Goal: Task Accomplishment & Management: Use online tool/utility

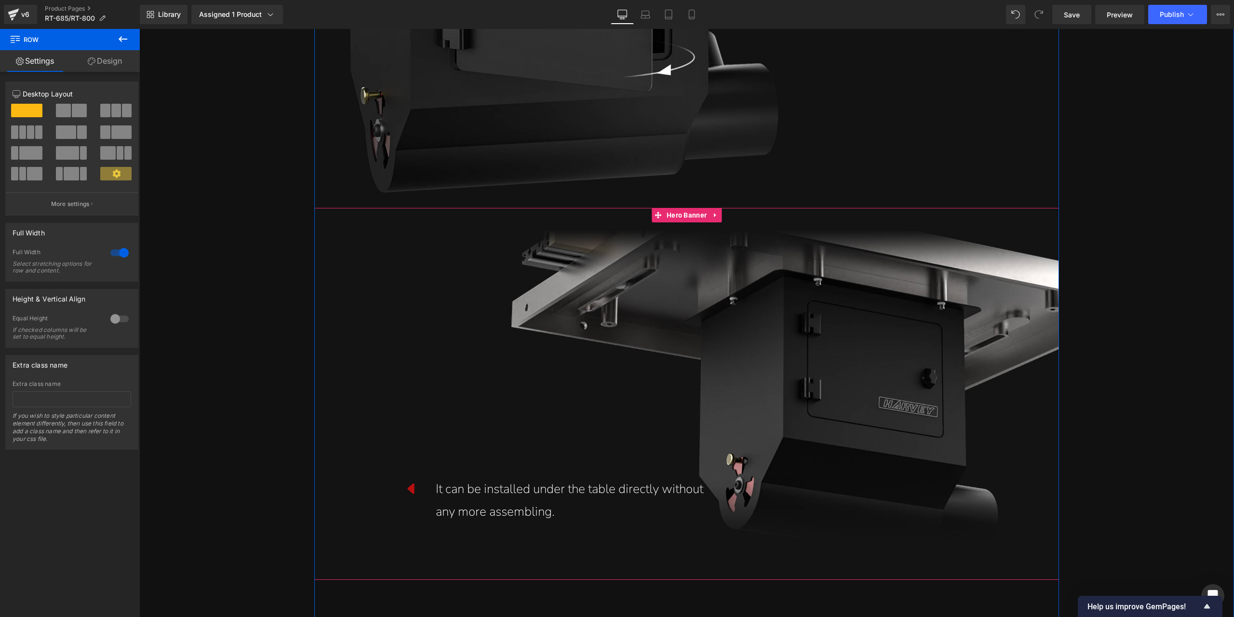
scroll to position [14238, 0]
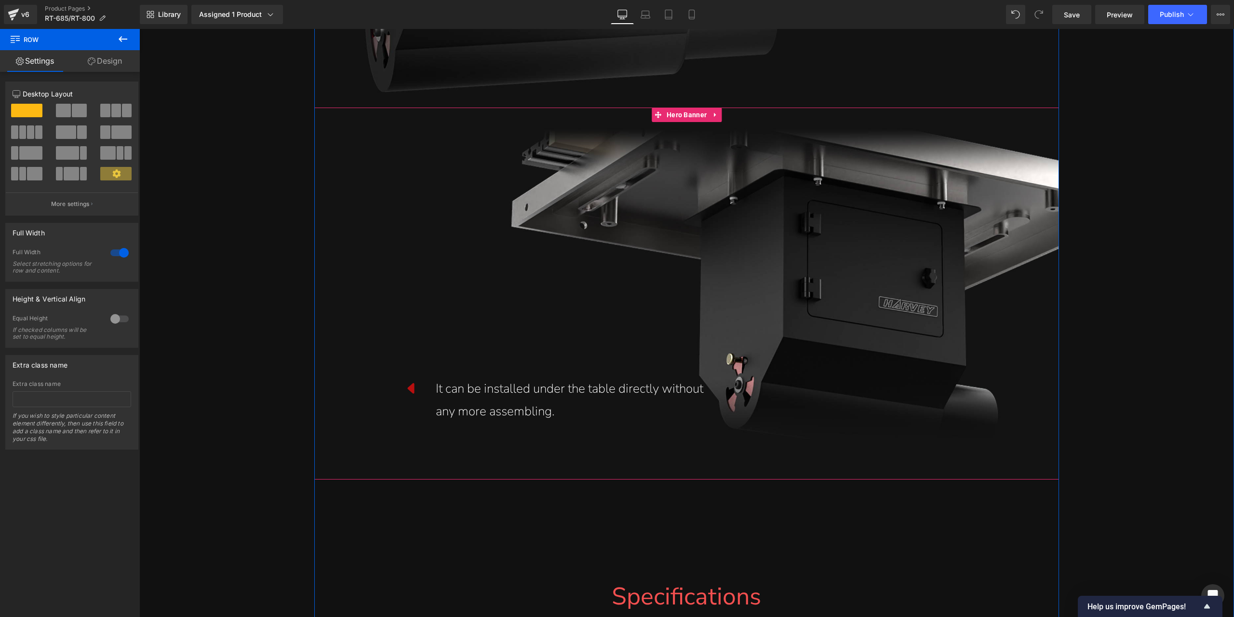
click at [473, 393] on div "It can be installed under the table directly without any more assembling." at bounding box center [580, 399] width 289 height 45
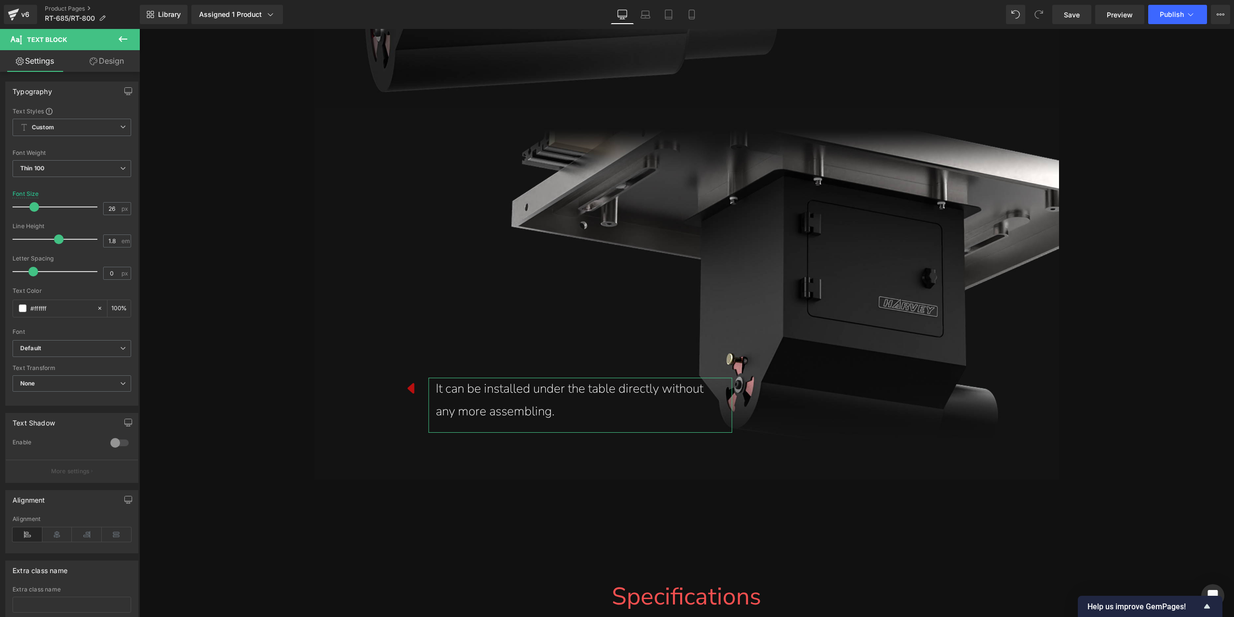
click at [91, 51] on link "Design" at bounding box center [107, 61] width 70 height 22
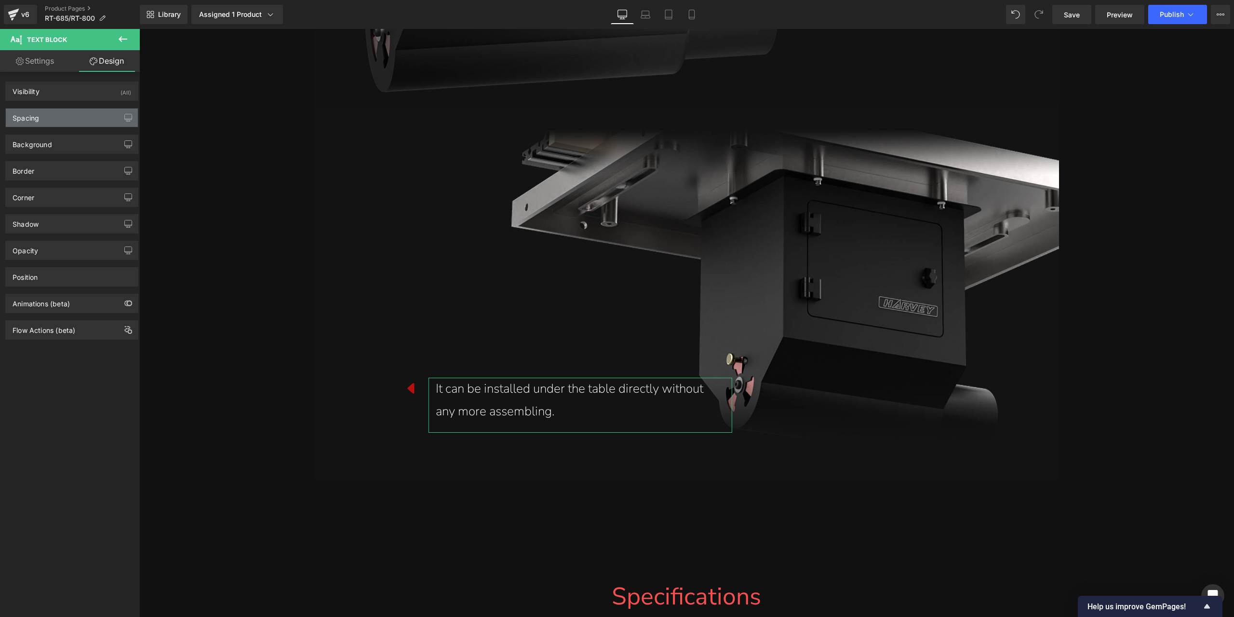
click at [62, 111] on div "Spacing" at bounding box center [72, 117] width 132 height 18
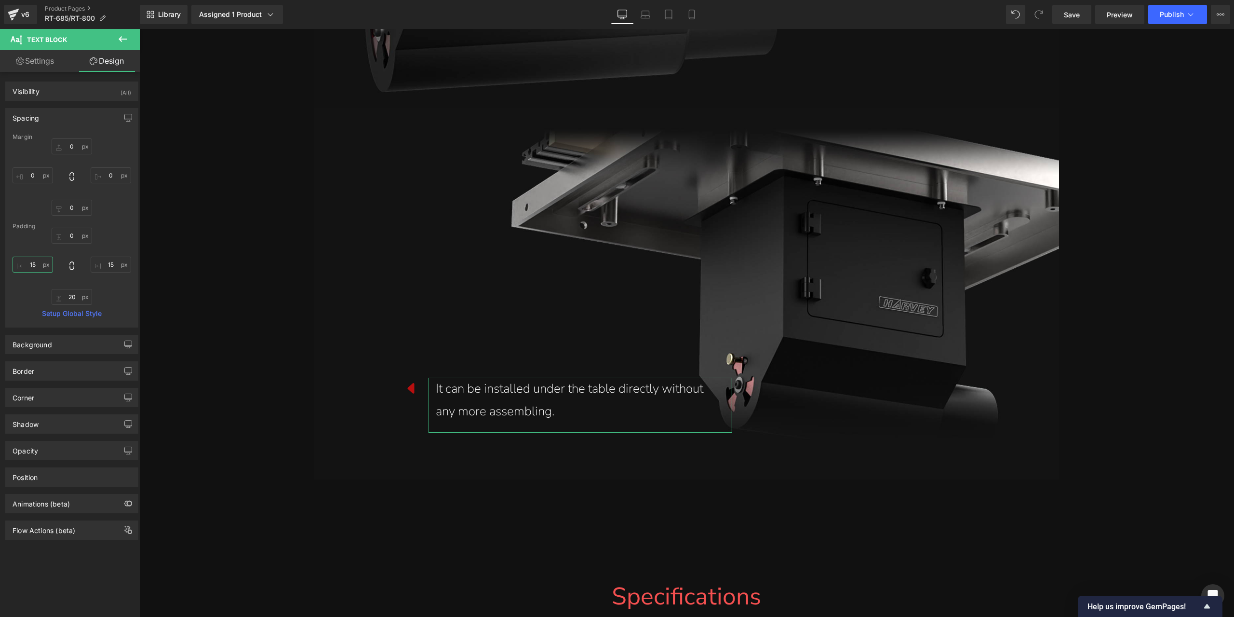
click at [38, 268] on input "15" at bounding box center [33, 264] width 40 height 16
type input "10"
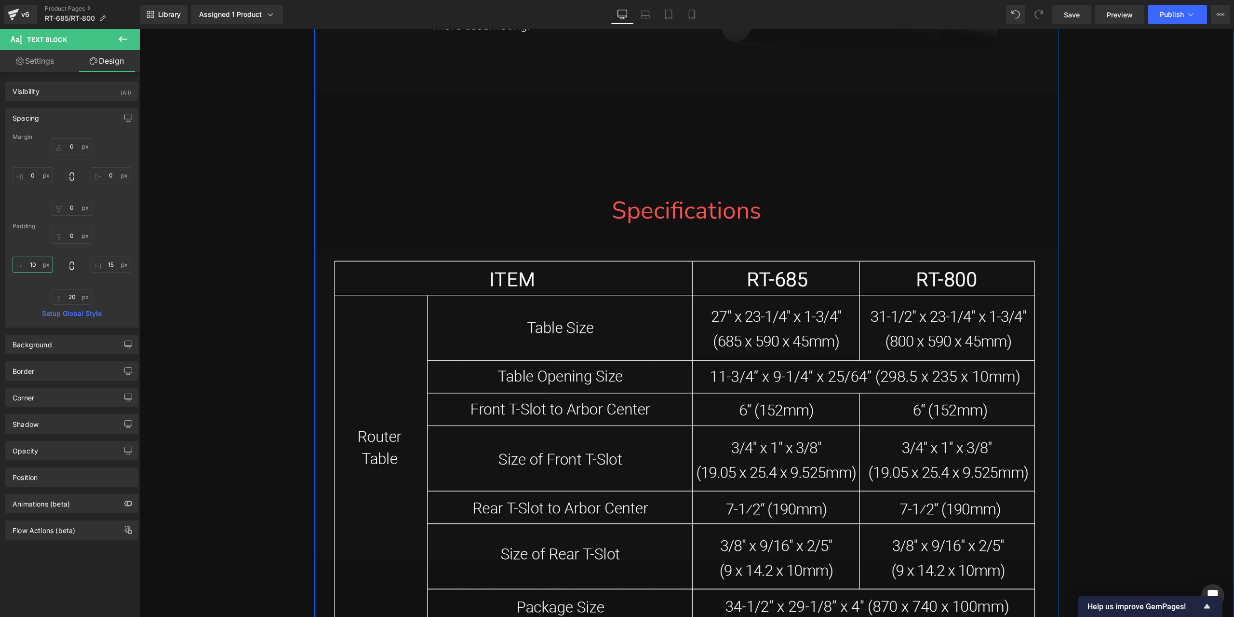
scroll to position [14479, 0]
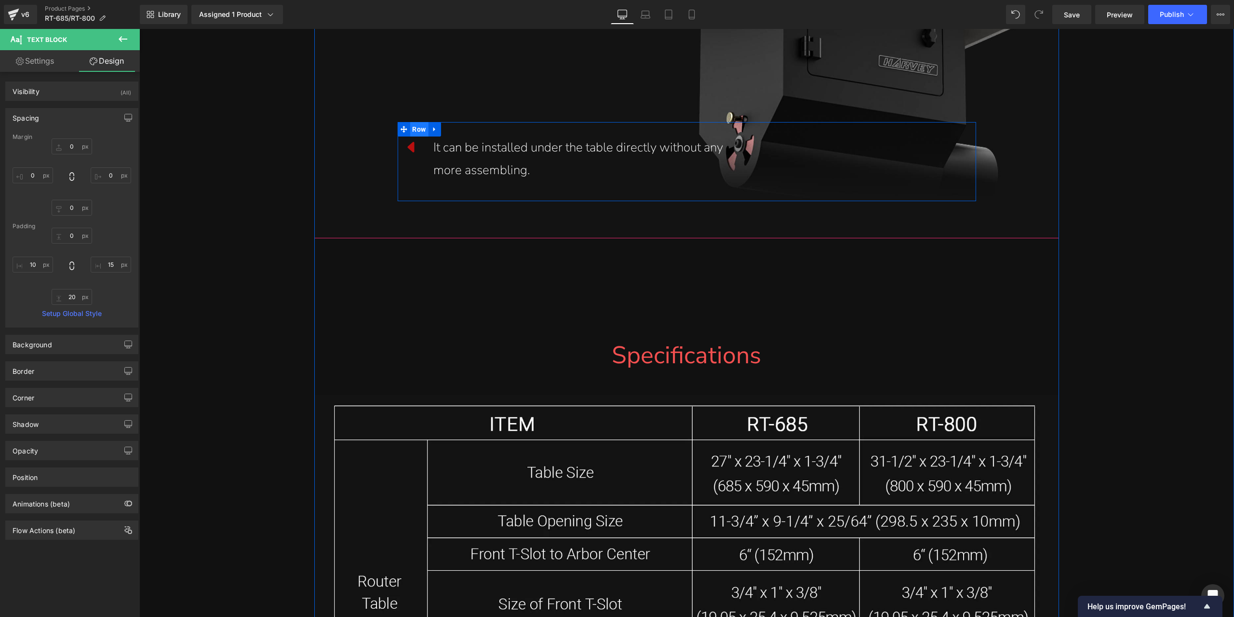
click at [417, 133] on span "Row" at bounding box center [419, 129] width 18 height 14
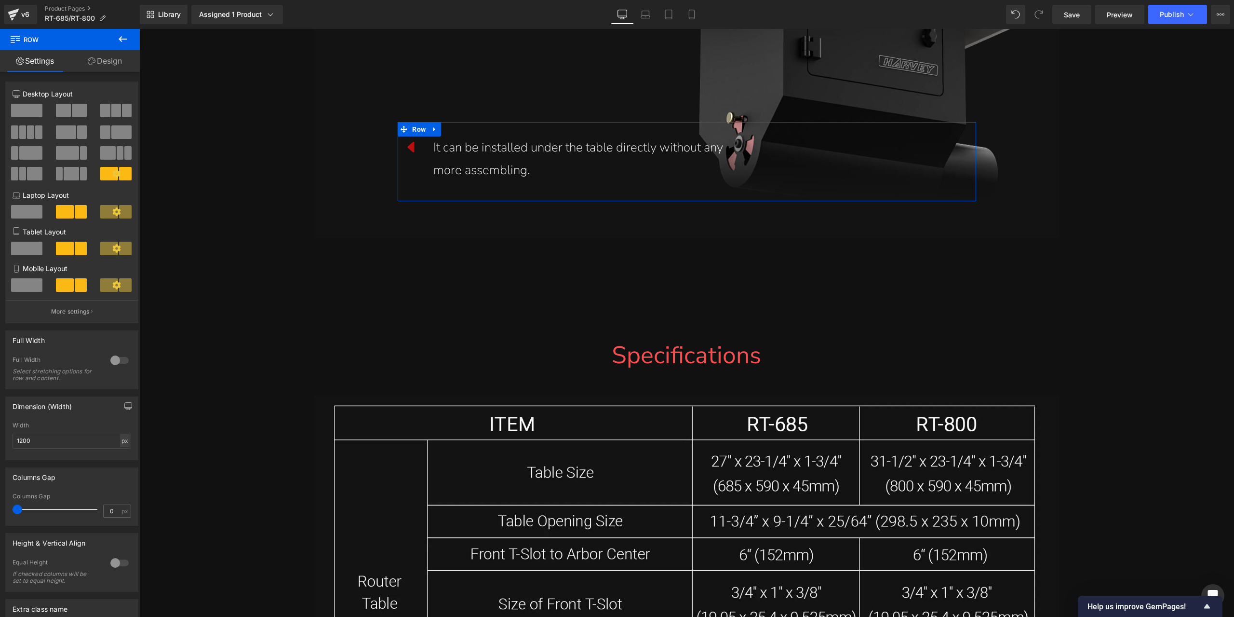
click at [120, 447] on div "px" at bounding box center [125, 440] width 10 height 13
click at [124, 461] on li "%" at bounding box center [125, 455] width 12 height 14
type input "100"
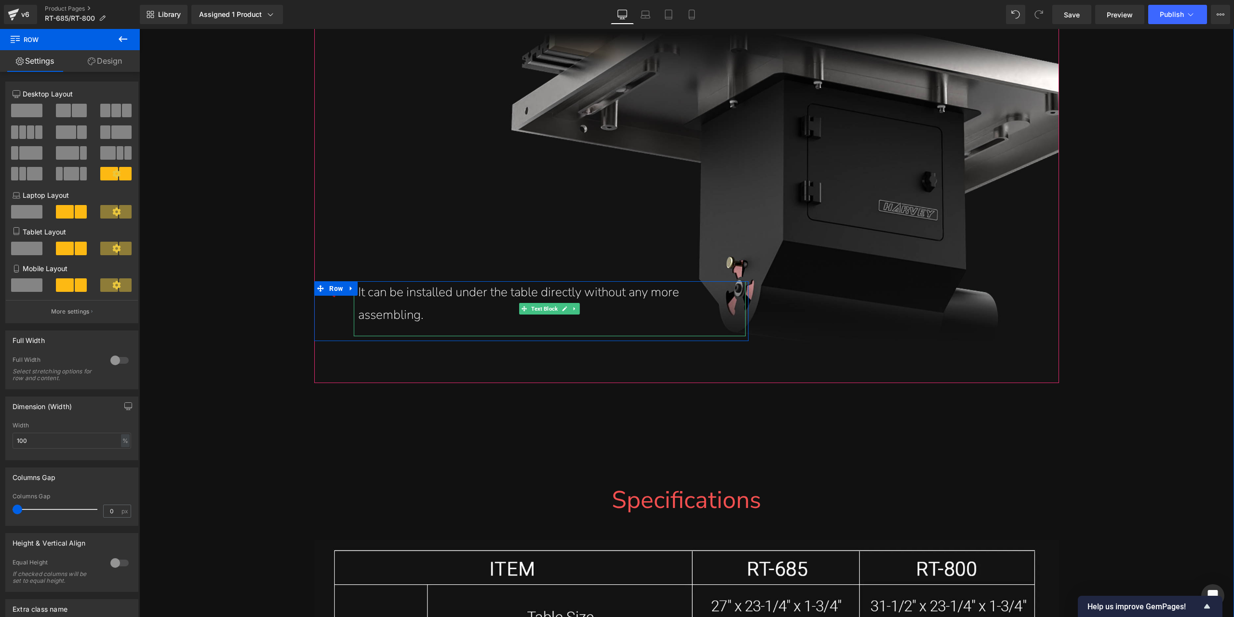
click at [653, 300] on div "It can be installed under the table directly without any more assembling." at bounding box center [548, 303] width 380 height 45
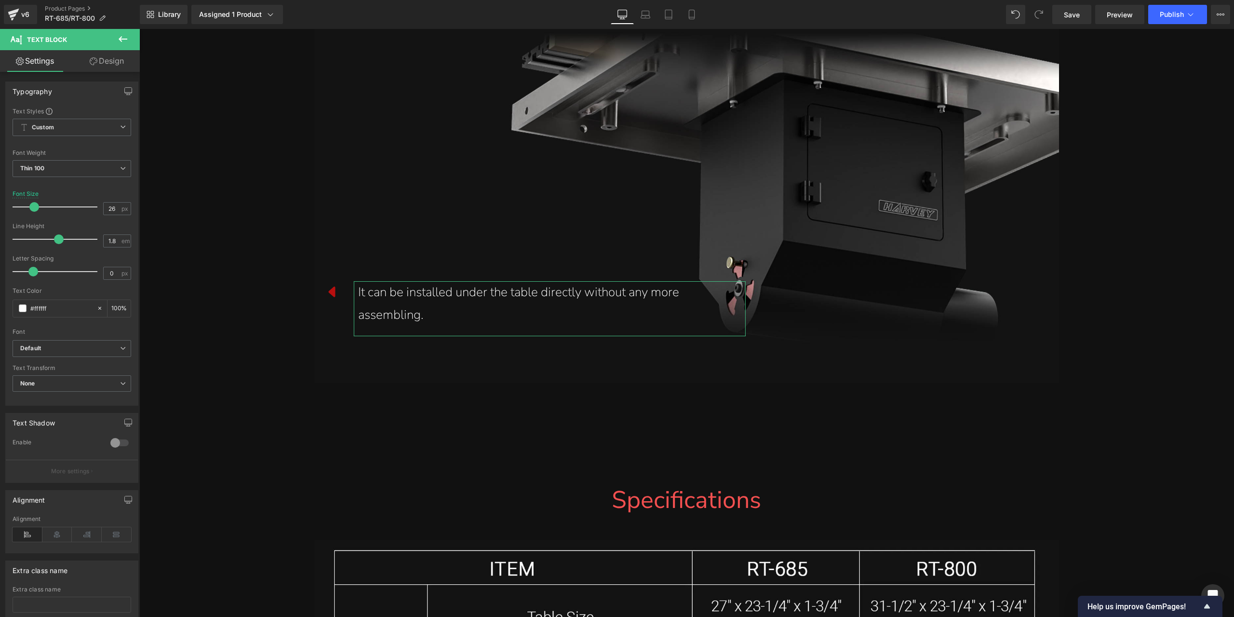
click at [105, 70] on link "Design" at bounding box center [107, 61] width 70 height 22
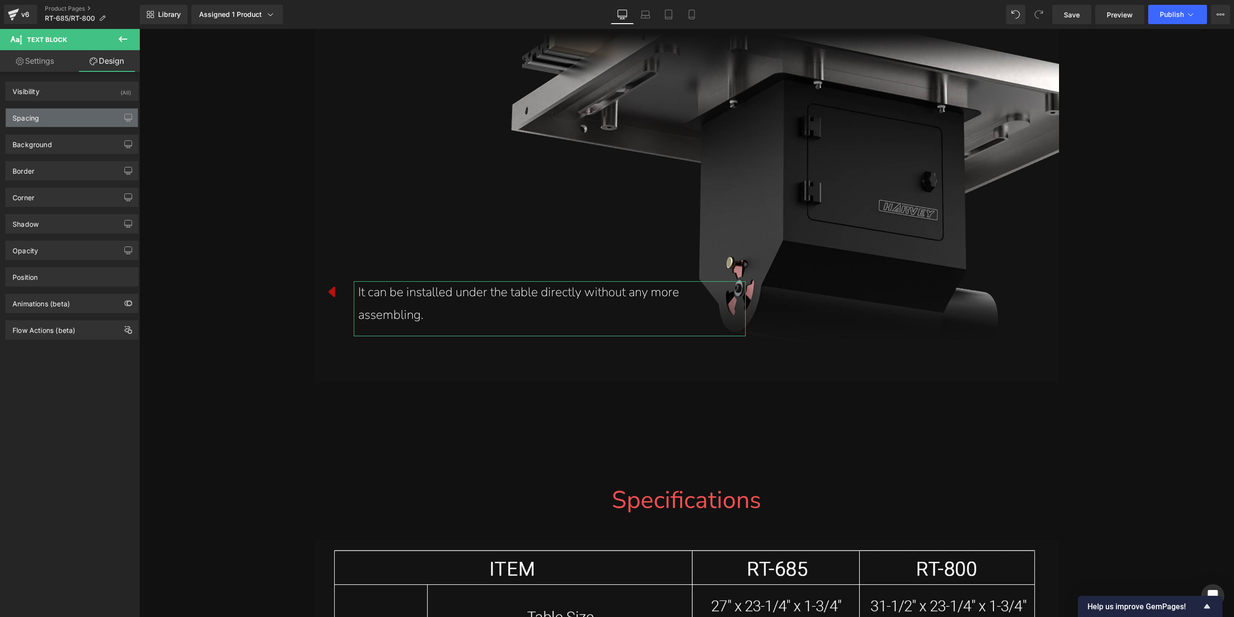
click at [82, 116] on div "Spacing" at bounding box center [72, 117] width 132 height 18
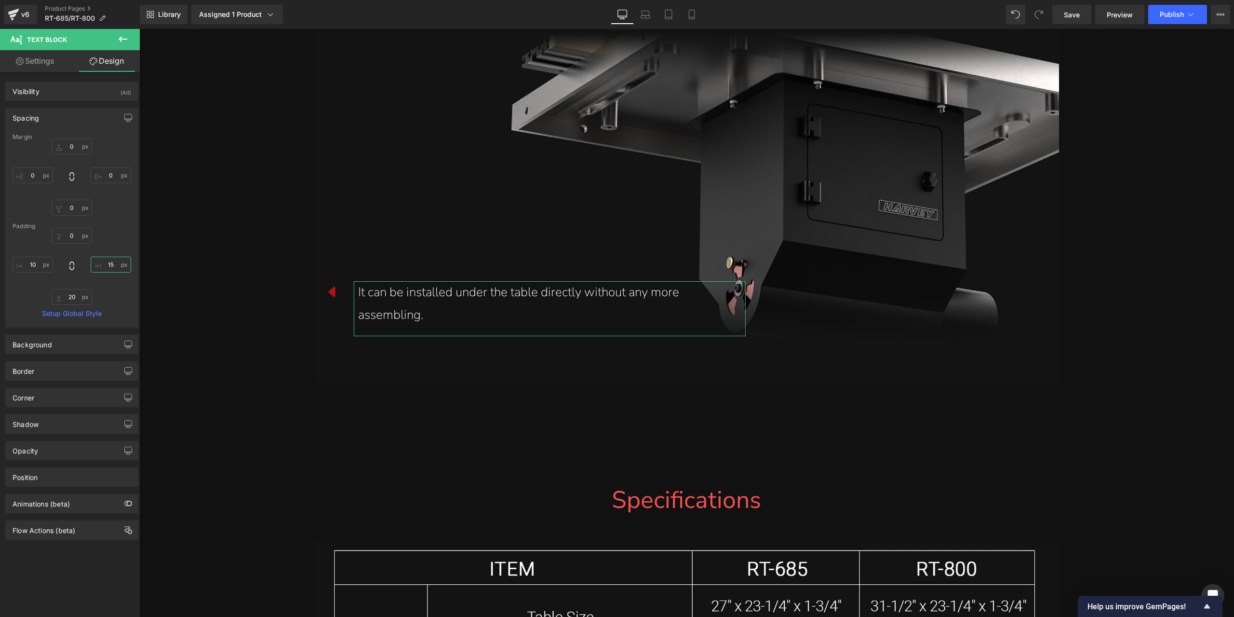
click at [113, 266] on input "15" at bounding box center [111, 264] width 40 height 16
click at [109, 260] on input "50" at bounding box center [111, 264] width 40 height 16
type input "100"
click at [121, 227] on div "Padding" at bounding box center [72, 226] width 119 height 7
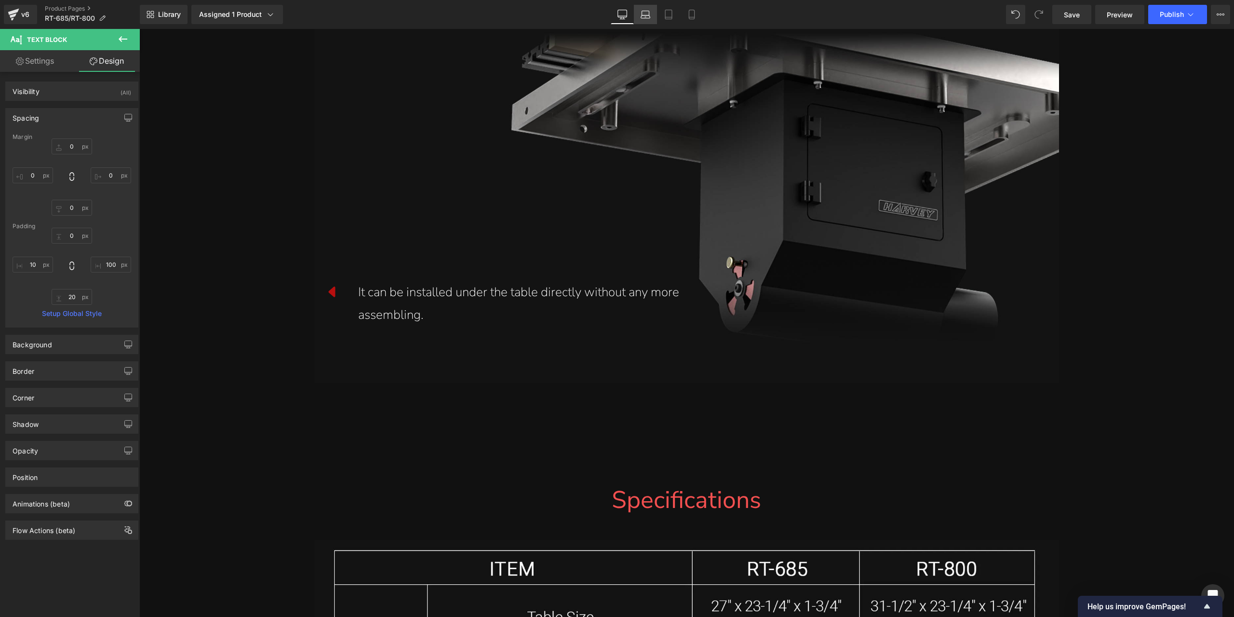
click at [646, 12] on icon at bounding box center [646, 15] width 10 height 10
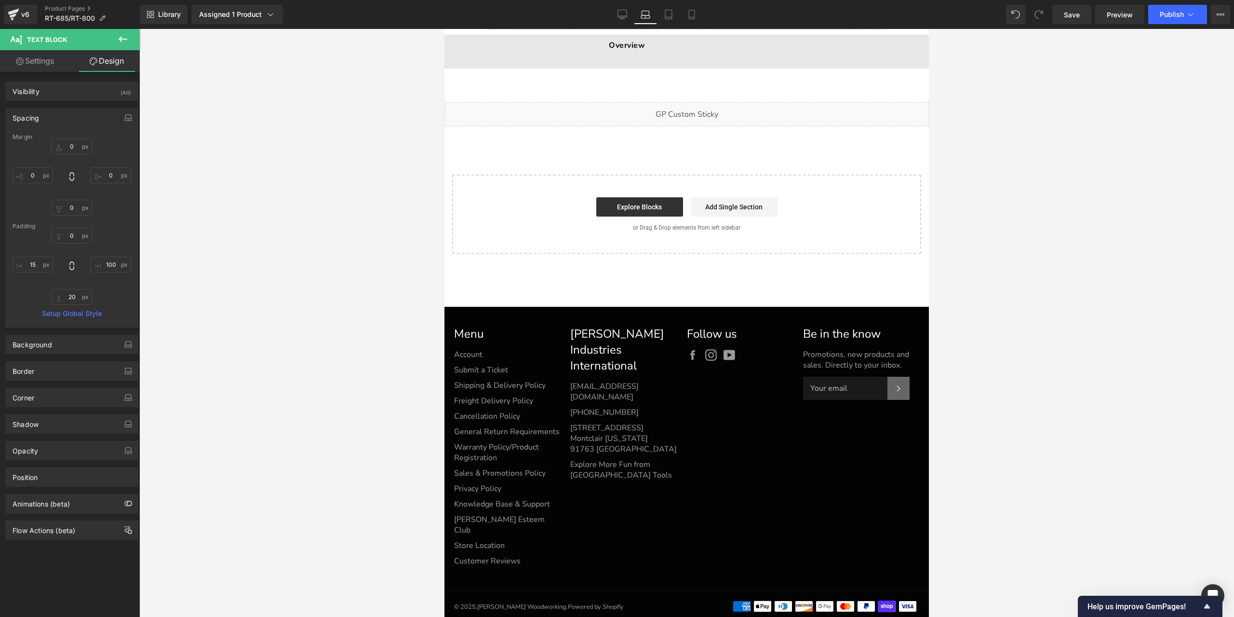
type input "0"
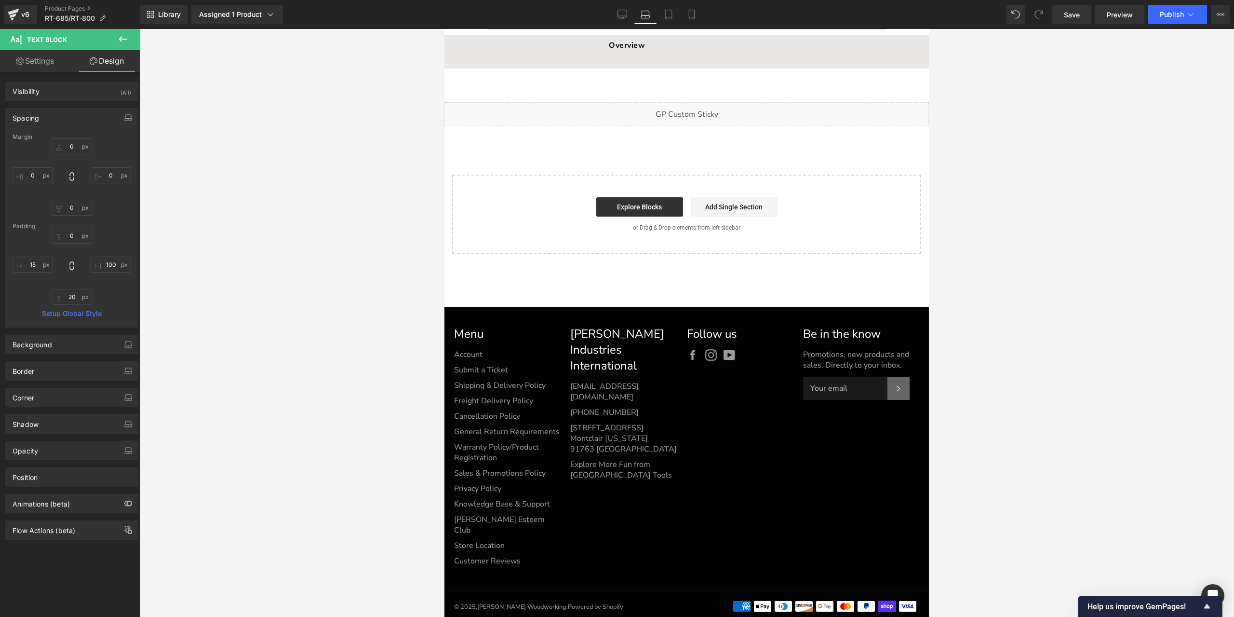
type input "15"
type input "20"
type input "15"
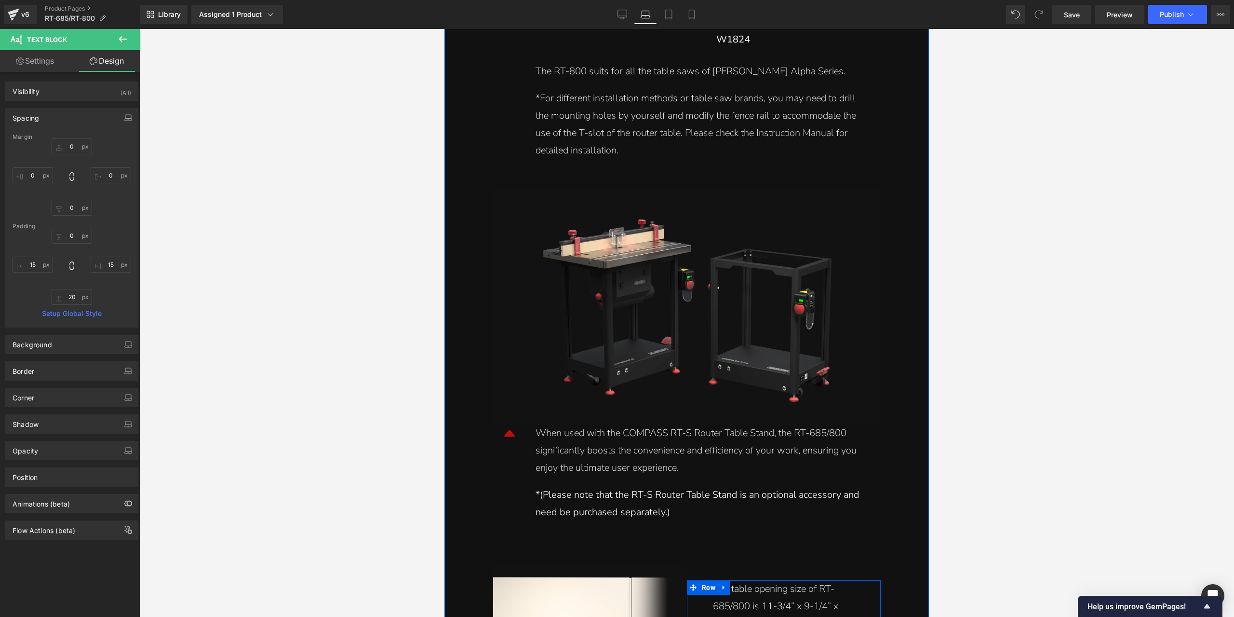
scroll to position [7293, 0]
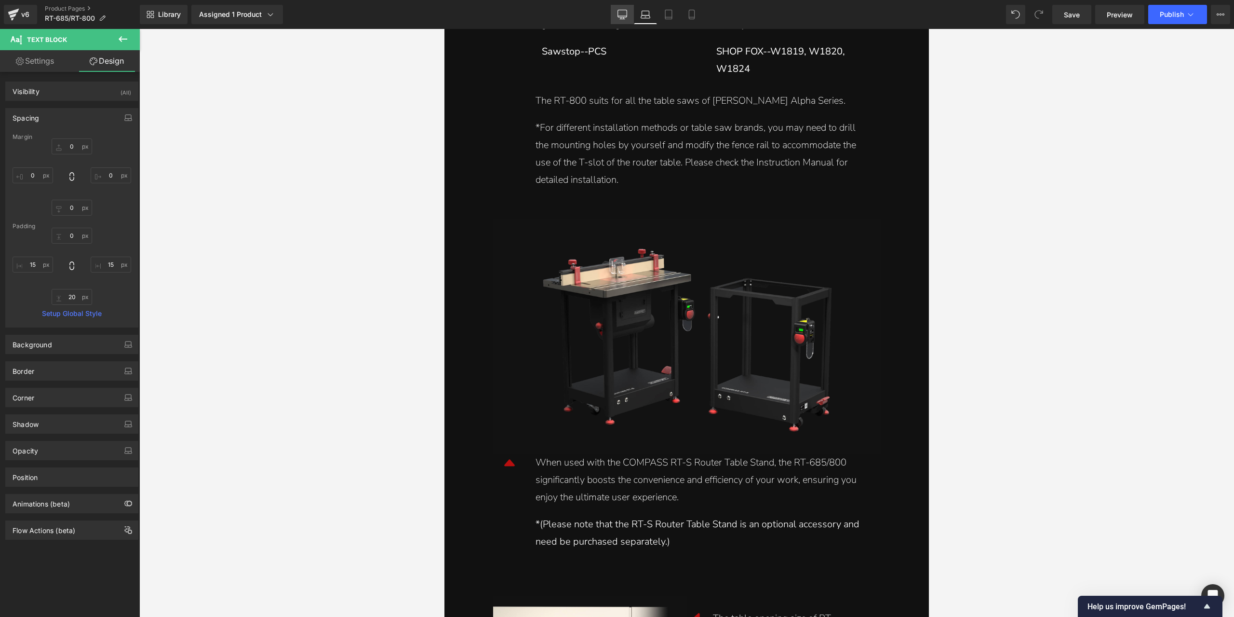
click at [620, 15] on icon at bounding box center [623, 15] width 10 height 10
type input "0"
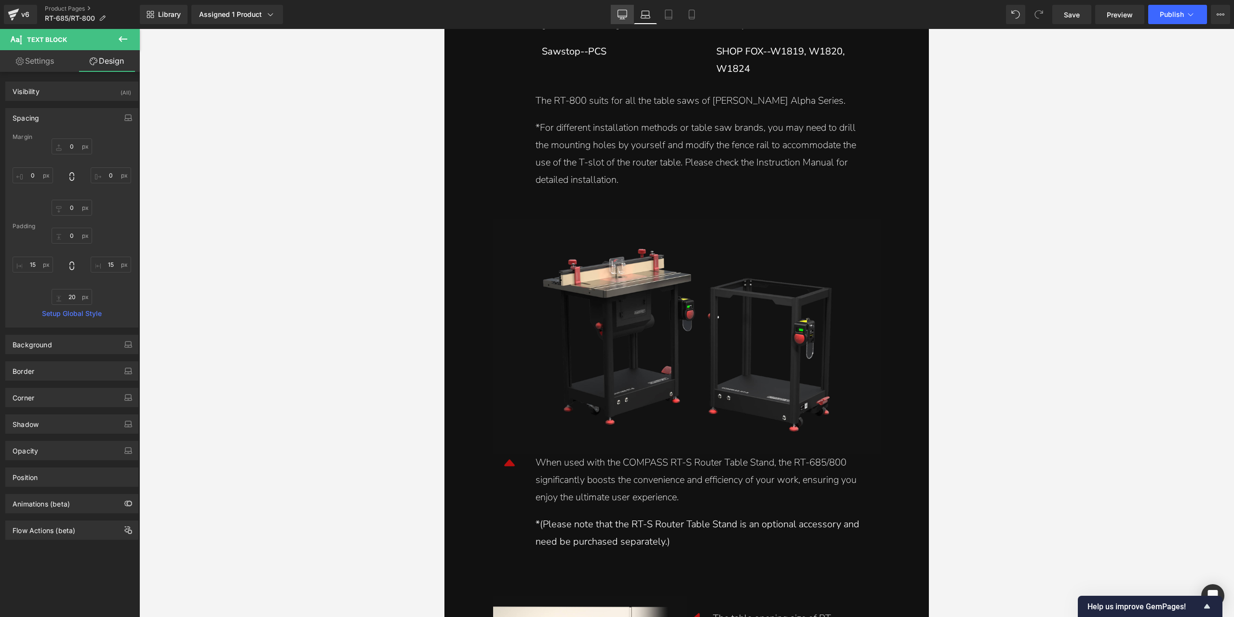
type input "0"
type input "100"
type input "20"
type input "10"
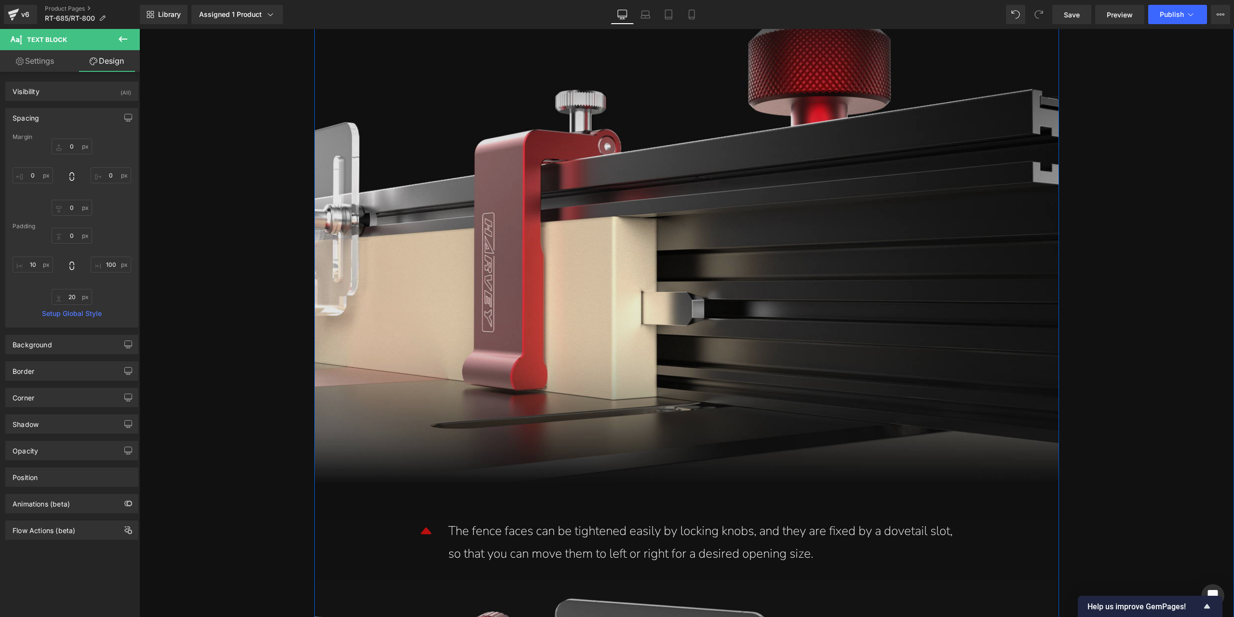
scroll to position [5797, 0]
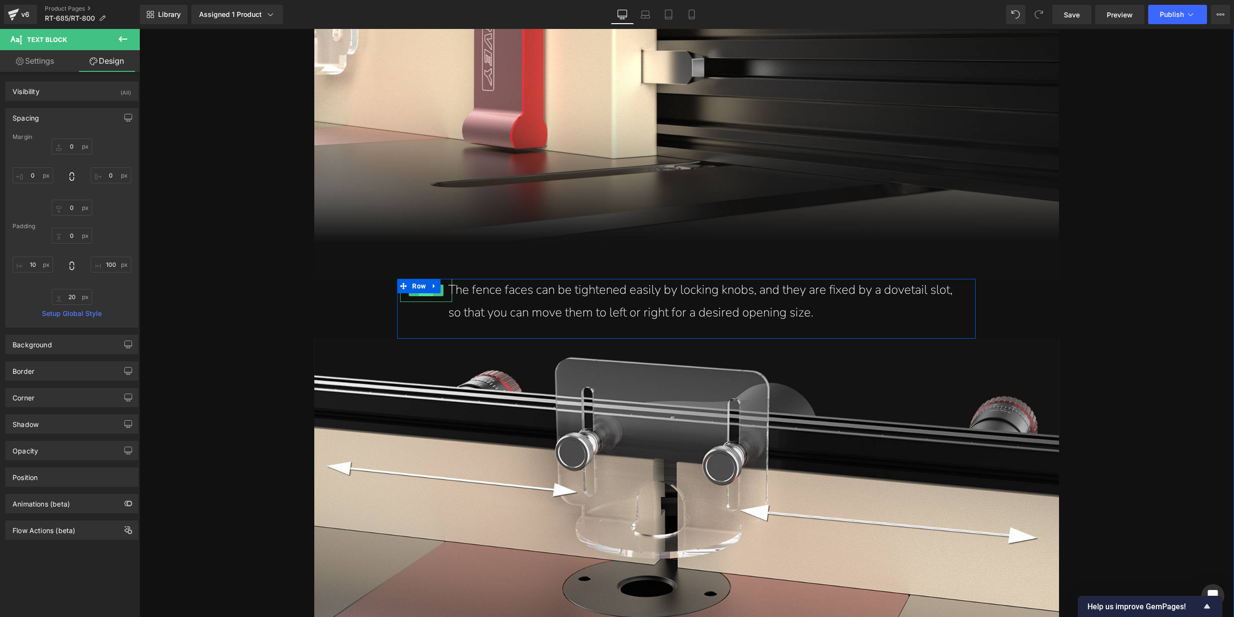
click at [424, 296] on span "Icon" at bounding box center [426, 291] width 15 height 12
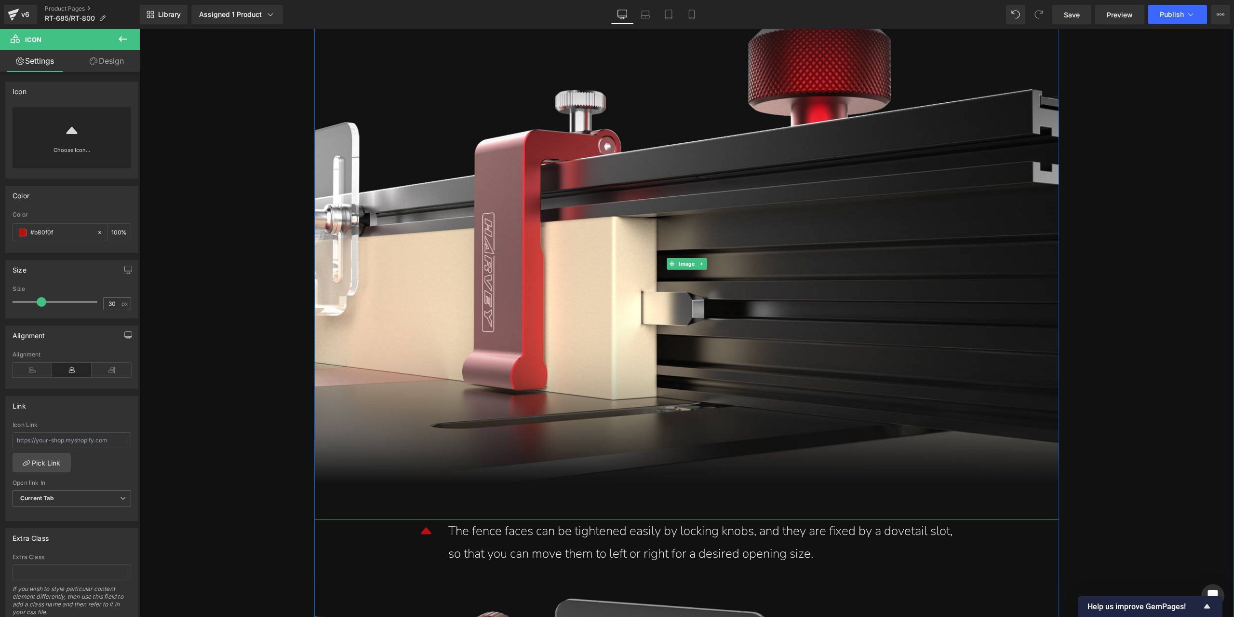
scroll to position [5749, 0]
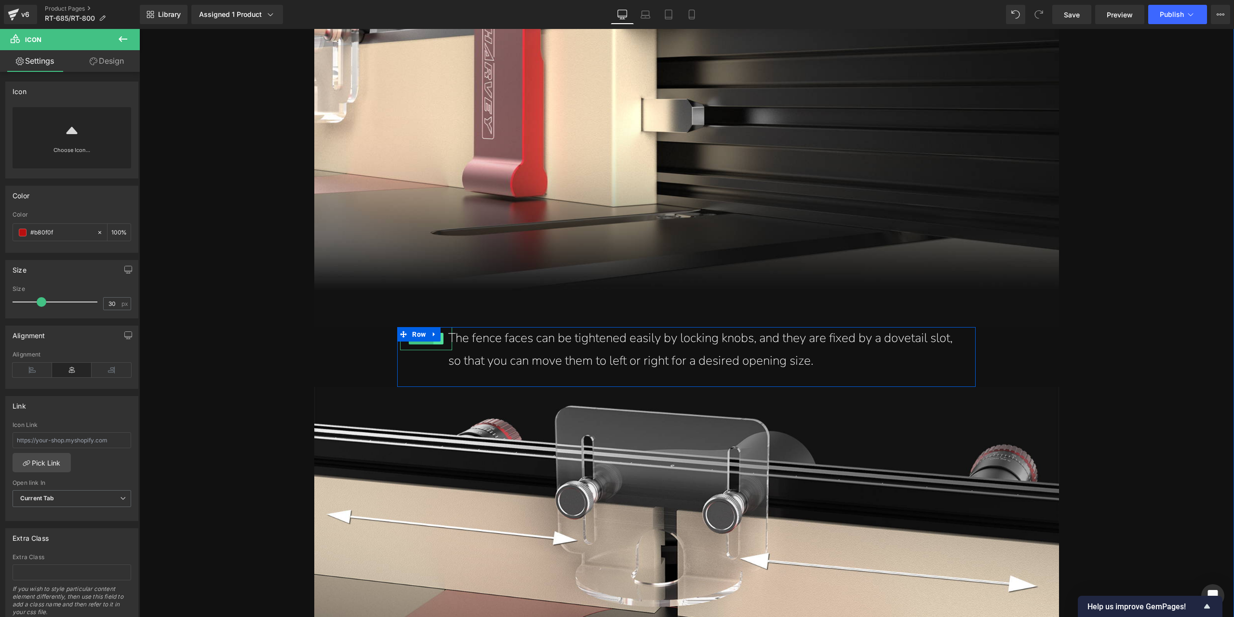
click at [434, 343] on link at bounding box center [439, 339] width 10 height 12
click at [433, 343] on link at bounding box center [434, 339] width 10 height 12
click at [426, 363] on span "Icon" at bounding box center [426, 362] width 15 height 12
click at [76, 137] on icon at bounding box center [71, 129] width 15 height 15
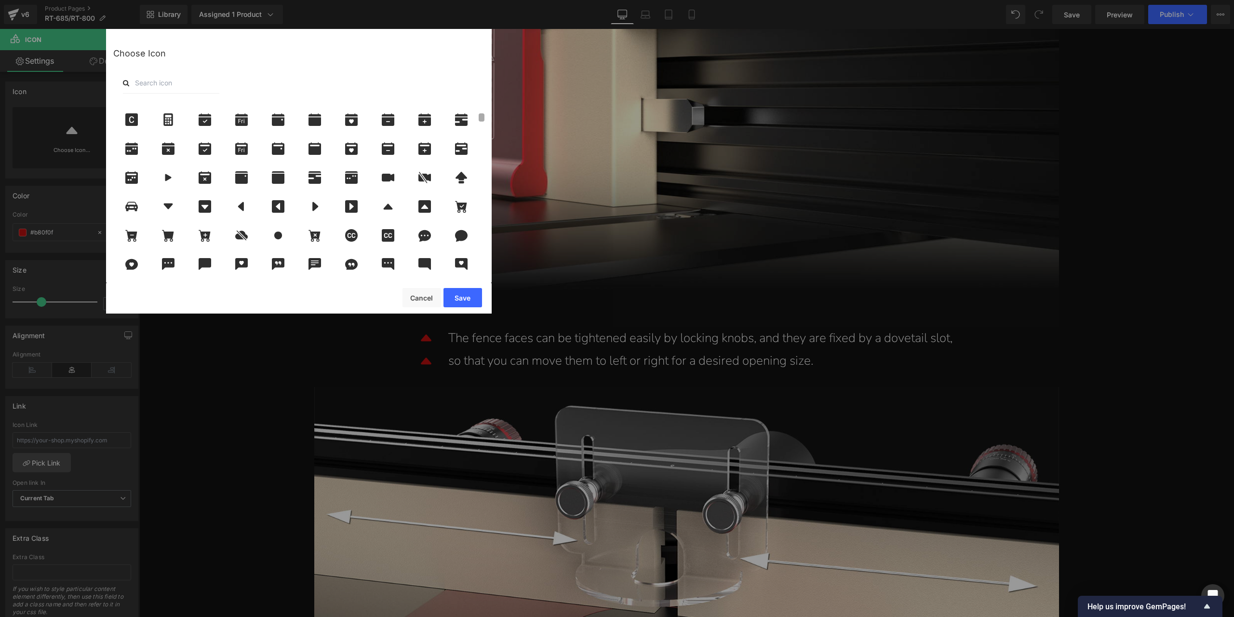
scroll to position [241, 0]
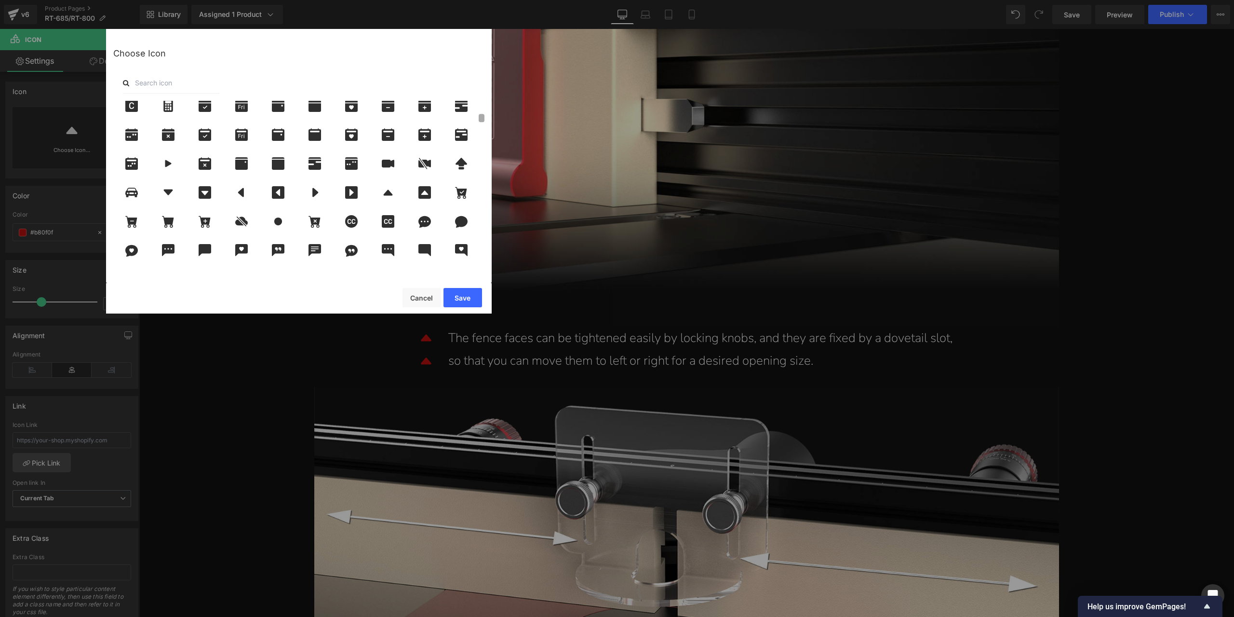
click at [481, 119] on b at bounding box center [482, 118] width 6 height 8
click at [172, 193] on icon at bounding box center [168, 192] width 20 height 13
click at [469, 294] on button "Save" at bounding box center [463, 297] width 39 height 19
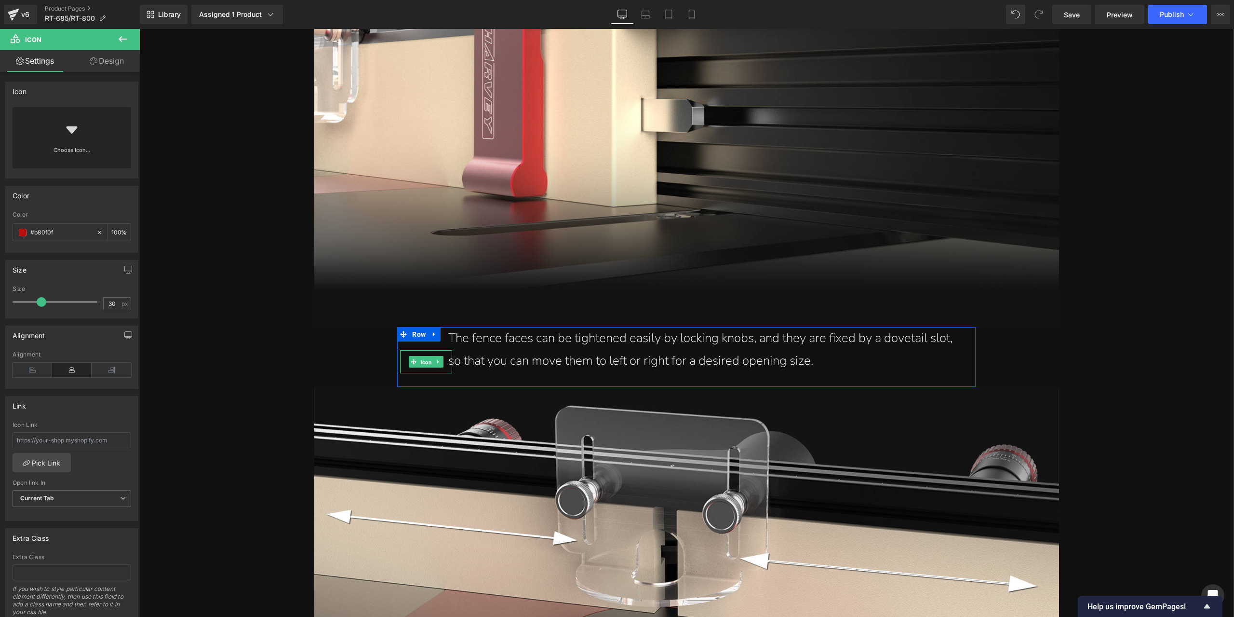
click at [421, 365] on span "Icon" at bounding box center [426, 362] width 15 height 12
click at [100, 67] on link "Design" at bounding box center [107, 61] width 70 height 22
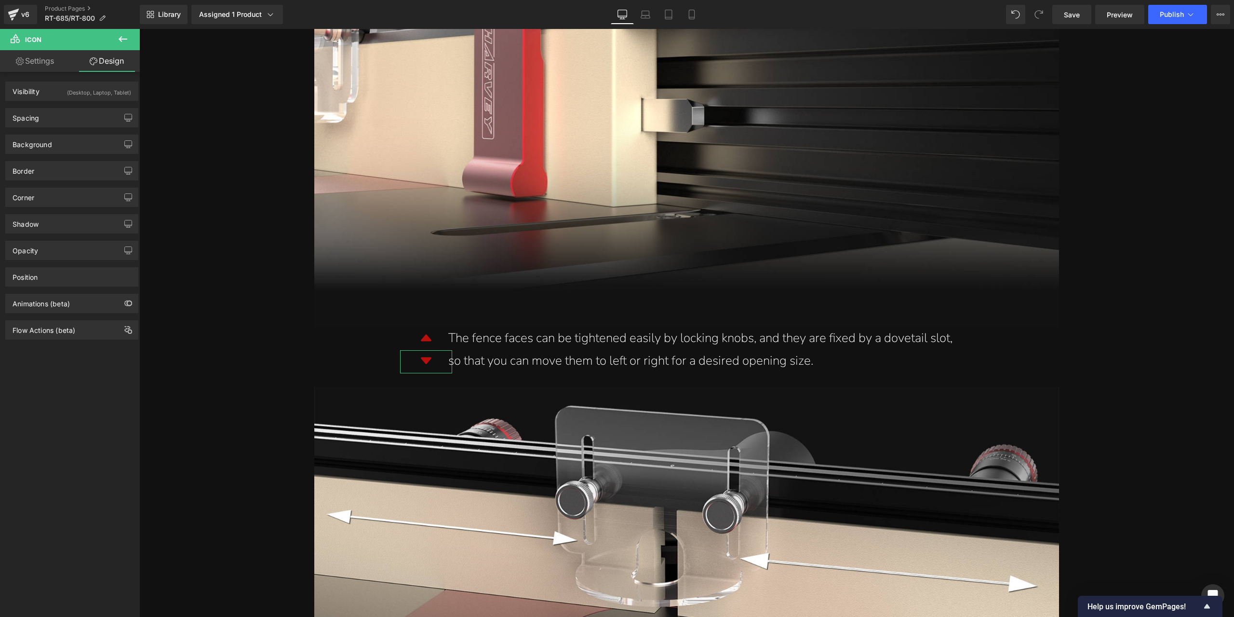
type input "0"
type input "-20"
type input "0"
type input "7"
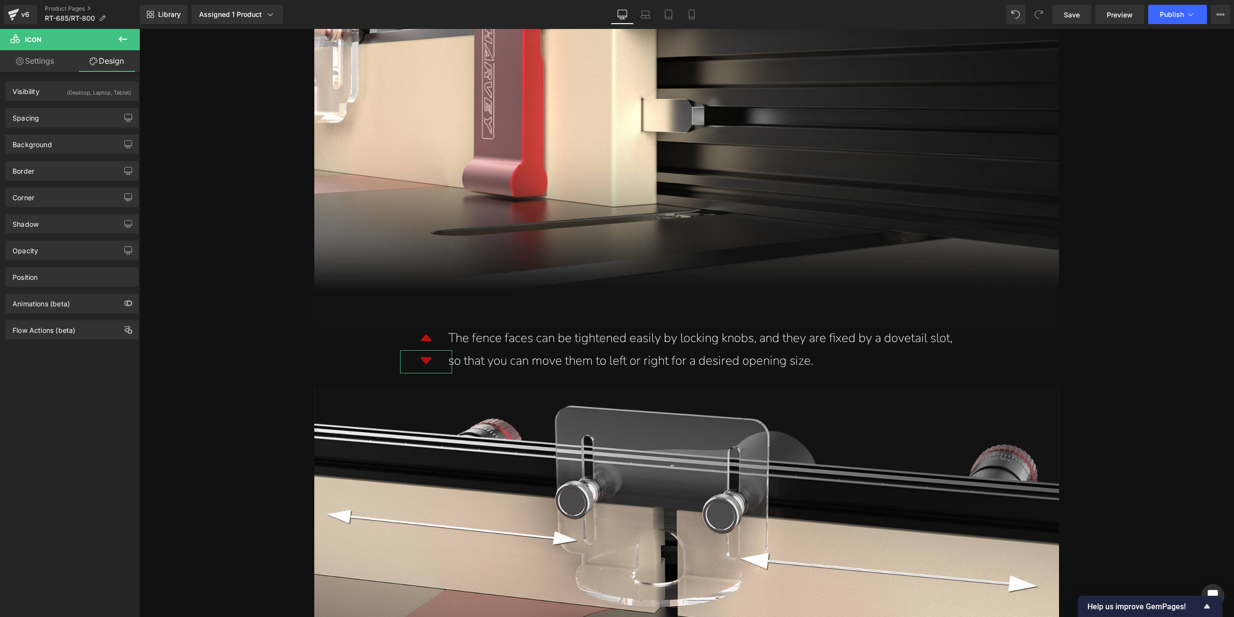
type input "0"
click at [63, 128] on div "Background Color & Image color transparent Color transparent 0 % Image Replace …" at bounding box center [72, 140] width 144 height 27
click at [68, 121] on div "Spacing" at bounding box center [72, 117] width 132 height 18
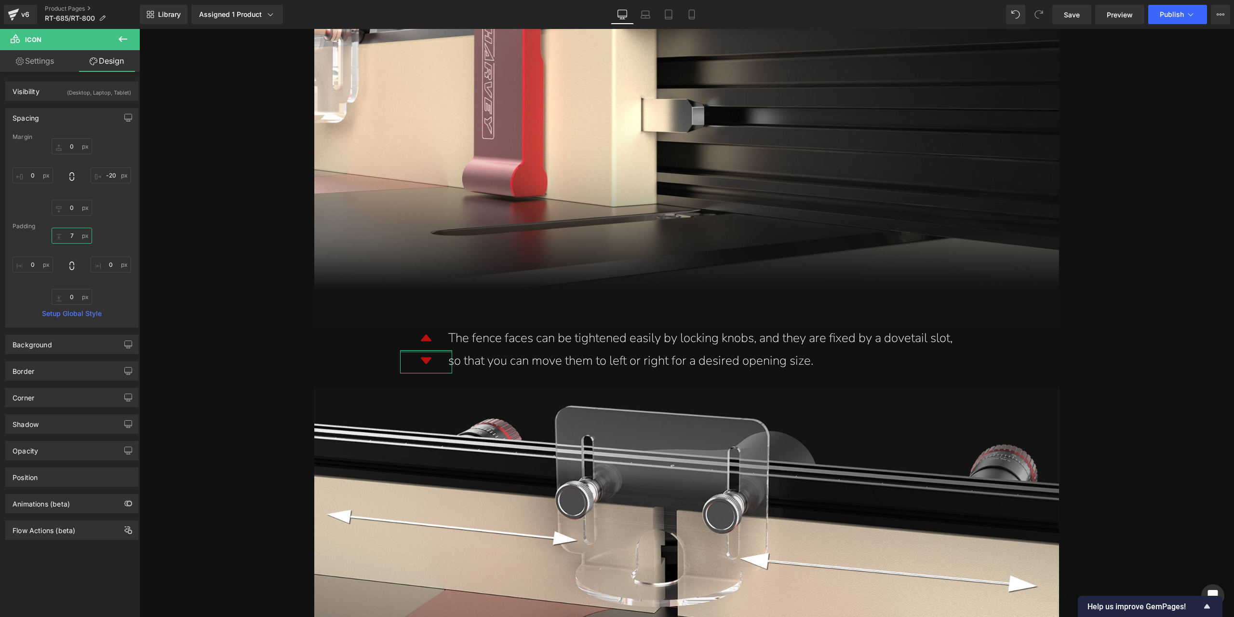
drag, startPoint x: 70, startPoint y: 235, endPoint x: 111, endPoint y: 177, distance: 70.8
click at [70, 235] on input "7" at bounding box center [72, 236] width 40 height 16
type input "0"
click at [423, 344] on link at bounding box center [424, 339] width 10 height 12
click at [430, 349] on div at bounding box center [426, 349] width 52 height 2
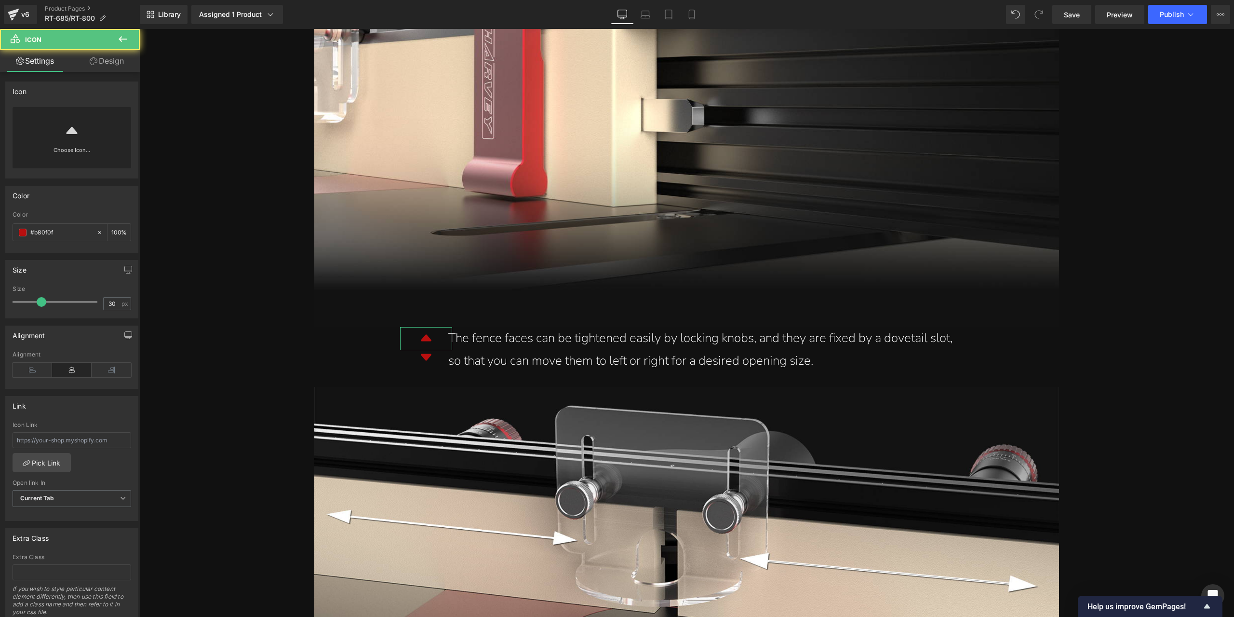
click at [123, 61] on link "Design" at bounding box center [107, 61] width 70 height 22
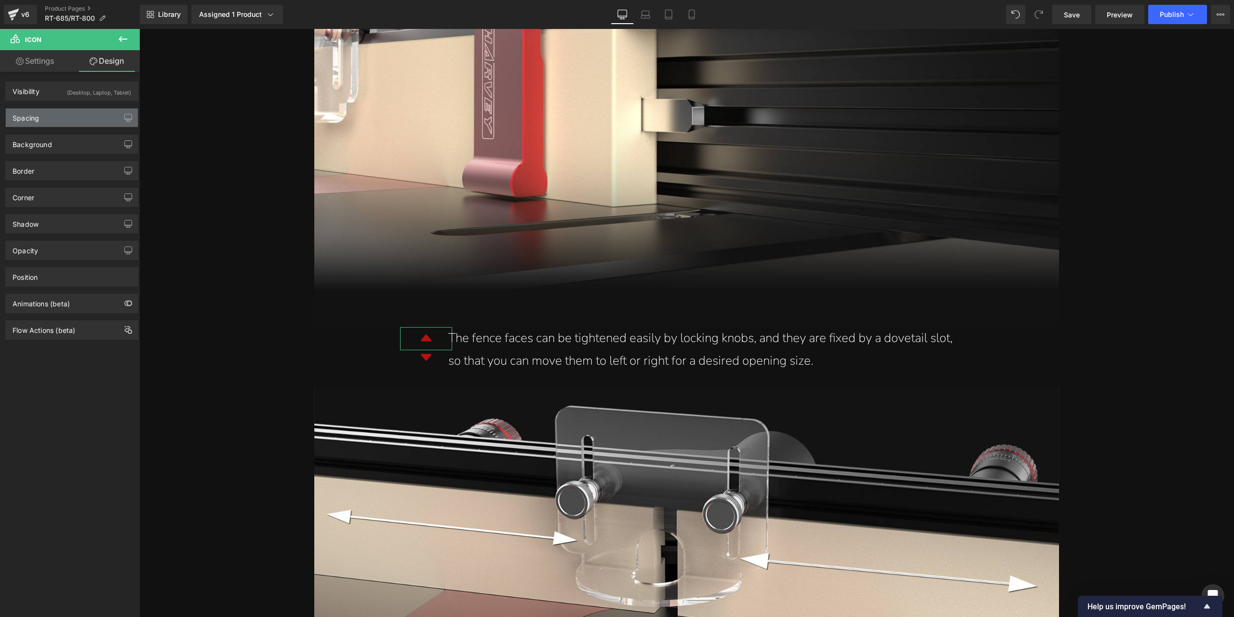
click at [74, 118] on div "Spacing" at bounding box center [72, 117] width 132 height 18
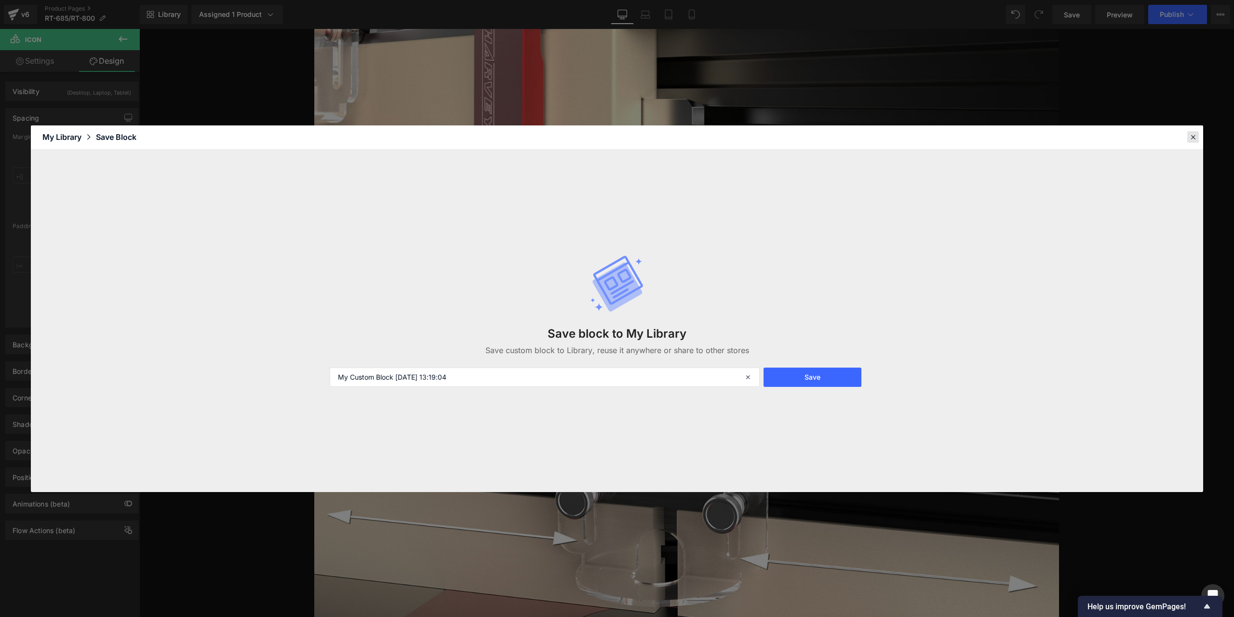
click at [1191, 141] on icon at bounding box center [1193, 137] width 9 height 9
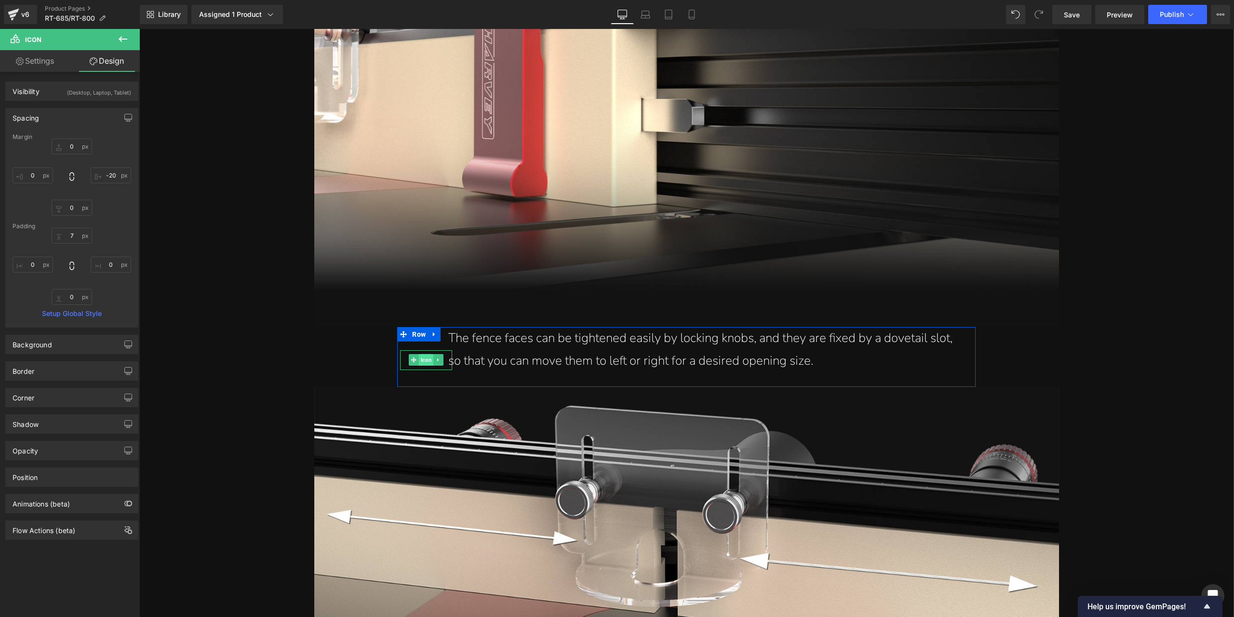
click at [422, 358] on span "Icon" at bounding box center [426, 360] width 15 height 12
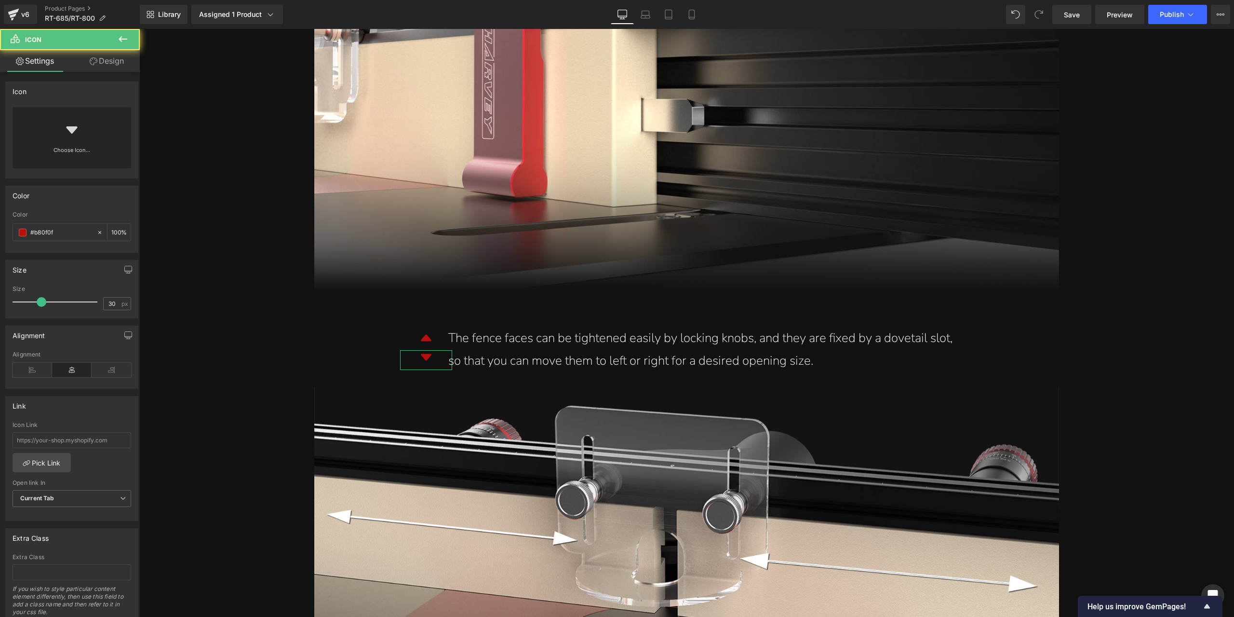
click at [109, 70] on link "Design" at bounding box center [107, 61] width 70 height 22
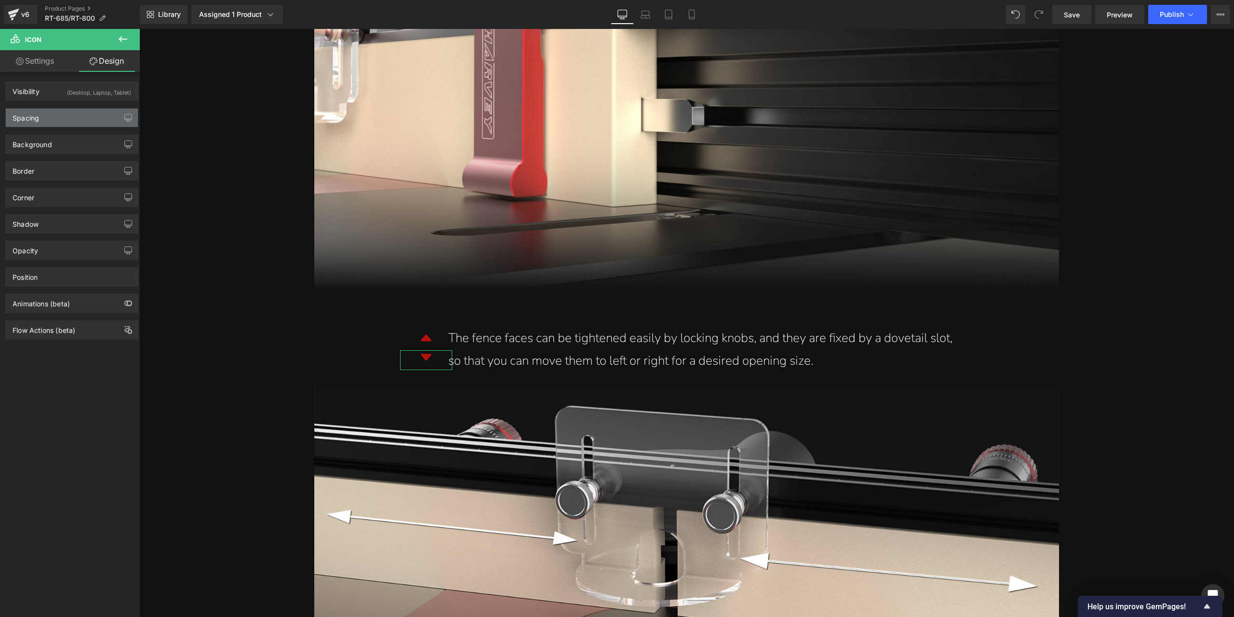
click at [58, 120] on div "Spacing" at bounding box center [72, 117] width 132 height 18
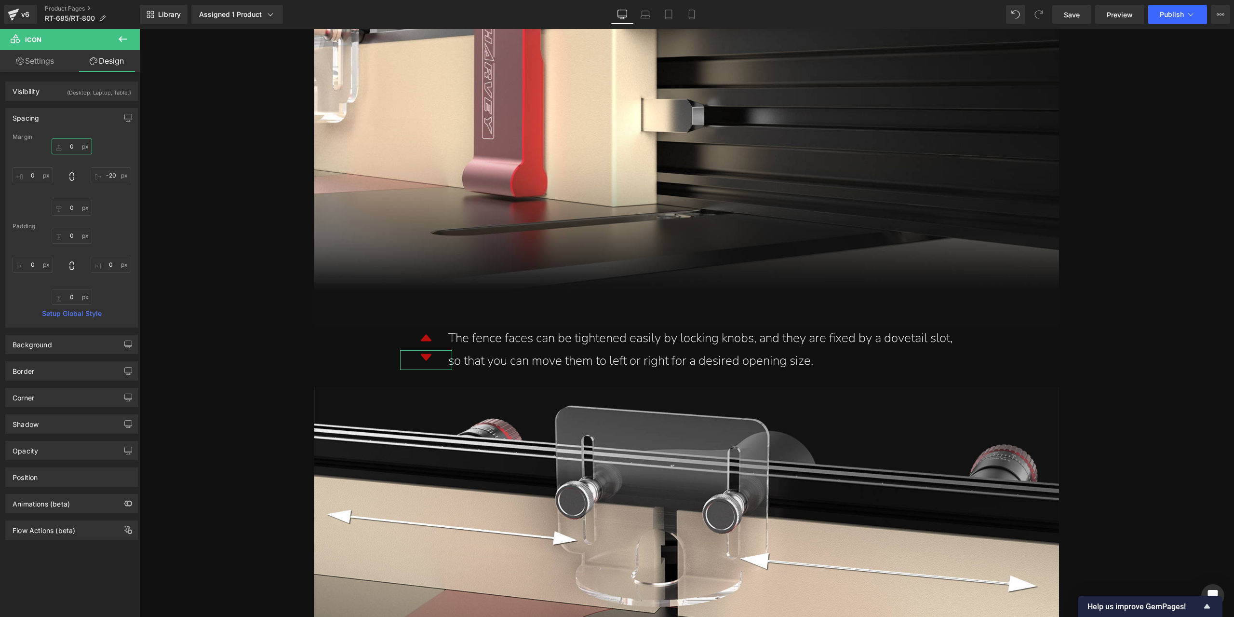
click at [75, 147] on input "0" at bounding box center [72, 146] width 40 height 16
click at [77, 146] on input "-10" at bounding box center [72, 146] width 40 height 16
click at [76, 144] on input "-5" at bounding box center [72, 146] width 40 height 16
click at [81, 146] on input "-10" at bounding box center [72, 146] width 40 height 16
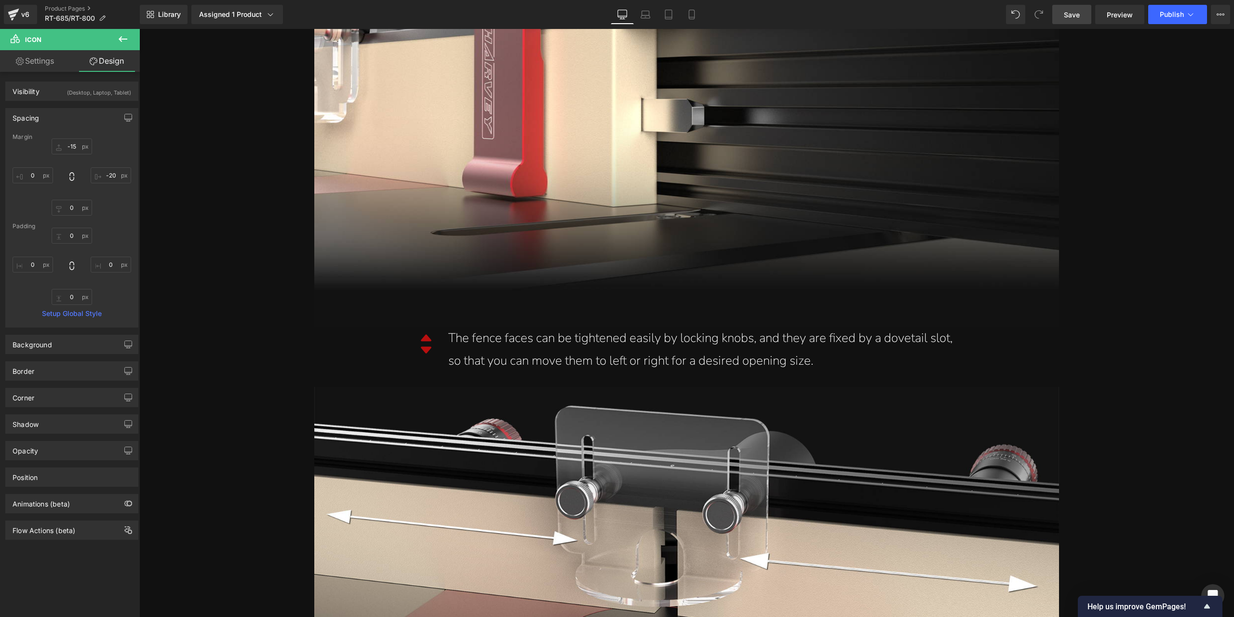
drag, startPoint x: 1069, startPoint y: 17, endPoint x: 742, endPoint y: 161, distance: 357.5
click at [1069, 17] on span "Save" at bounding box center [1072, 15] width 16 height 10
click at [640, 19] on link "Laptop" at bounding box center [645, 14] width 23 height 19
type input "-15"
type input "0"
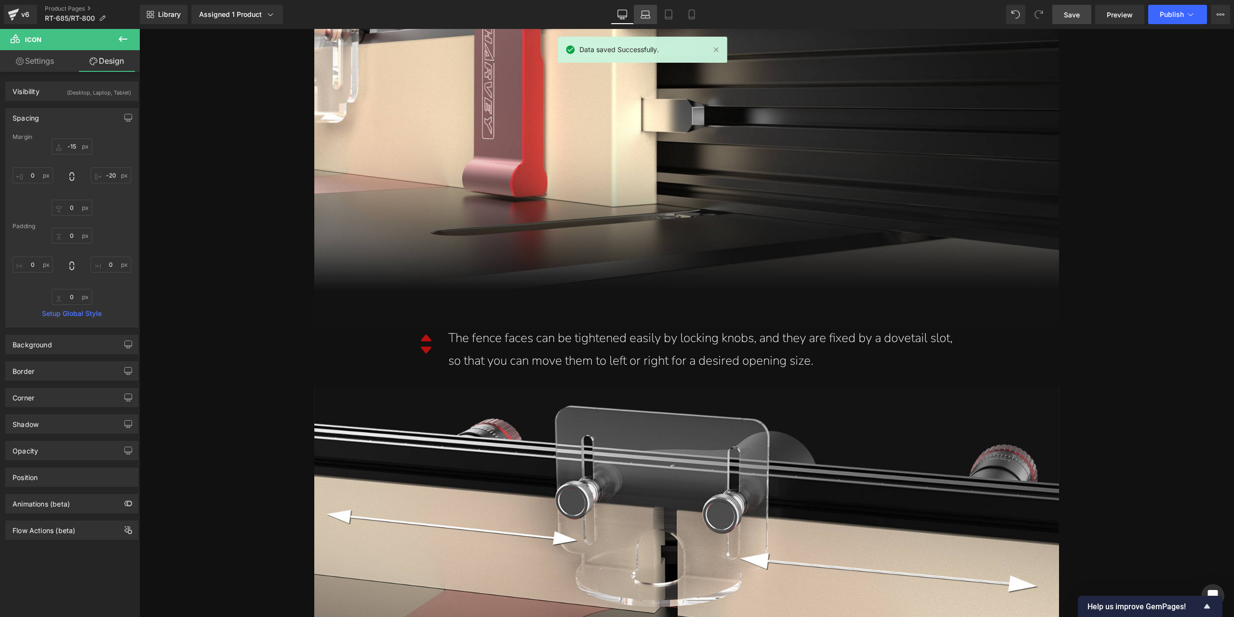
type input "0"
type input "3"
type input "0"
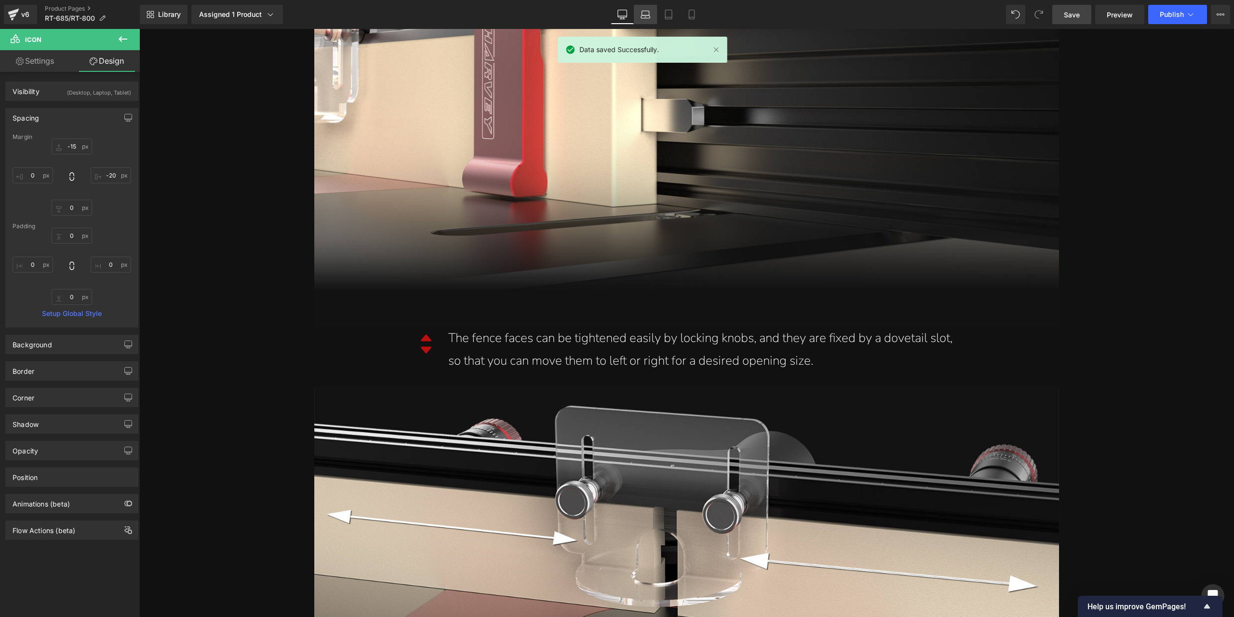
type input "0"
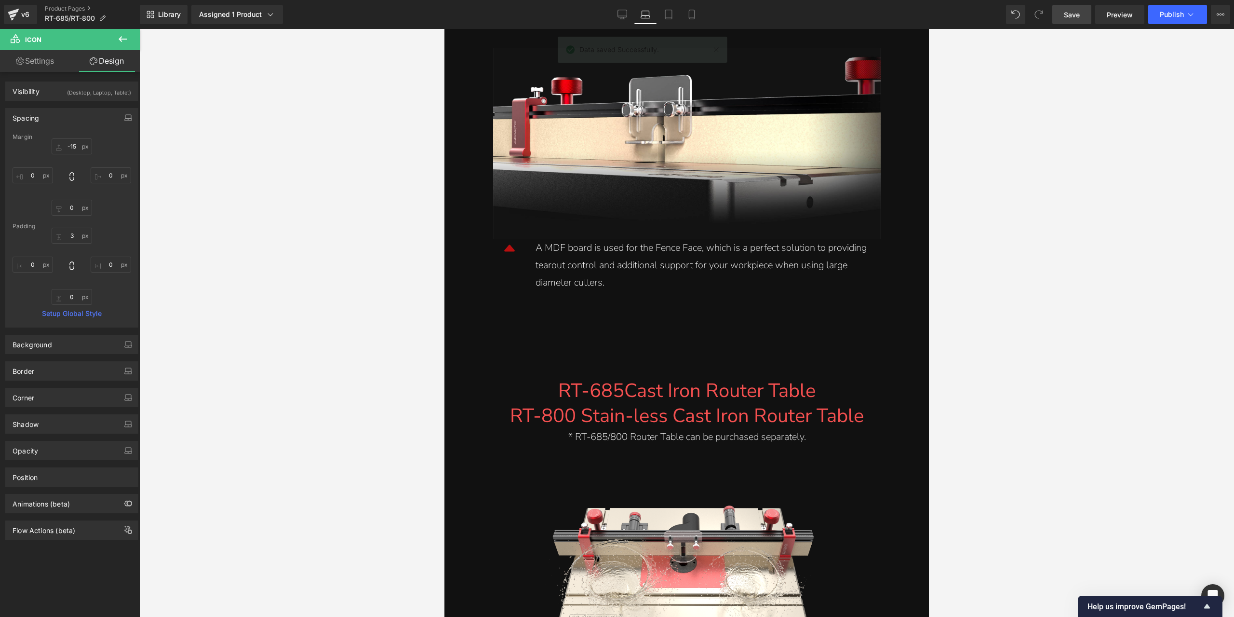
scroll to position [3724, 0]
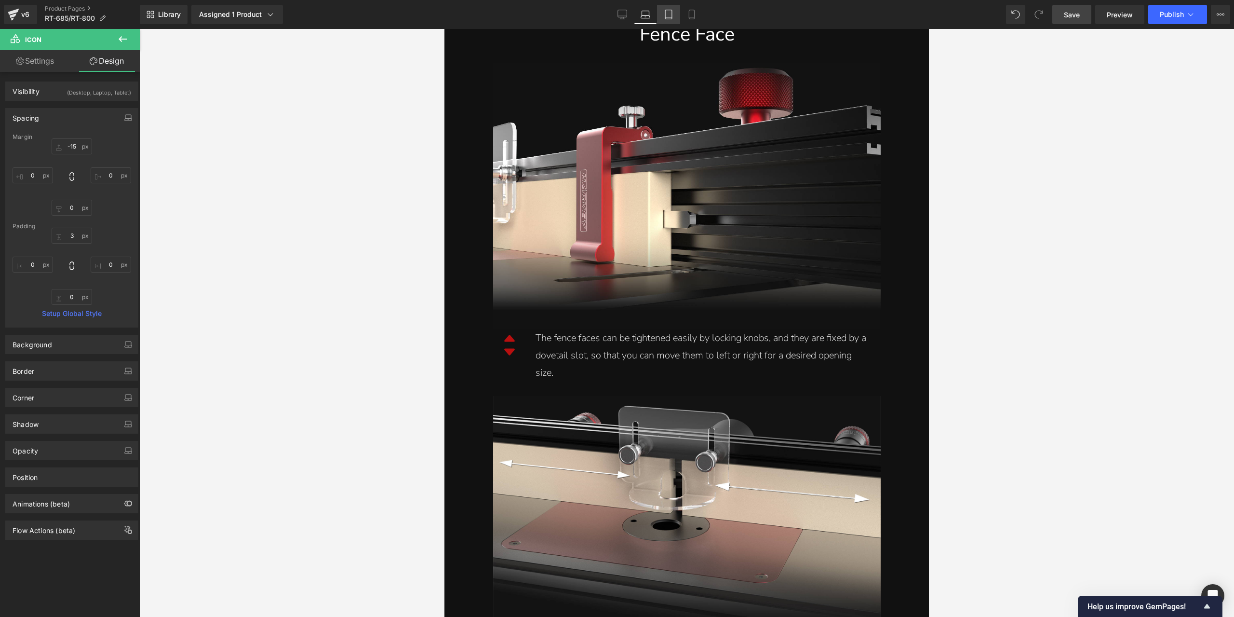
click at [667, 11] on icon at bounding box center [669, 15] width 10 height 10
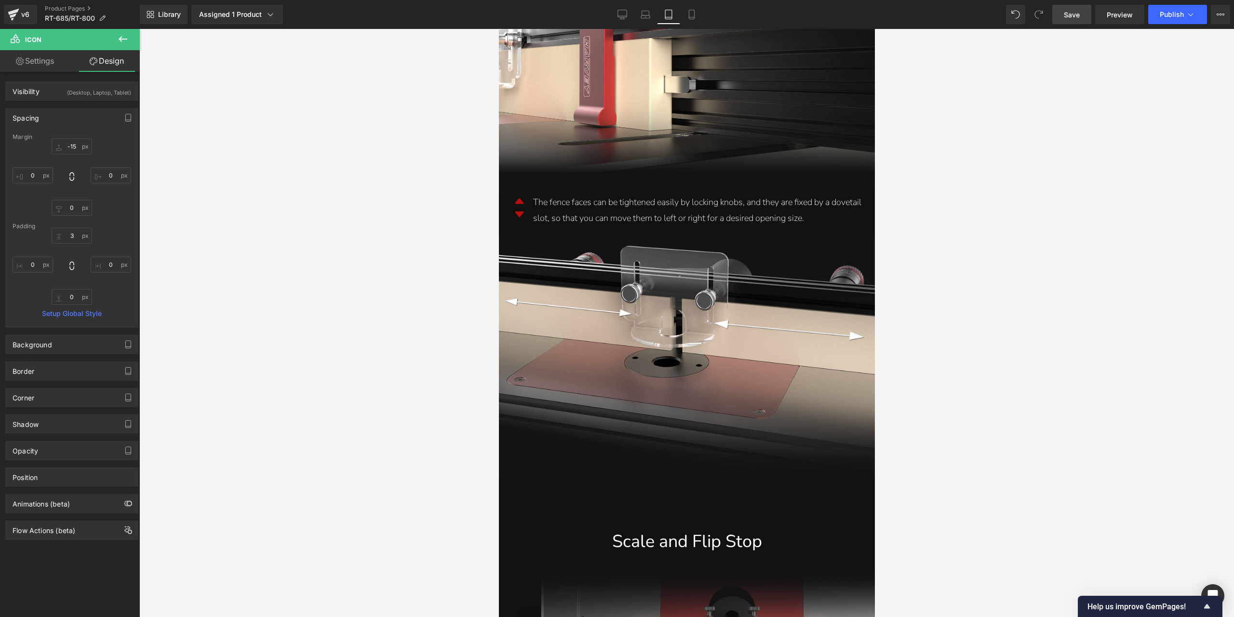
type input "-15"
type input "-20"
type input "0"
type input "7"
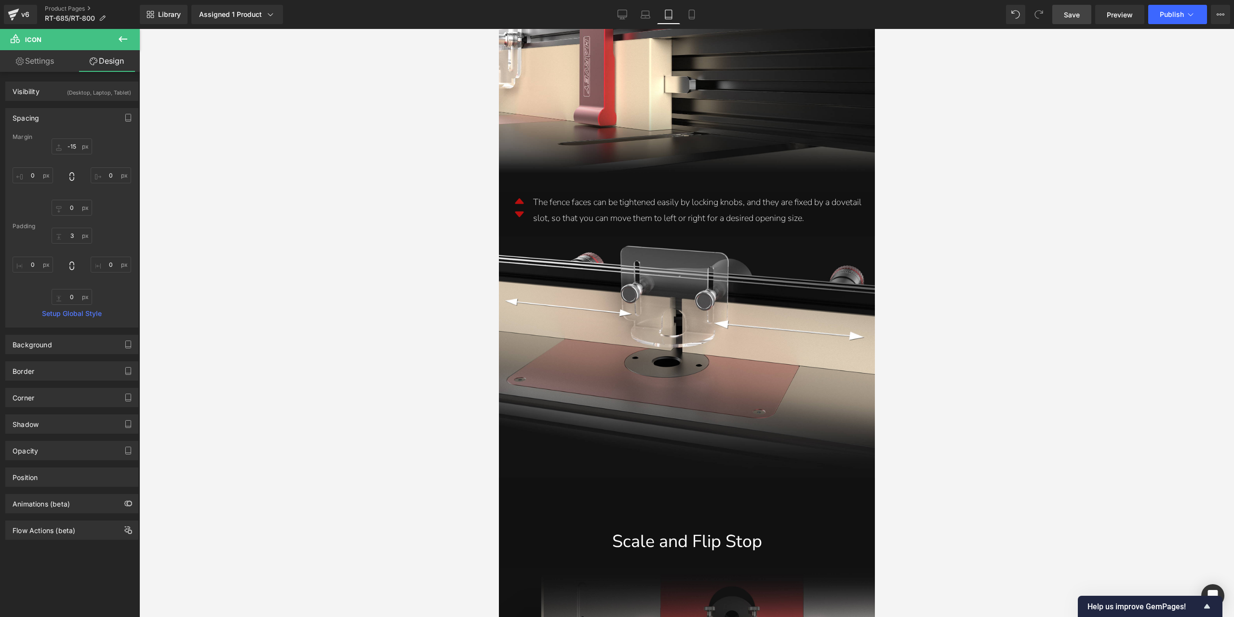
type input "0"
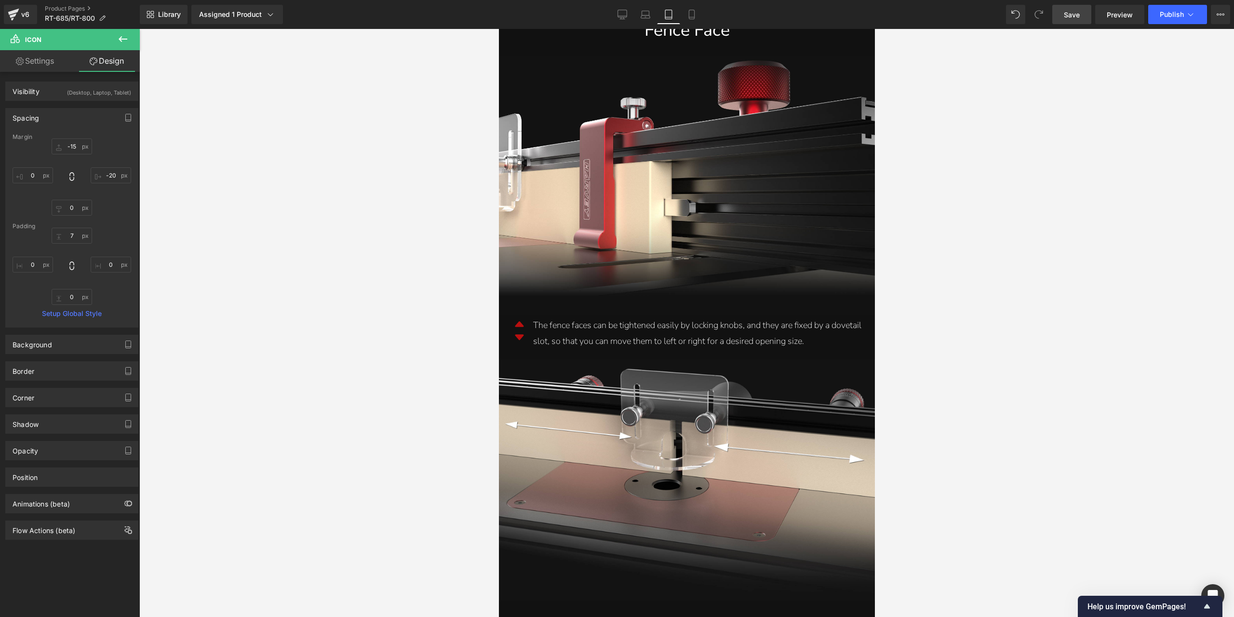
scroll to position [3601, 0]
click at [689, 14] on icon at bounding box center [691, 14] width 5 height 9
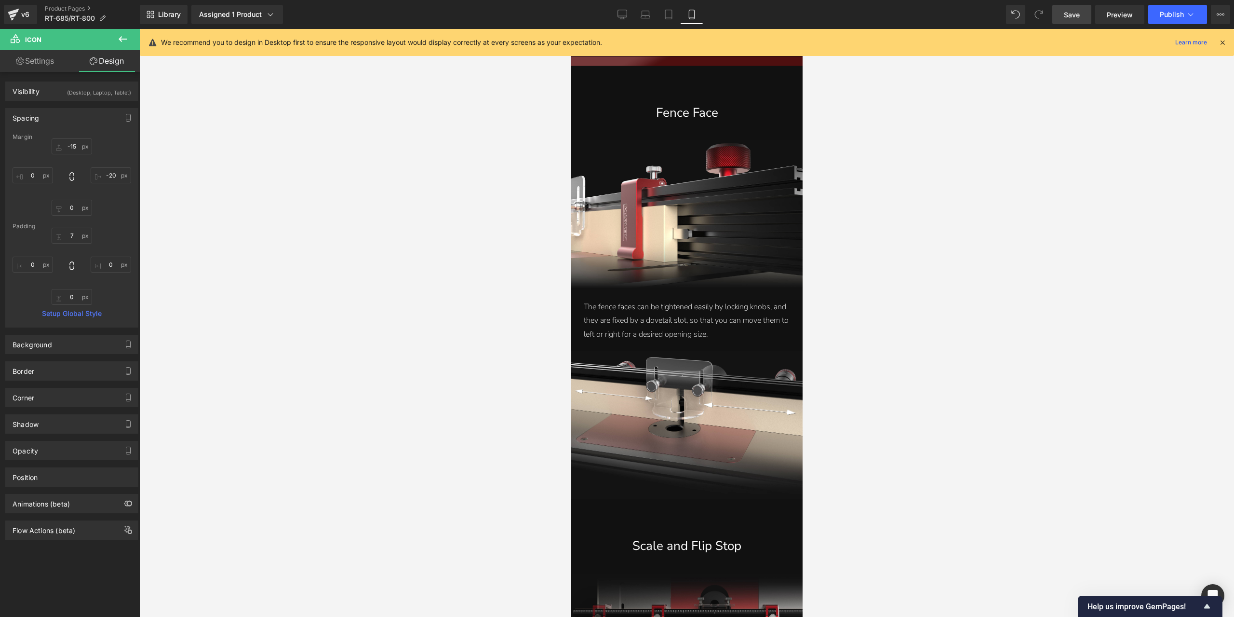
scroll to position [0, 0]
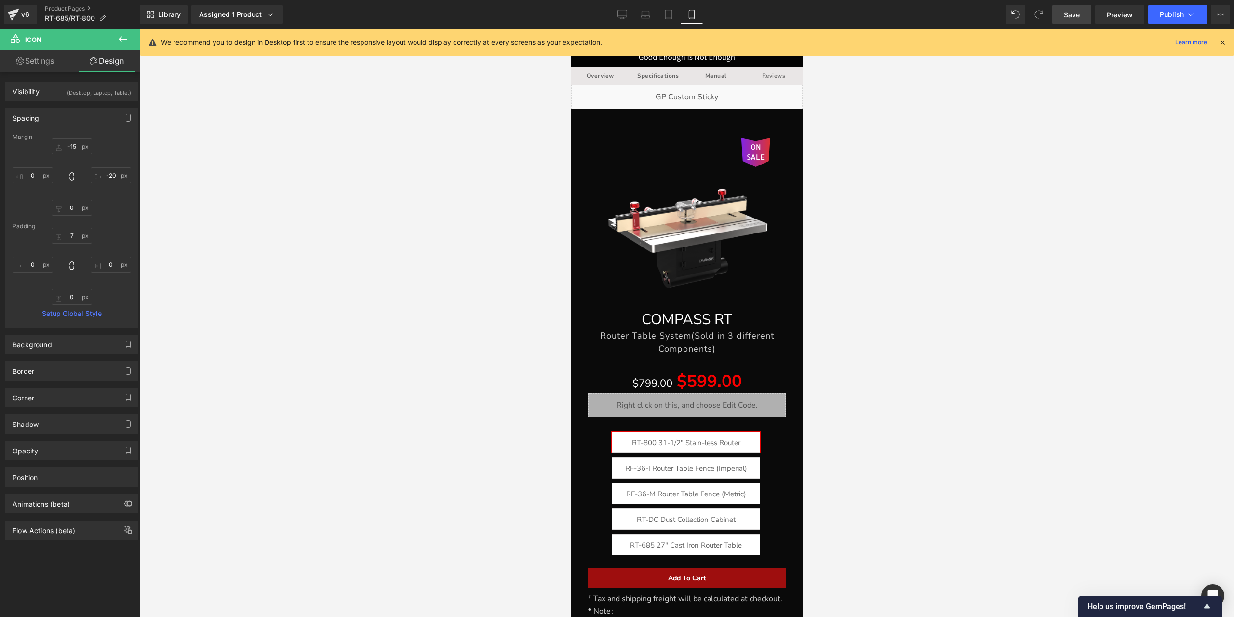
type input "-15"
type input "0"
type input "22"
type input "0"
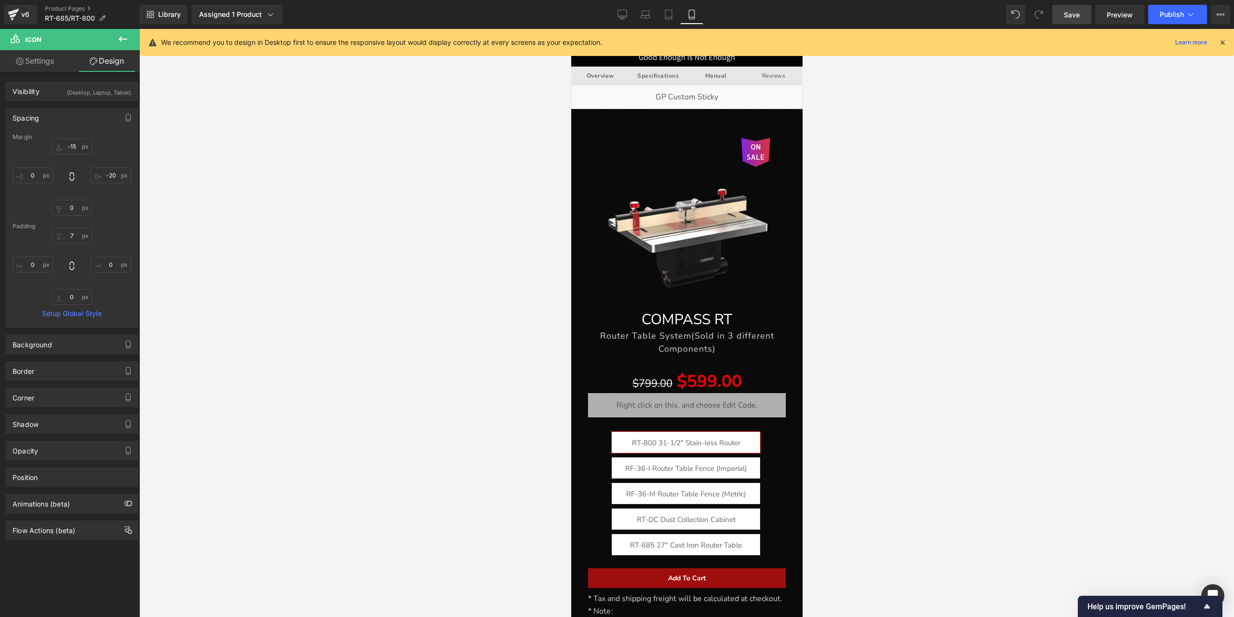
type input "0"
click at [668, 9] on link "Tablet" at bounding box center [668, 14] width 23 height 19
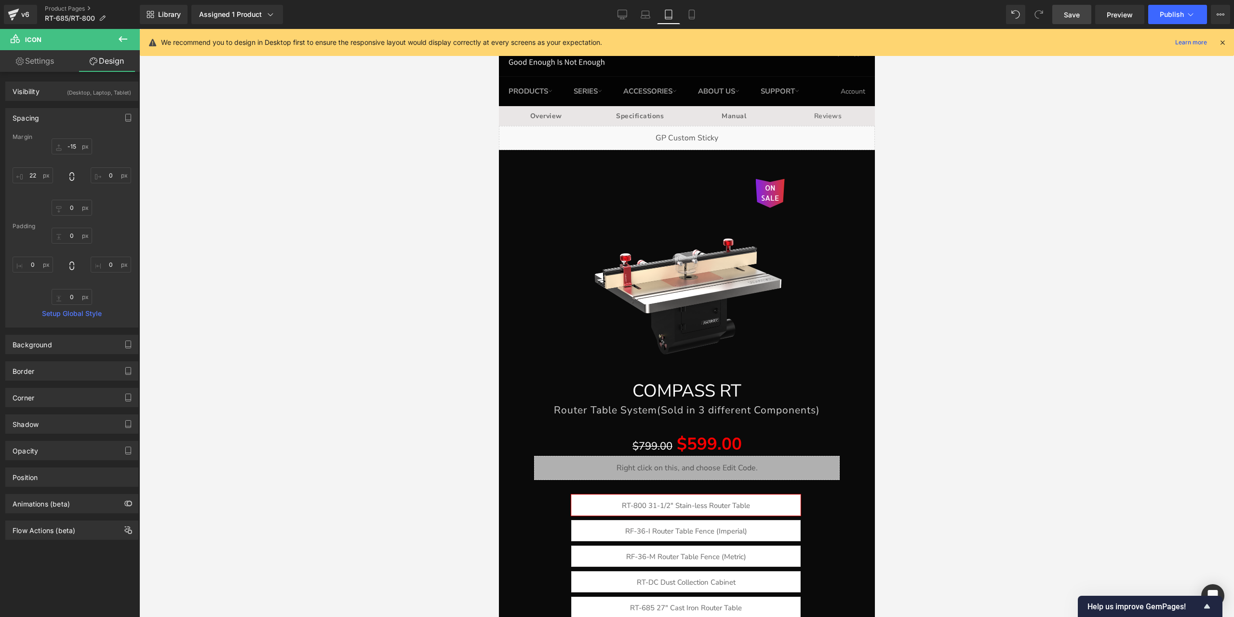
type input "-15"
type input "-20"
type input "0"
type input "7"
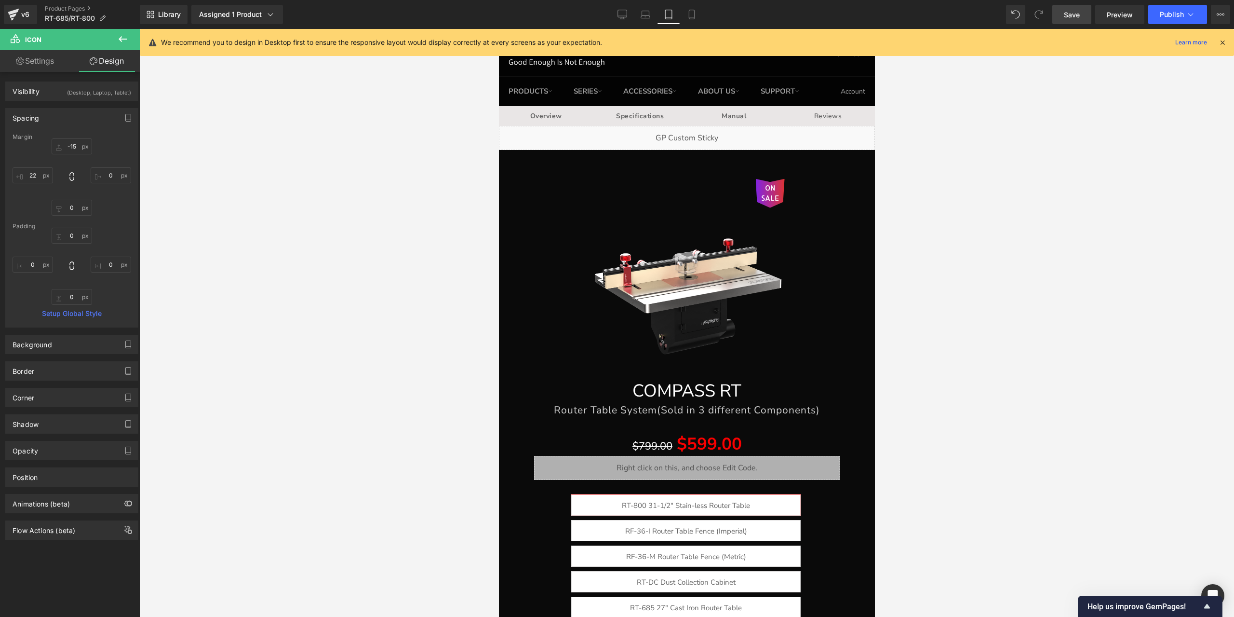
type input "0"
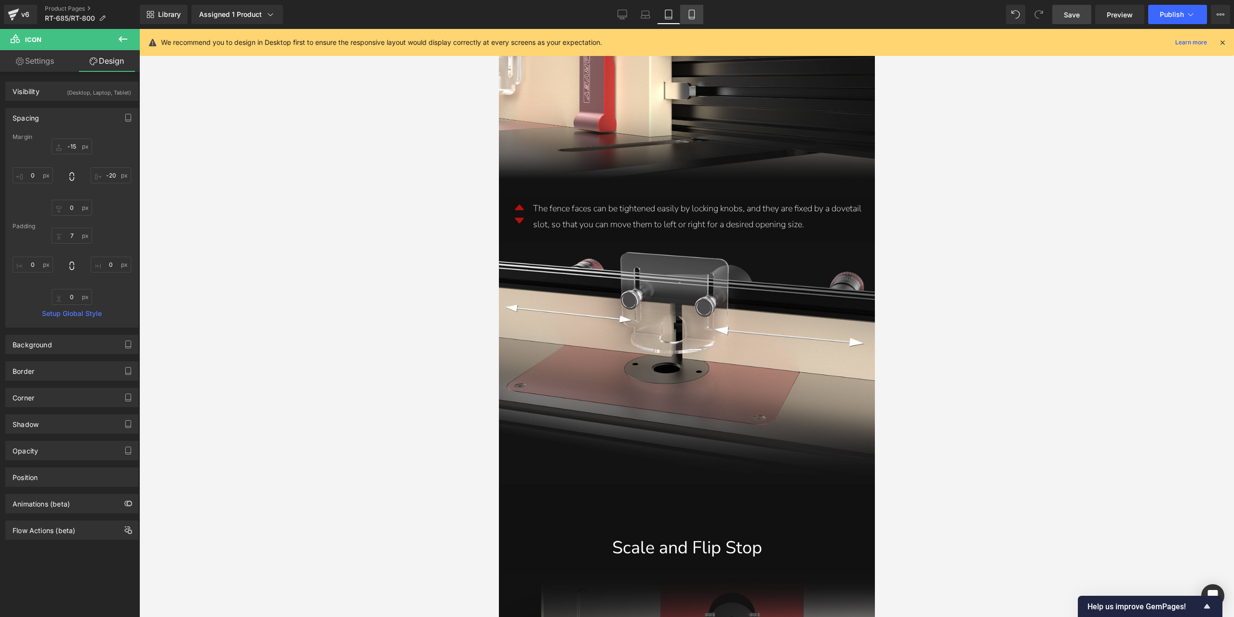
click at [697, 20] on link "Mobile" at bounding box center [691, 14] width 23 height 19
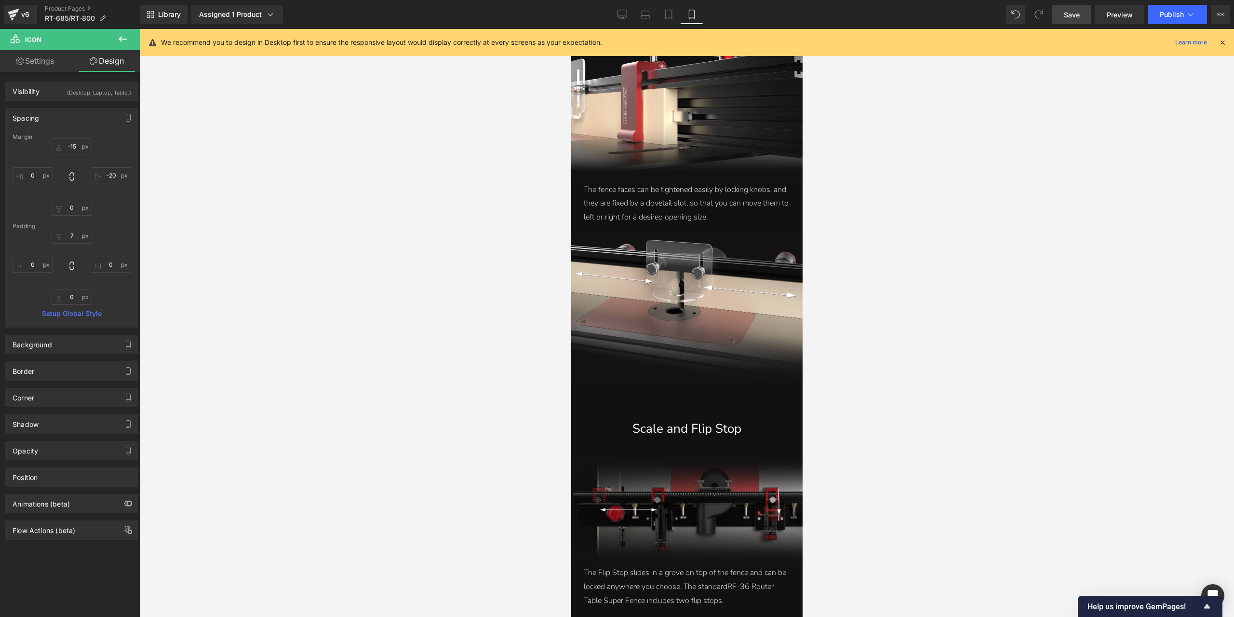
type input "-15"
type input "0"
type input "22"
type input "0"
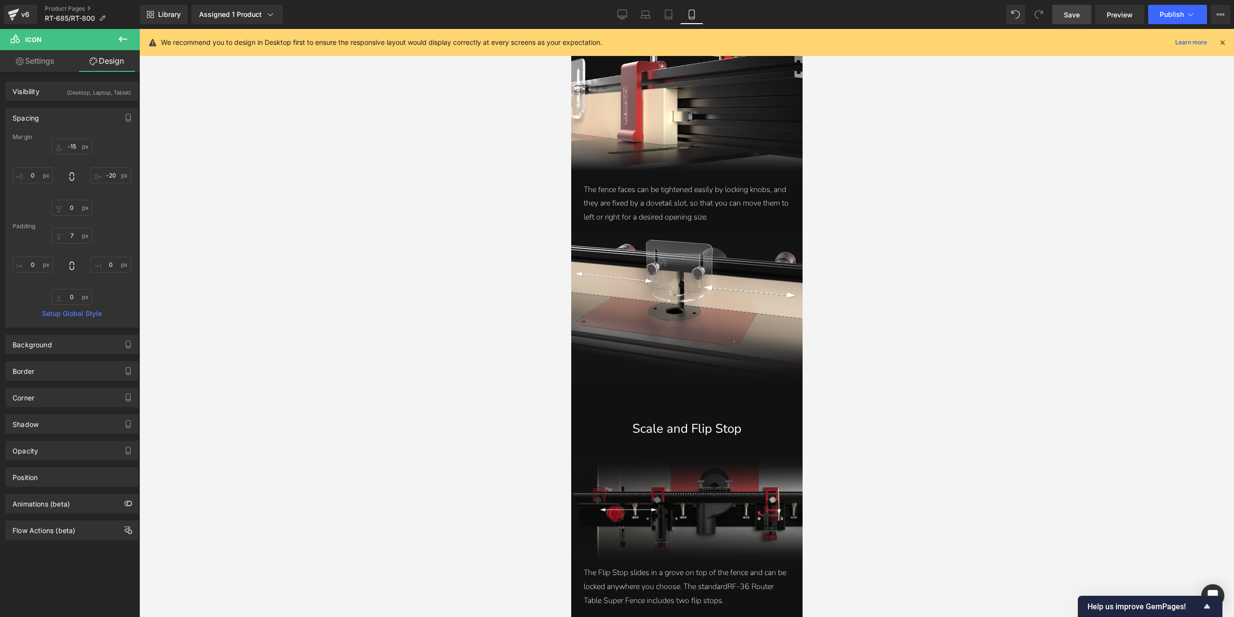
type input "0"
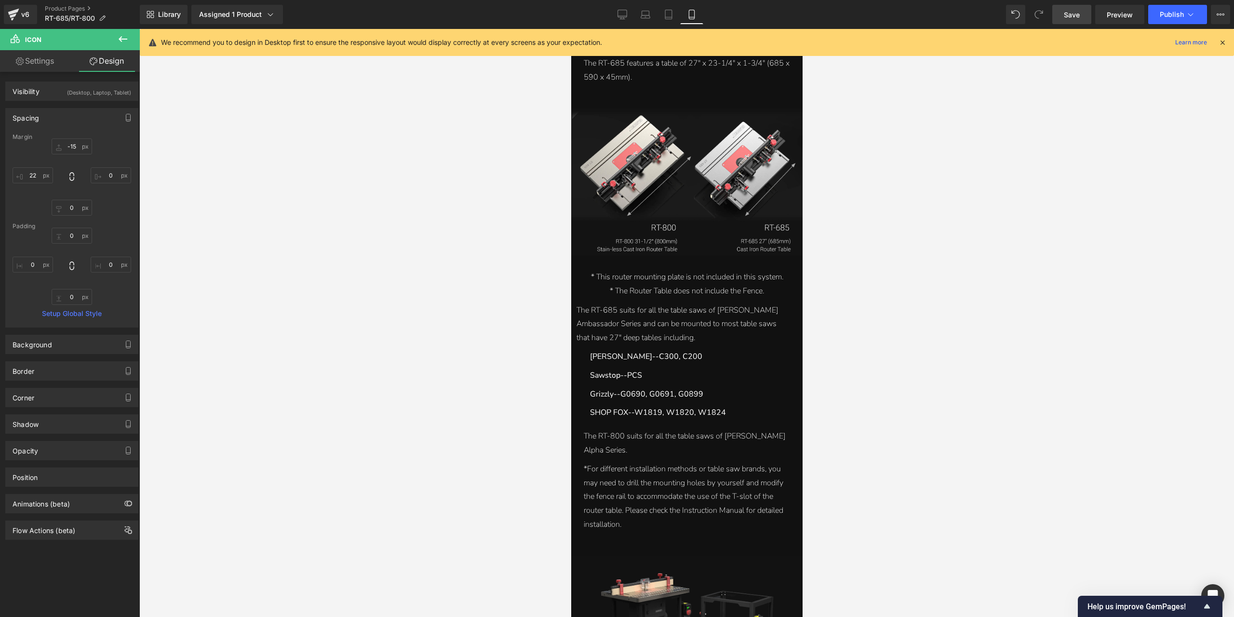
scroll to position [6067, 0]
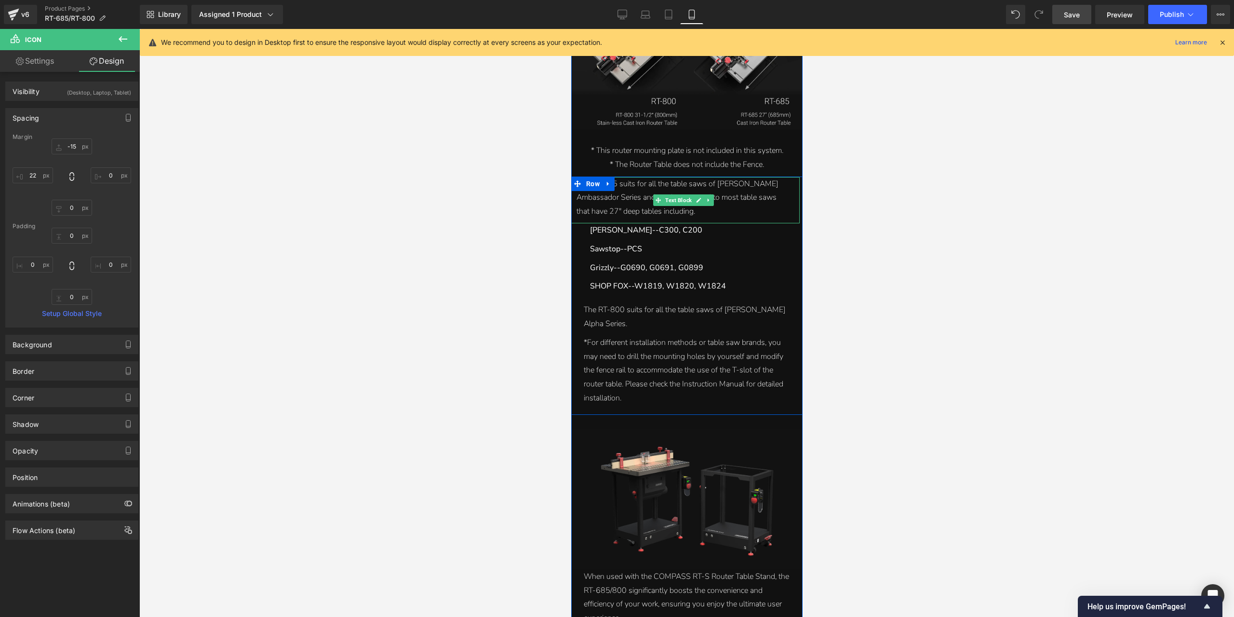
click at [644, 189] on div "The RT-685 suits for all the table saws of [PERSON_NAME] Ambassador Series and …" at bounding box center [683, 197] width 214 height 41
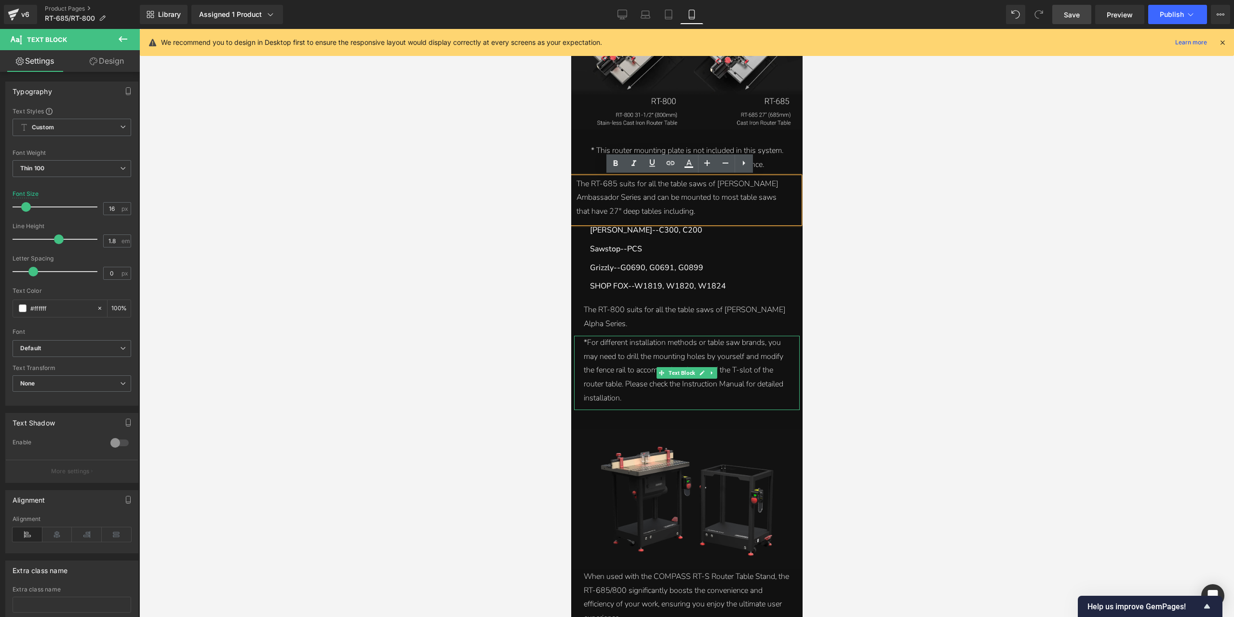
click at [602, 370] on div "*For different installation methods or table saw brands, you may need to drill …" at bounding box center [686, 370] width 206 height 69
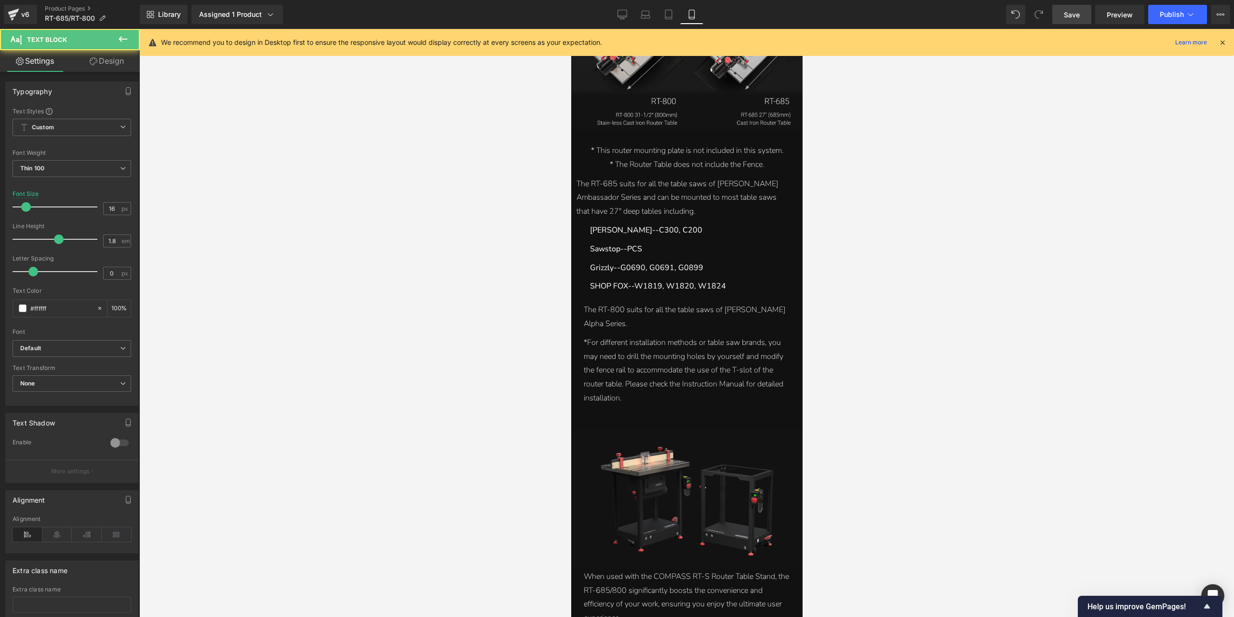
click at [94, 62] on icon at bounding box center [94, 61] width 8 height 8
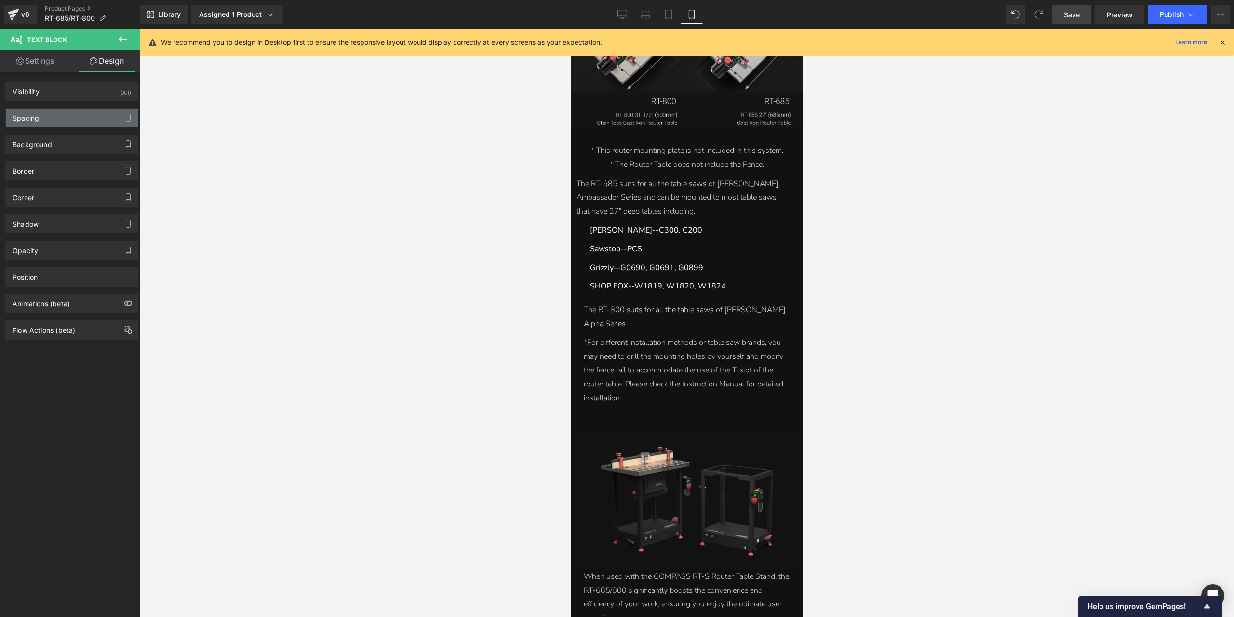
click at [35, 116] on div "Spacing" at bounding box center [26, 114] width 27 height 13
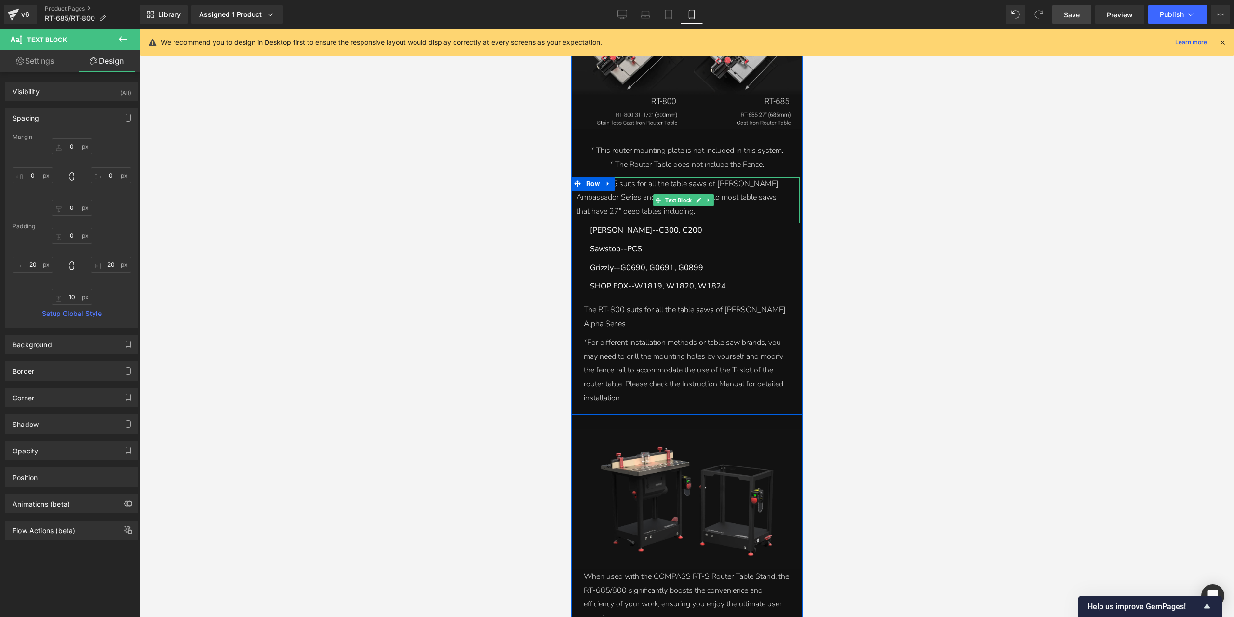
click at [640, 174] on div "* This router mounting plate is not included in this system. * The Router Table…" at bounding box center [686, 160] width 231 height 33
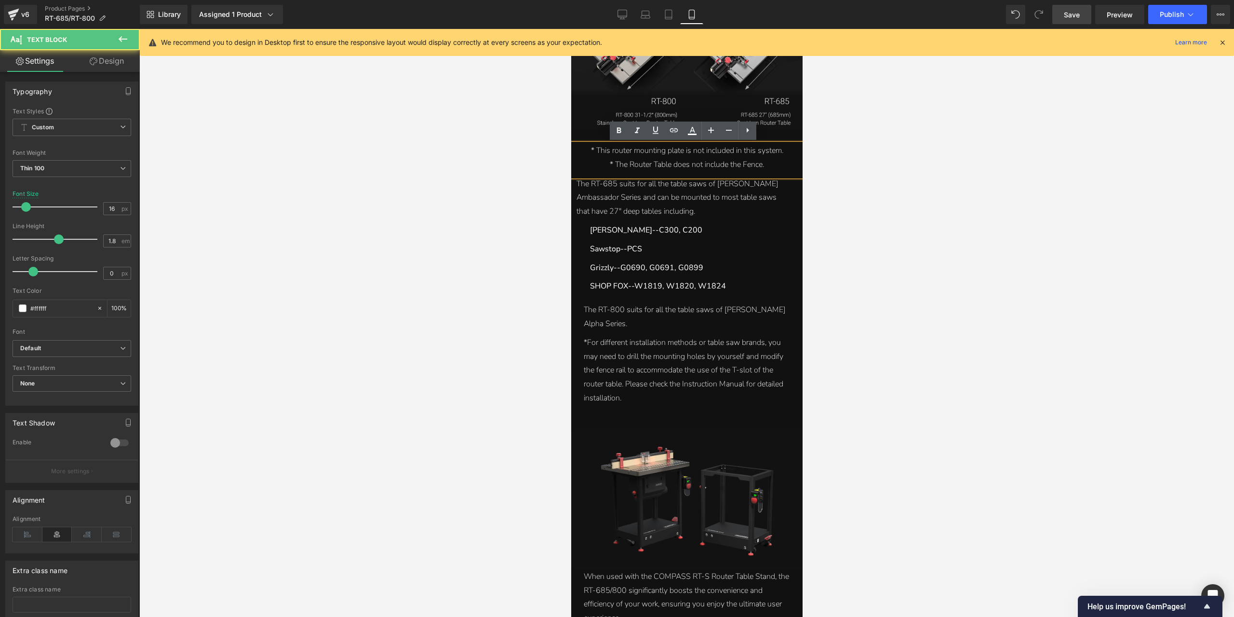
click at [645, 194] on div "The RT-685 suits for all the table saws of [PERSON_NAME] Ambassador Series and …" at bounding box center [683, 197] width 214 height 41
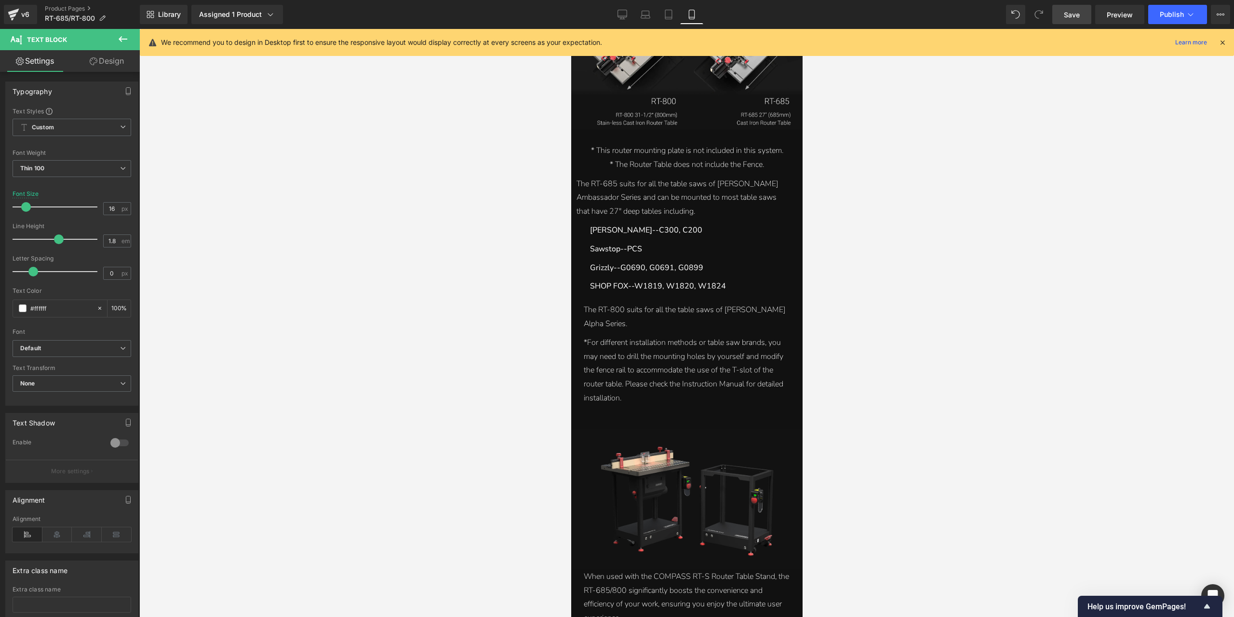
click at [108, 63] on link "Design" at bounding box center [107, 61] width 70 height 22
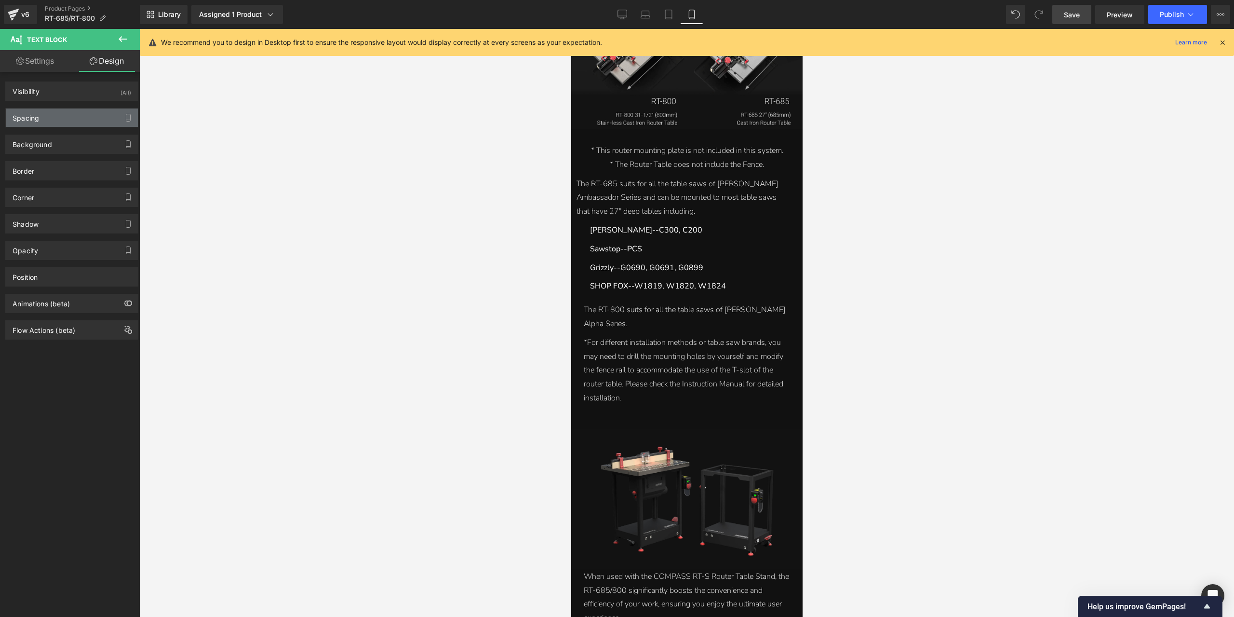
click at [65, 111] on div "Spacing" at bounding box center [72, 117] width 132 height 18
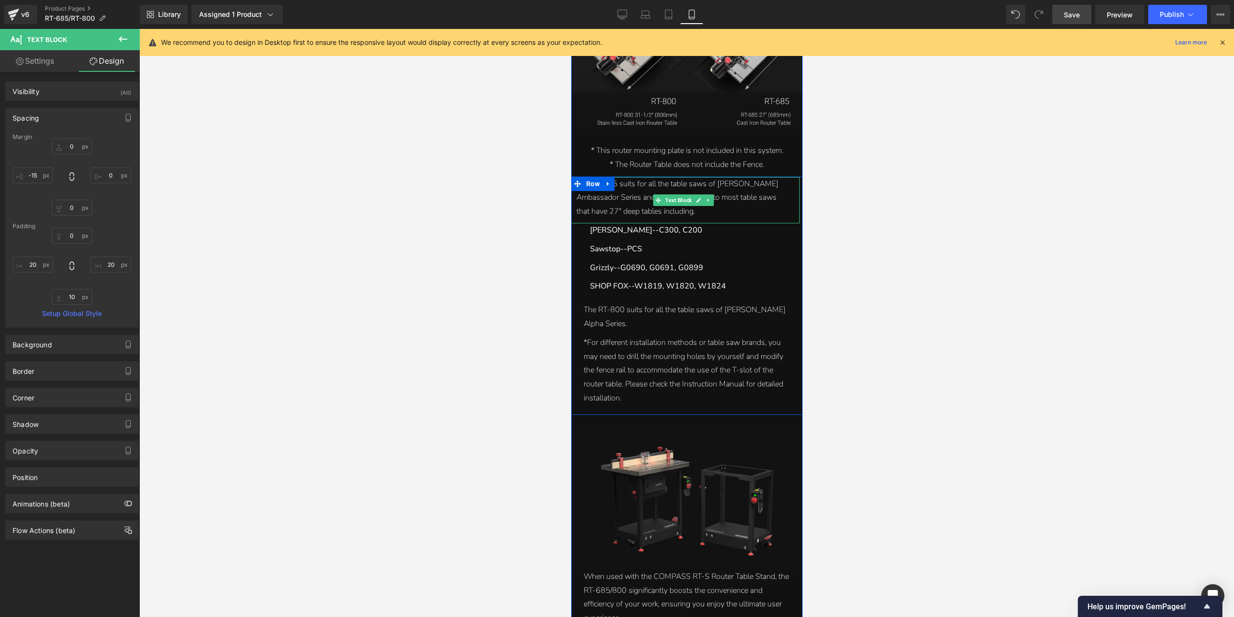
click at [638, 188] on div "The RT-685 suits for all the table saws of [PERSON_NAME] Ambassador Series and …" at bounding box center [683, 197] width 214 height 41
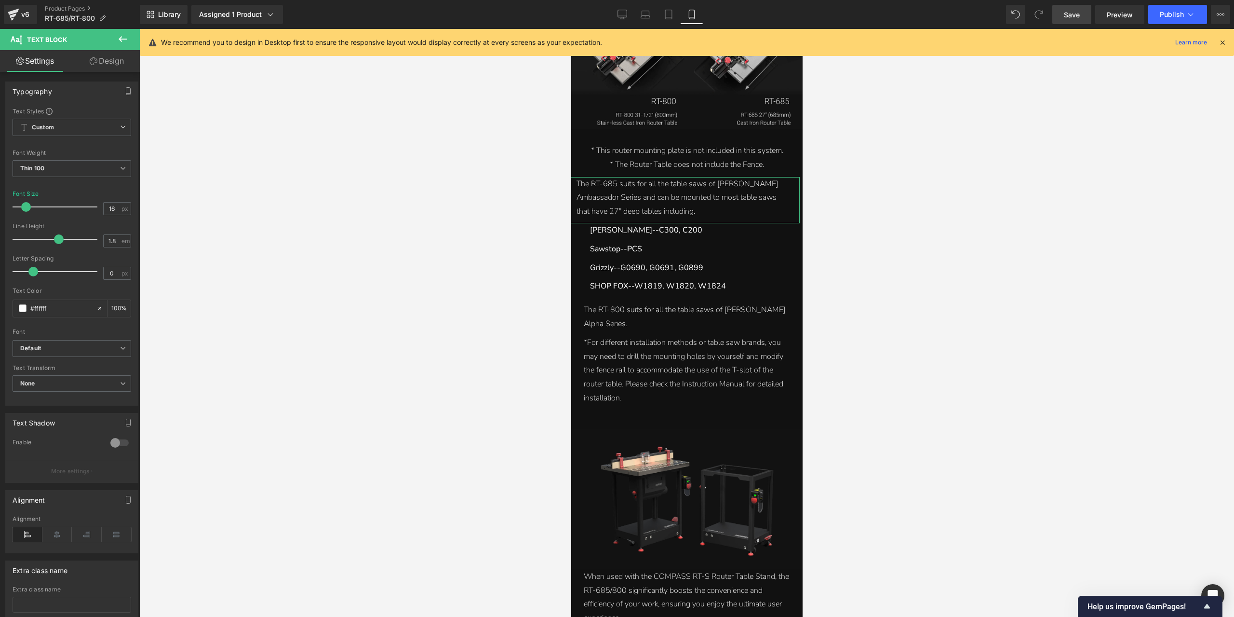
click at [110, 59] on link "Design" at bounding box center [107, 61] width 70 height 22
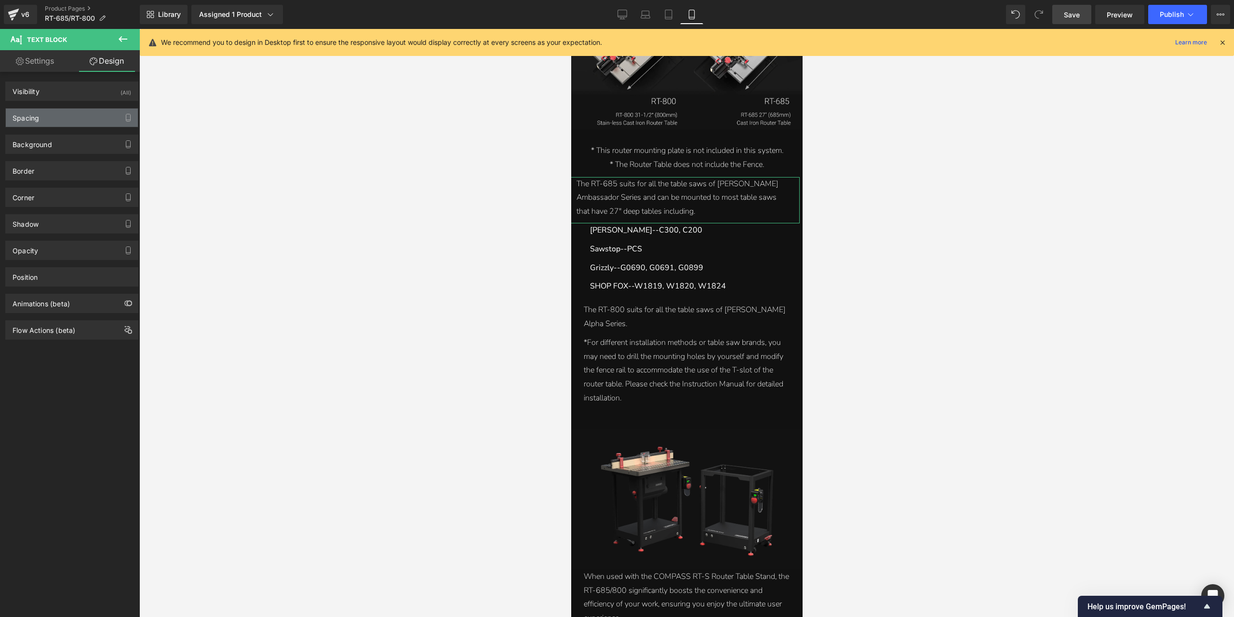
click at [62, 118] on div "Spacing" at bounding box center [72, 117] width 132 height 18
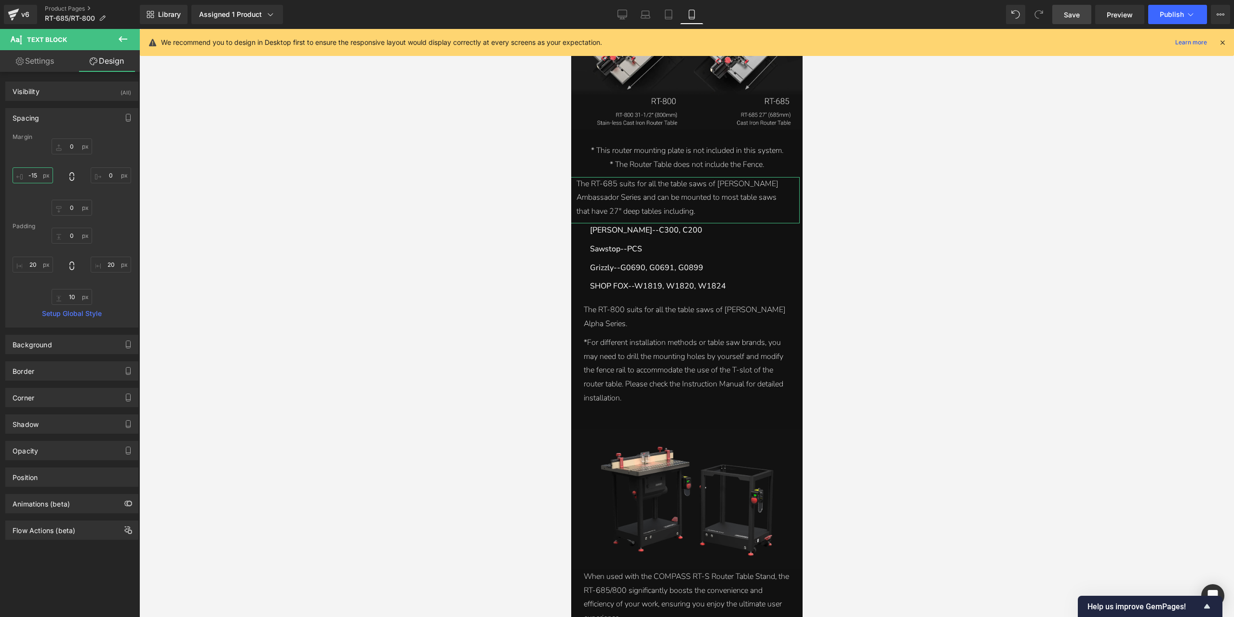
click at [32, 174] on input "-15" at bounding box center [33, 175] width 40 height 16
type input "0"
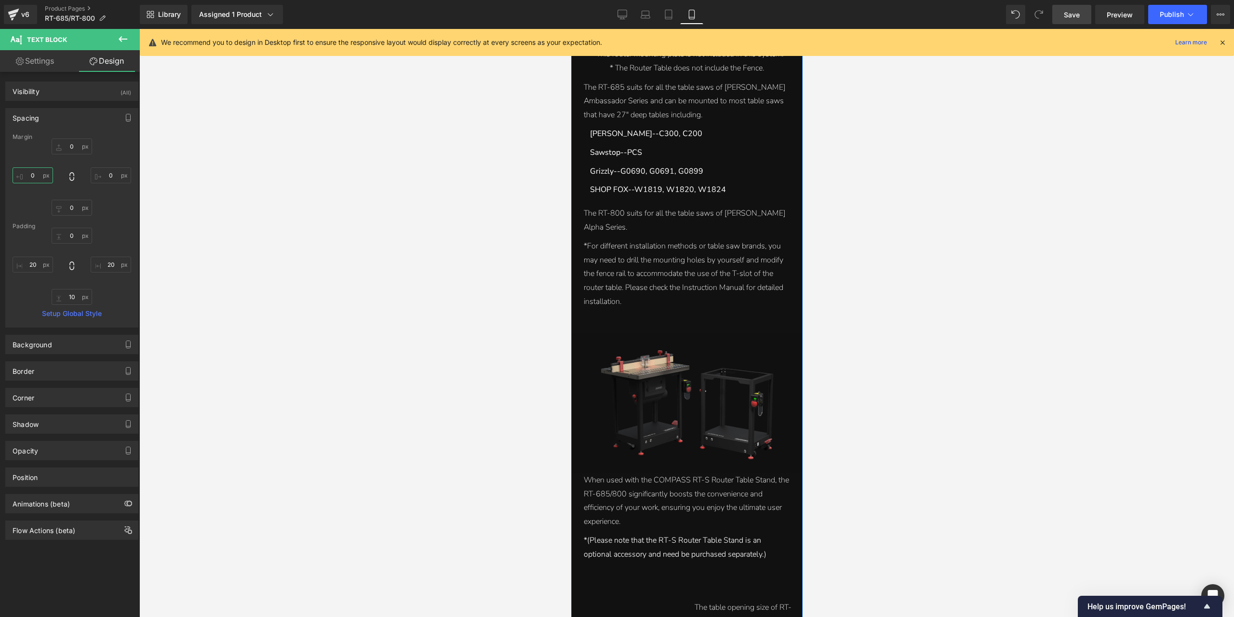
scroll to position [6356, 0]
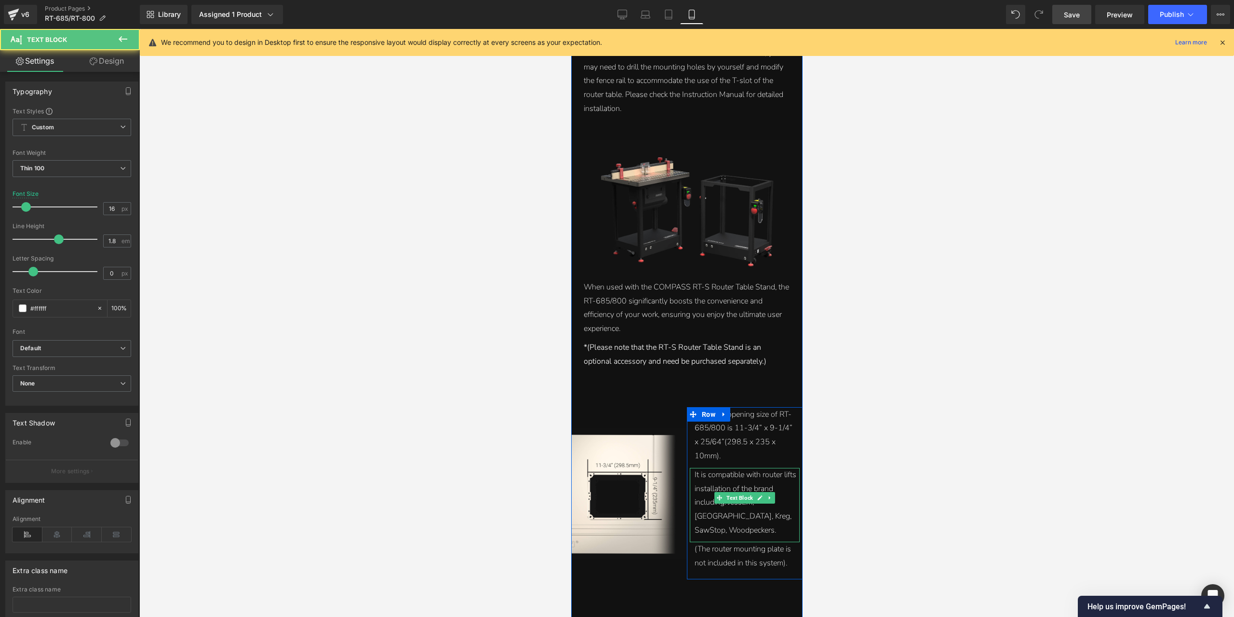
click at [757, 490] on div "It is compatible with router lifts installation of the brand including: JessEm,…" at bounding box center [745, 502] width 103 height 69
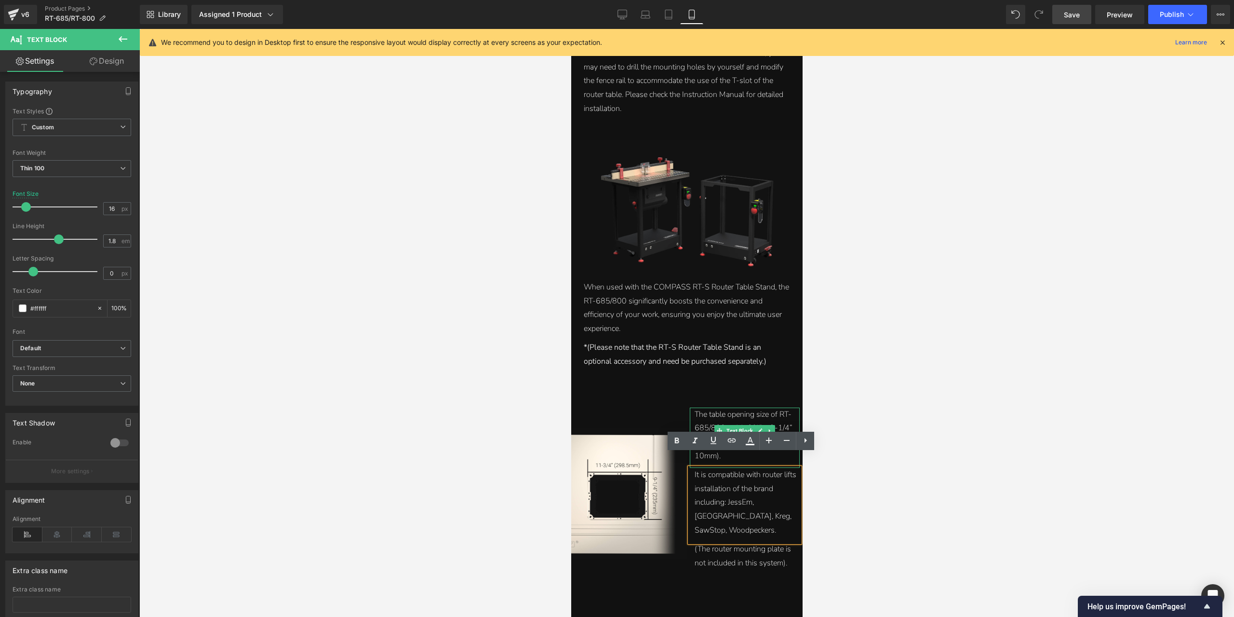
click at [713, 416] on div "The table opening size of RT-685/800 is 11-3/4” x 9-1/4” x 25/64”(298.5 x 235 x…" at bounding box center [745, 434] width 103 height 55
click at [131, 59] on link "Design" at bounding box center [107, 61] width 70 height 22
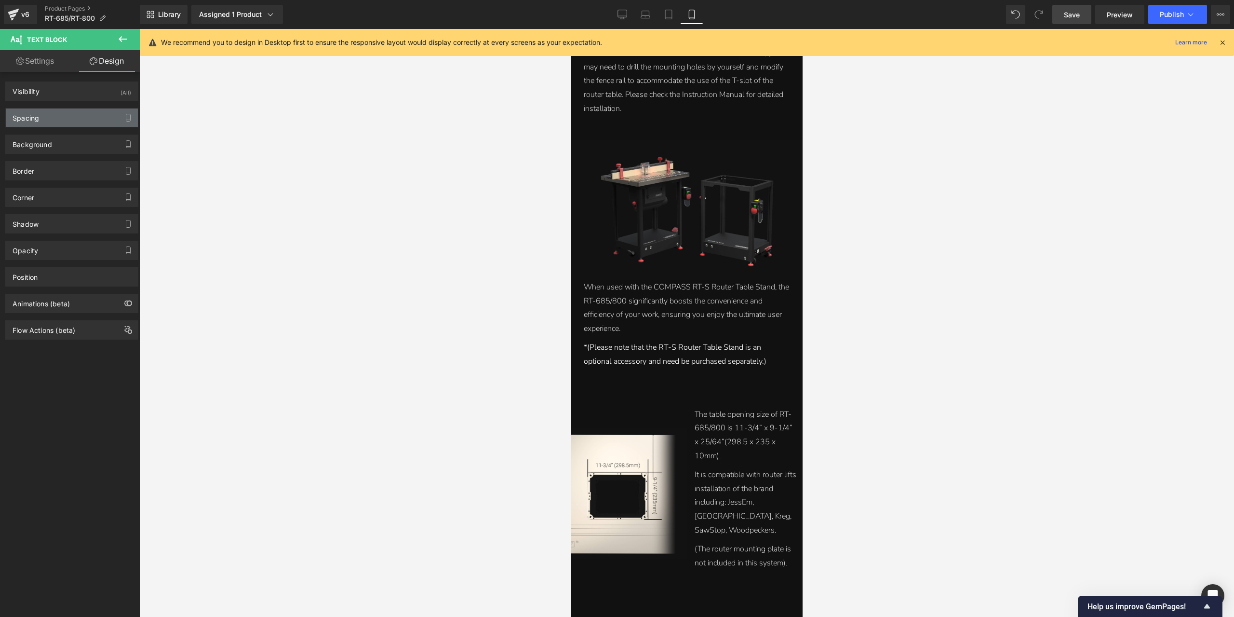
click at [74, 112] on div "Spacing" at bounding box center [72, 117] width 132 height 18
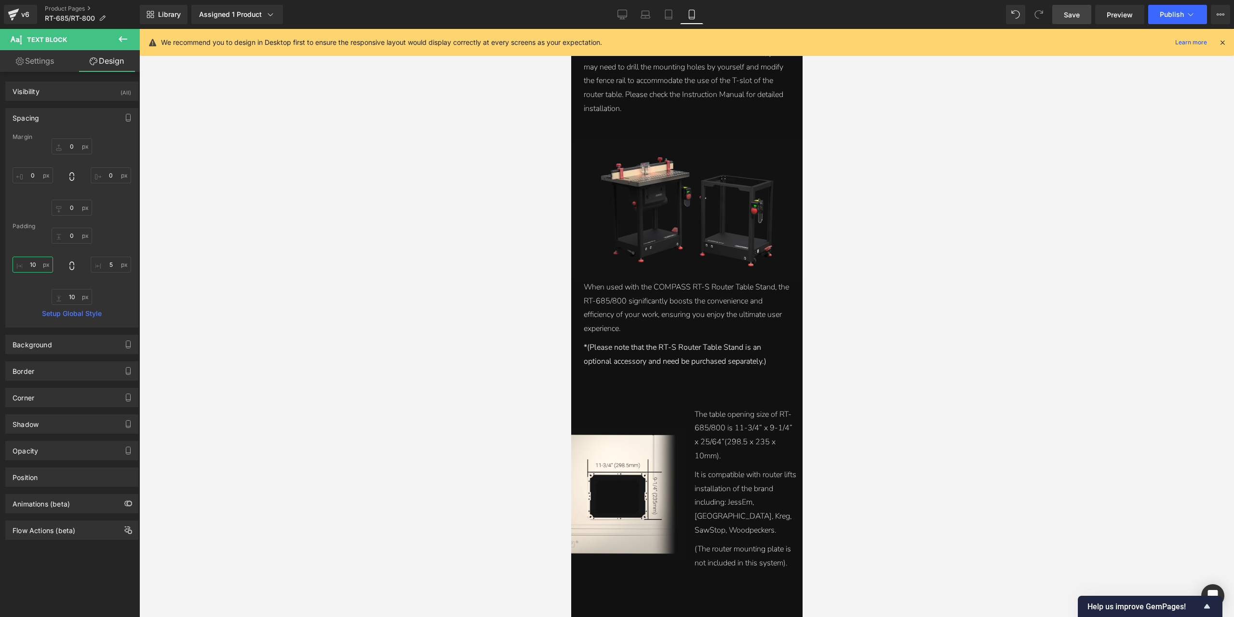
click at [35, 261] on input "10" at bounding box center [33, 264] width 40 height 16
type input "0"
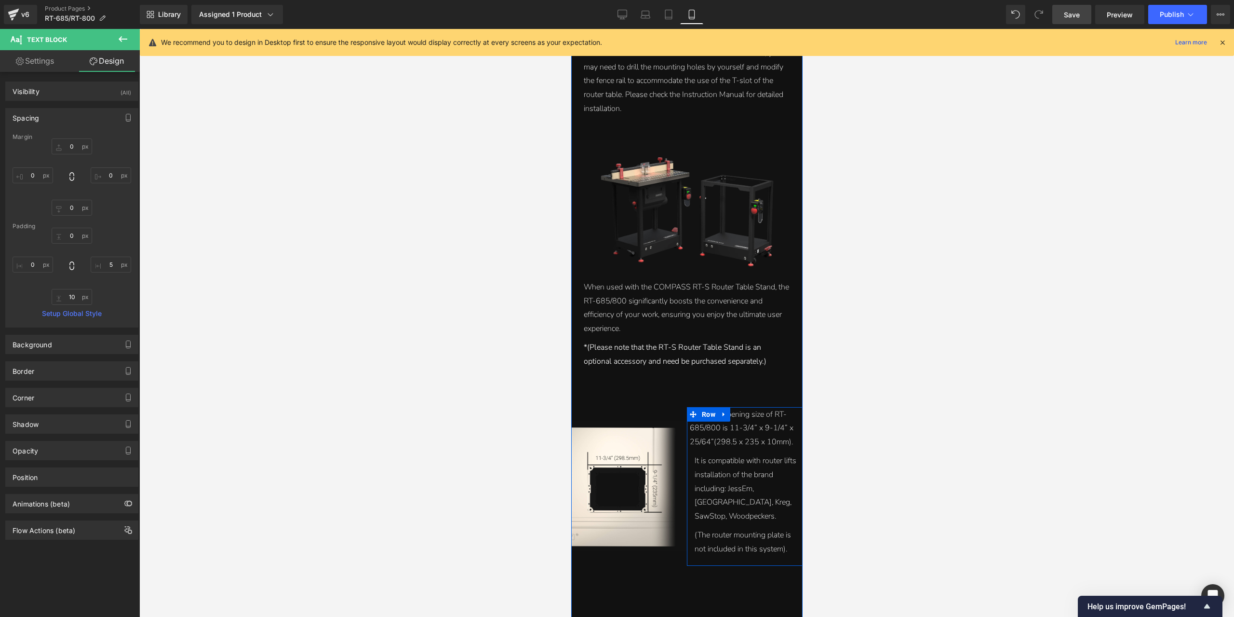
click at [721, 465] on div "It is compatible with router lifts installation of the brand including: JessEm,…" at bounding box center [745, 488] width 103 height 69
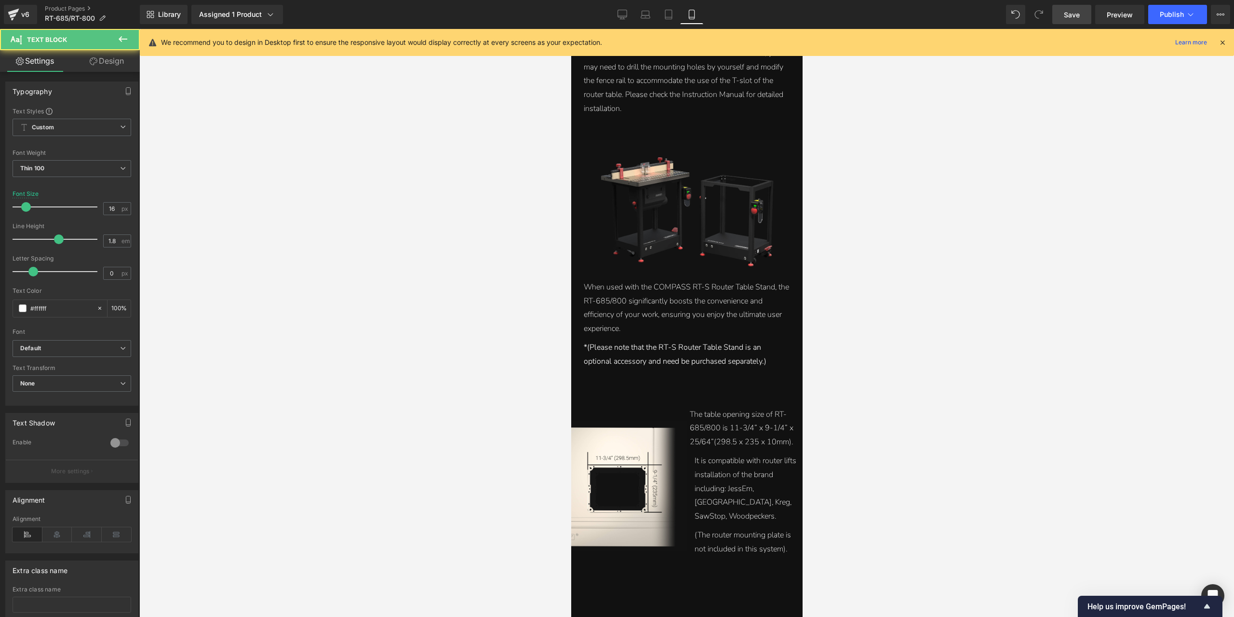
click at [105, 66] on link "Design" at bounding box center [107, 61] width 70 height 22
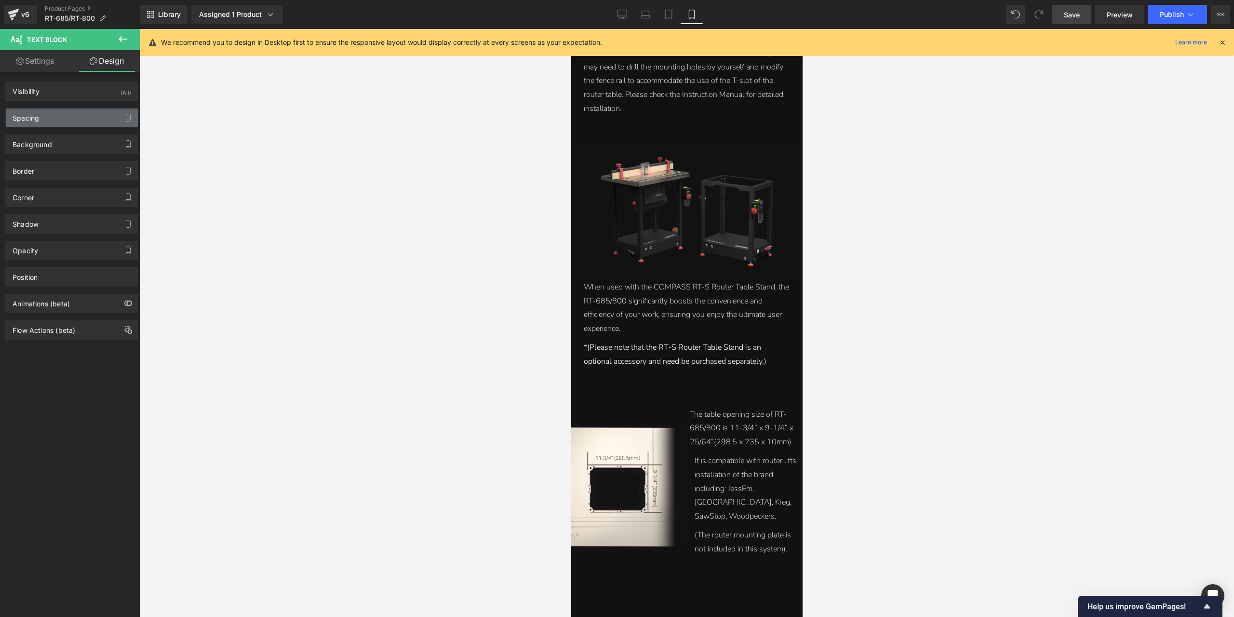
click at [74, 116] on div "Spacing" at bounding box center [72, 117] width 132 height 18
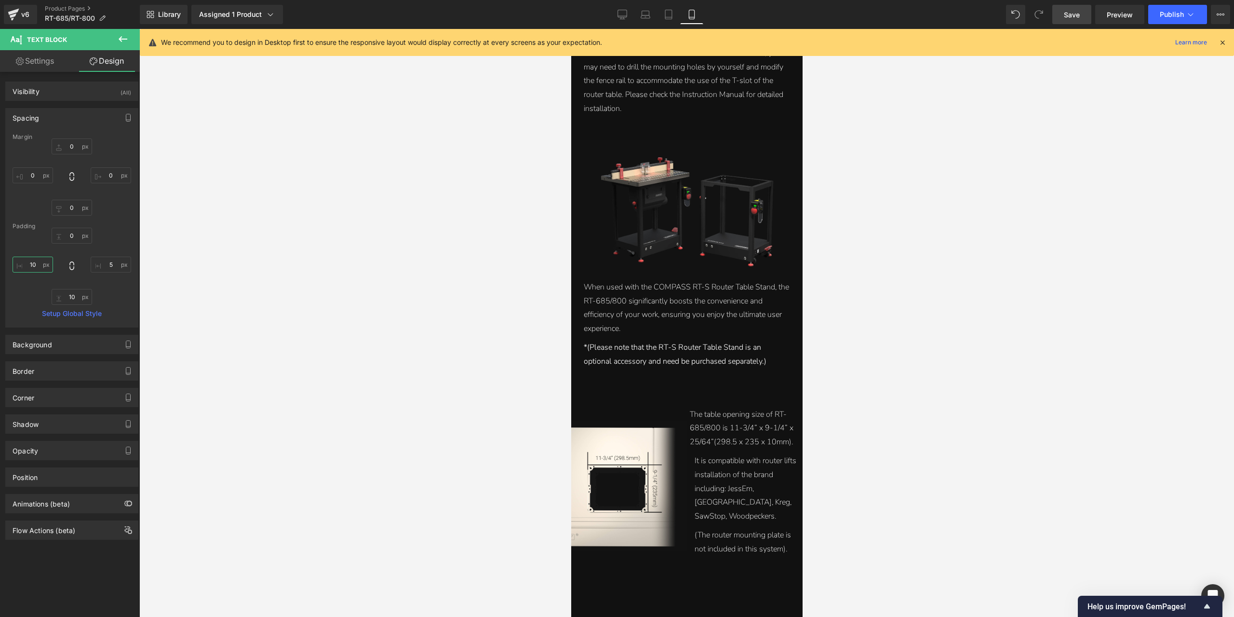
click at [35, 261] on input "10" at bounding box center [33, 264] width 40 height 16
type input "0"
click at [757, 538] on div "(The router mounting plate is not included in this system)." at bounding box center [745, 542] width 103 height 28
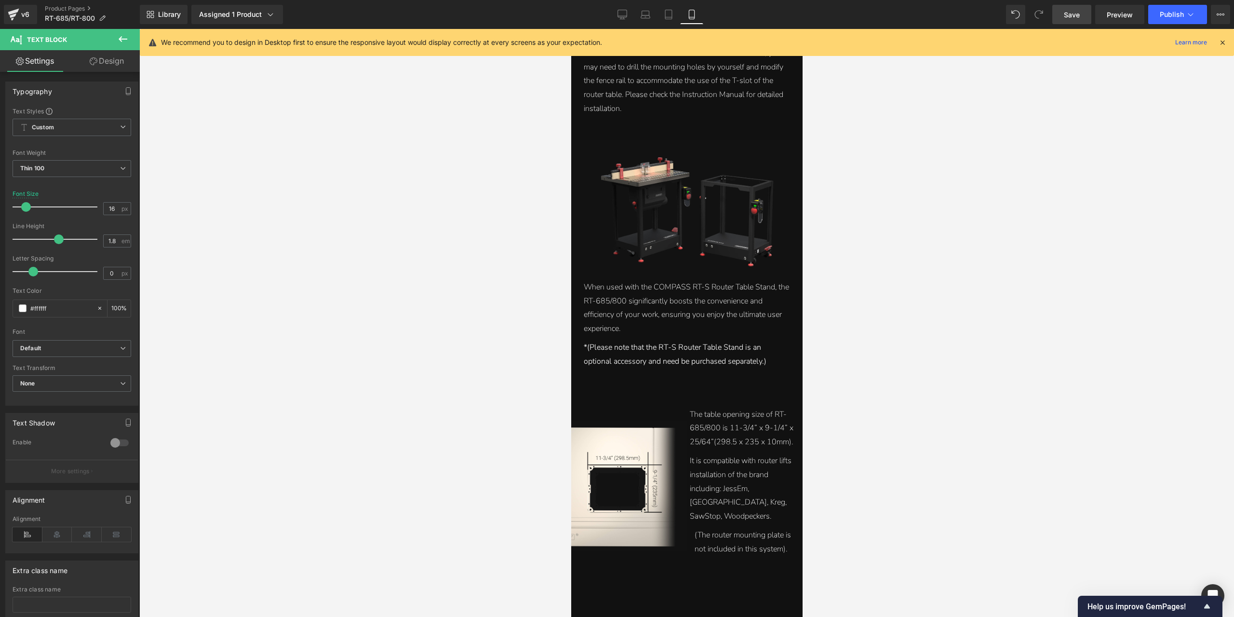
click at [112, 55] on link "Design" at bounding box center [107, 61] width 70 height 22
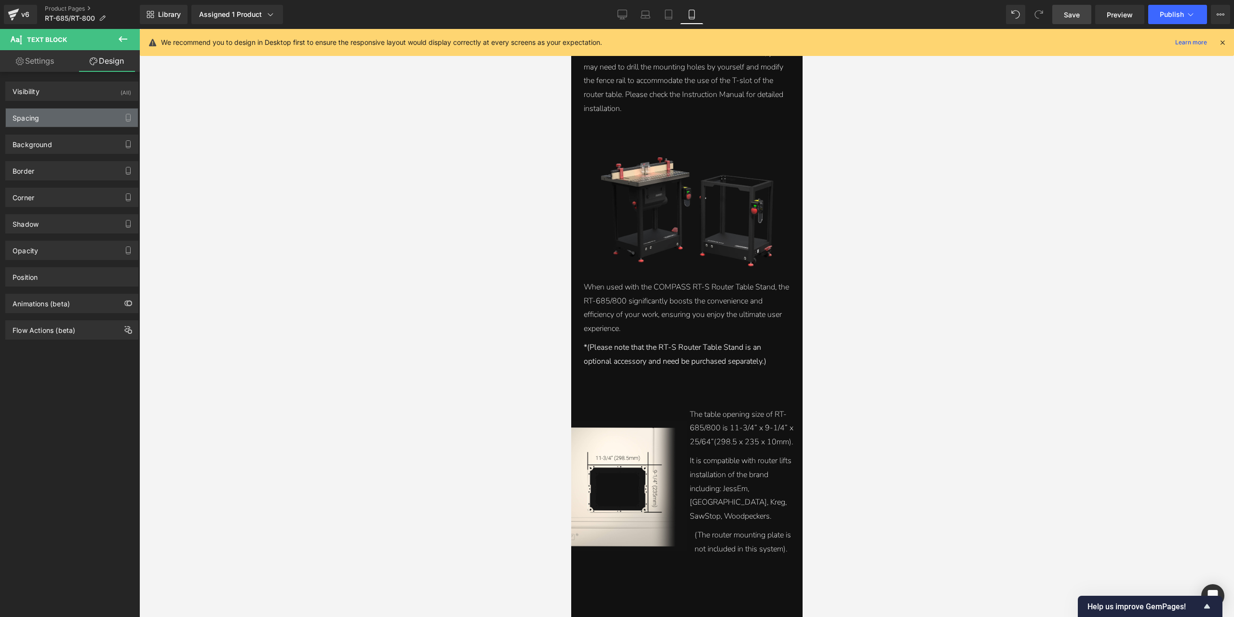
click at [57, 116] on div "Spacing" at bounding box center [72, 117] width 132 height 18
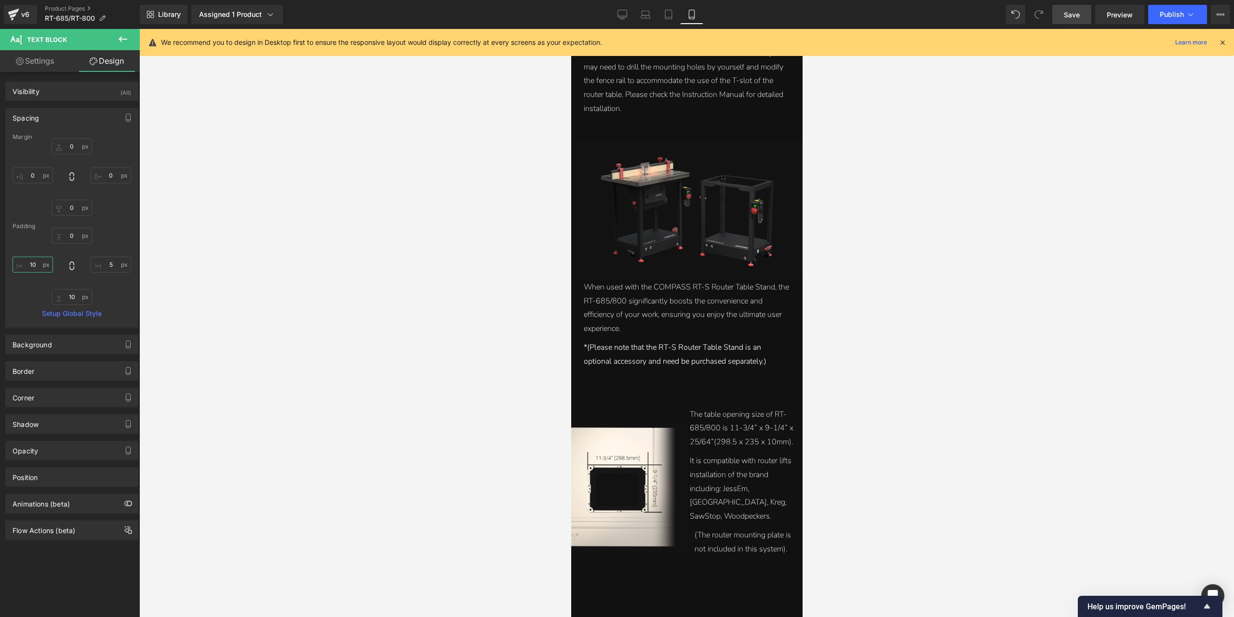
click at [29, 259] on input "10" at bounding box center [33, 264] width 40 height 16
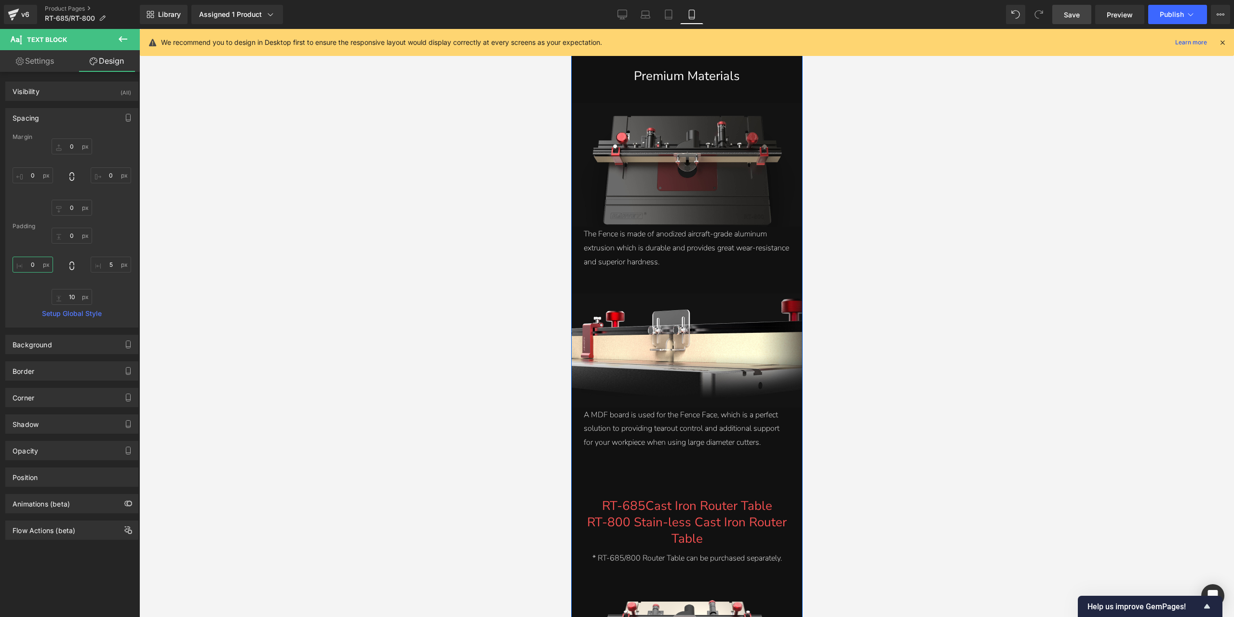
scroll to position [4813, 0]
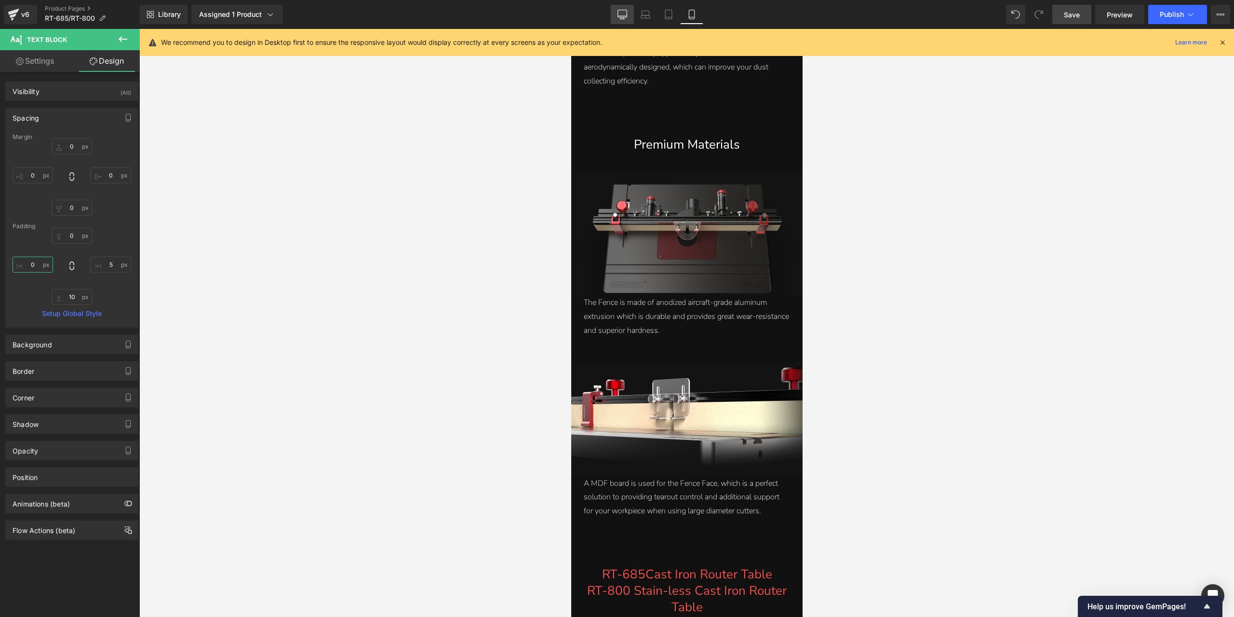
type input "0"
click at [620, 15] on icon at bounding box center [623, 15] width 10 height 10
type input "0"
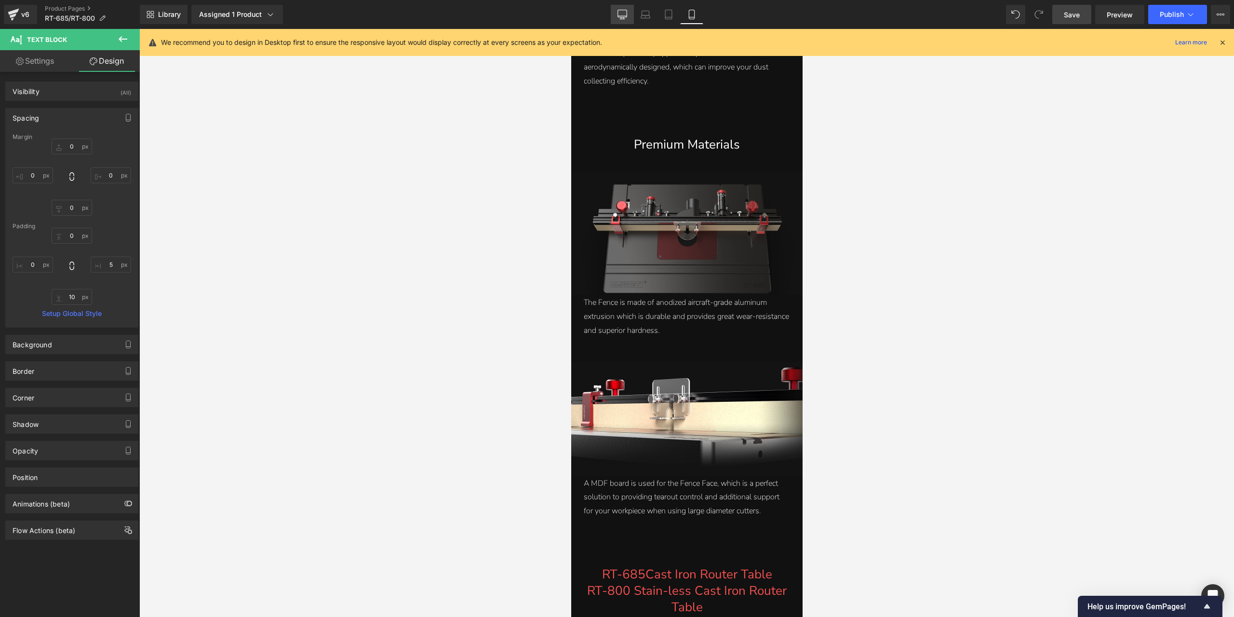
type input "0"
type input "20"
type input "5"
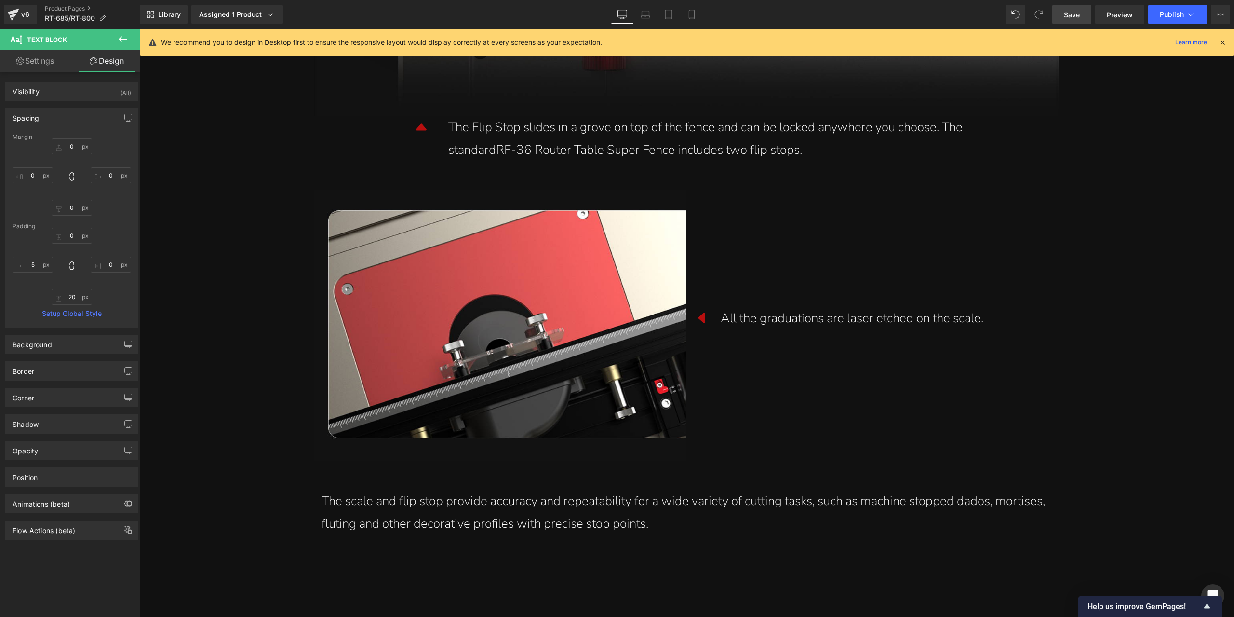
scroll to position [7090, 0]
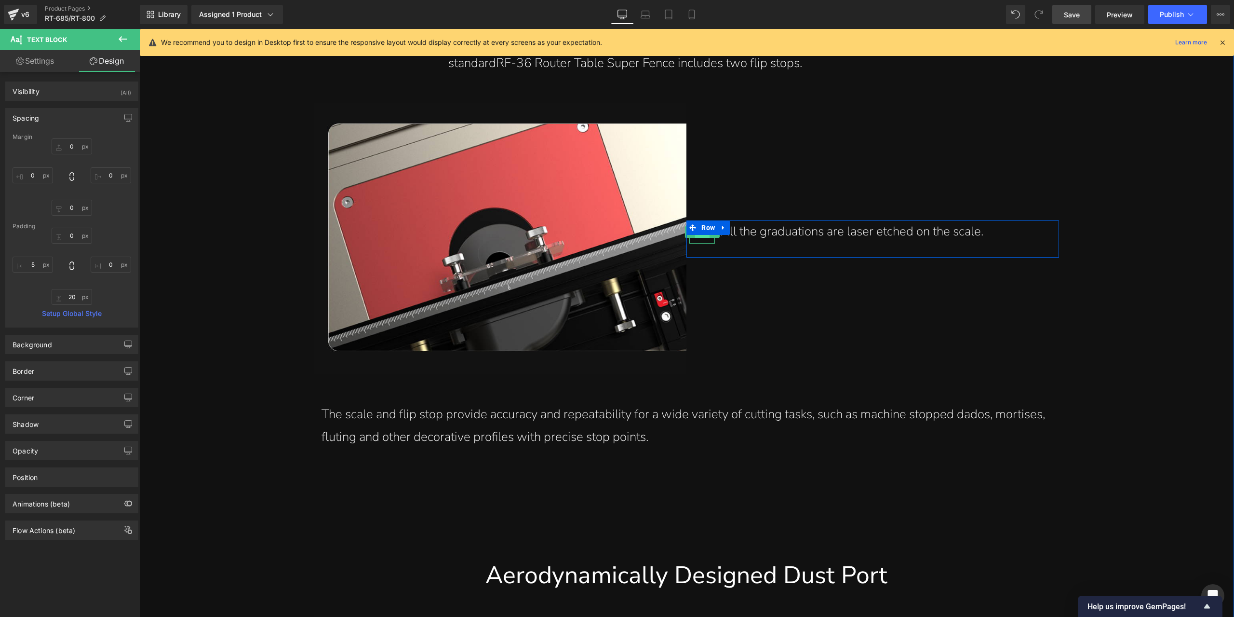
click at [699, 237] on span "Icon" at bounding box center [702, 232] width 15 height 12
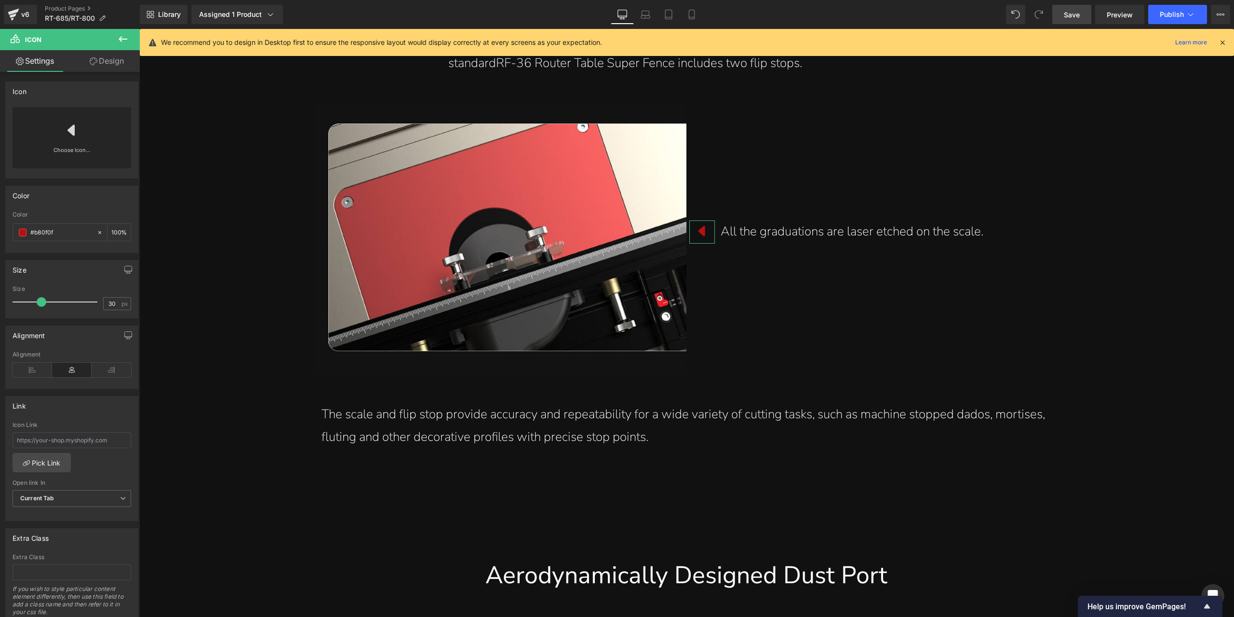
click at [65, 132] on icon at bounding box center [71, 129] width 15 height 15
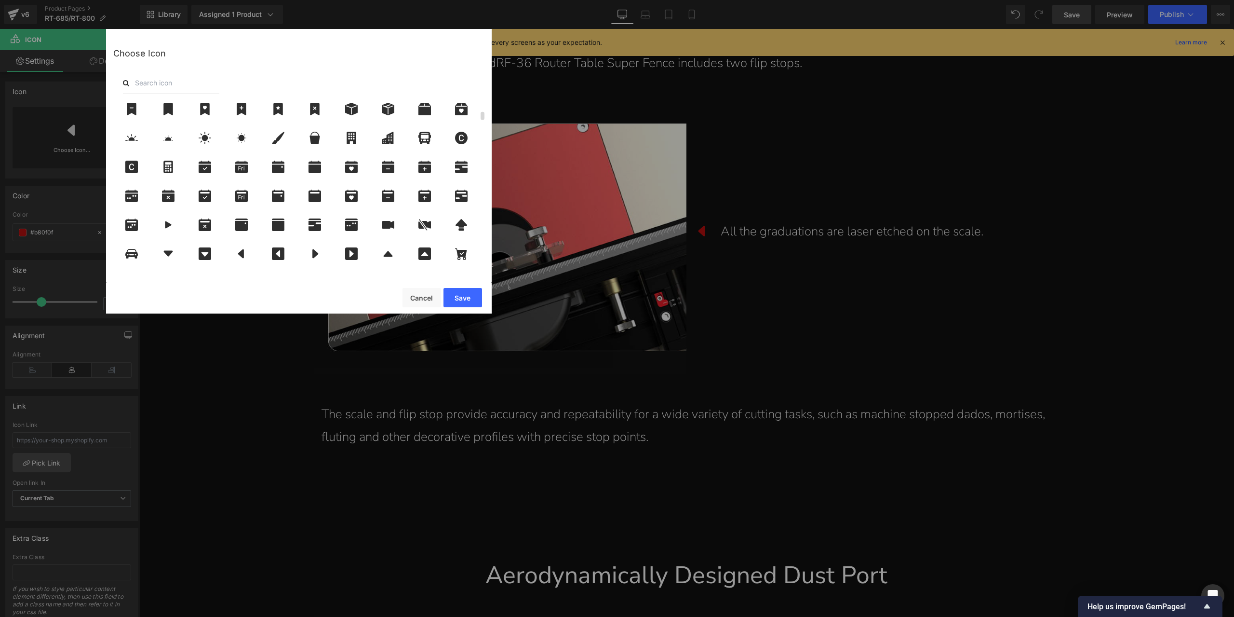
scroll to position [193, 0]
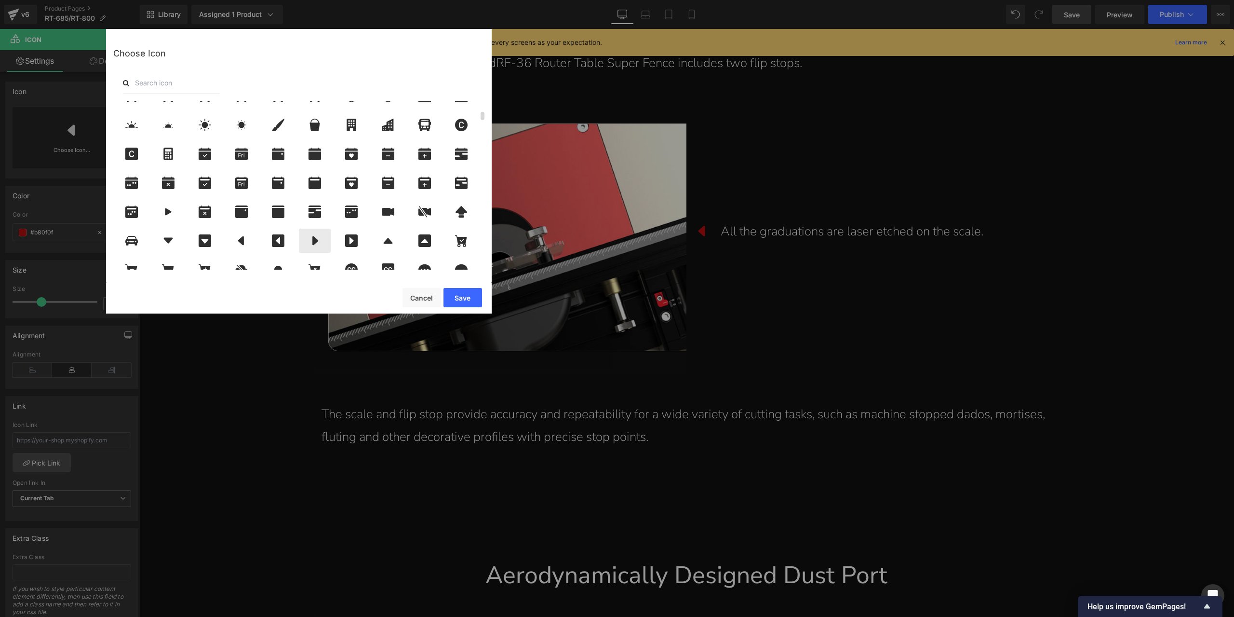
click at [310, 241] on icon at bounding box center [315, 240] width 20 height 13
click at [471, 291] on button "Save" at bounding box center [463, 297] width 39 height 19
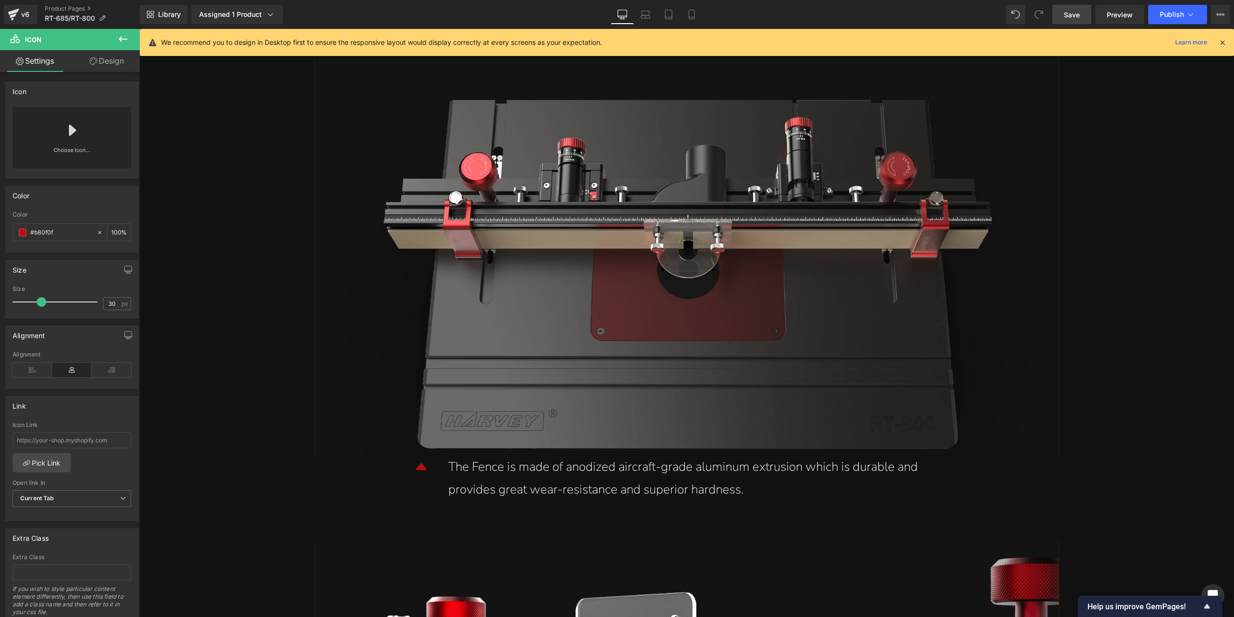
scroll to position [8440, 0]
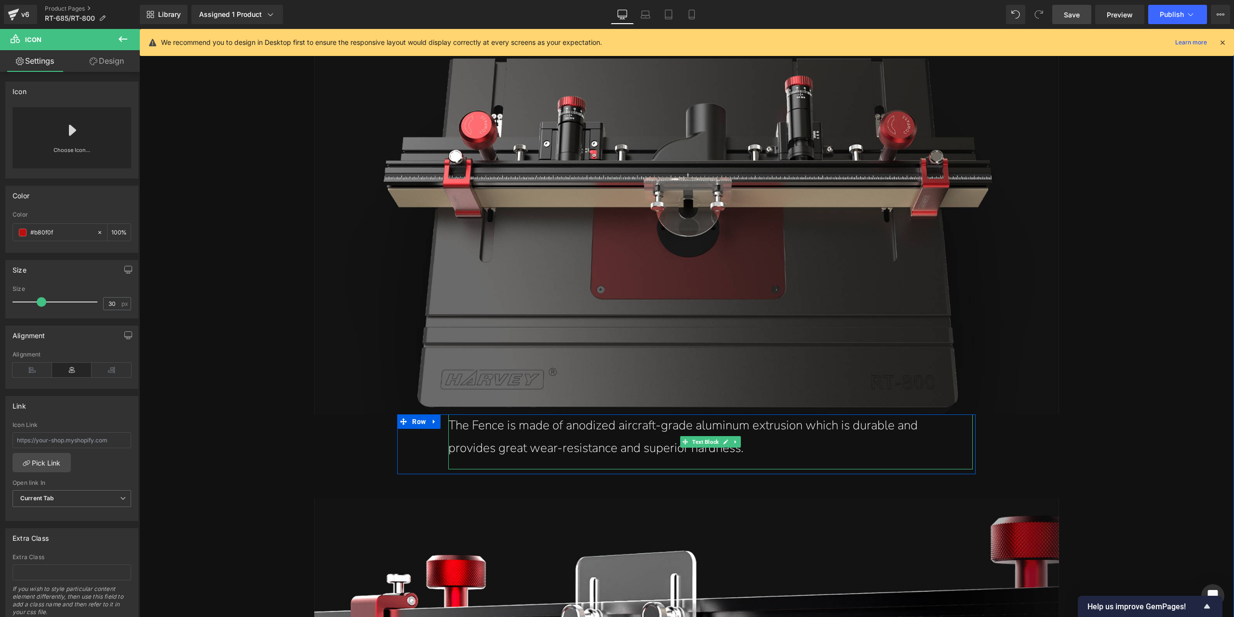
click at [472, 426] on div "The Fence is made of anodized aircraft-grade aluminum extrusion which is durabl…" at bounding box center [706, 436] width 517 height 45
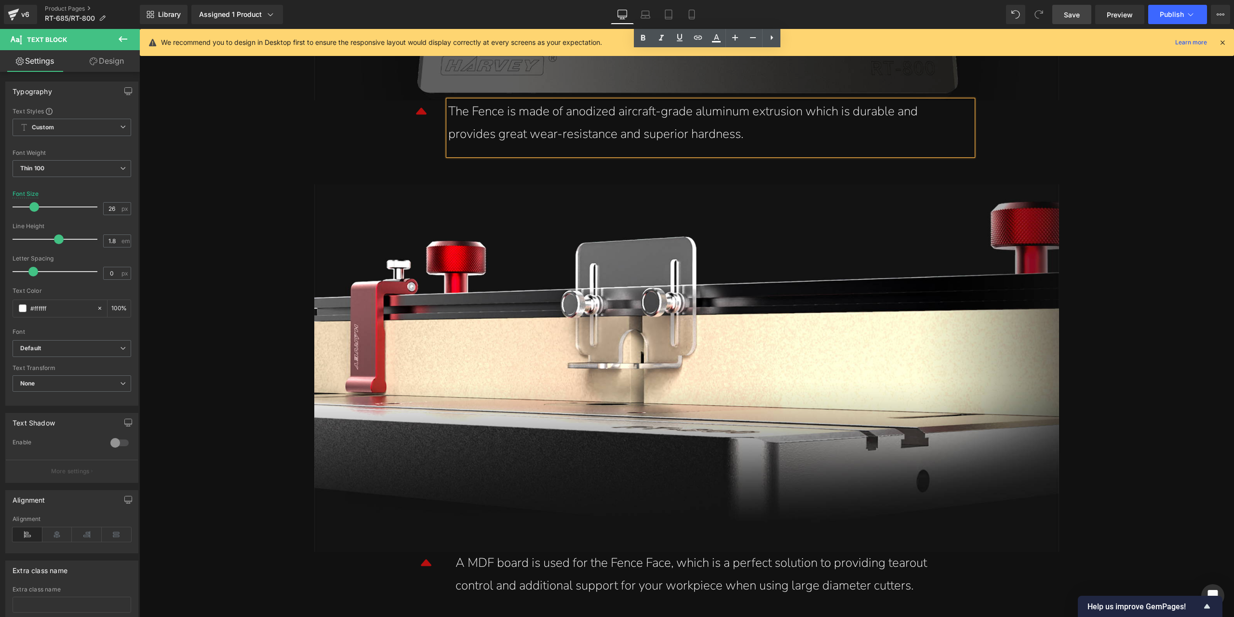
scroll to position [8874, 0]
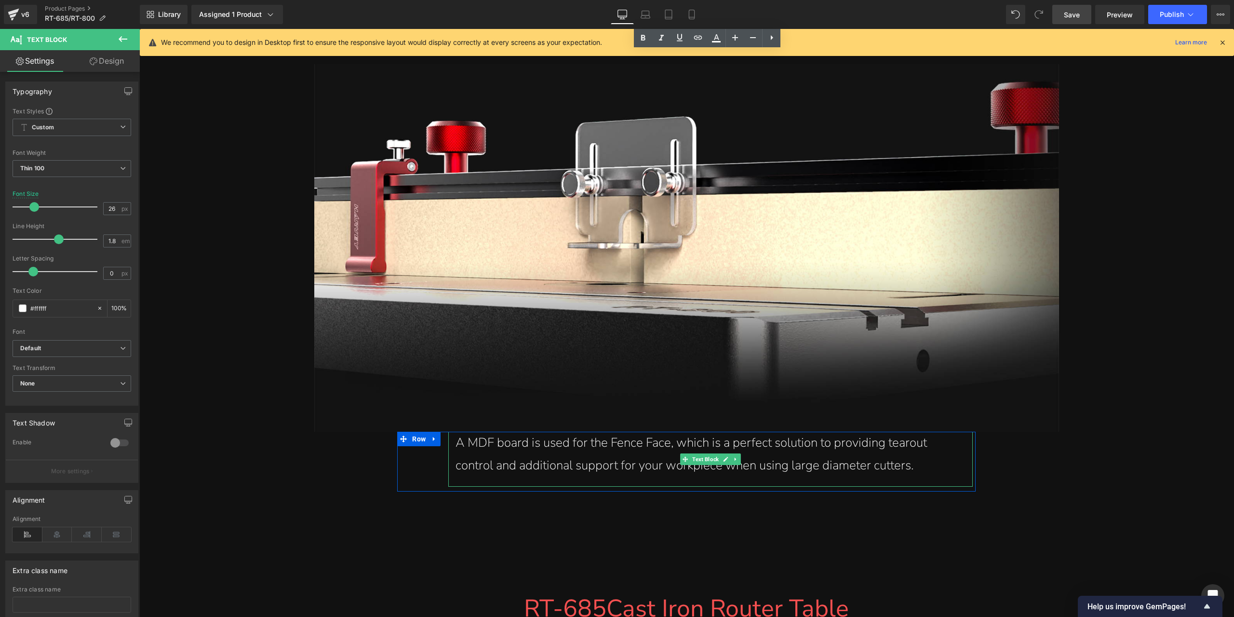
click at [473, 440] on div "A MDF board is used for the Fence Face, which is a perfect solution to providin…" at bounding box center [711, 453] width 510 height 45
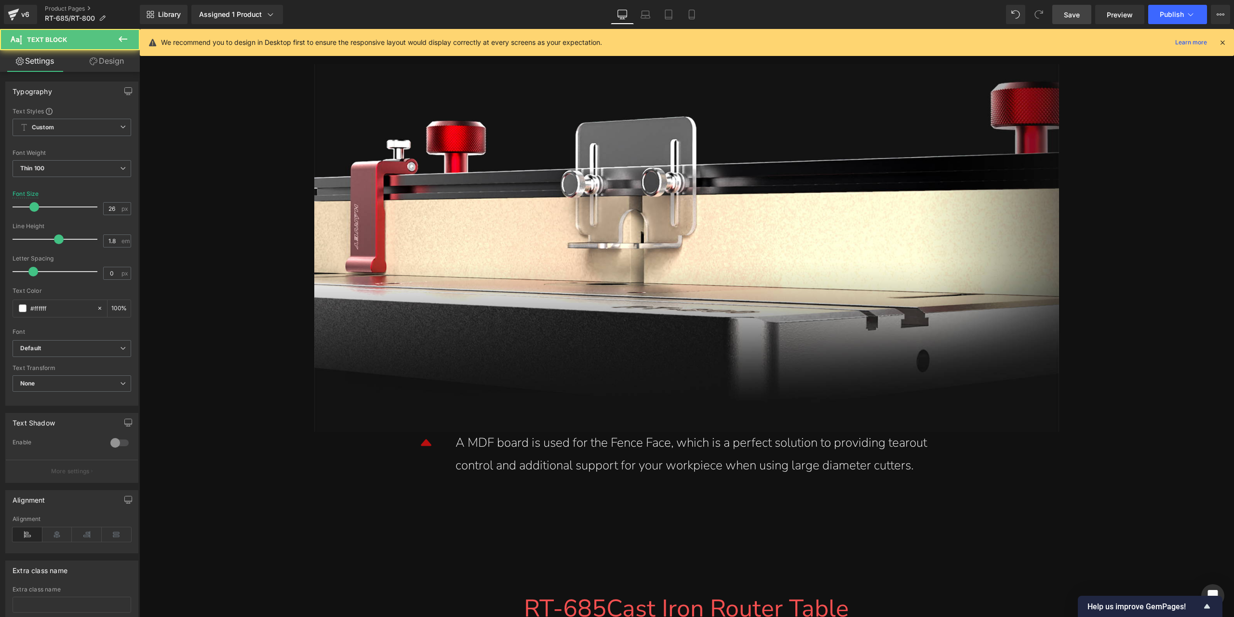
click at [109, 65] on link "Design" at bounding box center [107, 61] width 70 height 22
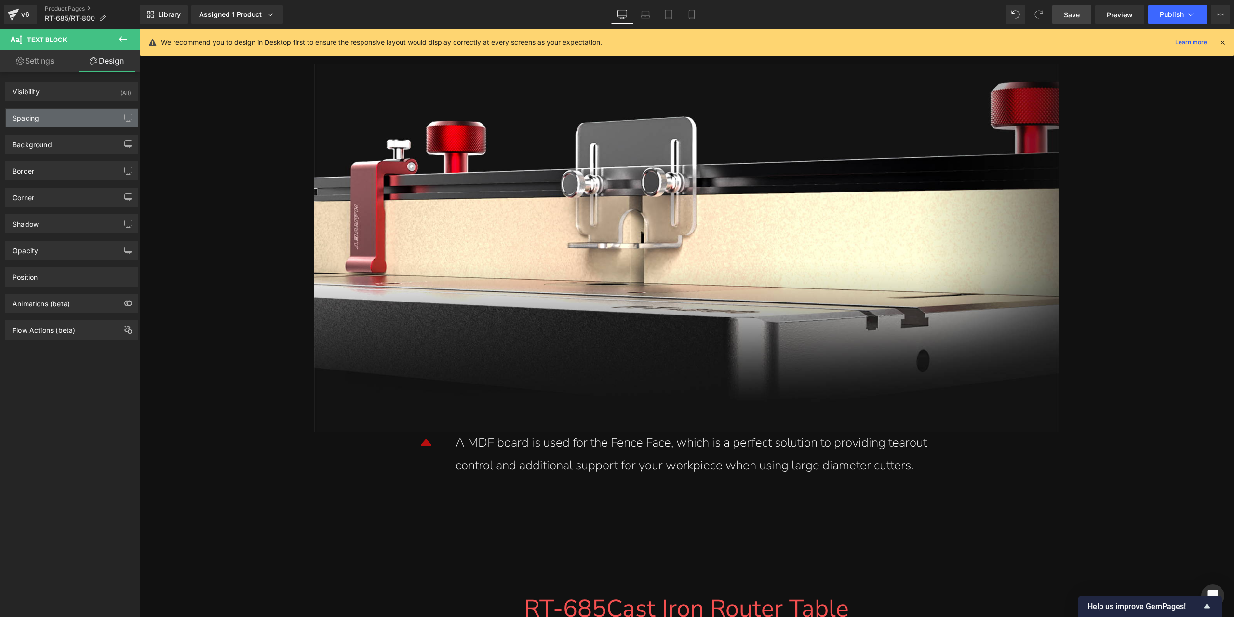
click at [74, 118] on div "Spacing" at bounding box center [72, 117] width 132 height 18
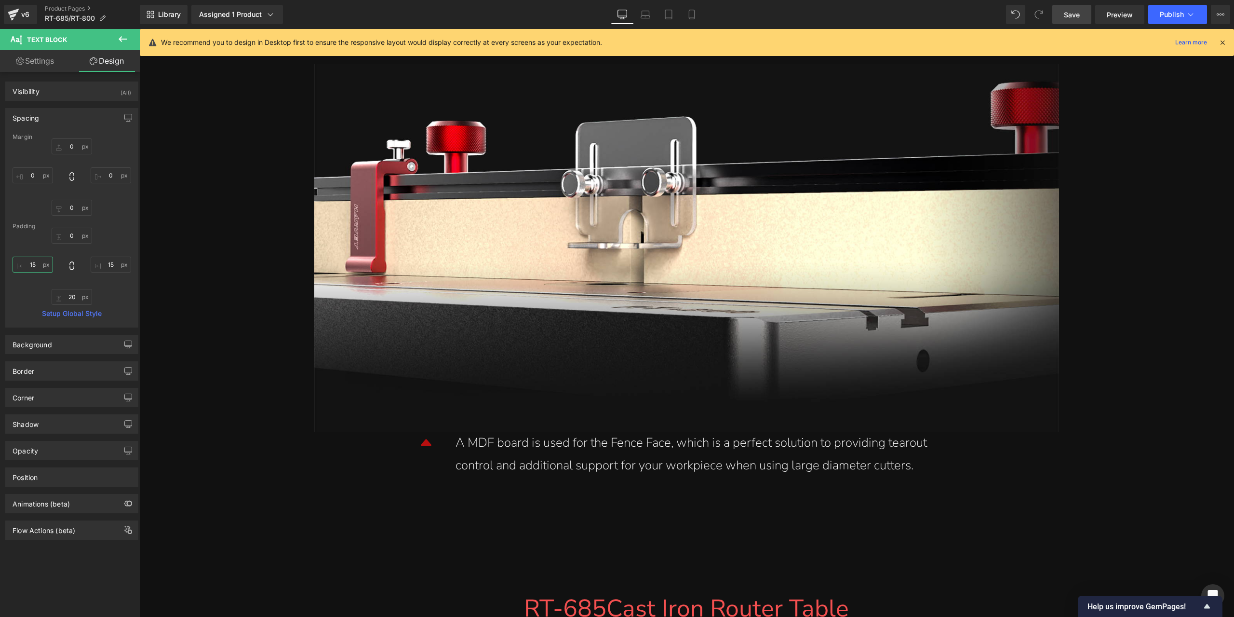
click at [32, 259] on input "15" at bounding box center [33, 264] width 40 height 16
type input "0"
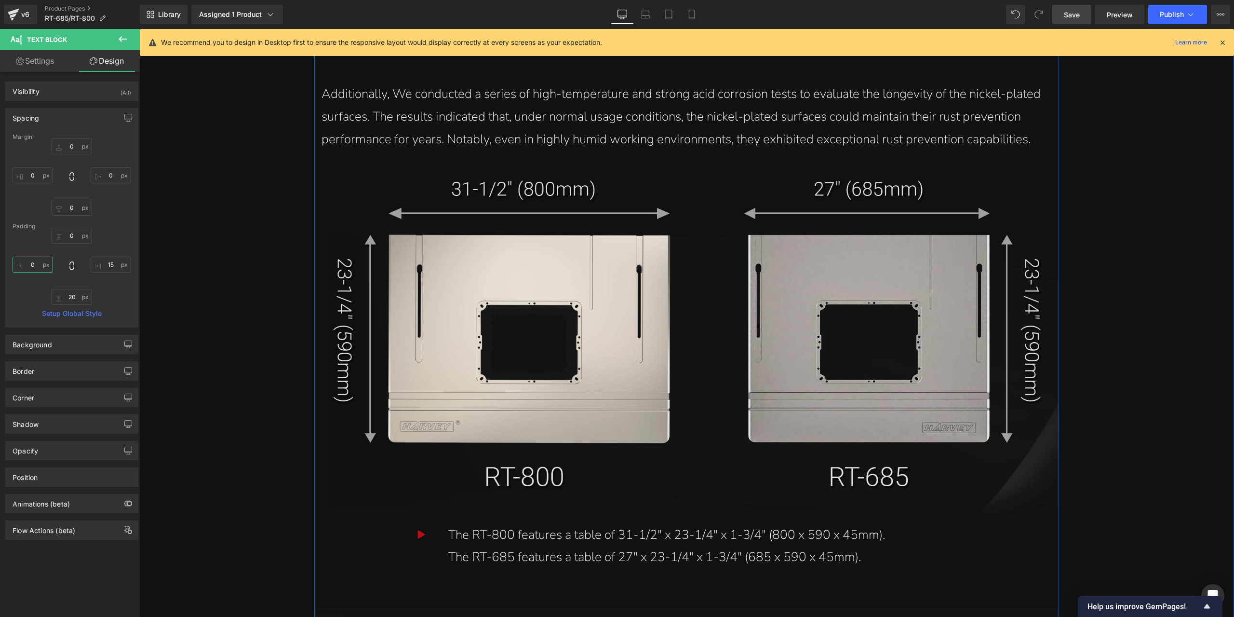
scroll to position [10175, 0]
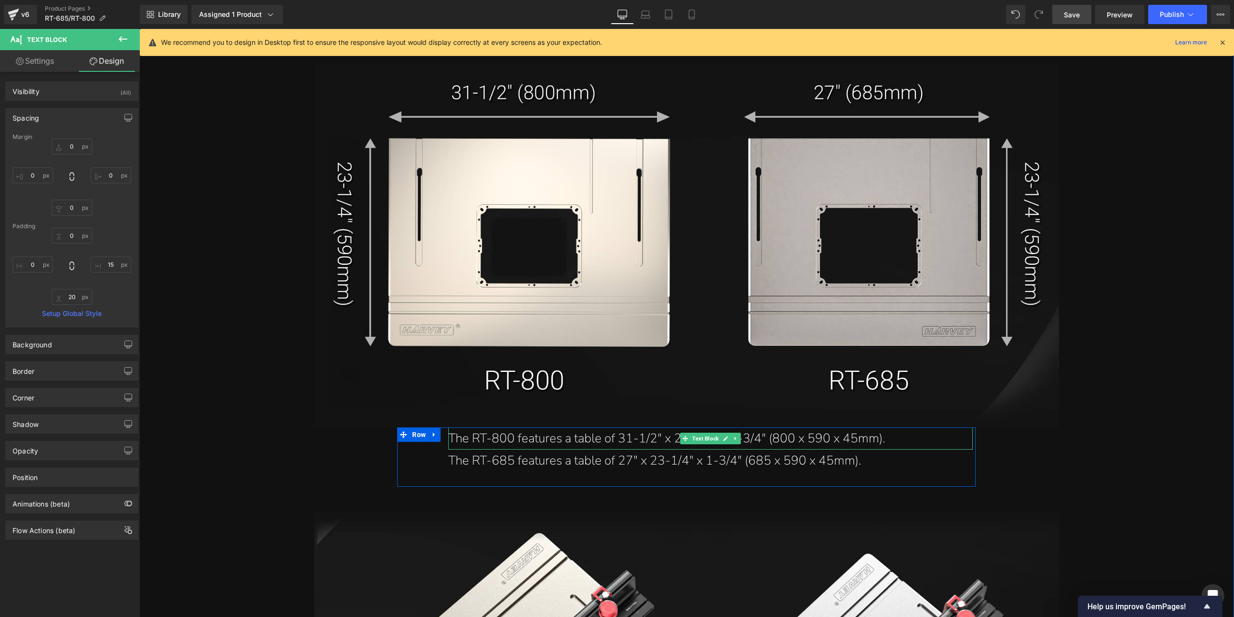
click at [457, 443] on div "The RT-800 features a table of 31-1/2" x 23-1/4" x 1-3/4" (800 x 590 x 45mm)." at bounding box center [706, 438] width 517 height 23
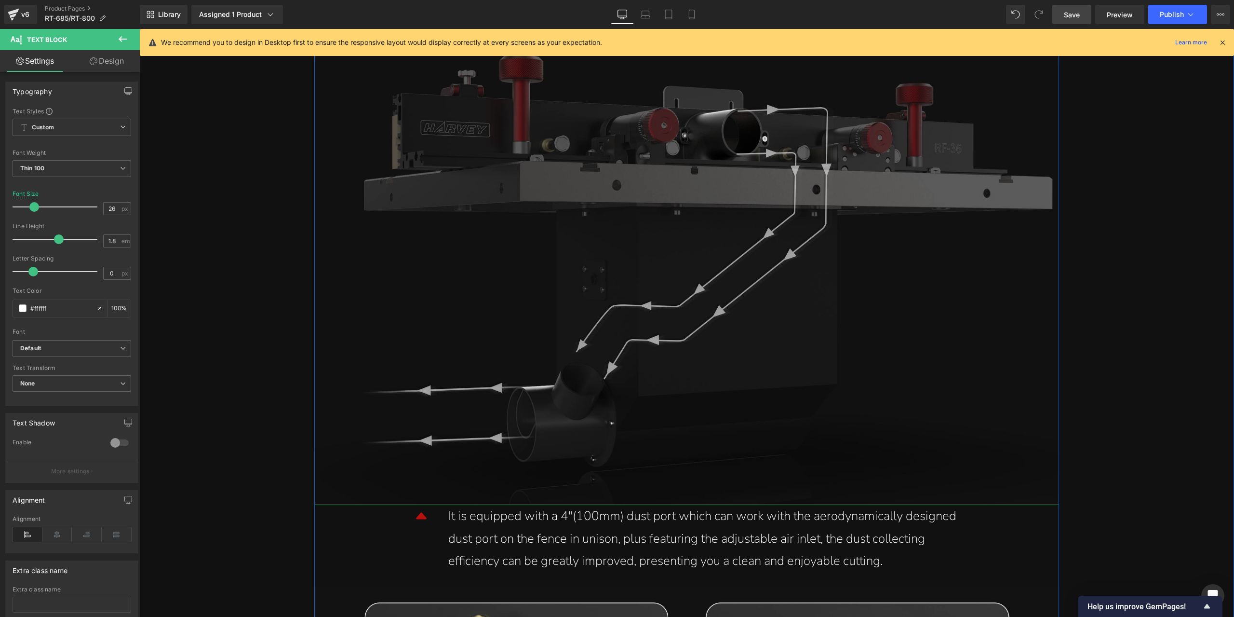
scroll to position [13213, 0]
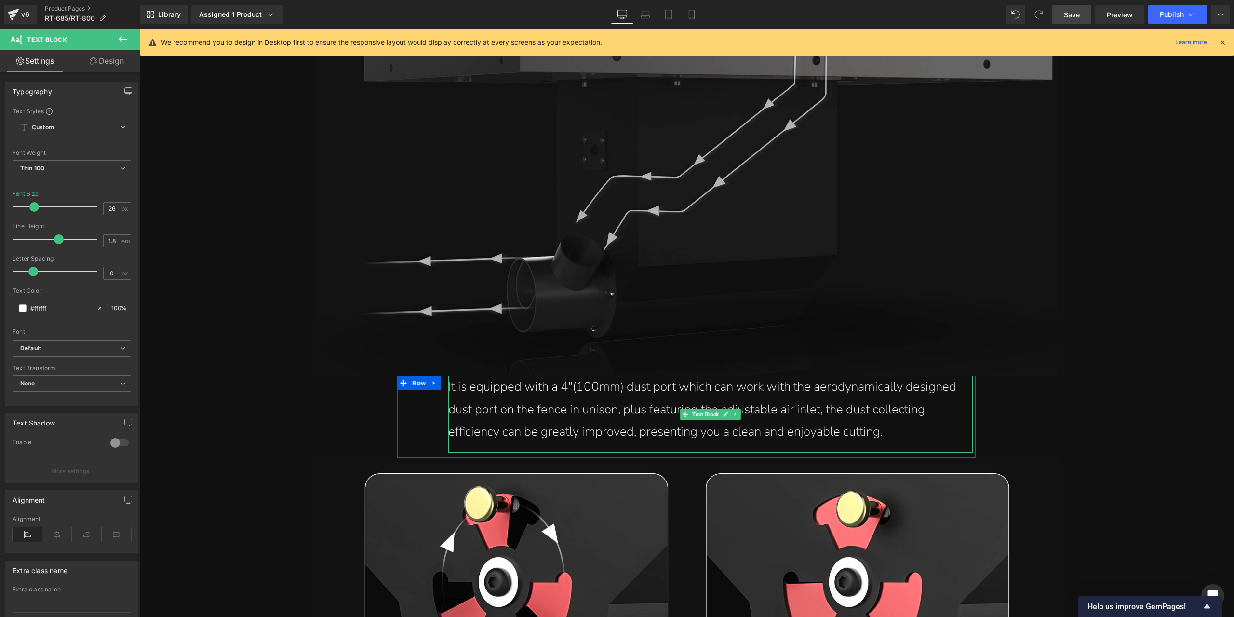
click at [536, 401] on div "It is equipped with a 4"(100mm) dust port which can work with the aerodynamical…" at bounding box center [706, 409] width 517 height 67
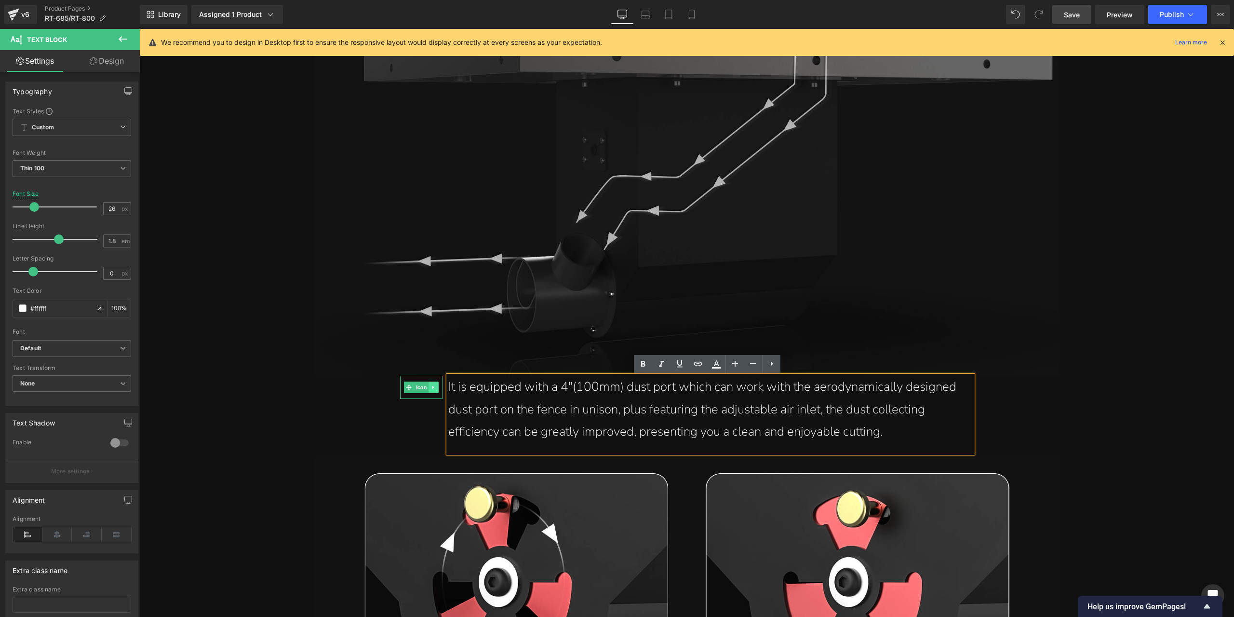
click at [431, 387] on icon at bounding box center [433, 387] width 5 height 6
click at [427, 388] on icon at bounding box center [428, 387] width 5 height 6
click at [421, 410] on span "Icon" at bounding box center [421, 411] width 15 height 12
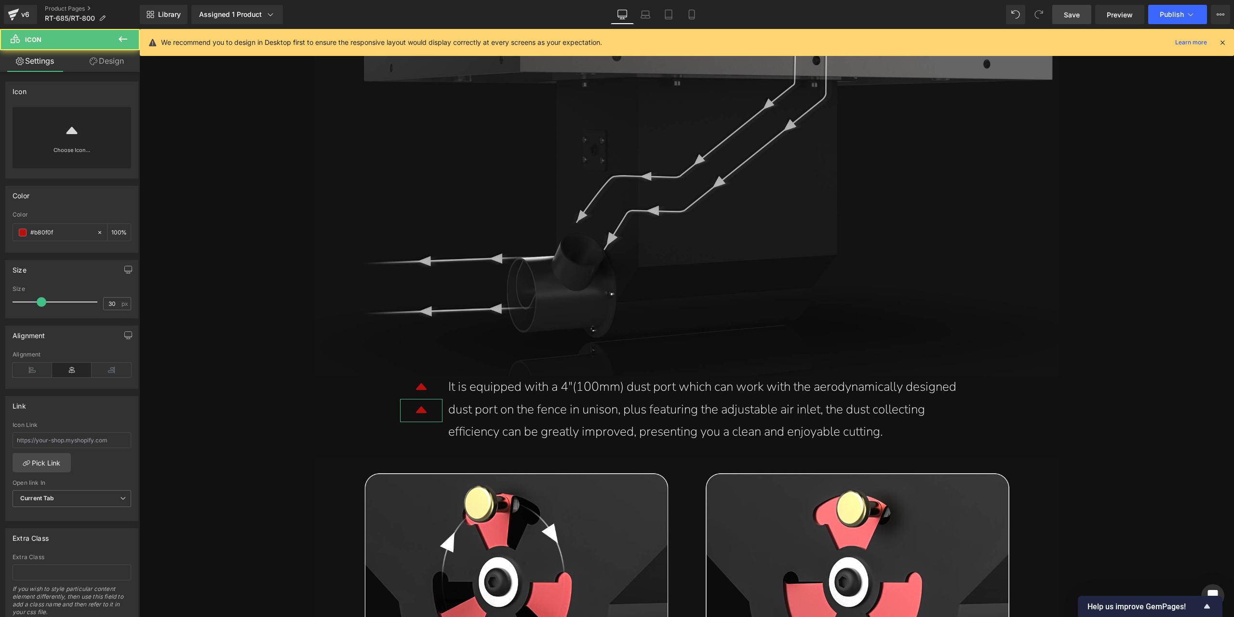
click at [92, 66] on link "Design" at bounding box center [107, 61] width 70 height 22
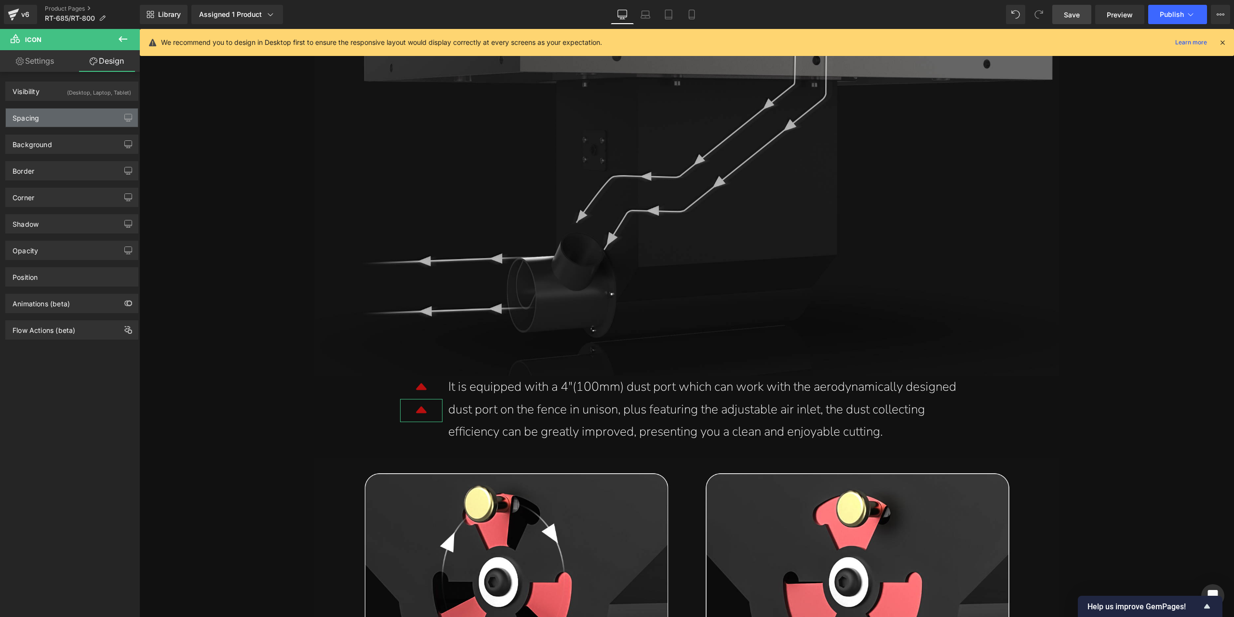
click at [71, 117] on div "Spacing" at bounding box center [72, 117] width 132 height 18
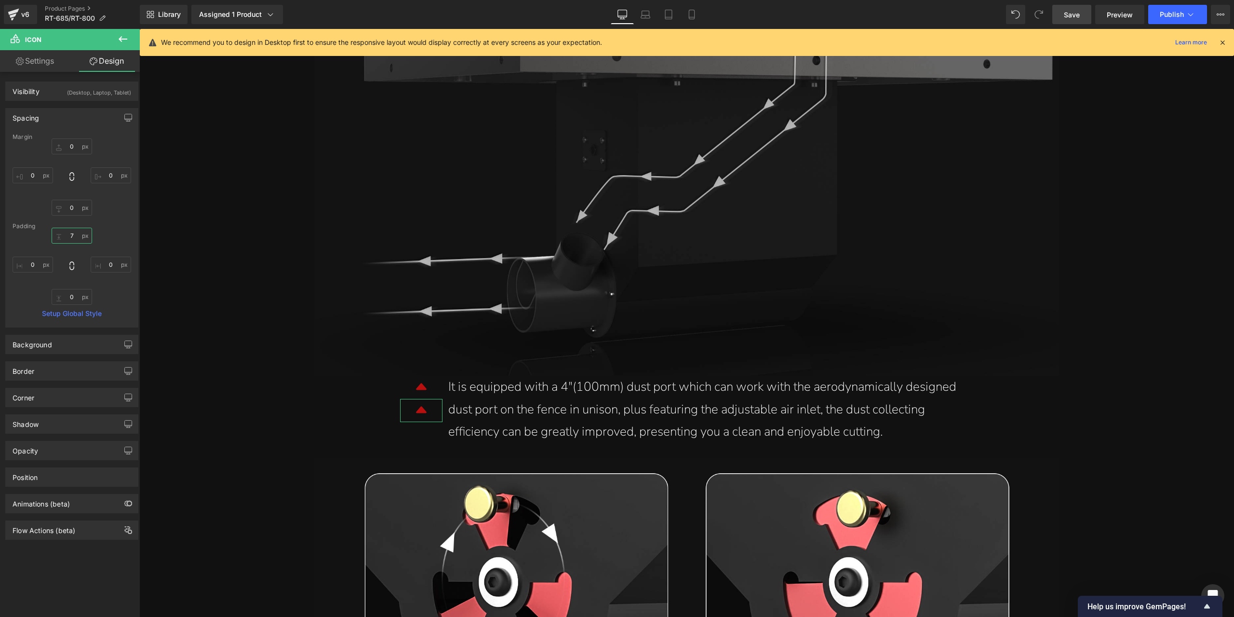
click at [69, 235] on input "7" at bounding box center [72, 236] width 40 height 16
type input "0"
click at [73, 210] on input "0" at bounding box center [72, 208] width 40 height 16
click at [78, 141] on input "0" at bounding box center [72, 146] width 40 height 16
type input "-15"
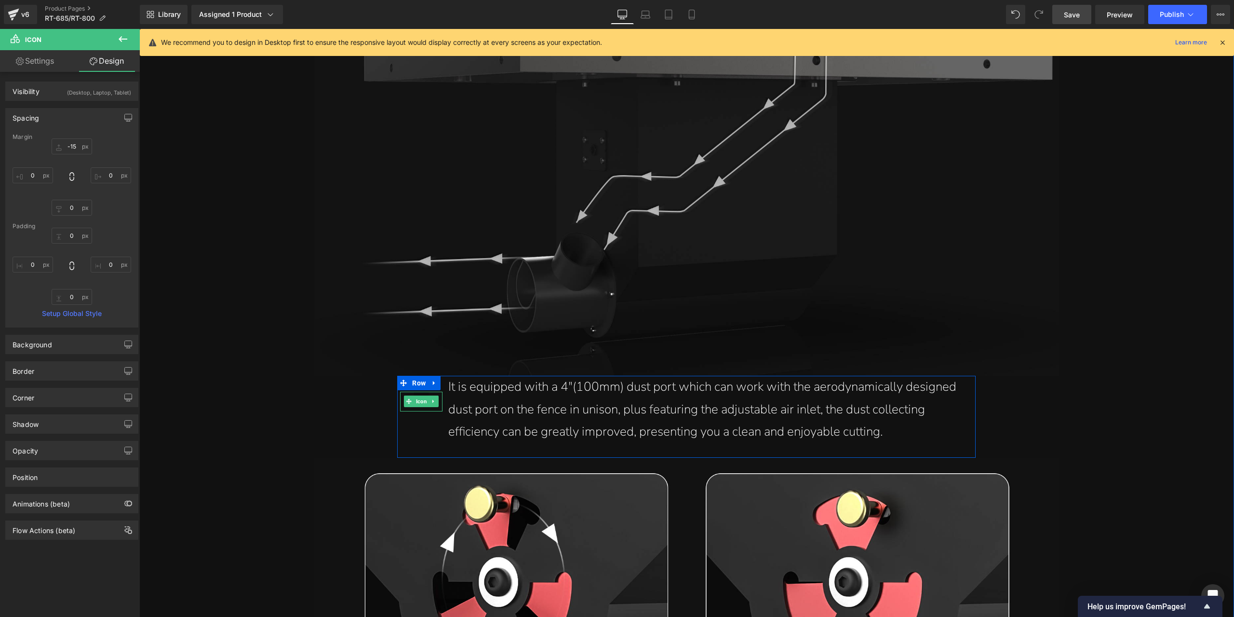
click at [417, 402] on span "Icon" at bounding box center [421, 401] width 15 height 12
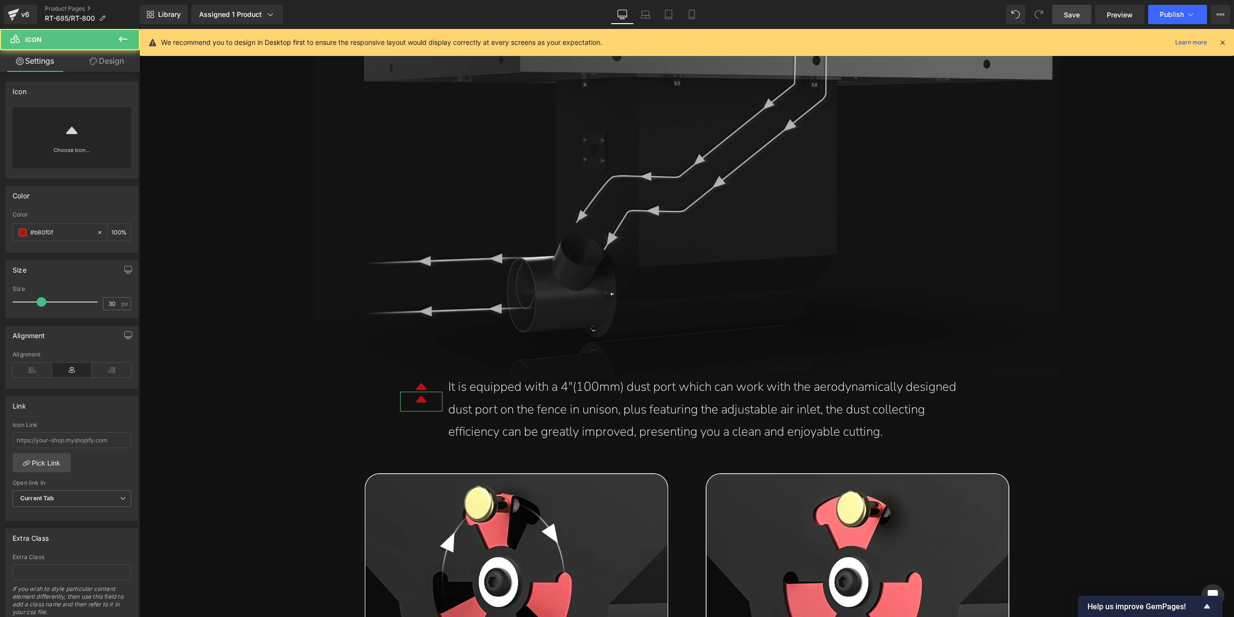
drag, startPoint x: 51, startPoint y: 99, endPoint x: 57, endPoint y: 116, distance: 18.3
click at [52, 103] on div "Icon PHN2ZyBmaWxsPSJjdXJyZW50Q29sb3IiIGhlaWdodD0iMTAwJSIgY2xhc3M9ImdmX2ljb24iIG…" at bounding box center [71, 129] width 133 height 97
click at [67, 135] on icon at bounding box center [71, 129] width 15 height 15
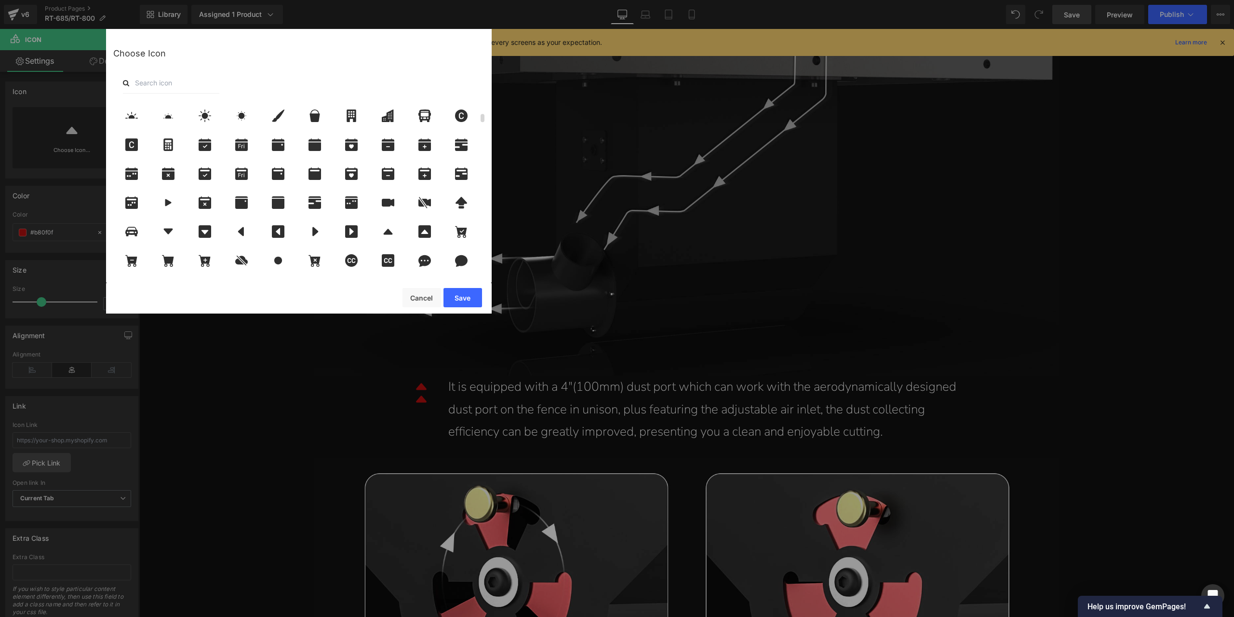
scroll to position [241, 0]
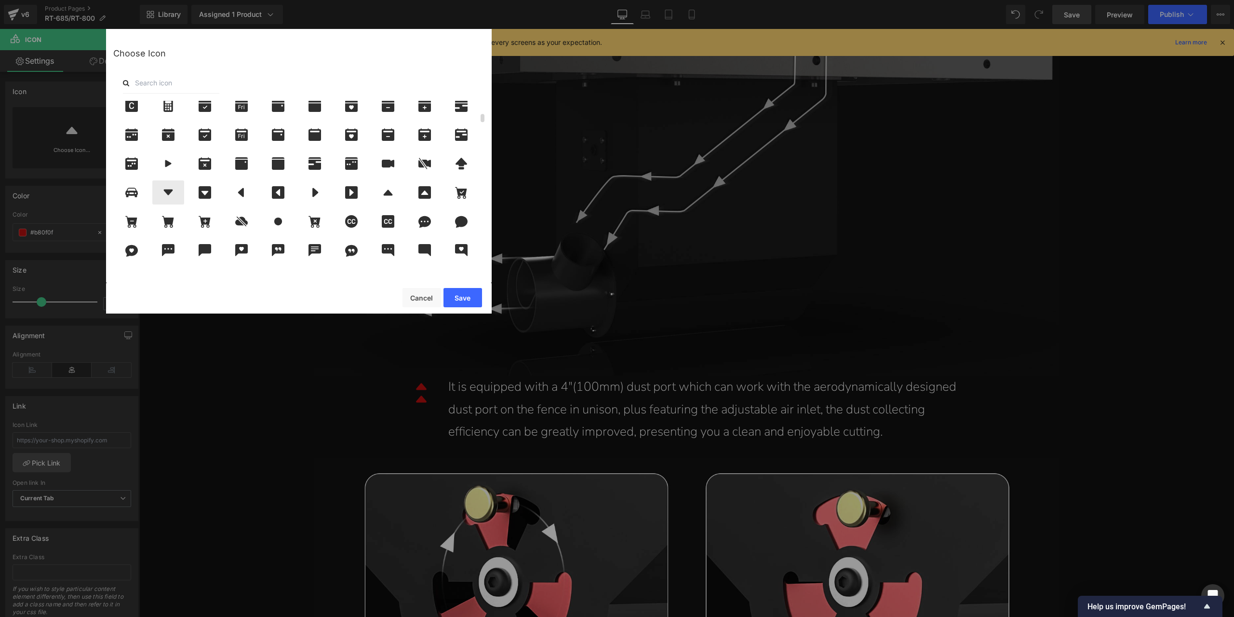
click at [168, 194] on icon at bounding box center [168, 192] width 9 height 6
click at [471, 297] on button "Save" at bounding box center [463, 297] width 39 height 19
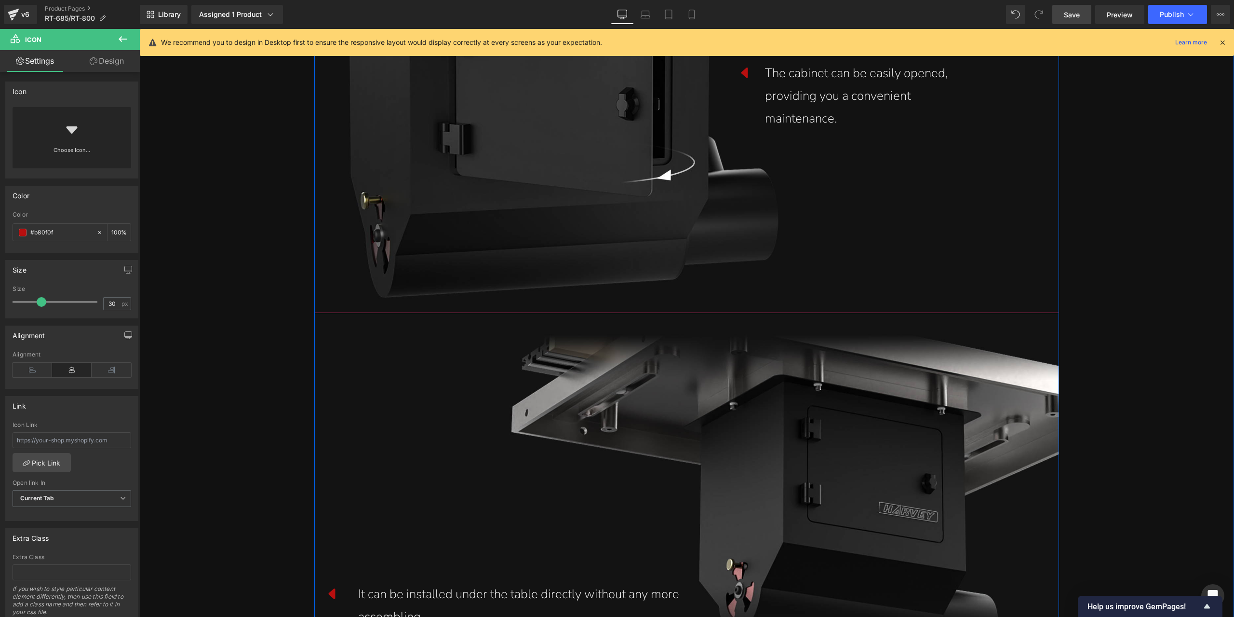
scroll to position [14225, 0]
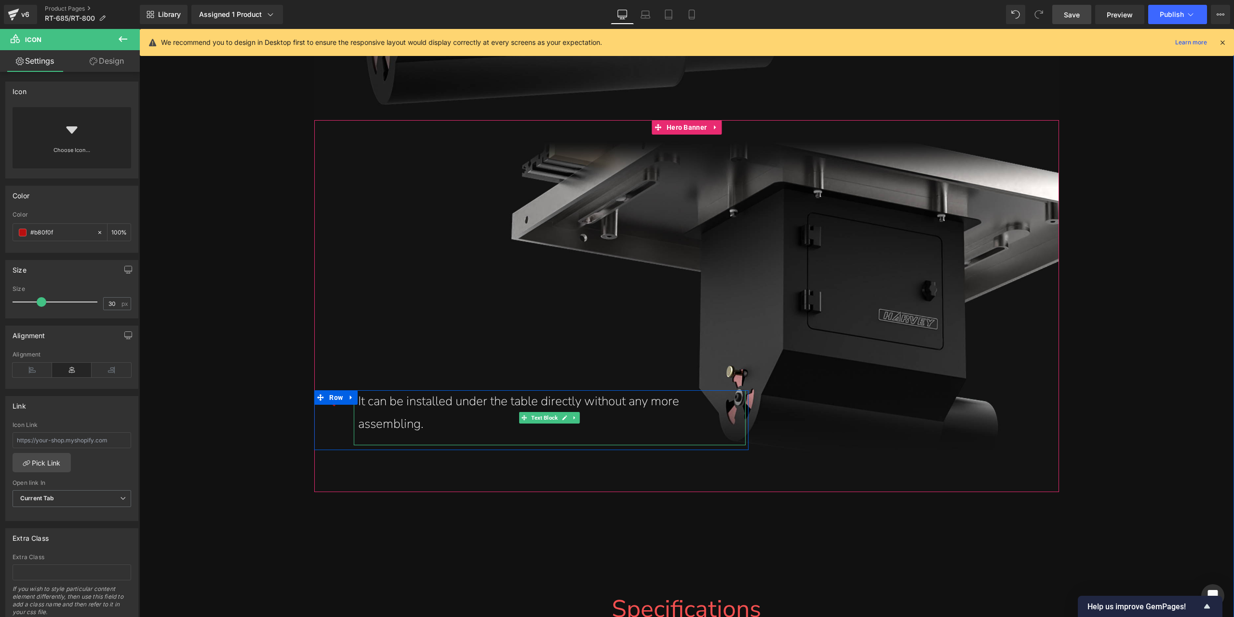
click at [416, 403] on div "It can be installed under the table directly without any more assembling." at bounding box center [527, 412] width 339 height 45
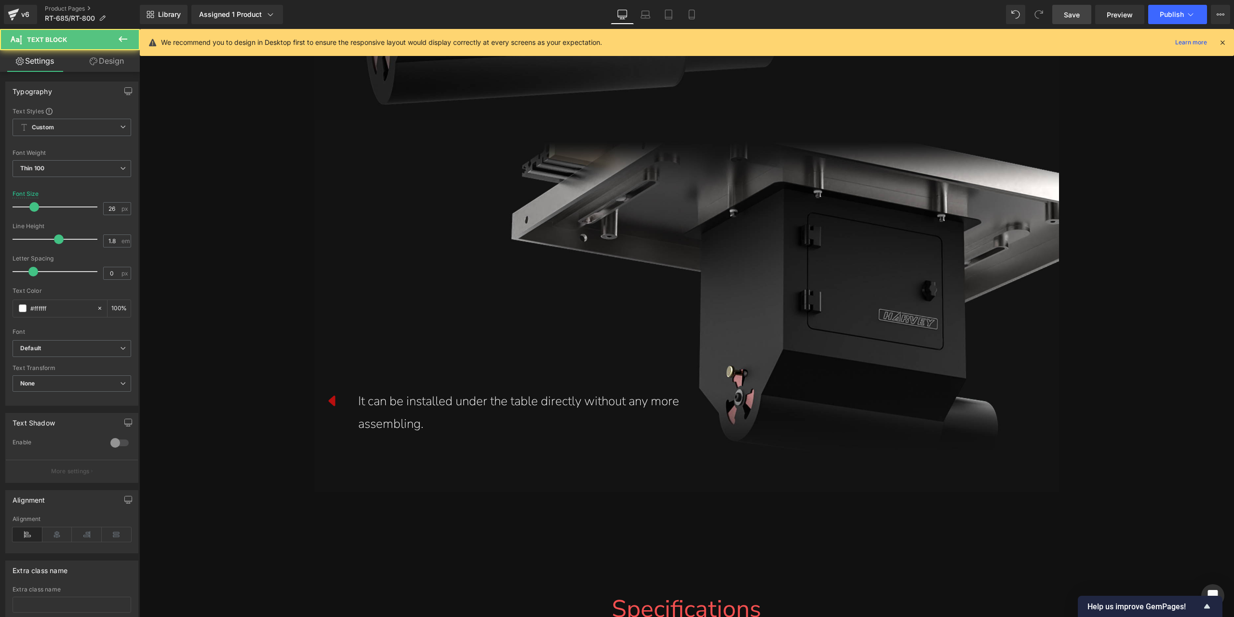
click at [113, 67] on link "Design" at bounding box center [107, 61] width 70 height 22
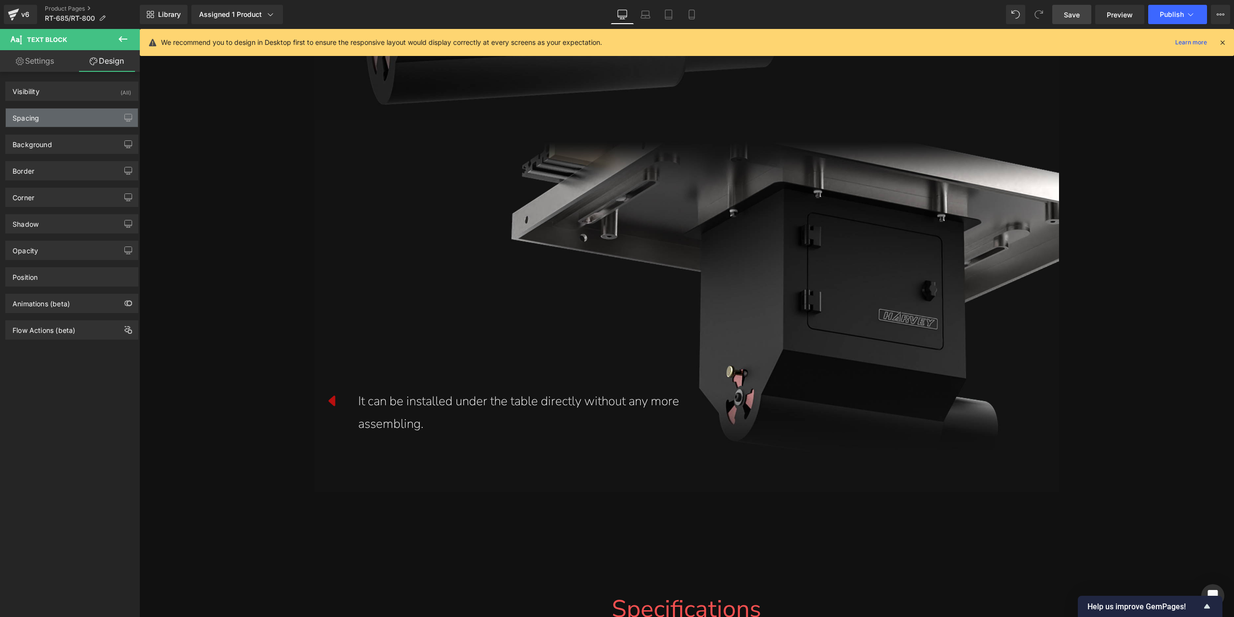
click at [67, 119] on div "Spacing" at bounding box center [72, 117] width 132 height 18
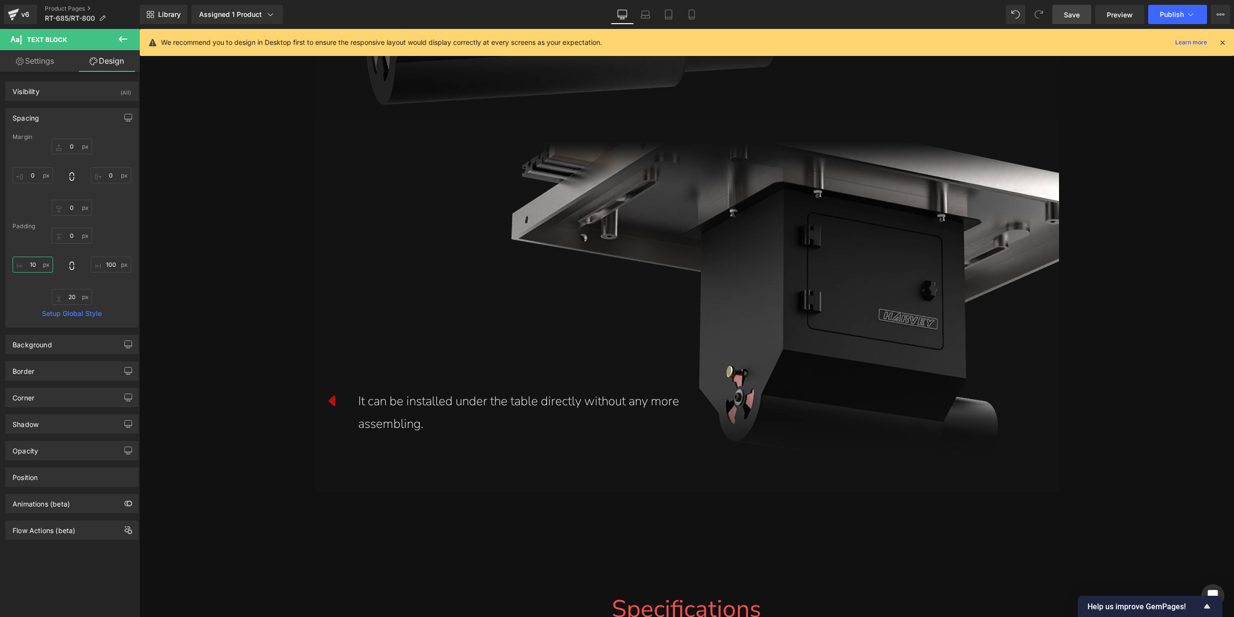
click at [34, 267] on input "10" at bounding box center [33, 264] width 40 height 16
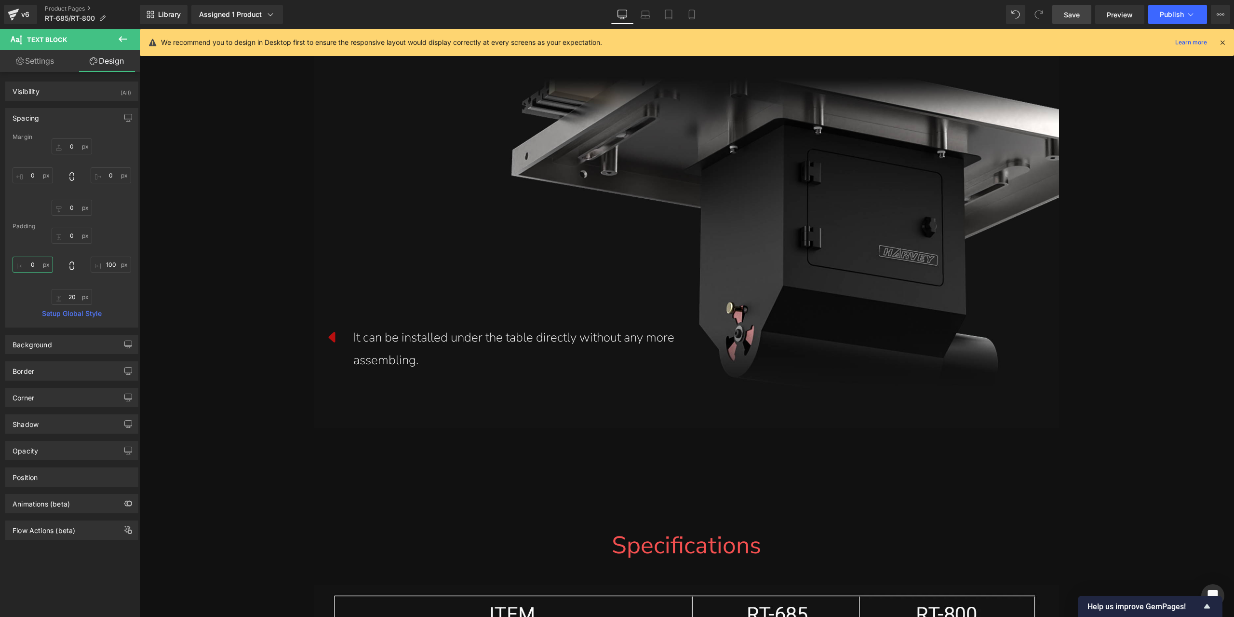
scroll to position [14322, 0]
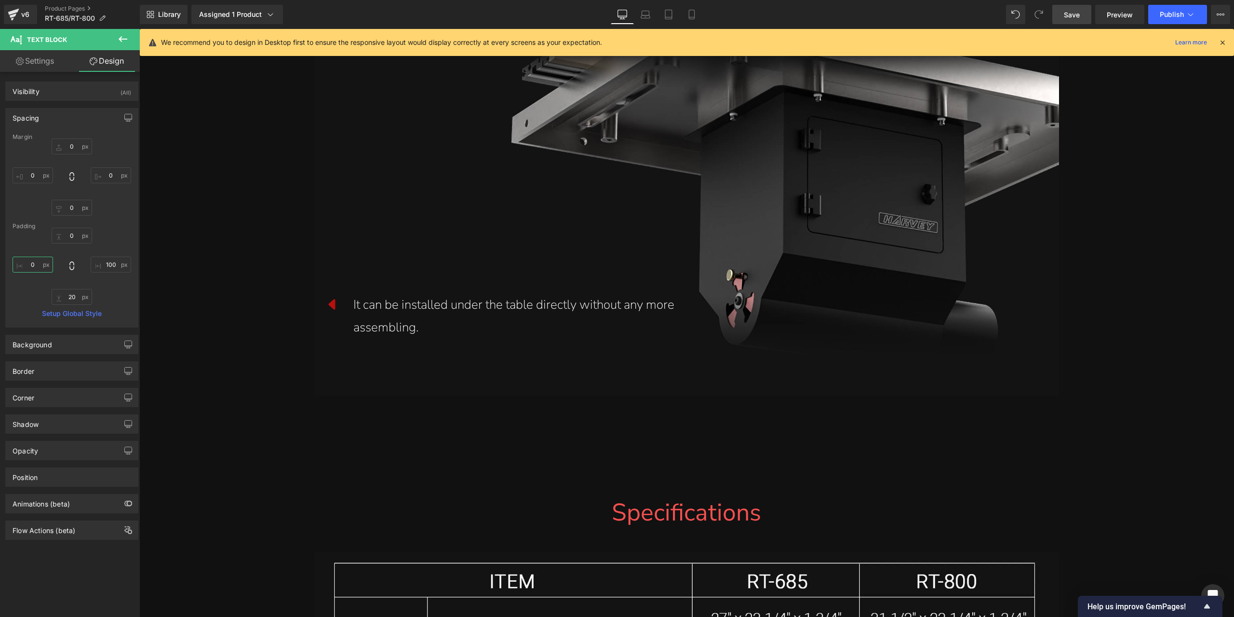
type input "0"
click at [1086, 18] on link "Save" at bounding box center [1071, 14] width 39 height 19
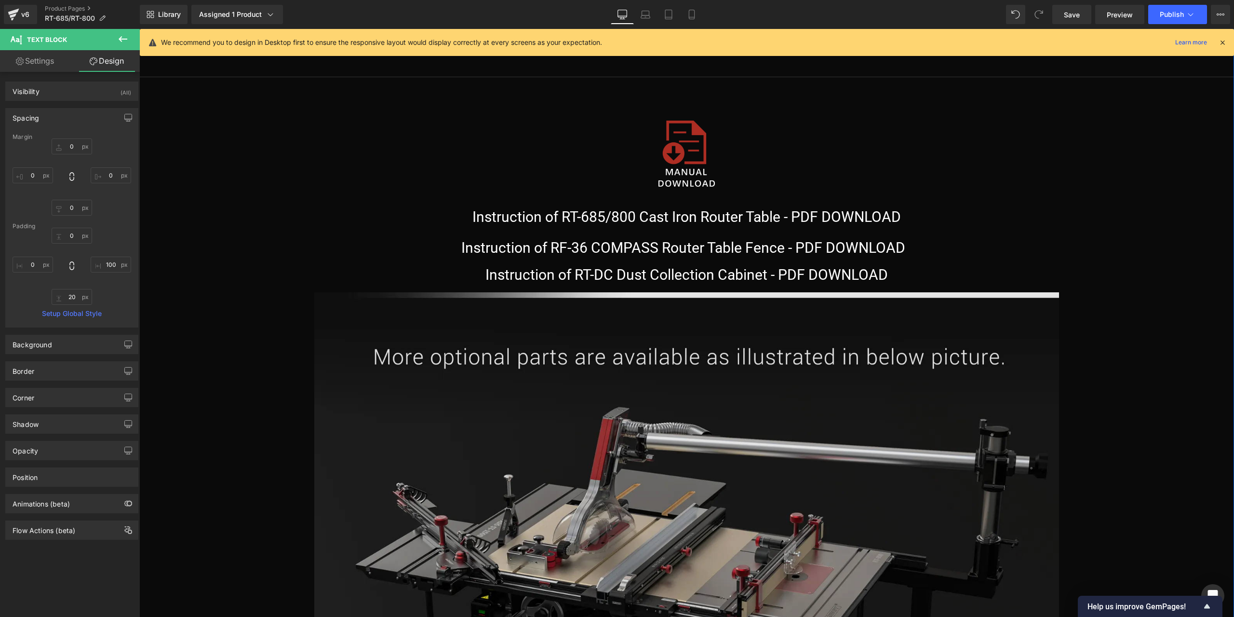
scroll to position [15720, 0]
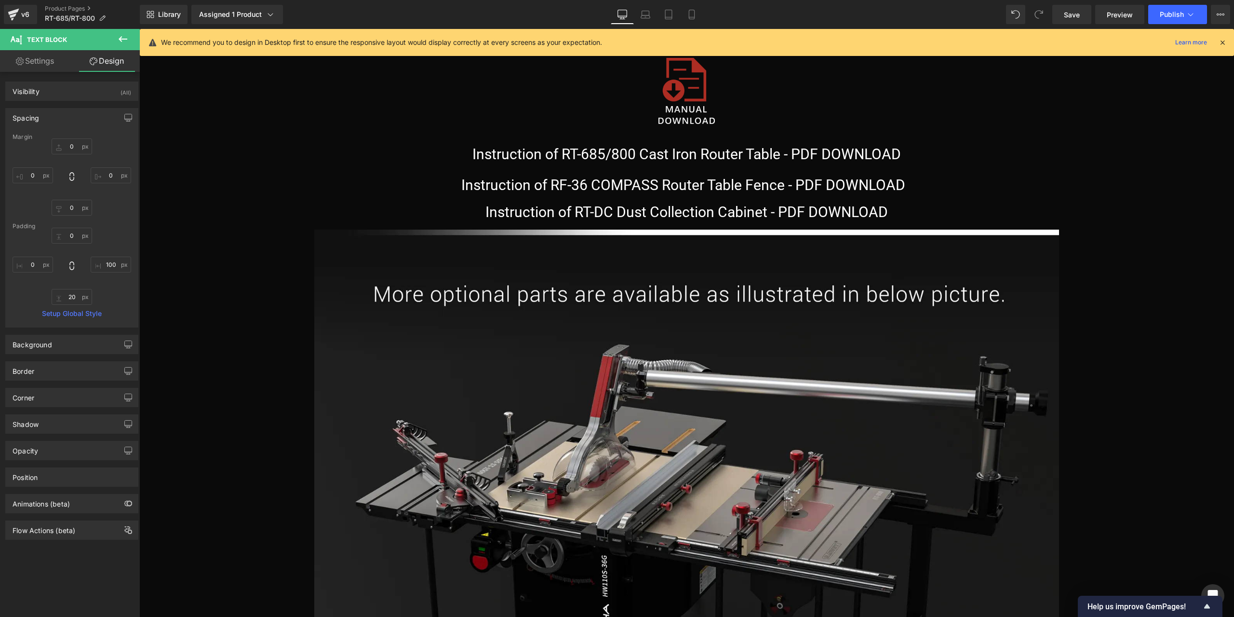
click at [123, 39] on icon at bounding box center [123, 39] width 9 height 6
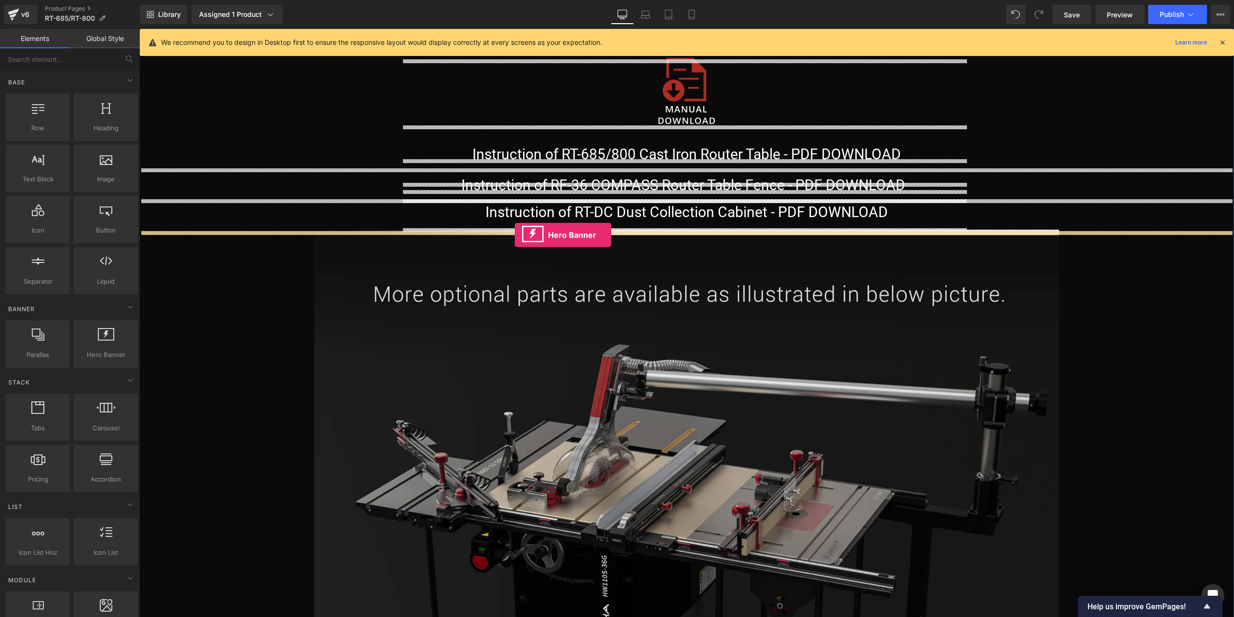
drag, startPoint x: 243, startPoint y: 382, endPoint x: 515, endPoint y: 235, distance: 308.7
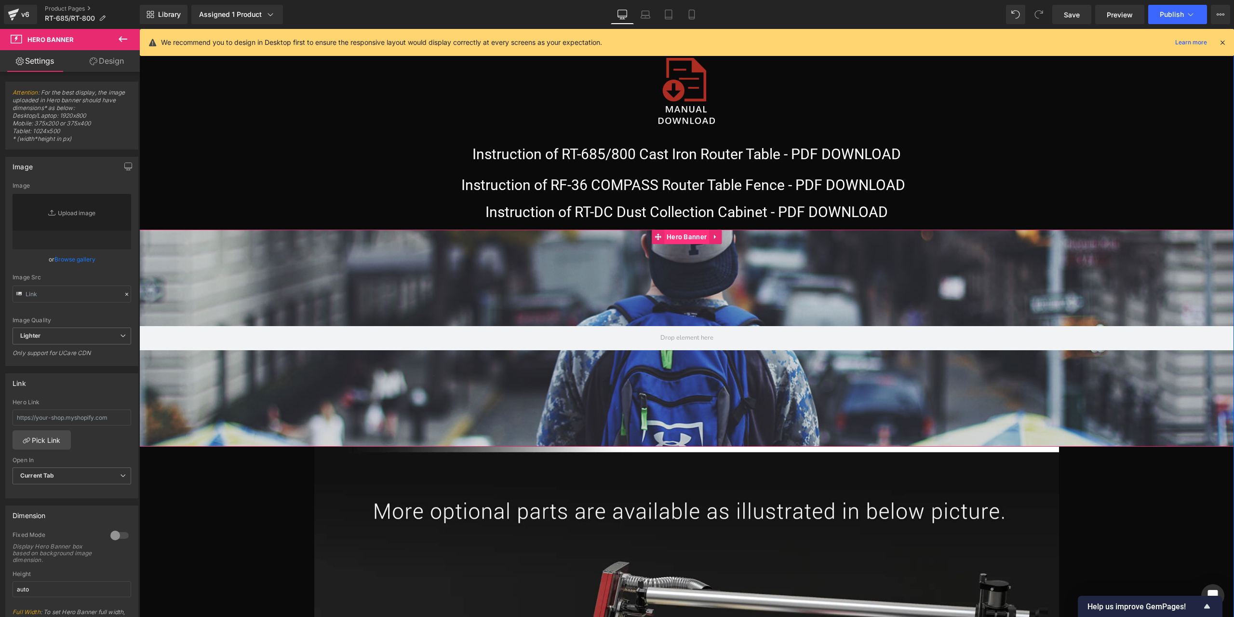
type input "[URL][DOMAIN_NAME]"
click at [677, 241] on span "Hero Banner" at bounding box center [686, 237] width 45 height 14
click at [79, 223] on icon "Replace Image" at bounding box center [71, 222] width 77 height 12
type input "C:\fakepath\70F96F80693974D1B2FDB13D1C6F1573.jpg"
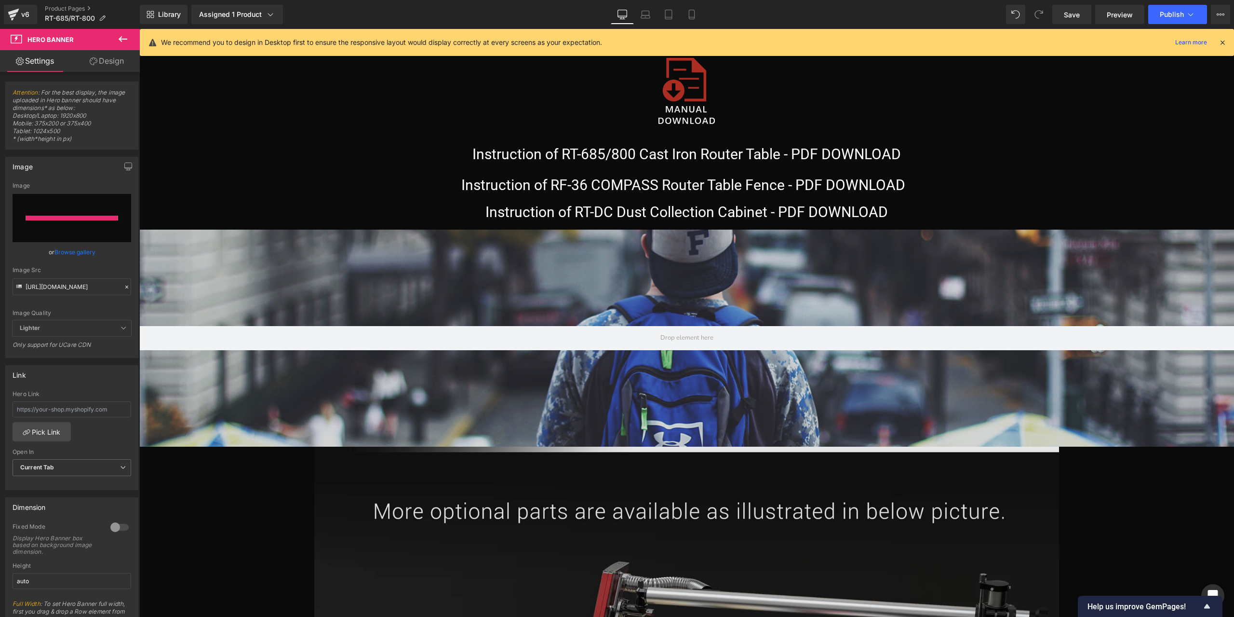
type input "[URL][DOMAIN_NAME]"
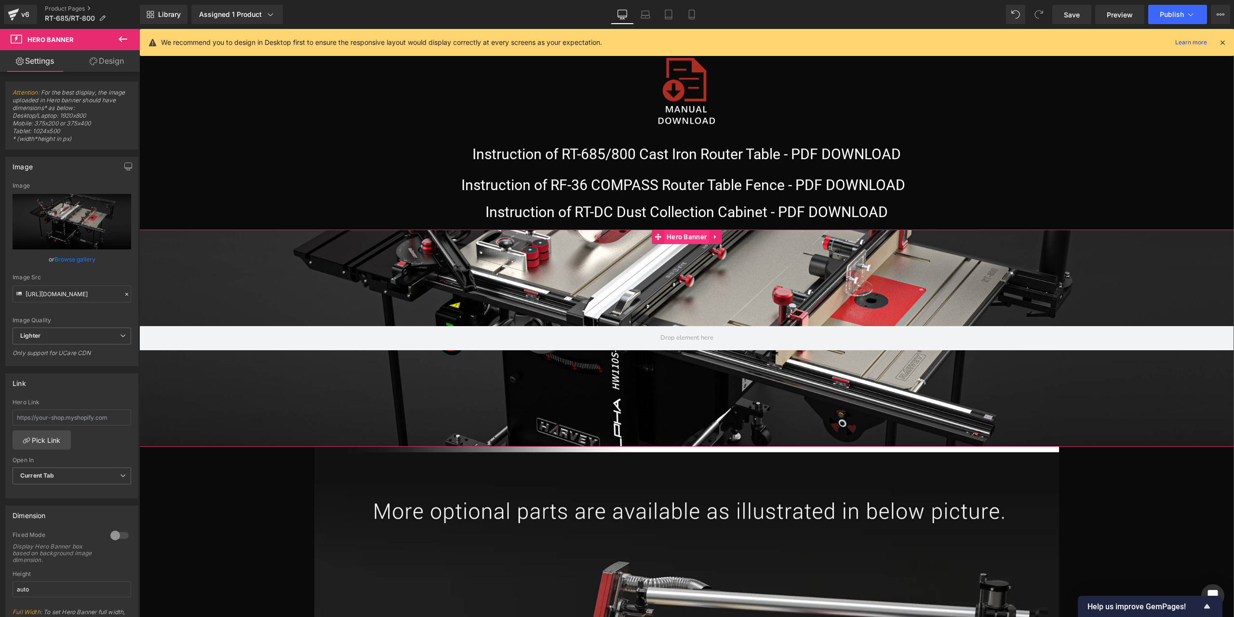
click at [693, 244] on span "Hero Banner" at bounding box center [686, 236] width 45 height 14
click at [110, 532] on div at bounding box center [119, 534] width 23 height 15
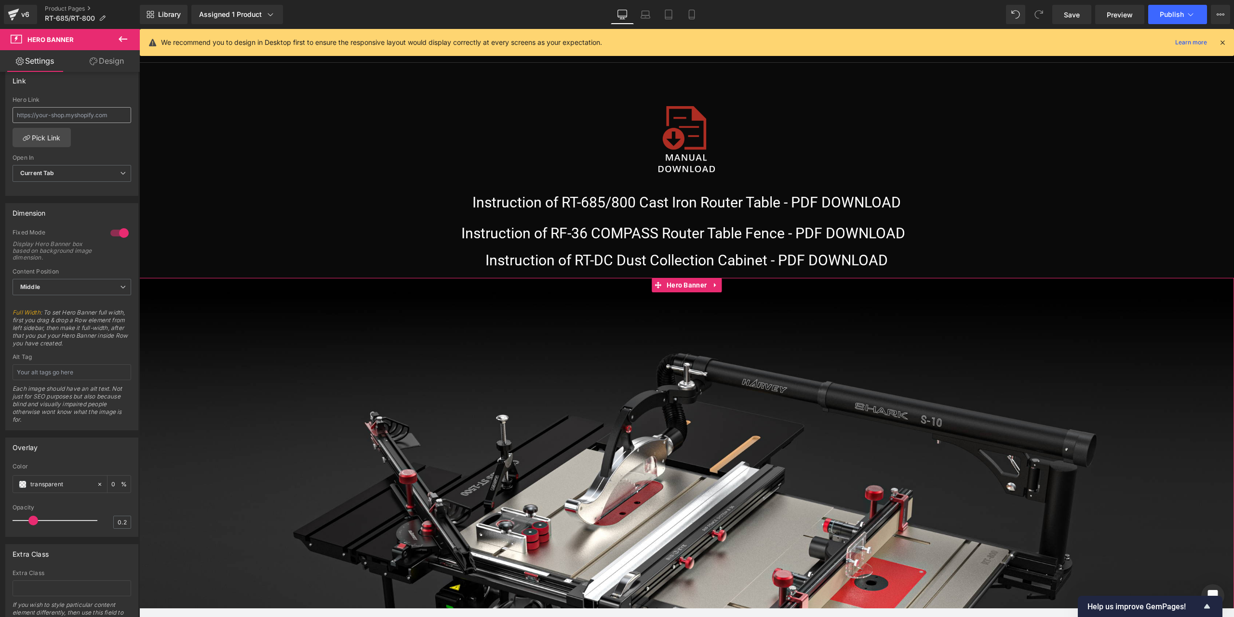
scroll to position [337, 0]
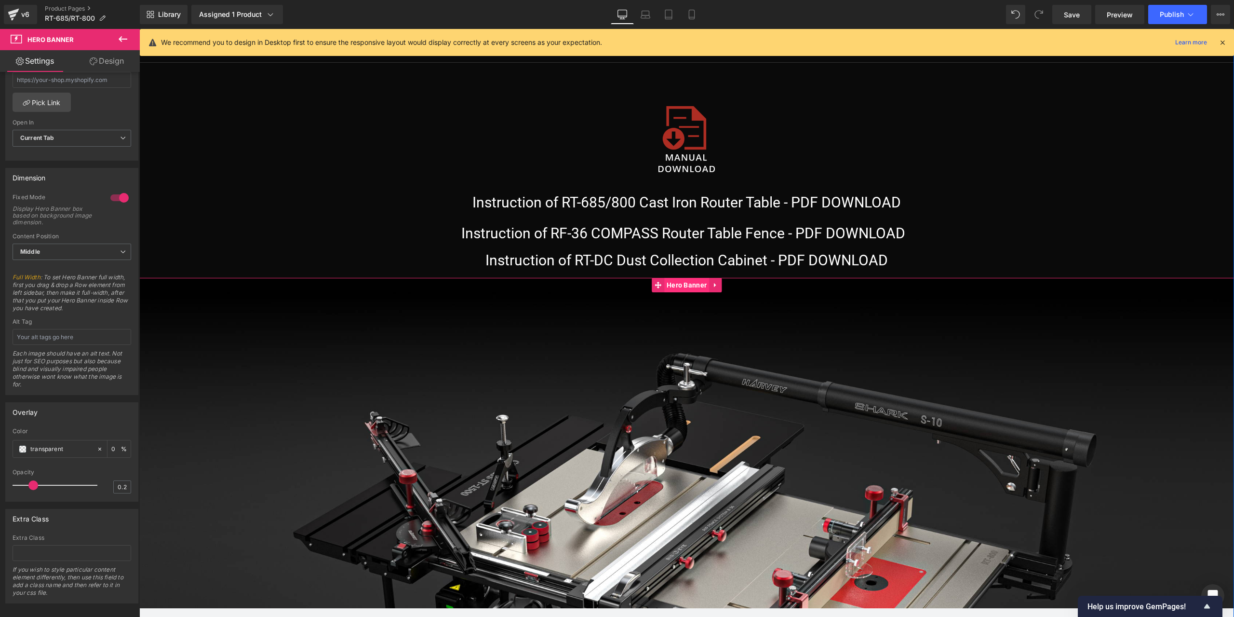
click at [680, 289] on span "Hero Banner" at bounding box center [686, 285] width 45 height 14
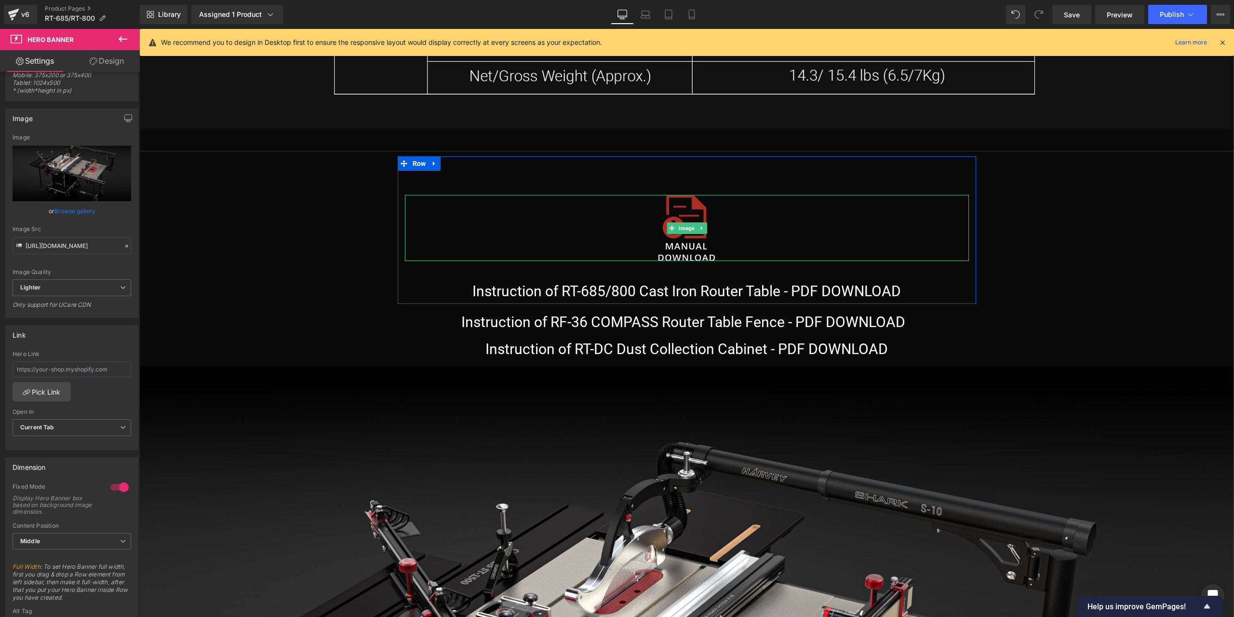
scroll to position [15623, 0]
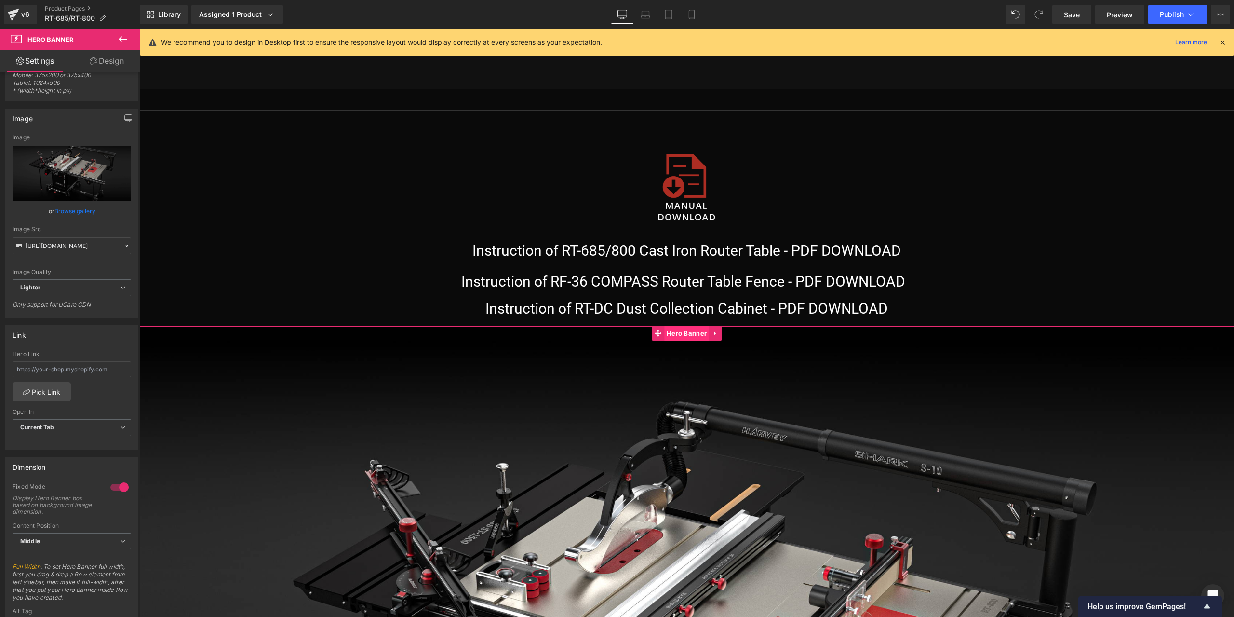
click at [674, 333] on span "Hero Banner" at bounding box center [686, 333] width 45 height 14
click at [55, 176] on icon "Replace Image" at bounding box center [71, 173] width 77 height 12
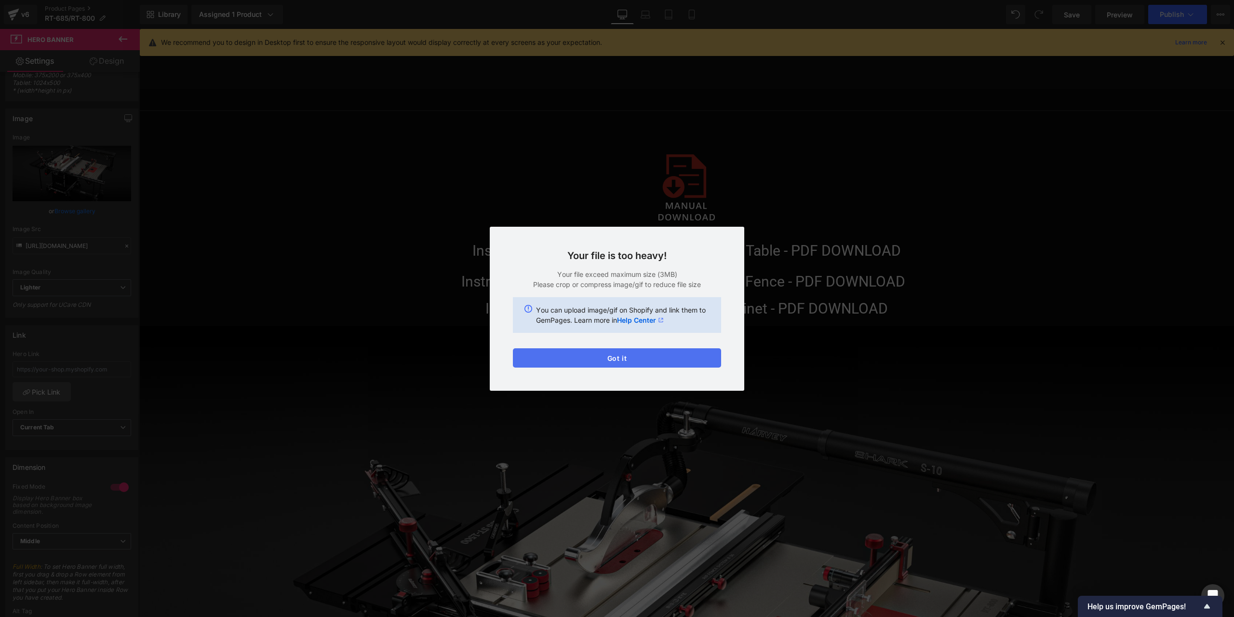
click at [643, 355] on button "Got it" at bounding box center [617, 357] width 208 height 19
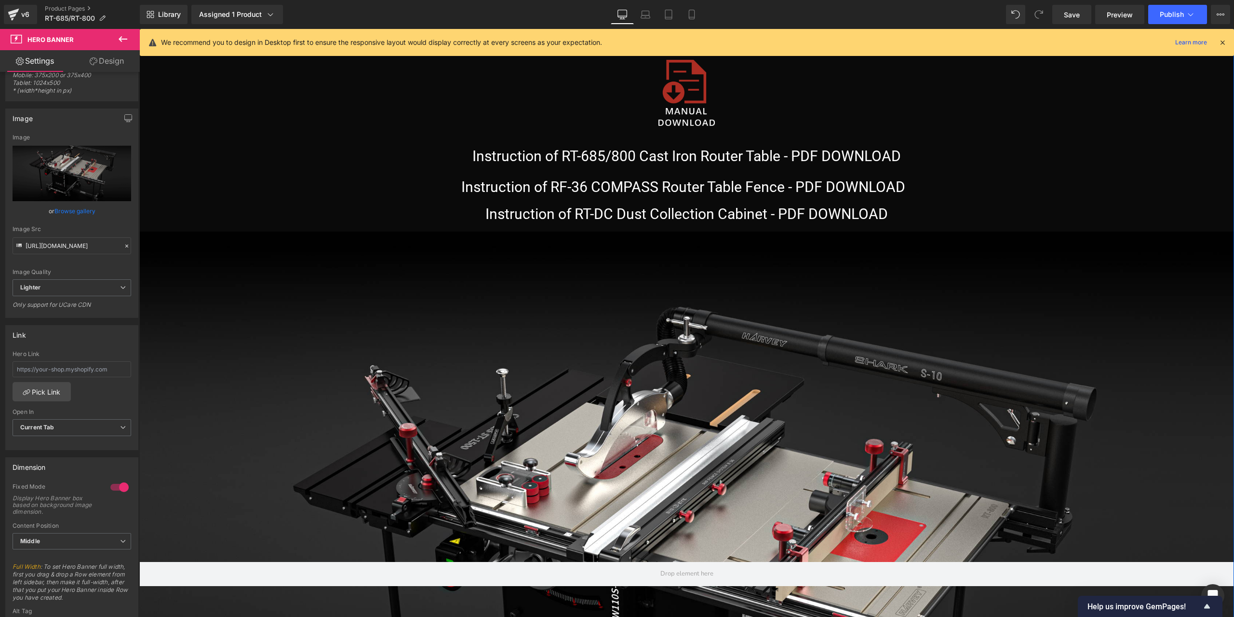
scroll to position [15768, 0]
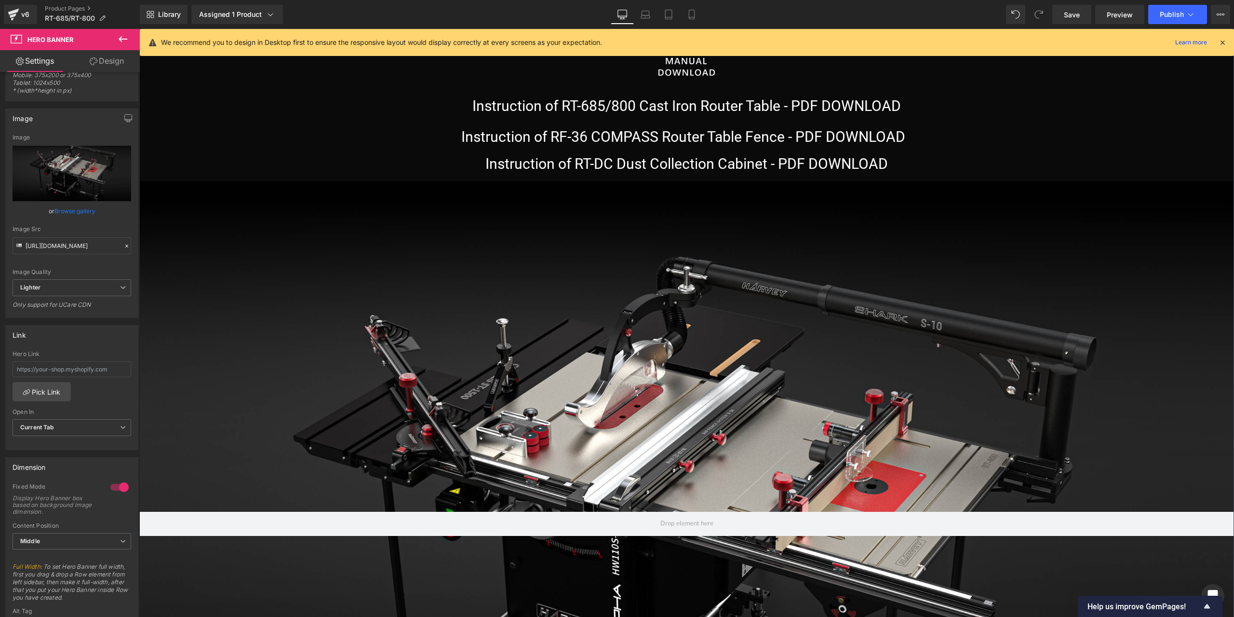
click at [644, 424] on div at bounding box center [686, 523] width 1095 height 685
click at [681, 194] on span "Hero Banner" at bounding box center [686, 188] width 45 height 14
click at [82, 185] on link "Replace Image" at bounding box center [72, 173] width 119 height 55
type input "C:\fakepath\70F96F80693974D1B2FDB13D1C6F1573.jpg"
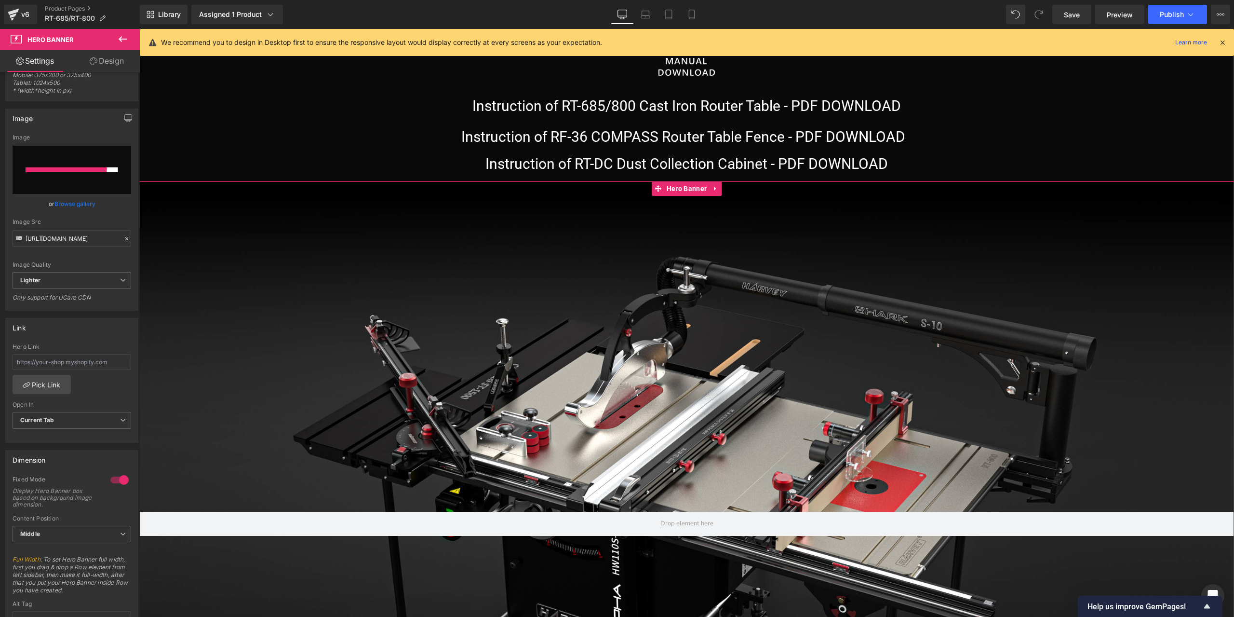
scroll to position [15720, 0]
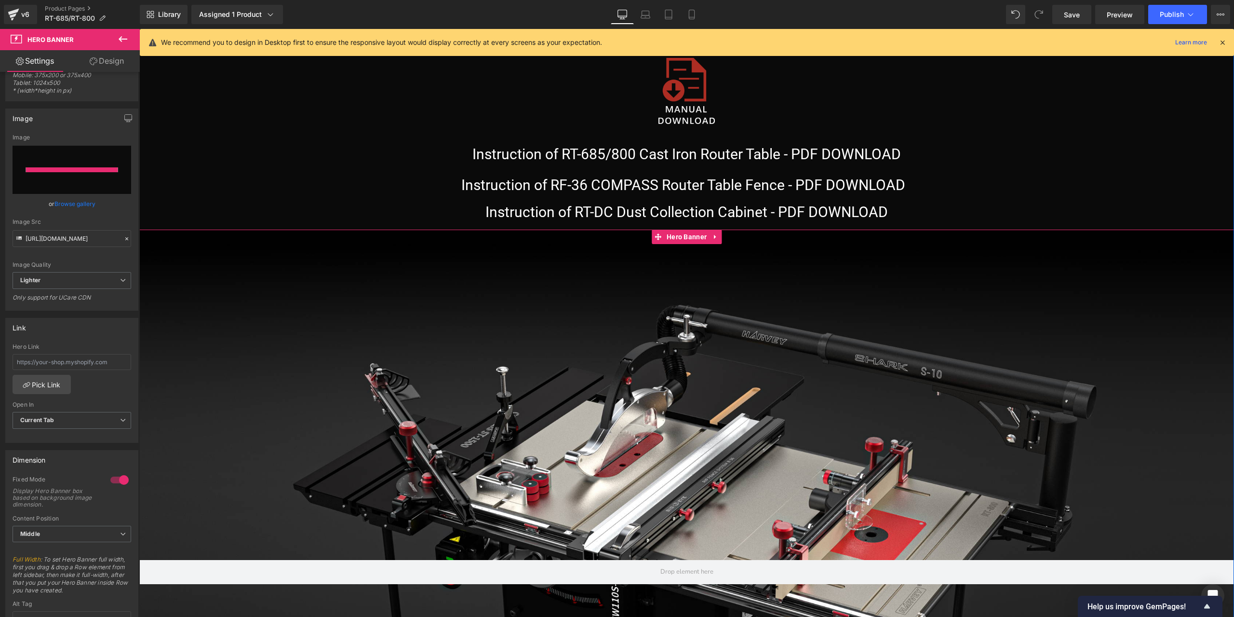
type input "[URL][DOMAIN_NAME]"
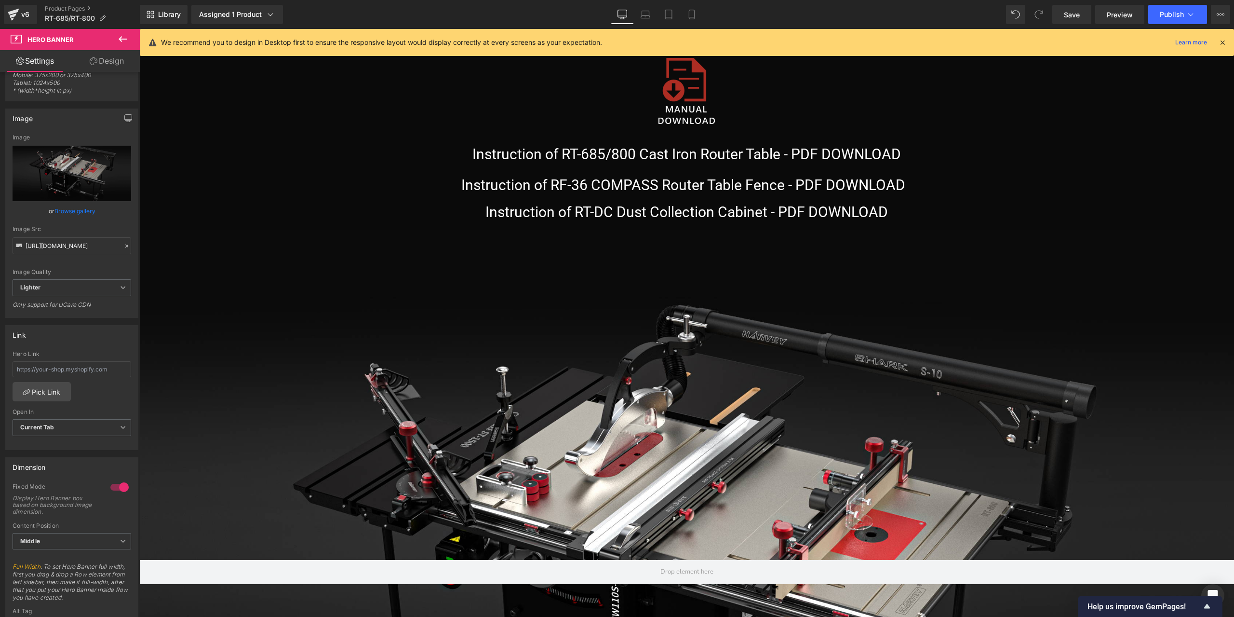
click at [121, 41] on icon at bounding box center [123, 39] width 9 height 6
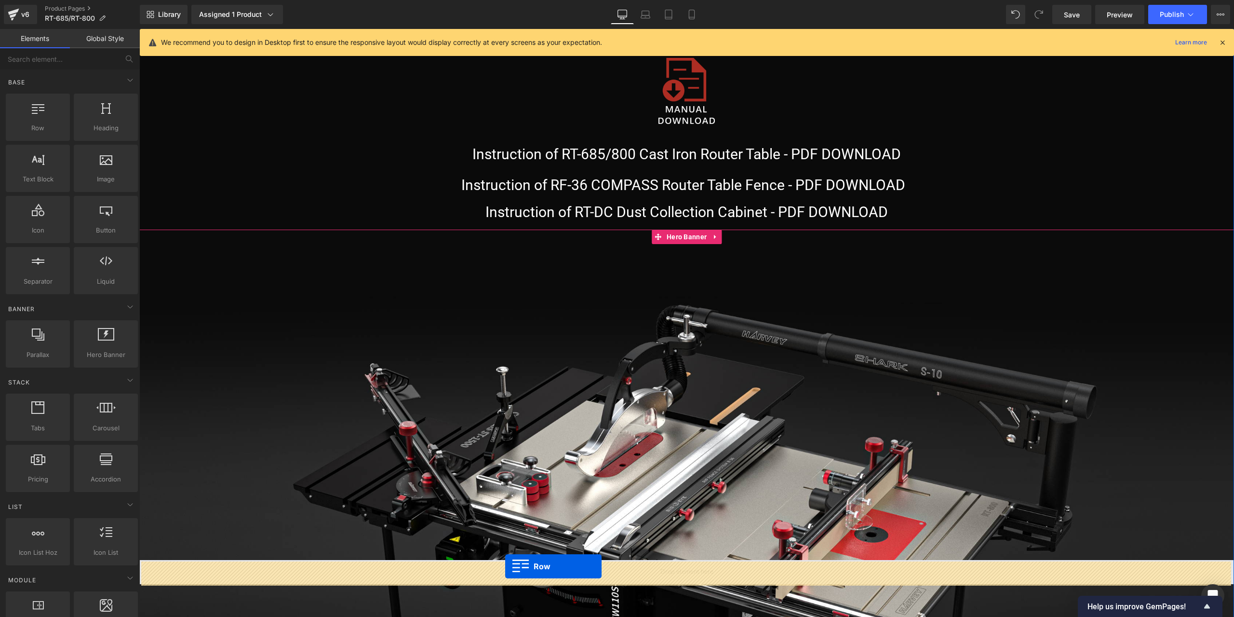
drag, startPoint x: 191, startPoint y: 161, endPoint x: 505, endPoint y: 566, distance: 513.0
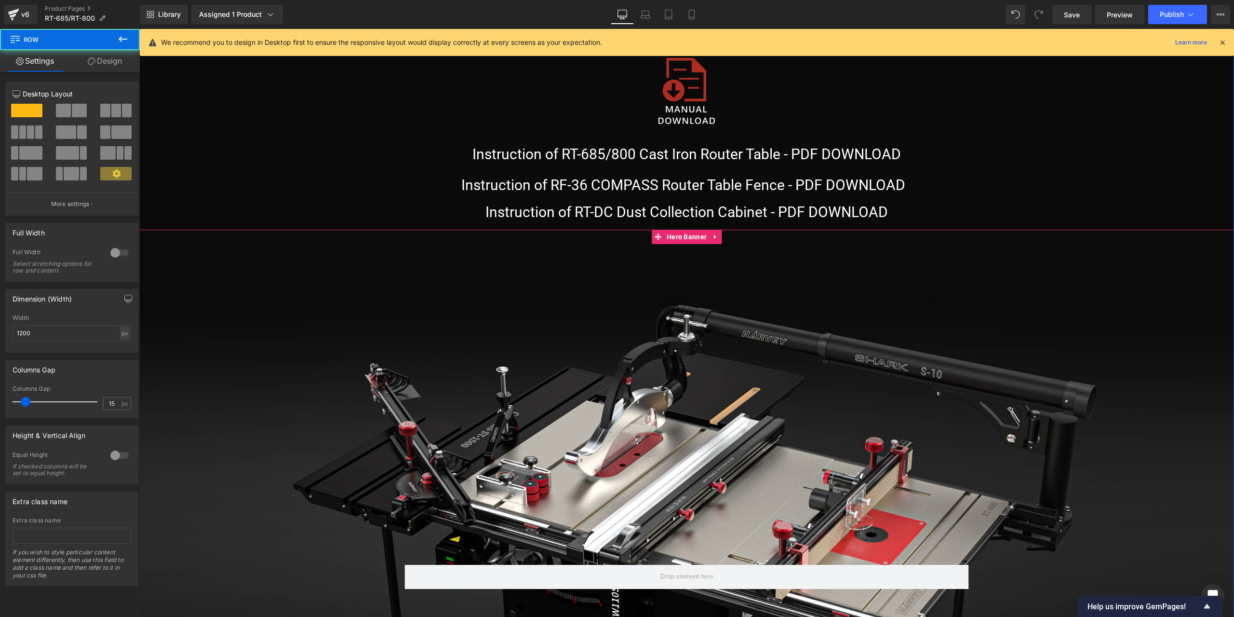
scroll to position [15864, 0]
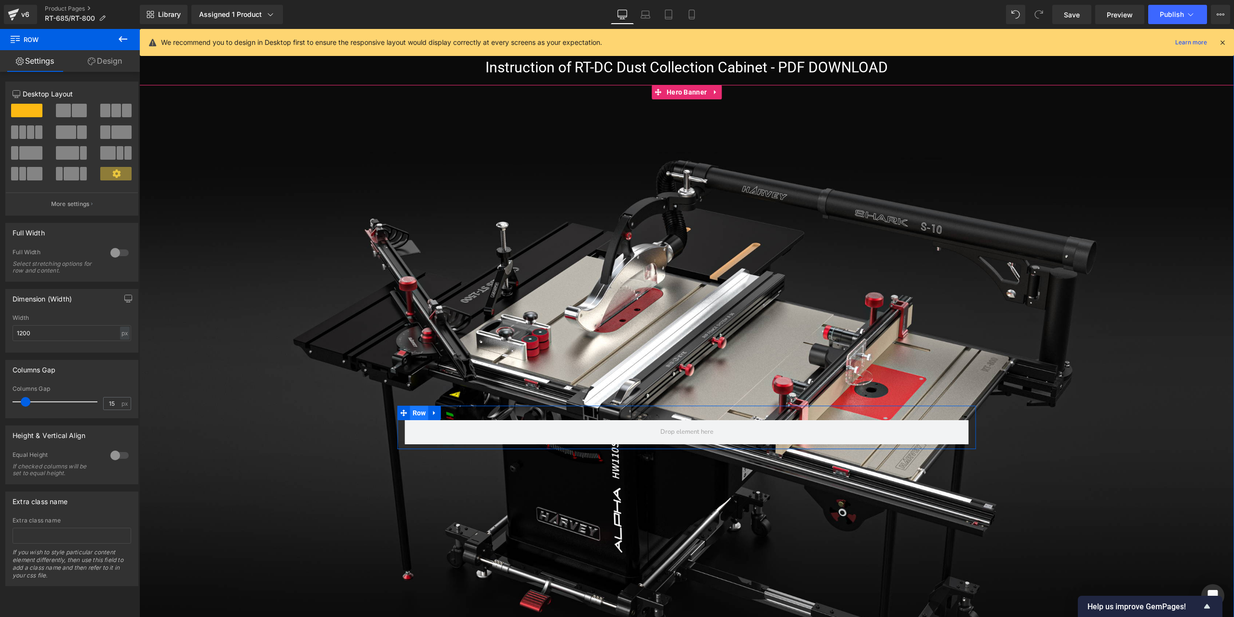
click at [422, 411] on span "Row" at bounding box center [419, 412] width 18 height 14
click at [88, 335] on input "1200" at bounding box center [72, 333] width 119 height 16
click at [120, 335] on div "px" at bounding box center [125, 332] width 10 height 13
click at [124, 346] on li "%" at bounding box center [125, 348] width 12 height 14
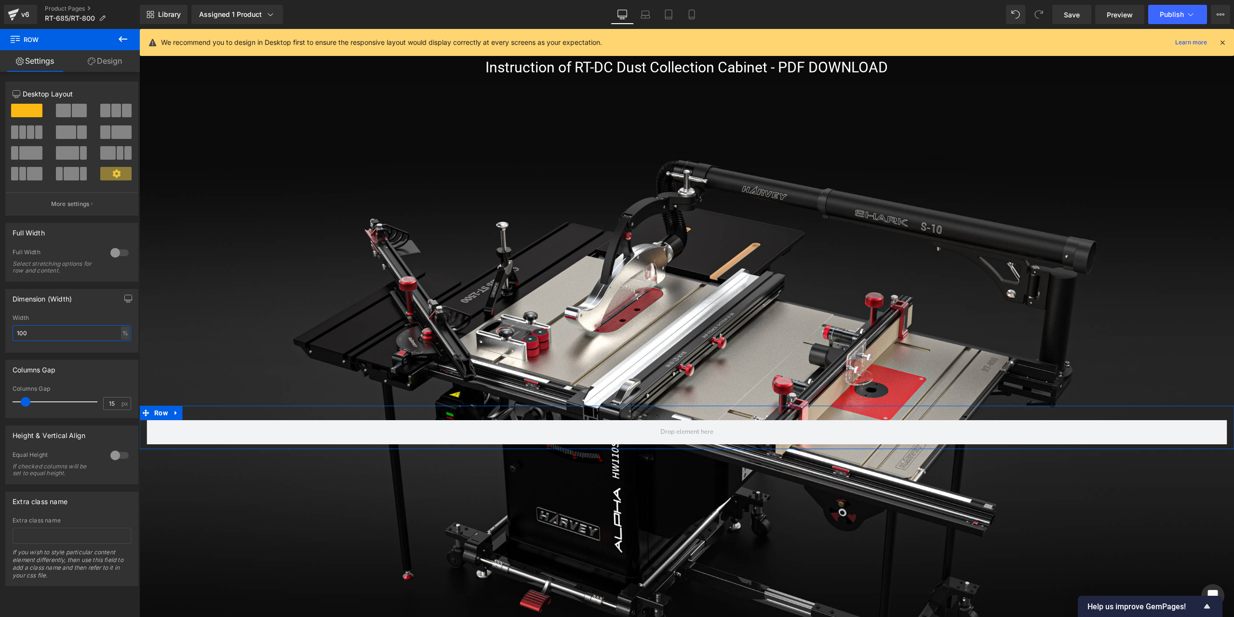
click at [68, 334] on input "100" at bounding box center [72, 333] width 119 height 16
type input "80"
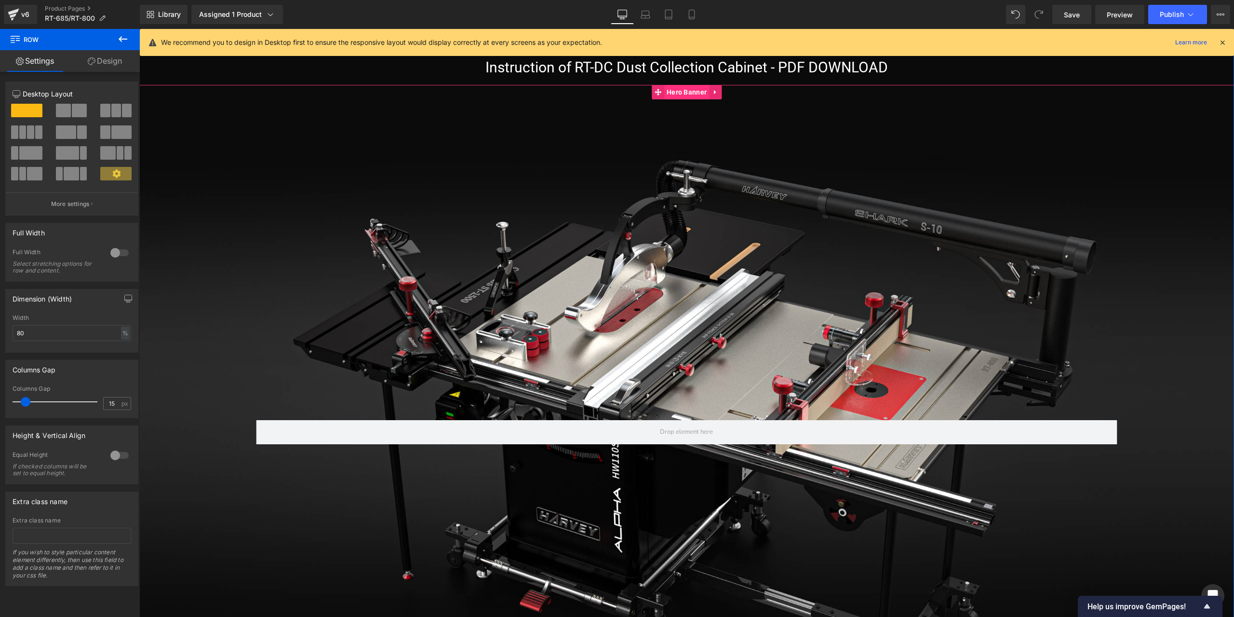
click at [682, 93] on span "Hero Banner" at bounding box center [686, 92] width 45 height 14
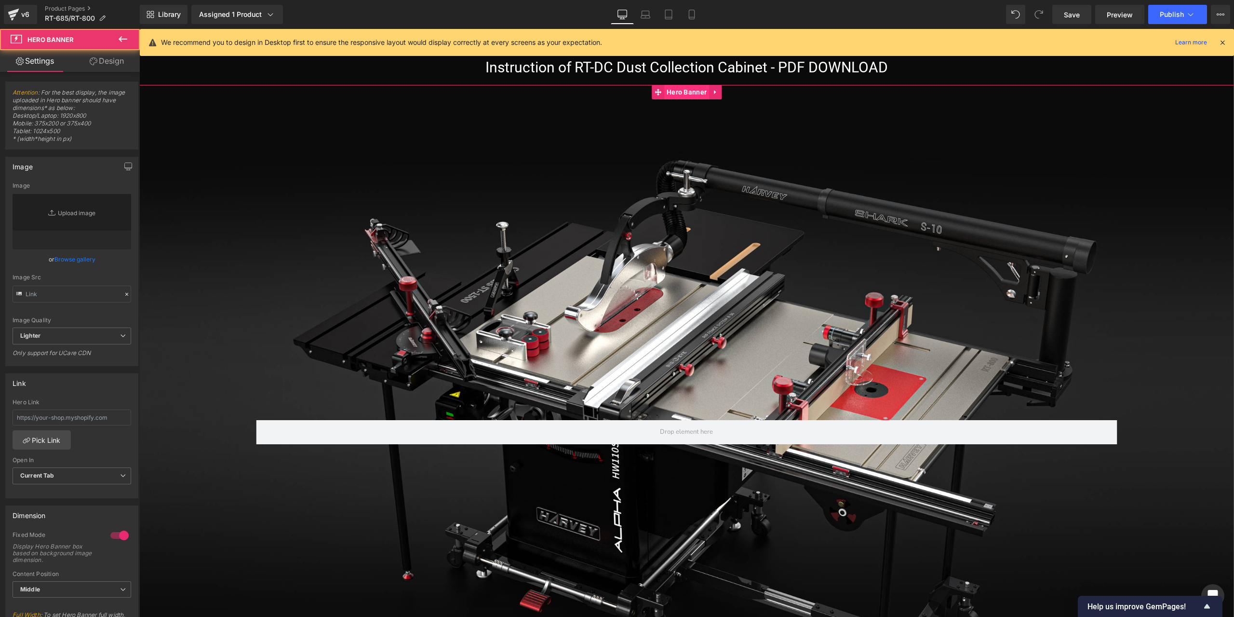
type input "[URL][DOMAIN_NAME]"
click at [676, 98] on span "Hero Banner" at bounding box center [686, 92] width 45 height 14
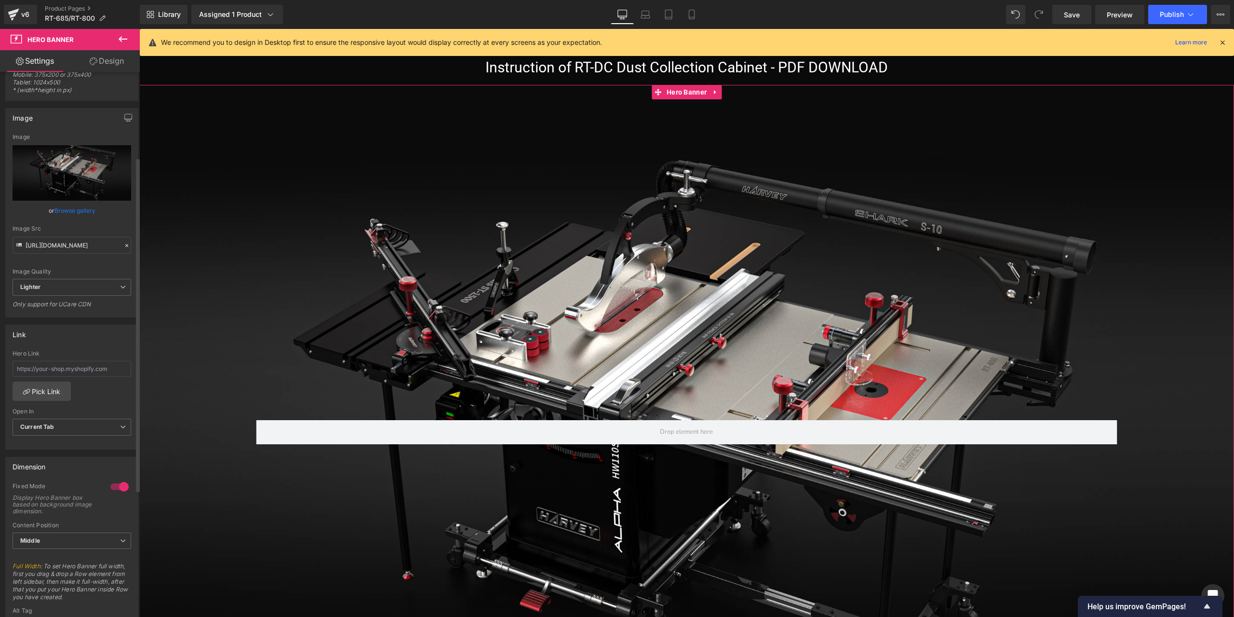
scroll to position [145, 0]
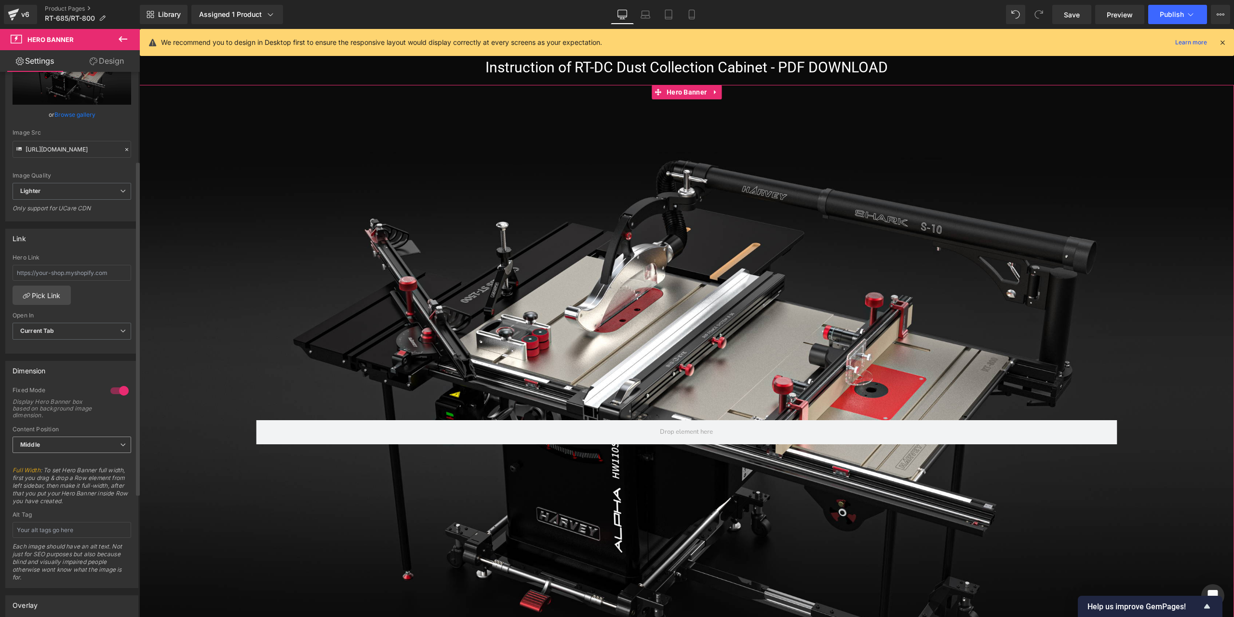
click at [71, 438] on span "Middle" at bounding box center [72, 444] width 119 height 17
click at [64, 460] on li "Top" at bounding box center [70, 461] width 115 height 14
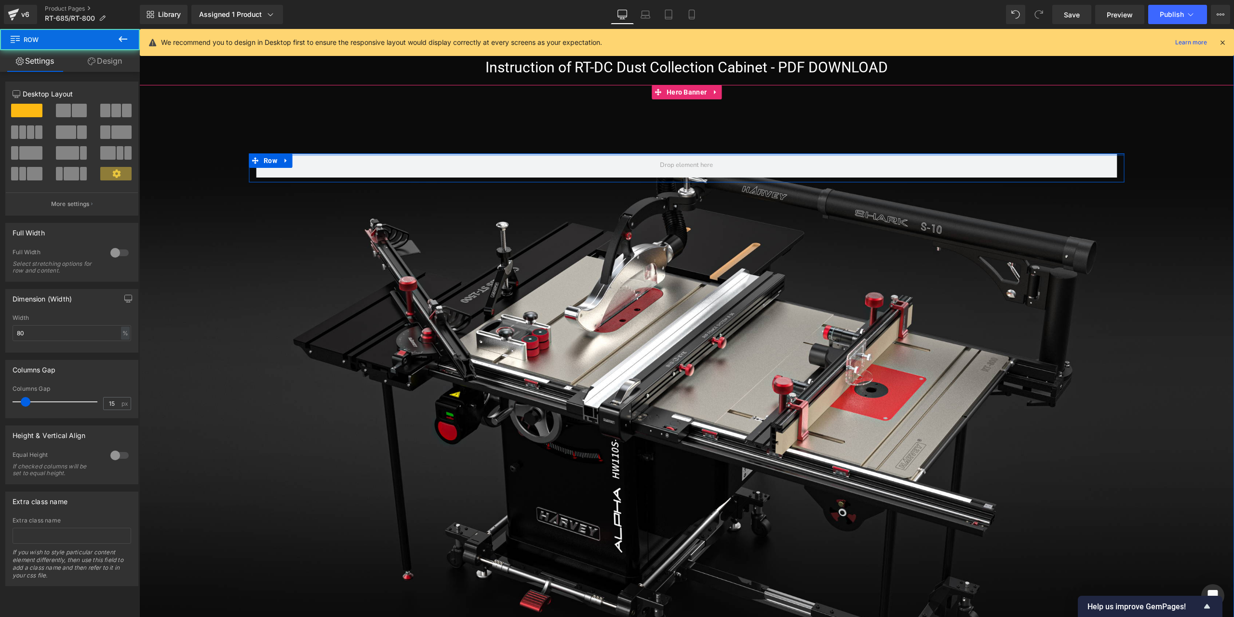
drag, startPoint x: 429, startPoint y: 161, endPoint x: 435, endPoint y: 129, distance: 32.8
click at [435, 129] on div "Row" at bounding box center [686, 427] width 1095 height 685
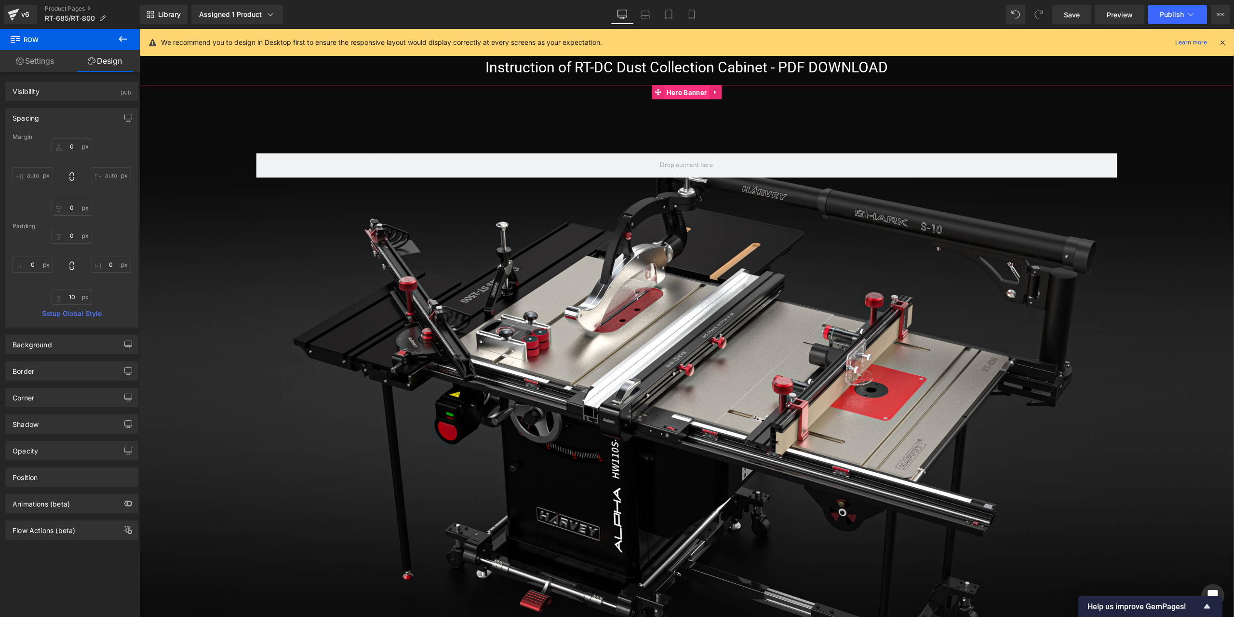
click at [694, 94] on span "Hero Banner" at bounding box center [686, 92] width 45 height 14
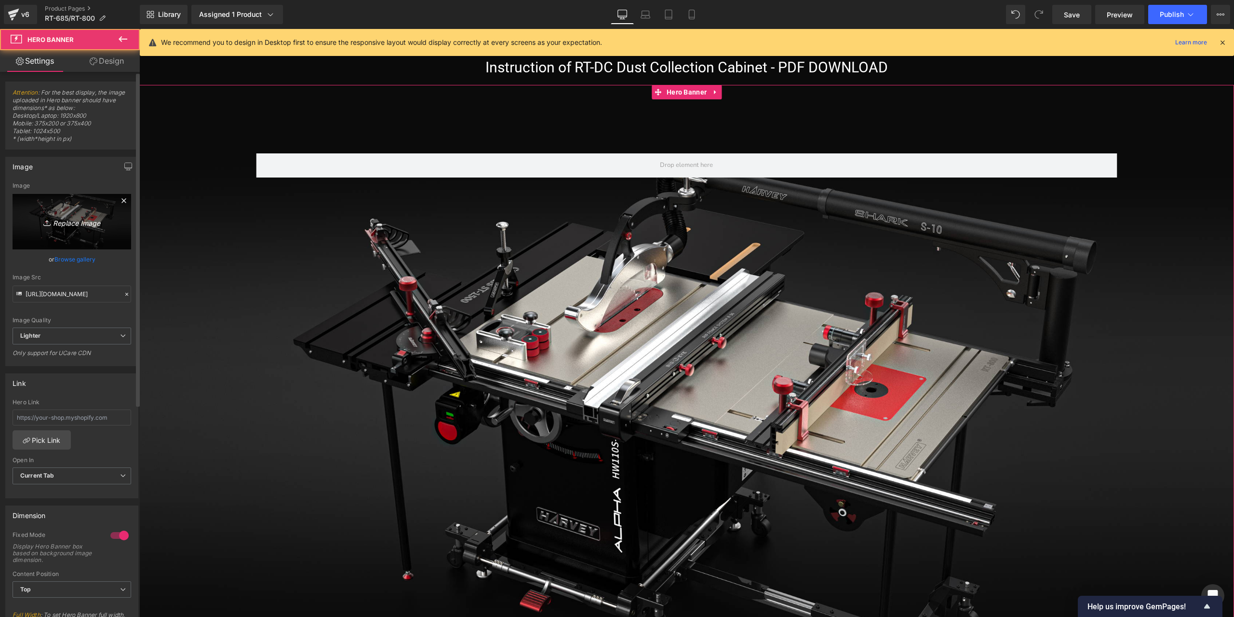
click at [68, 216] on icon "Replace Image" at bounding box center [71, 222] width 77 height 12
type input "C:\fakepath\70F96F80693974D1B2FDB13D1C6F1573_02.jpg"
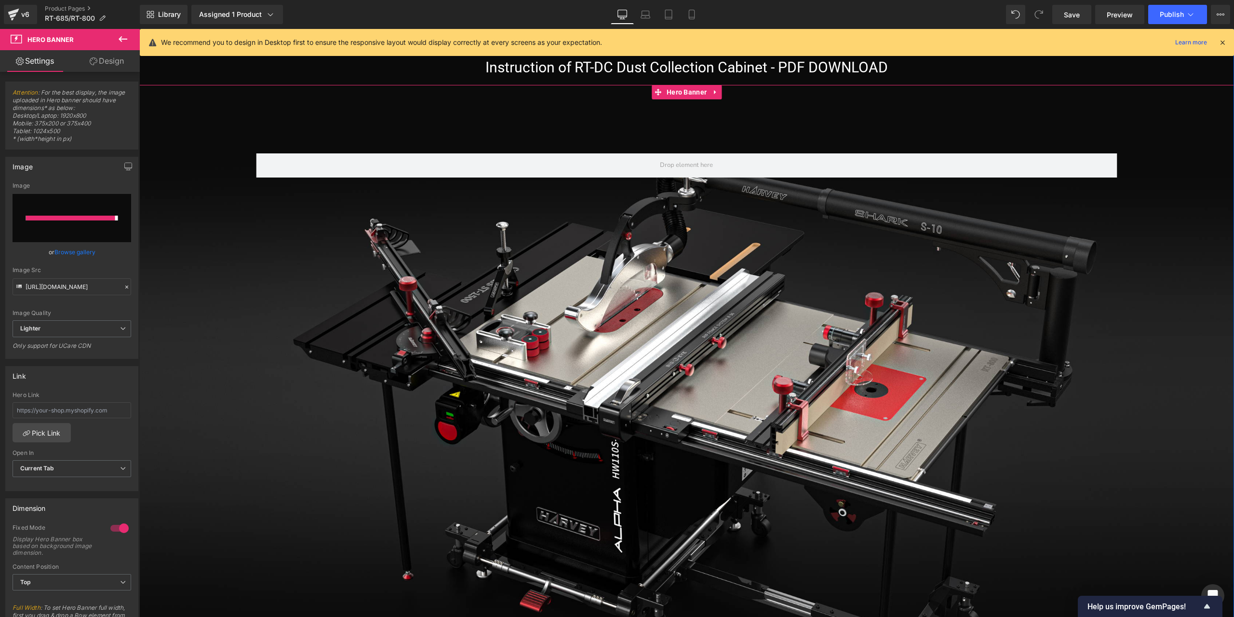
type input "[URL][DOMAIN_NAME]"
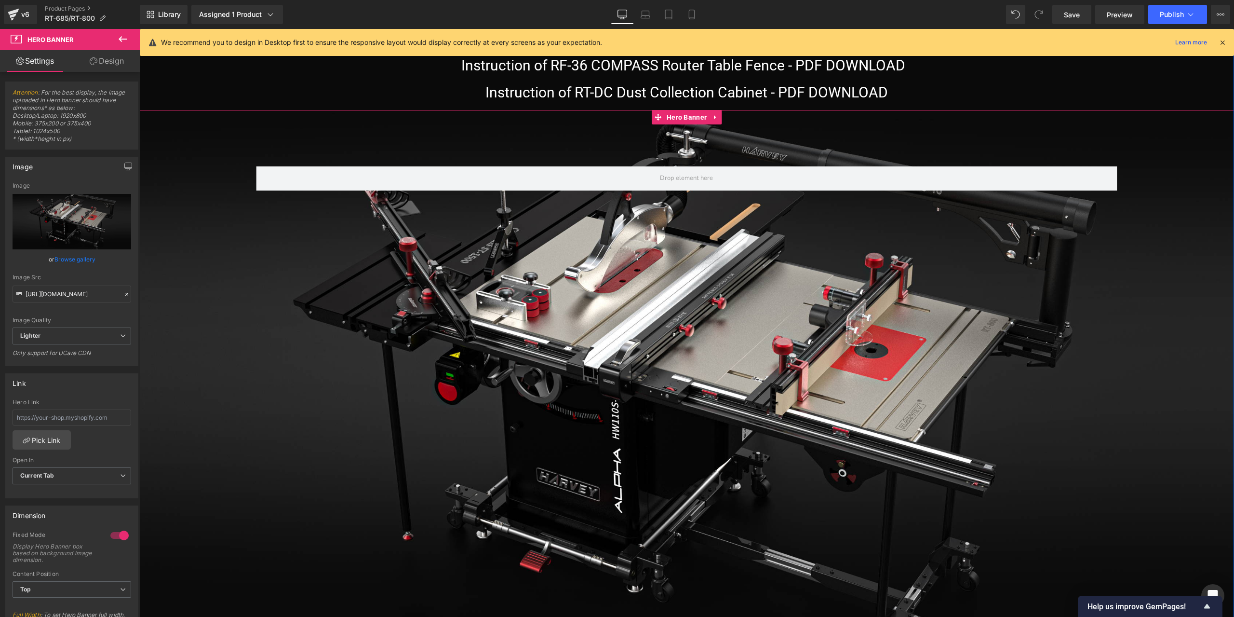
scroll to position [15720, 0]
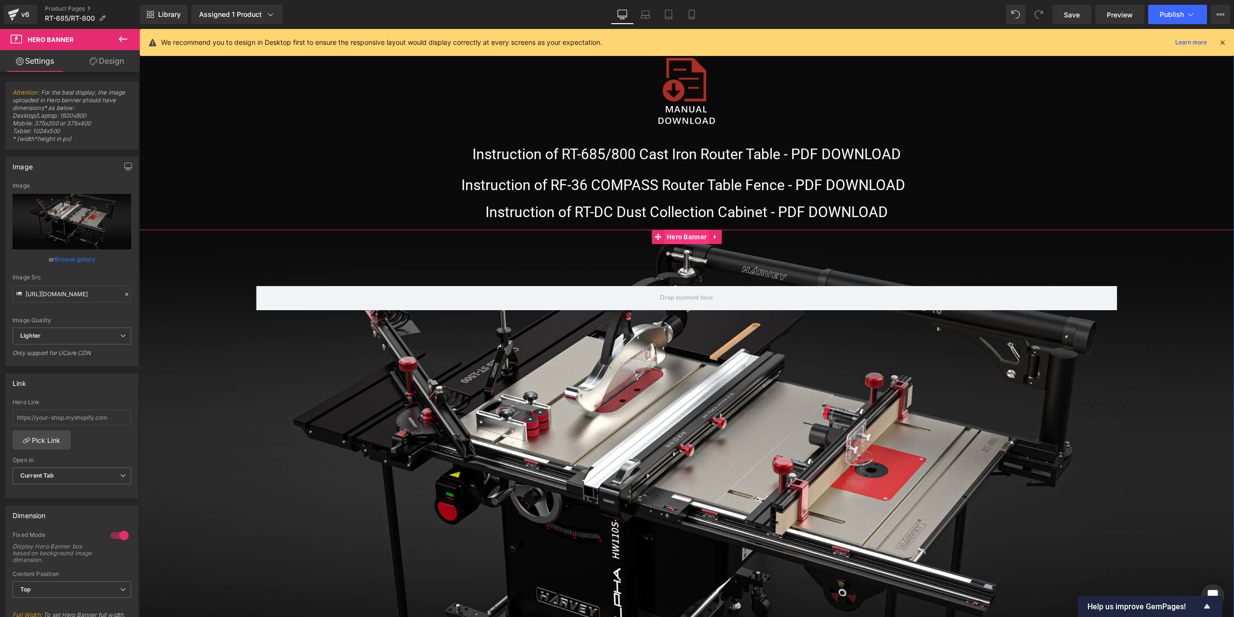
click at [686, 239] on span "Hero Banner" at bounding box center [686, 236] width 45 height 14
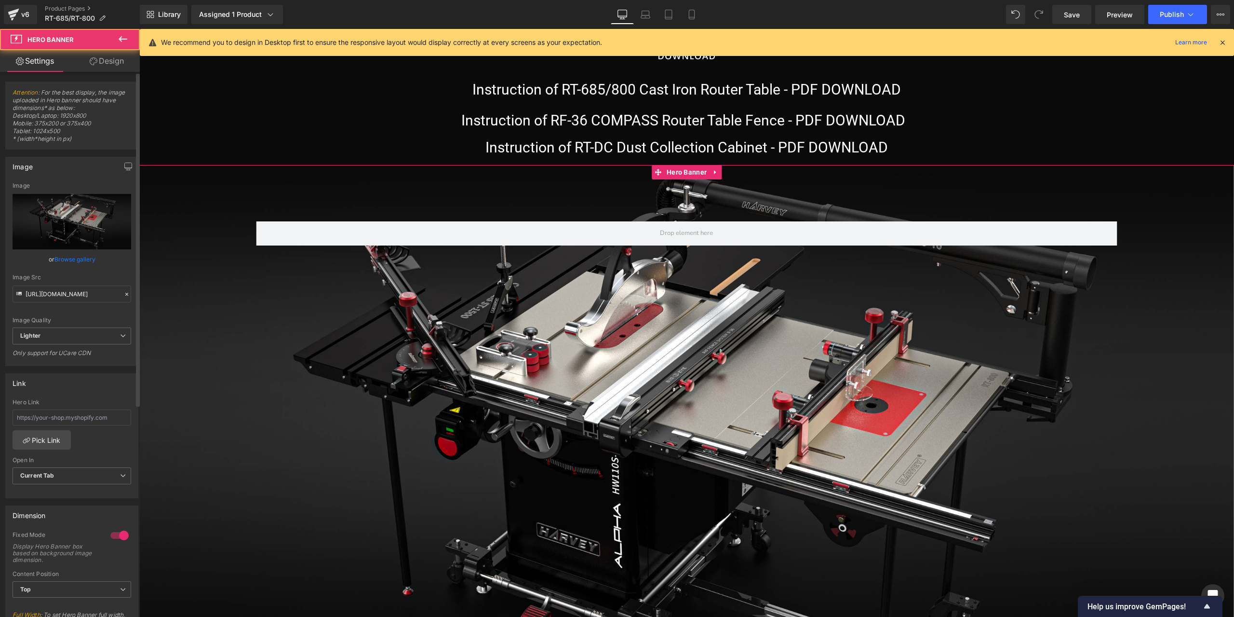
scroll to position [15864, 0]
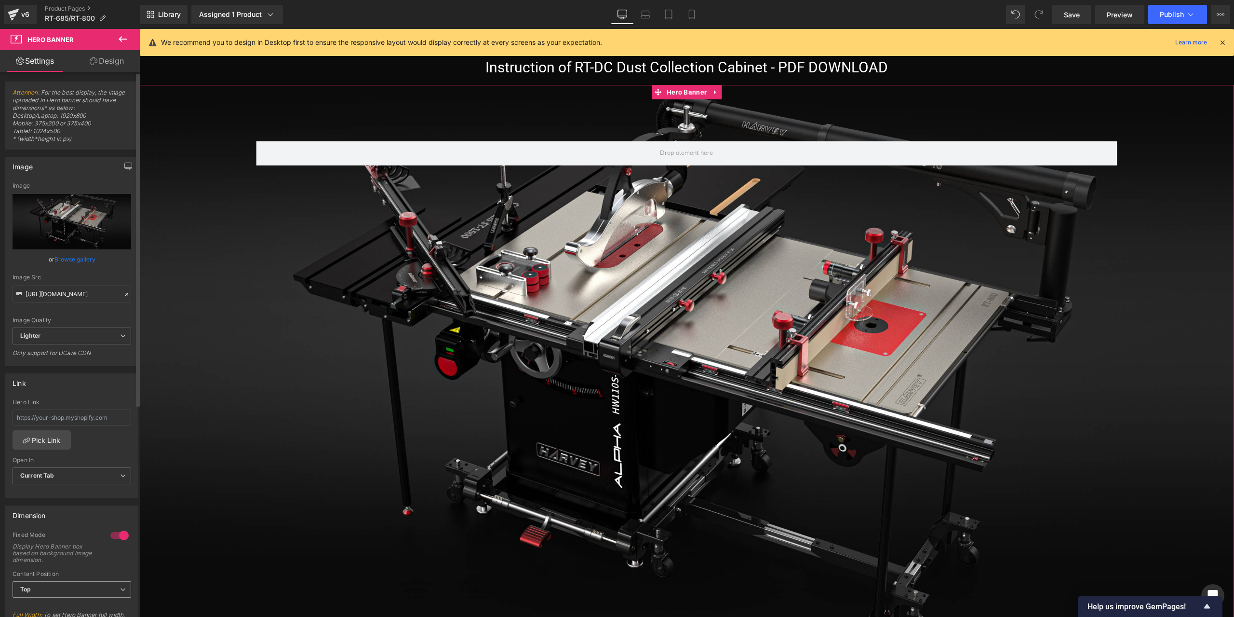
click at [109, 581] on span "Top" at bounding box center [72, 589] width 119 height 17
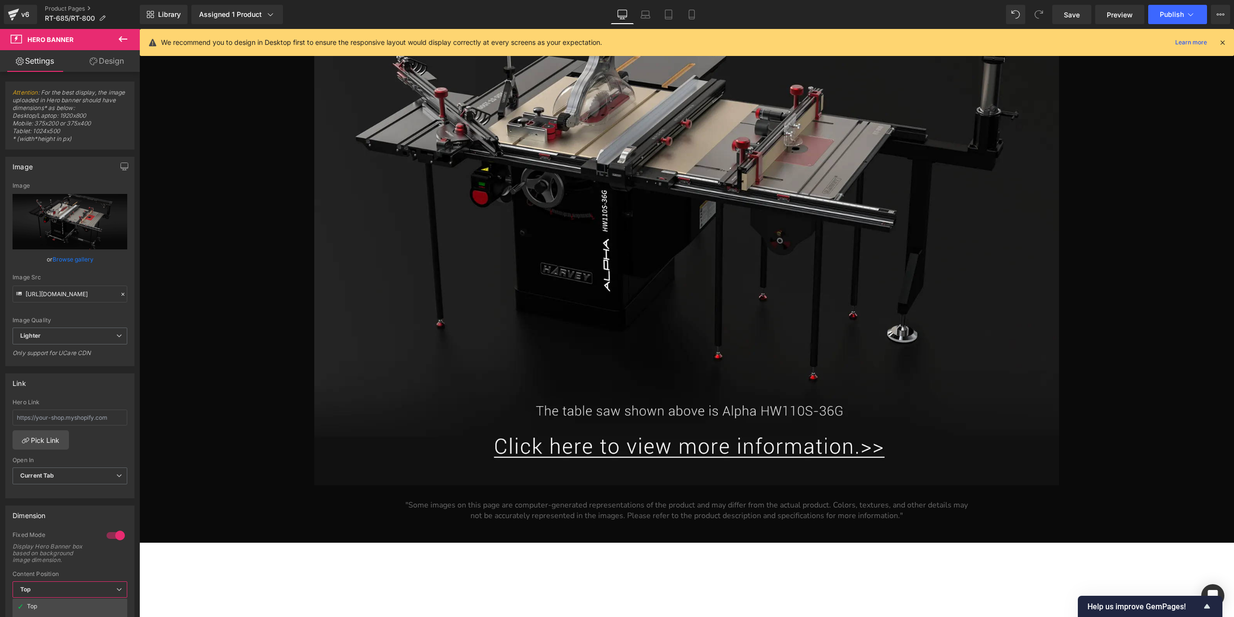
scroll to position [16684, 0]
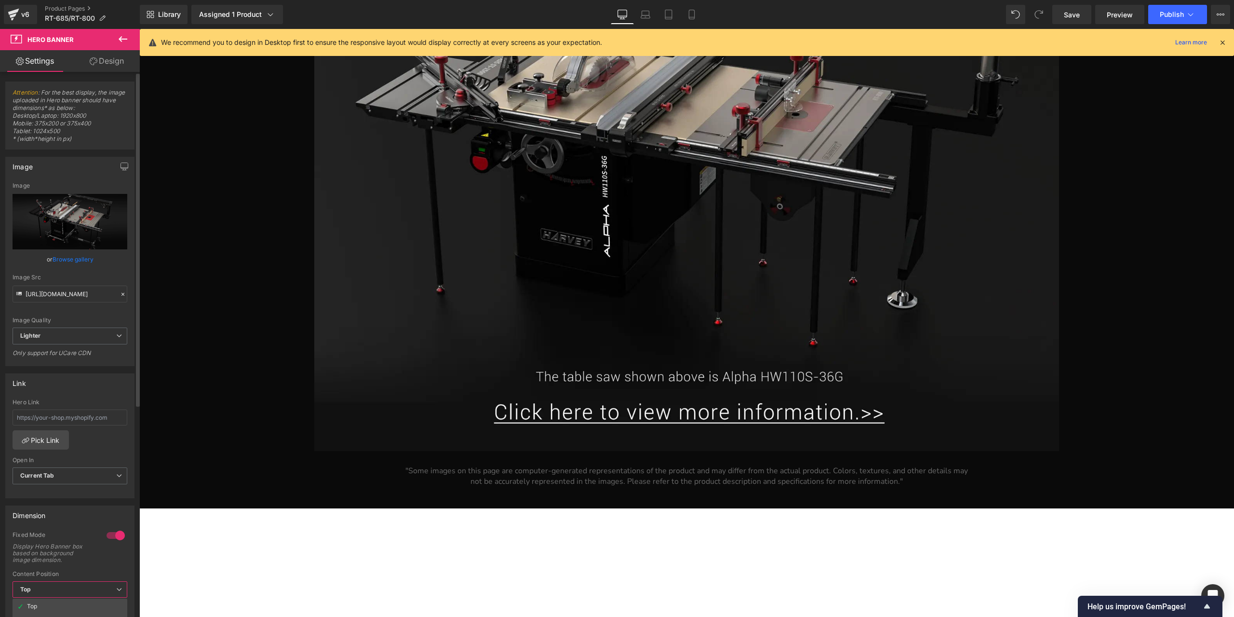
click at [74, 585] on span "Top" at bounding box center [70, 589] width 115 height 17
click at [74, 585] on span "Top" at bounding box center [72, 589] width 119 height 17
click at [73, 572] on div "Content Position" at bounding box center [72, 573] width 119 height 7
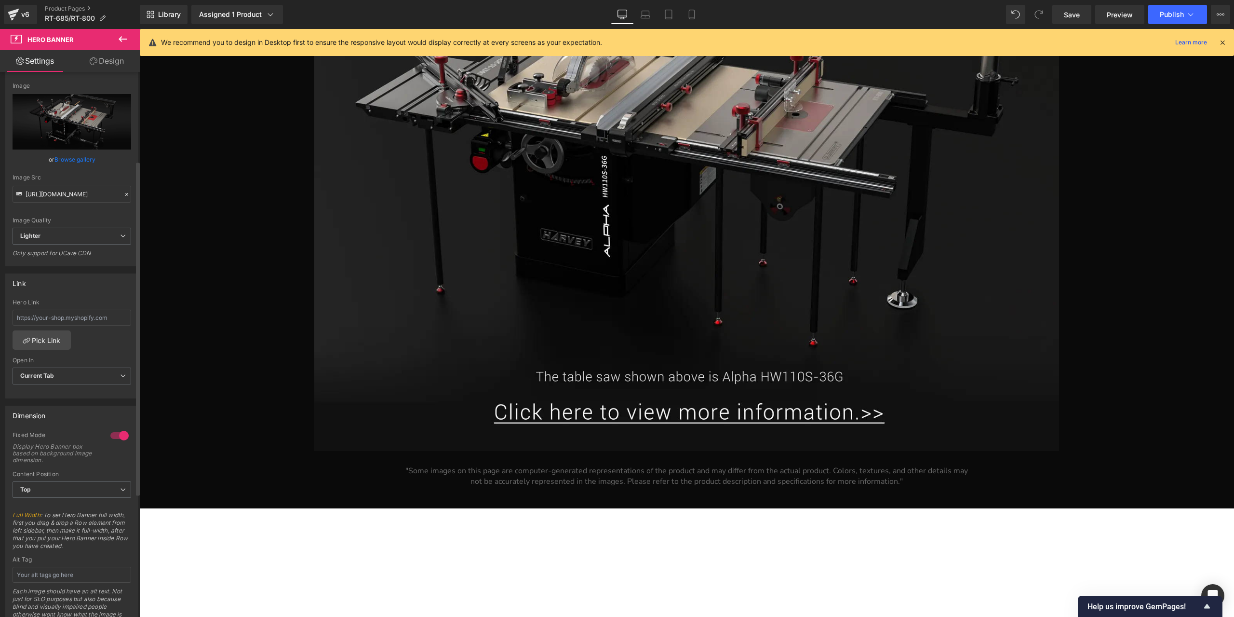
scroll to position [145, 0]
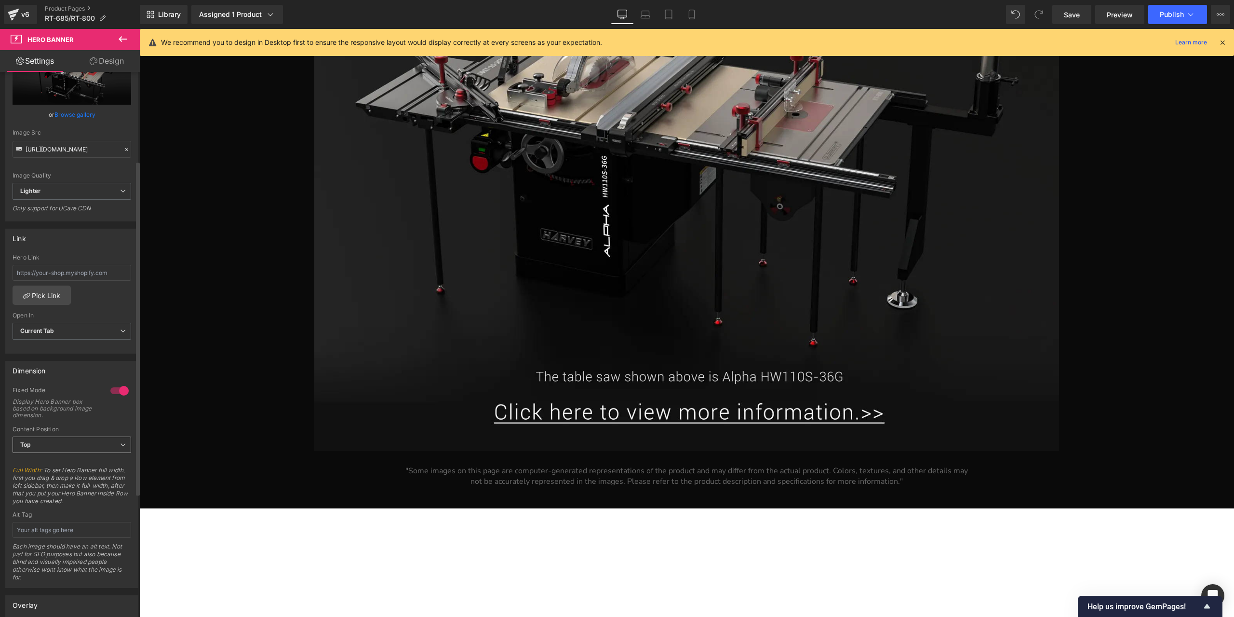
click at [79, 440] on span "Top" at bounding box center [72, 444] width 119 height 17
drag, startPoint x: 67, startPoint y: 483, endPoint x: 5, endPoint y: 438, distance: 77.0
click at [67, 483] on li "Bottom" at bounding box center [70, 490] width 115 height 14
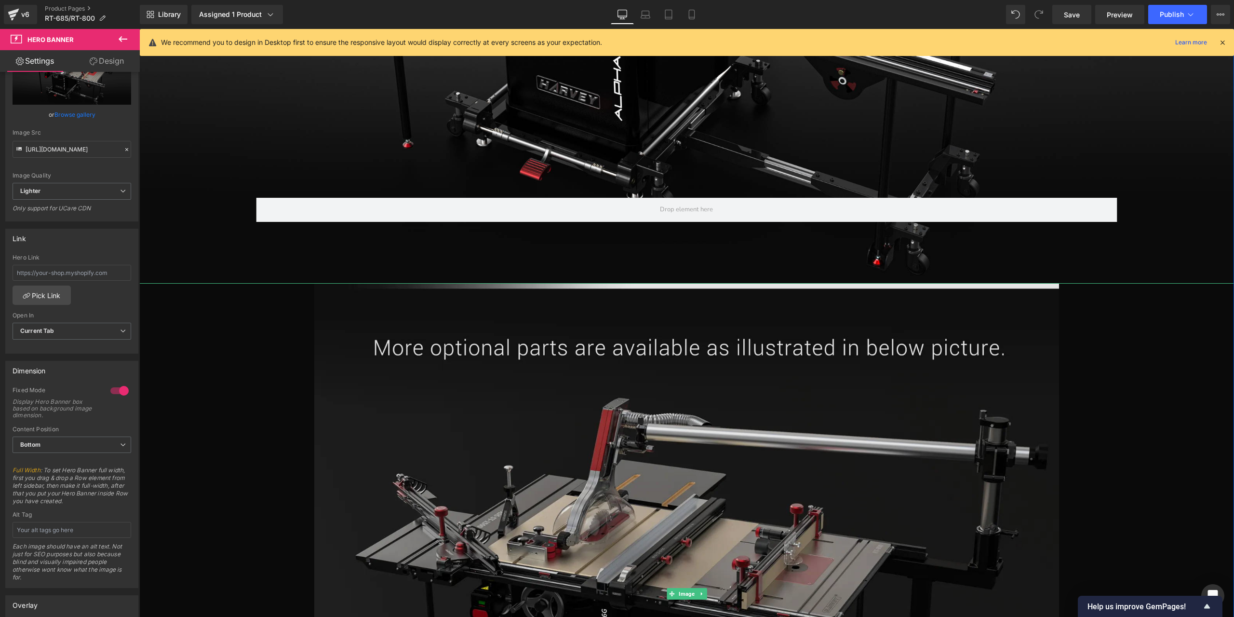
scroll to position [16154, 0]
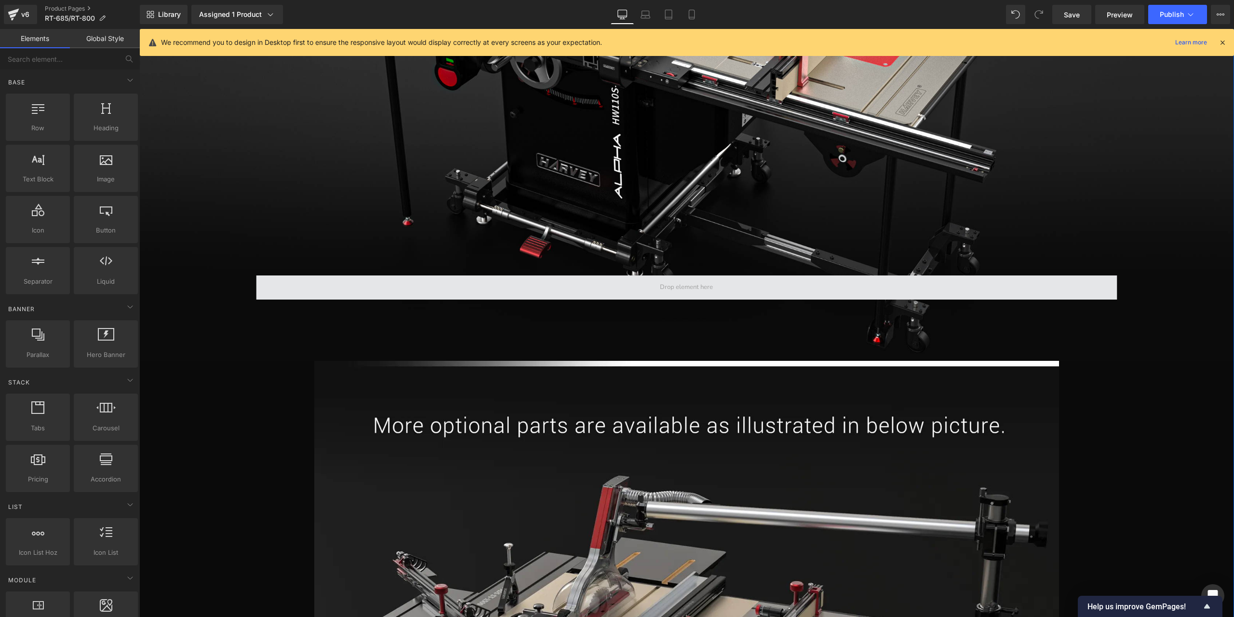
click at [684, 282] on span at bounding box center [687, 287] width 60 height 13
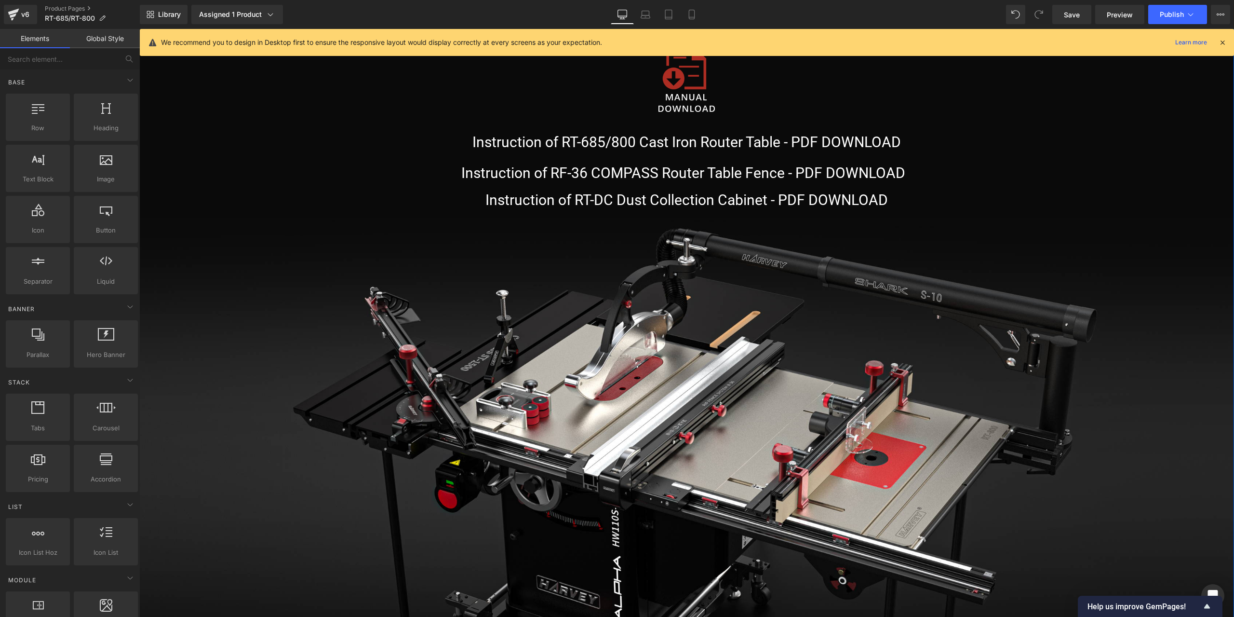
scroll to position [15768, 0]
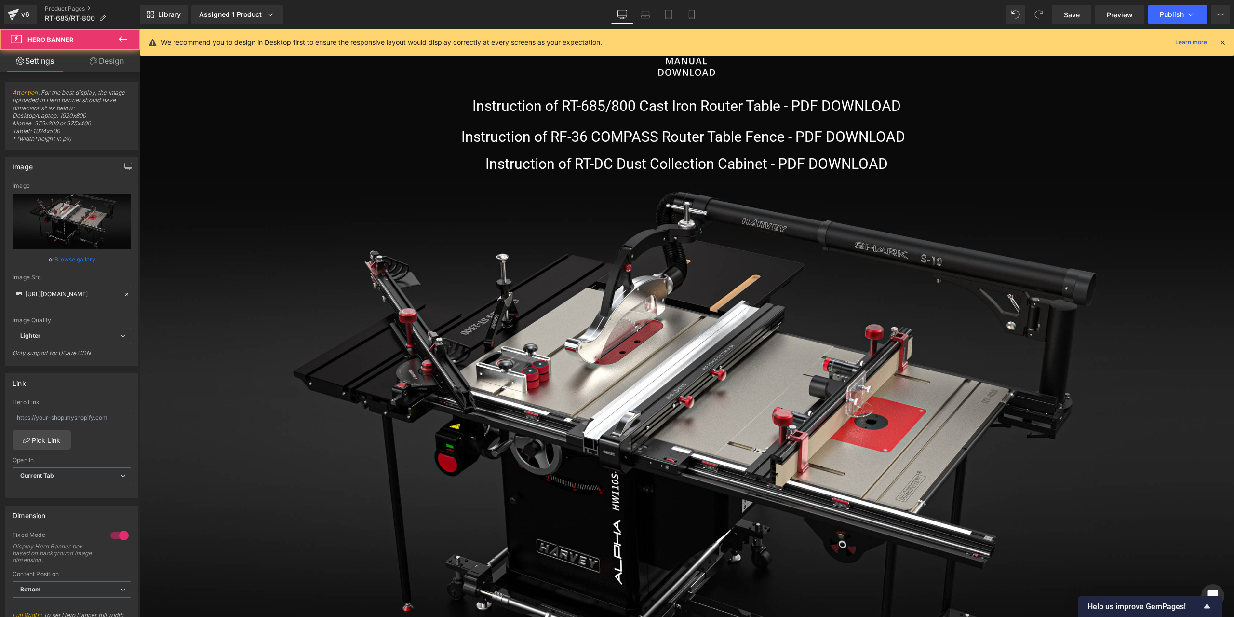
click at [716, 308] on div "Row" at bounding box center [686, 463] width 1095 height 565
click at [712, 190] on icon at bounding box center [715, 188] width 7 height 7
click at [719, 189] on icon at bounding box center [721, 188] width 7 height 7
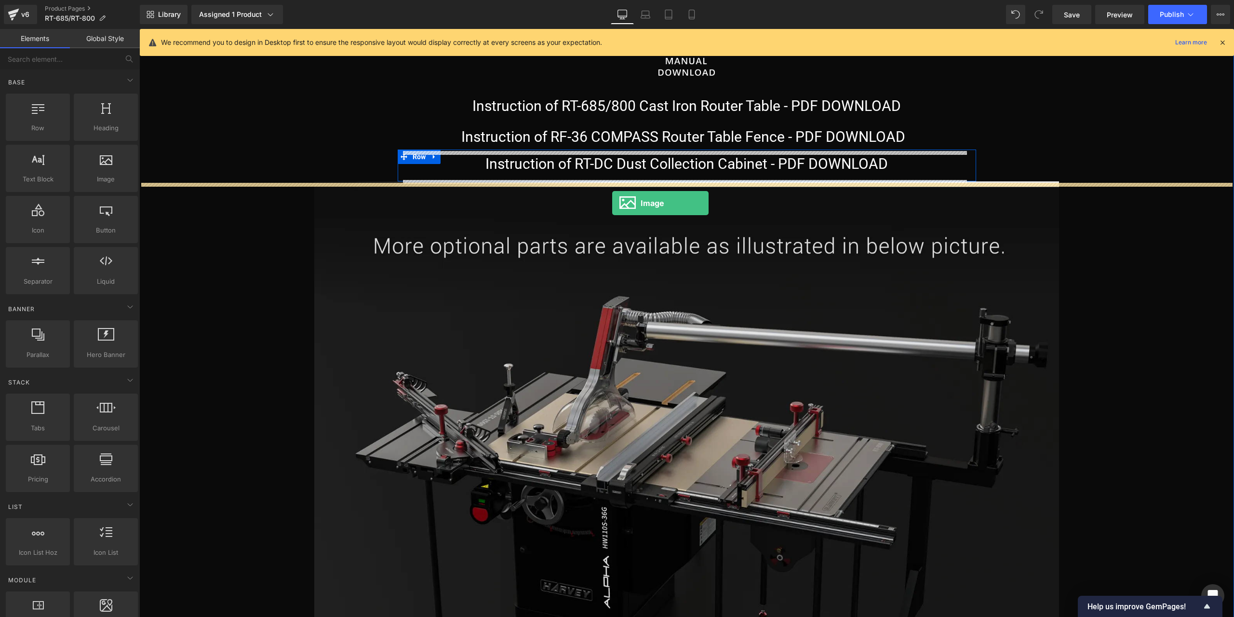
drag, startPoint x: 255, startPoint y: 197, endPoint x: 612, endPoint y: 203, distance: 357.3
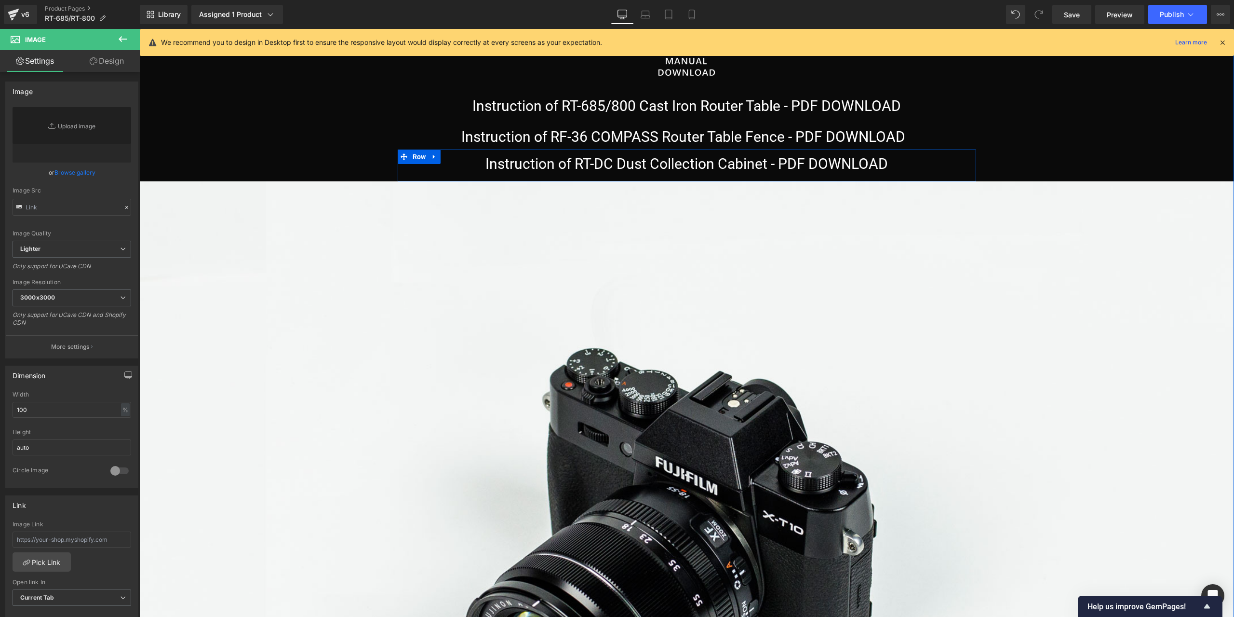
type input "//[DOMAIN_NAME][URL]"
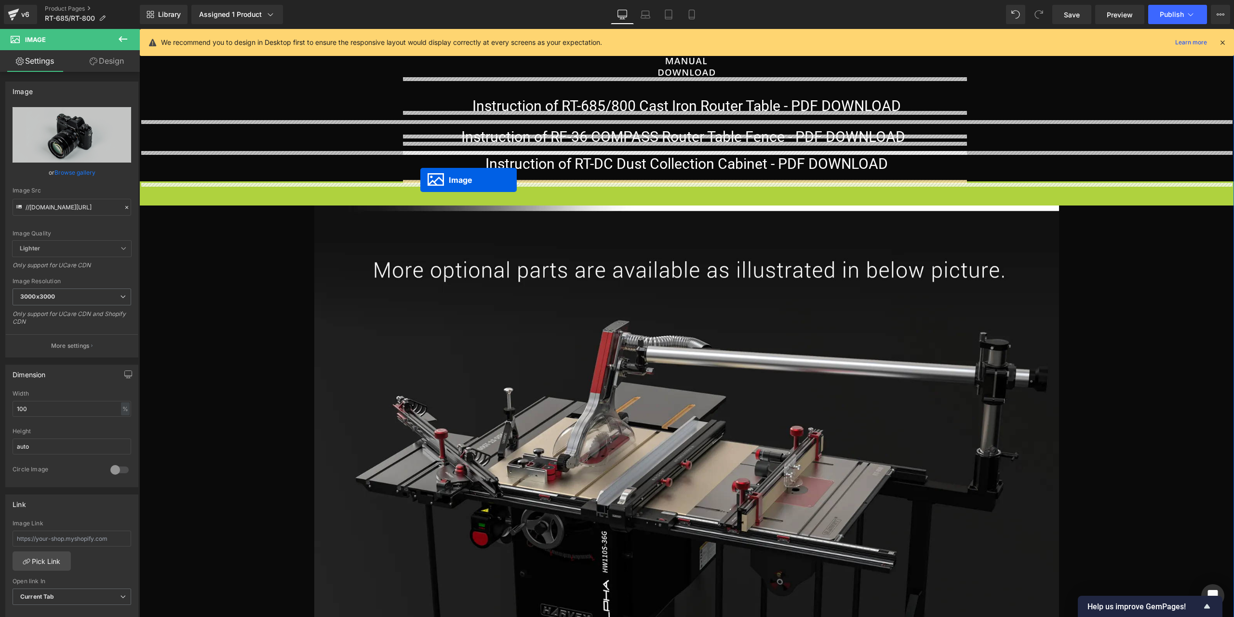
drag, startPoint x: 666, startPoint y: 544, endPoint x: 420, endPoint y: 180, distance: 439.7
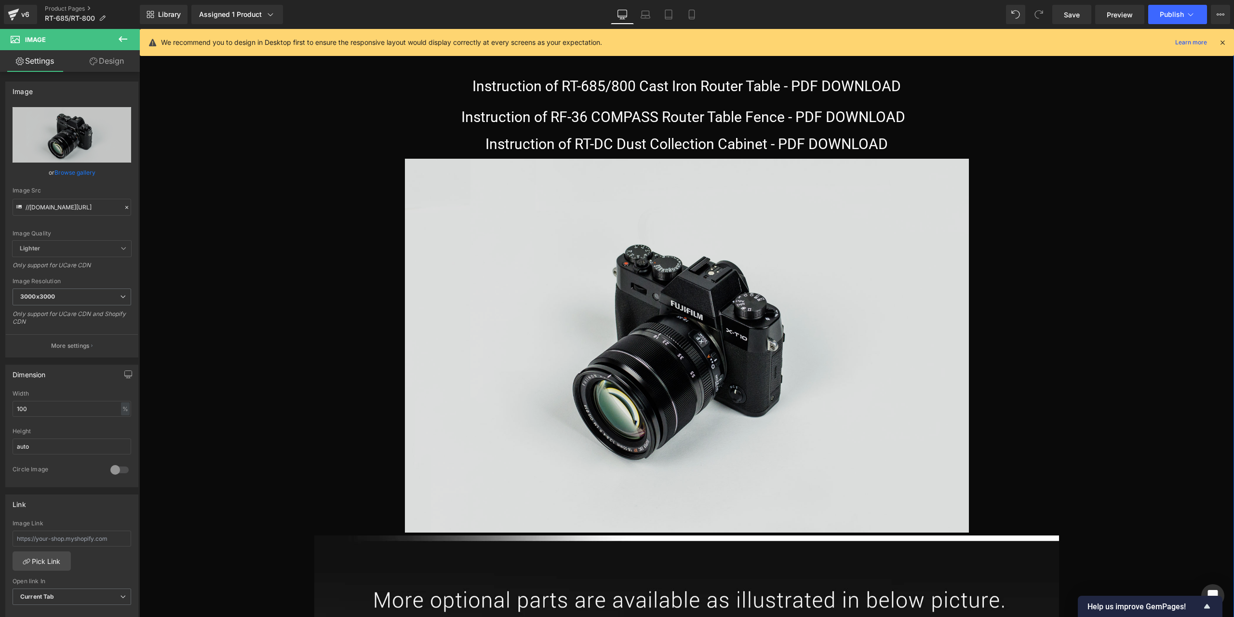
scroll to position [15720, 0]
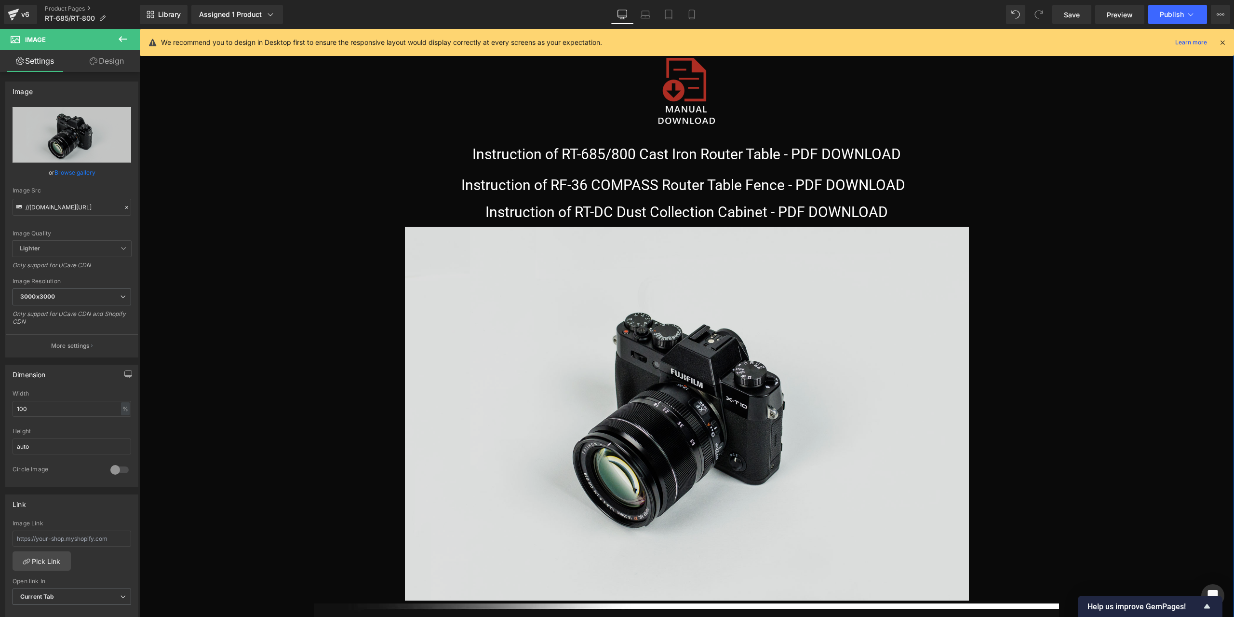
click at [509, 312] on img at bounding box center [687, 414] width 564 height 374
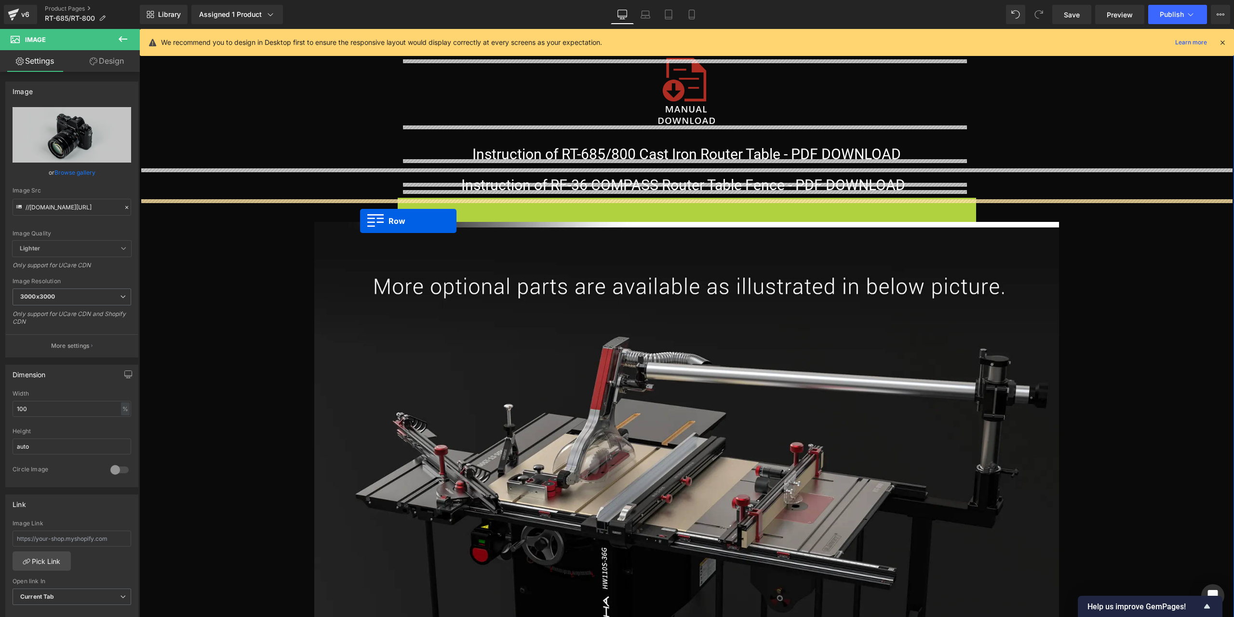
drag, startPoint x: 401, startPoint y: 207, endPoint x: 360, endPoint y: 221, distance: 43.3
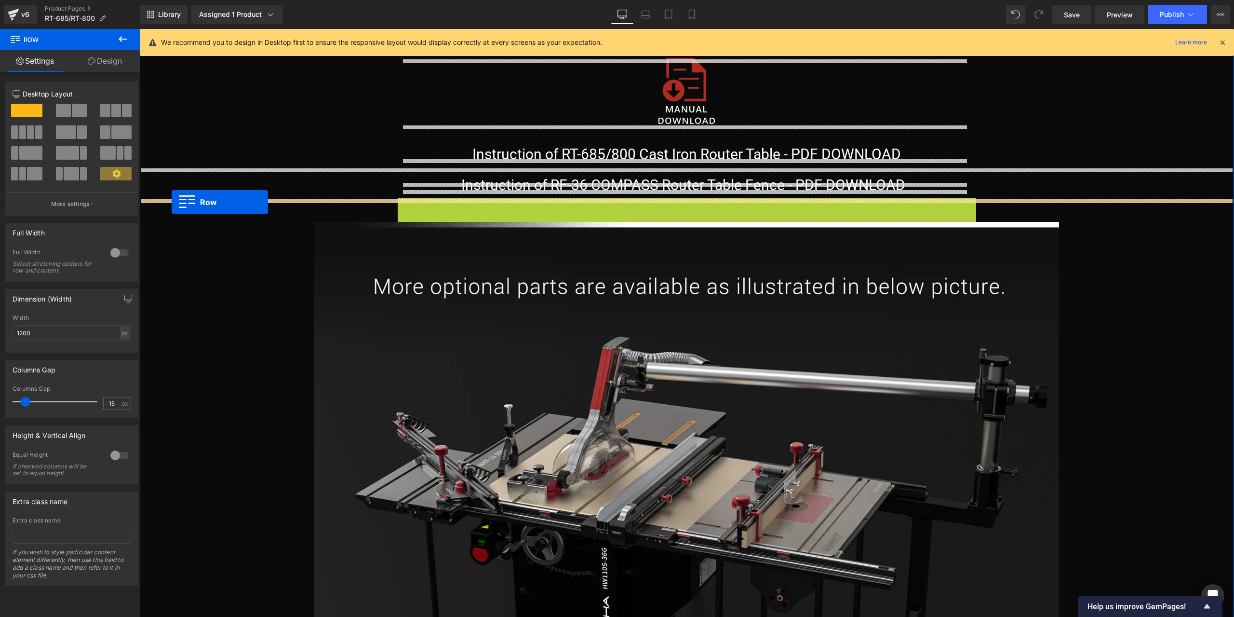
drag, startPoint x: 399, startPoint y: 208, endPoint x: 172, endPoint y: 202, distance: 227.6
drag, startPoint x: 401, startPoint y: 205, endPoint x: 1060, endPoint y: 206, distance: 659.5
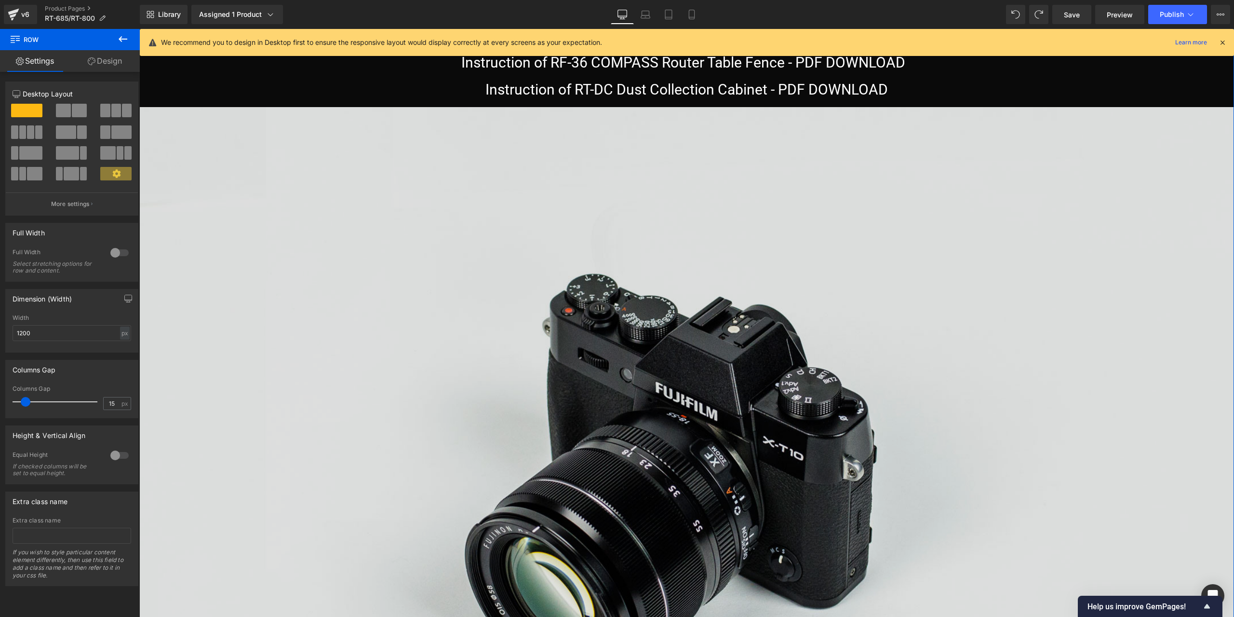
scroll to position [15768, 0]
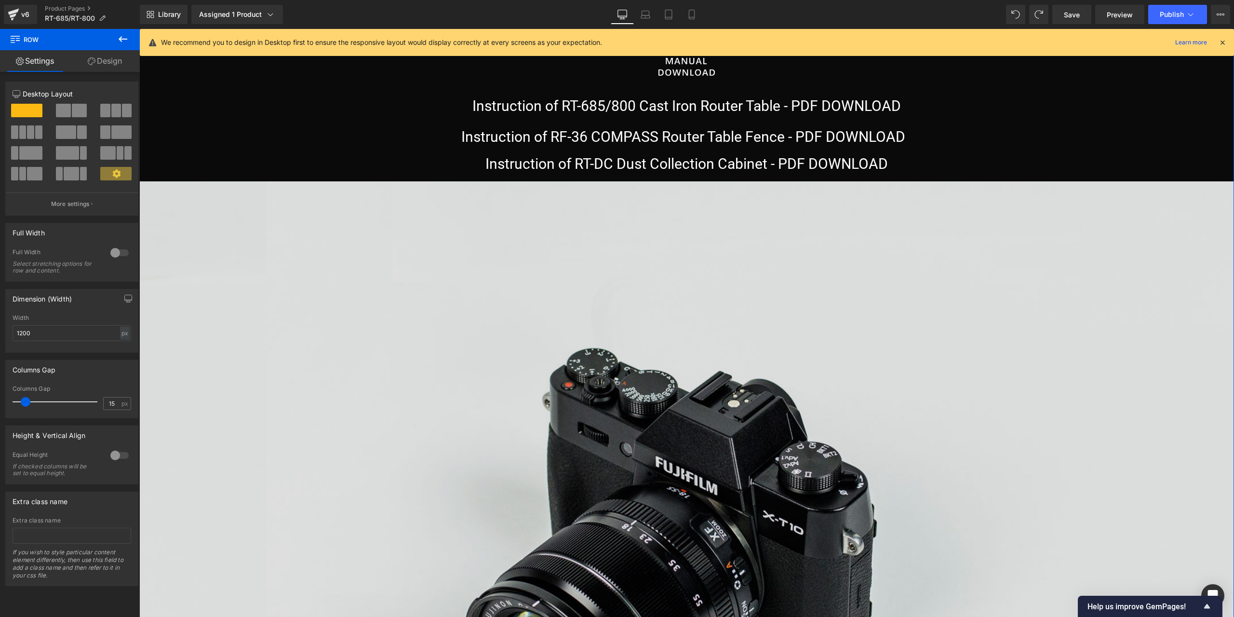
click at [759, 338] on img at bounding box center [686, 544] width 1095 height 726
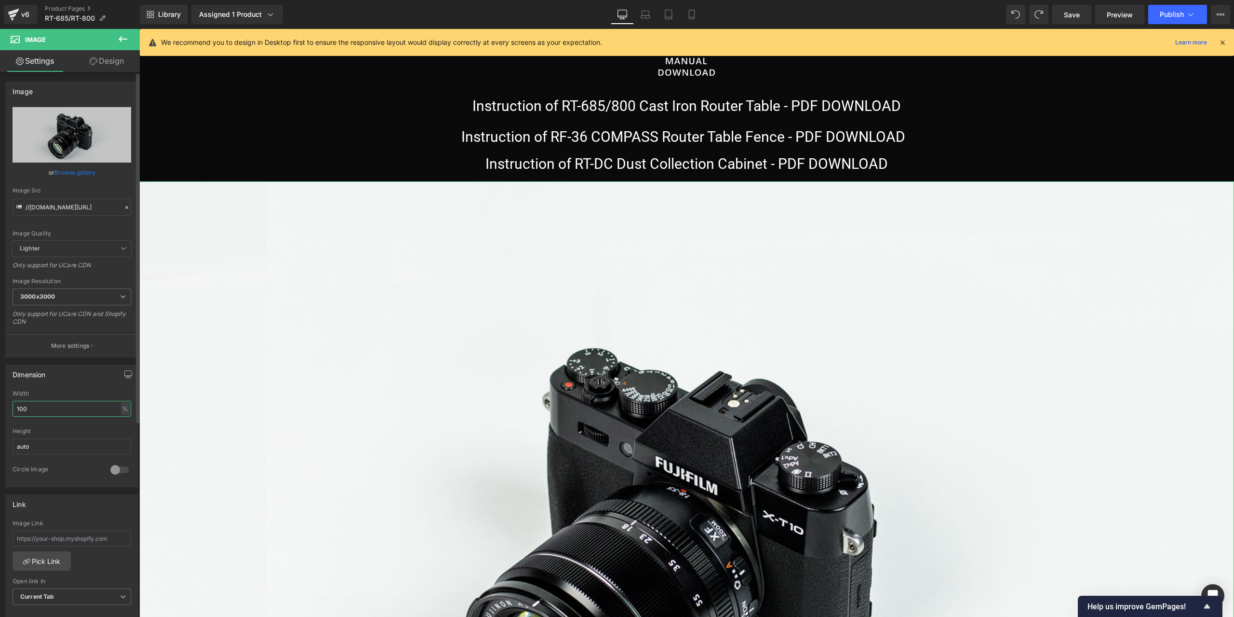
click at [72, 409] on input "100" at bounding box center [72, 409] width 119 height 16
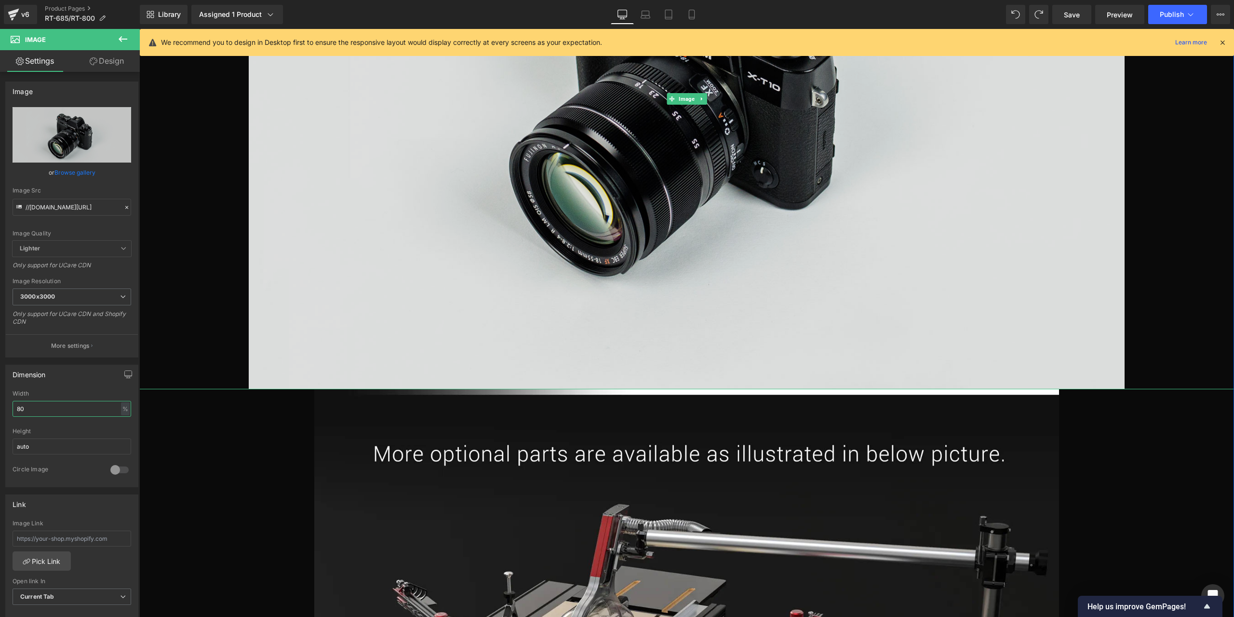
scroll to position [16202, 0]
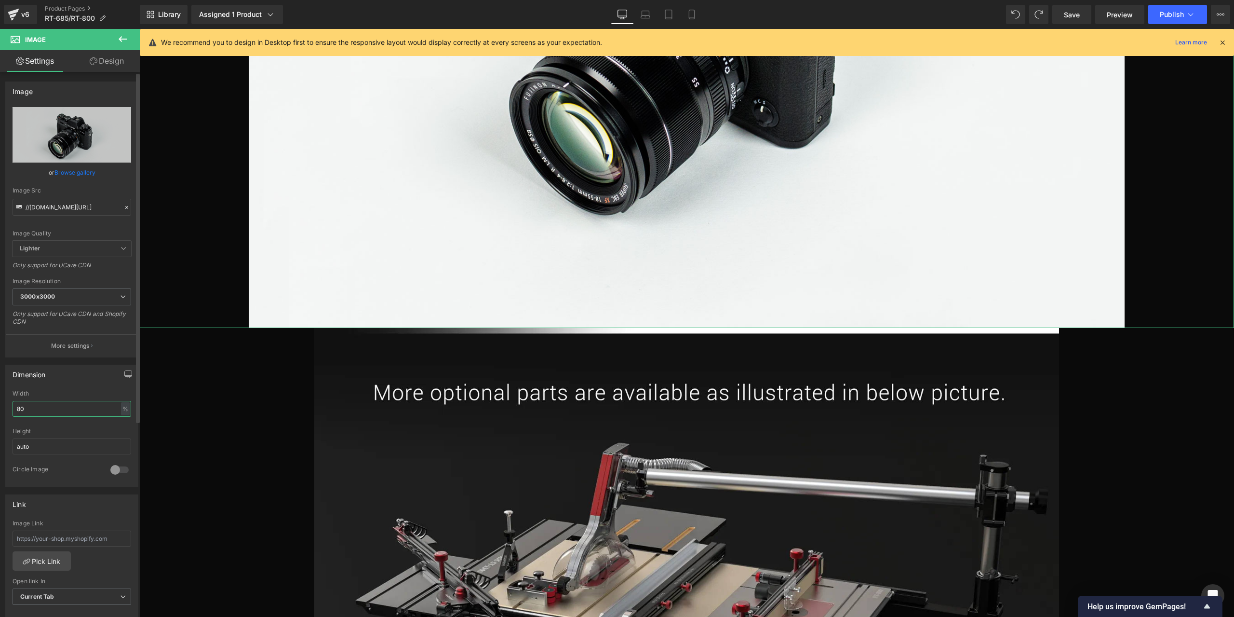
click at [49, 409] on input "80" at bounding box center [72, 409] width 119 height 16
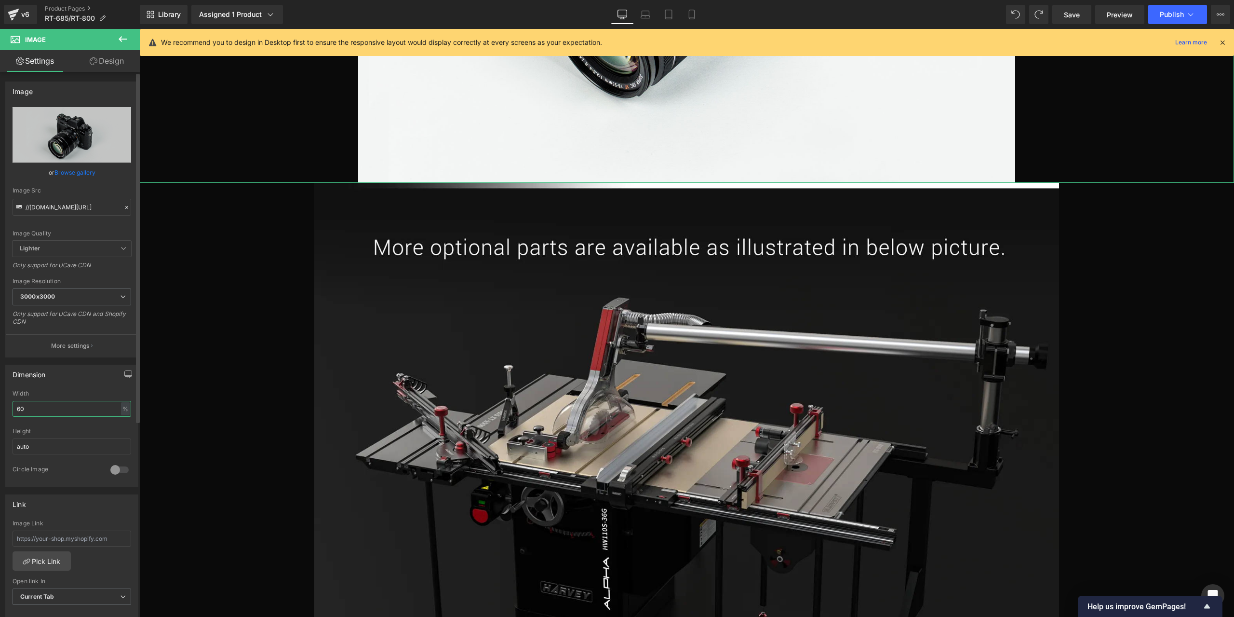
click at [49, 409] on input "60" at bounding box center [72, 409] width 119 height 16
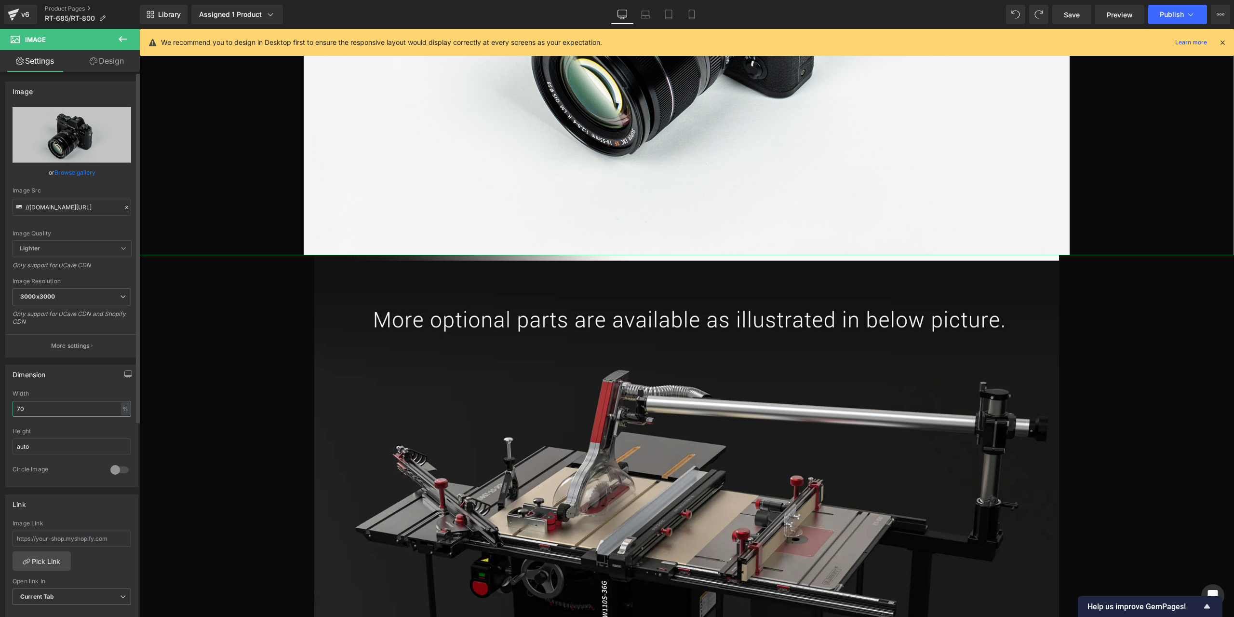
click at [43, 409] on input "70" at bounding box center [72, 409] width 119 height 16
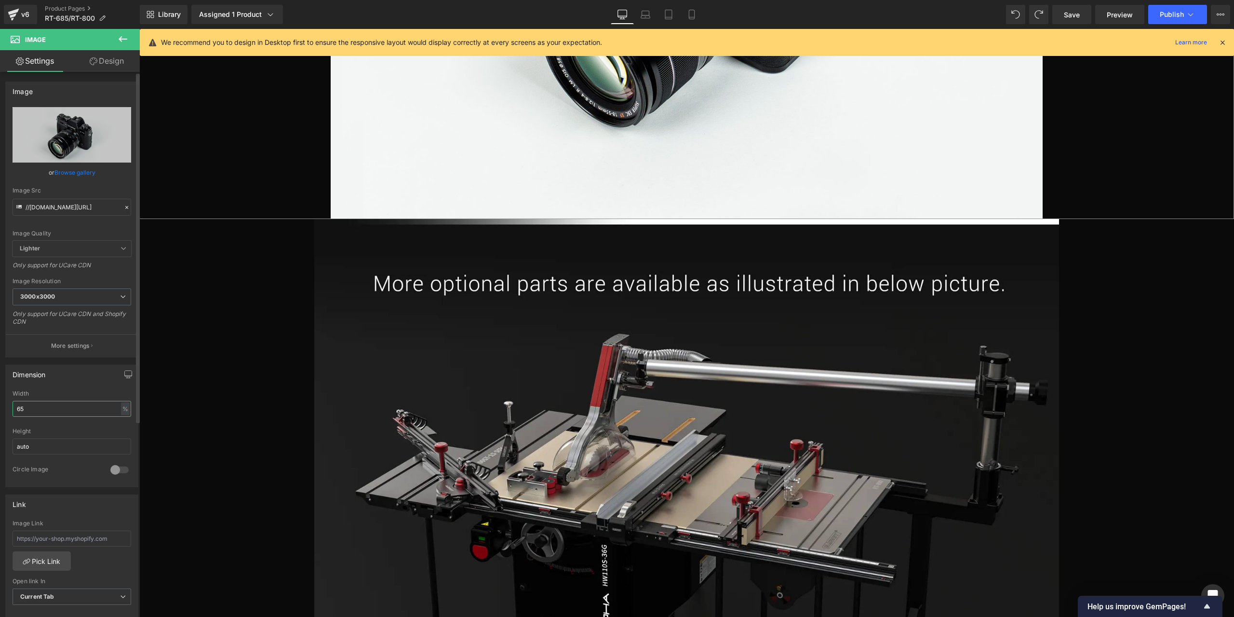
click at [43, 409] on input "65" at bounding box center [72, 409] width 119 height 16
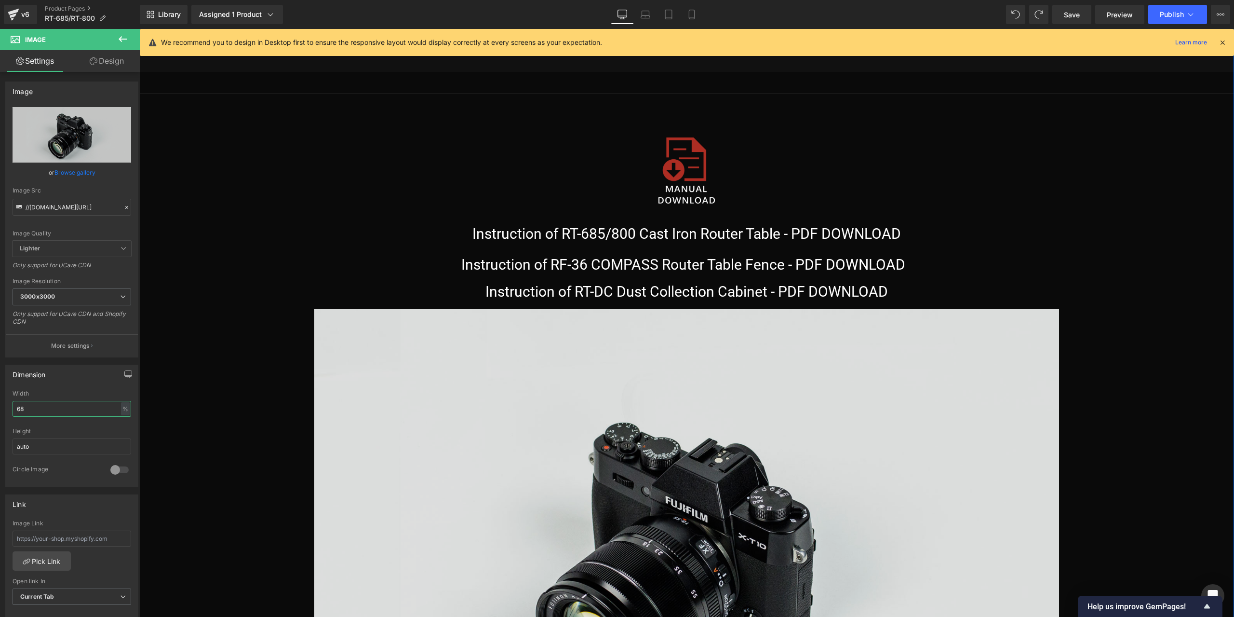
scroll to position [15720, 0]
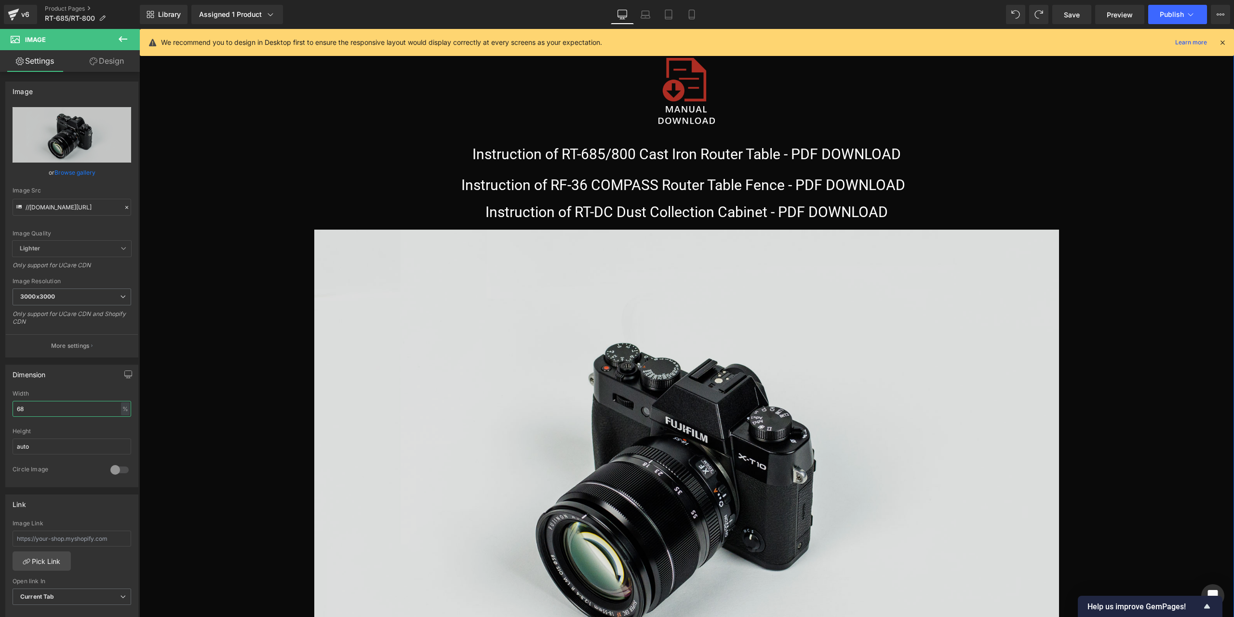
type input "68"
click at [647, 447] on img at bounding box center [686, 475] width 744 height 493
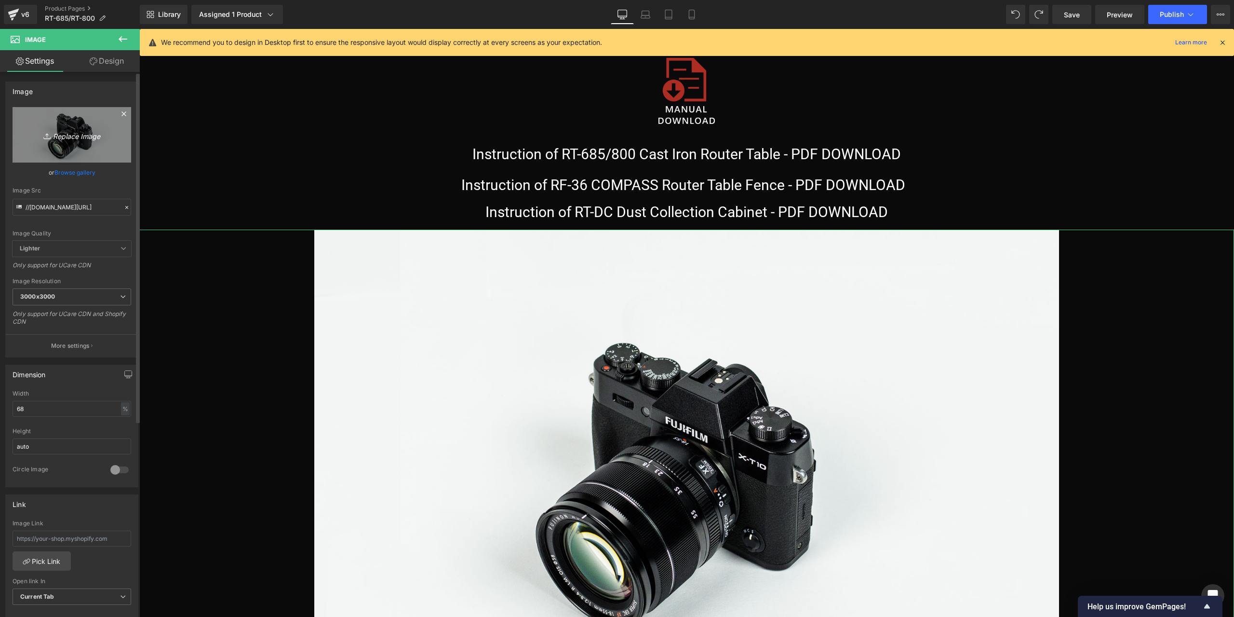
click at [83, 137] on icon "Replace Image" at bounding box center [71, 135] width 77 height 12
type input "C:\fakepath\70F96F80693974D1B2FDB13D1C6F1573_02.jpg"
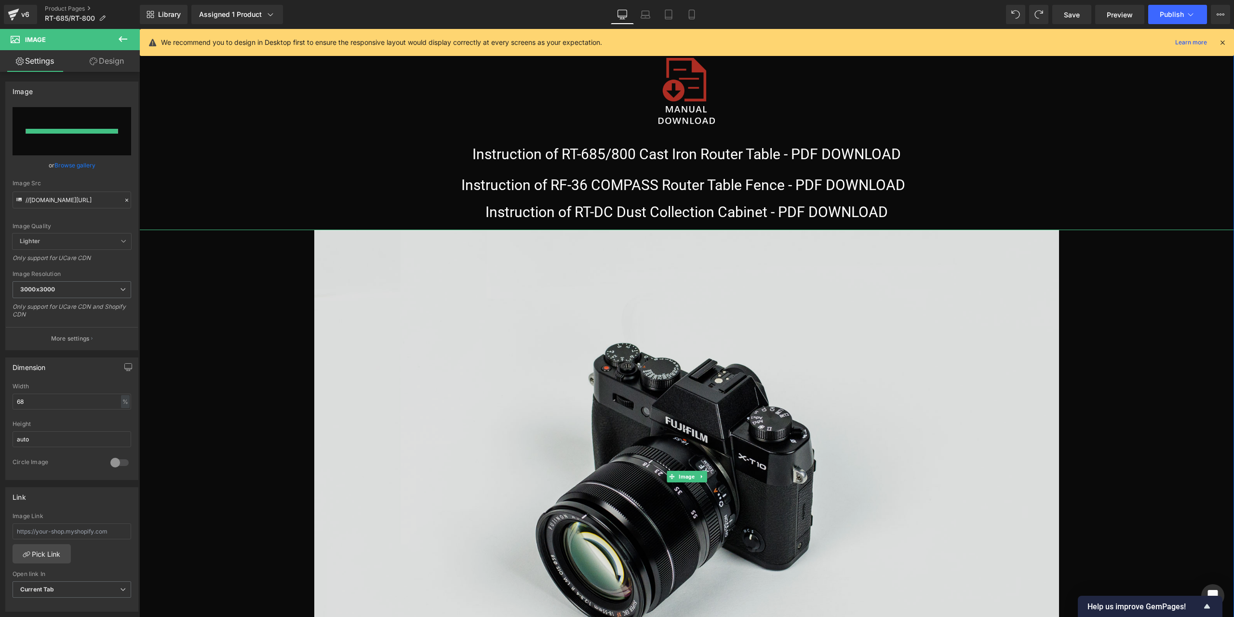
type input "[URL][DOMAIN_NAME]"
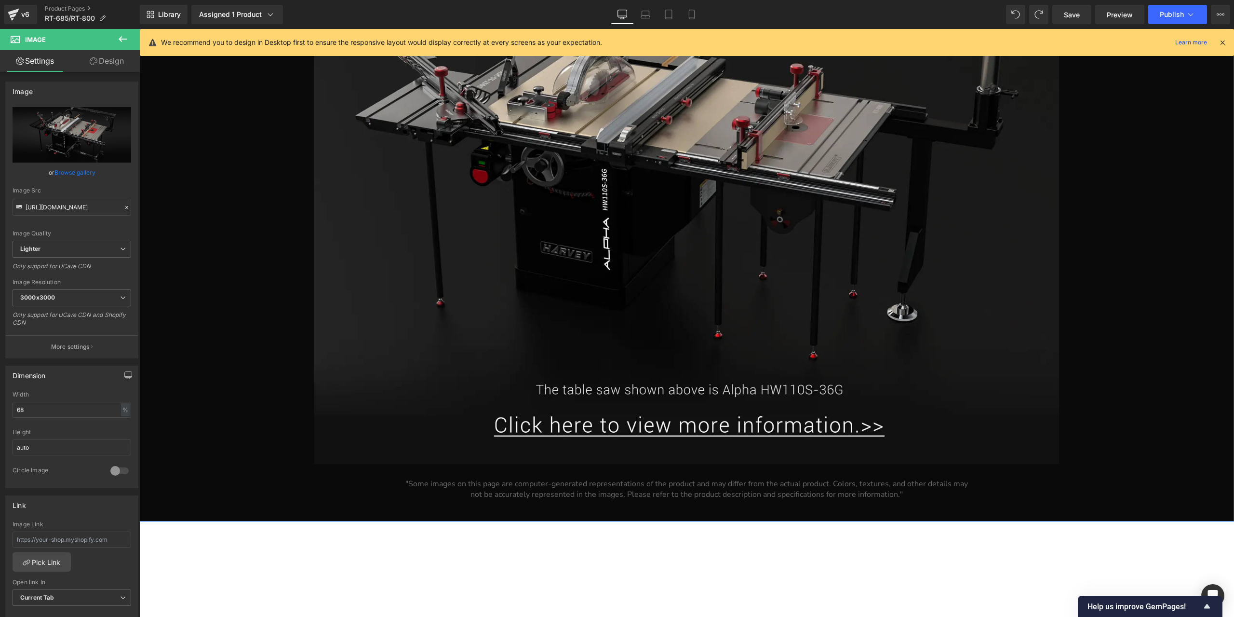
scroll to position [16491, 0]
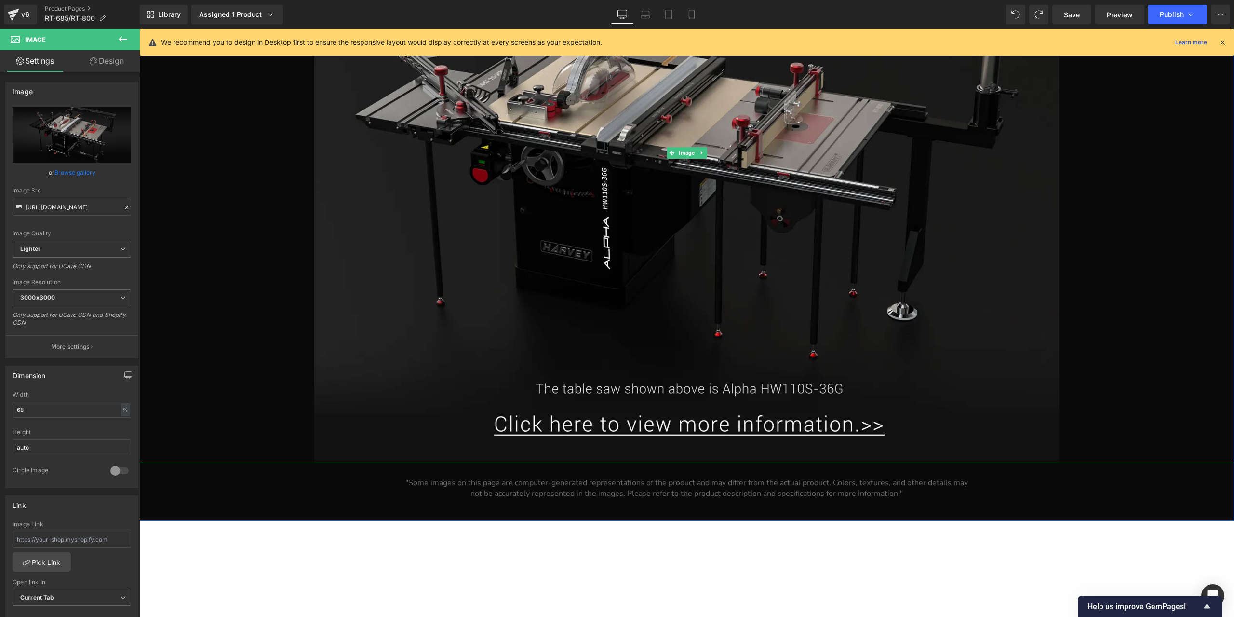
click at [1181, 295] on div at bounding box center [686, 152] width 1095 height 620
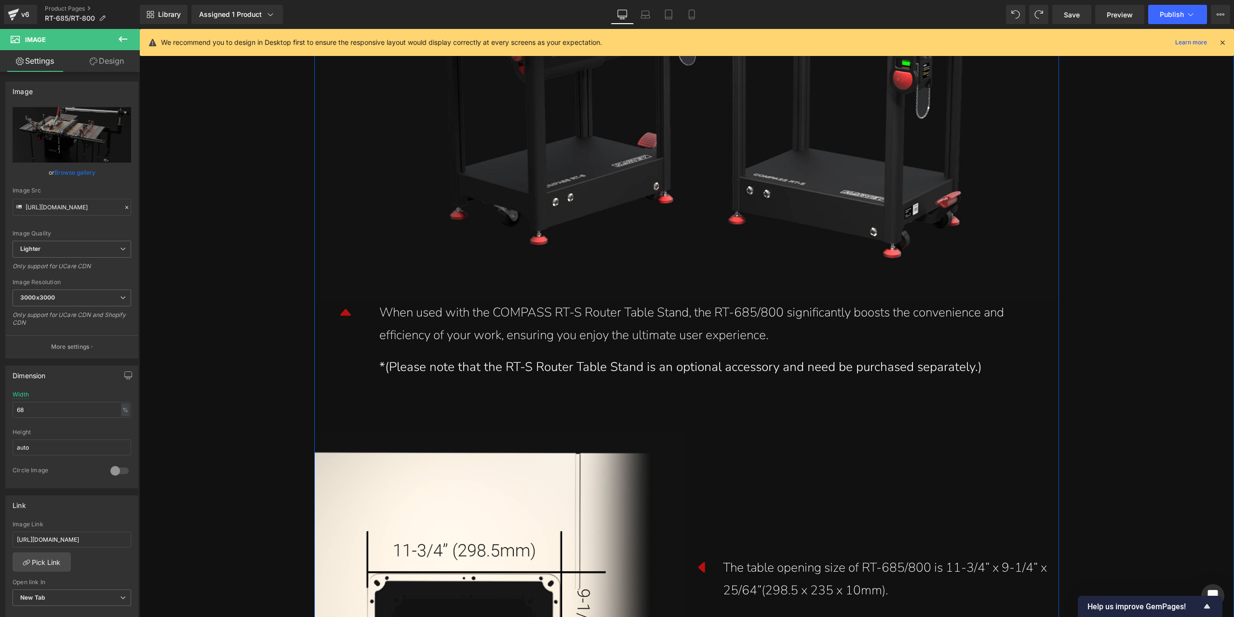
scroll to position [11525, 0]
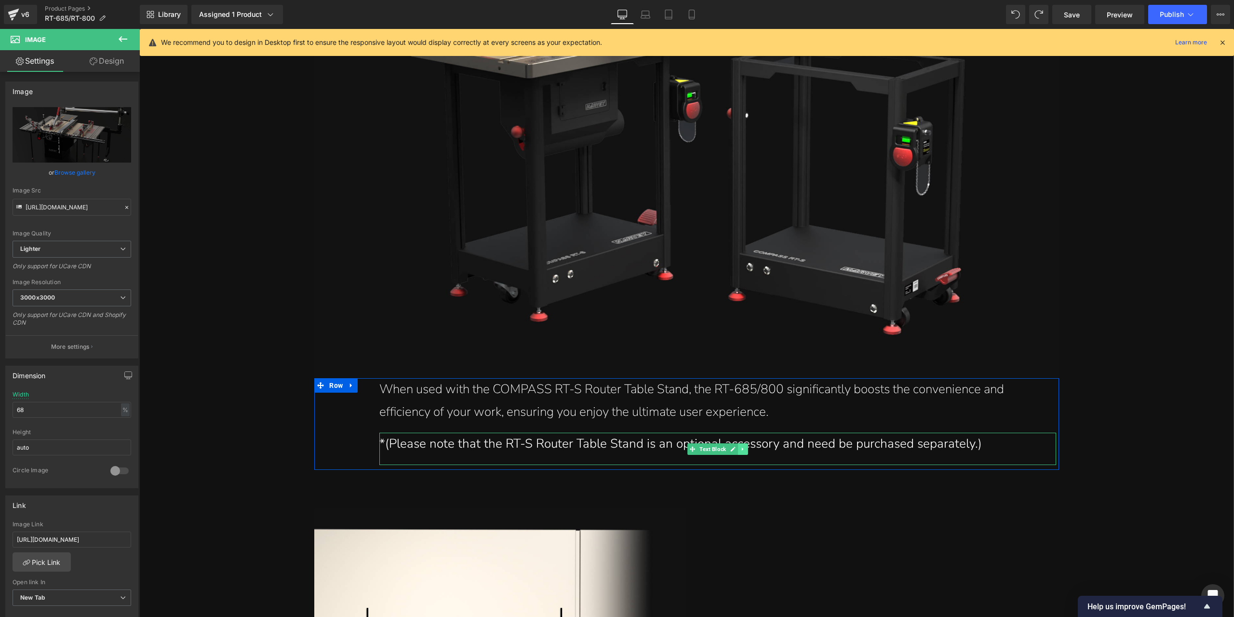
click at [741, 449] on icon at bounding box center [743, 449] width 5 height 6
click at [735, 448] on icon at bounding box center [737, 448] width 5 height 5
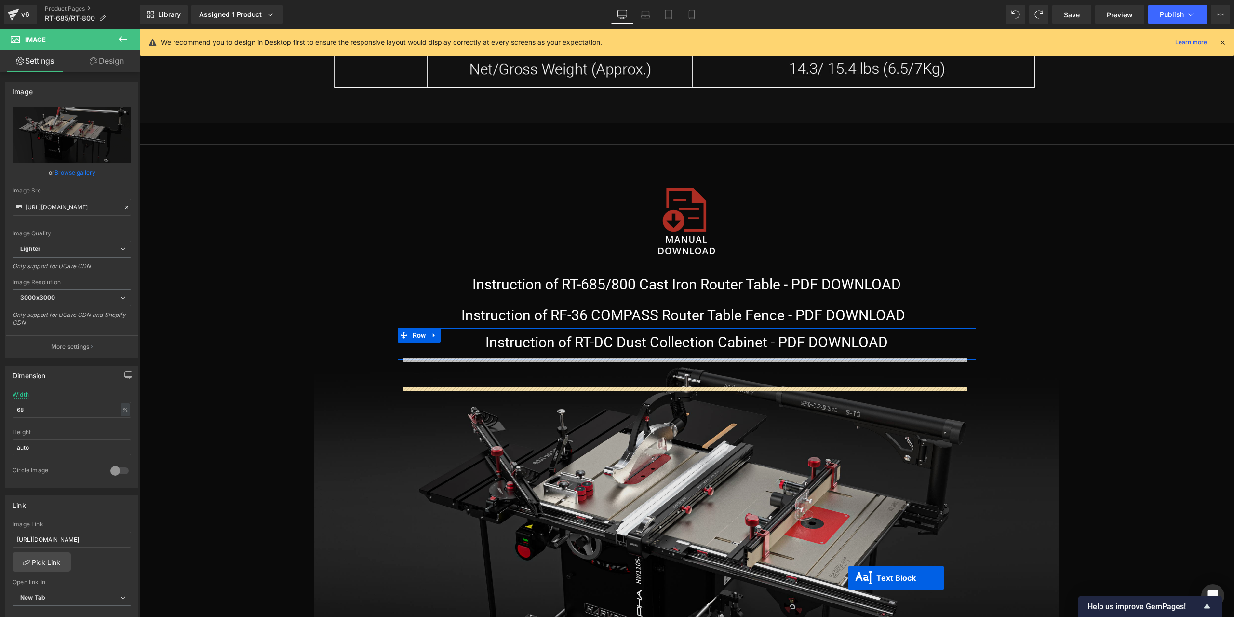
scroll to position [15633, 0]
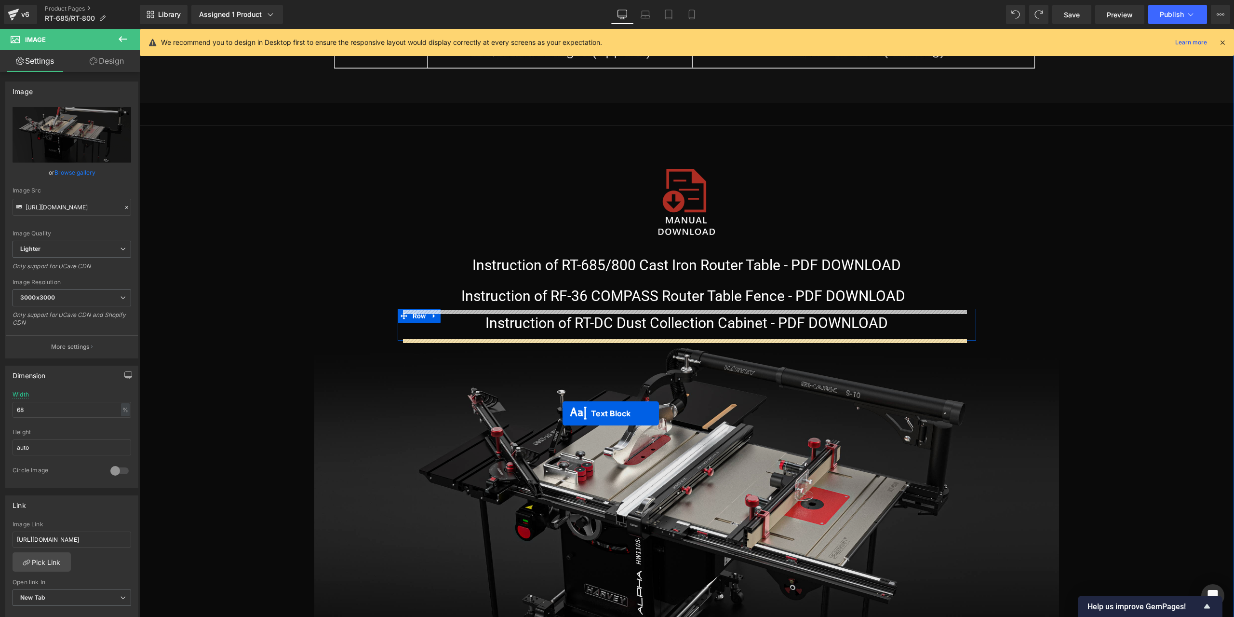
drag, startPoint x: 677, startPoint y: 446, endPoint x: 563, endPoint y: 413, distance: 119.3
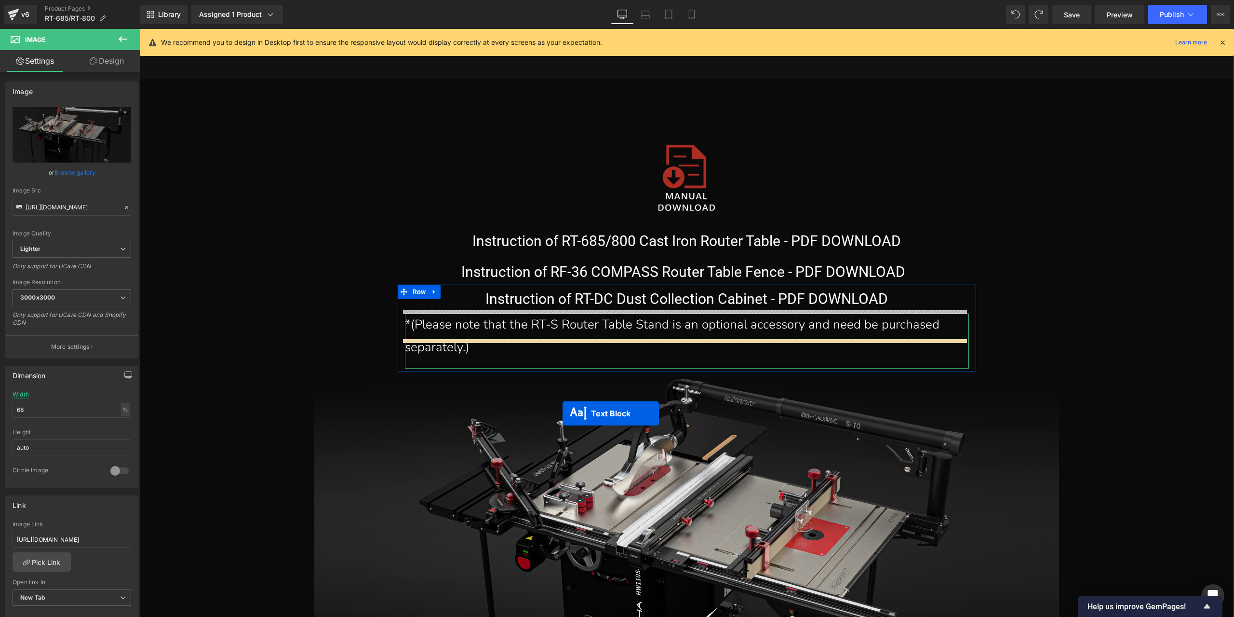
scroll to position [15609, 0]
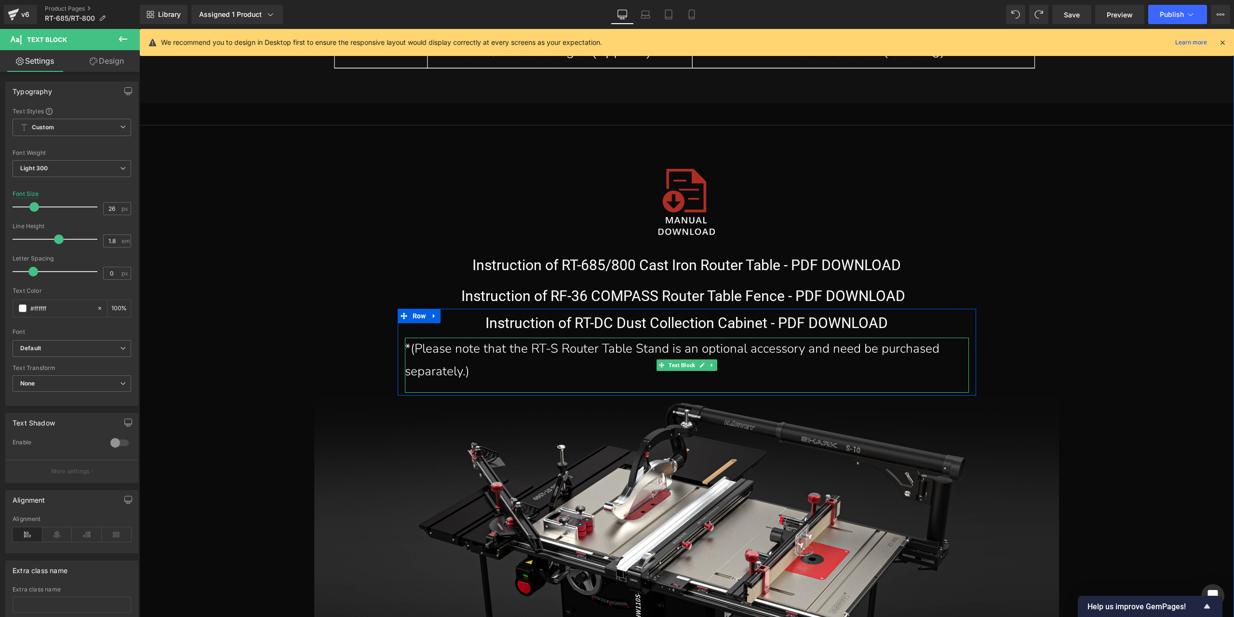
click at [536, 361] on div "*(Please note that the RT-S Router Table Stand is an optional accessory and nee…" at bounding box center [683, 359] width 557 height 45
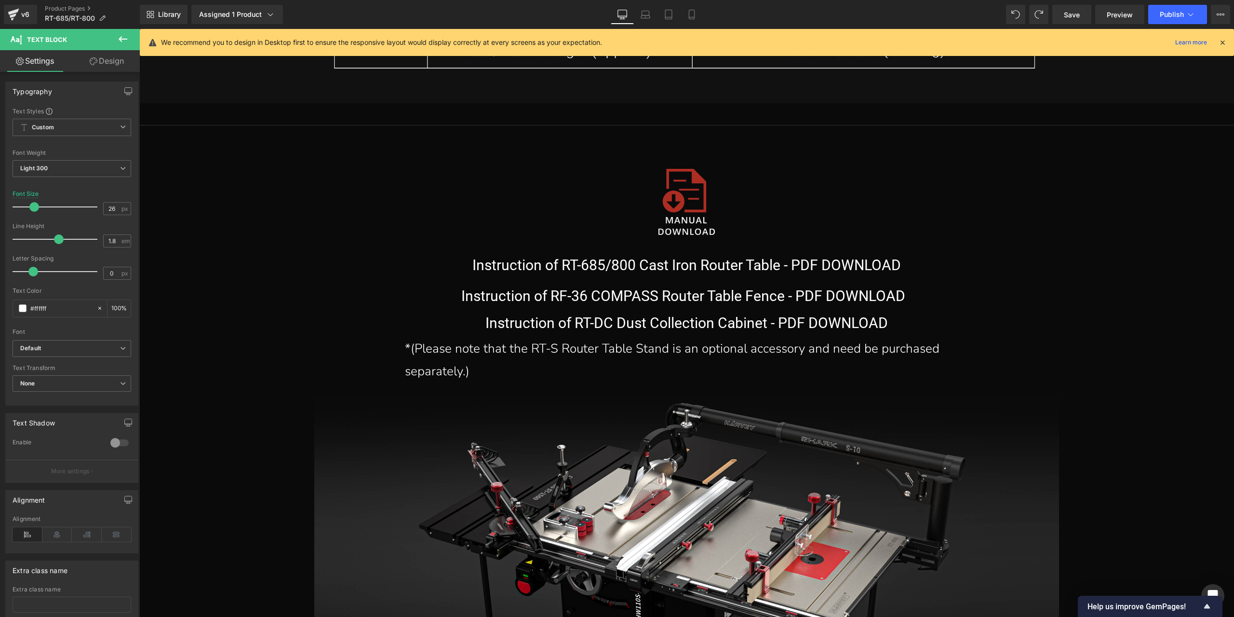
click at [118, 60] on link "Design" at bounding box center [107, 61] width 70 height 22
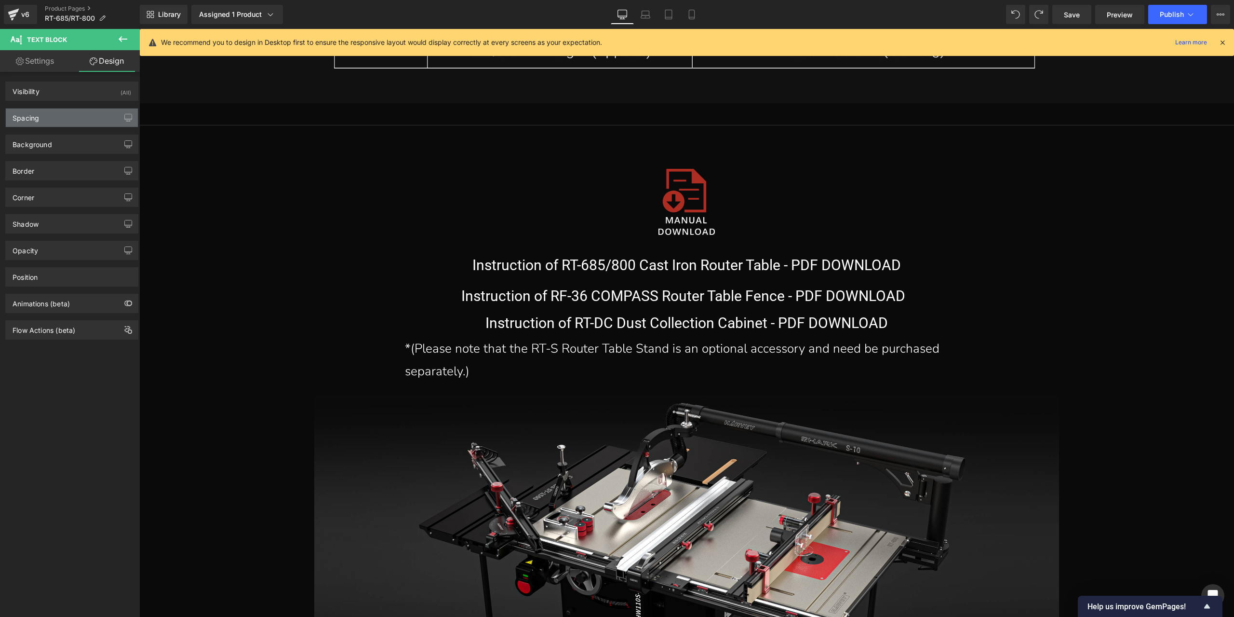
click at [66, 118] on div "Spacing" at bounding box center [72, 117] width 132 height 18
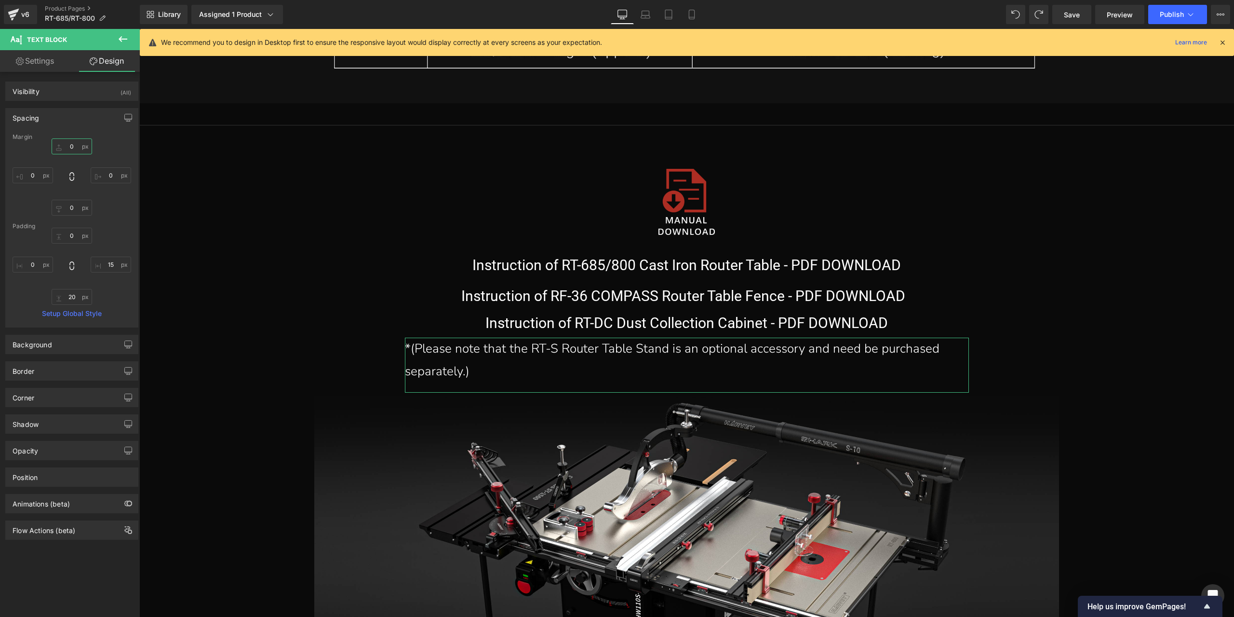
click at [68, 146] on input "0" at bounding box center [72, 146] width 40 height 16
type input "20"
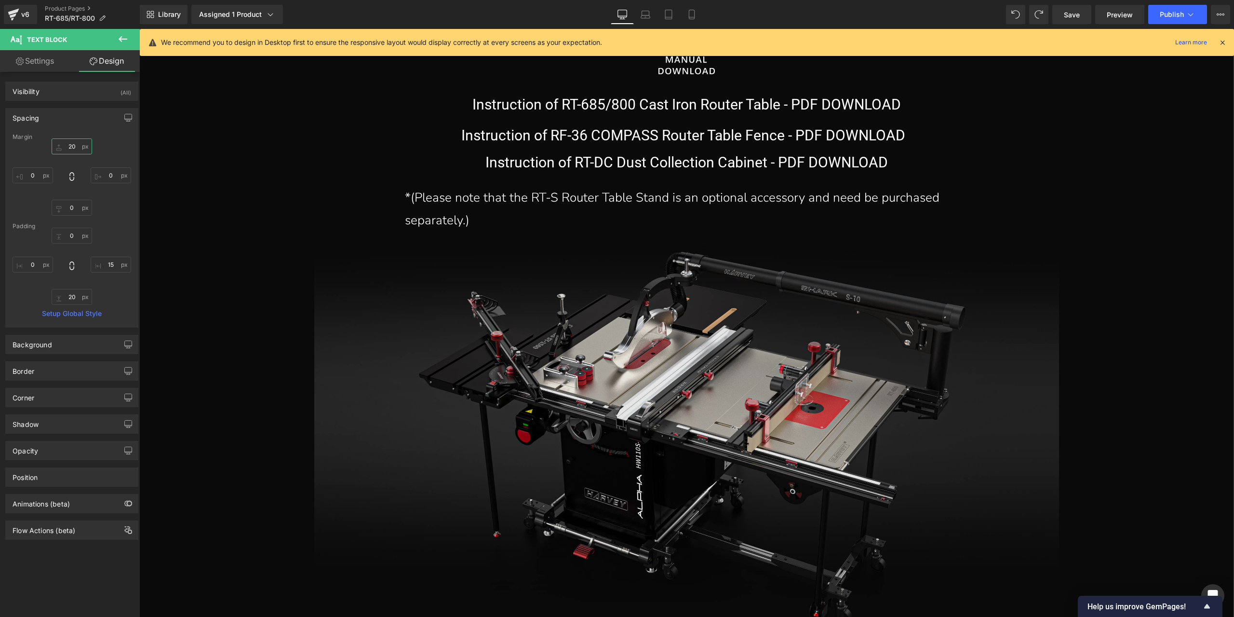
scroll to position [15705, 0]
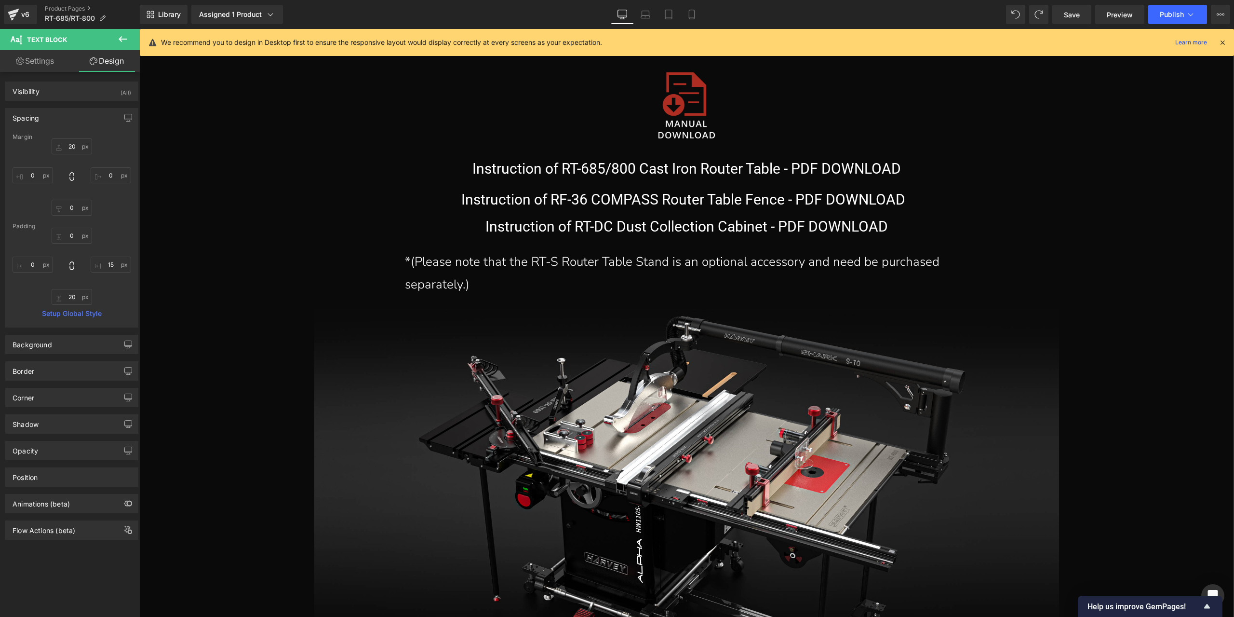
click at [514, 272] on div "*(Please note that the RT-S Router Table Stand is an optional accessory and nee…" at bounding box center [683, 273] width 557 height 45
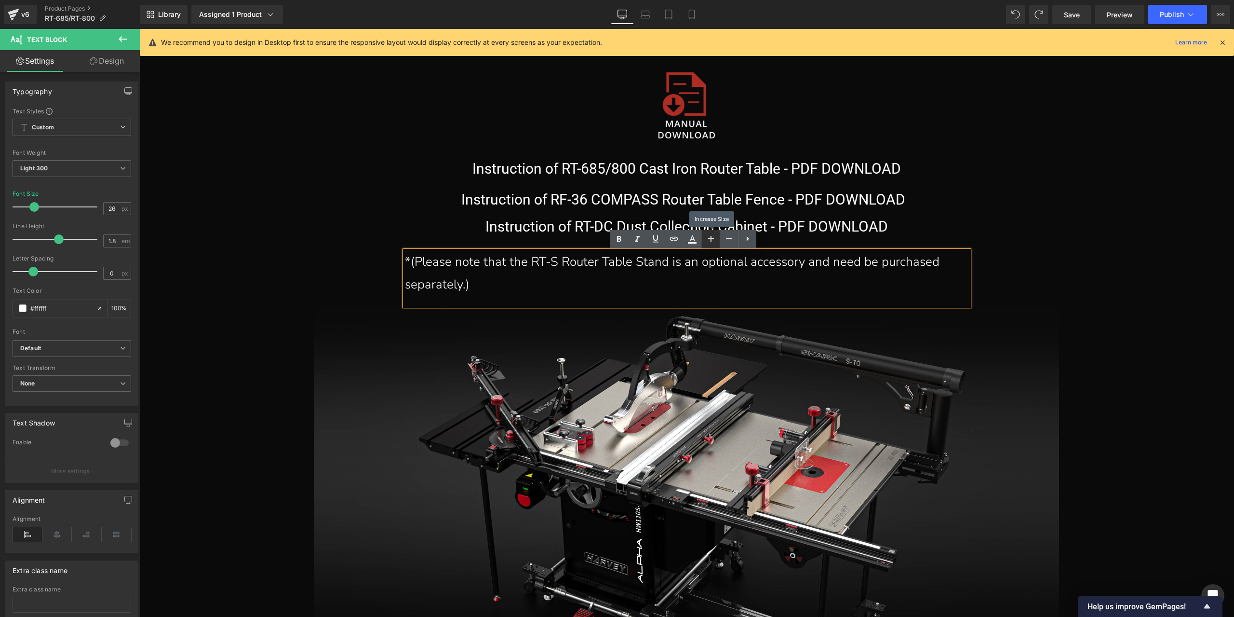
click at [716, 236] on link at bounding box center [710, 239] width 18 height 18
type input "28"
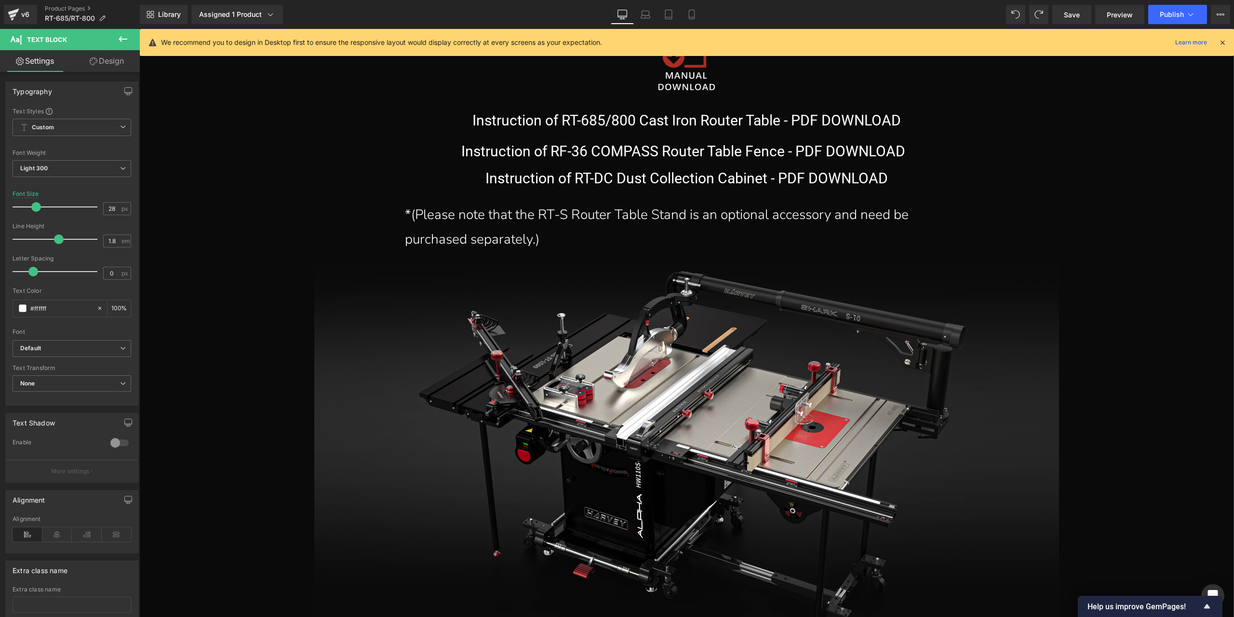
scroll to position [15657, 0]
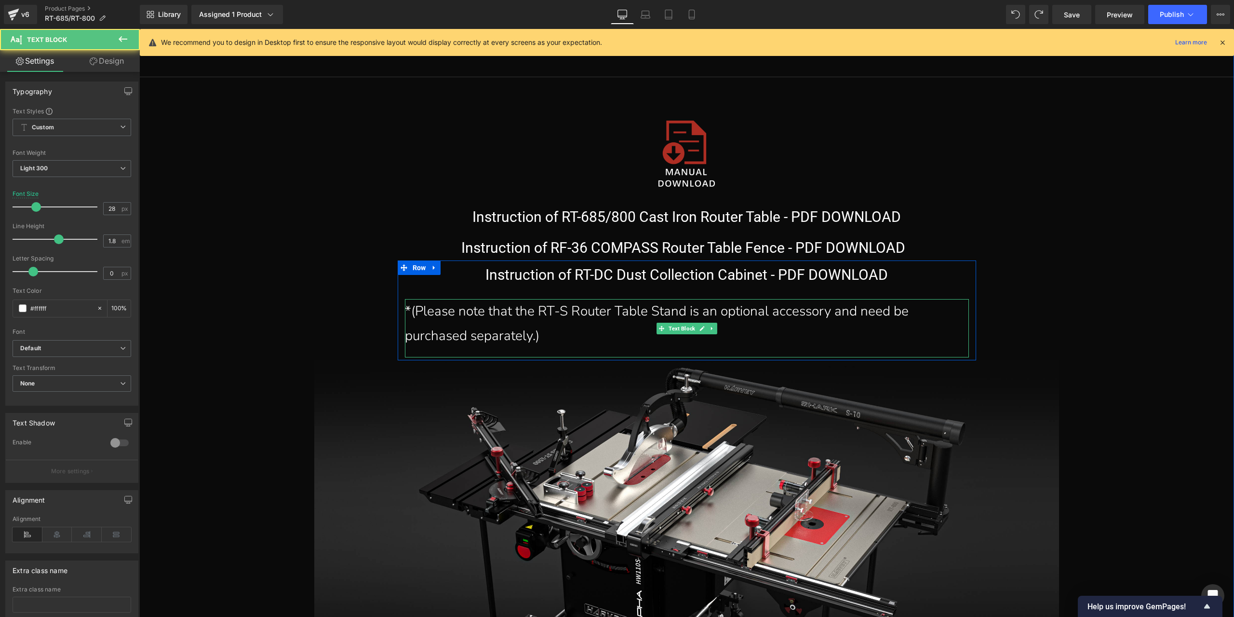
click at [622, 314] on div "*(Please note that the RT-S Router Table Stand is an optional accessory and nee…" at bounding box center [683, 323] width 557 height 49
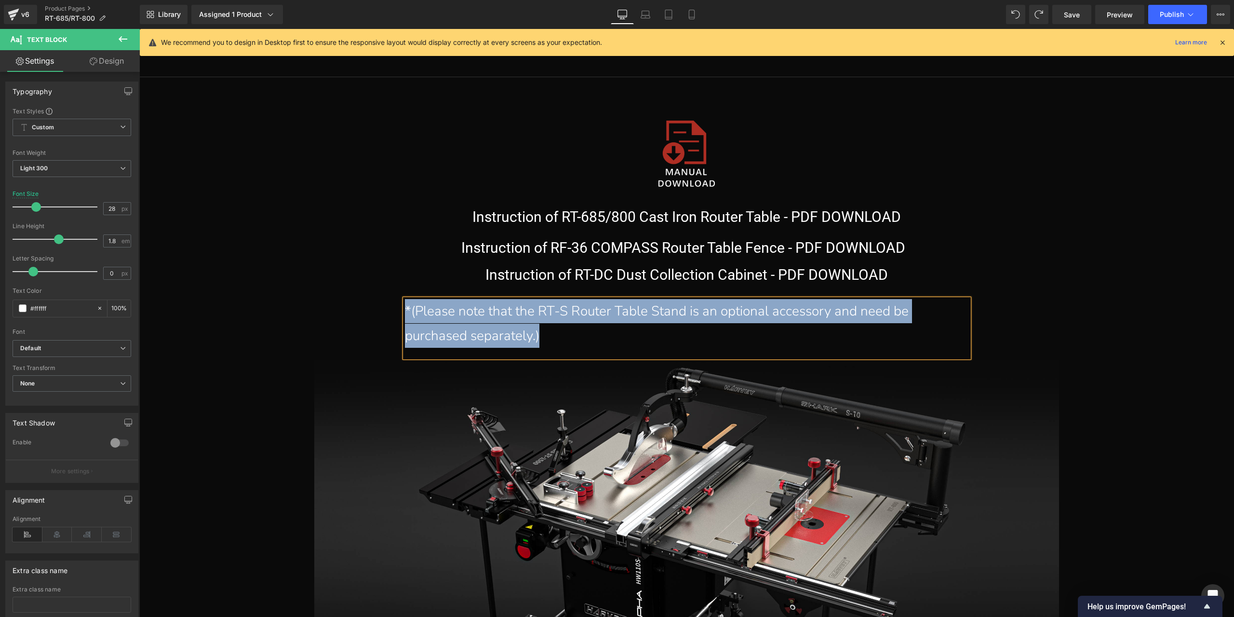
paste div
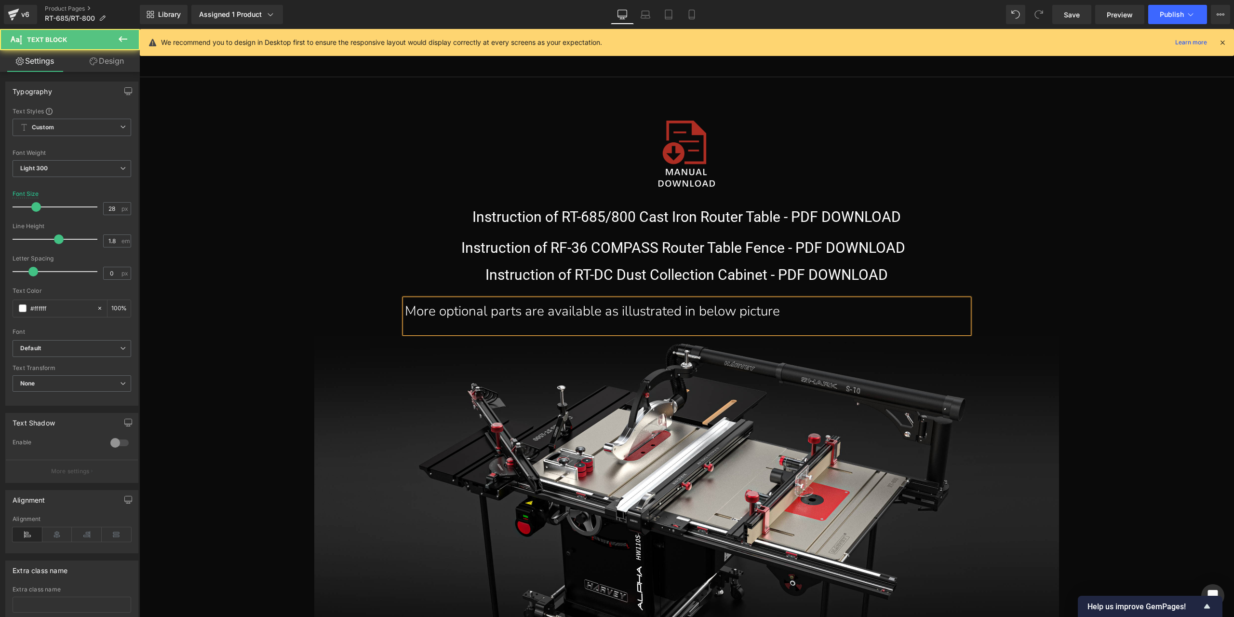
click at [591, 313] on div "More optional parts are available as illustrated in below picture" at bounding box center [683, 311] width 557 height 24
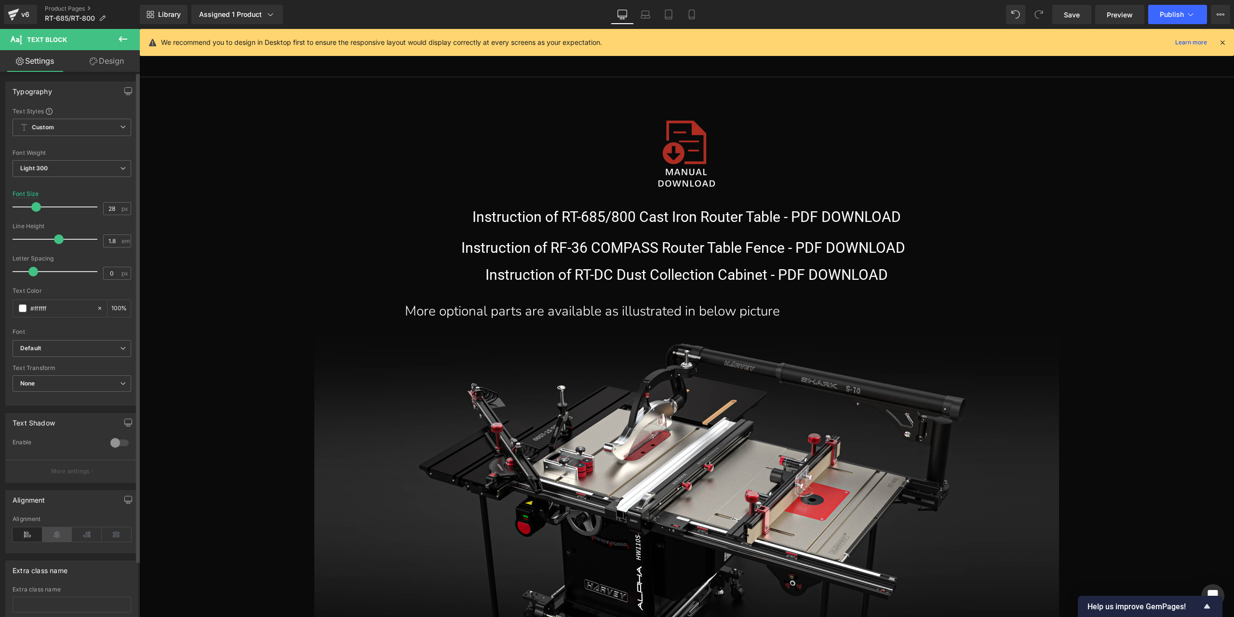
click at [57, 529] on icon at bounding box center [57, 534] width 30 height 14
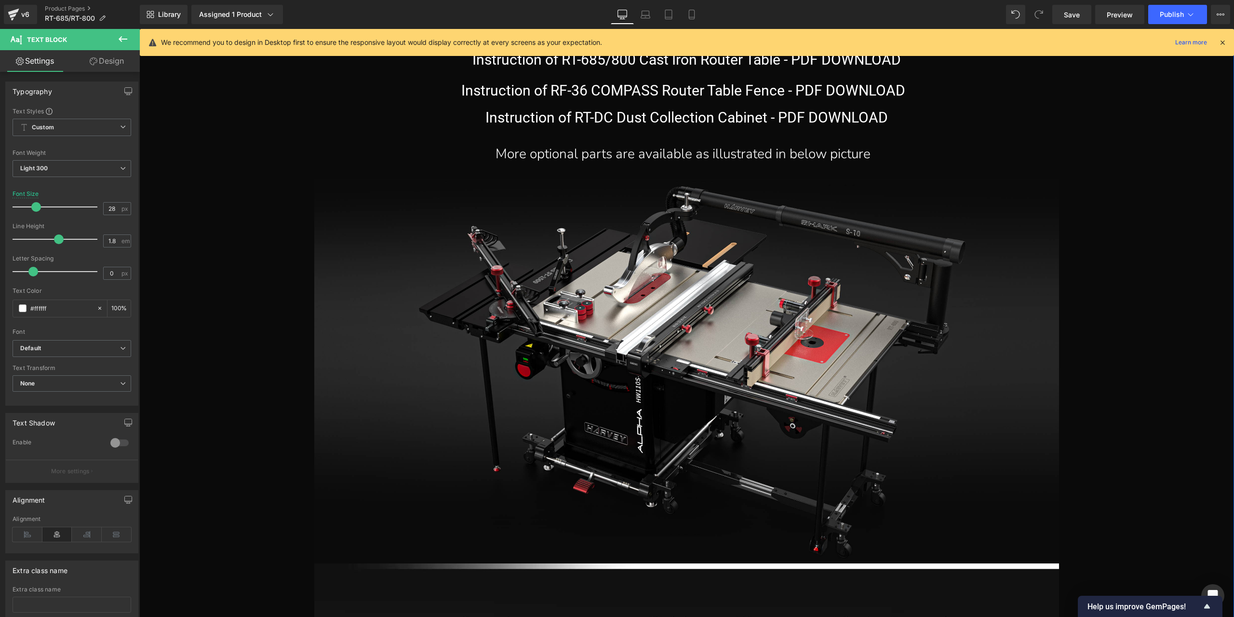
scroll to position [15802, 0]
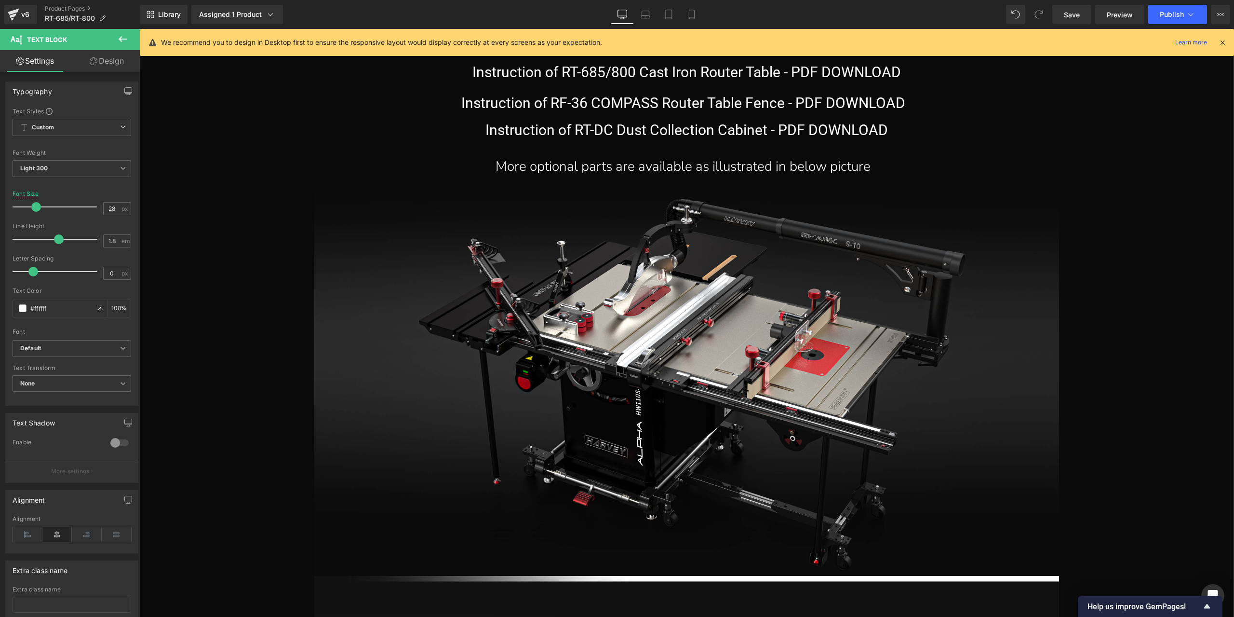
click at [620, 175] on div "More optional parts are available as illustrated in below picture" at bounding box center [683, 166] width 557 height 24
click at [715, 138] on icon at bounding box center [711, 142] width 12 height 12
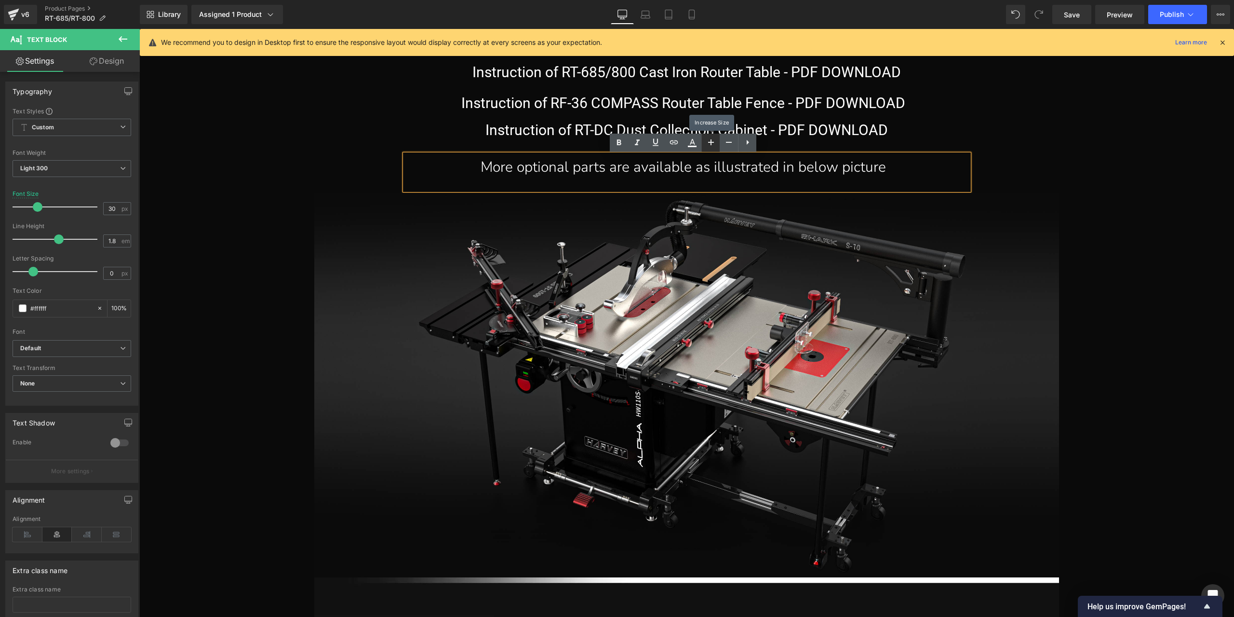
click at [715, 138] on icon at bounding box center [711, 142] width 12 height 12
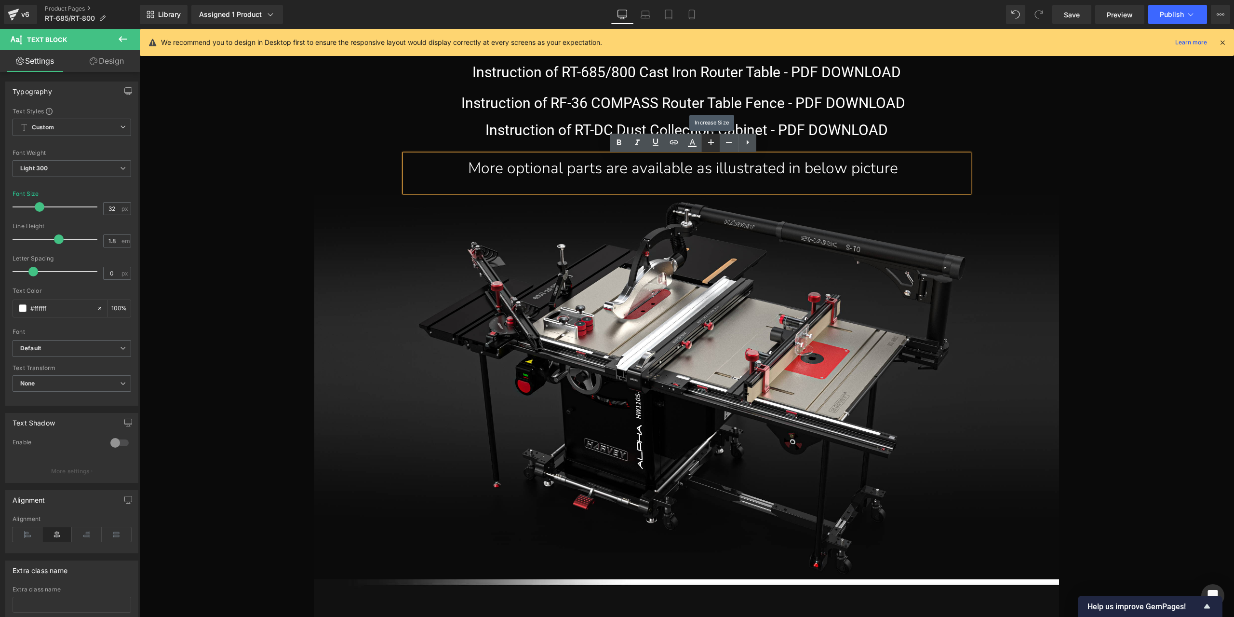
click at [715, 138] on icon at bounding box center [711, 142] width 12 height 12
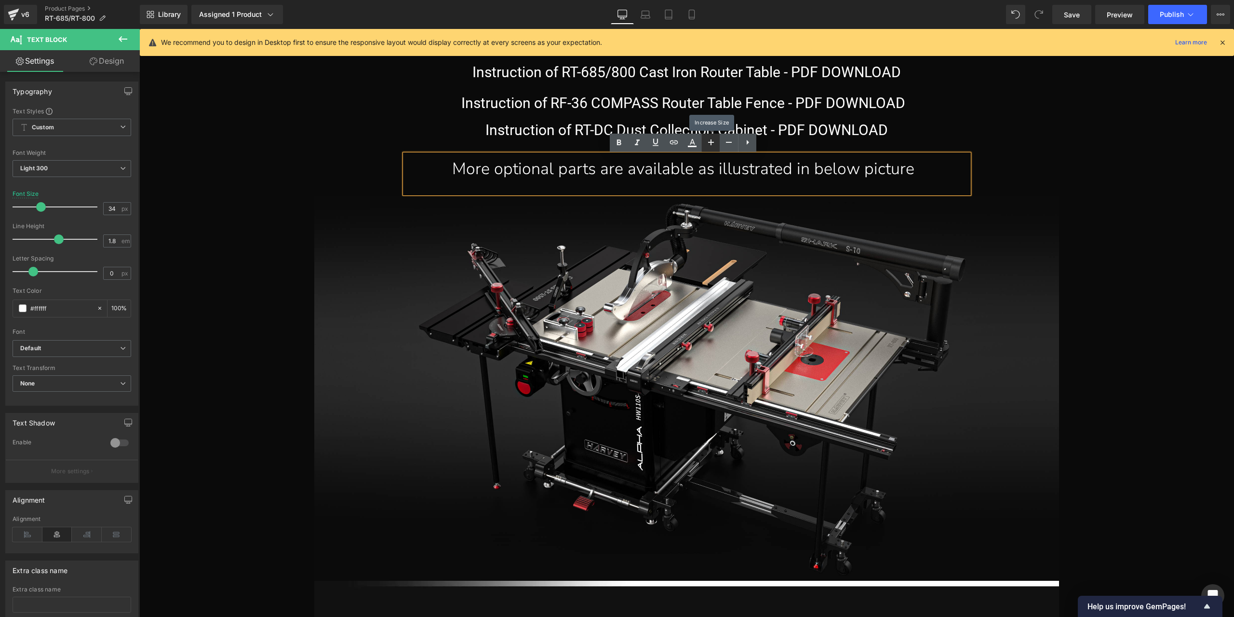
click at [715, 138] on icon at bounding box center [711, 142] width 12 height 12
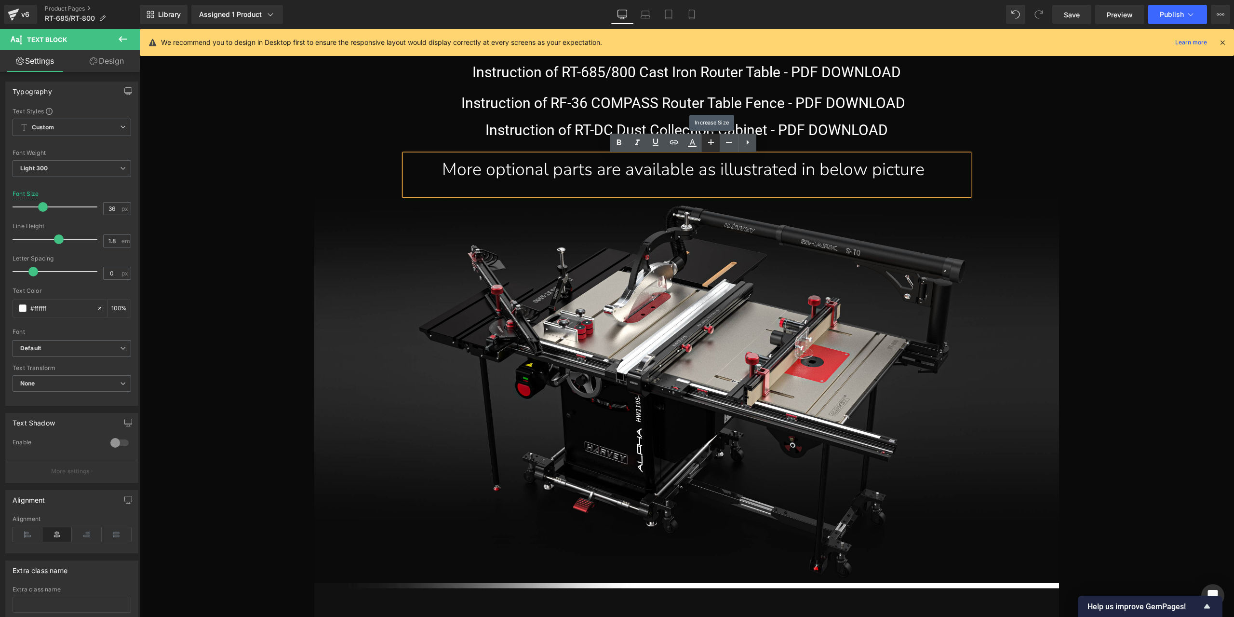
click at [715, 138] on icon at bounding box center [711, 142] width 12 height 12
type input "38"
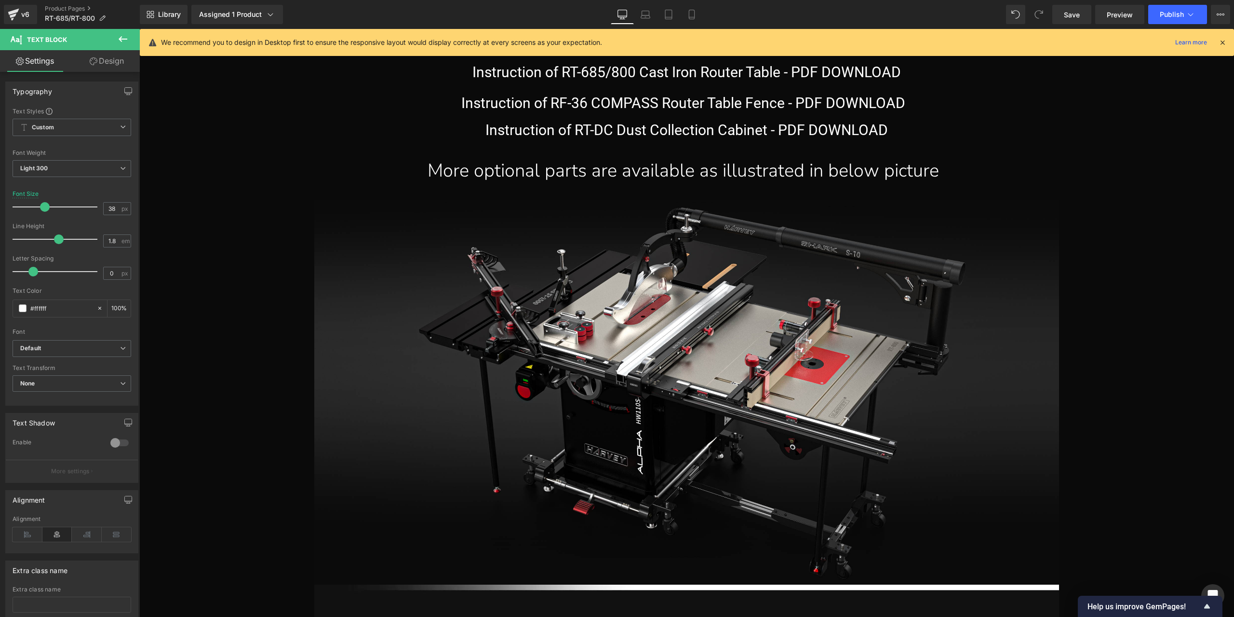
click at [123, 47] on button at bounding box center [123, 39] width 34 height 21
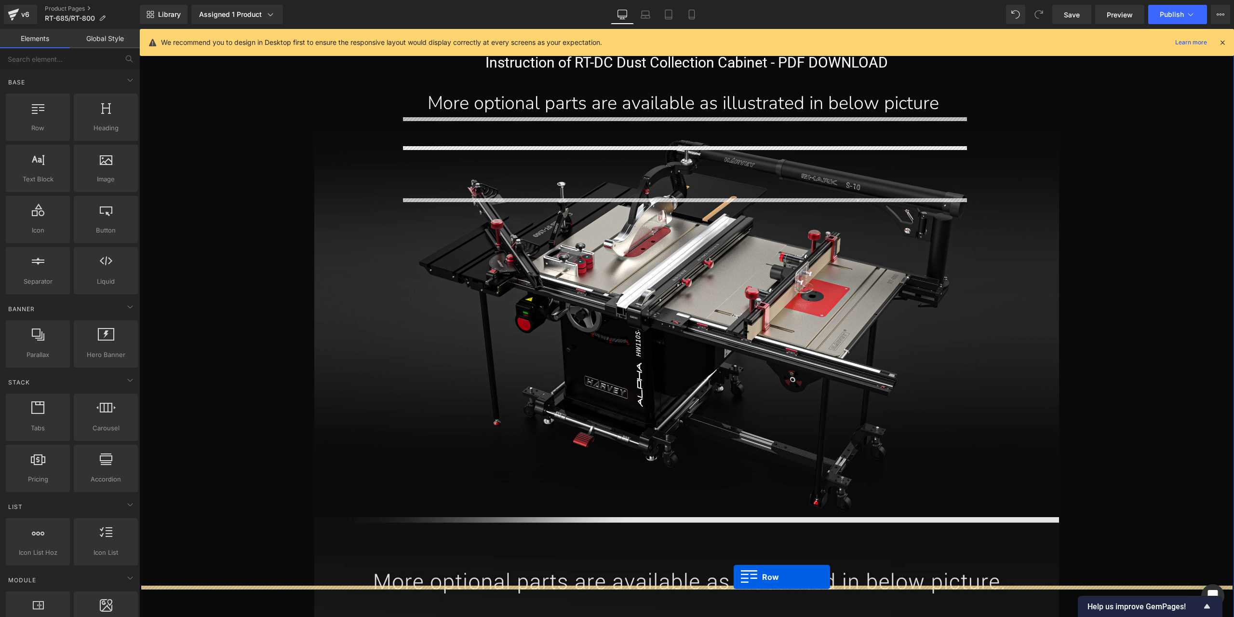
scroll to position [15927, 0]
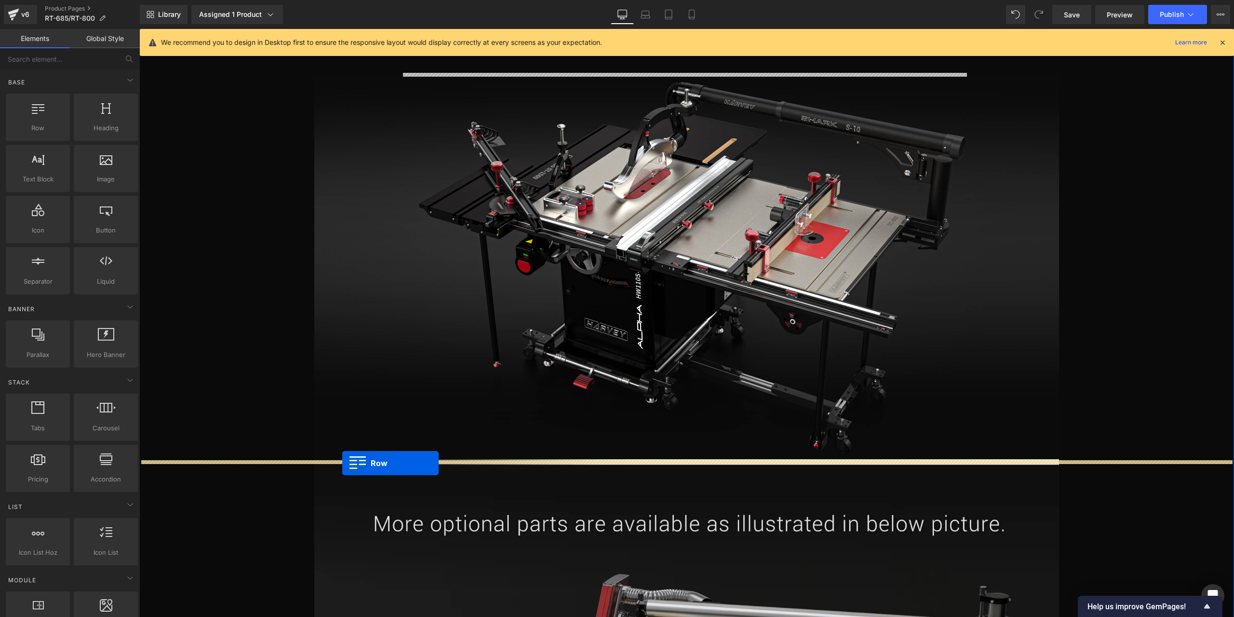
drag, startPoint x: 184, startPoint y: 160, endPoint x: 342, endPoint y: 463, distance: 342.0
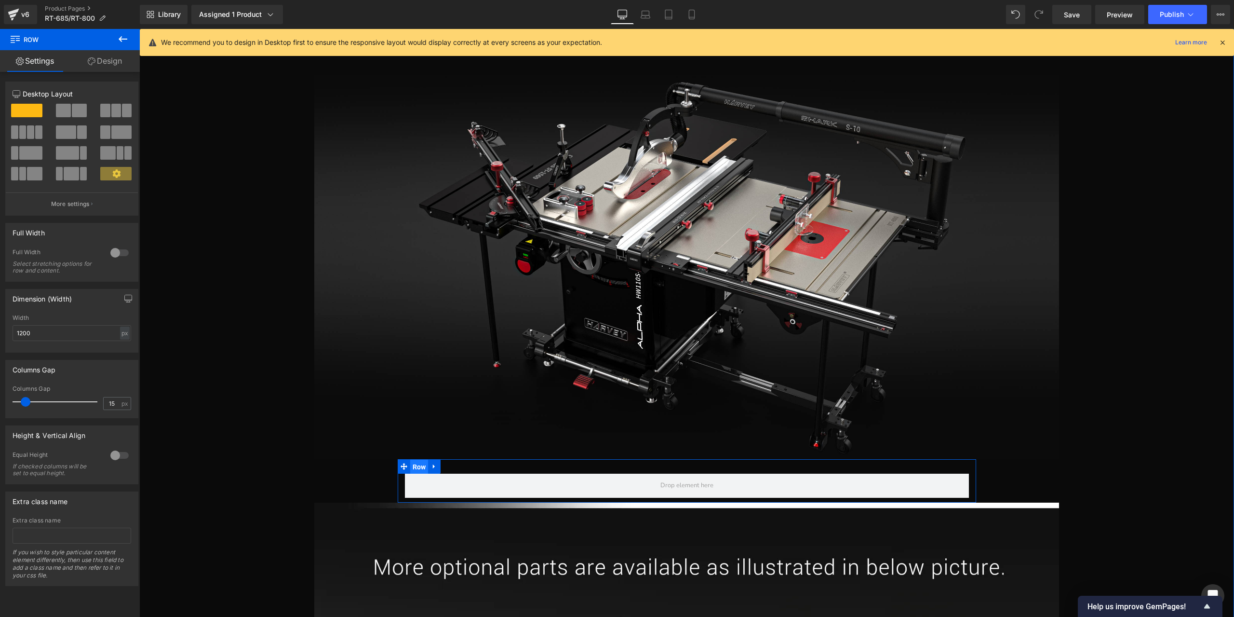
click at [413, 465] on span "Row" at bounding box center [419, 466] width 18 height 14
click at [122, 331] on div "px" at bounding box center [125, 332] width 10 height 13
click at [121, 347] on li "%" at bounding box center [125, 348] width 12 height 14
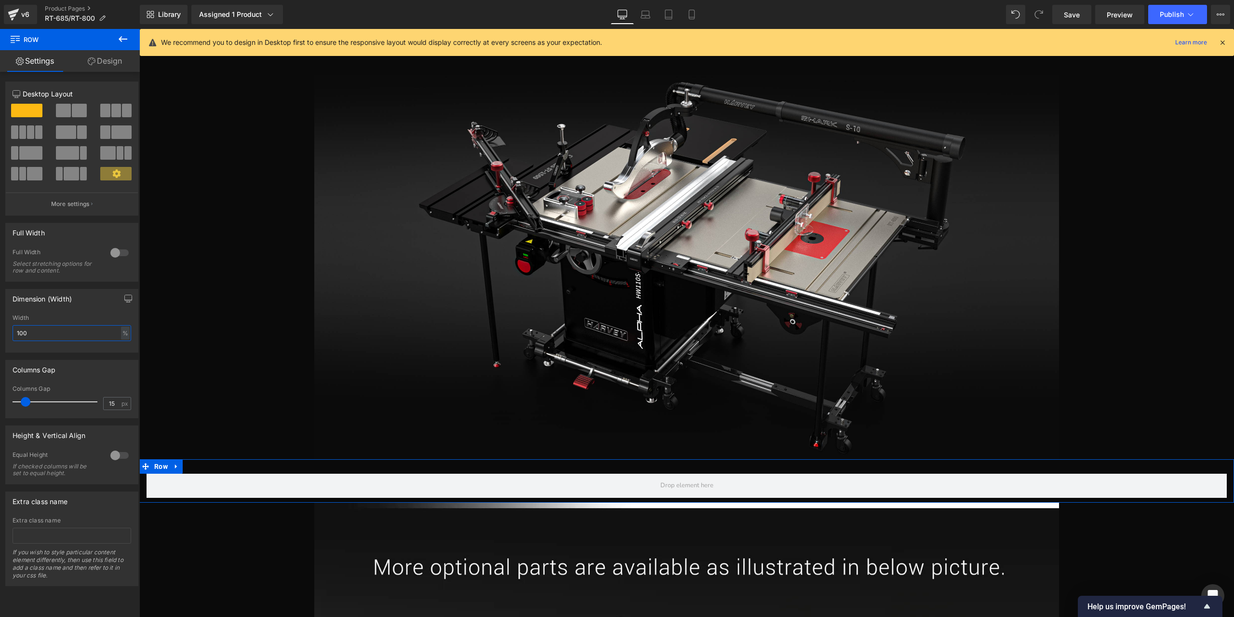
click at [88, 336] on input "100" at bounding box center [72, 333] width 119 height 16
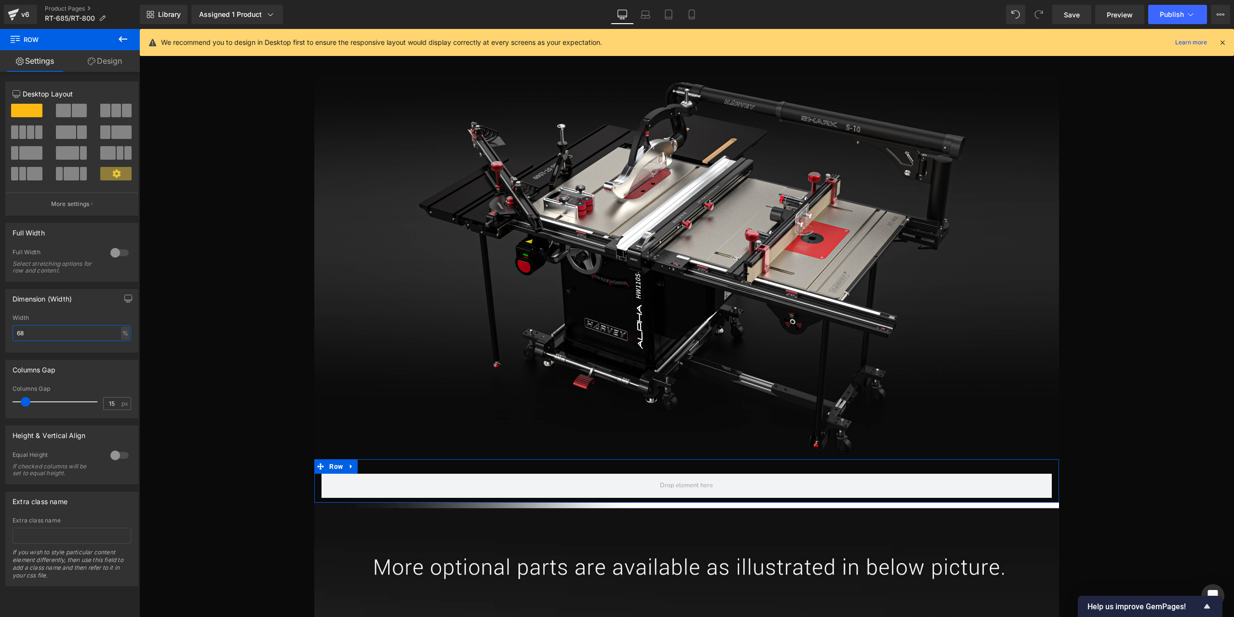
click at [55, 336] on input "68" at bounding box center [72, 333] width 119 height 16
click at [62, 330] on input "70" at bounding box center [72, 333] width 119 height 16
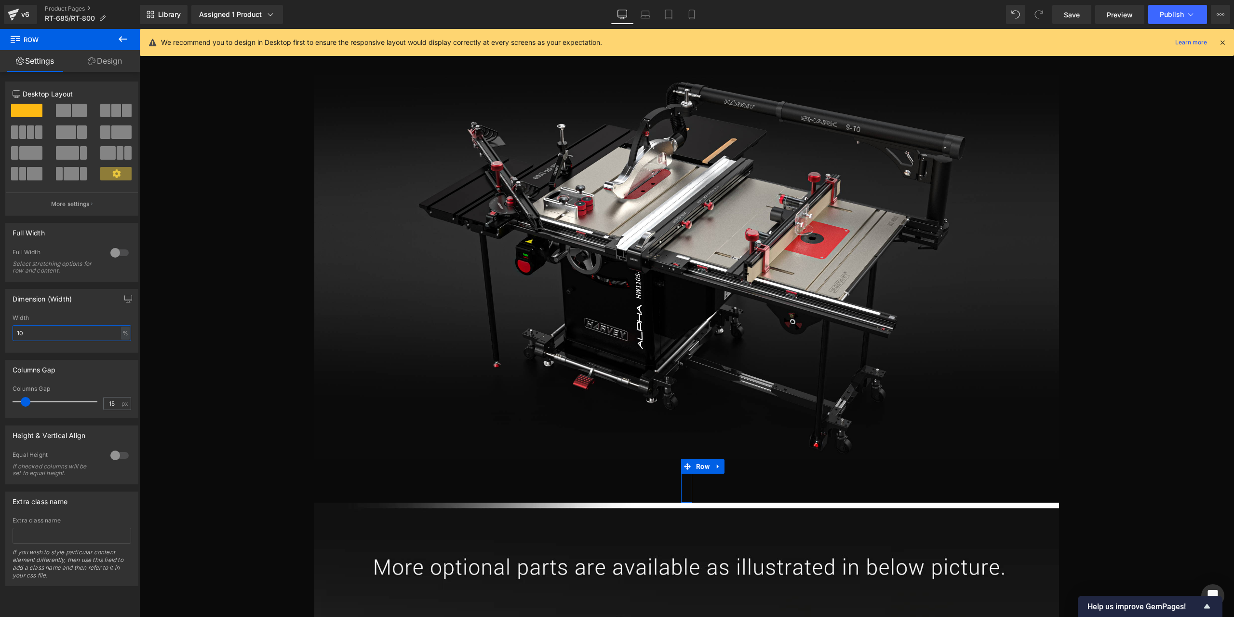
type input "100"
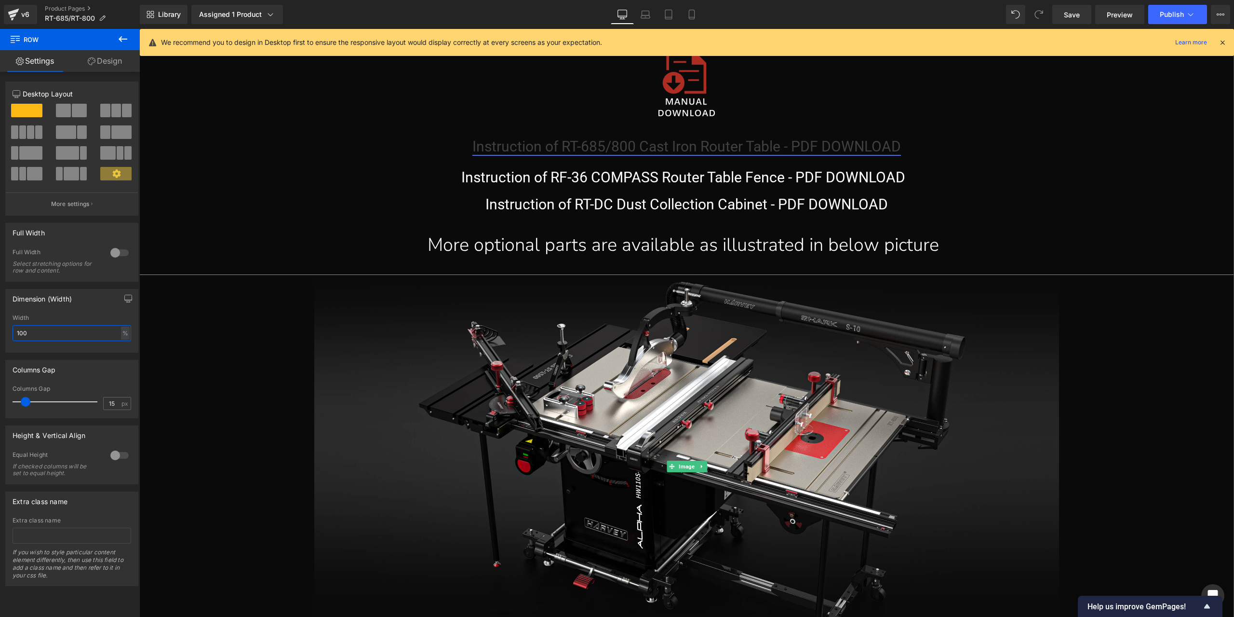
scroll to position [15686, 0]
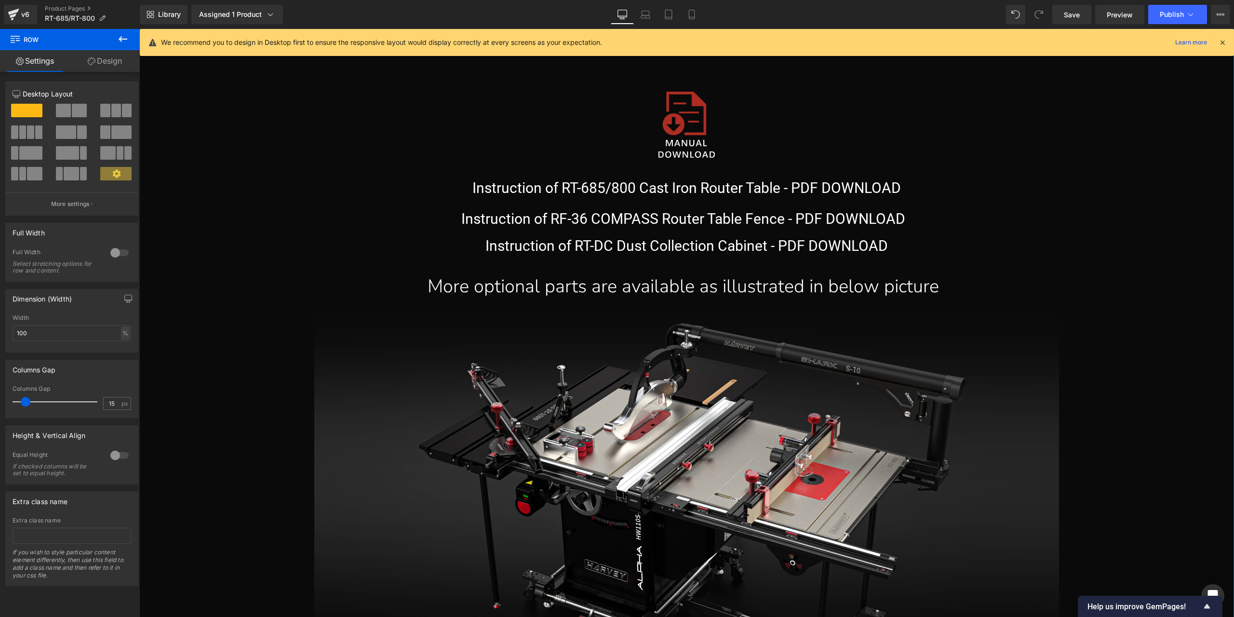
click at [506, 299] on div "More optional parts are available as illustrated in below picture" at bounding box center [683, 286] width 557 height 33
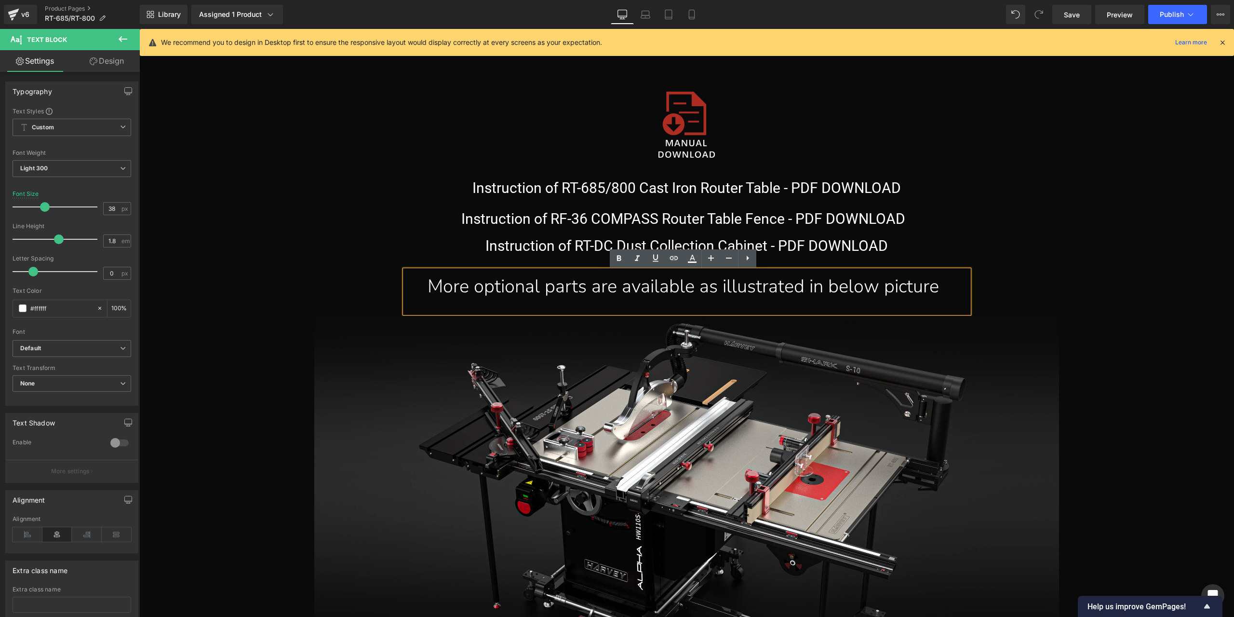
click at [967, 258] on div "Instruction of RT-DC Dust Collection Cabinet - PDF DOWNLOAD Heading More option…" at bounding box center [687, 271] width 579 height 81
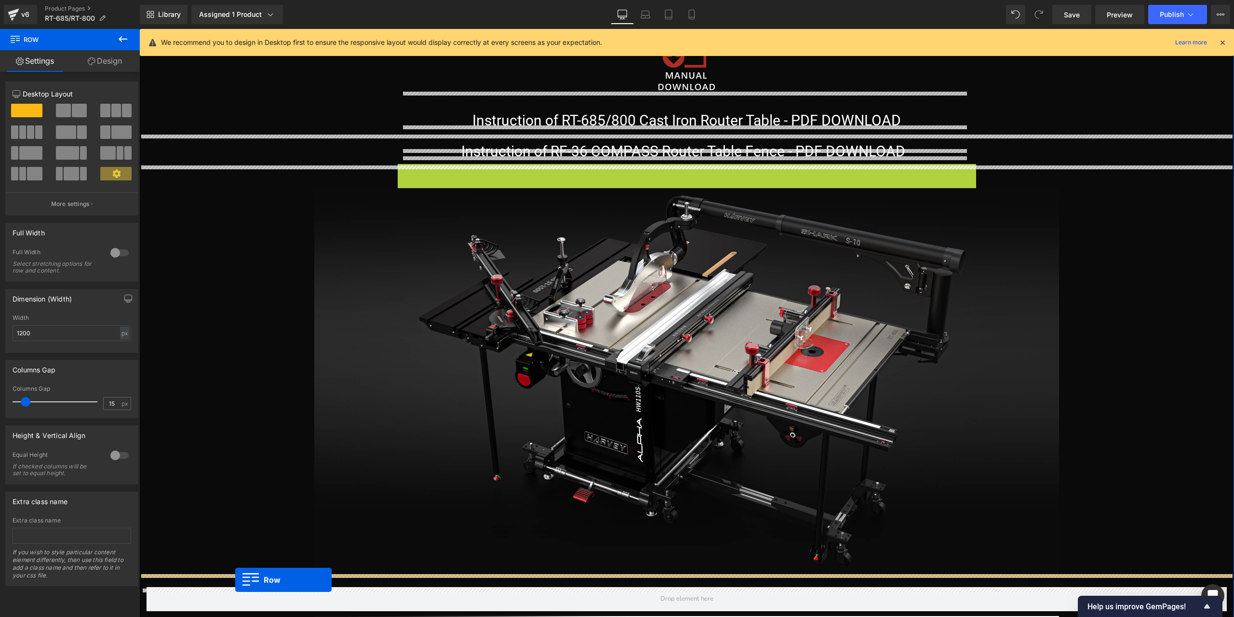
scroll to position [15859, 0]
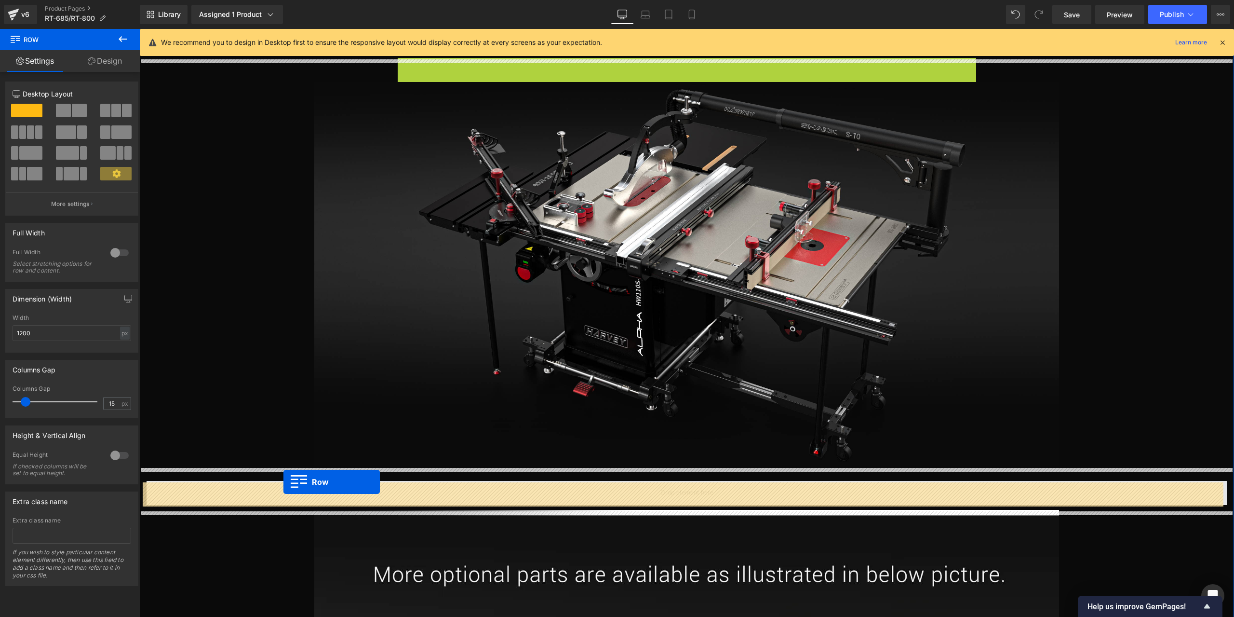
drag, startPoint x: 404, startPoint y: 240, endPoint x: 283, endPoint y: 482, distance: 270.4
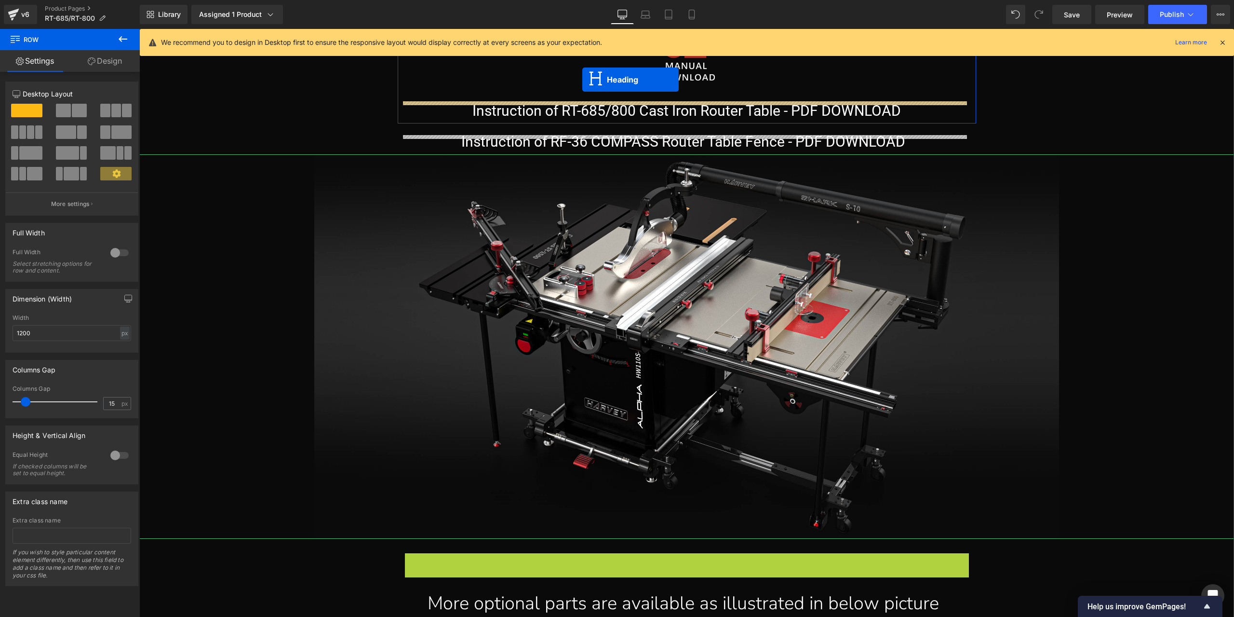
scroll to position [15744, 0]
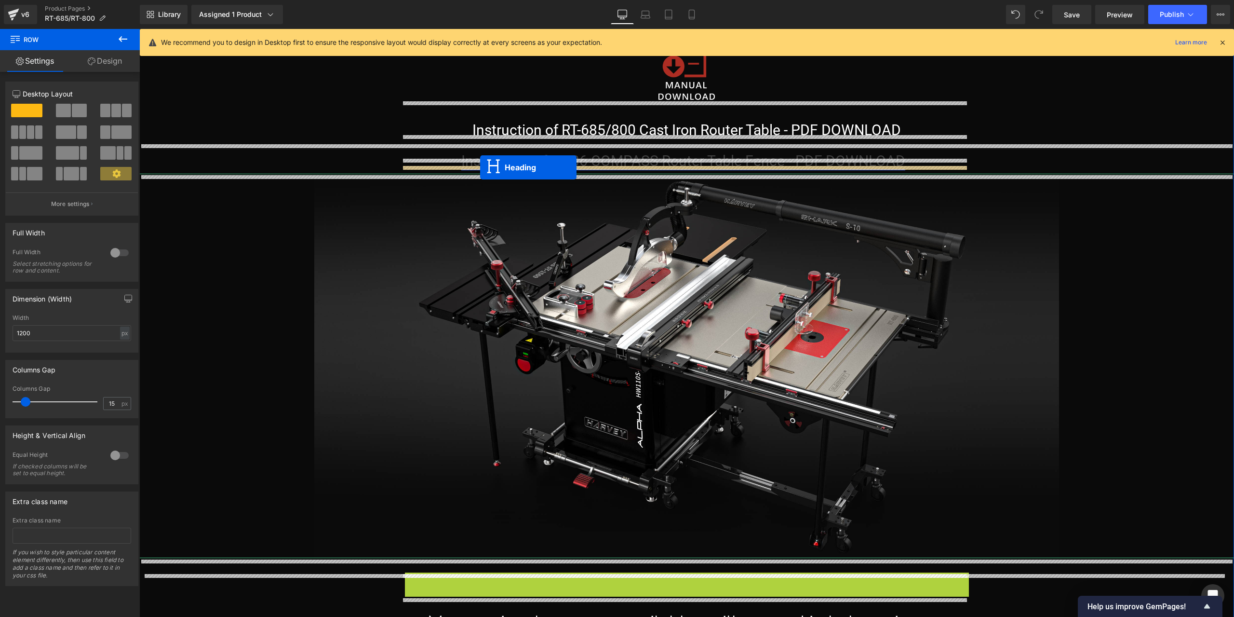
drag, startPoint x: 660, startPoint y: 421, endPoint x: 480, endPoint y: 167, distance: 311.5
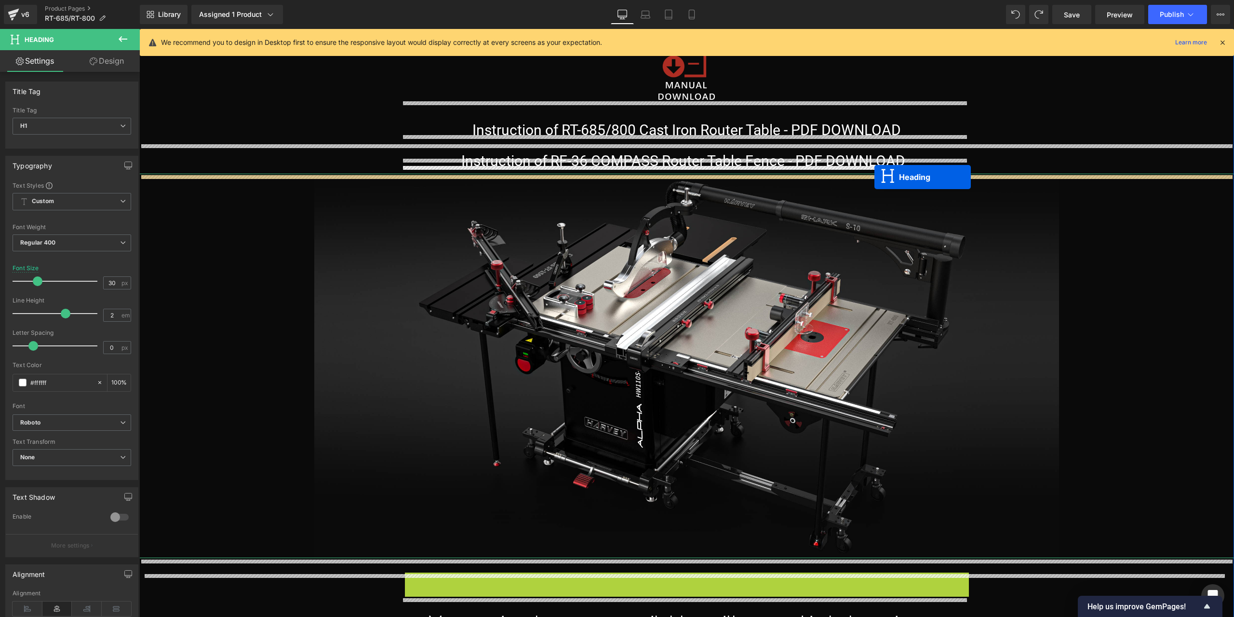
drag, startPoint x: 659, startPoint y: 590, endPoint x: 875, endPoint y: 177, distance: 465.8
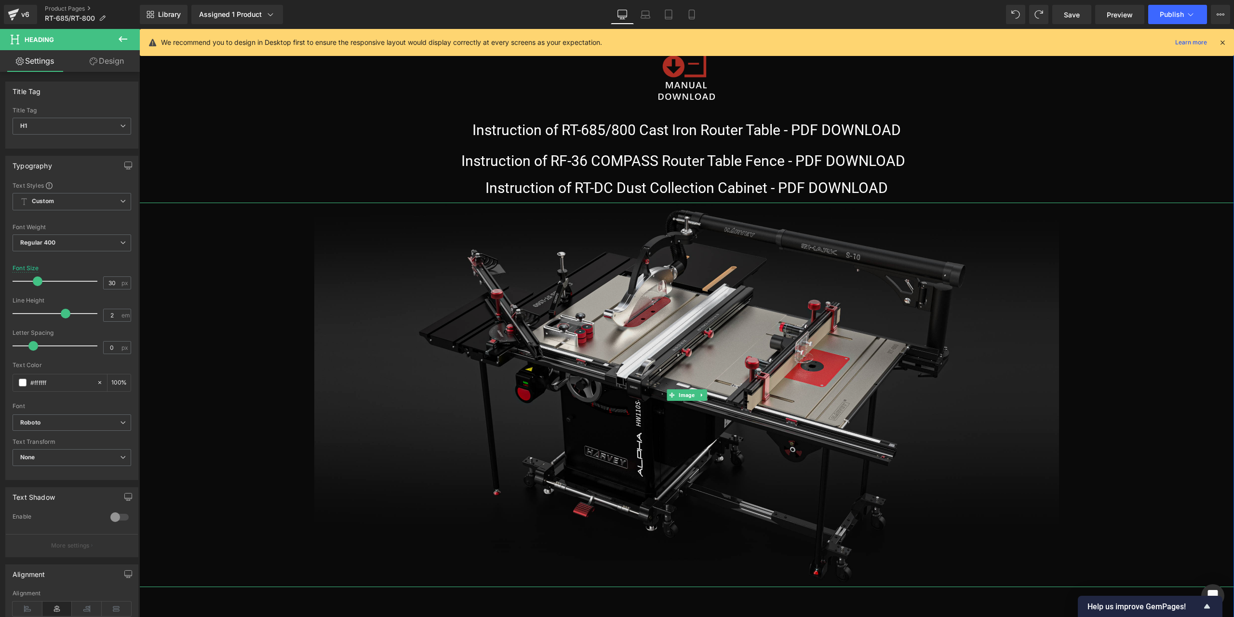
click at [342, 239] on img at bounding box center [686, 394] width 744 height 384
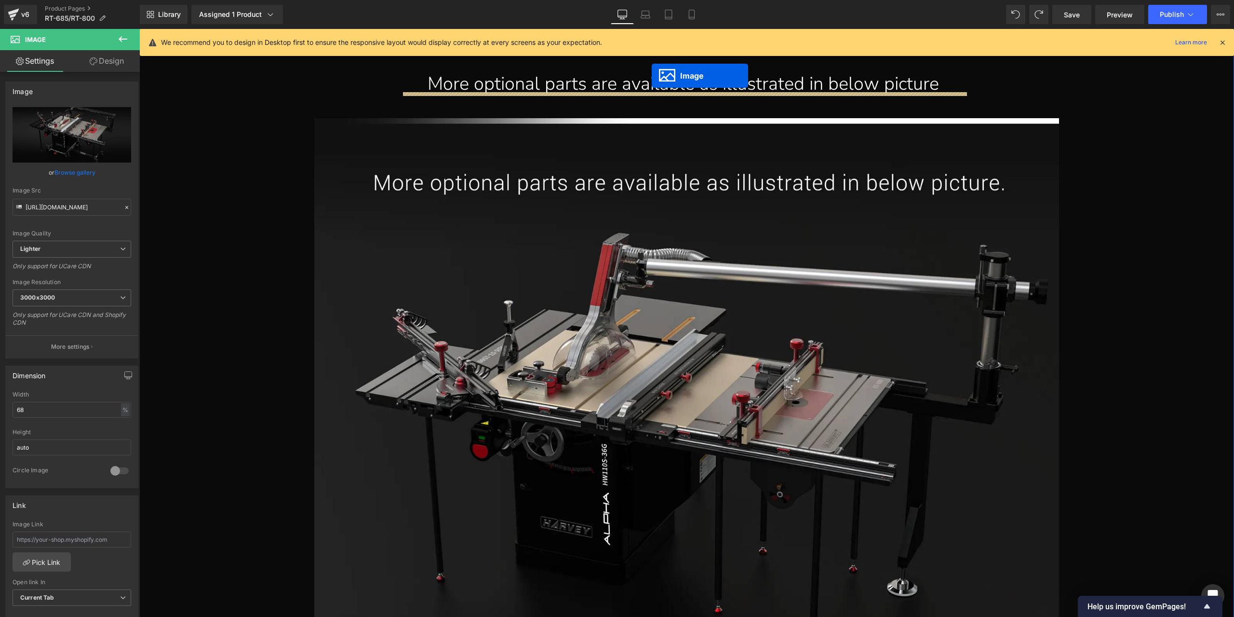
scroll to position [15859, 0]
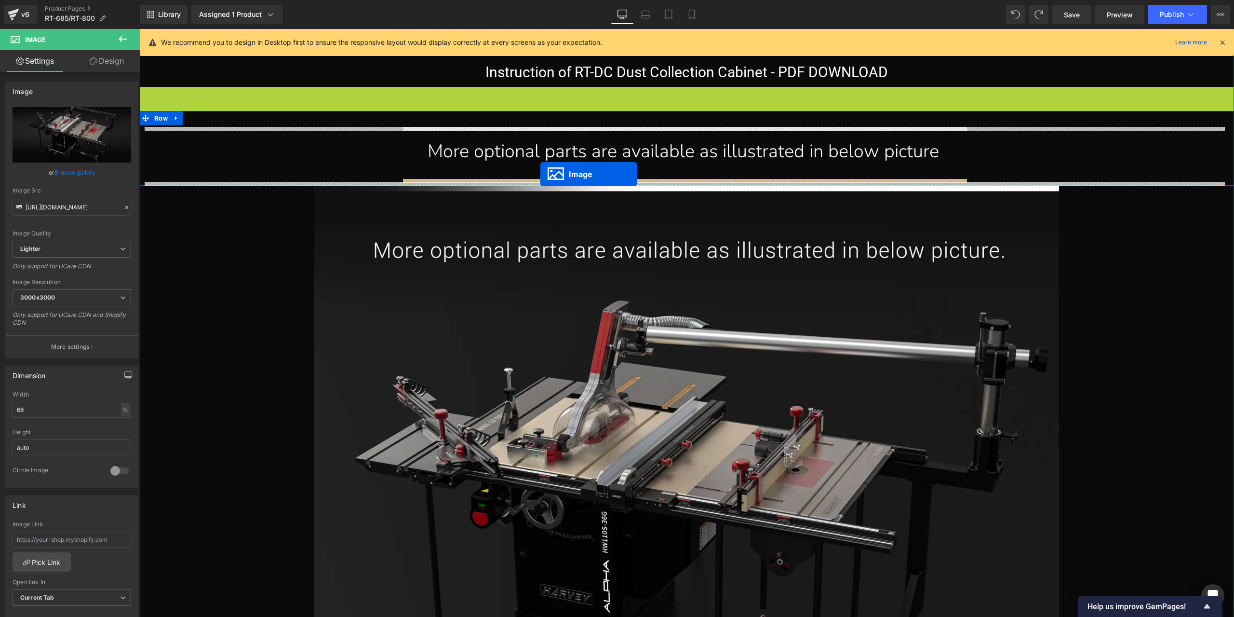
drag, startPoint x: 668, startPoint y: 401, endPoint x: 540, endPoint y: 174, distance: 260.1
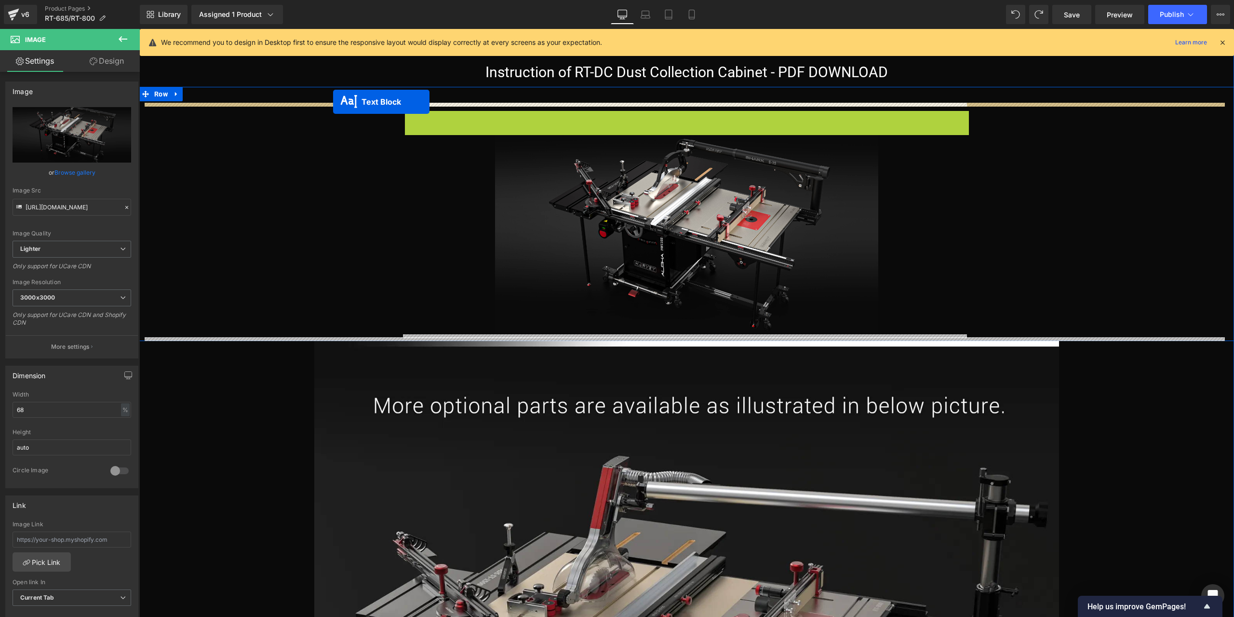
drag, startPoint x: 660, startPoint y: 139, endPoint x: 333, endPoint y: 102, distance: 328.5
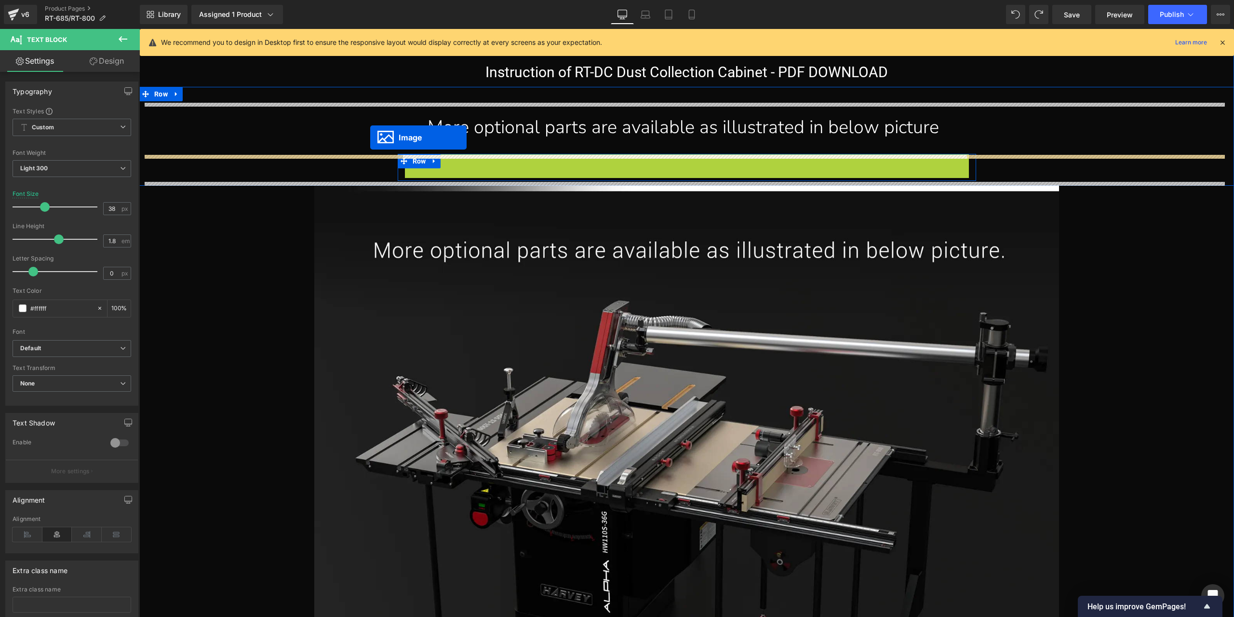
drag, startPoint x: 666, startPoint y: 250, endPoint x: 370, endPoint y: 137, distance: 316.8
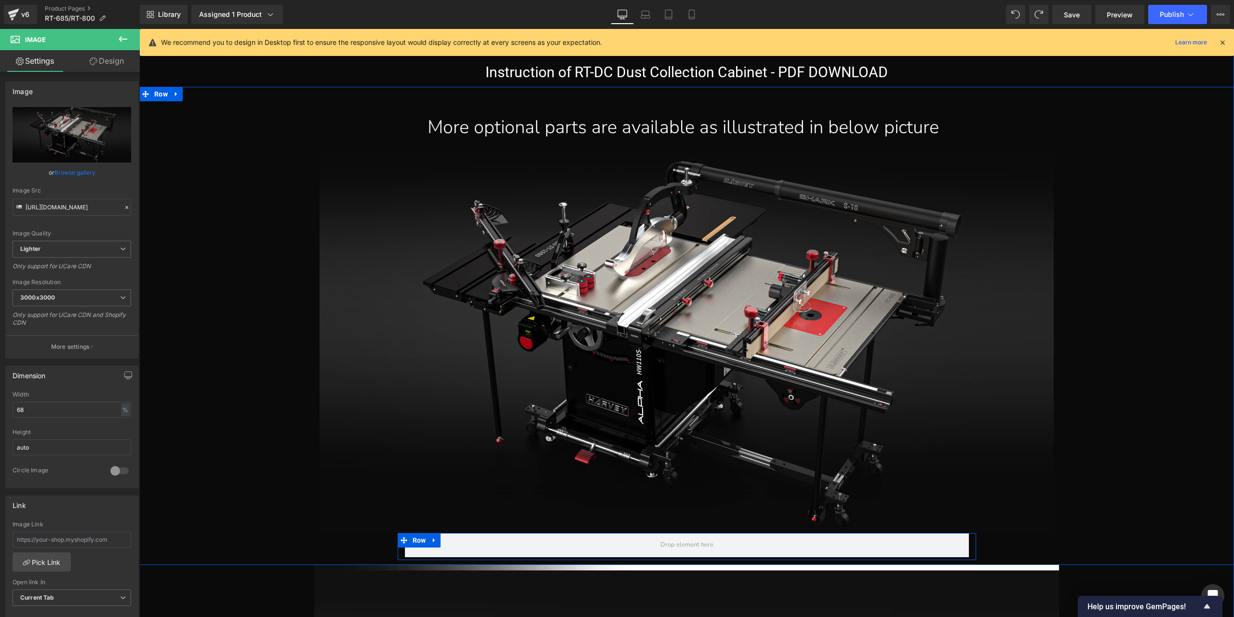
click at [435, 541] on link at bounding box center [434, 540] width 13 height 14
click at [456, 540] on icon at bounding box center [459, 540] width 7 height 7
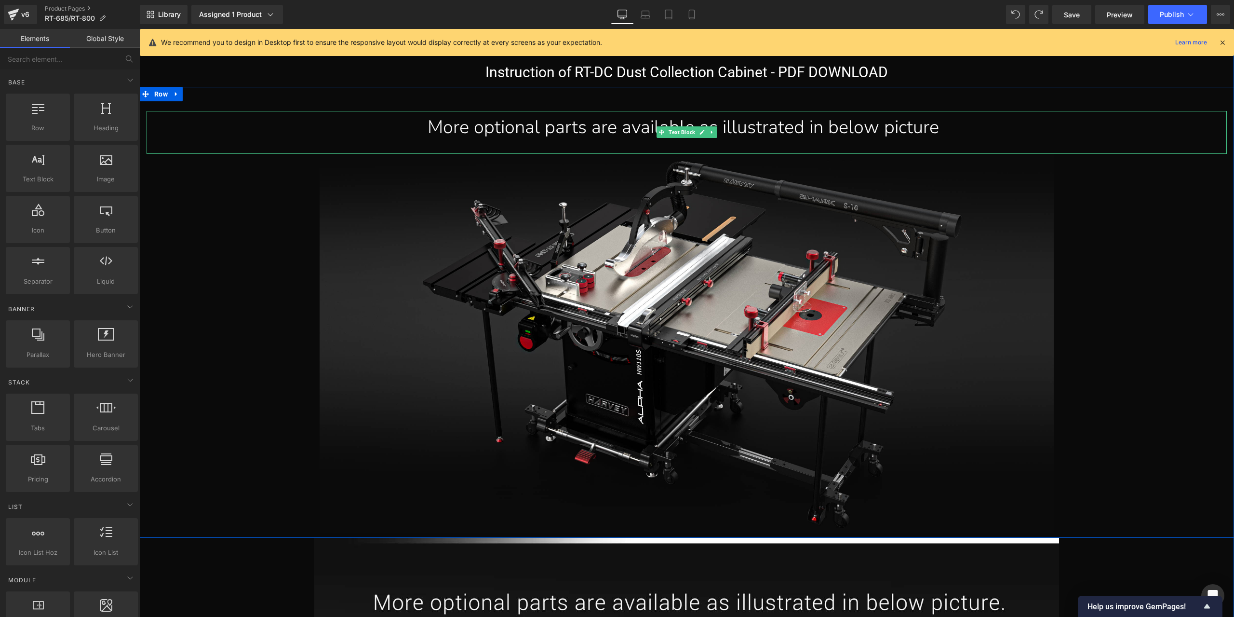
click at [934, 129] on div "More optional parts are available as illustrated in below picture" at bounding box center [683, 127] width 1073 height 33
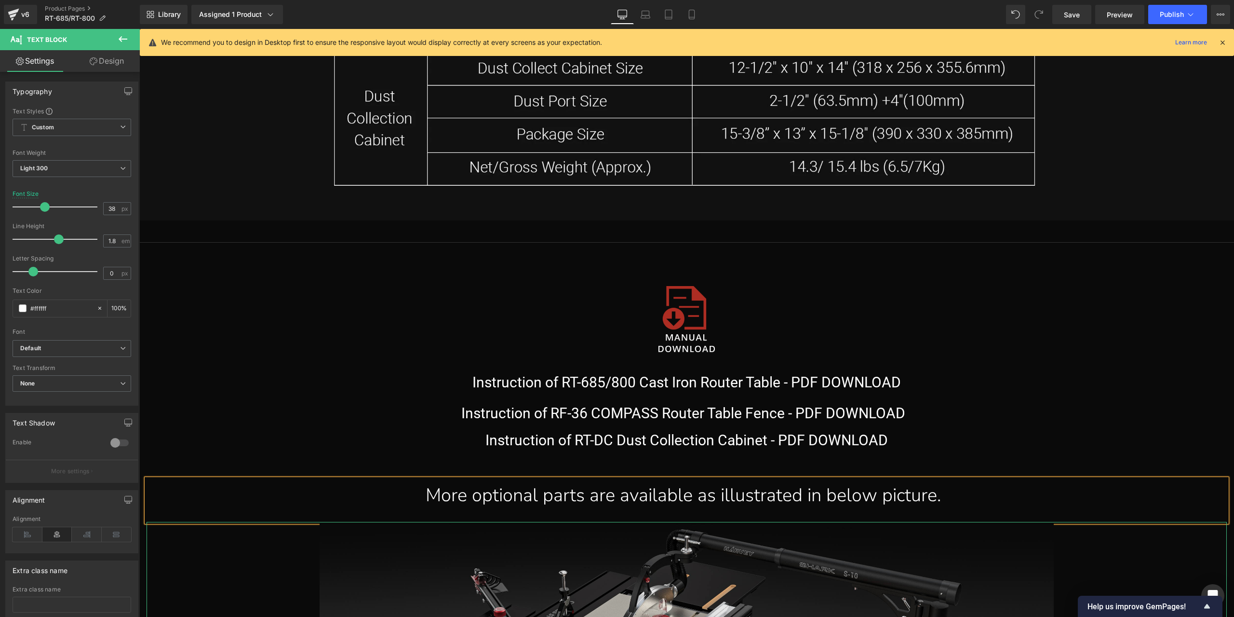
scroll to position [15618, 0]
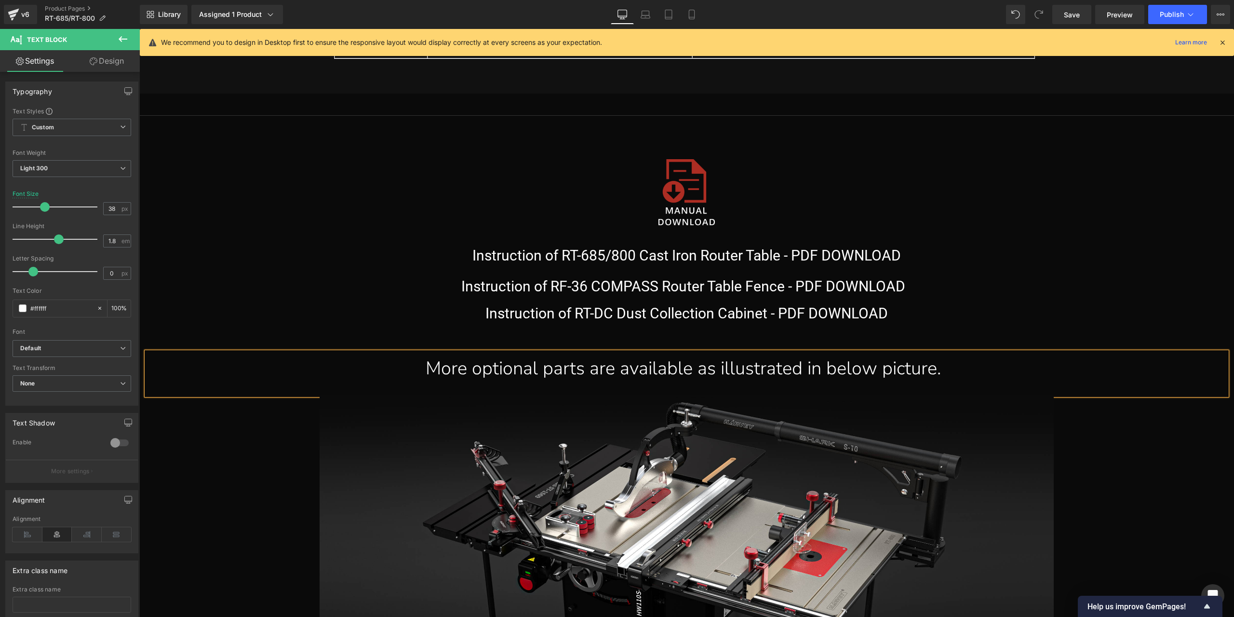
click at [719, 369] on div "More optional parts are available as illustrated in below picture." at bounding box center [683, 368] width 1073 height 33
click at [1144, 422] on div at bounding box center [687, 584] width 1080 height 379
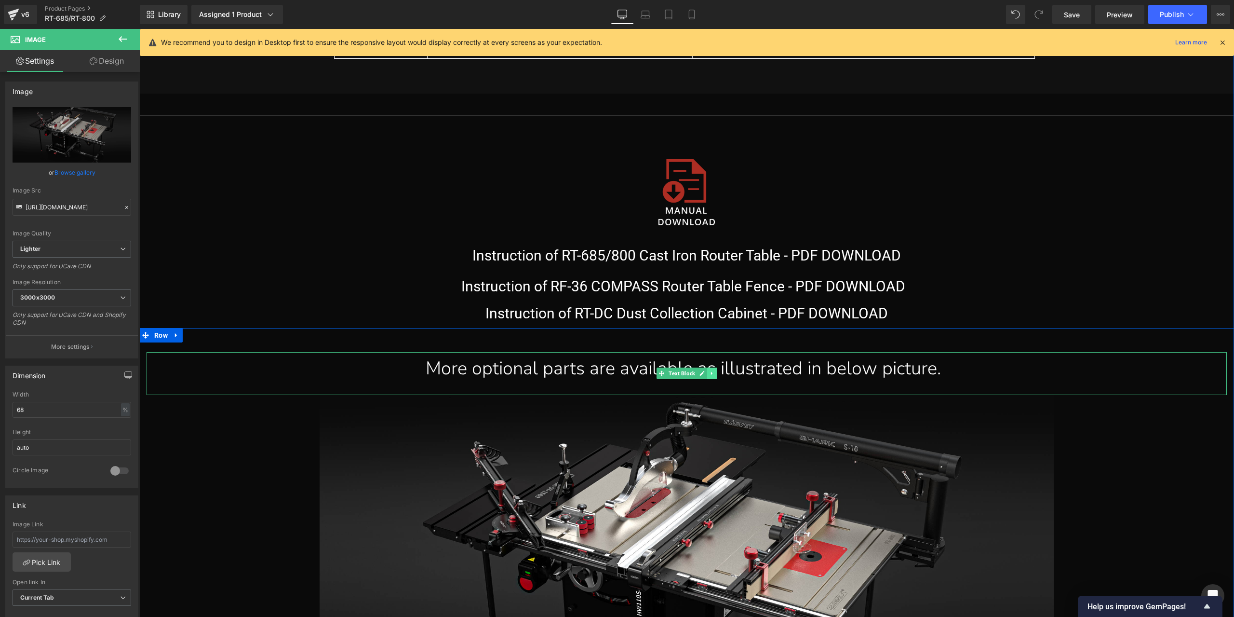
click at [711, 375] on icon at bounding box center [711, 373] width 5 height 6
click at [706, 372] on icon at bounding box center [706, 373] width 5 height 6
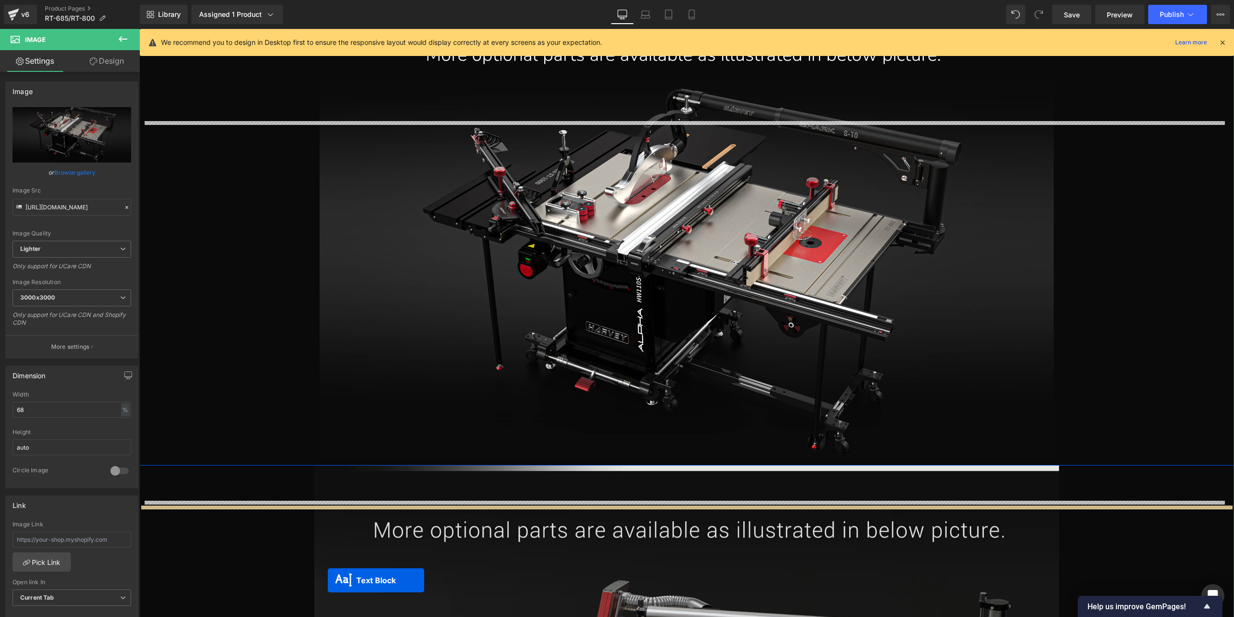
scroll to position [15994, 0]
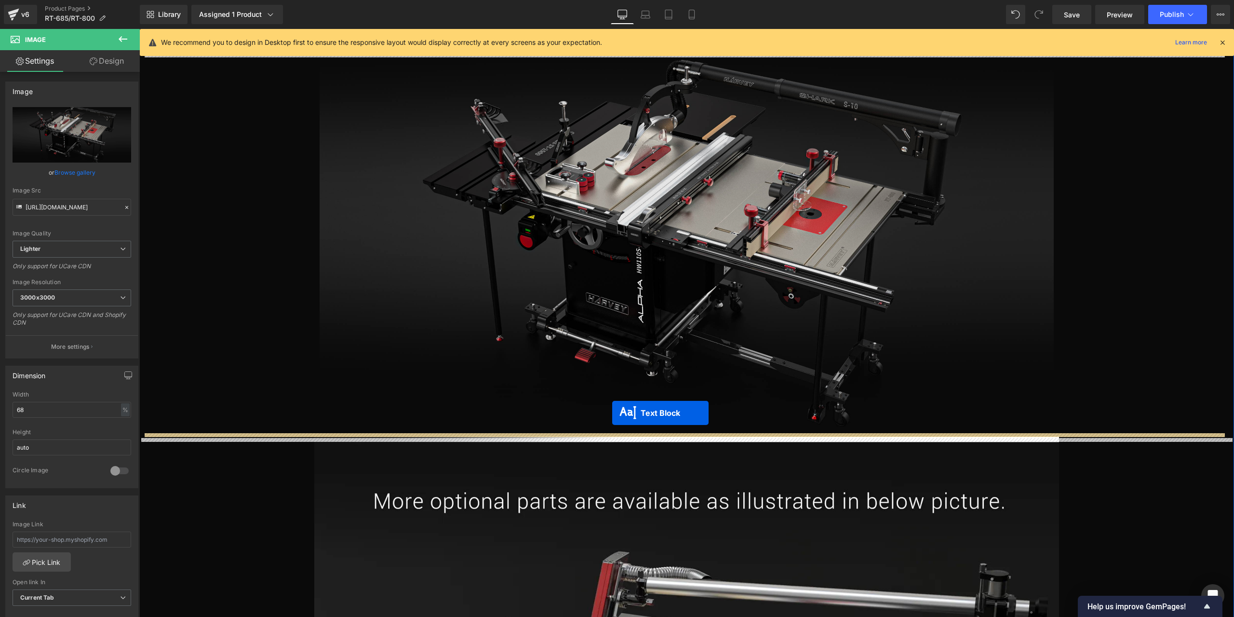
drag, startPoint x: 644, startPoint y: 371, endPoint x: 612, endPoint y: 413, distance: 52.3
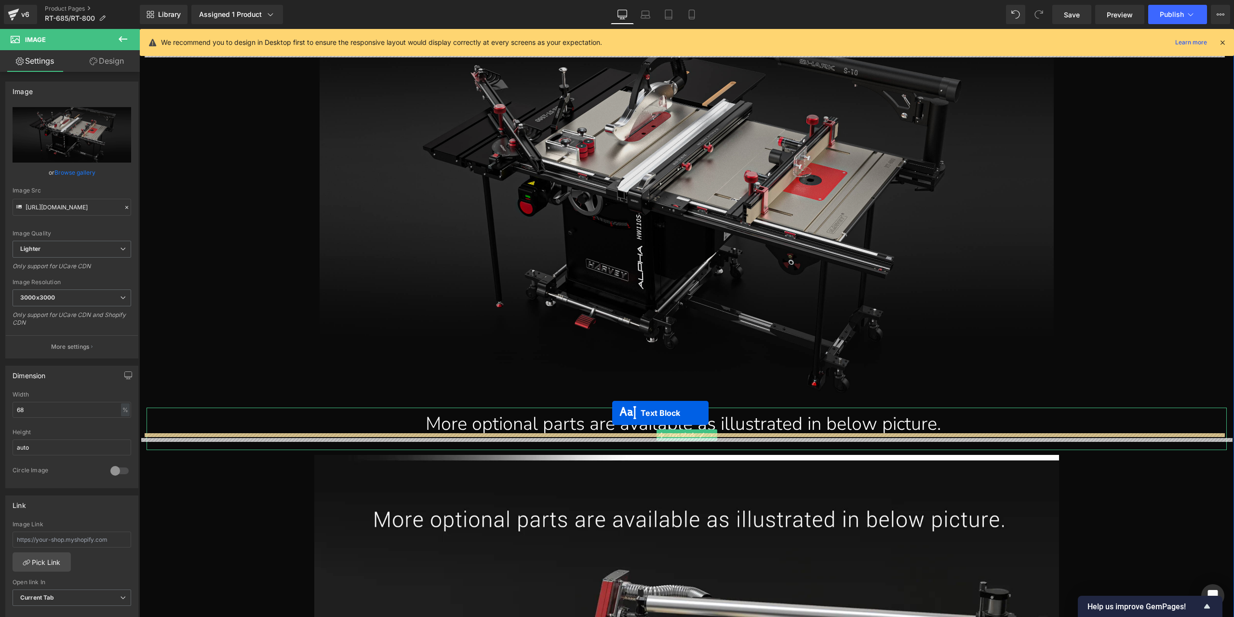
scroll to position [15961, 0]
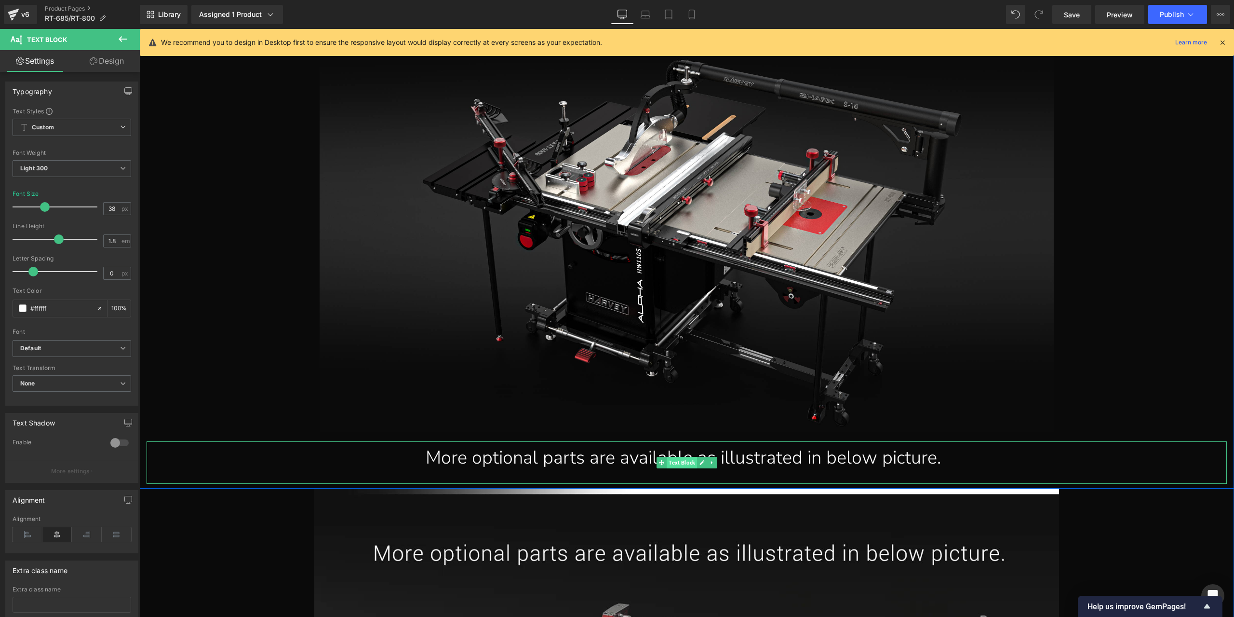
click at [681, 465] on span "Text Block" at bounding box center [682, 463] width 30 height 12
click at [734, 458] on div "More optional parts are available as illustrated in below picture." at bounding box center [683, 457] width 1073 height 33
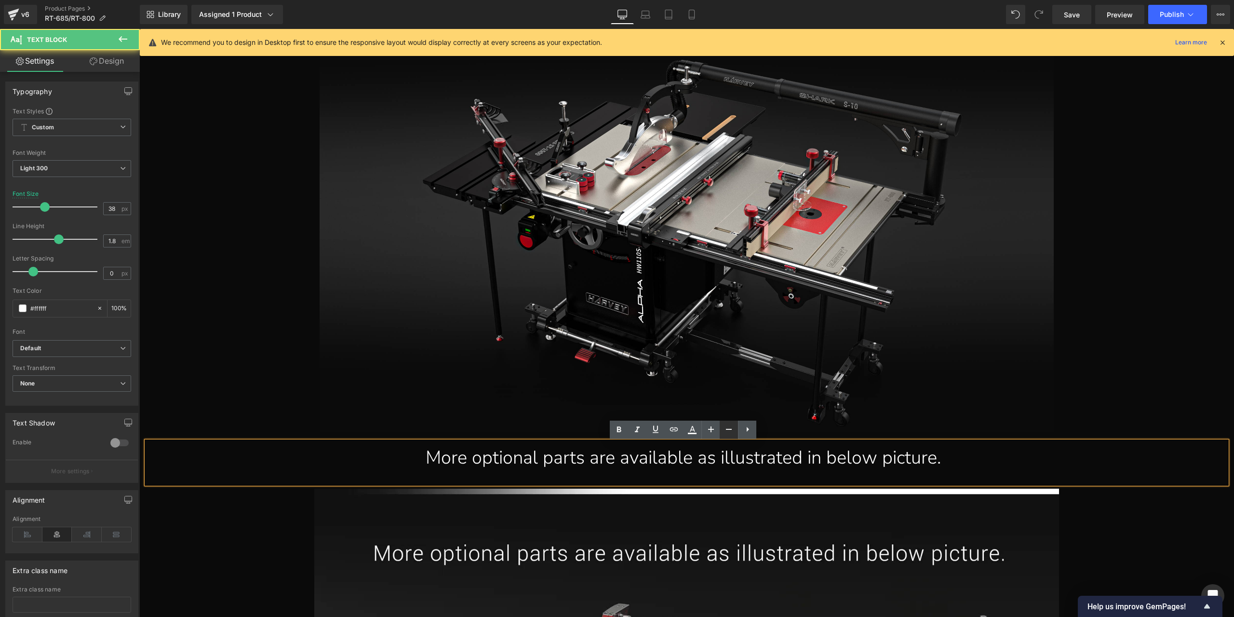
click at [725, 429] on icon at bounding box center [729, 429] width 12 height 12
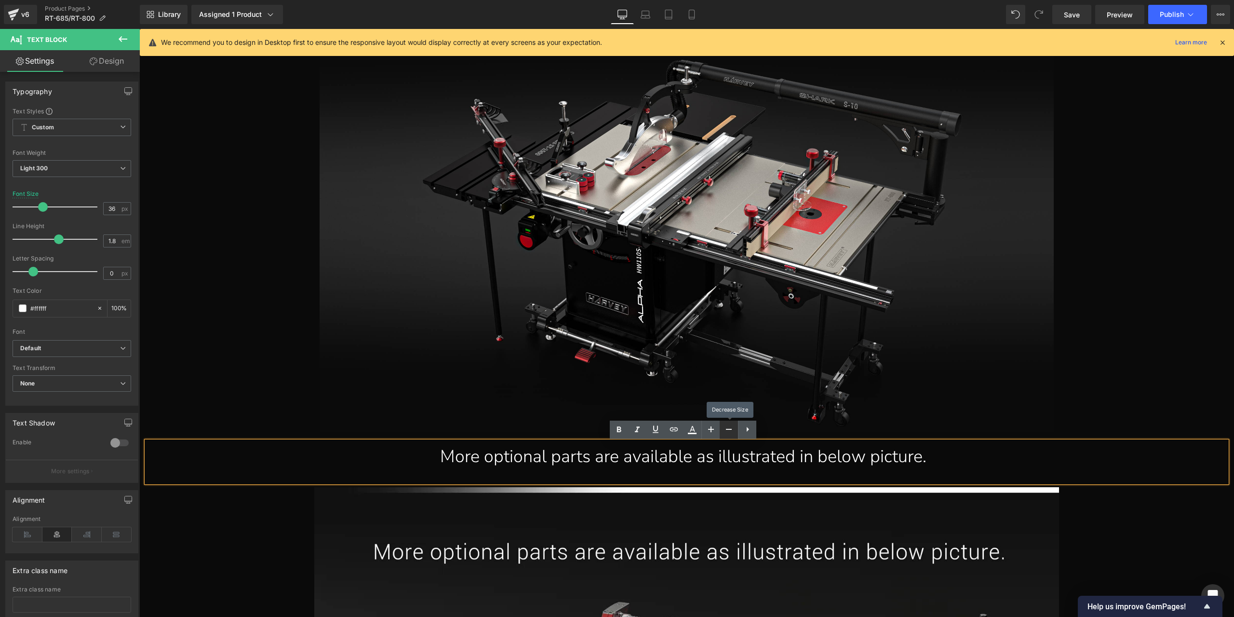
click at [725, 429] on icon at bounding box center [729, 429] width 12 height 12
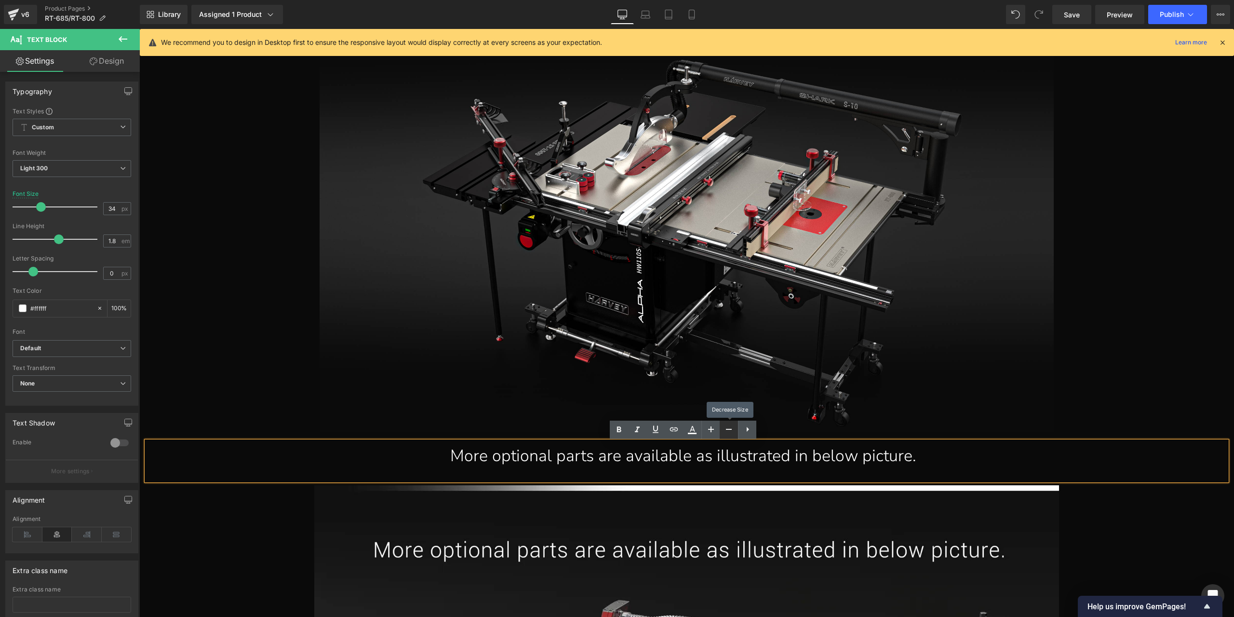
click at [725, 429] on icon at bounding box center [729, 429] width 12 height 12
type input "32"
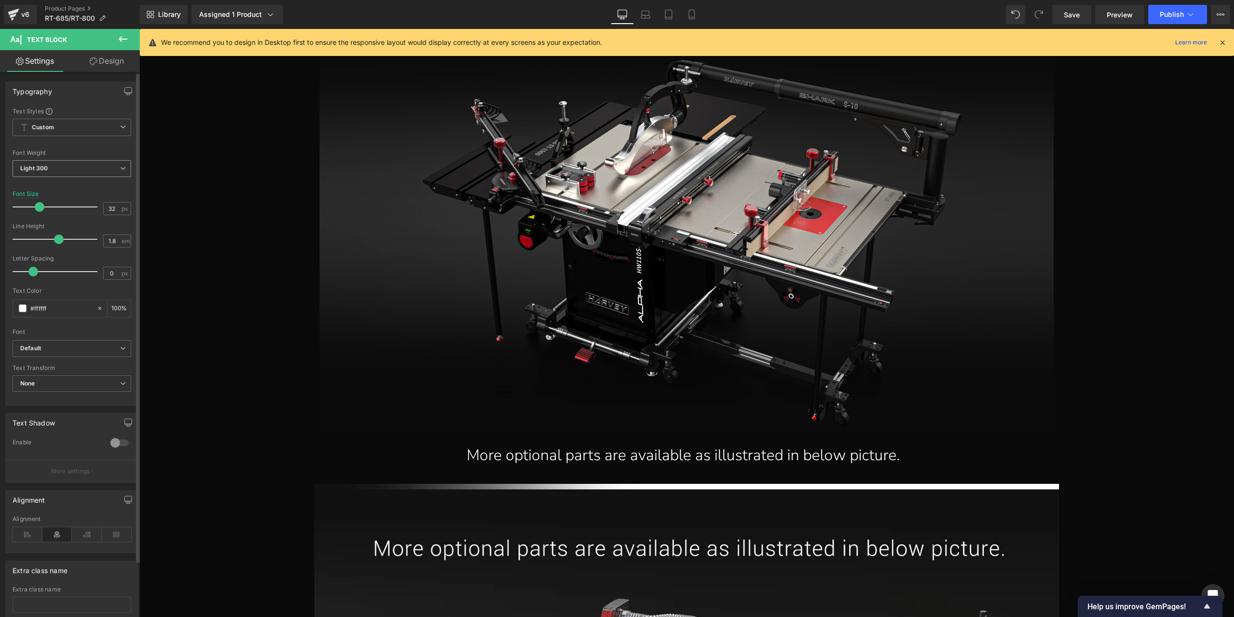
click at [96, 172] on span "Light 300" at bounding box center [72, 168] width 119 height 17
click at [76, 190] on li "Thin 100" at bounding box center [72, 185] width 119 height 14
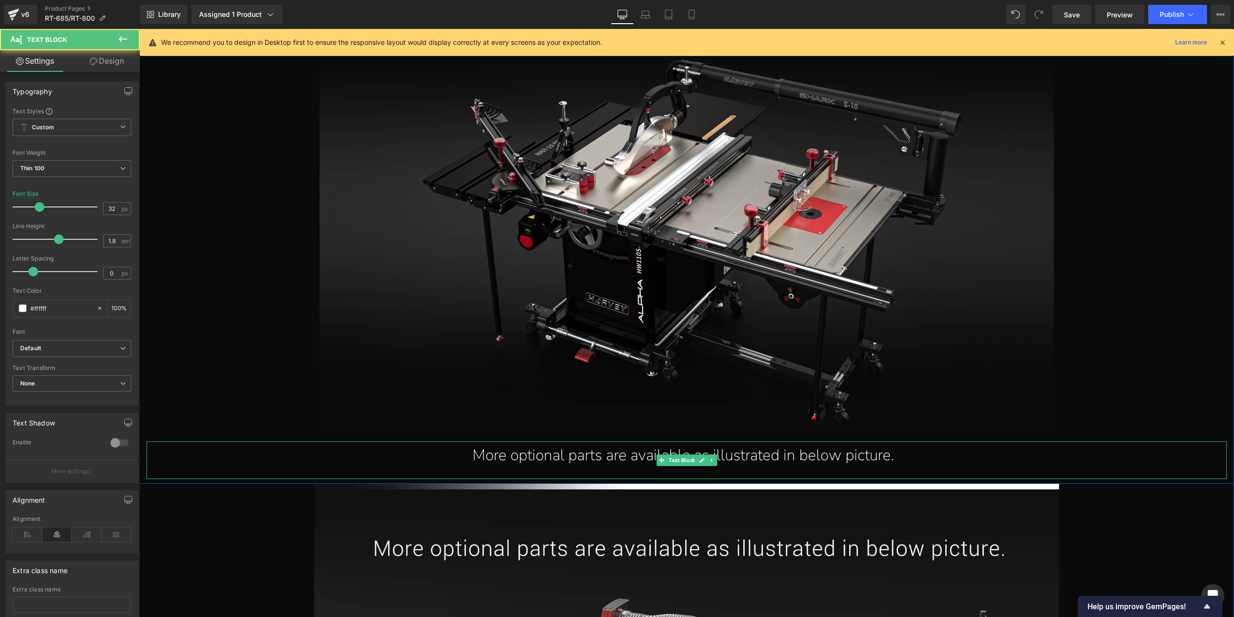
click at [498, 458] on div "More optional parts are available as illustrated in below picture." at bounding box center [683, 455] width 1073 height 28
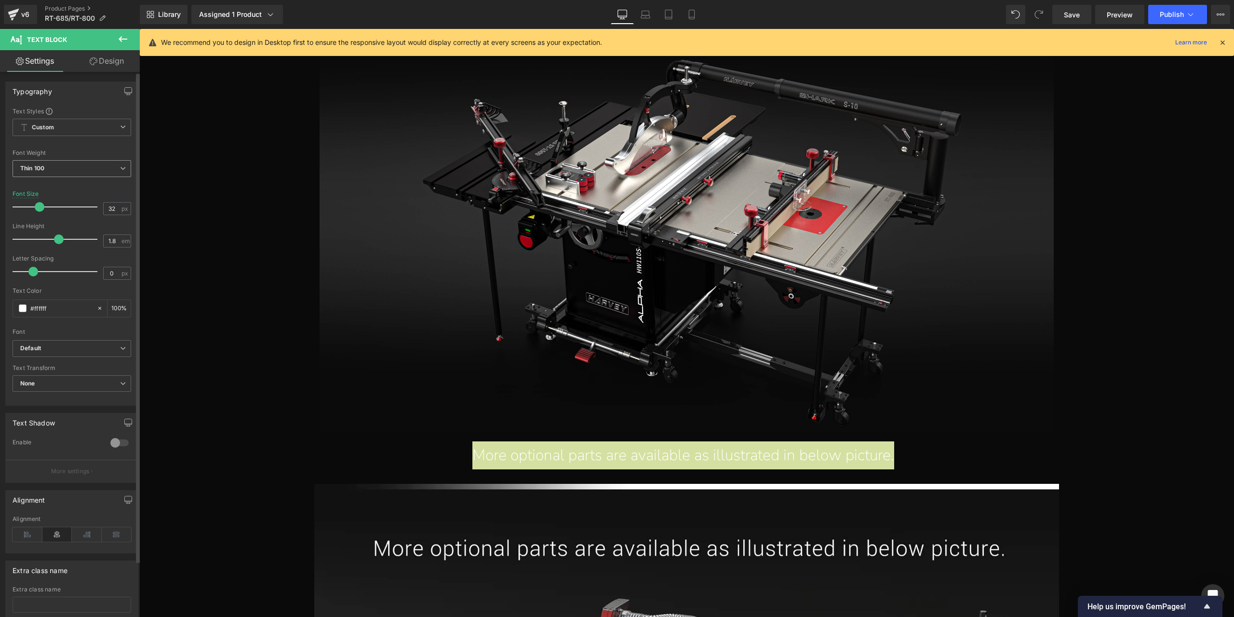
click at [66, 166] on span "Thin 100" at bounding box center [72, 168] width 119 height 17
click at [60, 202] on div "Semi Thin 200" at bounding box center [47, 199] width 41 height 7
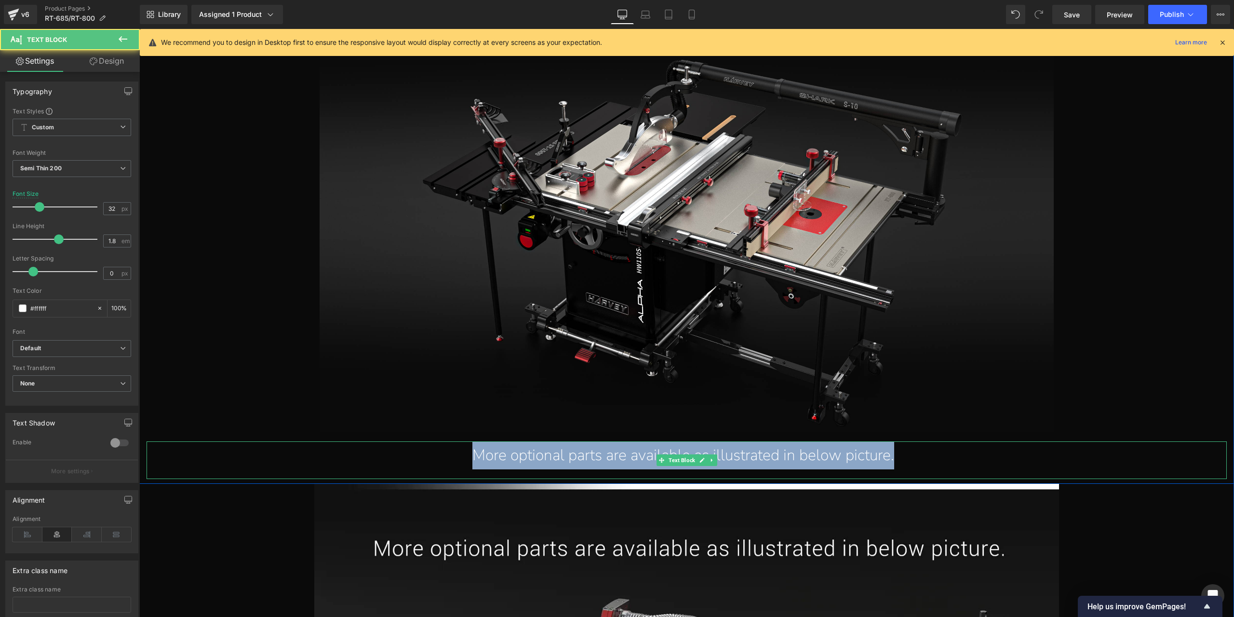
click at [896, 461] on div "More optional parts are available as illustrated in below picture." at bounding box center [683, 455] width 1073 height 28
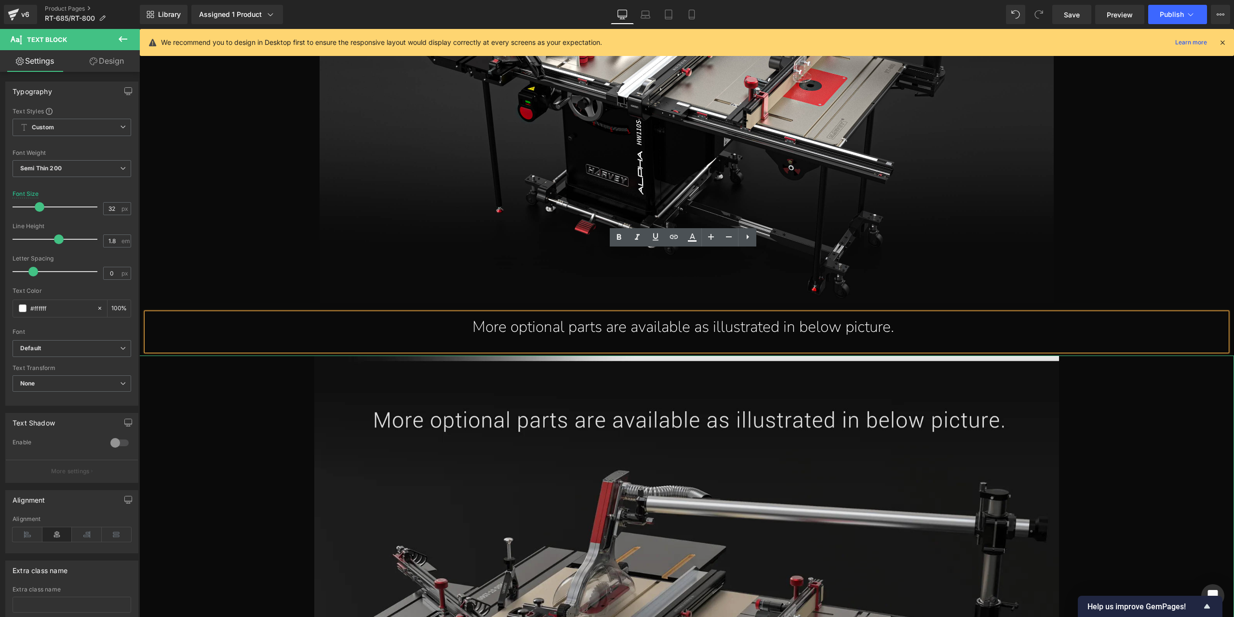
scroll to position [16057, 0]
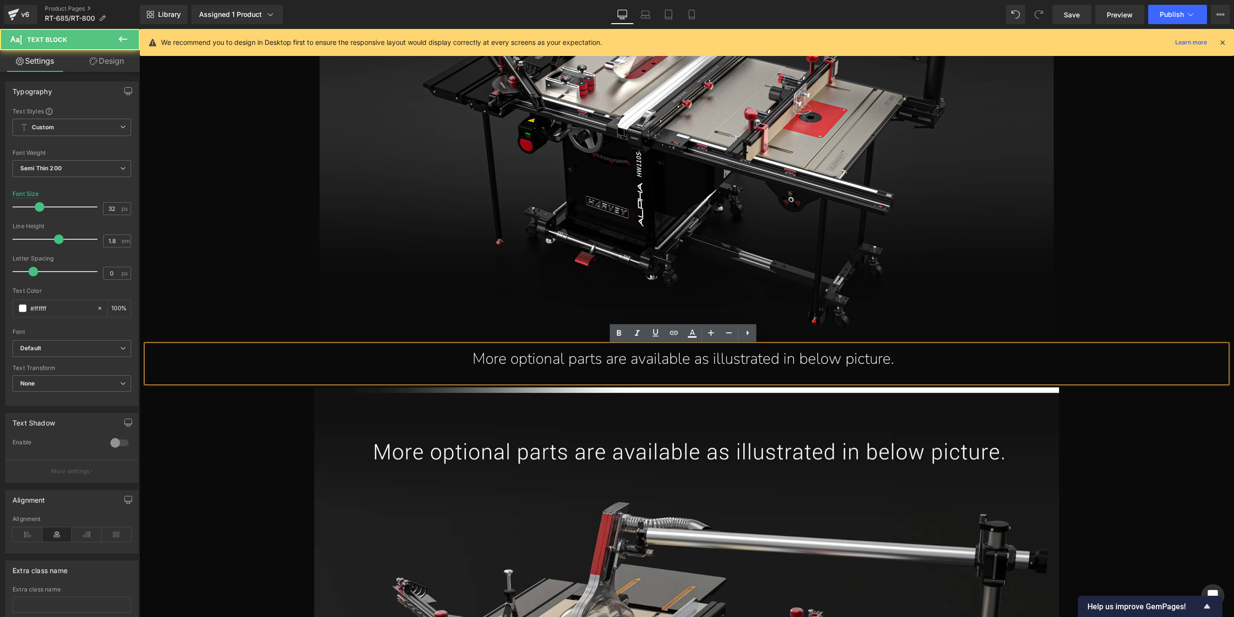
click at [622, 363] on div "More optional parts are available as illustrated in below picture." at bounding box center [683, 359] width 1073 height 28
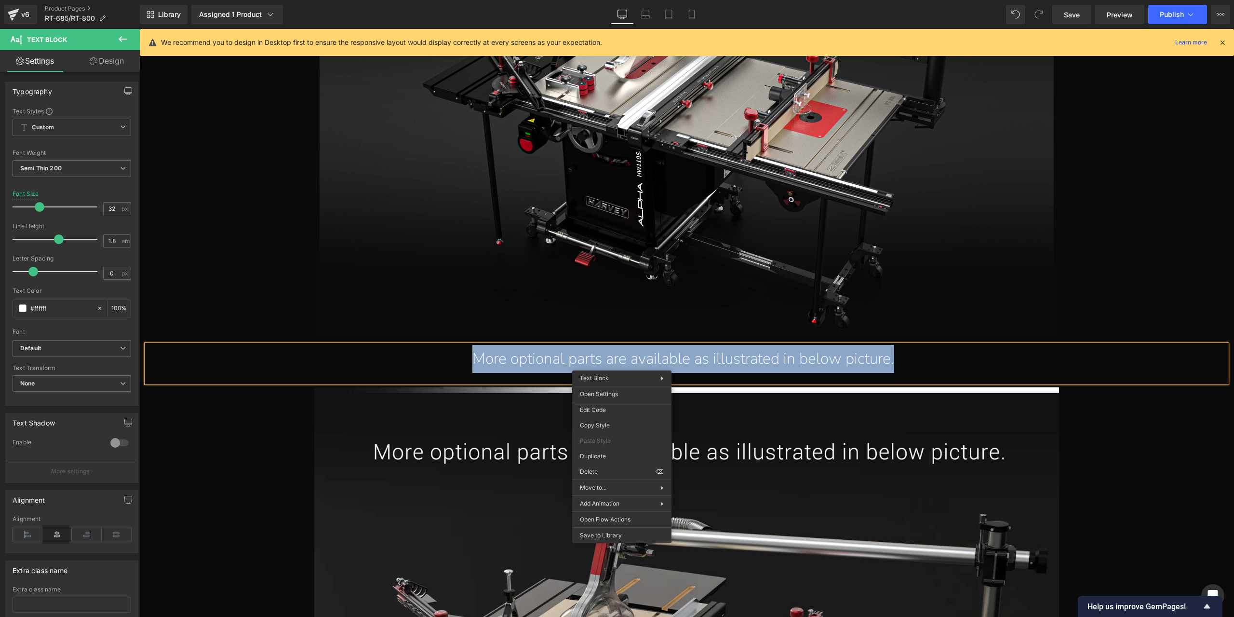
click at [565, 357] on div "More optional parts are available as illustrated in below picture." at bounding box center [683, 359] width 1073 height 28
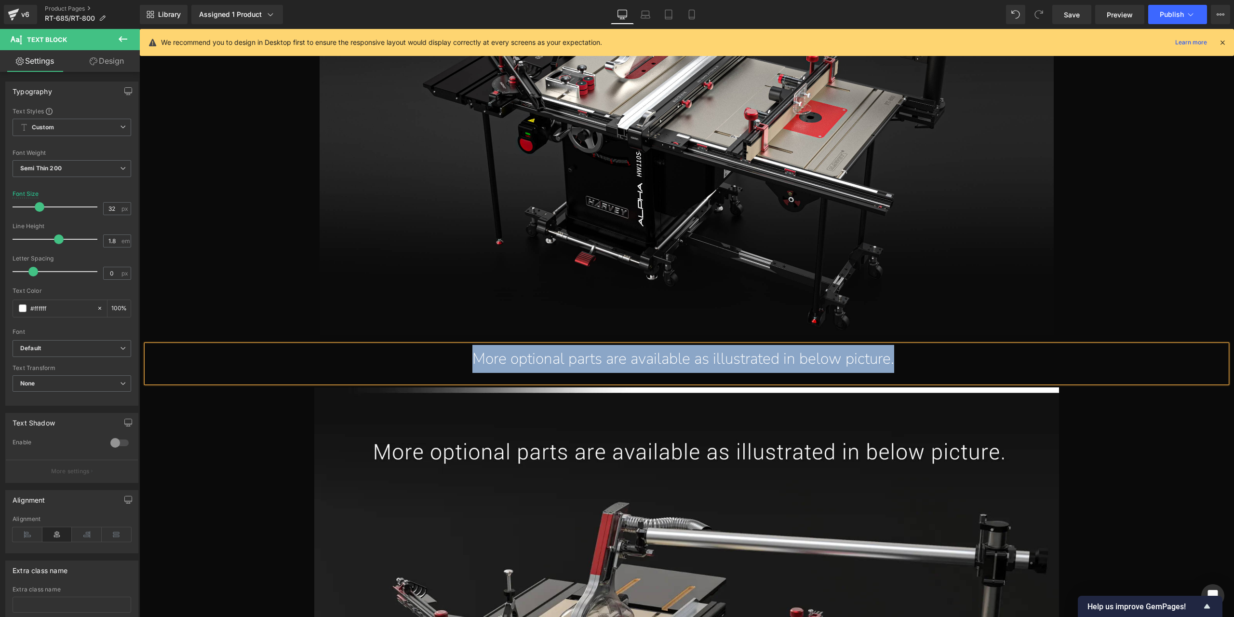
paste div
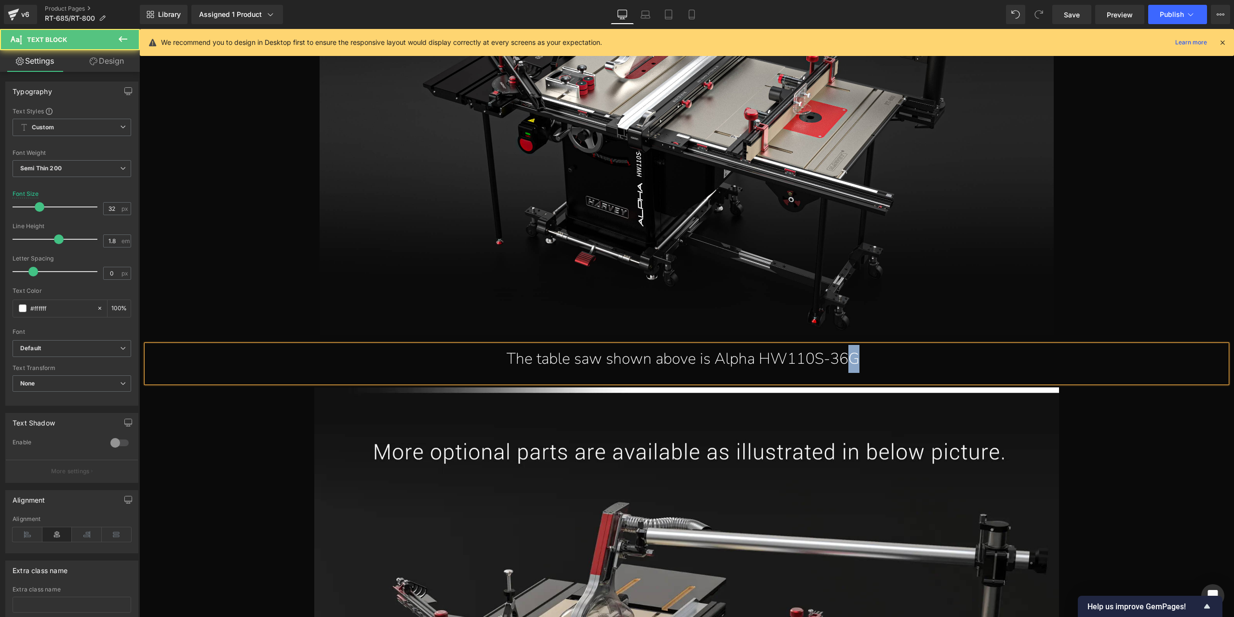
drag, startPoint x: 845, startPoint y: 362, endPoint x: 852, endPoint y: 359, distance: 7.6
click at [852, 359] on div "The table saw shown above is Alpha HW110S-36G" at bounding box center [683, 359] width 1073 height 28
click at [844, 363] on div "The table saw shown above is Alpha HW110S-36pro" at bounding box center [683, 359] width 1073 height 28
click at [865, 372] on div "The table saw shown above is Alpha HW110S-36Pro" at bounding box center [683, 359] width 1073 height 28
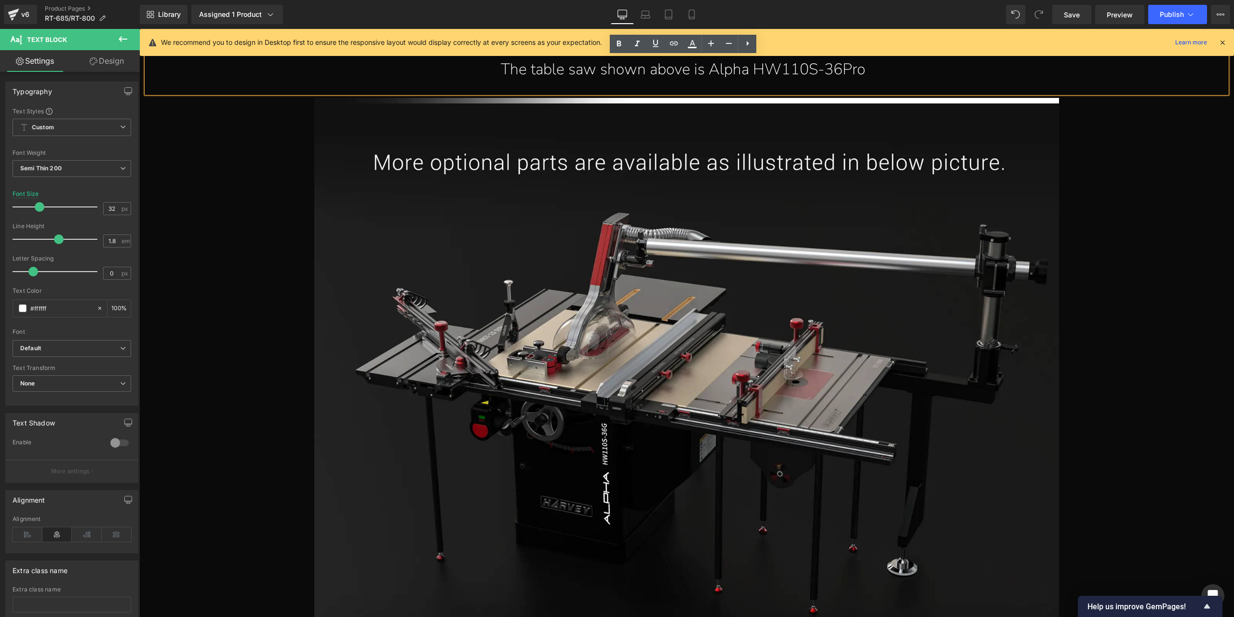
scroll to position [16202, 0]
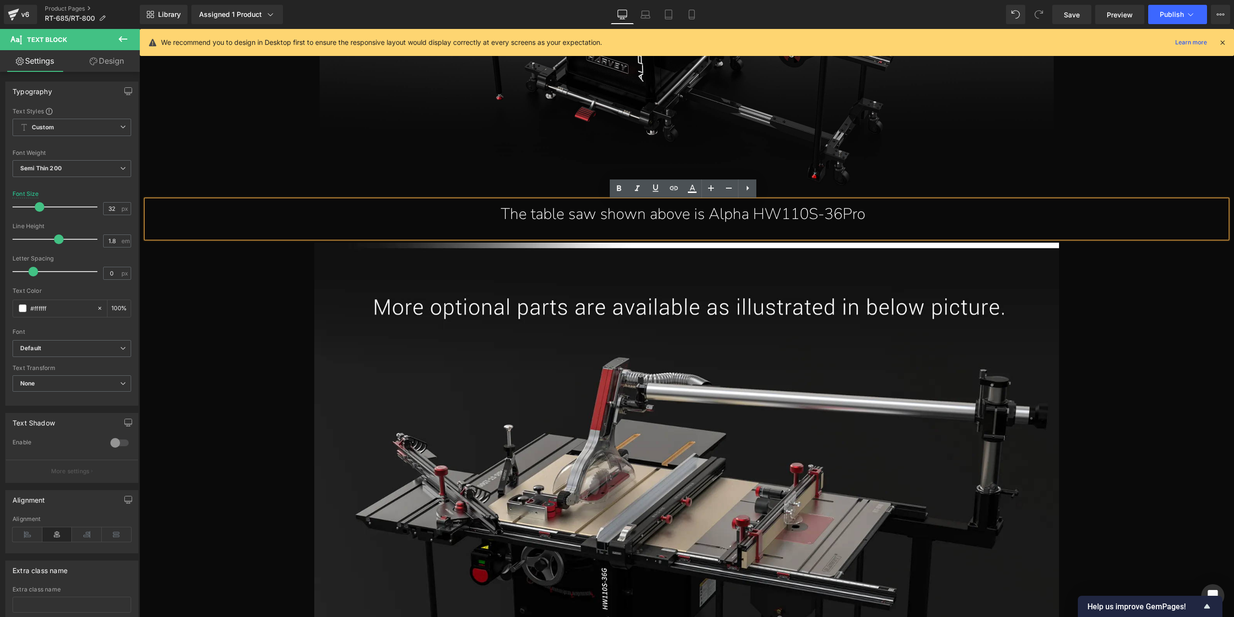
click at [139, 29] on div at bounding box center [139, 29] width 0 height 0
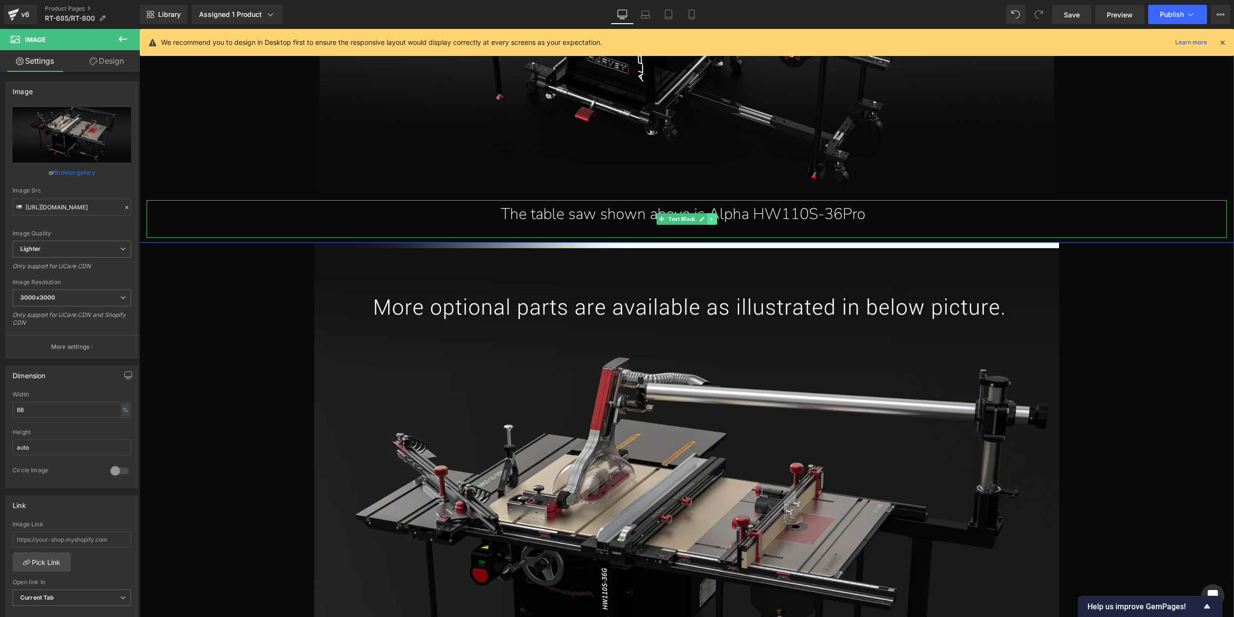
click at [712, 217] on link at bounding box center [712, 219] width 10 height 12
click at [706, 218] on icon at bounding box center [706, 219] width 5 height 6
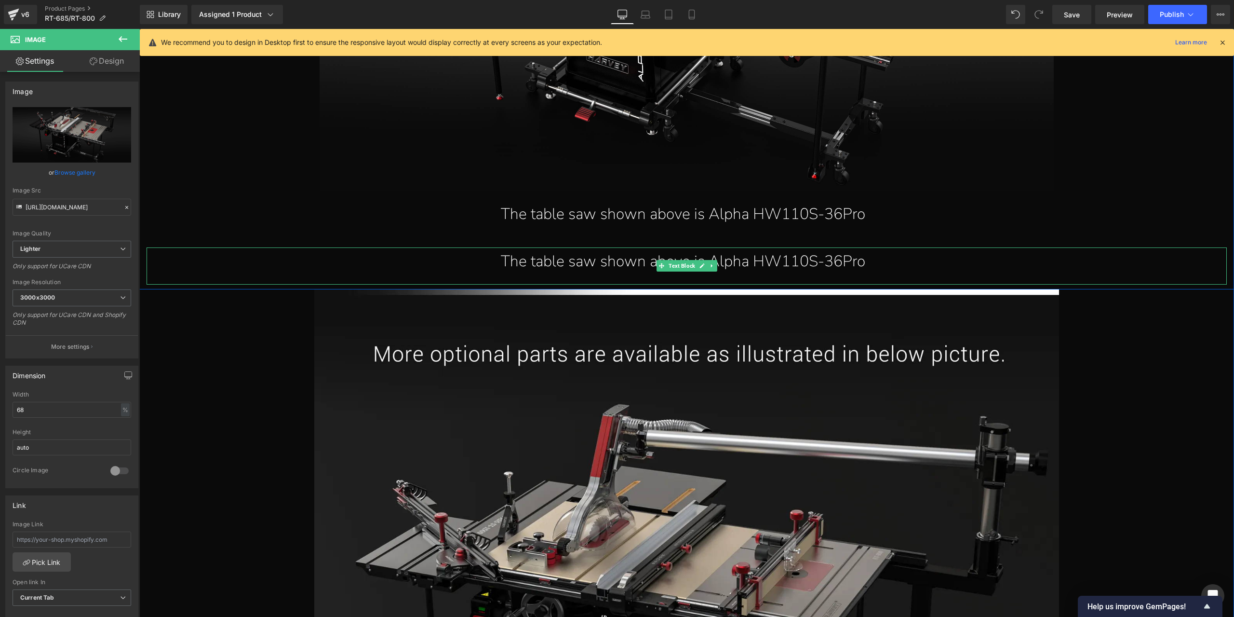
click at [646, 260] on div "The table saw shown above is Alpha HW110S-36Pro" at bounding box center [683, 261] width 1073 height 28
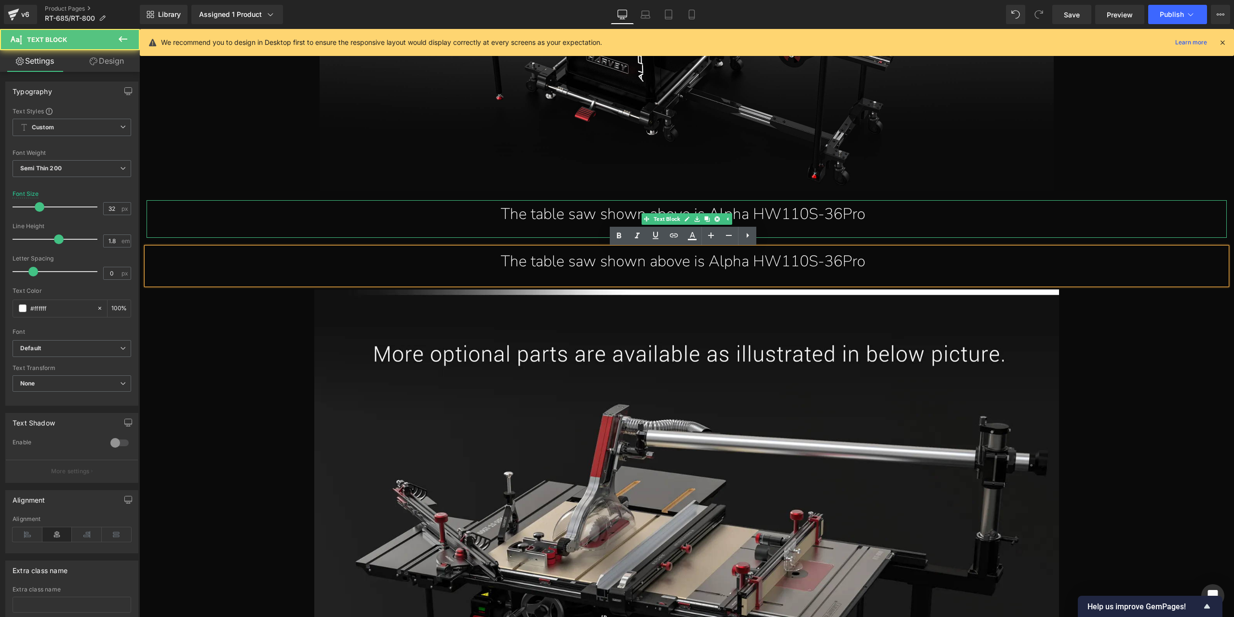
click at [600, 216] on div "The table saw shown above is Alpha HW110S-36Pro" at bounding box center [683, 214] width 1073 height 28
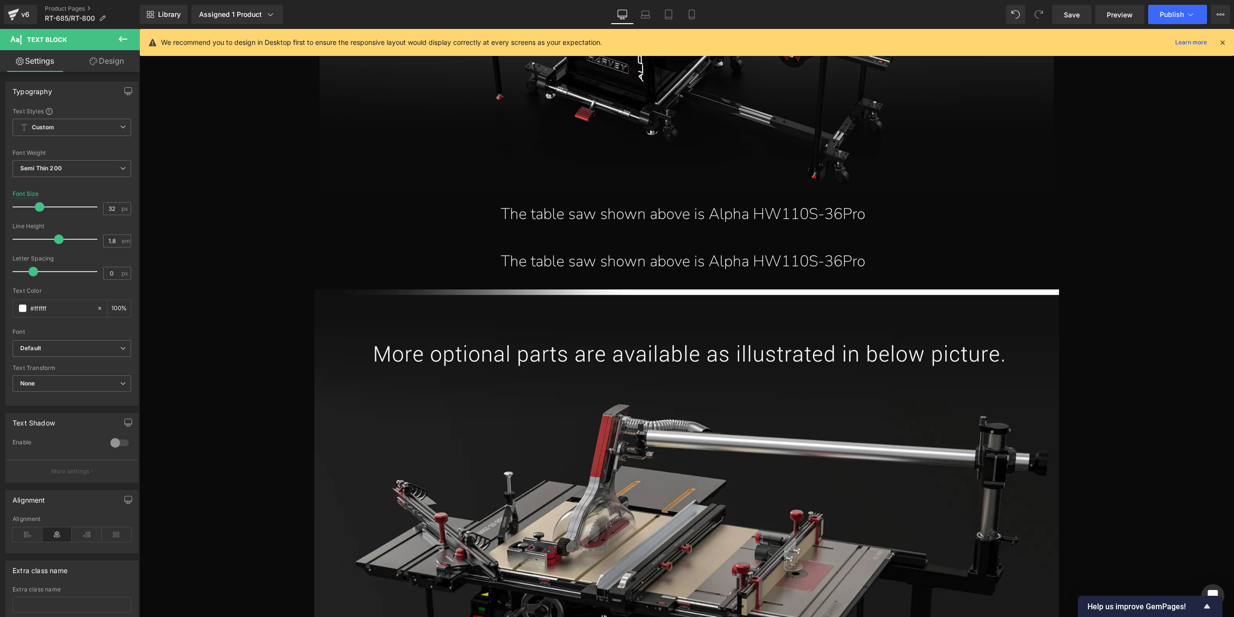
click at [111, 66] on link "Design" at bounding box center [107, 61] width 70 height 22
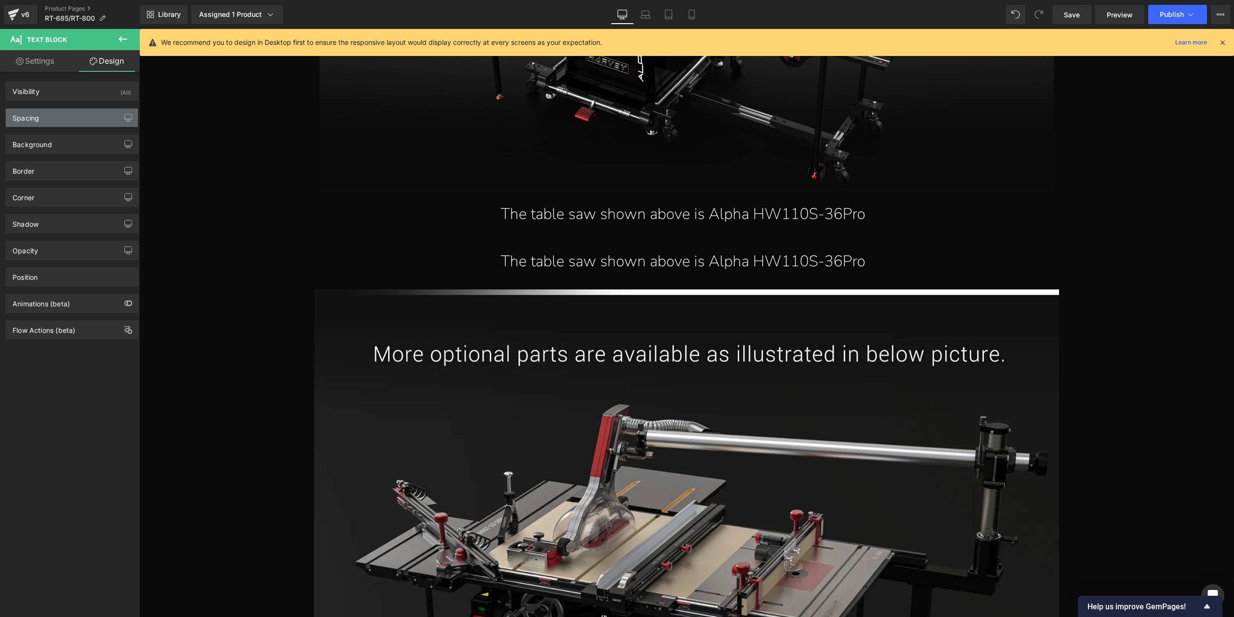
click at [74, 121] on div "Spacing" at bounding box center [72, 117] width 132 height 18
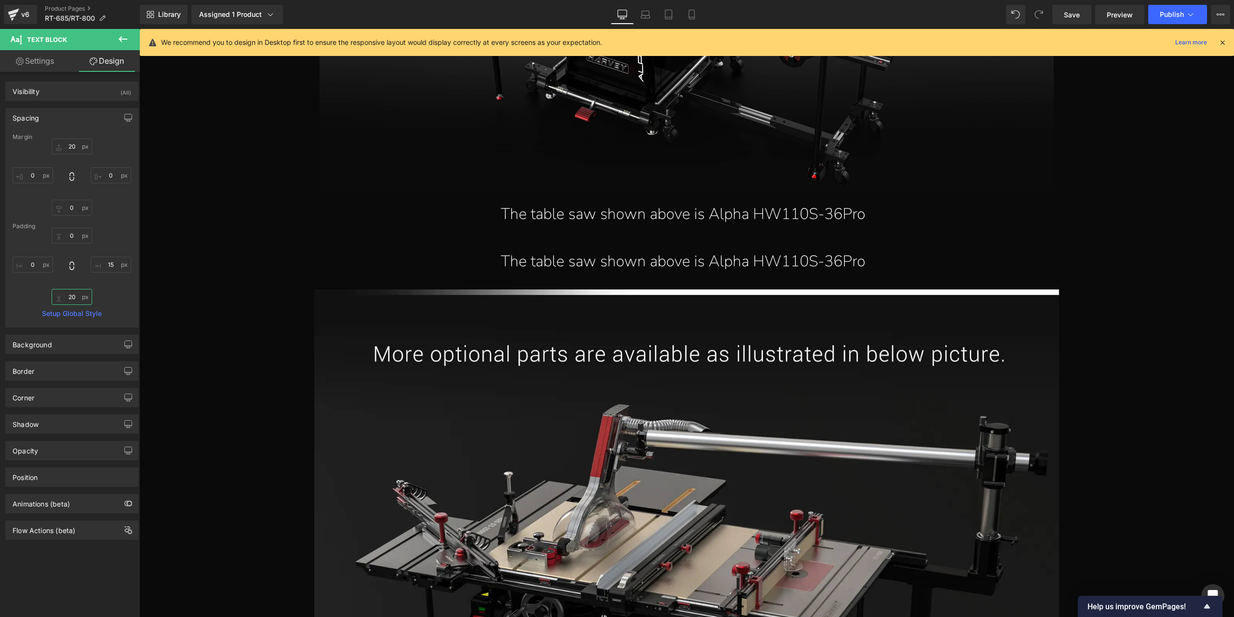
click at [67, 297] on input "20" at bounding box center [72, 297] width 40 height 16
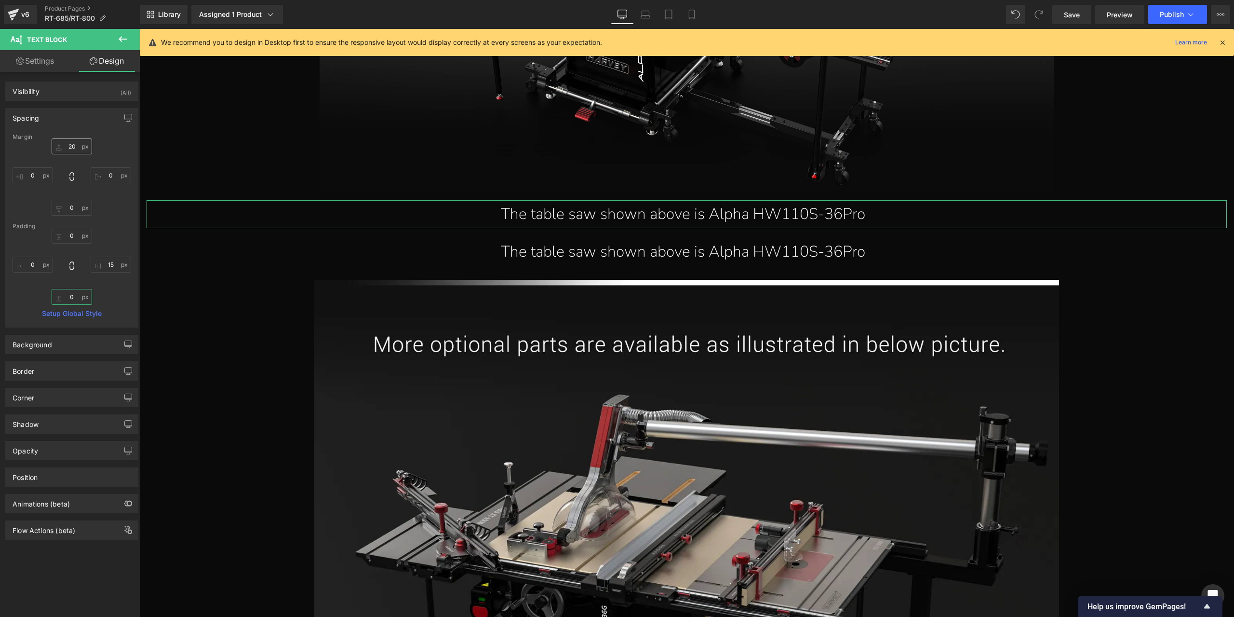
type input "0"
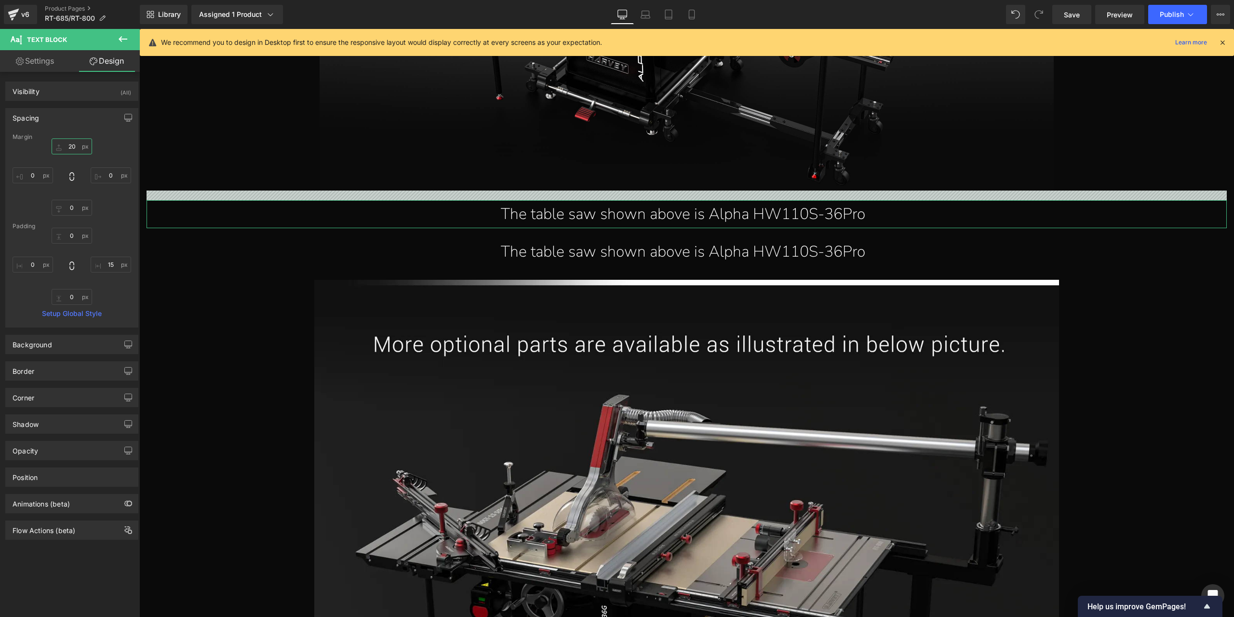
click at [72, 144] on input "20" at bounding box center [72, 146] width 40 height 16
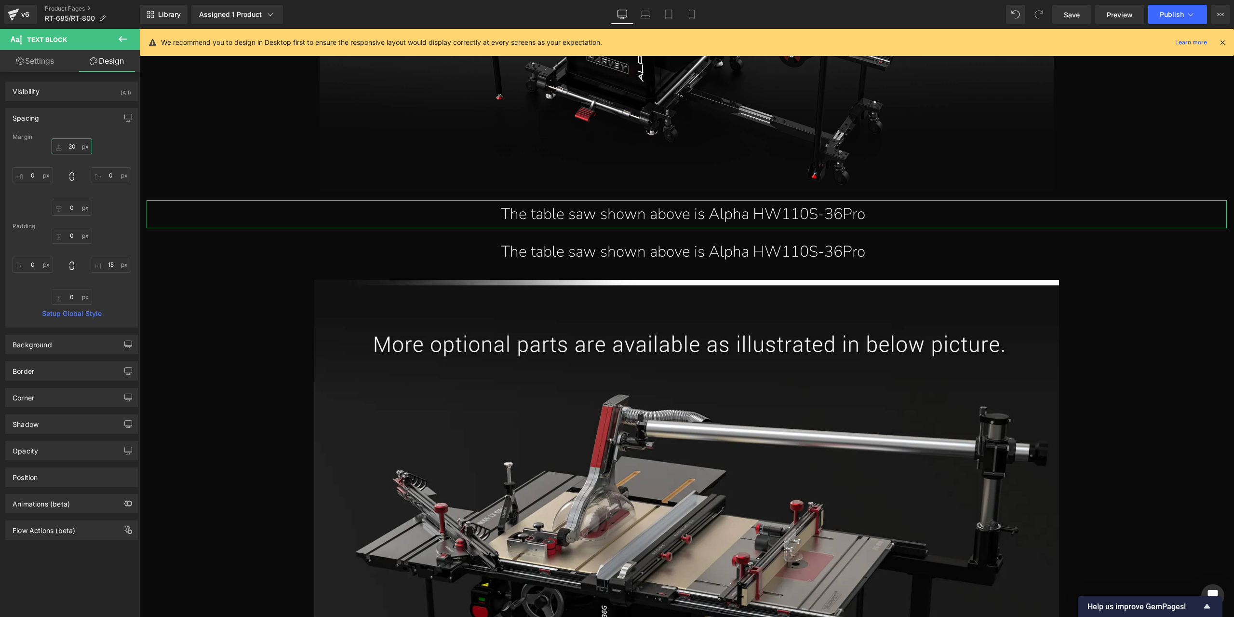
type input "0"
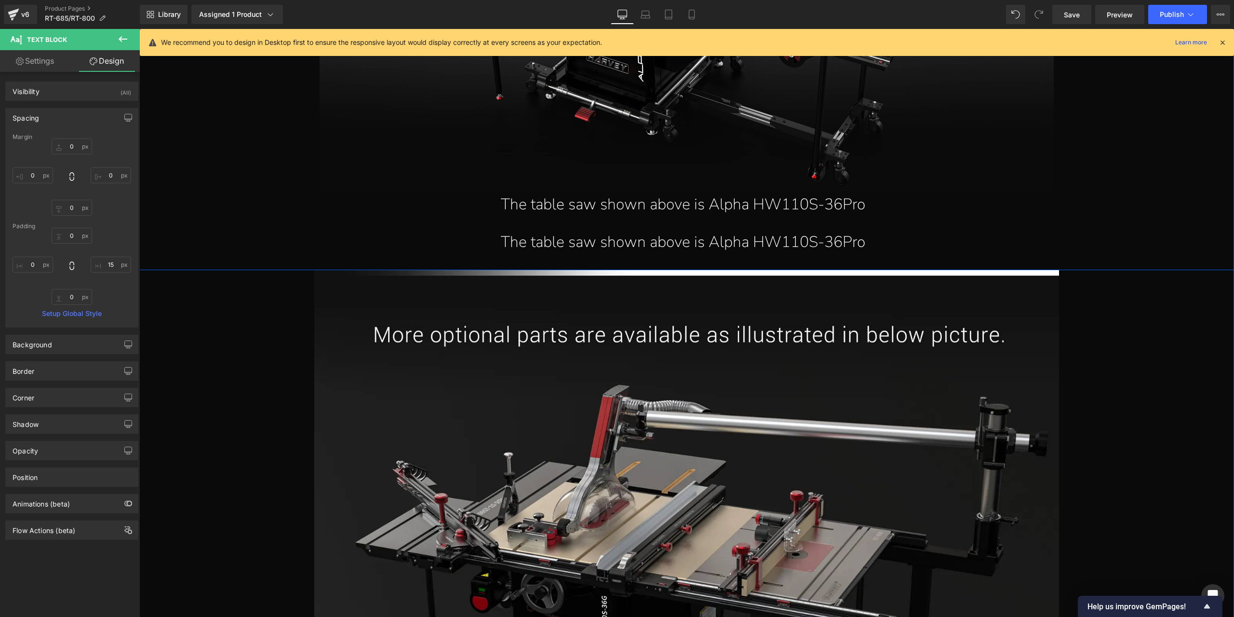
click at [629, 235] on div "The table saw shown above is Alpha HW110S-36Pro" at bounding box center [683, 242] width 1073 height 28
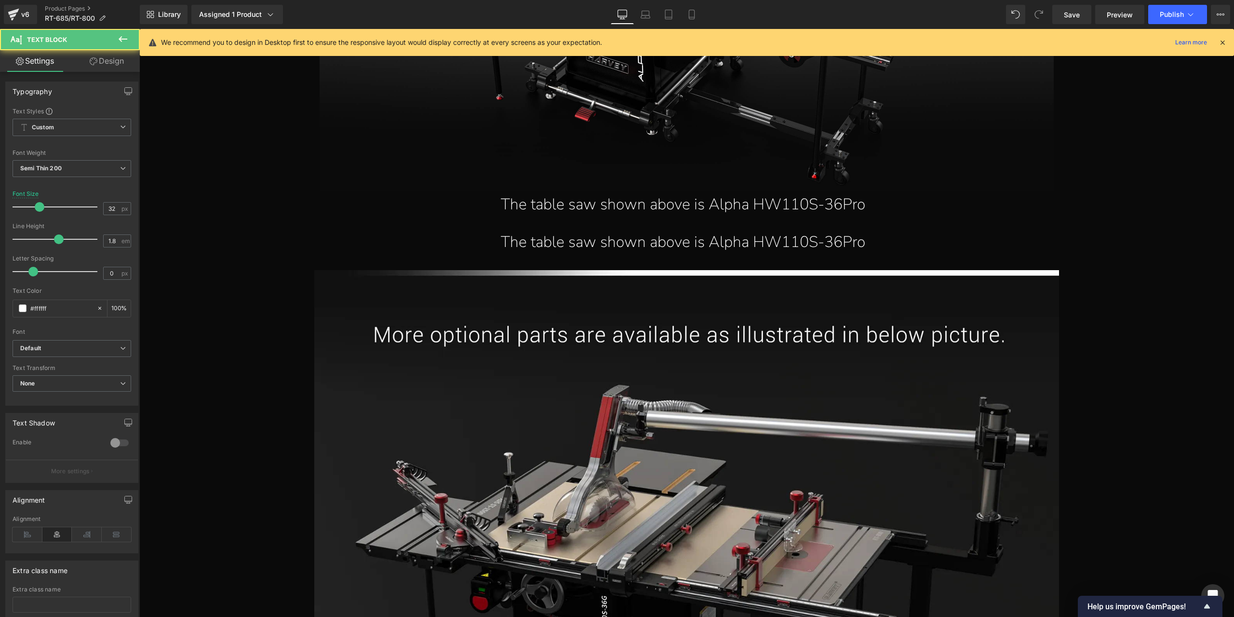
click at [107, 63] on link "Design" at bounding box center [107, 61] width 70 height 22
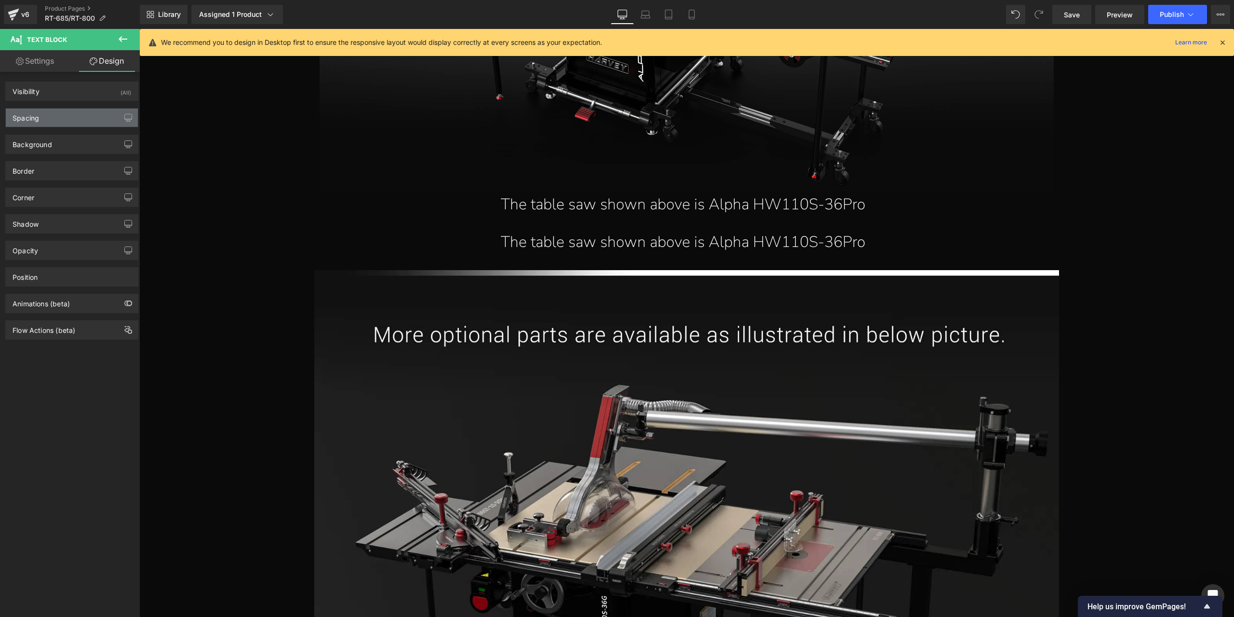
click at [69, 112] on div "Spacing" at bounding box center [72, 117] width 132 height 18
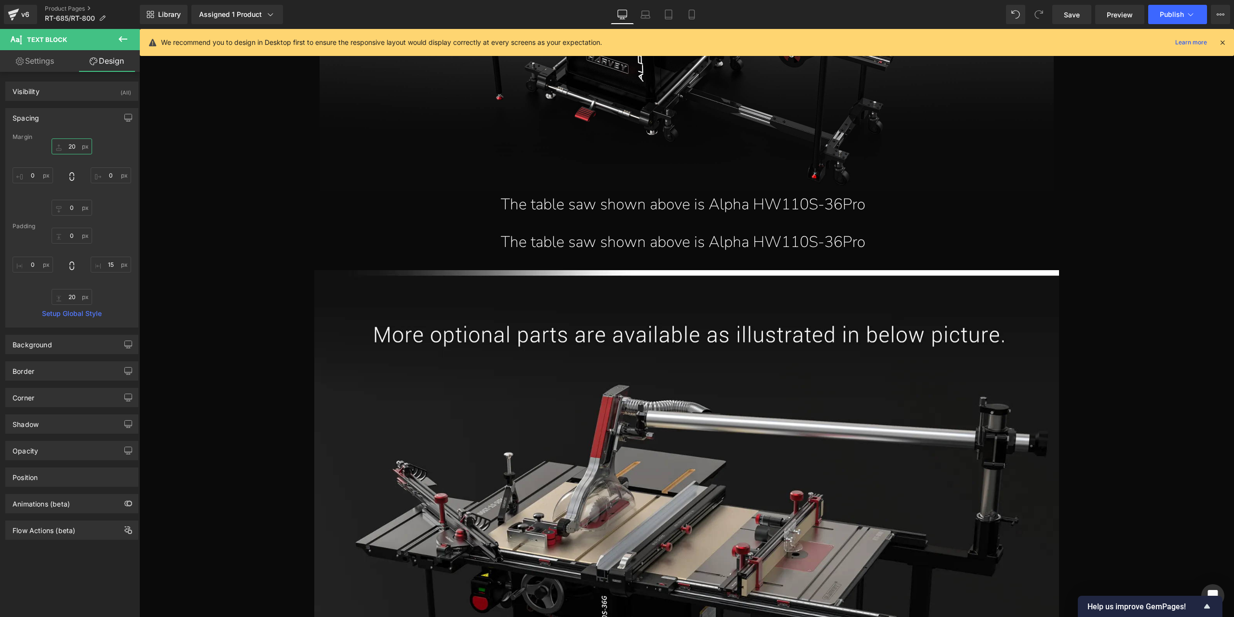
click at [67, 144] on input "20" at bounding box center [72, 146] width 40 height 16
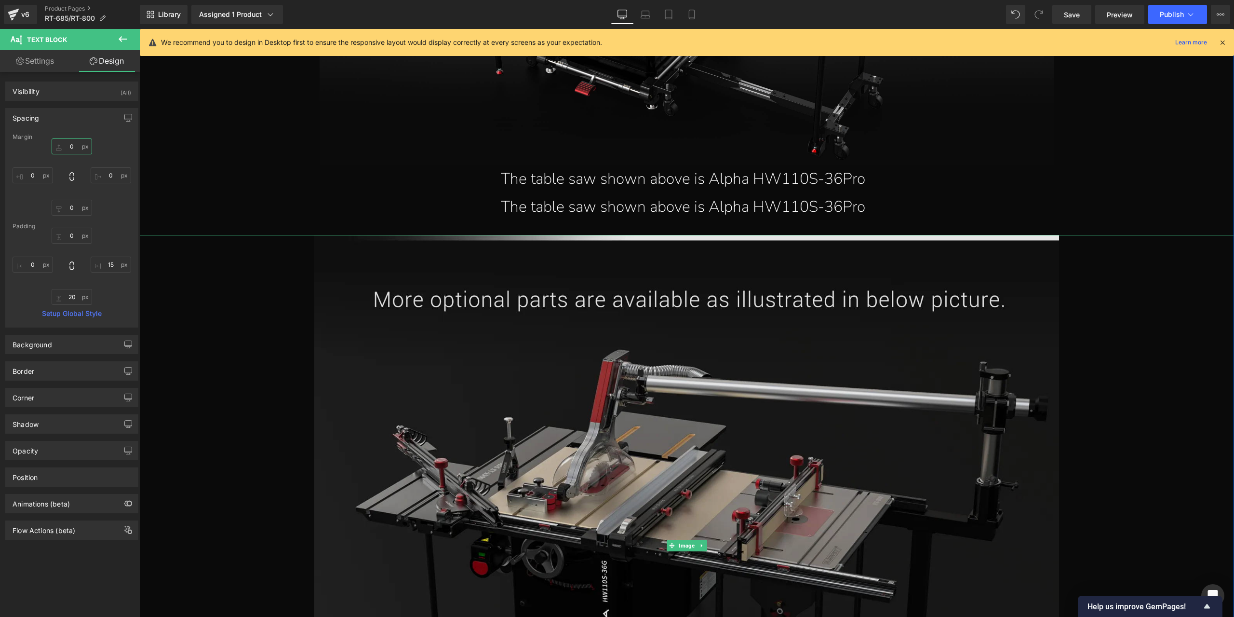
scroll to position [16154, 0]
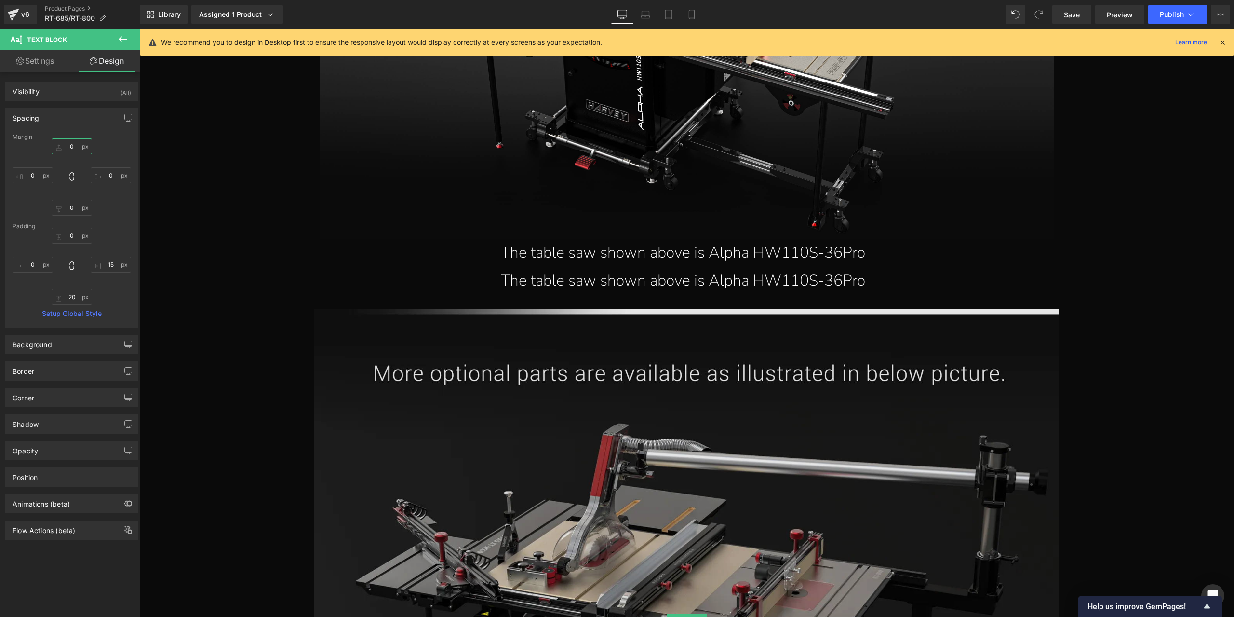
type input "20"
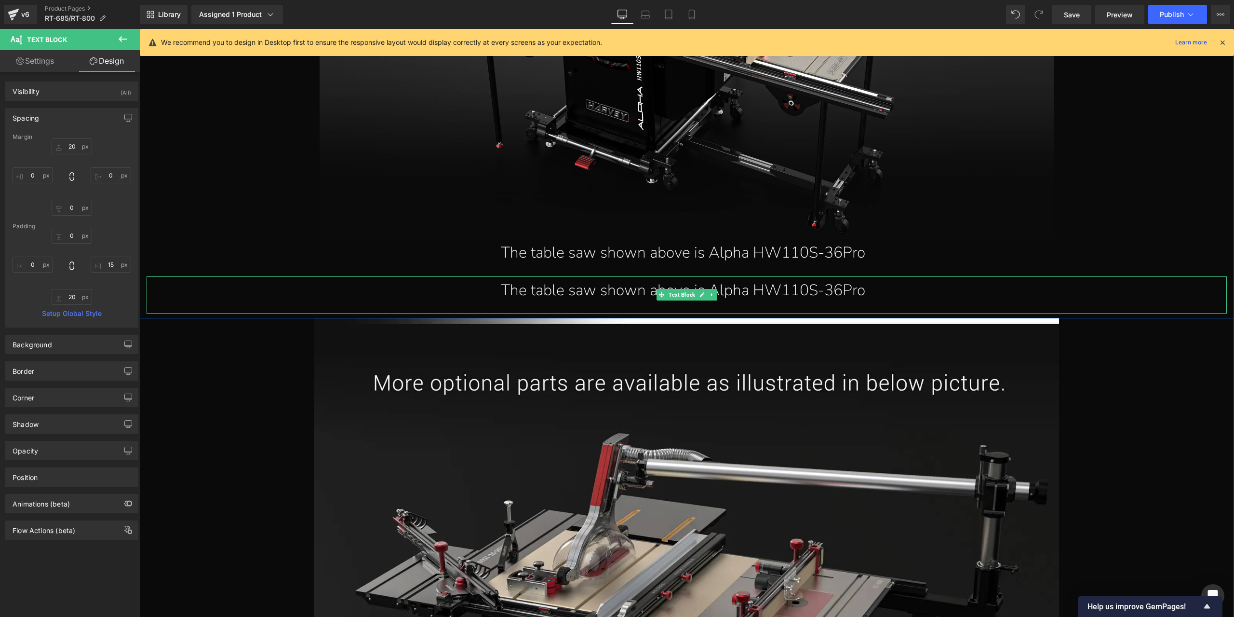
click at [620, 287] on div "The table saw shown above is Alpha HW110S-36Pro" at bounding box center [683, 290] width 1073 height 28
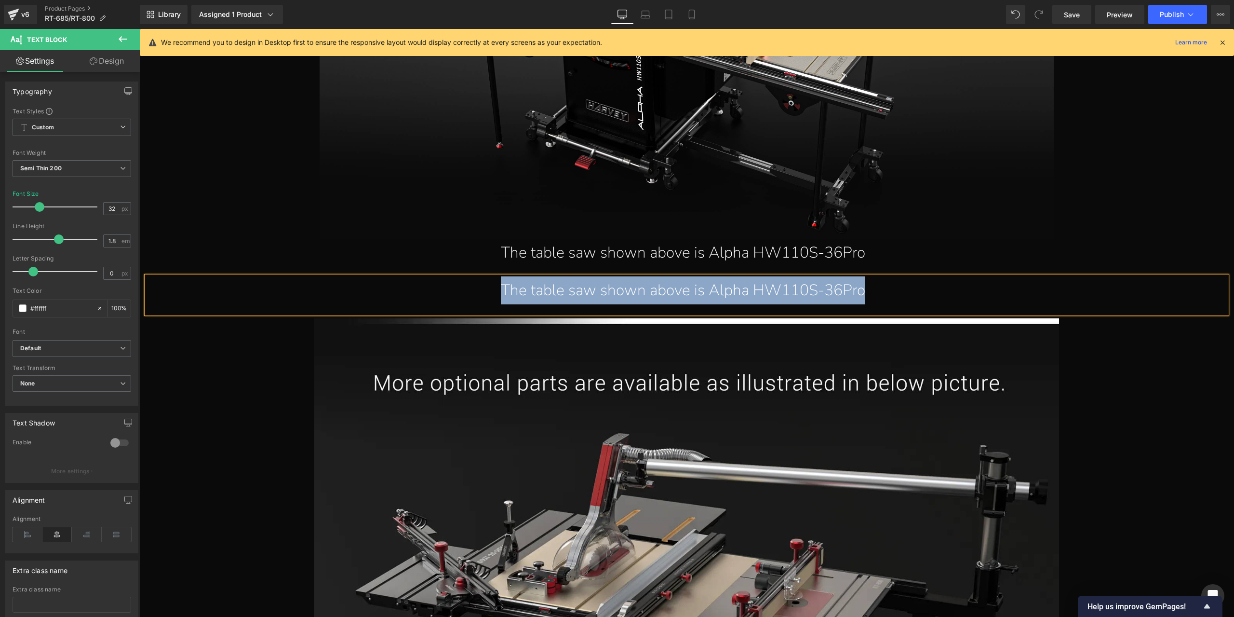
paste div
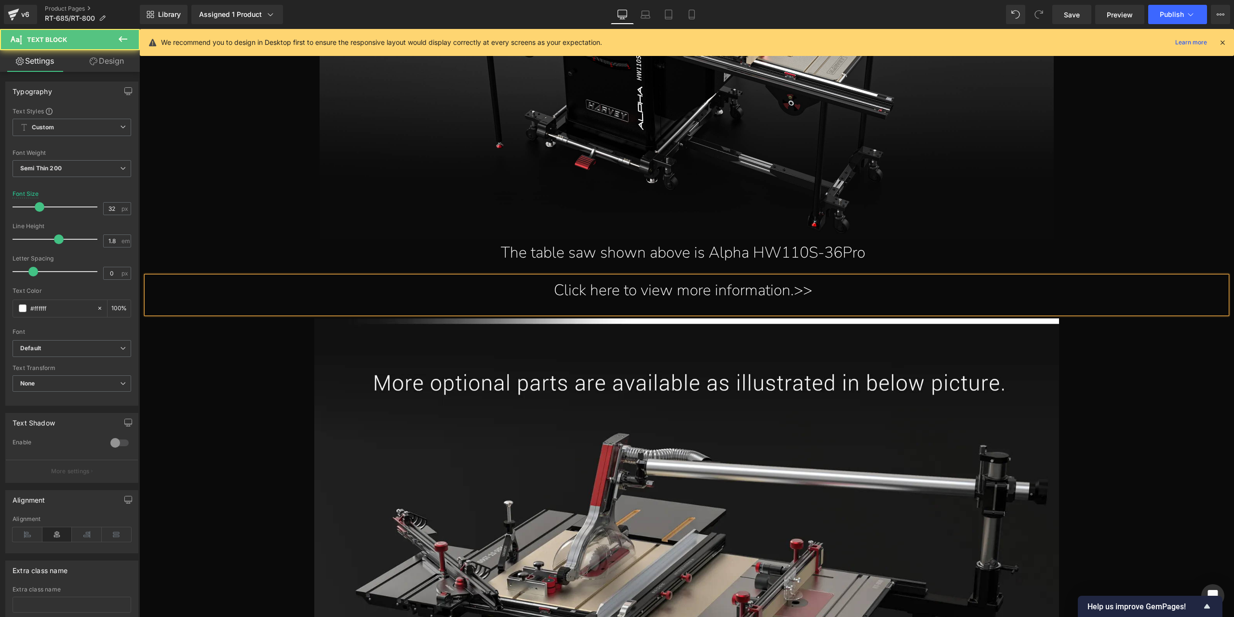
click at [676, 298] on div "Click here to view more information.>>" at bounding box center [683, 290] width 1073 height 28
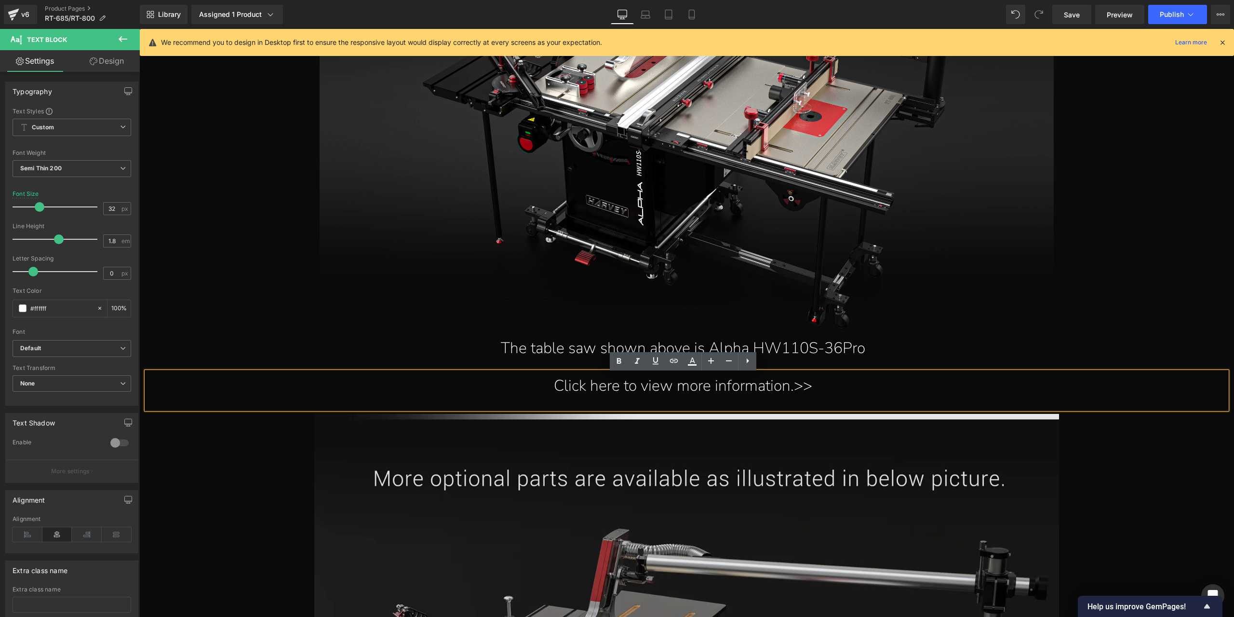
scroll to position [16057, 0]
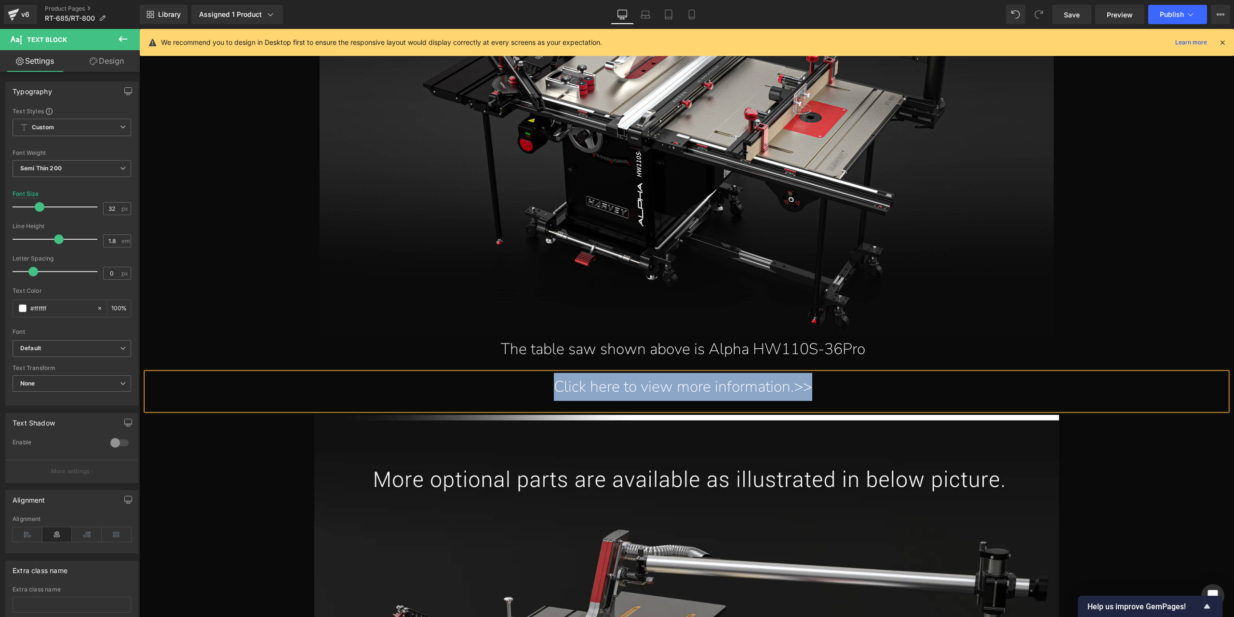
click at [700, 388] on div "Click here to view more information.>>" at bounding box center [683, 387] width 1073 height 28
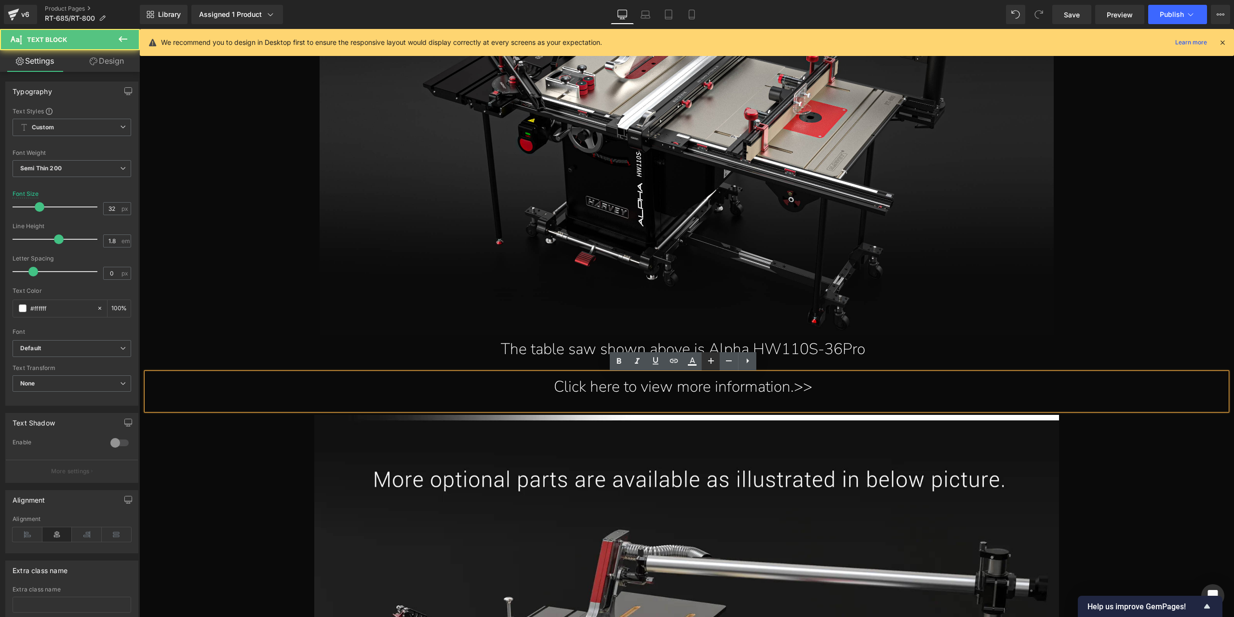
click at [712, 366] on icon at bounding box center [711, 361] width 12 height 12
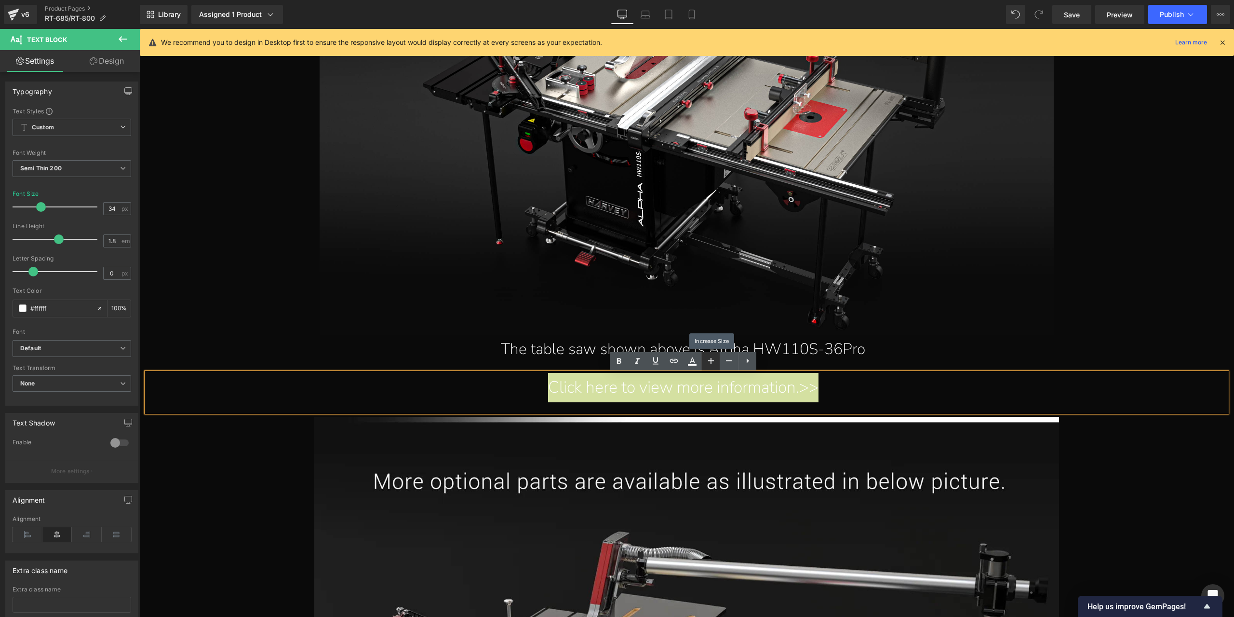
click at [712, 366] on icon at bounding box center [711, 361] width 12 height 12
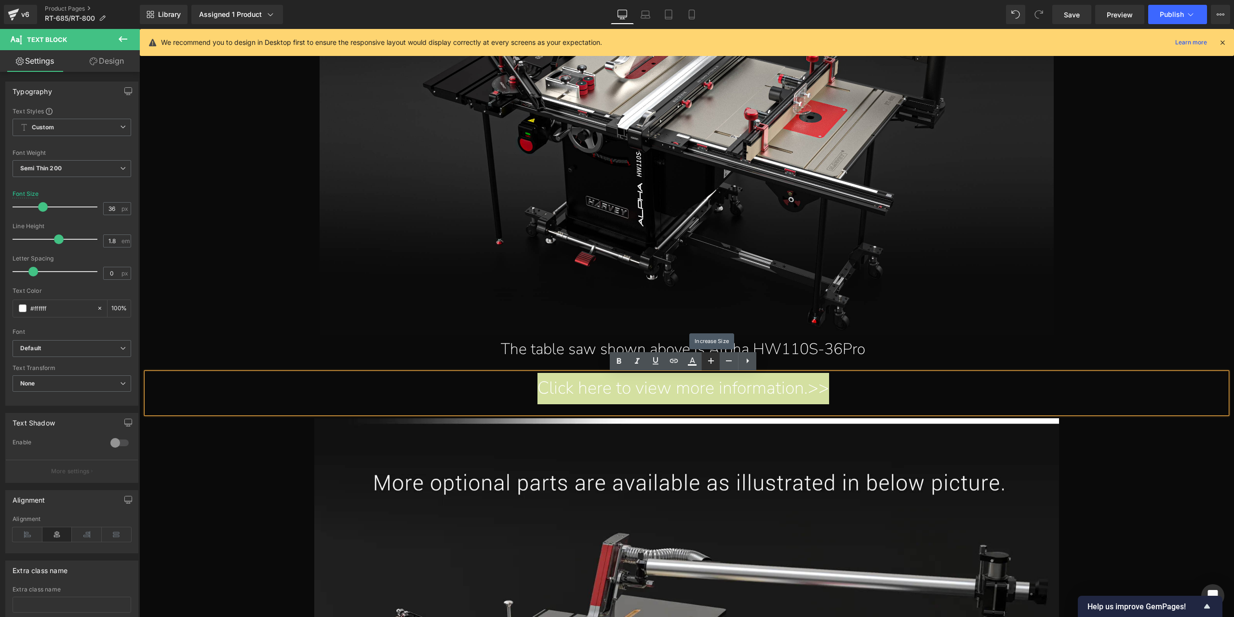
click at [712, 366] on icon at bounding box center [711, 361] width 12 height 12
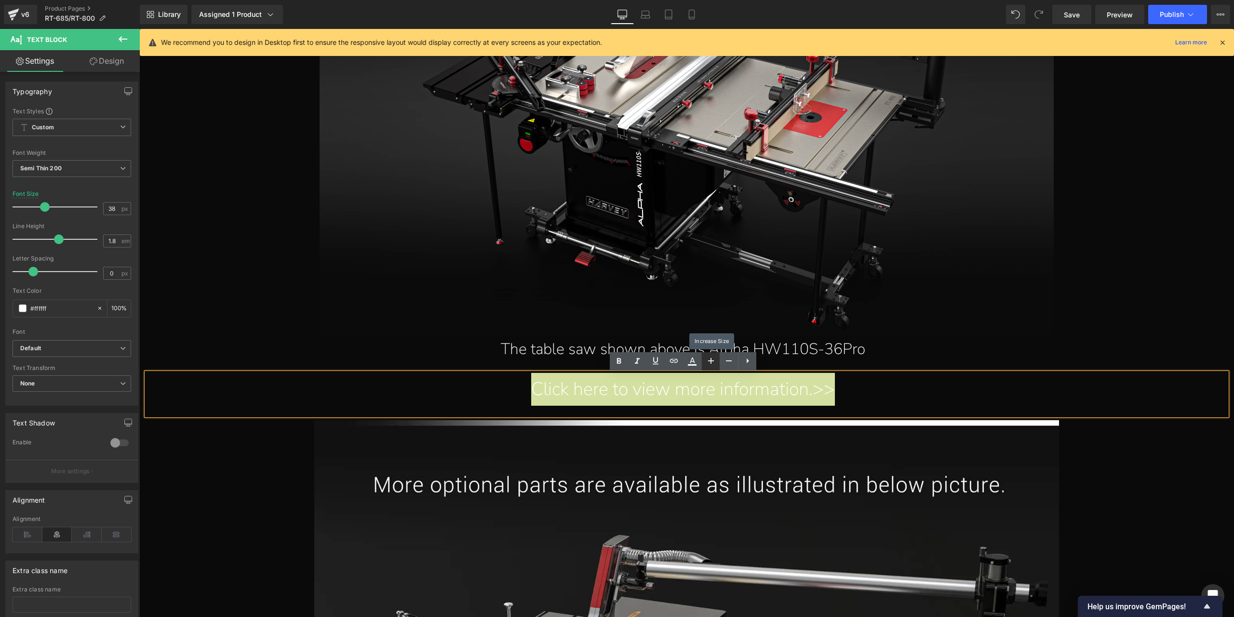
click at [712, 366] on icon at bounding box center [711, 361] width 12 height 12
type input "40"
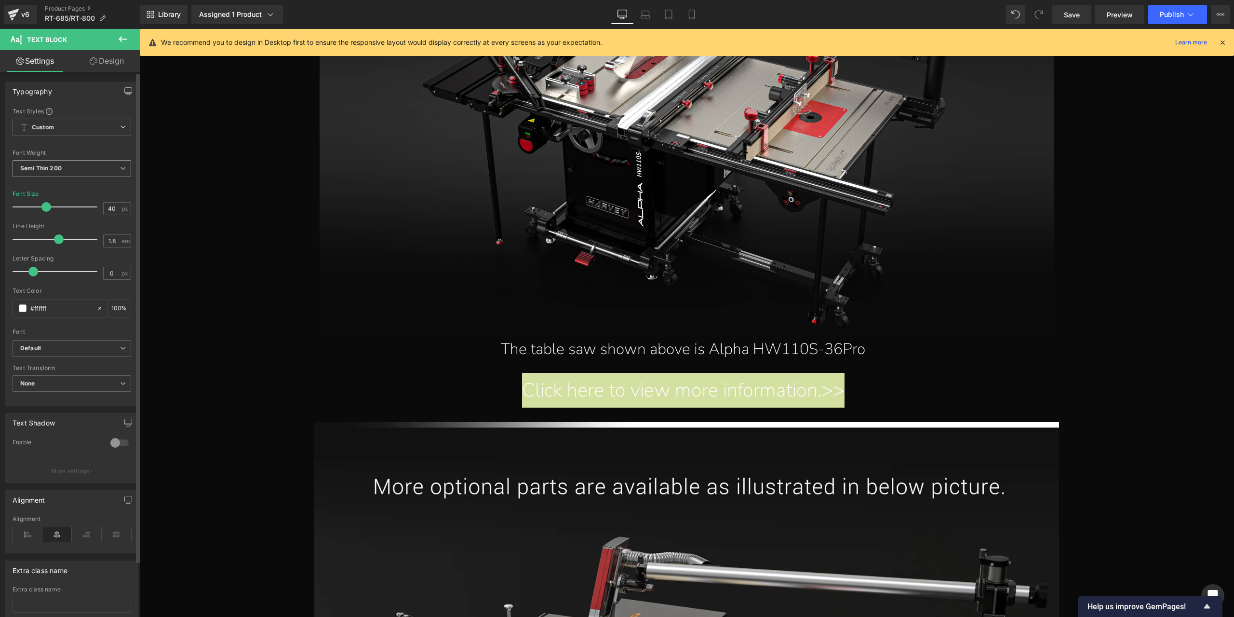
click at [51, 173] on span "Semi Thin 200" at bounding box center [72, 168] width 119 height 17
click at [61, 216] on li "Light 300" at bounding box center [72, 214] width 119 height 14
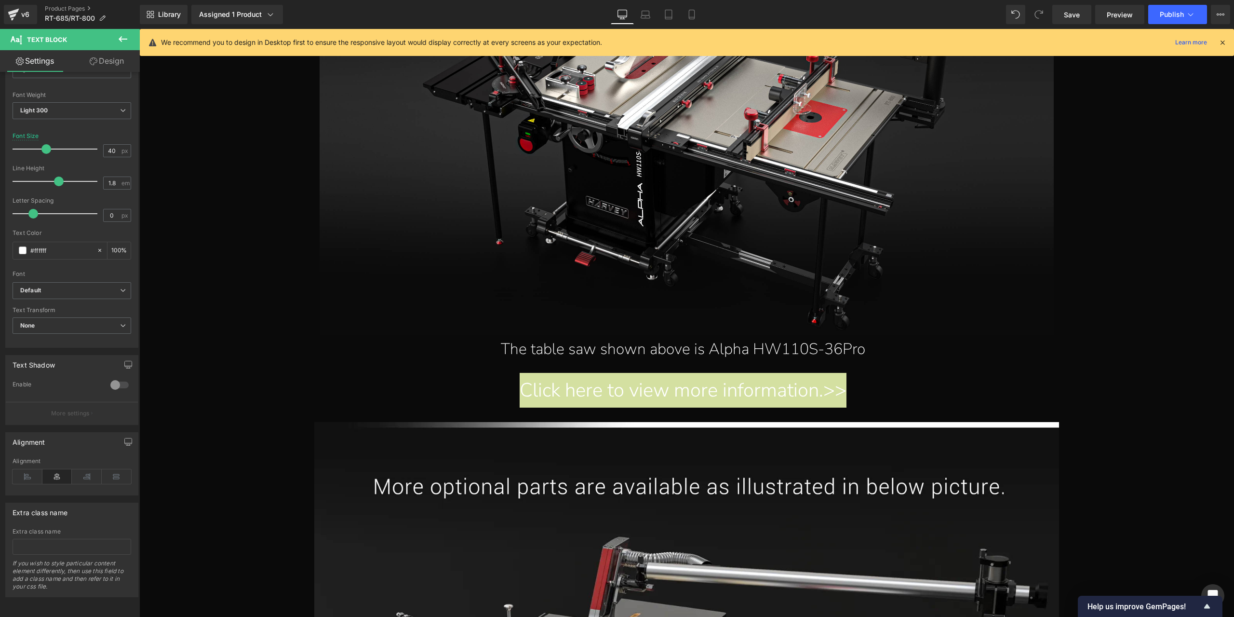
click at [103, 62] on link "Design" at bounding box center [107, 61] width 70 height 22
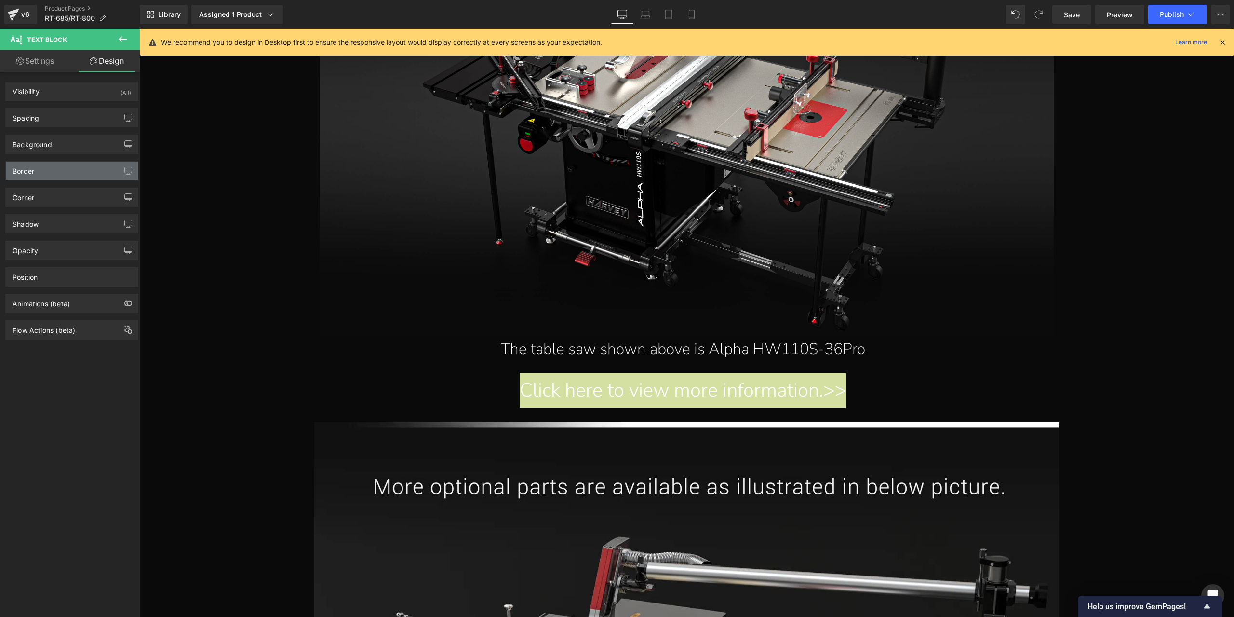
click at [60, 168] on div "Border" at bounding box center [72, 171] width 132 height 18
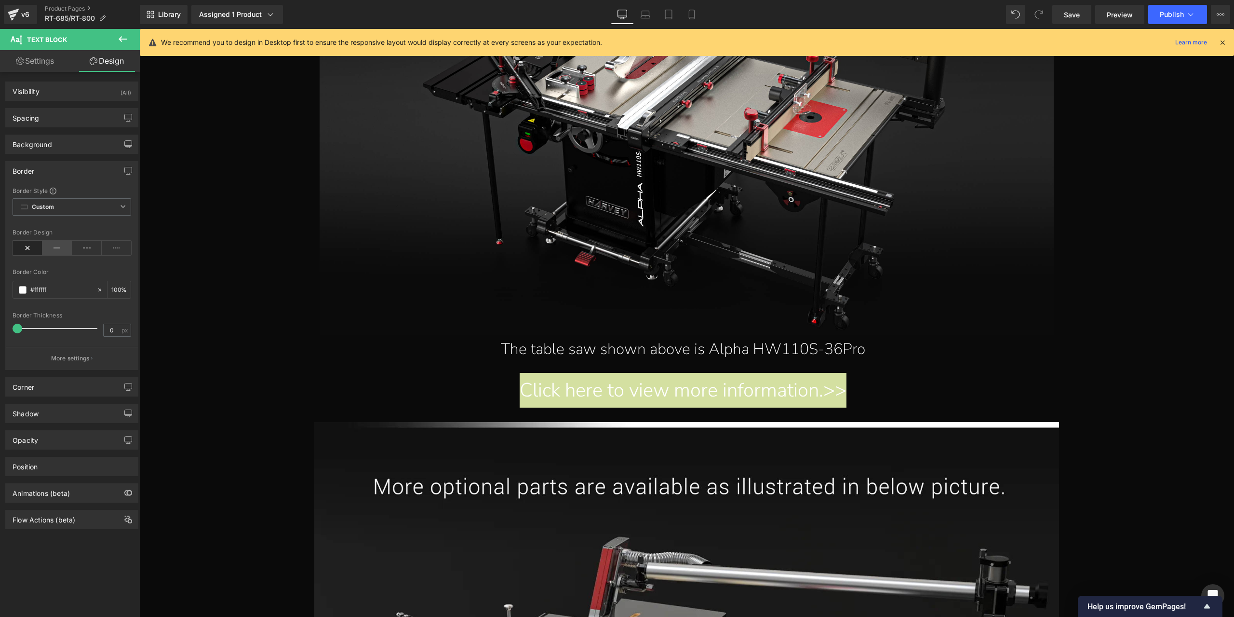
click at [56, 248] on icon at bounding box center [57, 248] width 30 height 14
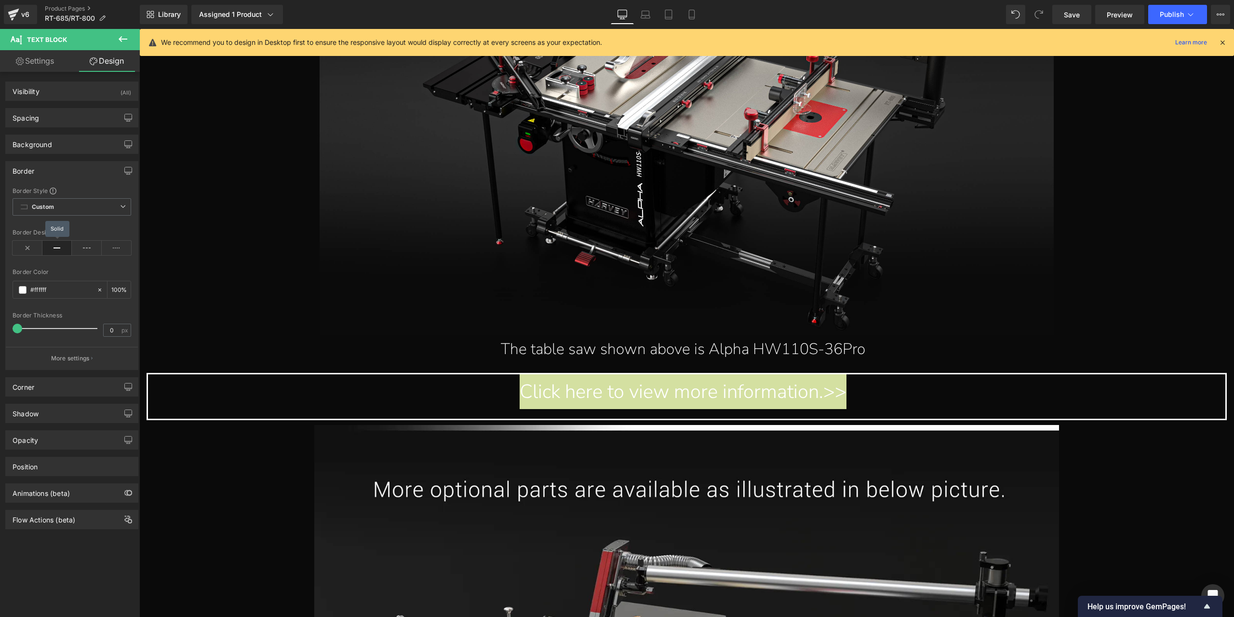
click at [56, 248] on icon at bounding box center [57, 248] width 30 height 14
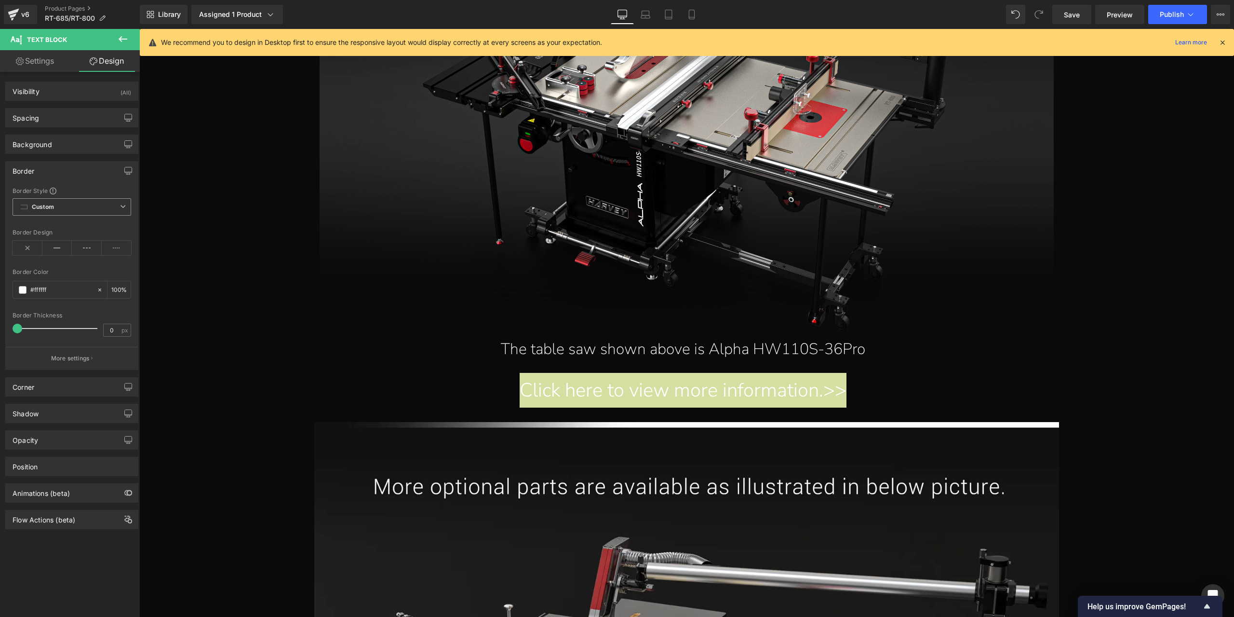
click at [88, 207] on span "Custom Setup Global Style" at bounding box center [72, 206] width 119 height 17
click at [117, 247] on icon at bounding box center [117, 248] width 30 height 14
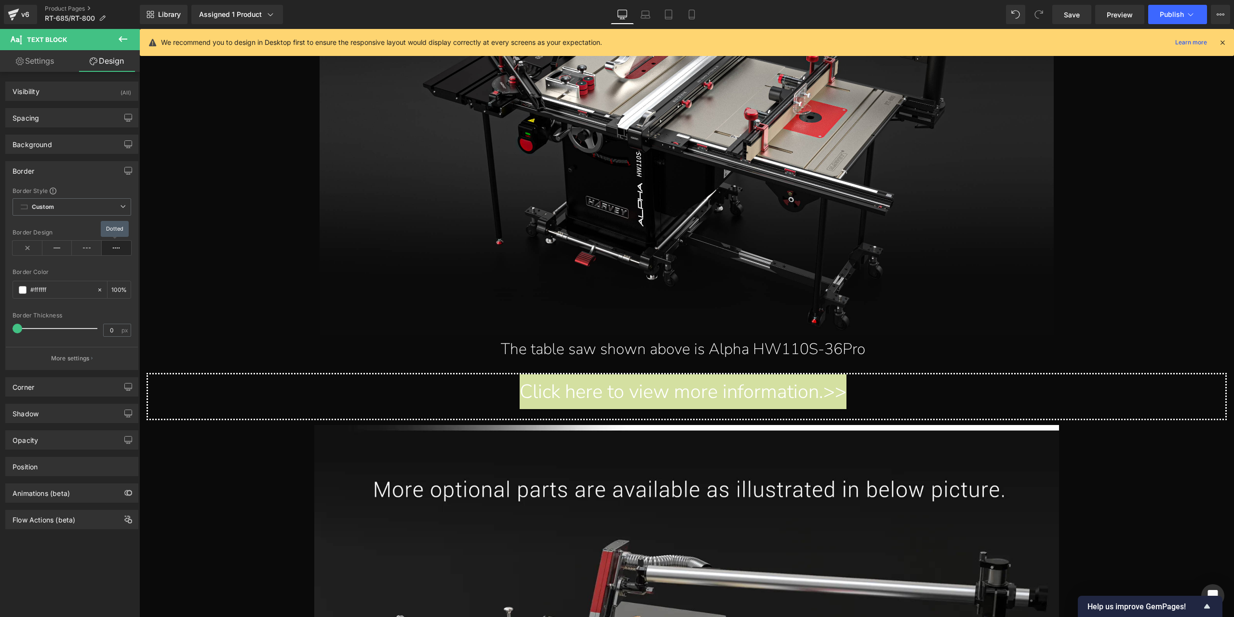
click at [117, 247] on icon at bounding box center [117, 248] width 30 height 14
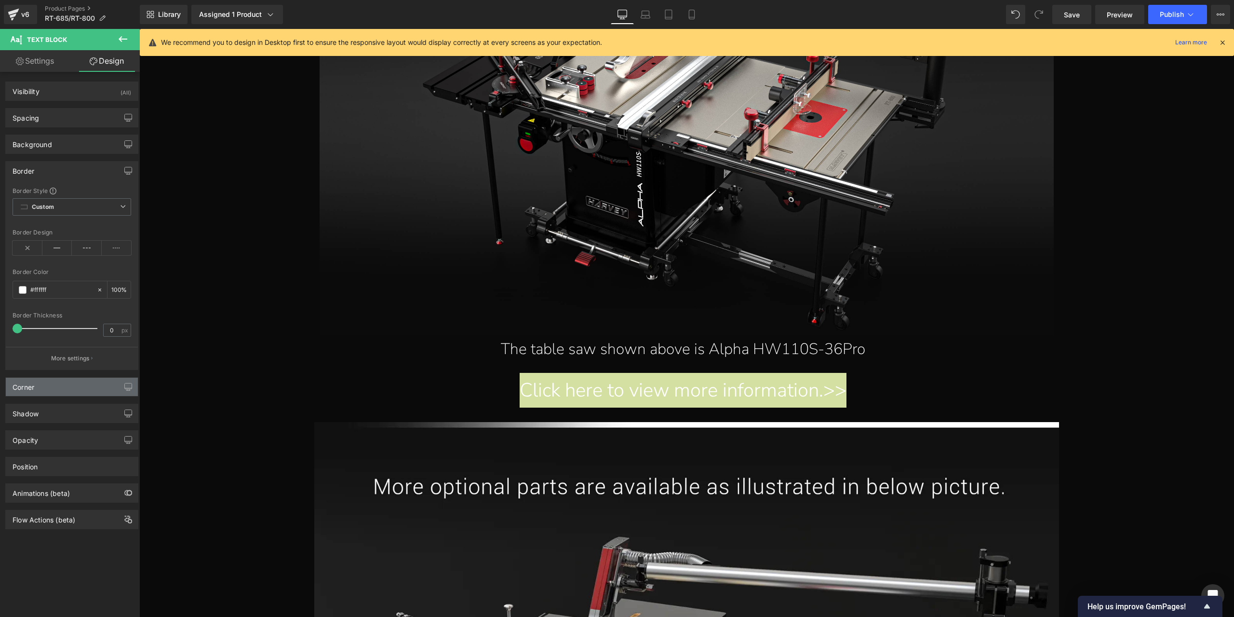
click at [67, 379] on div "Corner" at bounding box center [72, 386] width 132 height 18
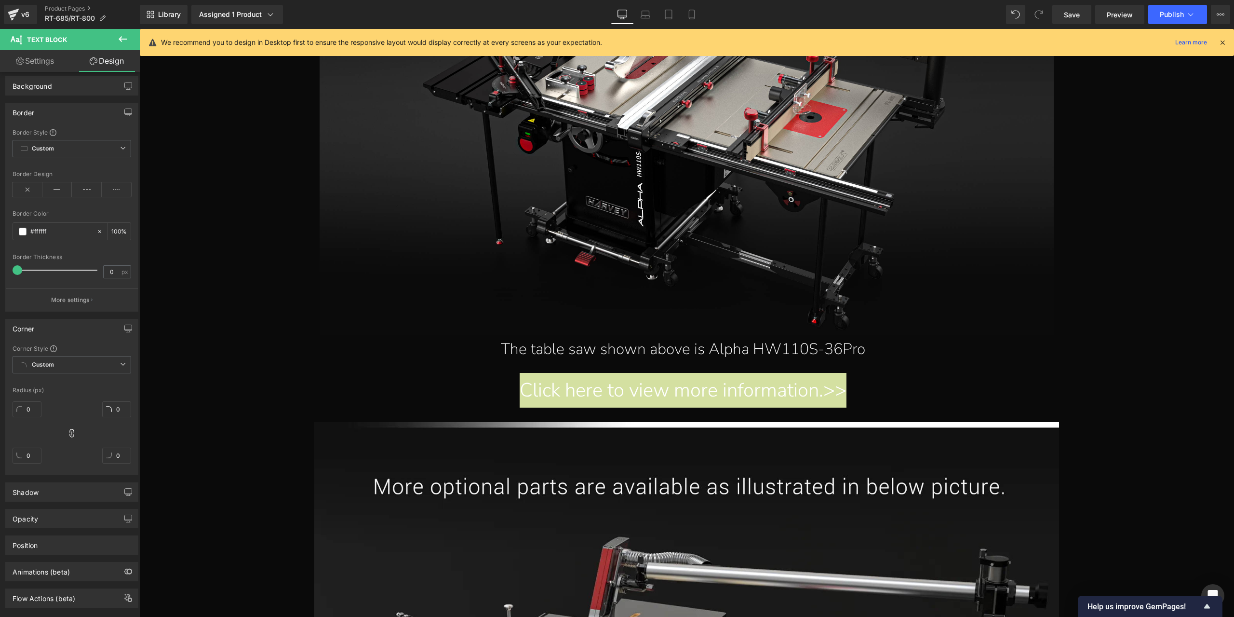
scroll to position [73, 0]
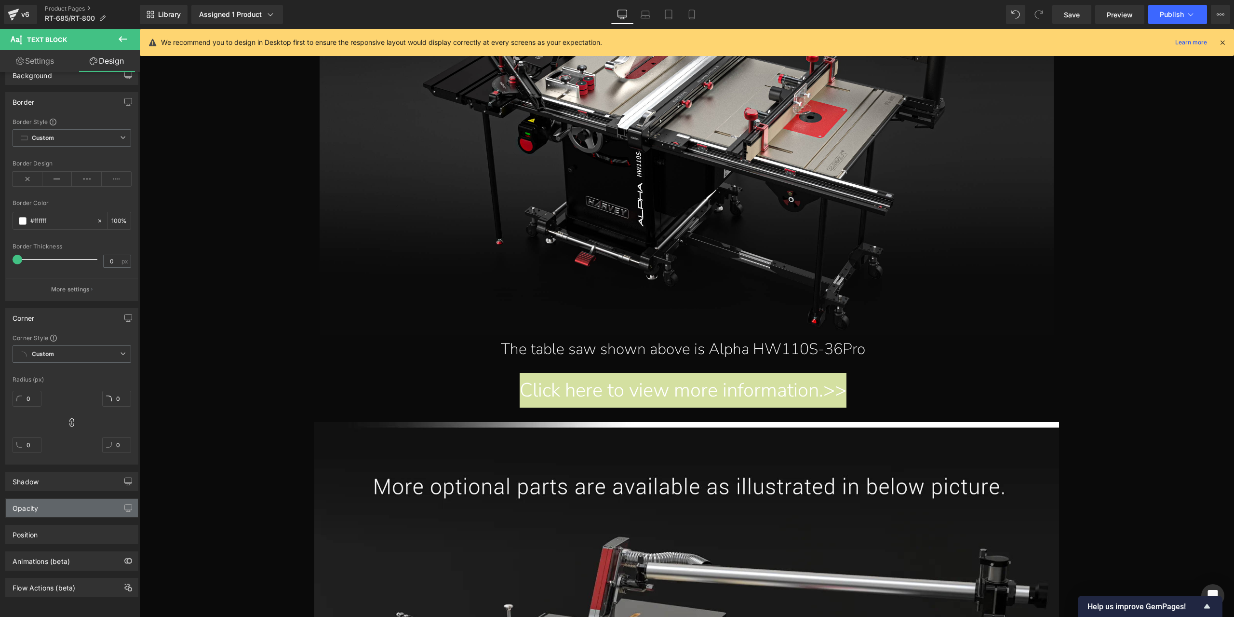
click at [49, 503] on div "Opacity" at bounding box center [72, 507] width 132 height 18
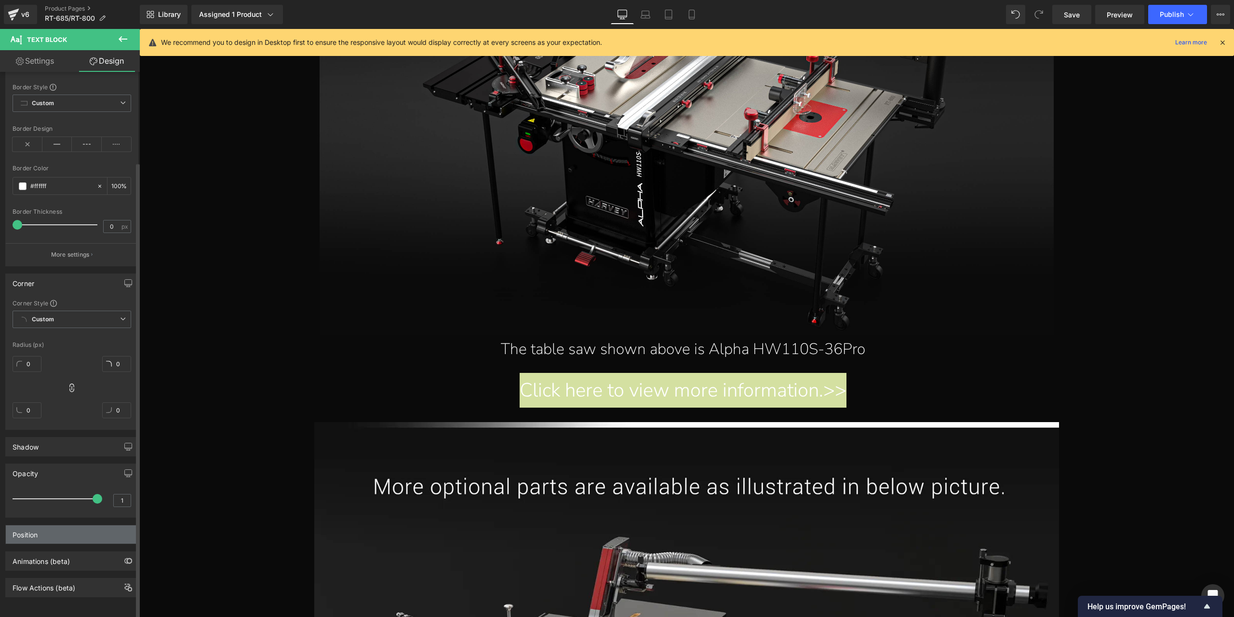
click at [50, 535] on div "Position" at bounding box center [72, 534] width 132 height 18
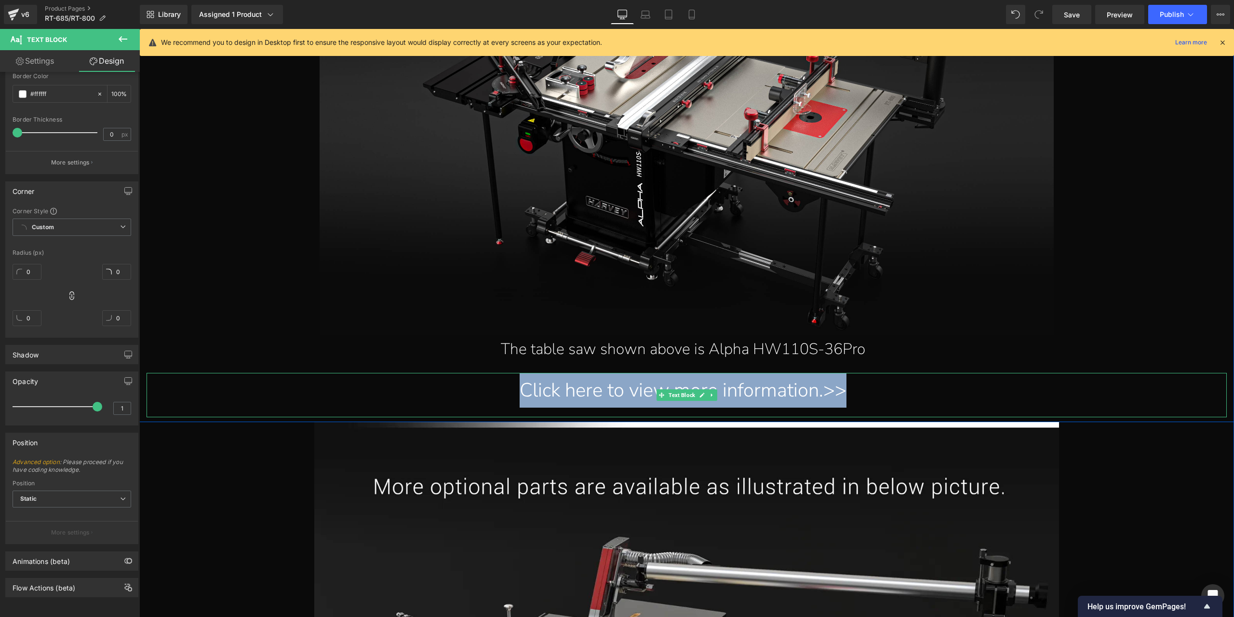
click at [722, 396] on div "Click here to view more information.>>" at bounding box center [683, 390] width 1073 height 35
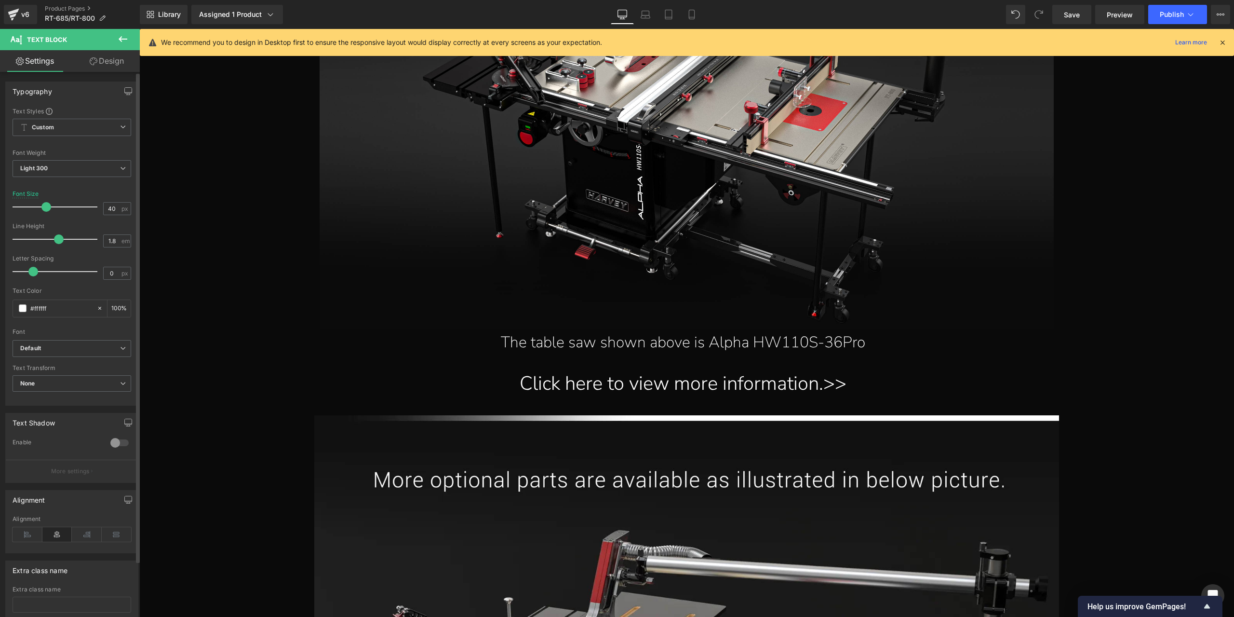
scroll to position [16154, 0]
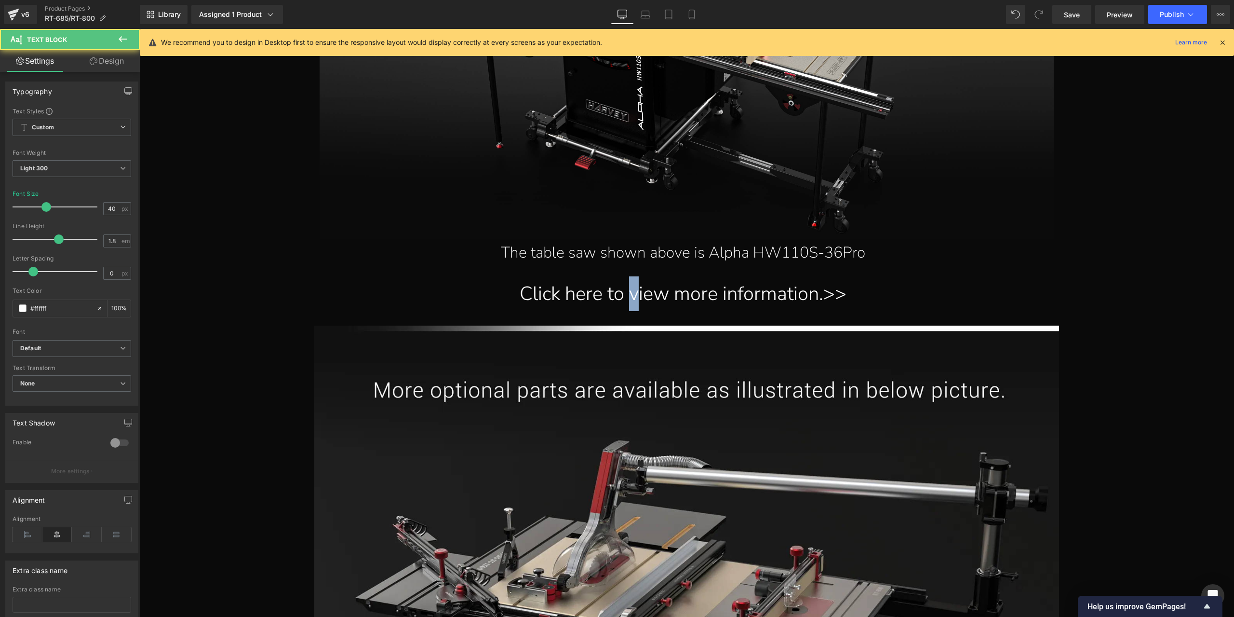
drag, startPoint x: 163, startPoint y: 323, endPoint x: 631, endPoint y: 287, distance: 468.5
click at [631, 287] on div "Click here to view more information.>>" at bounding box center [683, 293] width 1073 height 35
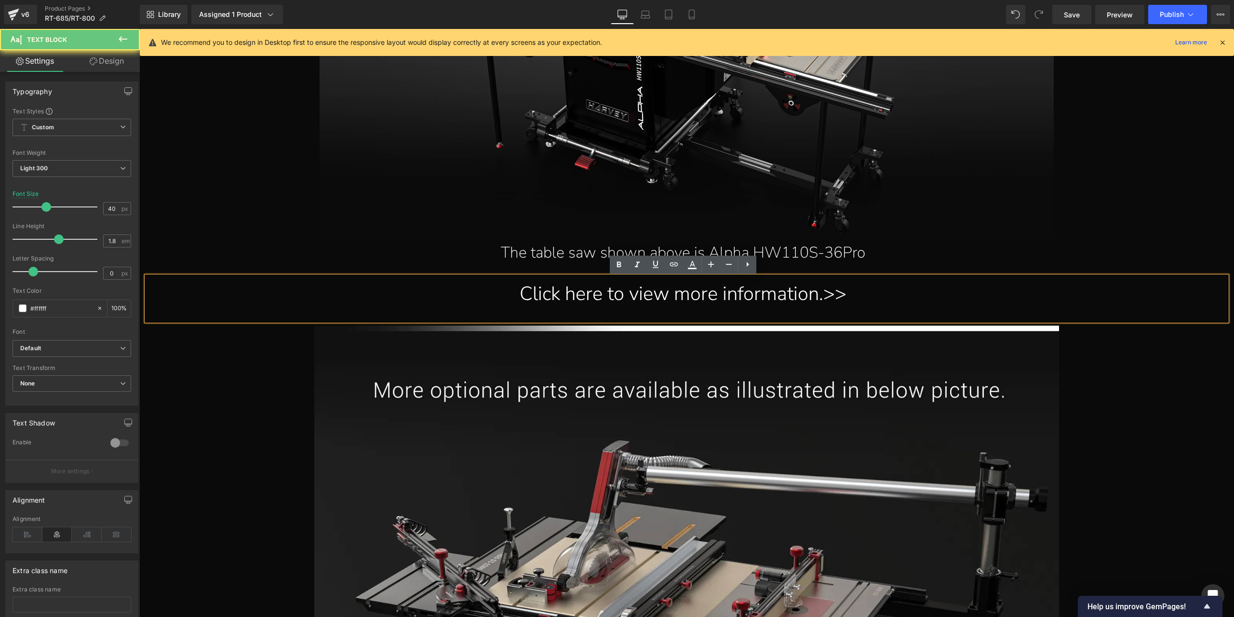
click at [672, 296] on div "Click here to view more information.>>" at bounding box center [683, 293] width 1073 height 35
click at [1032, 228] on img at bounding box center [687, 49] width 735 height 379
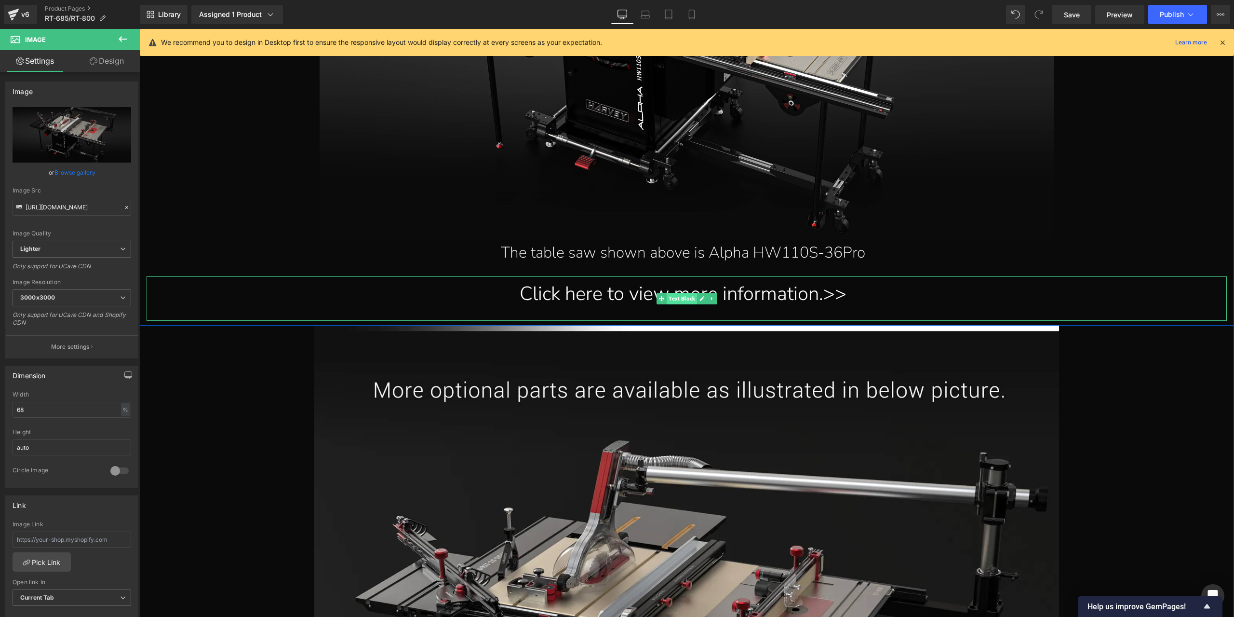
click at [673, 301] on span "Text Block" at bounding box center [682, 299] width 30 height 12
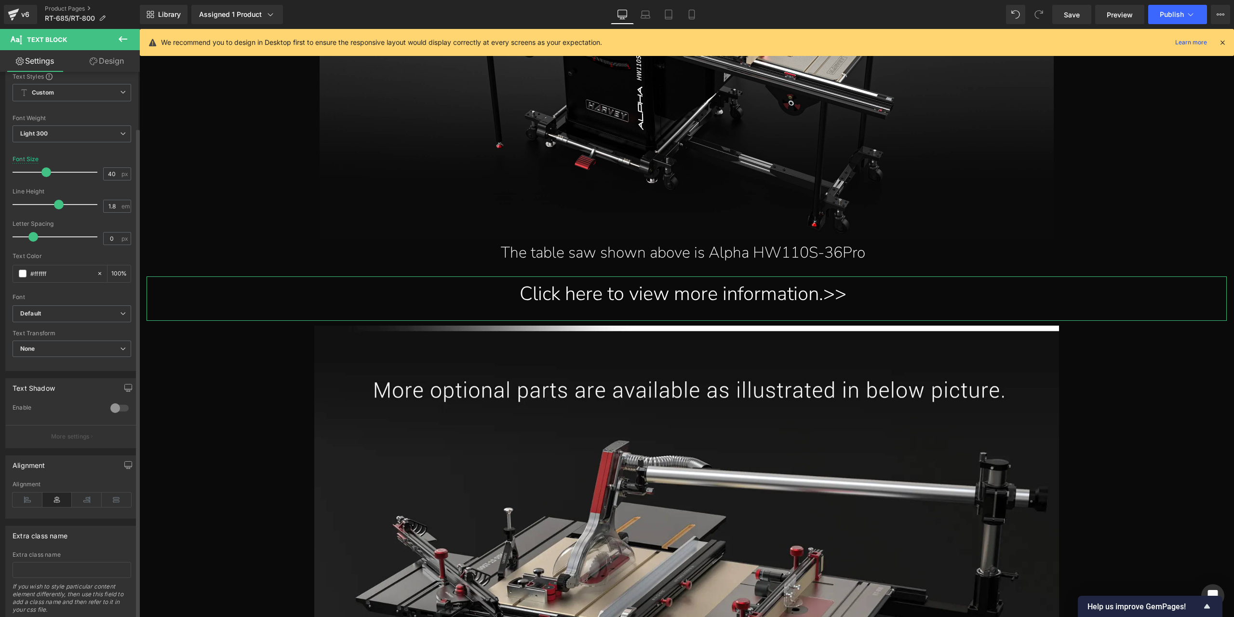
scroll to position [62, 0]
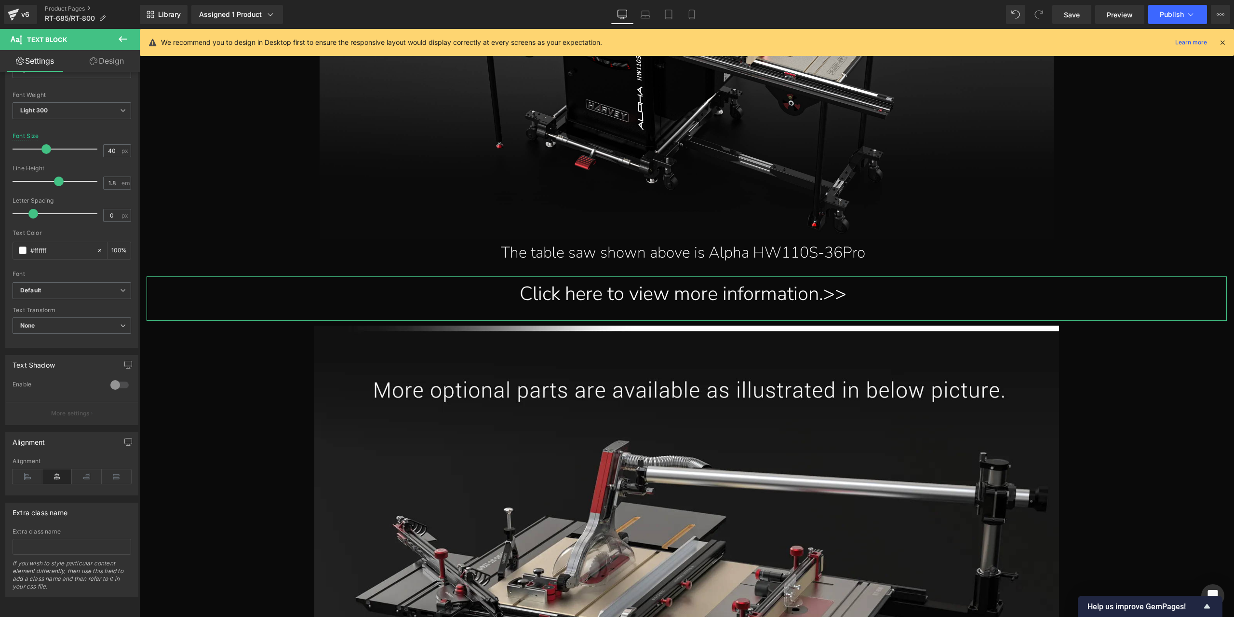
click at [101, 60] on link "Design" at bounding box center [107, 61] width 70 height 22
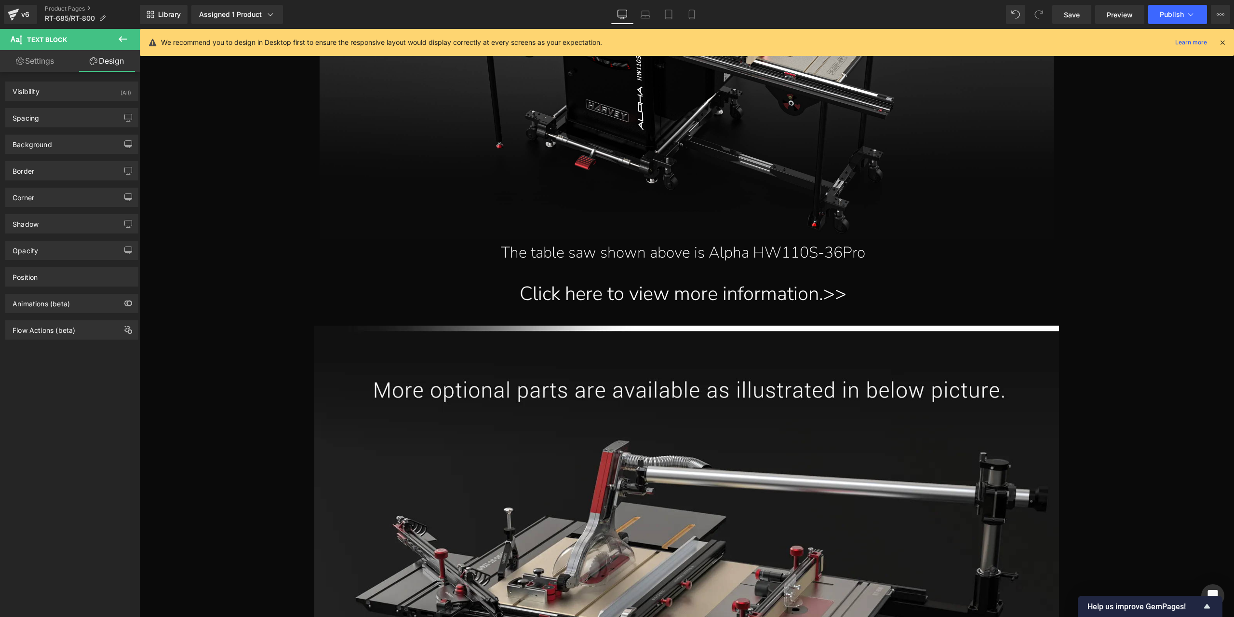
click at [122, 35] on icon at bounding box center [123, 39] width 12 height 12
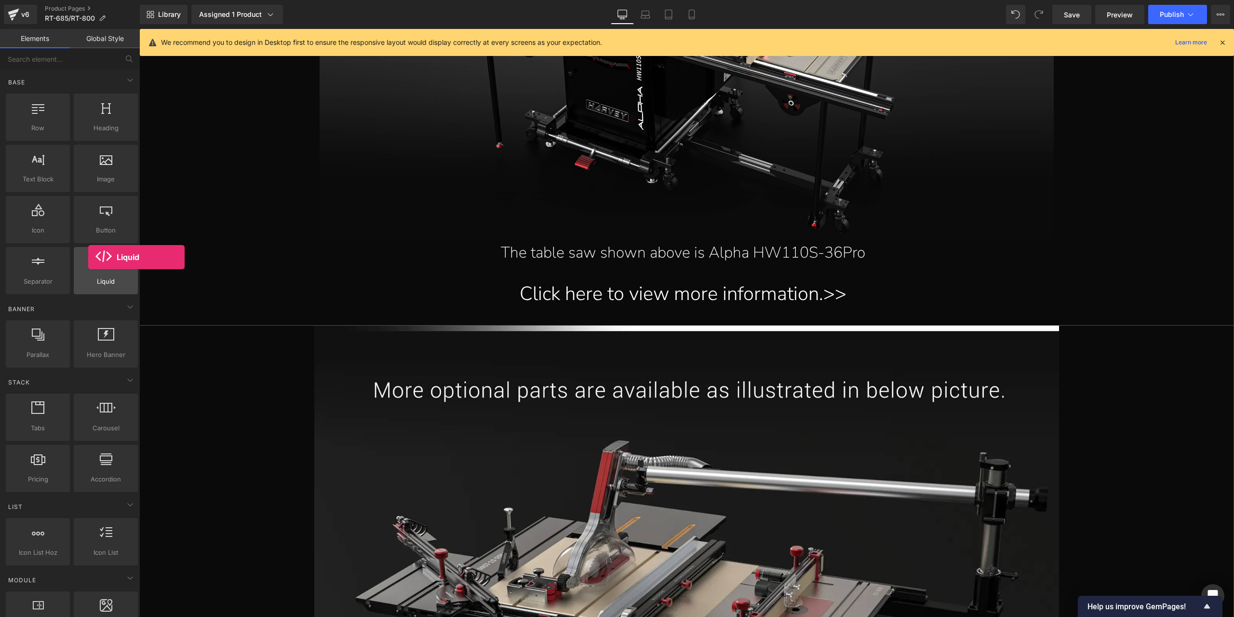
drag, startPoint x: 103, startPoint y: 274, endPoint x: 88, endPoint y: 257, distance: 22.5
click at [88, 257] on div at bounding box center [106, 266] width 58 height 22
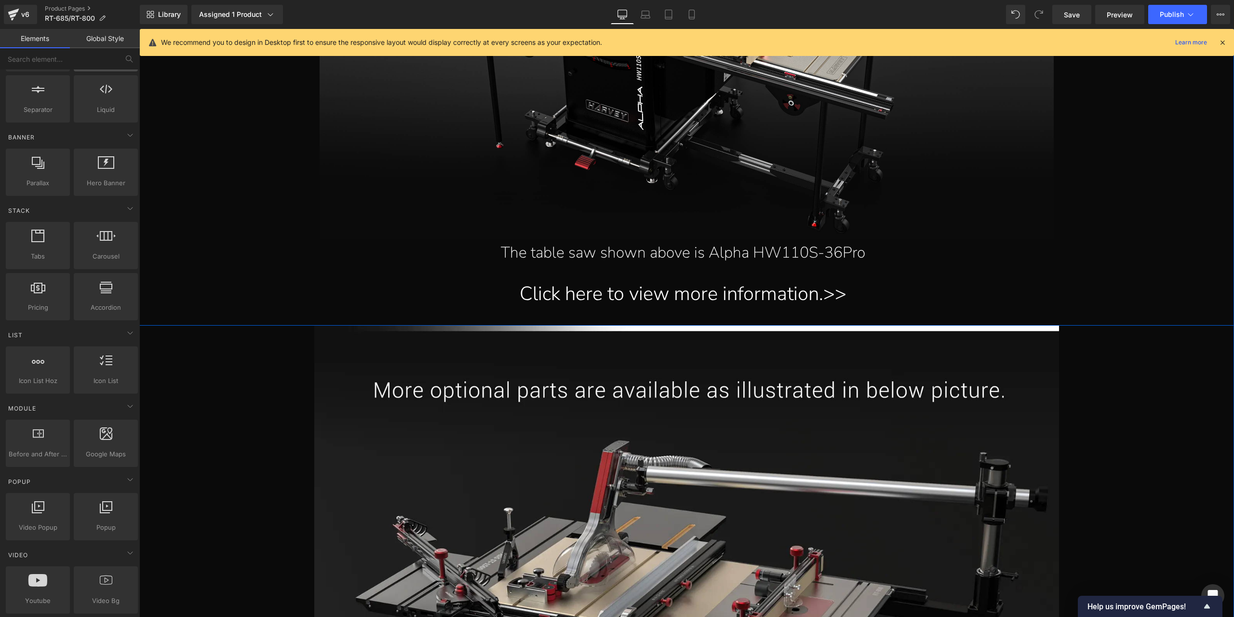
scroll to position [96, 0]
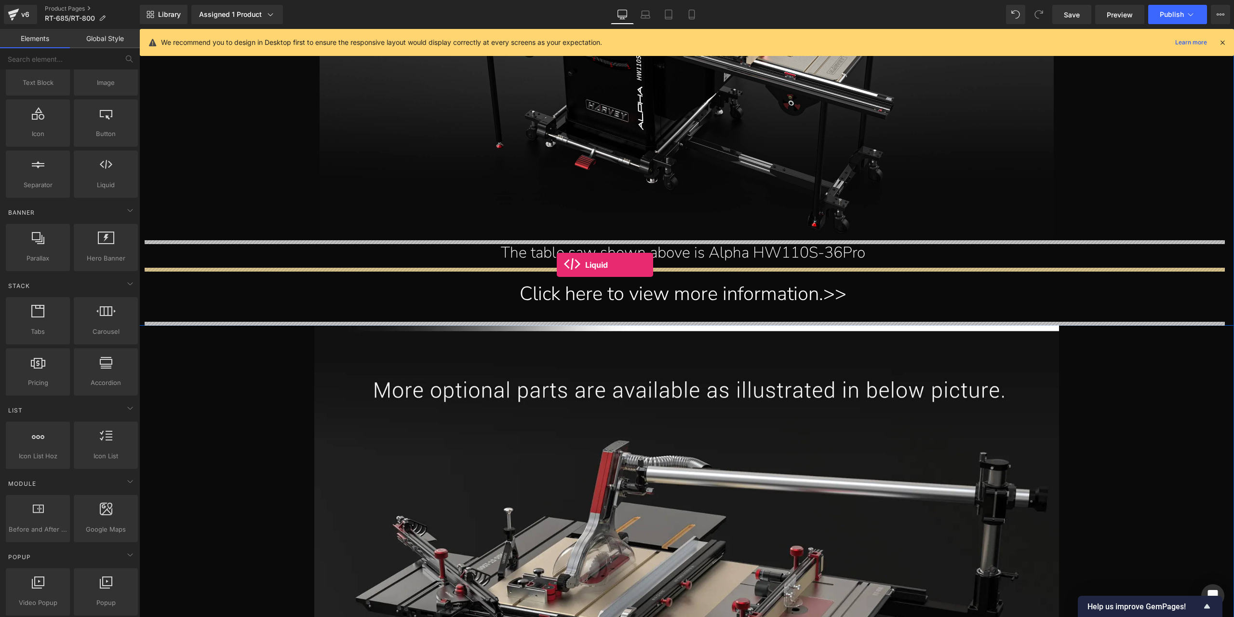
drag, startPoint x: 249, startPoint y: 202, endPoint x: 557, endPoint y: 265, distance: 313.8
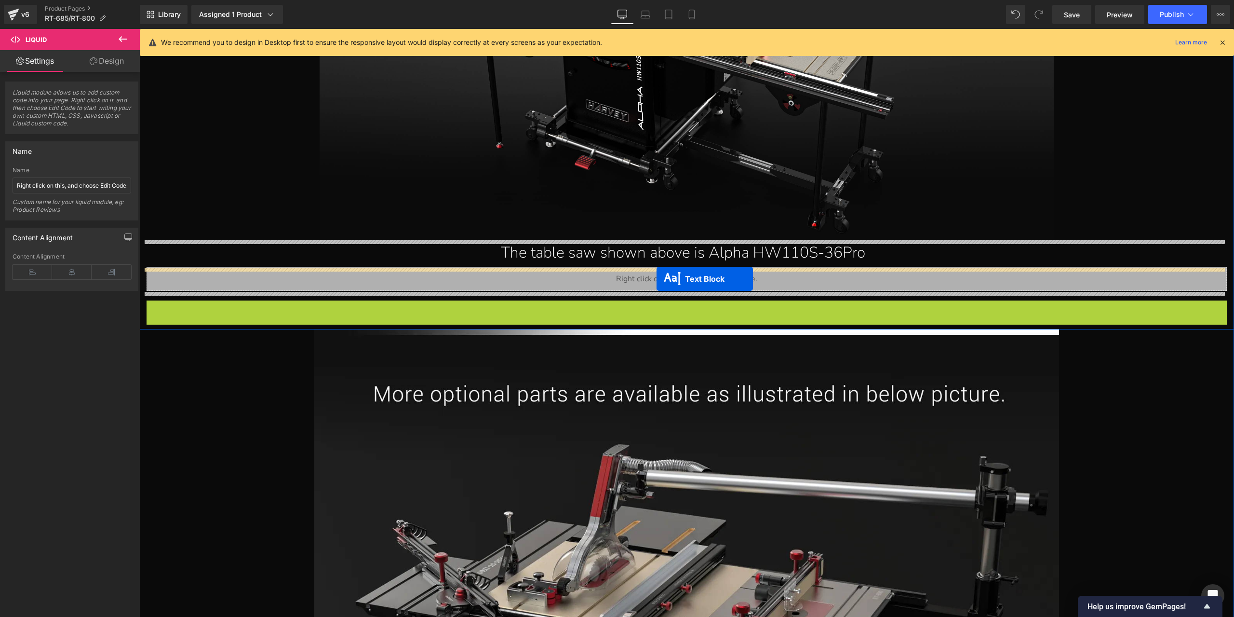
drag, startPoint x: 660, startPoint y: 320, endPoint x: 657, endPoint y: 279, distance: 41.6
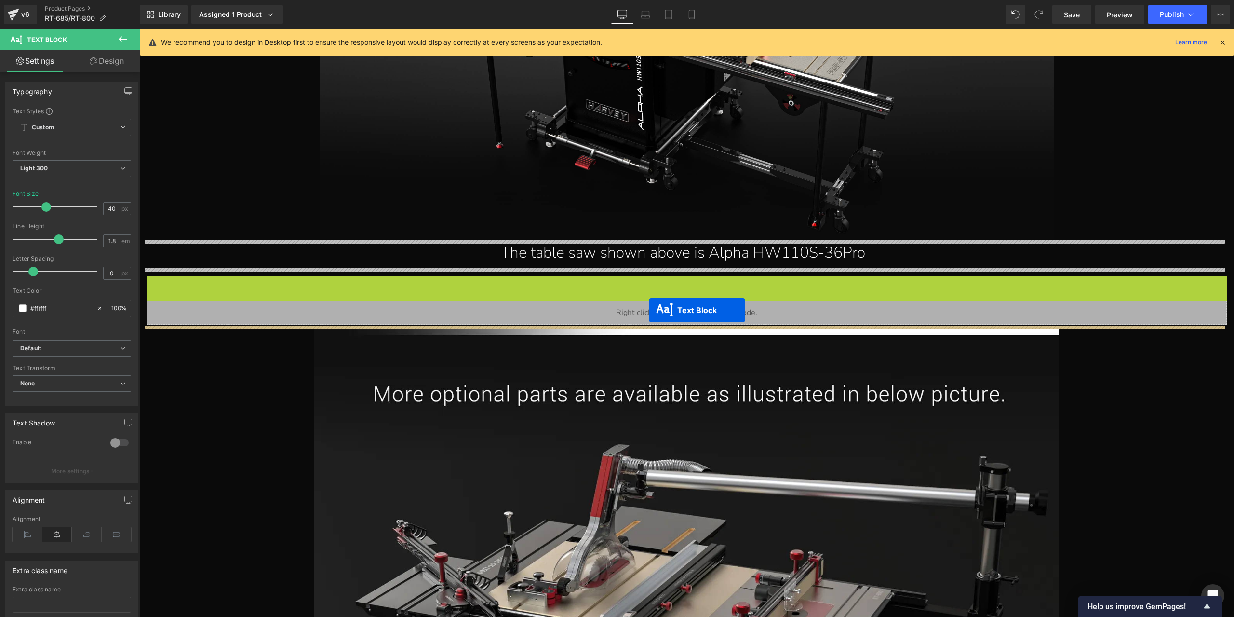
drag, startPoint x: 660, startPoint y: 300, endPoint x: 649, endPoint y: 310, distance: 14.7
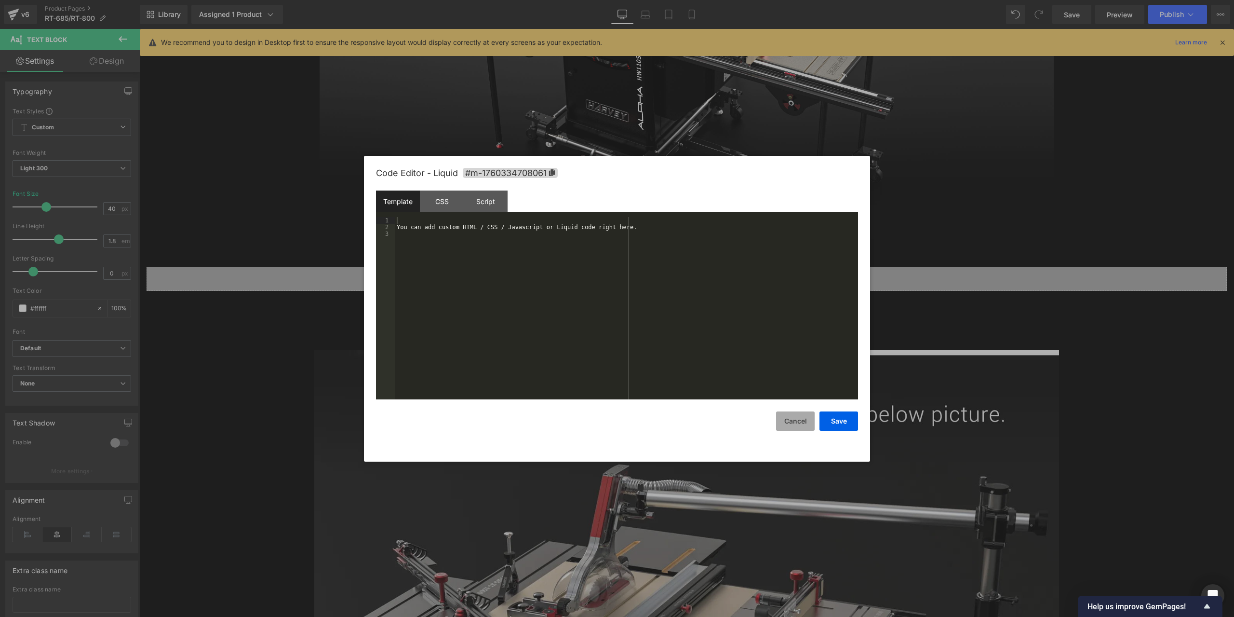
click at [799, 423] on button "Cancel" at bounding box center [795, 420] width 39 height 19
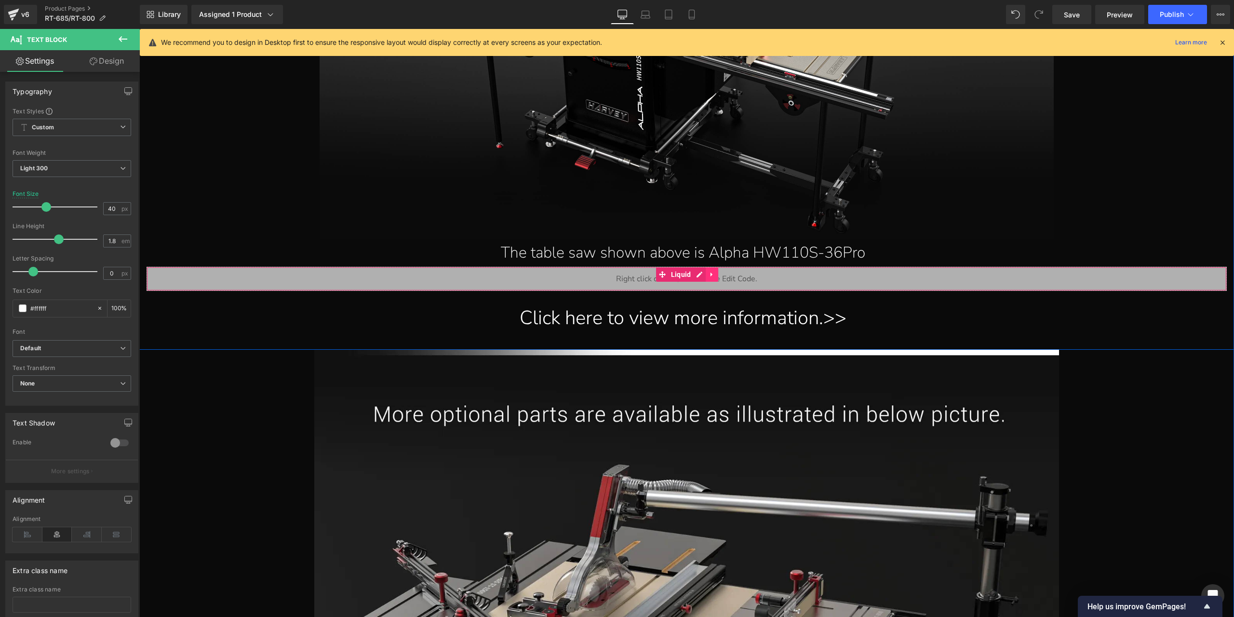
click at [708, 270] on link at bounding box center [712, 274] width 13 height 14
click at [715, 277] on icon at bounding box center [718, 274] width 7 height 7
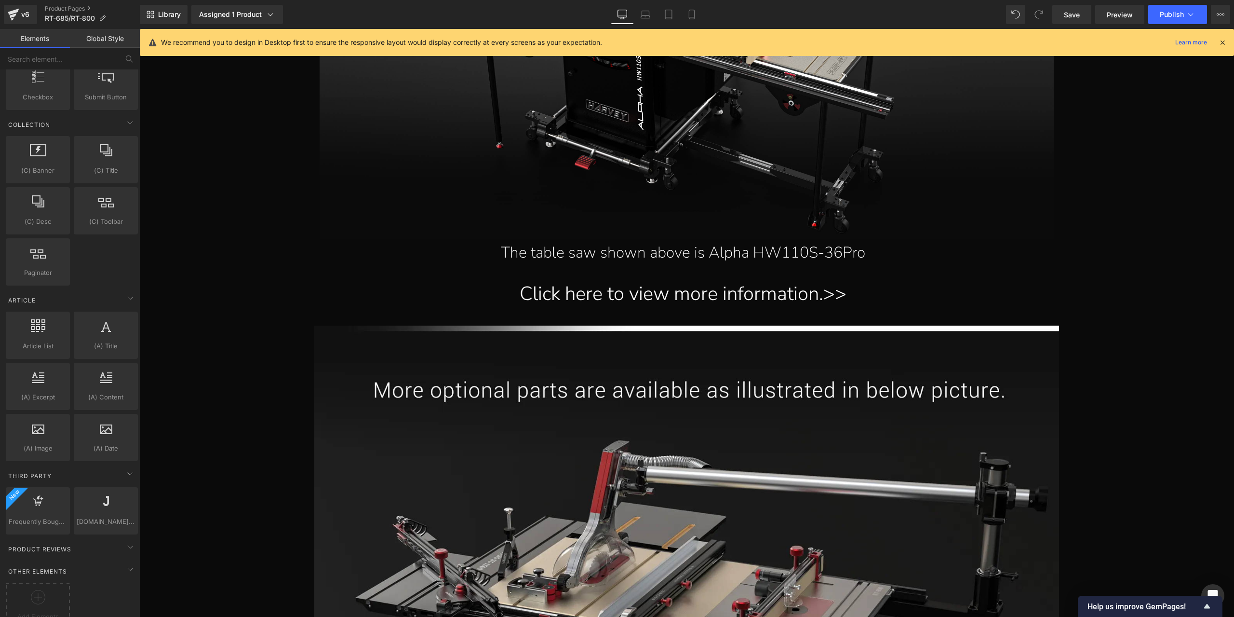
scroll to position [1516, 0]
click at [711, 298] on icon at bounding box center [711, 297] width 1 height 3
click at [676, 301] on span "Text Block" at bounding box center [682, 299] width 30 height 12
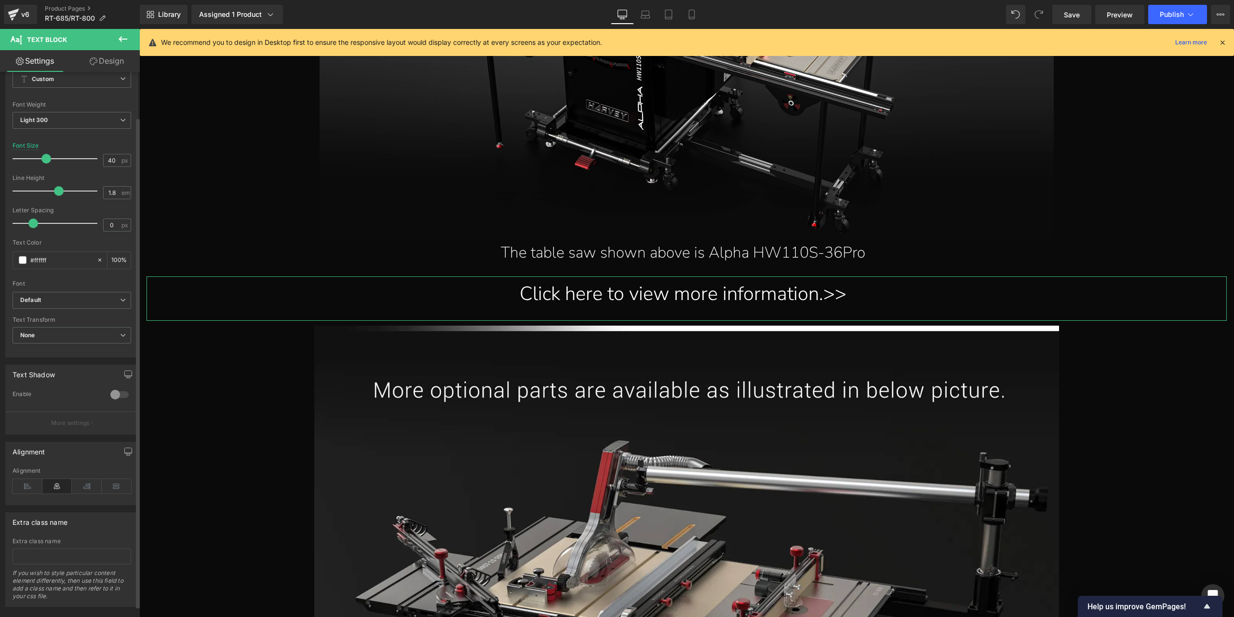
scroll to position [62, 0]
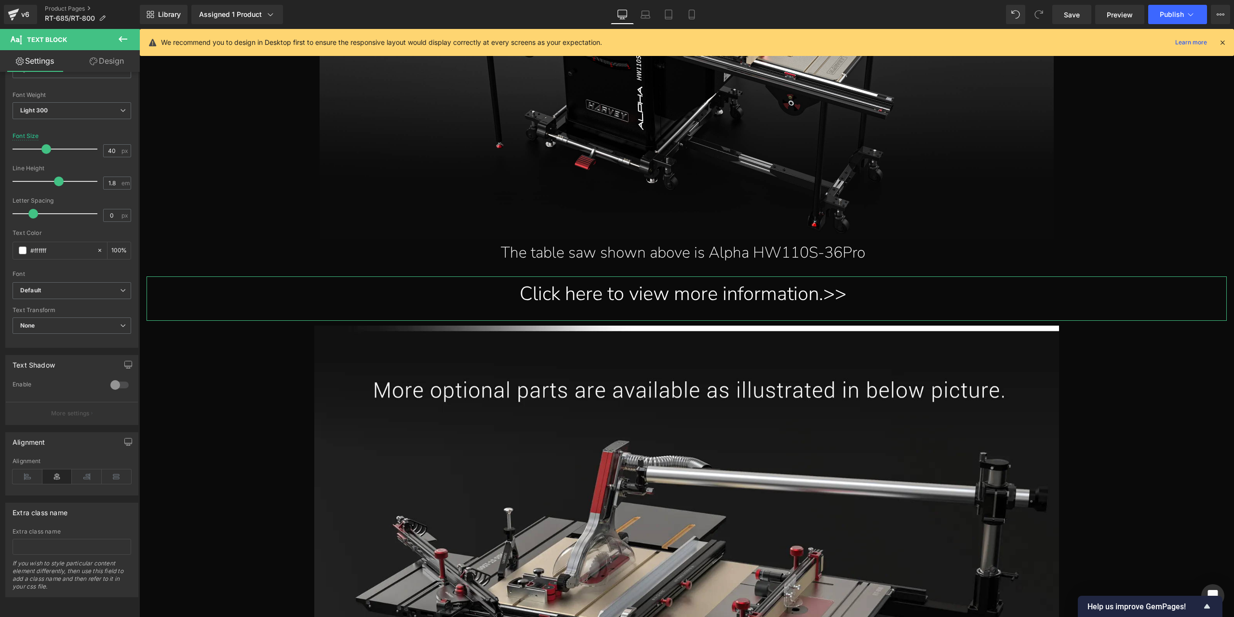
click at [113, 61] on link "Design" at bounding box center [107, 61] width 70 height 22
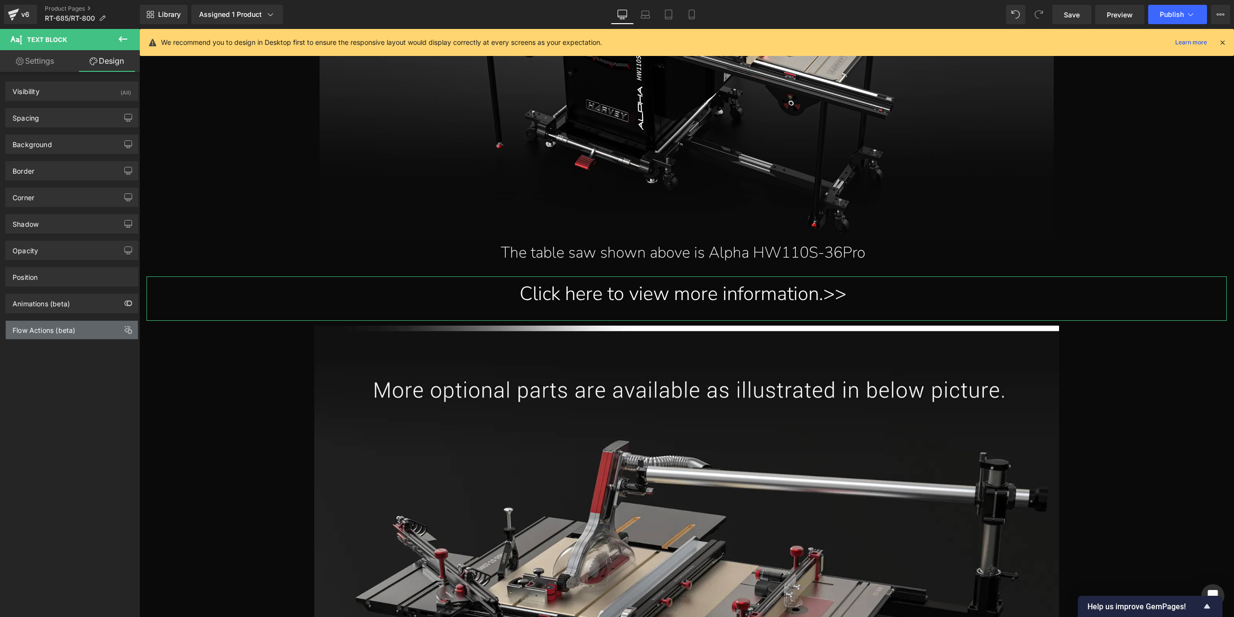
click at [89, 332] on div "Flow Actions (beta)" at bounding box center [72, 330] width 132 height 18
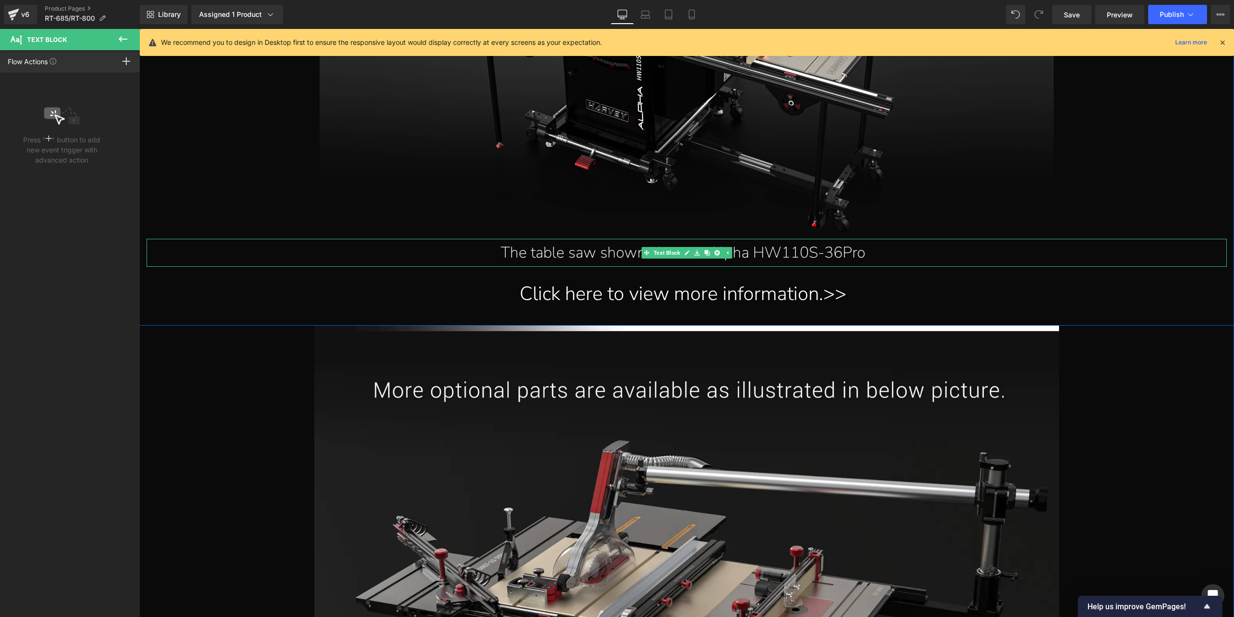
click at [1062, 254] on div "The table saw shown above is Alpha HW110S-36Pro" at bounding box center [683, 253] width 1073 height 28
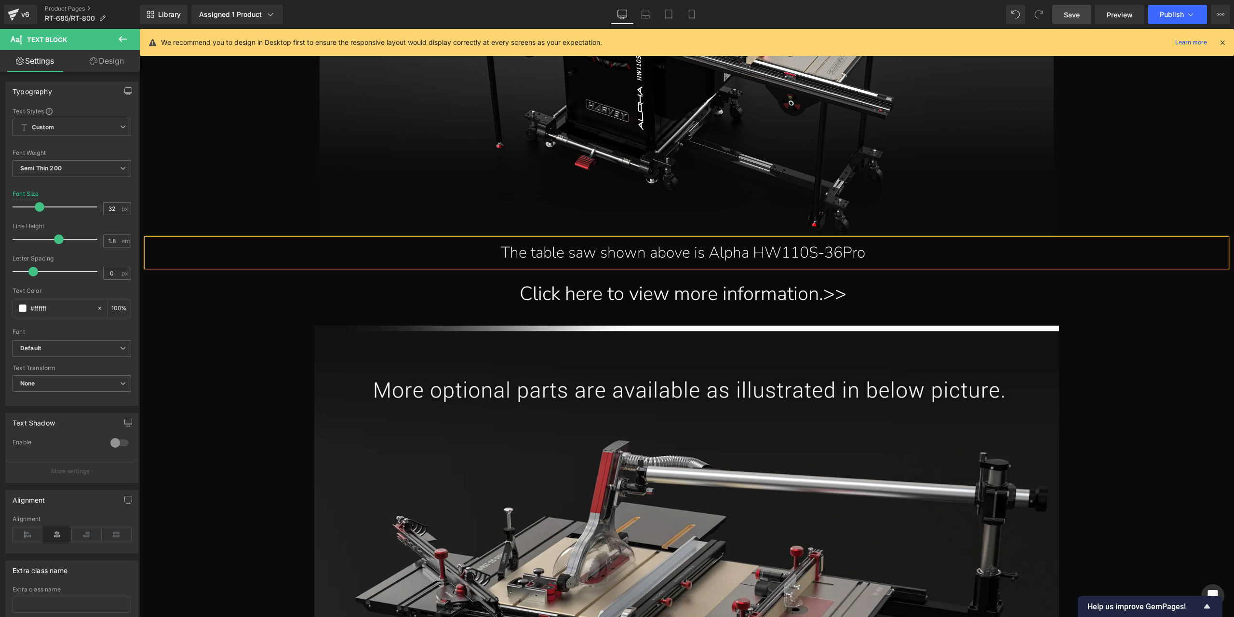
drag, startPoint x: 1076, startPoint y: 9, endPoint x: 148, endPoint y: 576, distance: 1087.4
click at [1076, 9] on link "Save" at bounding box center [1071, 14] width 39 height 19
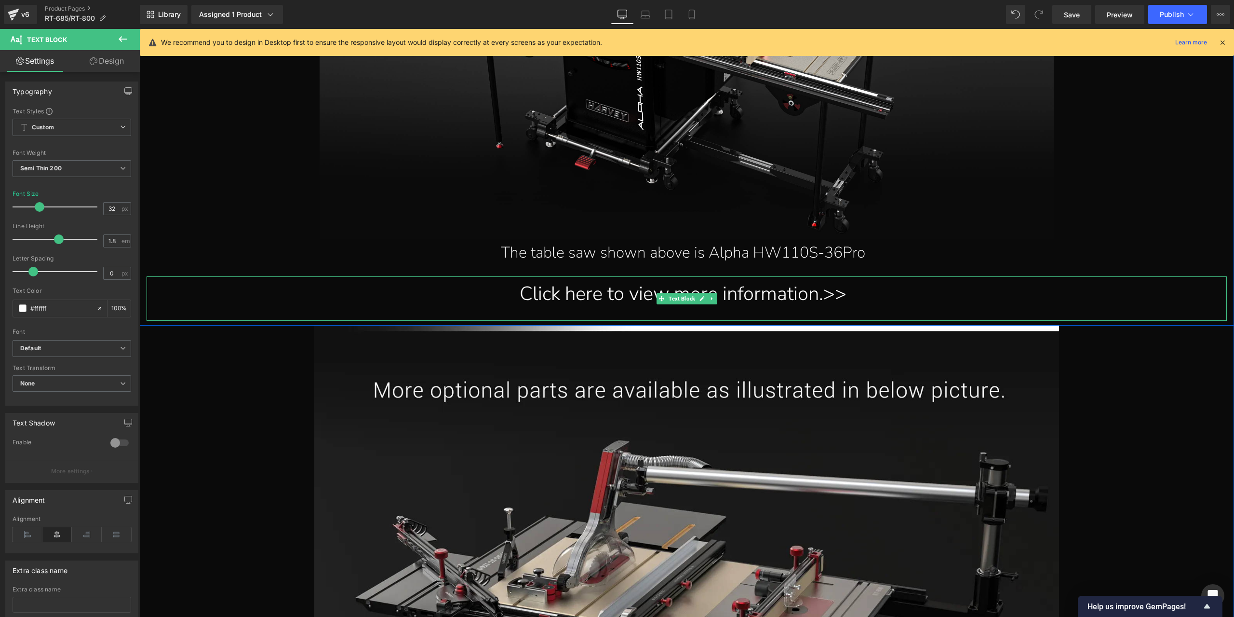
click at [599, 298] on div "Click here to view more information.>>" at bounding box center [683, 293] width 1073 height 35
click at [117, 33] on button at bounding box center [123, 39] width 34 height 21
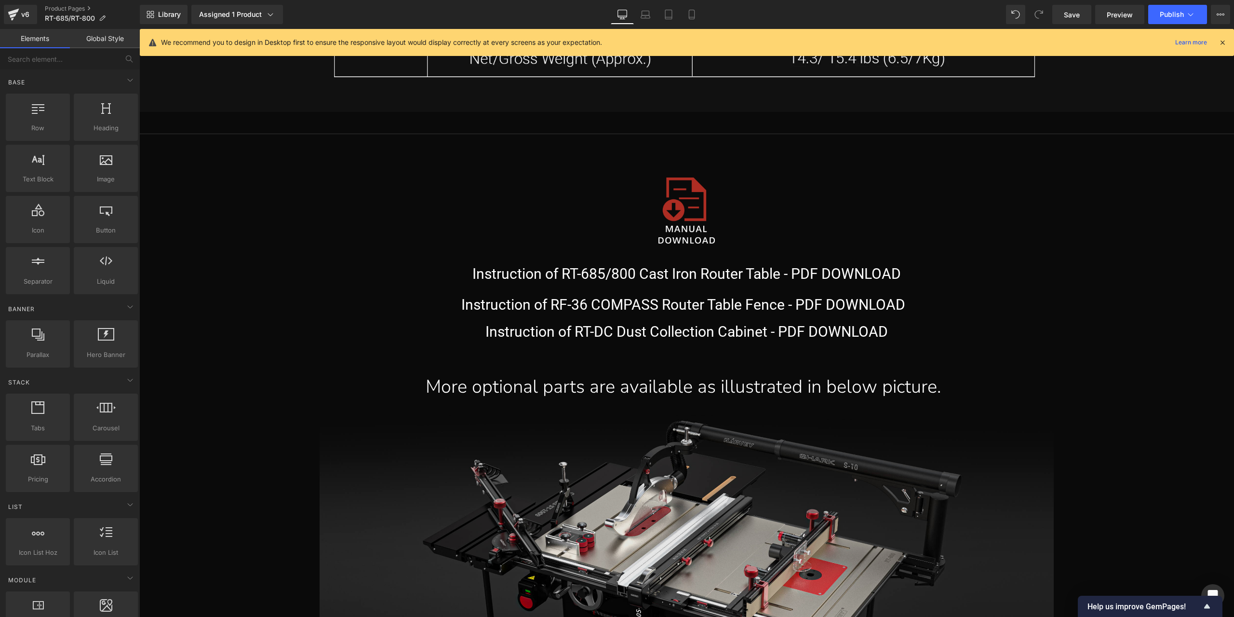
scroll to position [15575, 0]
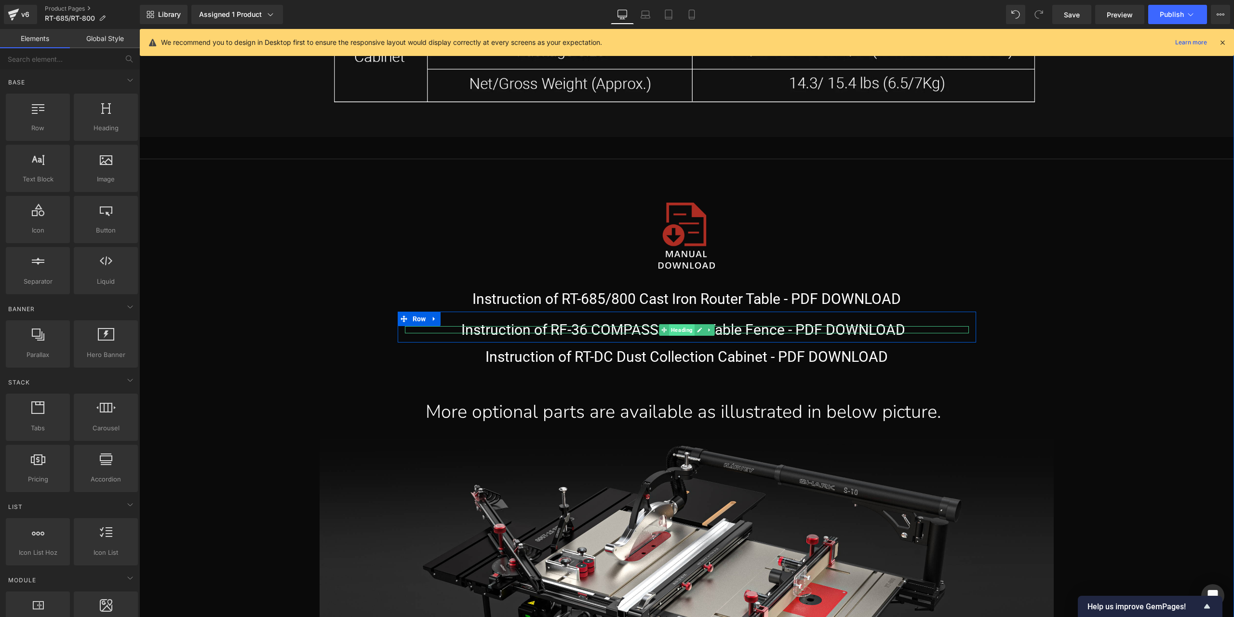
click at [678, 329] on span "Heading" at bounding box center [682, 330] width 26 height 12
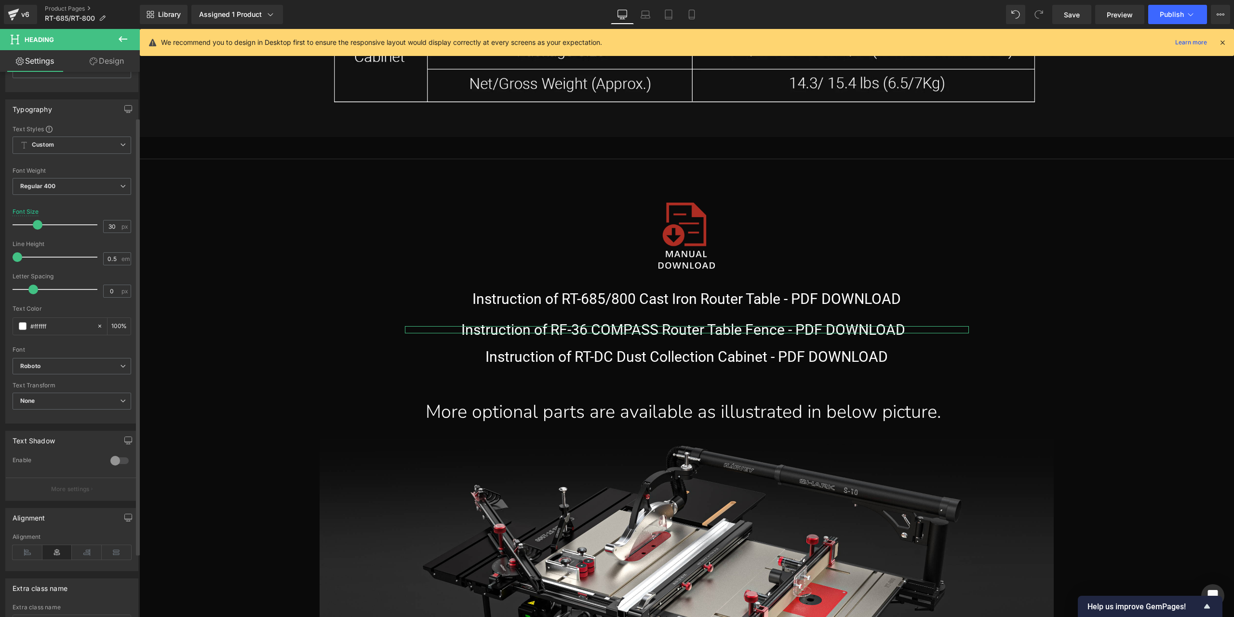
scroll to position [0, 0]
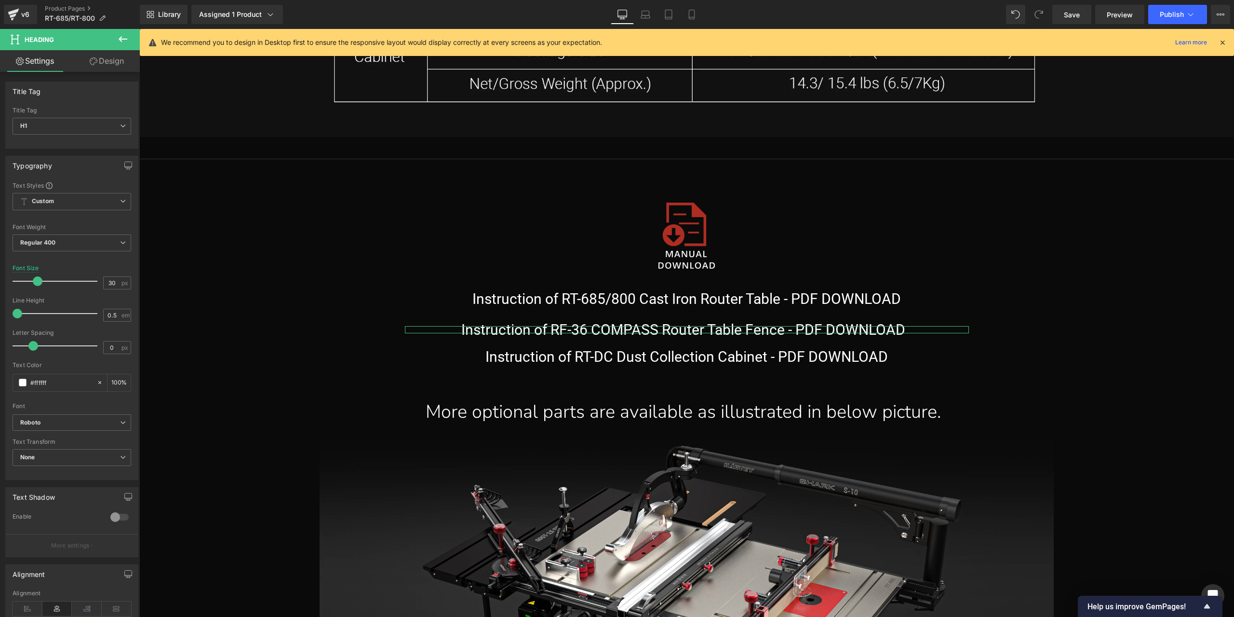
click at [116, 58] on link "Design" at bounding box center [107, 61] width 70 height 22
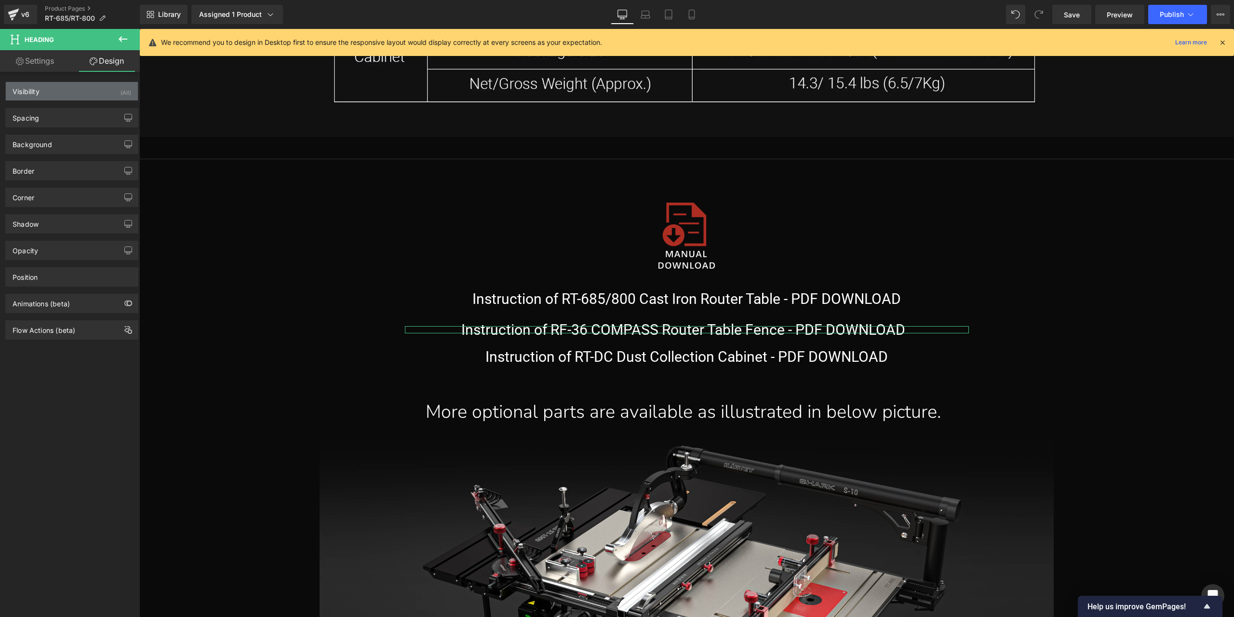
click at [96, 98] on div "Visibility (All)" at bounding box center [72, 91] width 132 height 18
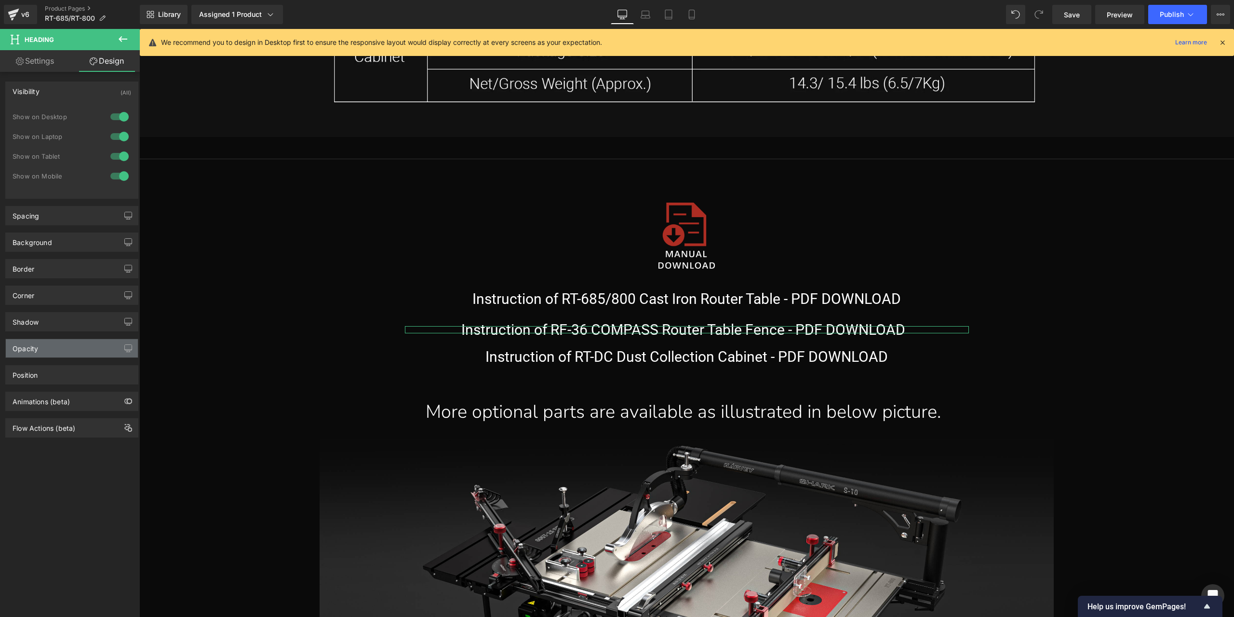
click at [54, 352] on div "Opacity" at bounding box center [72, 348] width 132 height 18
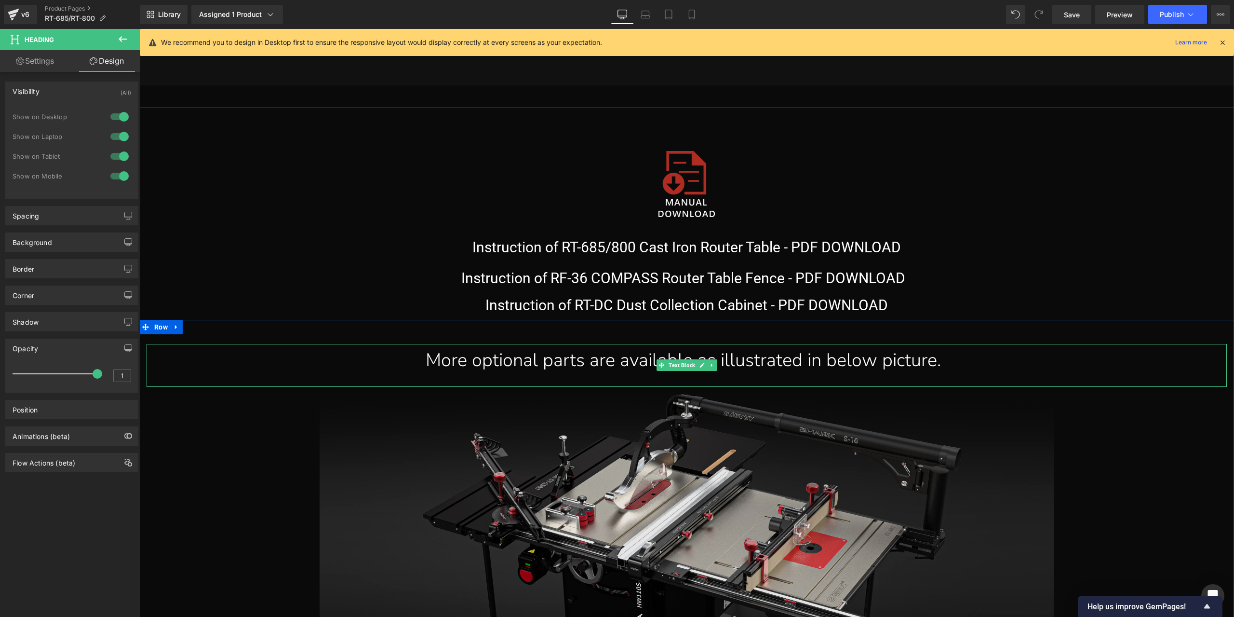
scroll to position [15671, 0]
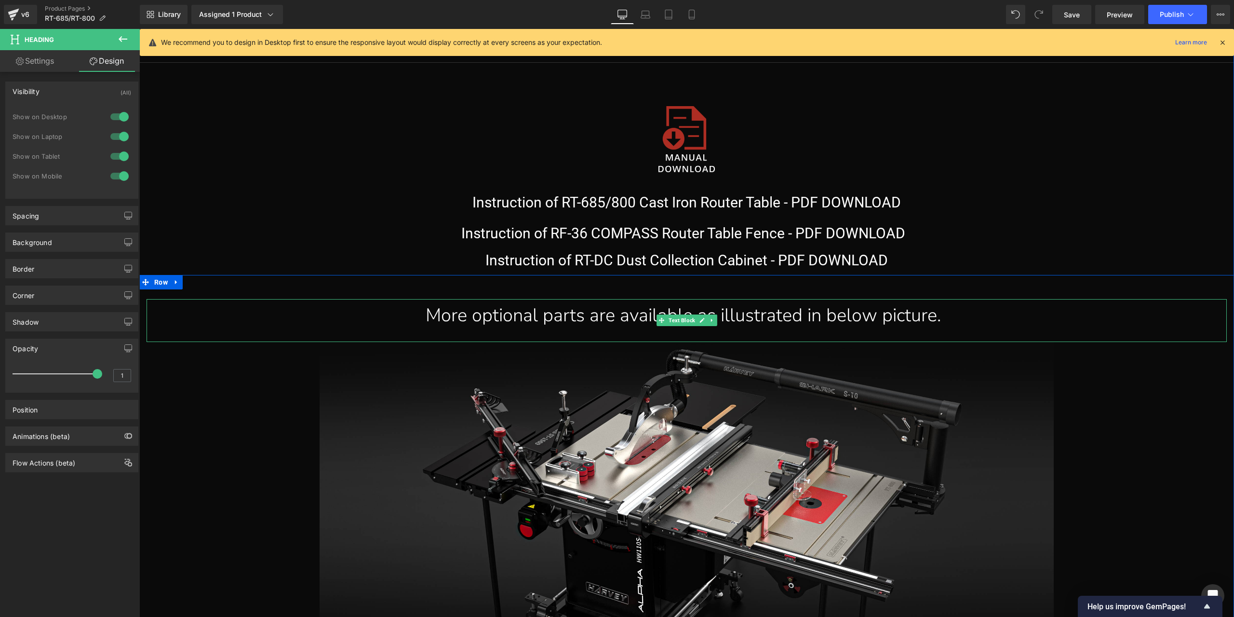
click at [520, 316] on div "More optional parts are available as illustrated in below picture." at bounding box center [683, 315] width 1073 height 33
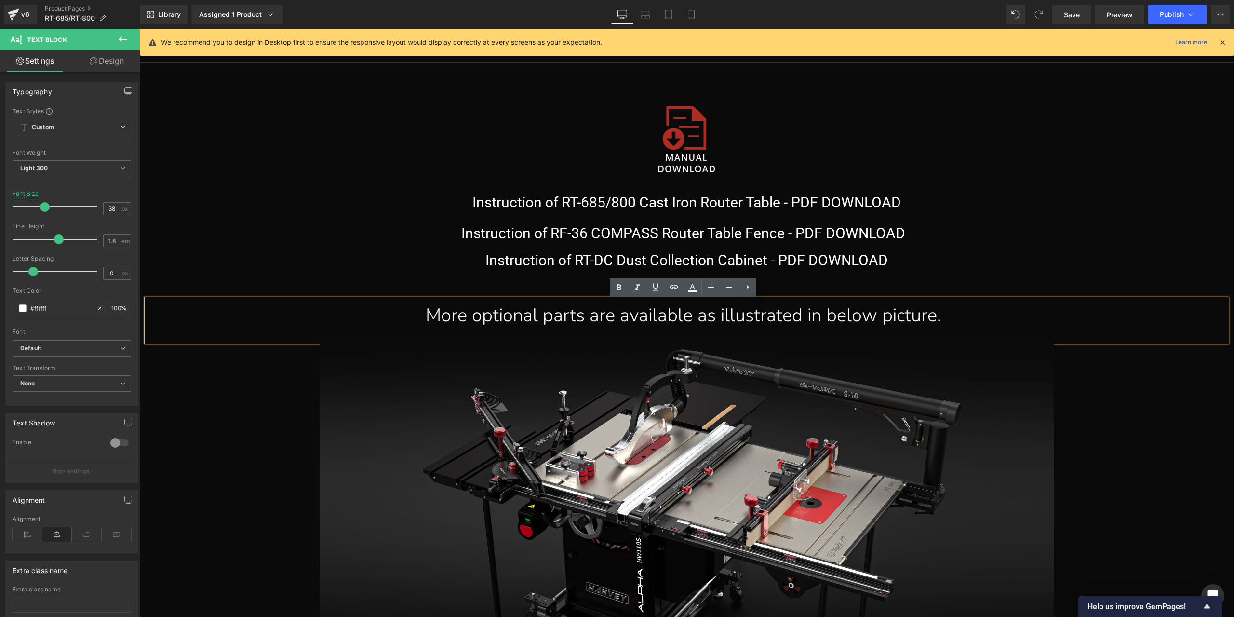
click at [765, 325] on div "More optional parts are available as illustrated in below picture." at bounding box center [683, 315] width 1073 height 33
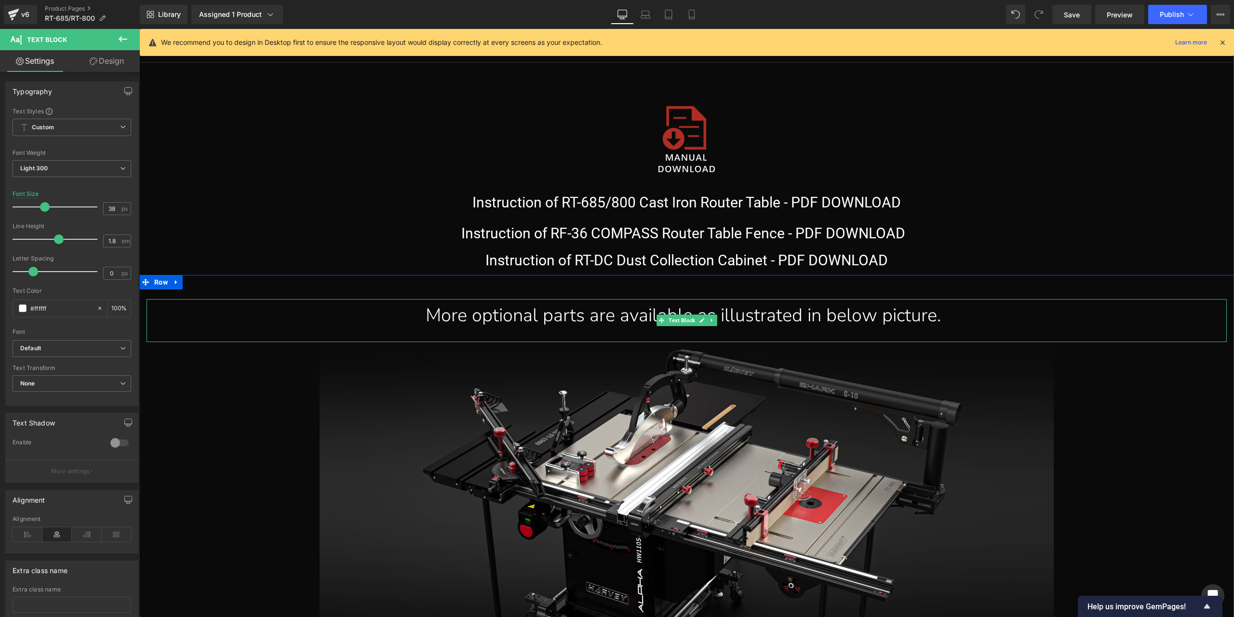
click at [510, 329] on div "More optional parts are available as illustrated in below picture." at bounding box center [683, 315] width 1073 height 33
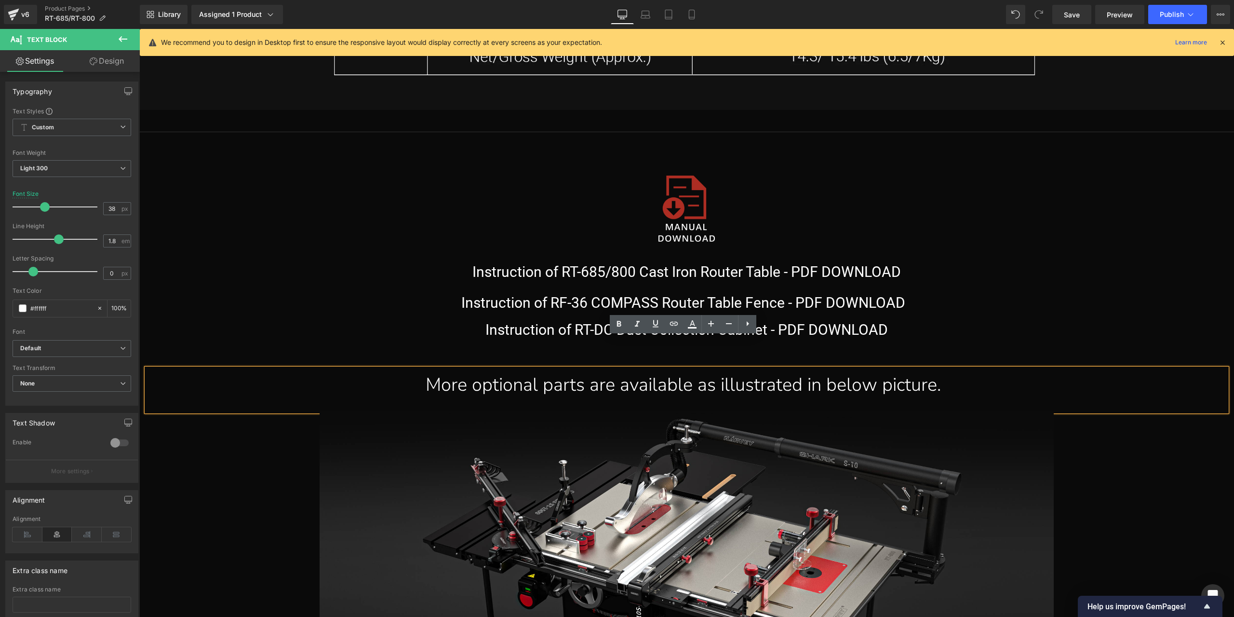
scroll to position [15575, 0]
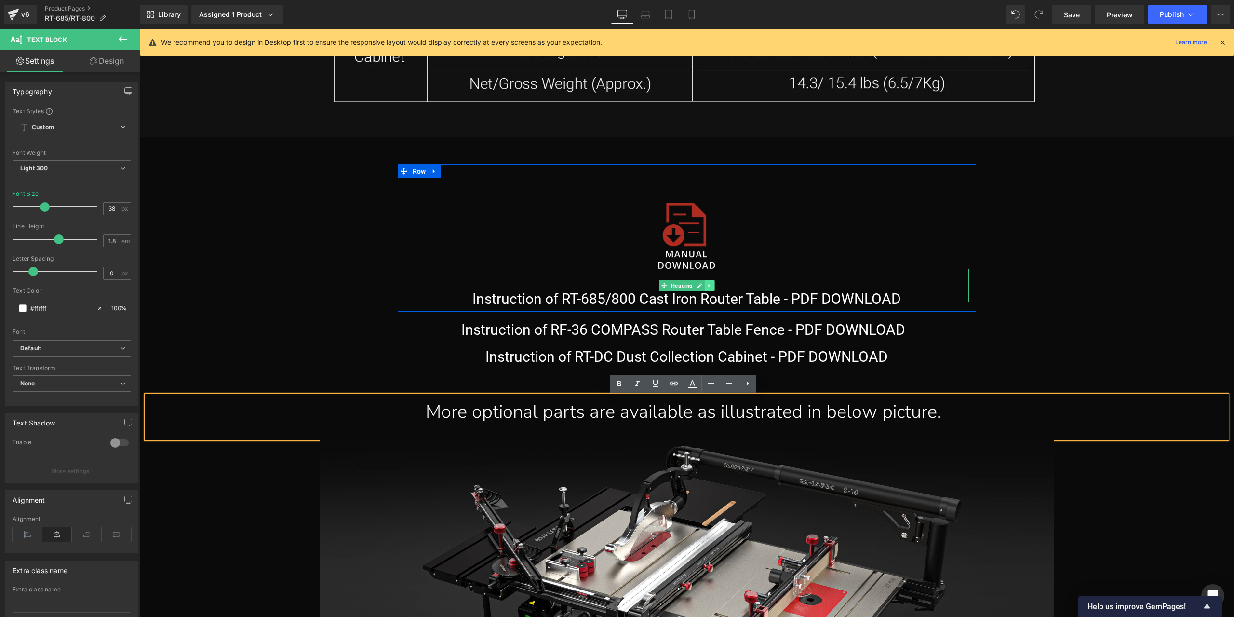
click at [704, 288] on link at bounding box center [709, 286] width 10 height 12
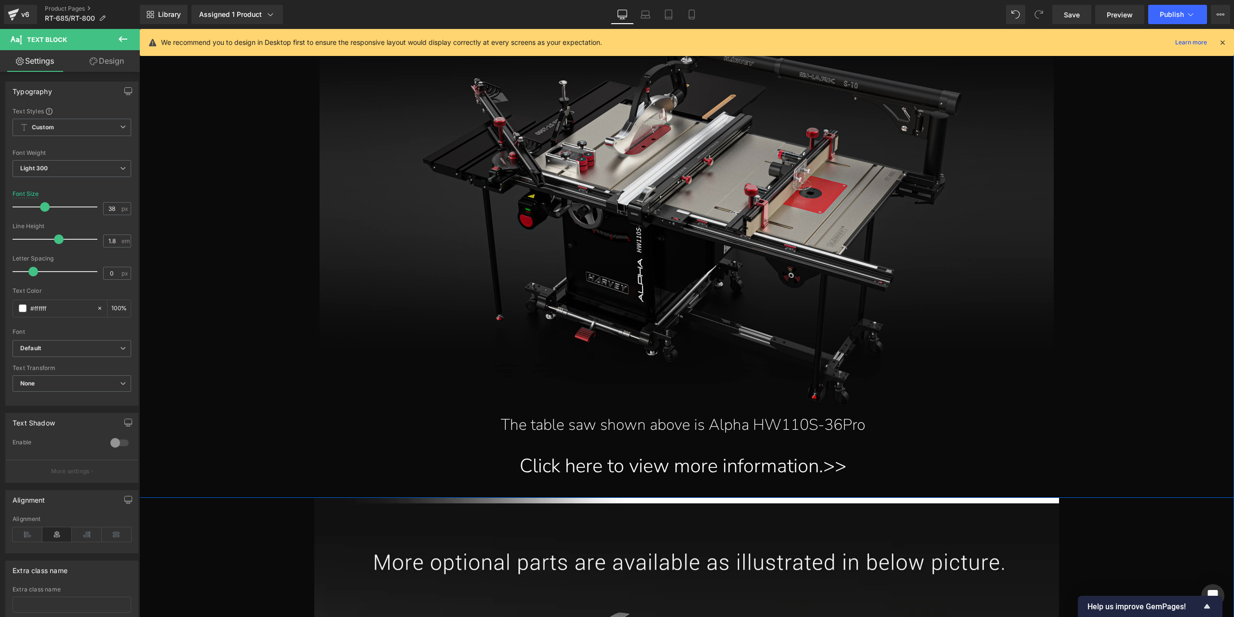
scroll to position [16057, 0]
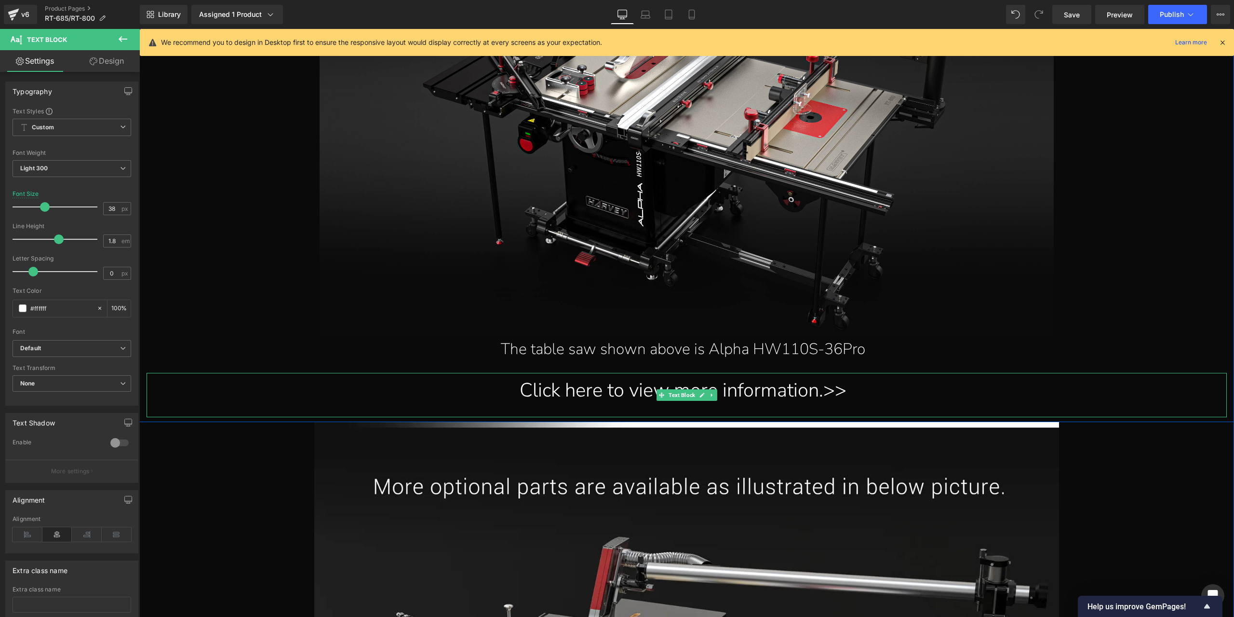
click at [603, 399] on div "Click here to view more information.>>" at bounding box center [683, 390] width 1073 height 35
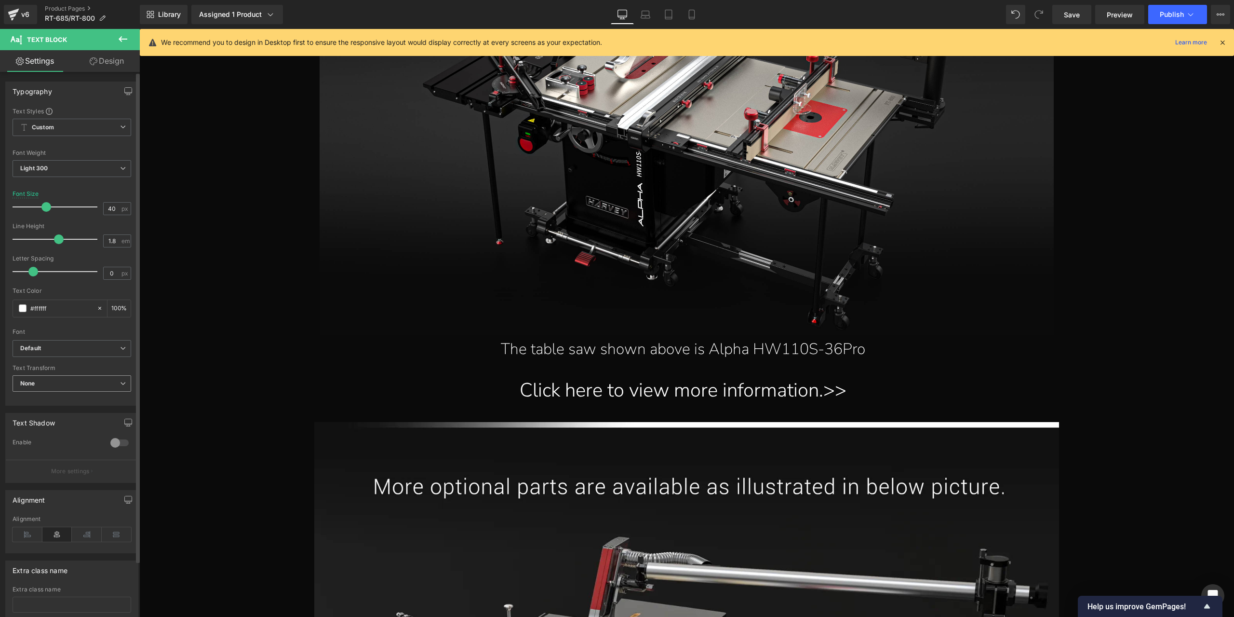
click at [66, 383] on span "None" at bounding box center [72, 383] width 119 height 17
click at [66, 383] on span "None" at bounding box center [70, 383] width 115 height 17
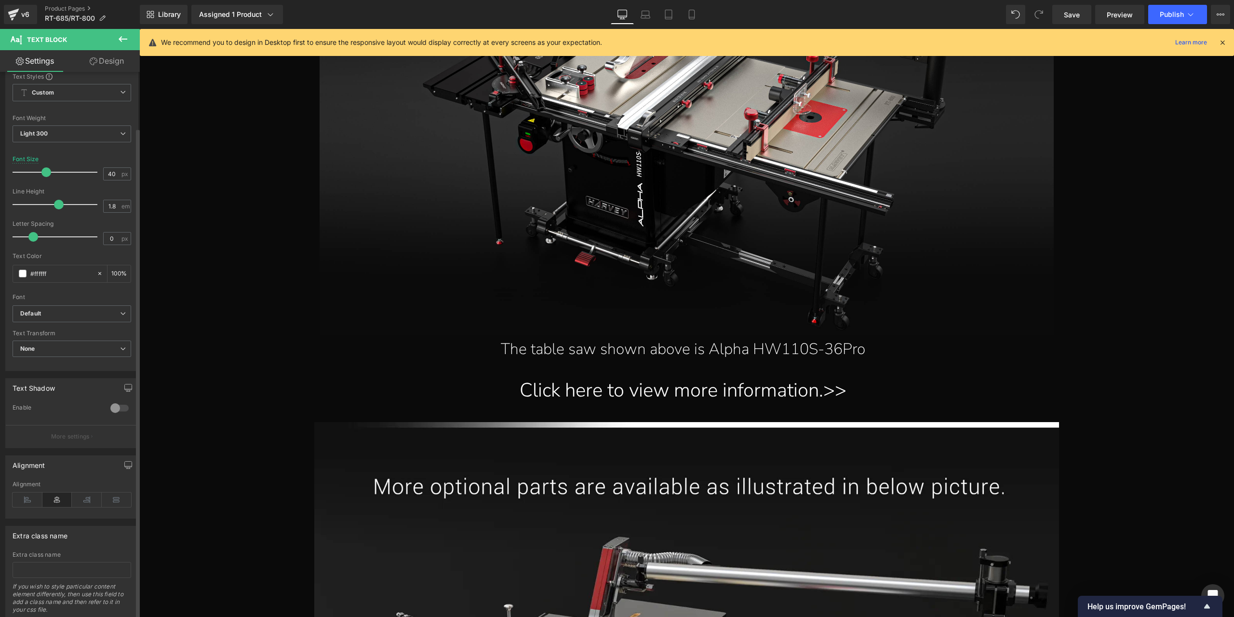
scroll to position [62, 0]
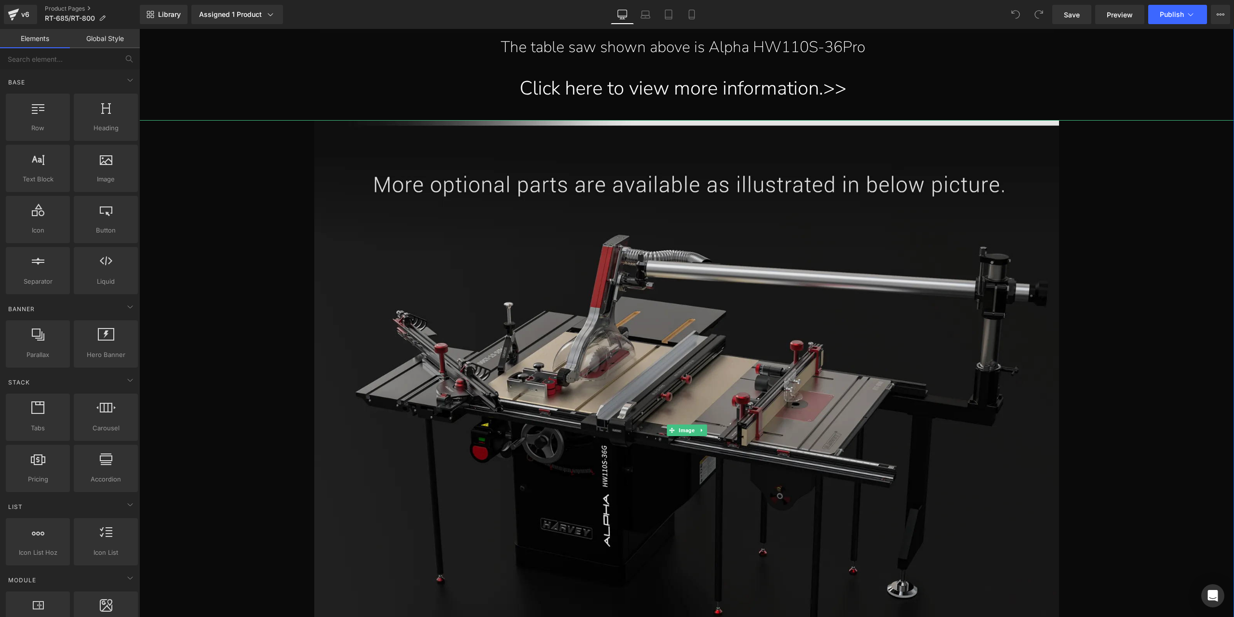
scroll to position [16322, 0]
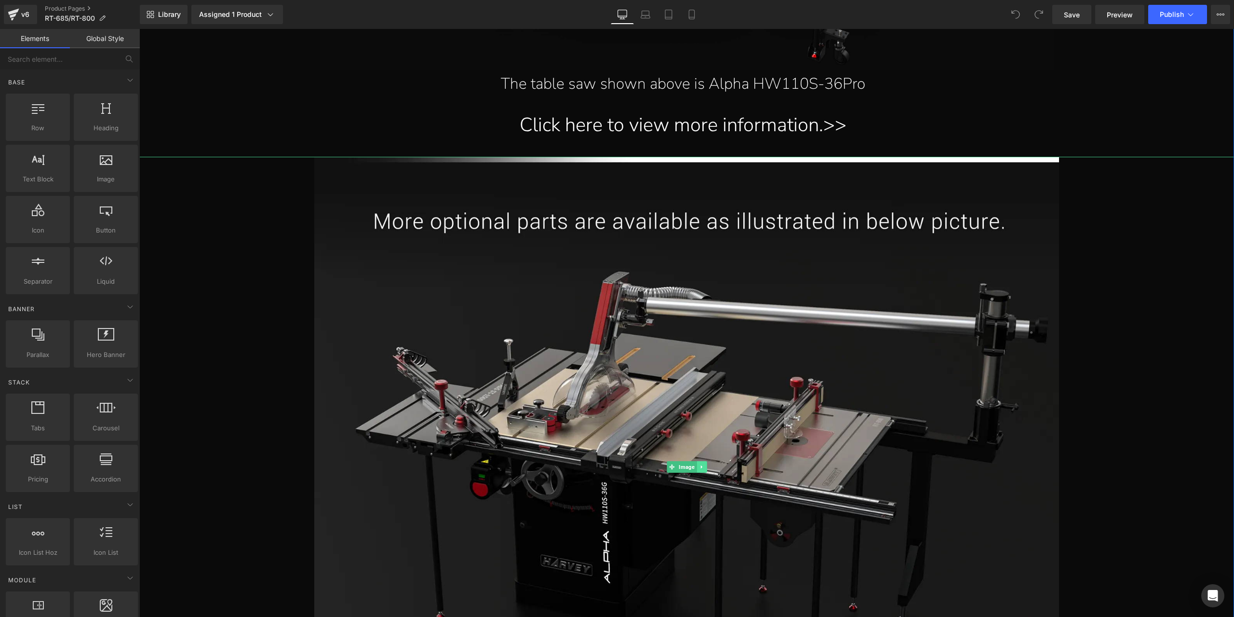
click at [697, 472] on link at bounding box center [702, 467] width 10 height 12
click at [704, 466] on icon at bounding box center [706, 466] width 5 height 5
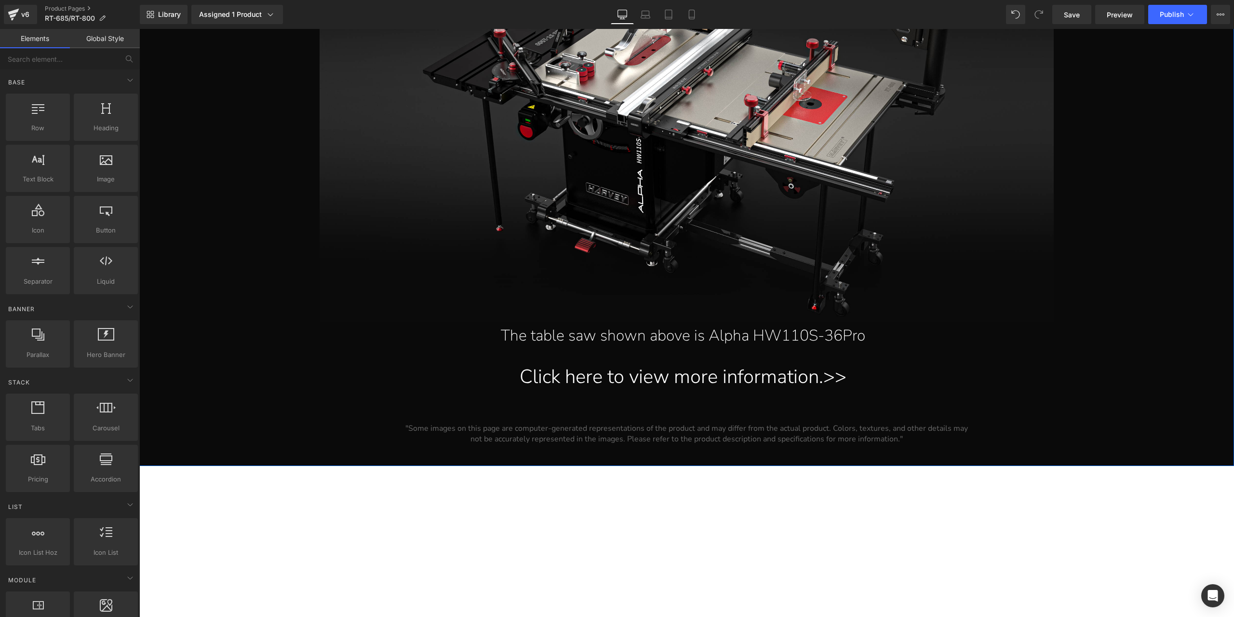
scroll to position [16033, 0]
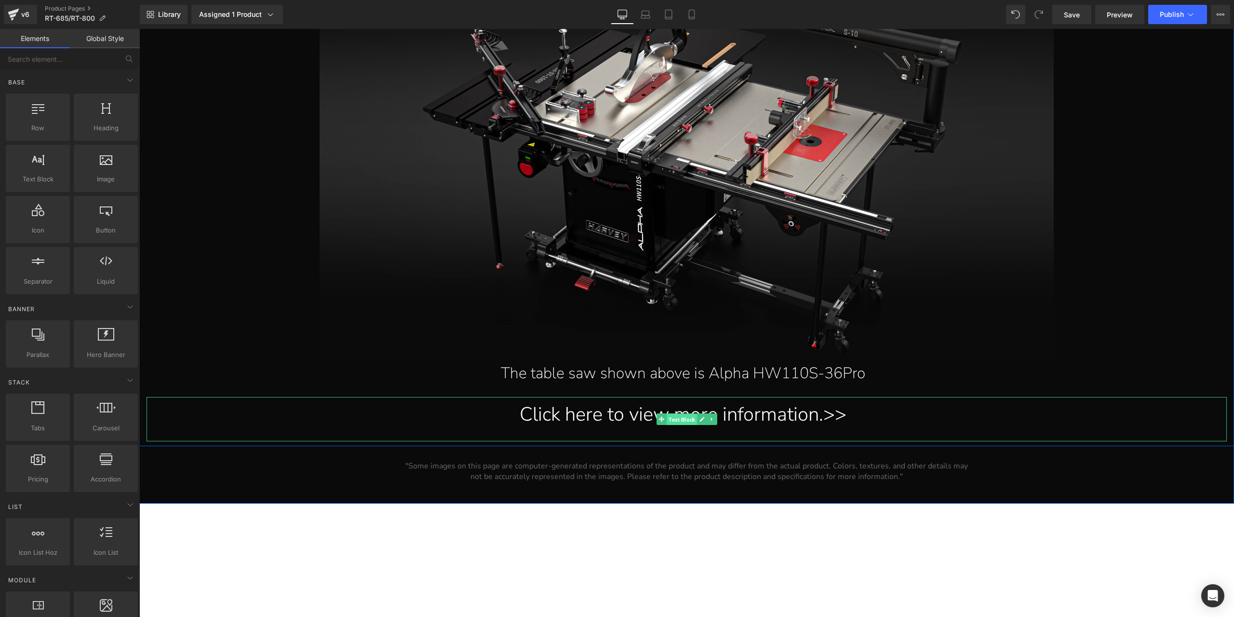
click at [675, 419] on span "Text Block" at bounding box center [682, 419] width 30 height 12
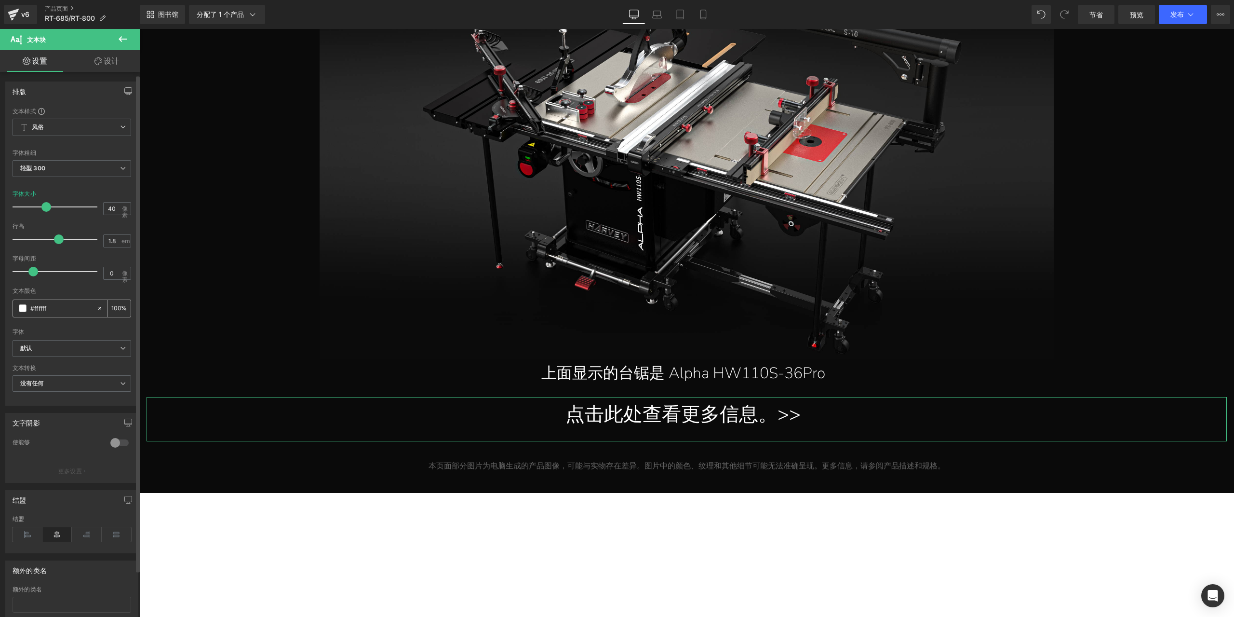
scroll to position [54, 0]
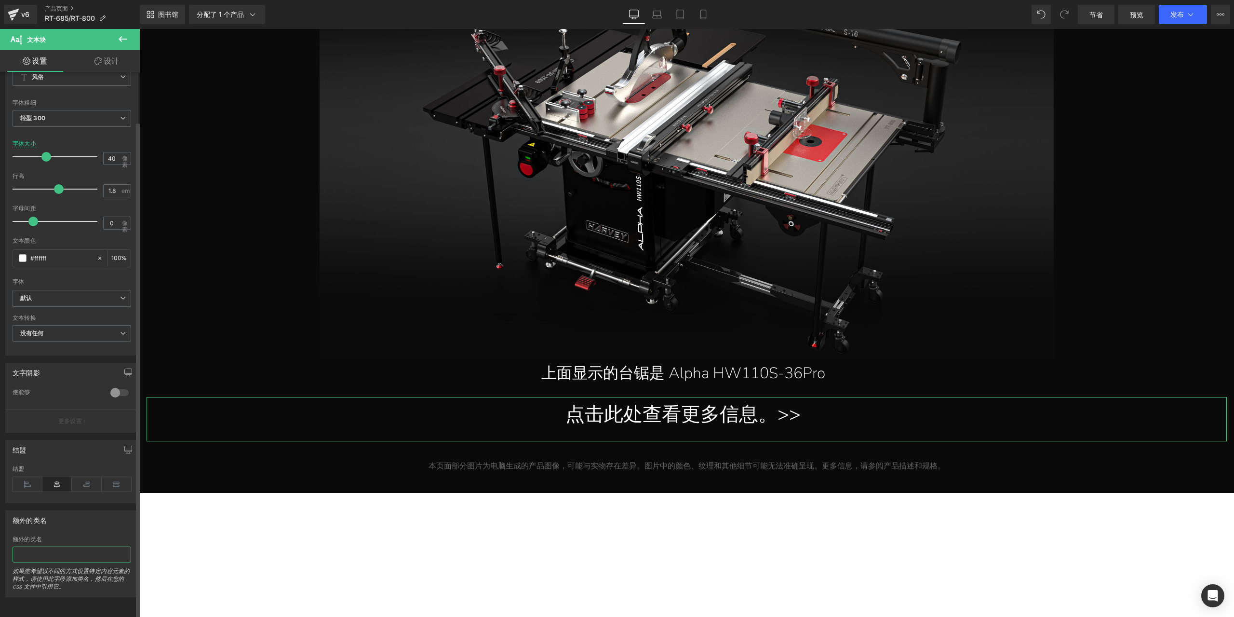
click at [65, 546] on input "text" at bounding box center [72, 554] width 119 height 16
click at [1223, 20] on button "查看实时页面 使用当前模板查看 将模板保存到库 安排发布 优化 发布设置 快捷方式" at bounding box center [1220, 14] width 19 height 19
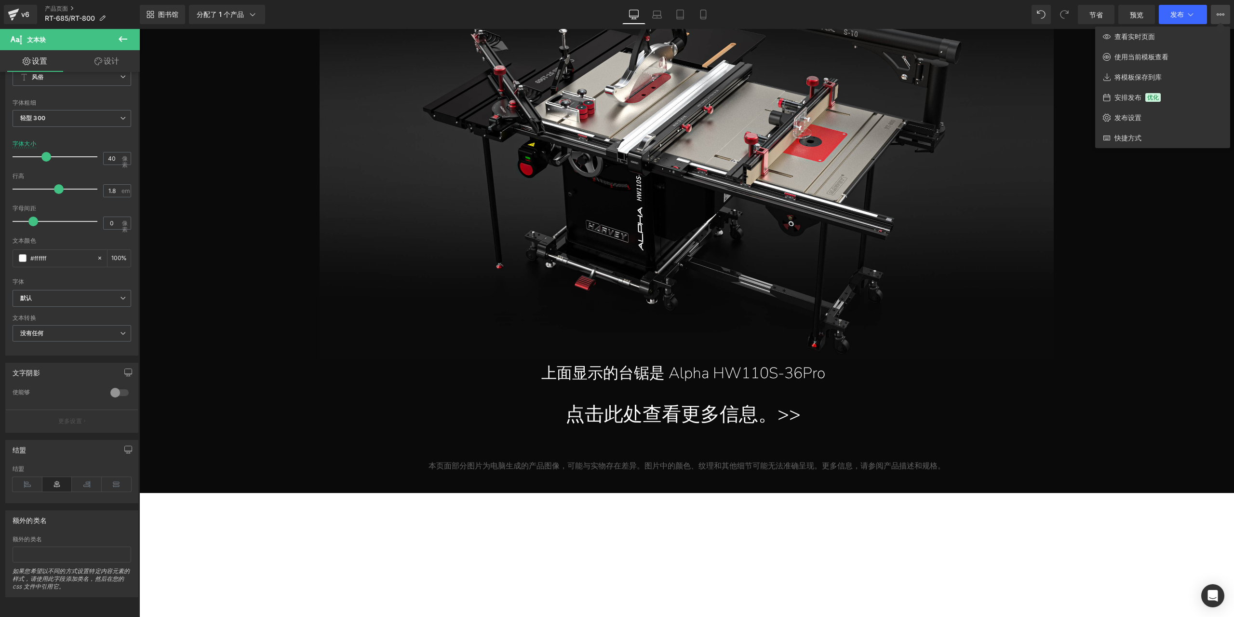
scroll to position [16033, 0]
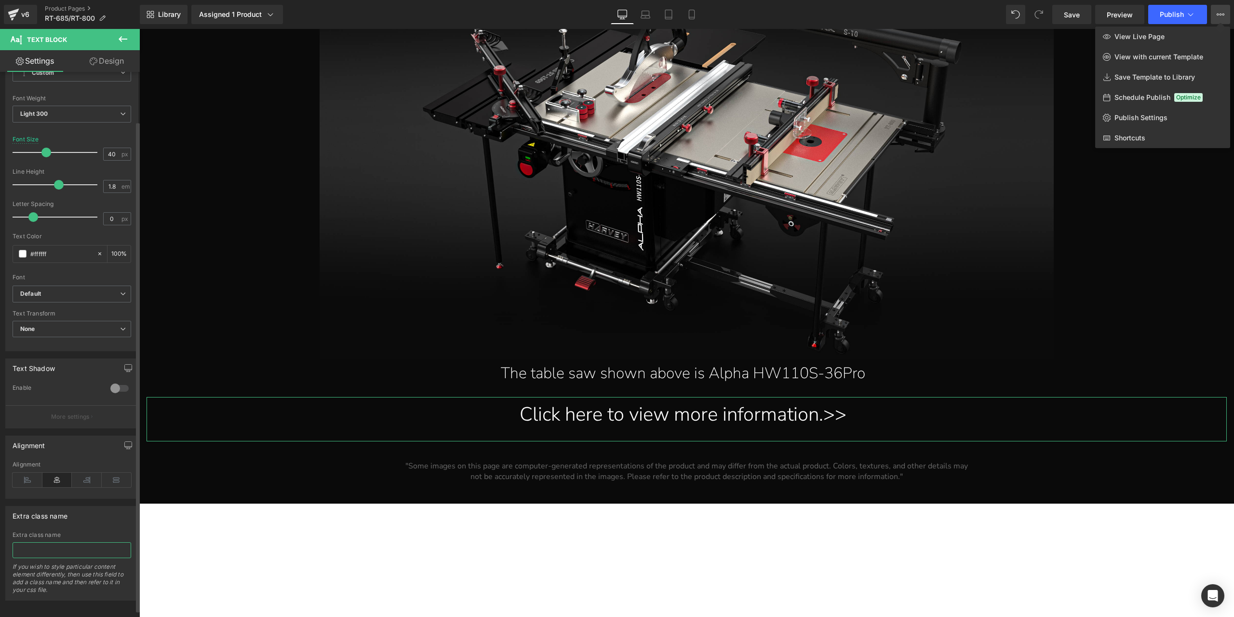
click at [83, 543] on input "text" at bounding box center [72, 550] width 119 height 16
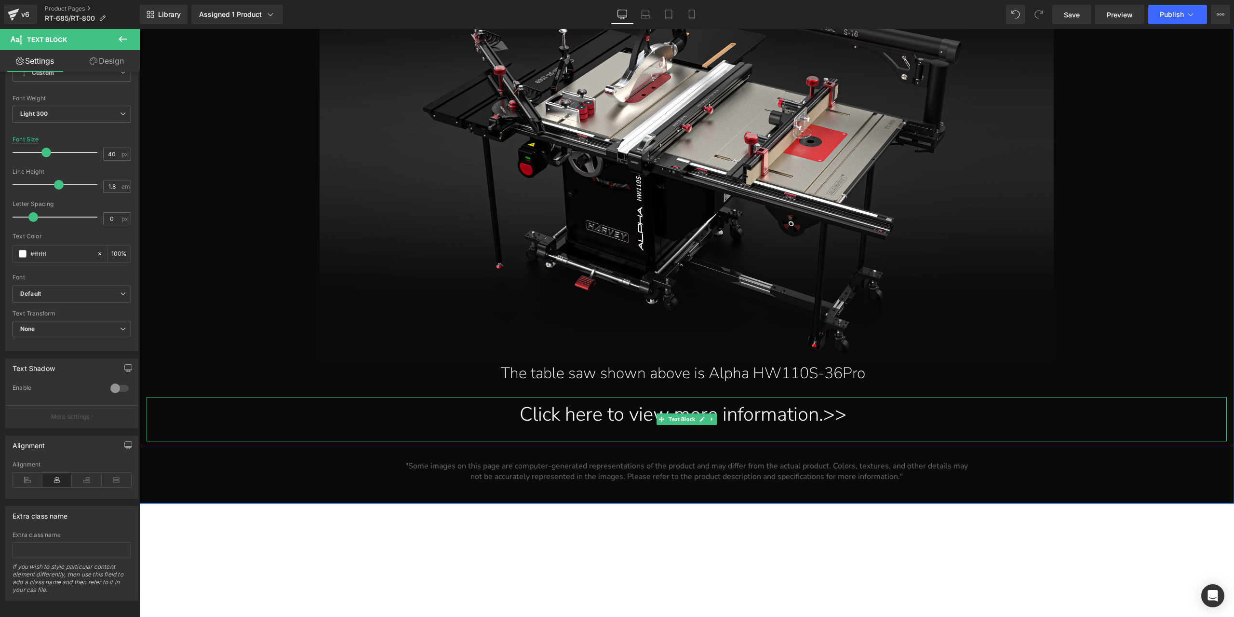
click at [537, 419] on div "Click here to view more information.>>" at bounding box center [683, 414] width 1073 height 35
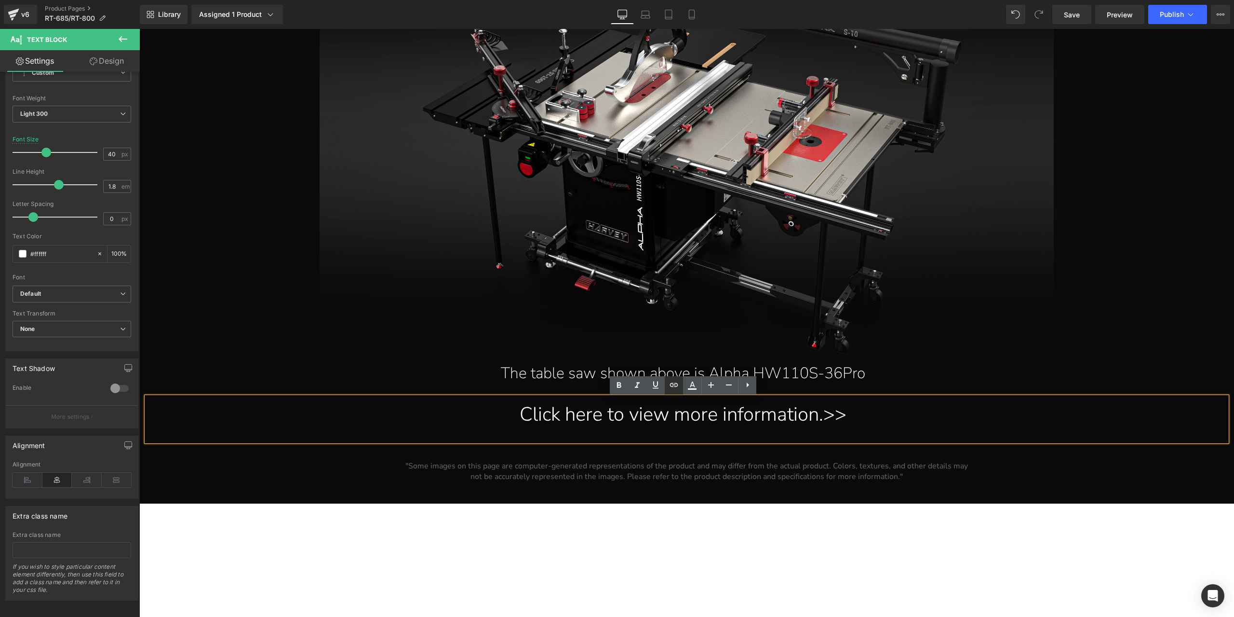
click at [672, 390] on icon at bounding box center [674, 385] width 12 height 12
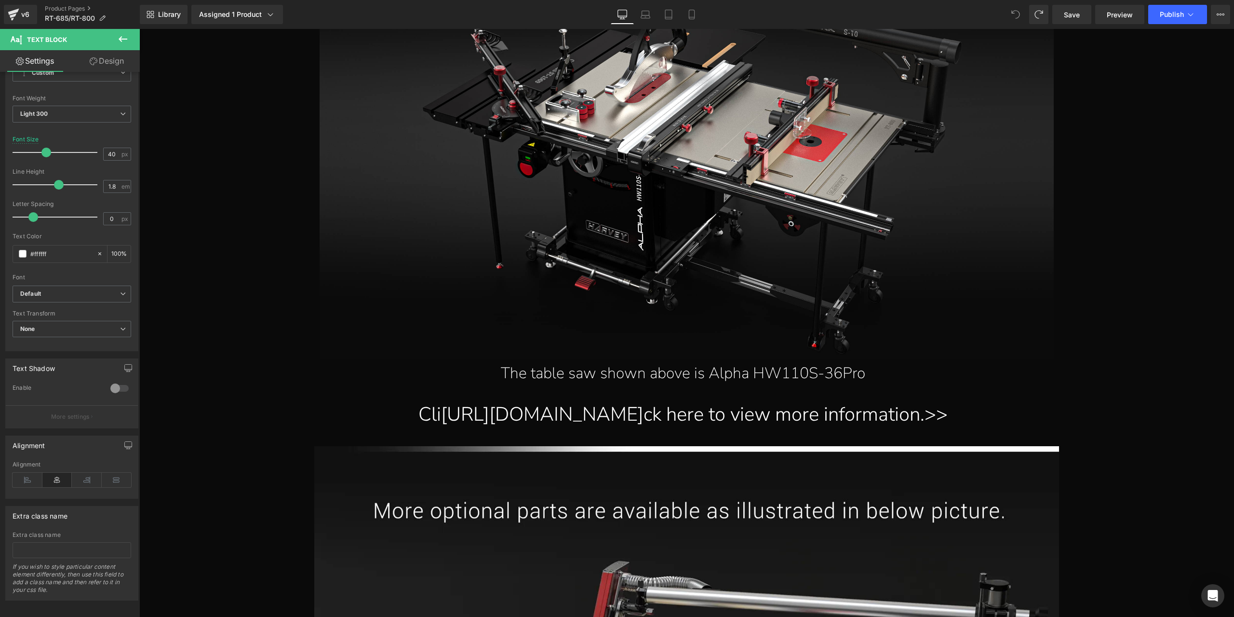
click at [1015, 14] on icon at bounding box center [1015, 14] width 9 height 9
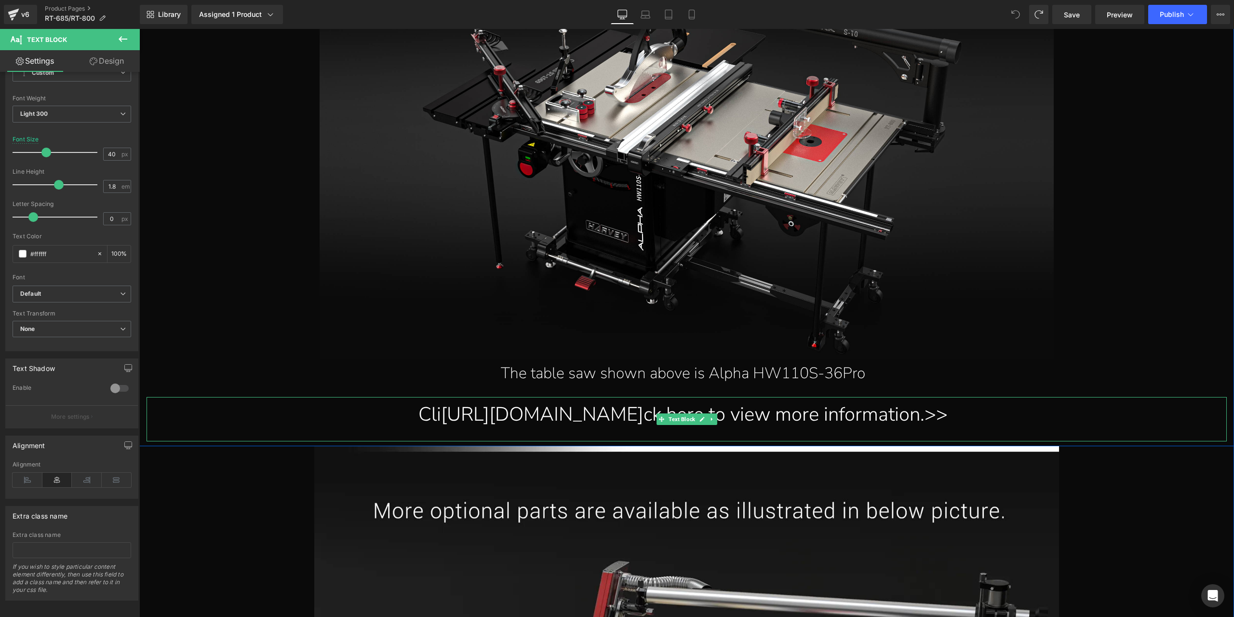
click at [632, 414] on div "Cli https://gem-3910432.net ck here to view more information.>>" at bounding box center [683, 414] width 1073 height 35
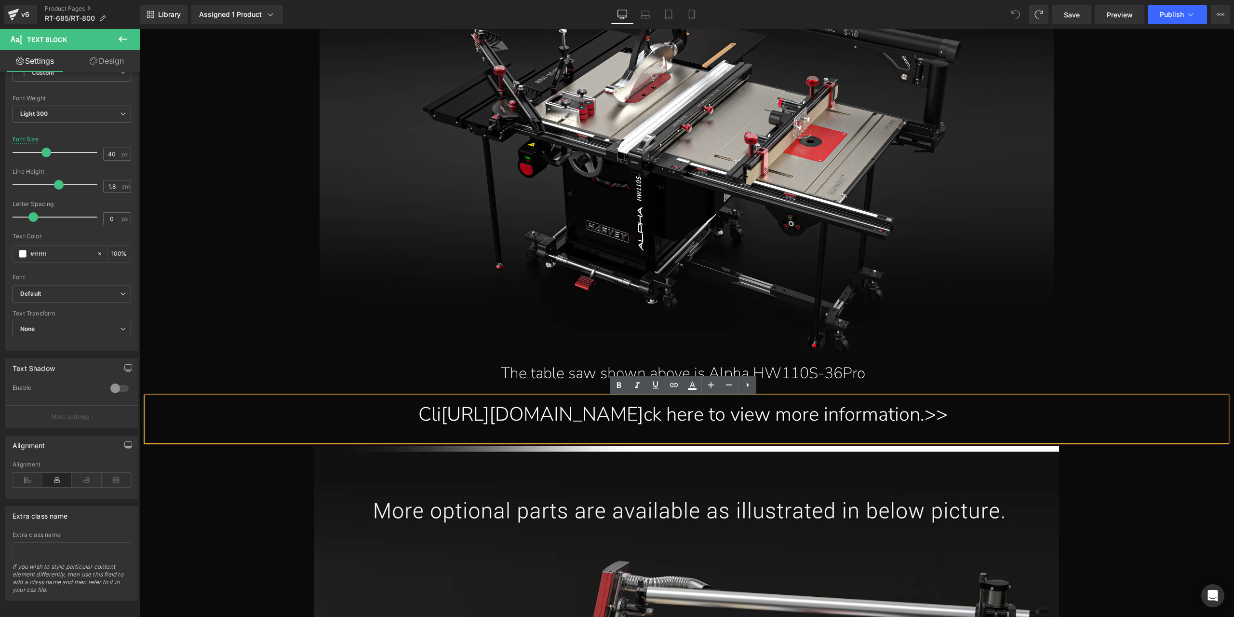
drag, startPoint x: 432, startPoint y: 419, endPoint x: 648, endPoint y: 425, distance: 216.0
click at [648, 425] on div "Cli https://gem-3910432.net ck here to view more information.>>" at bounding box center [683, 414] width 1073 height 35
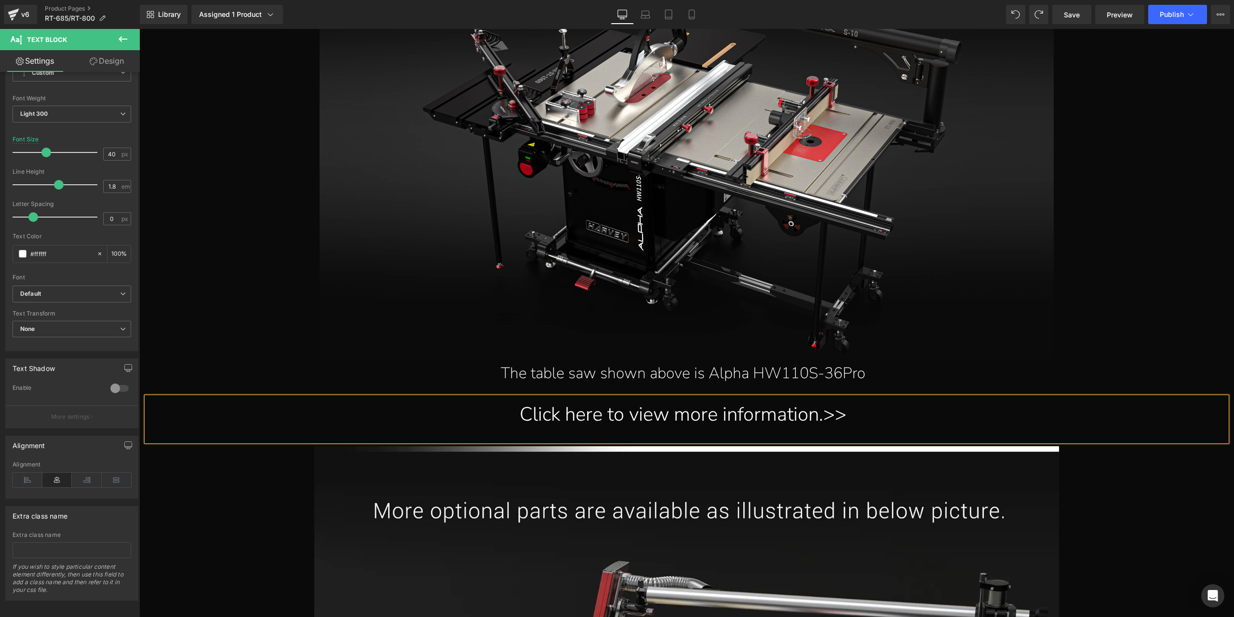
click at [602, 421] on div "Cli ck here to view more information.>>" at bounding box center [683, 414] width 1073 height 35
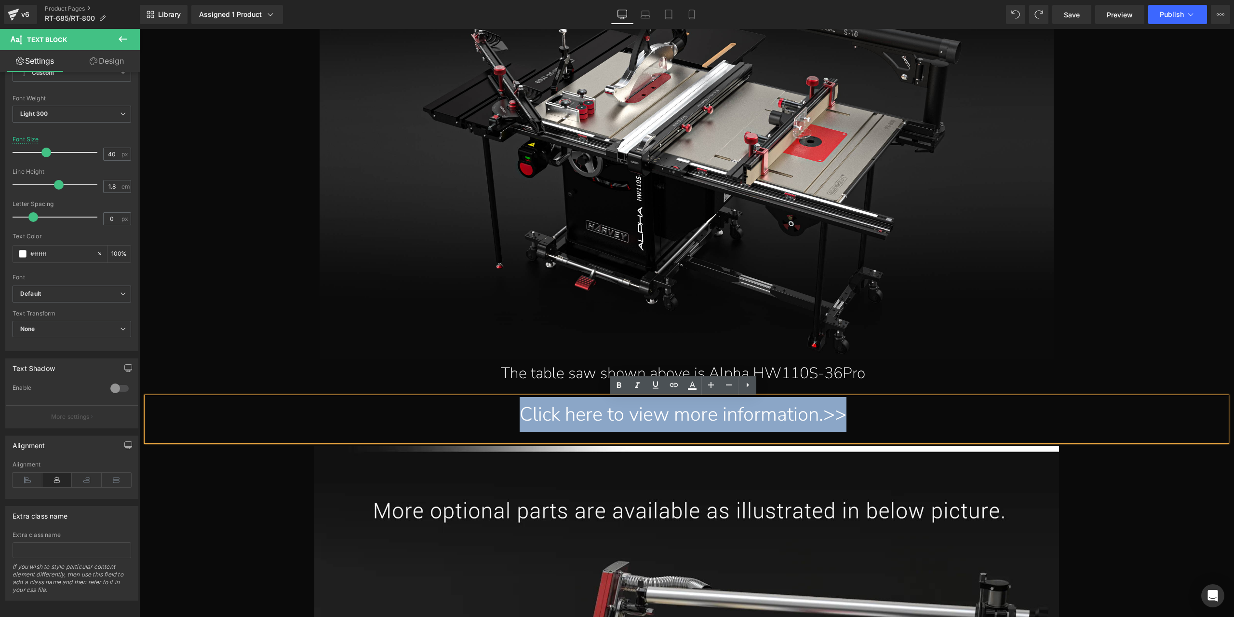
drag, startPoint x: 506, startPoint y: 417, endPoint x: 932, endPoint y: 441, distance: 426.9
click at [932, 441] on div "Cli ck here to view more information.>>" at bounding box center [687, 419] width 1080 height 44
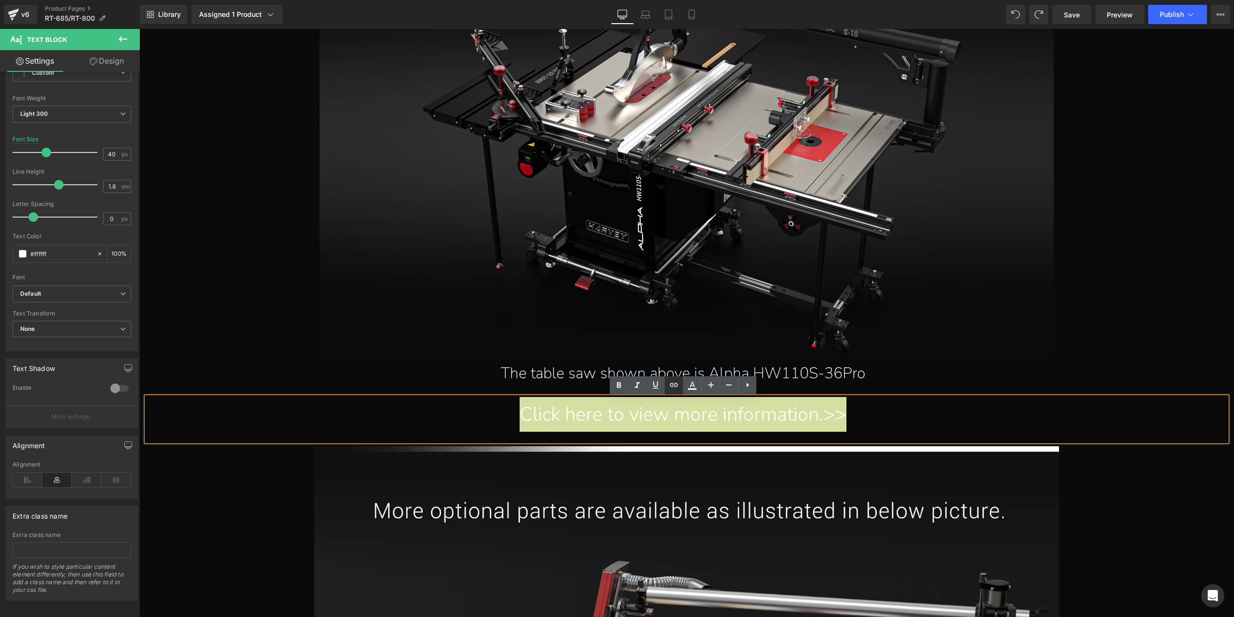
click at [669, 394] on link at bounding box center [674, 385] width 18 height 18
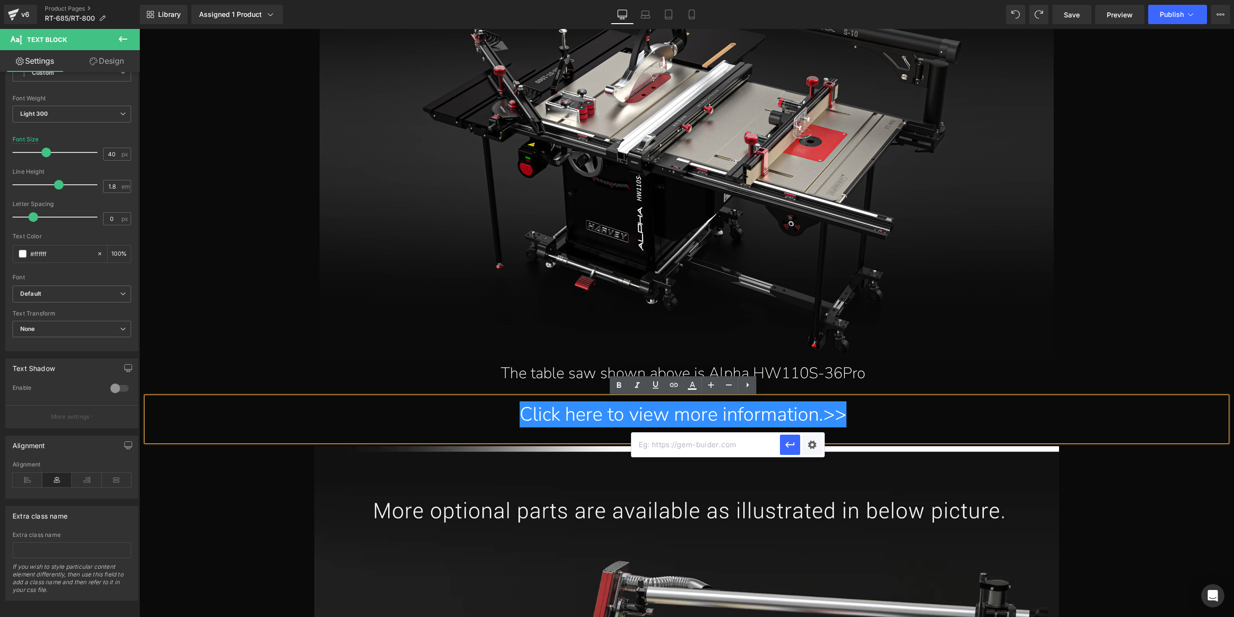
click at [724, 445] on input "text" at bounding box center [706, 444] width 148 height 24
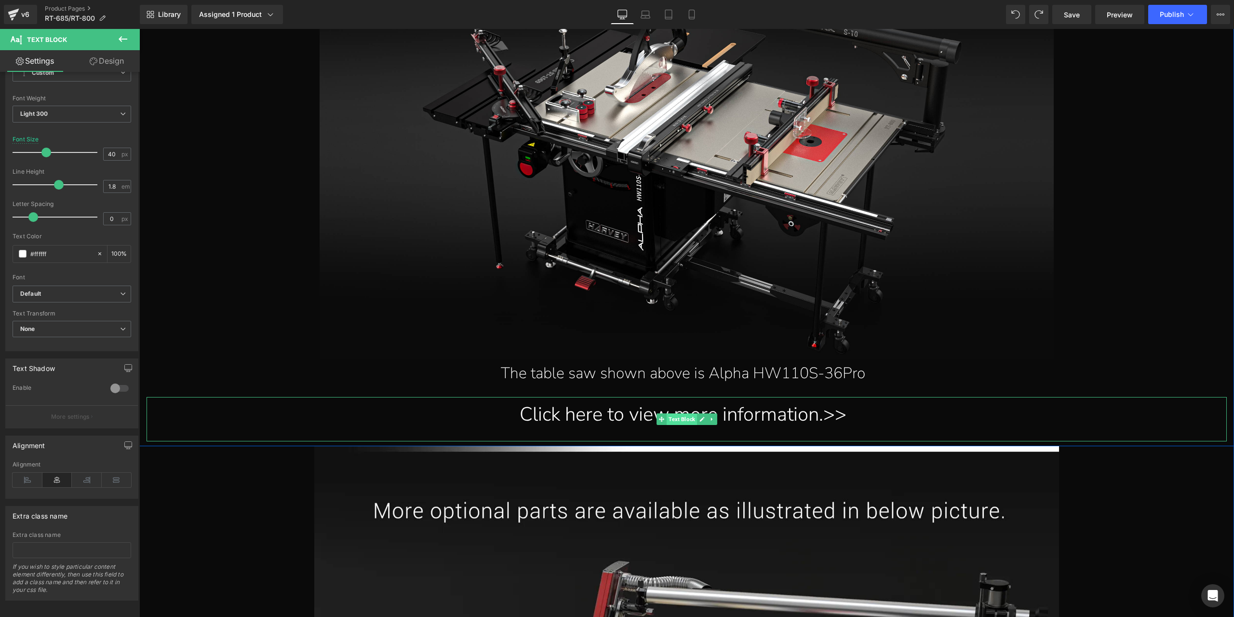
click at [675, 423] on span "Text Block" at bounding box center [682, 419] width 30 height 12
click at [752, 405] on div "Click here to view more information.>>" at bounding box center [683, 414] width 1073 height 35
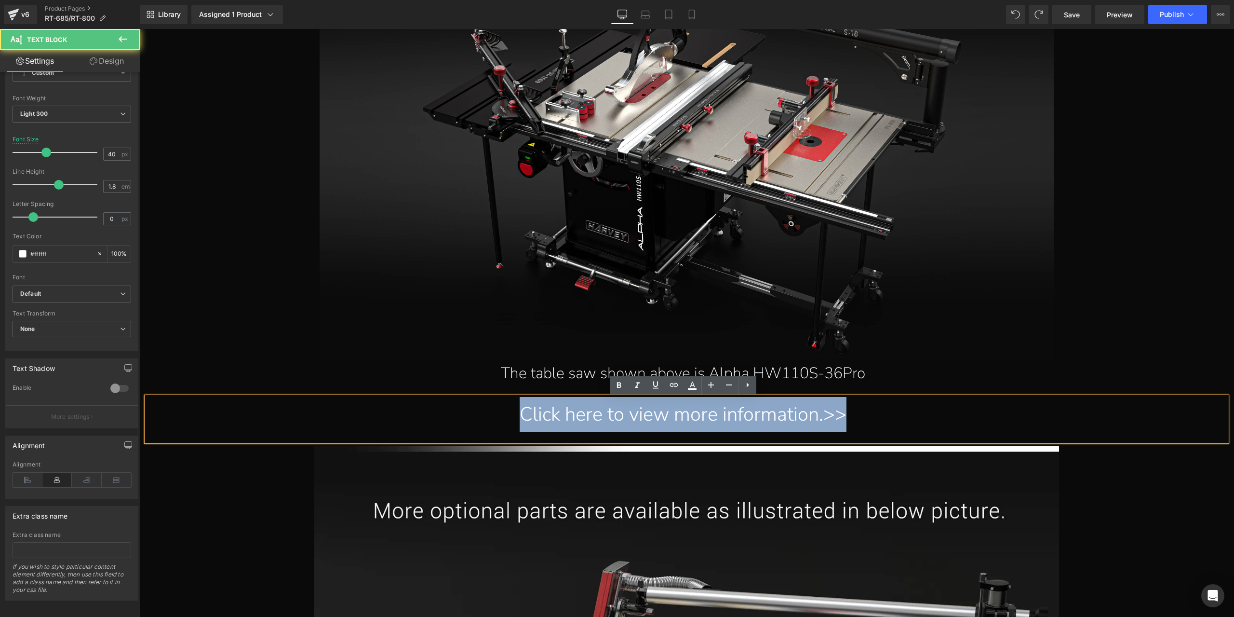
drag, startPoint x: 518, startPoint y: 415, endPoint x: 923, endPoint y: 412, distance: 404.5
click at [923, 412] on div "Click here to view more information.>>" at bounding box center [683, 414] width 1073 height 35
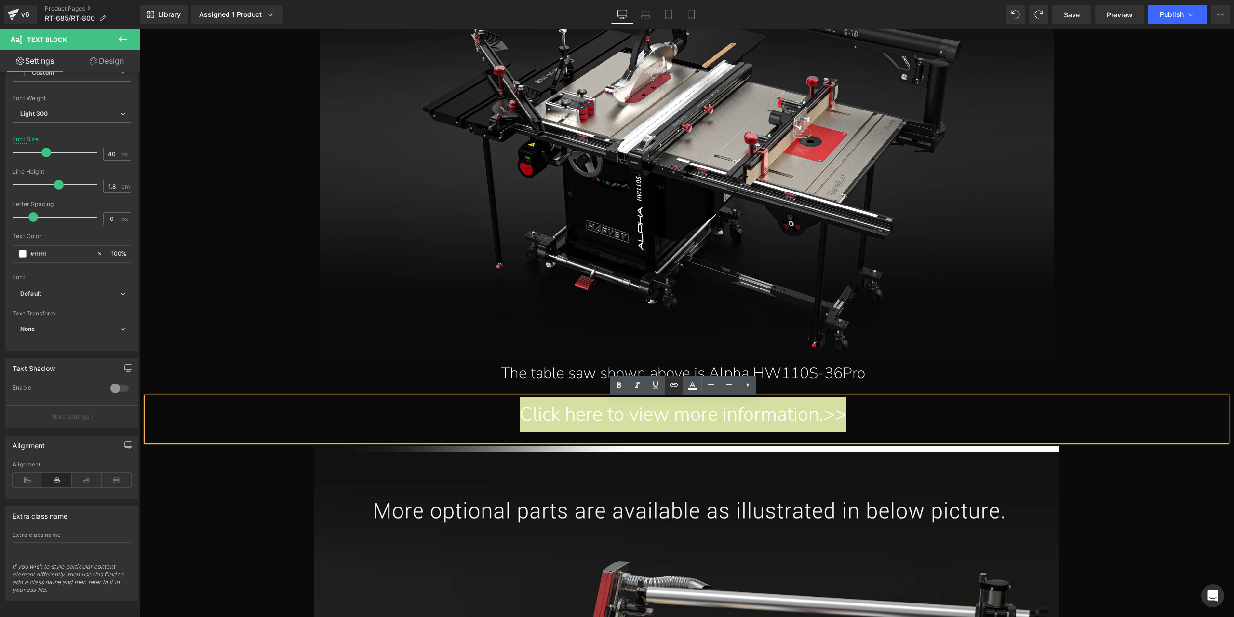
click at [669, 386] on icon at bounding box center [674, 385] width 12 height 12
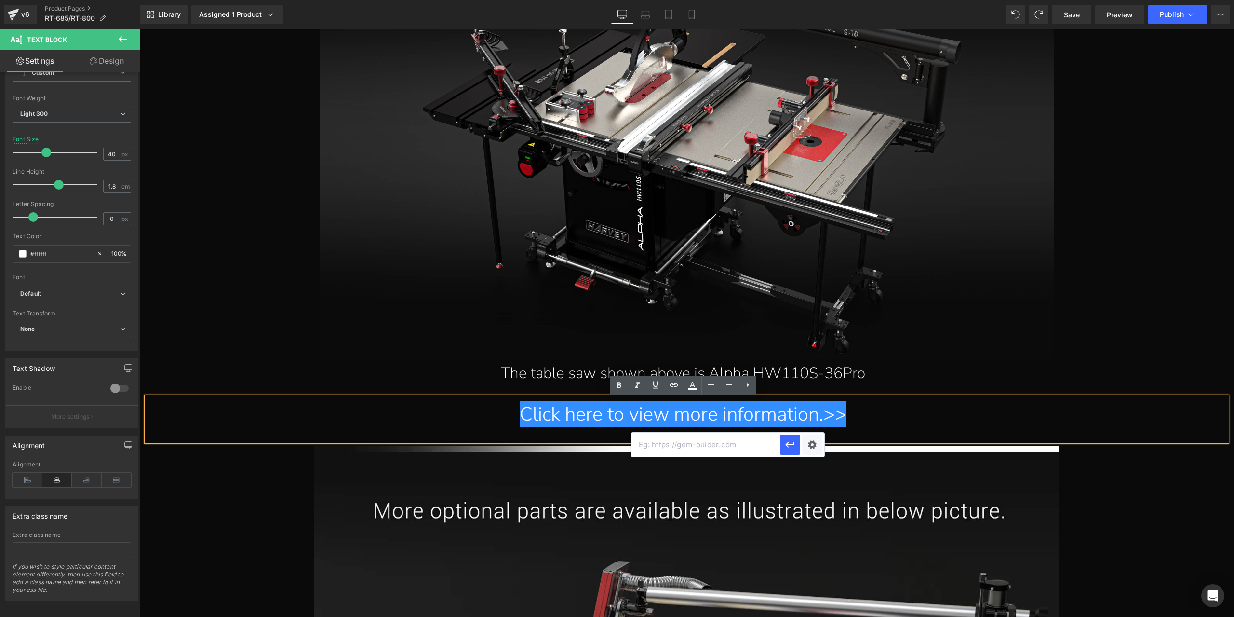
click at [661, 443] on input "text" at bounding box center [706, 444] width 148 height 24
paste input "[URL][DOMAIN_NAME]"
type input "[URL][DOMAIN_NAME]"
click at [788, 445] on icon "button" at bounding box center [790, 445] width 12 height 12
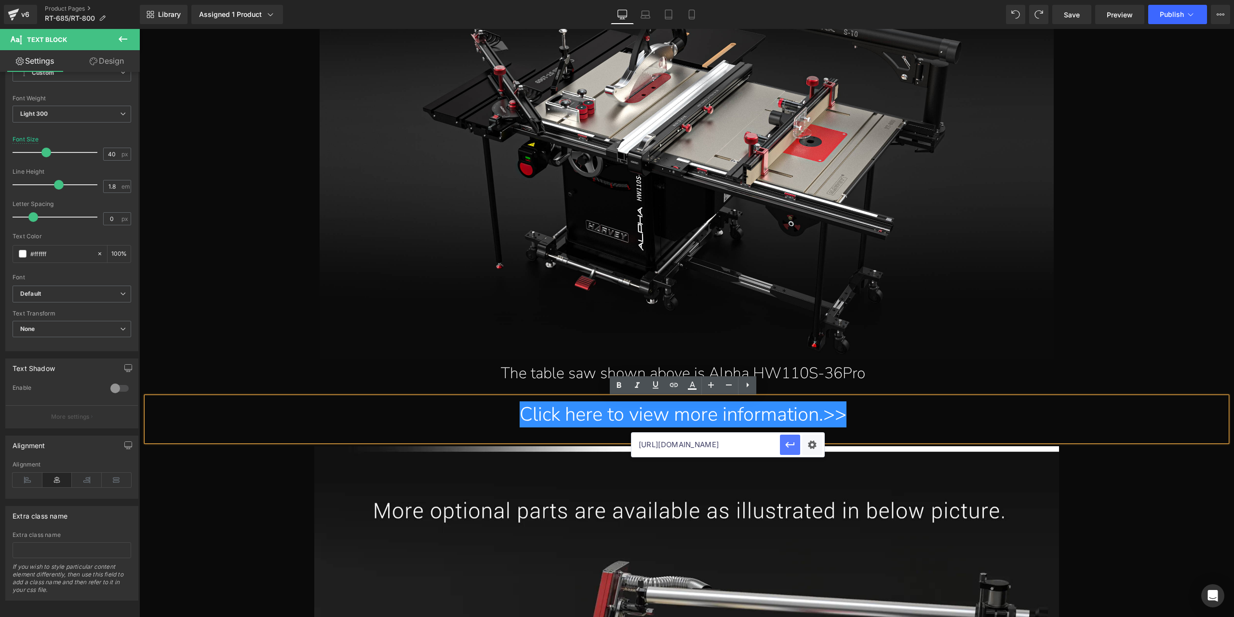
scroll to position [0, 0]
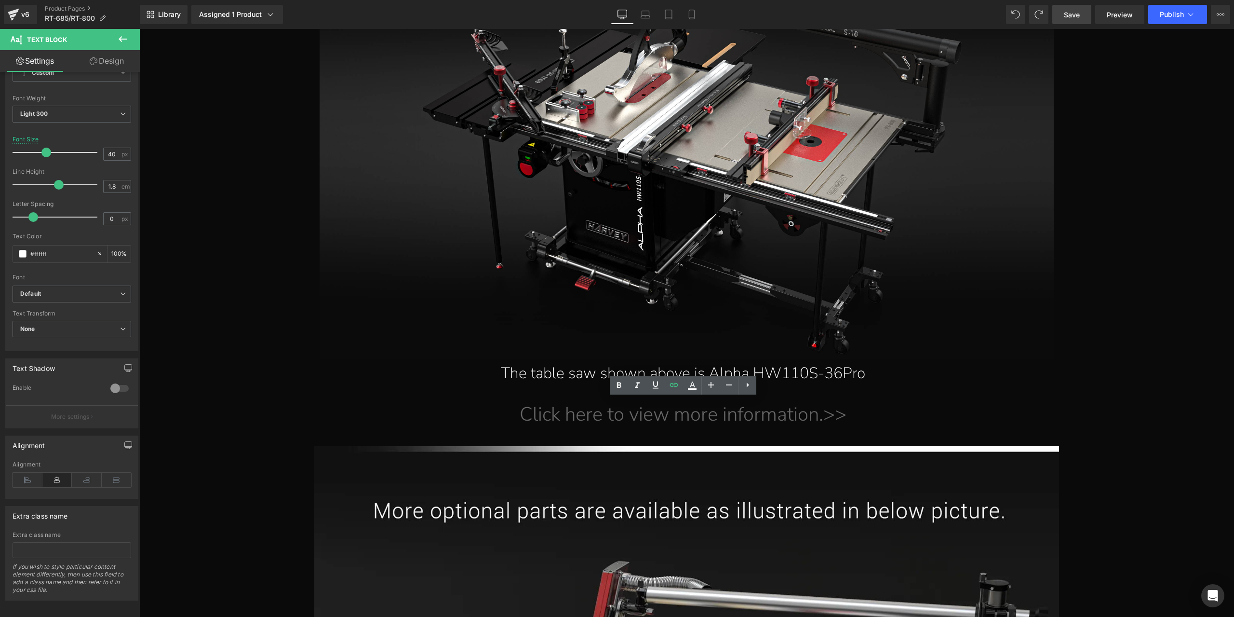
click at [1071, 13] on span "Save" at bounding box center [1072, 15] width 16 height 10
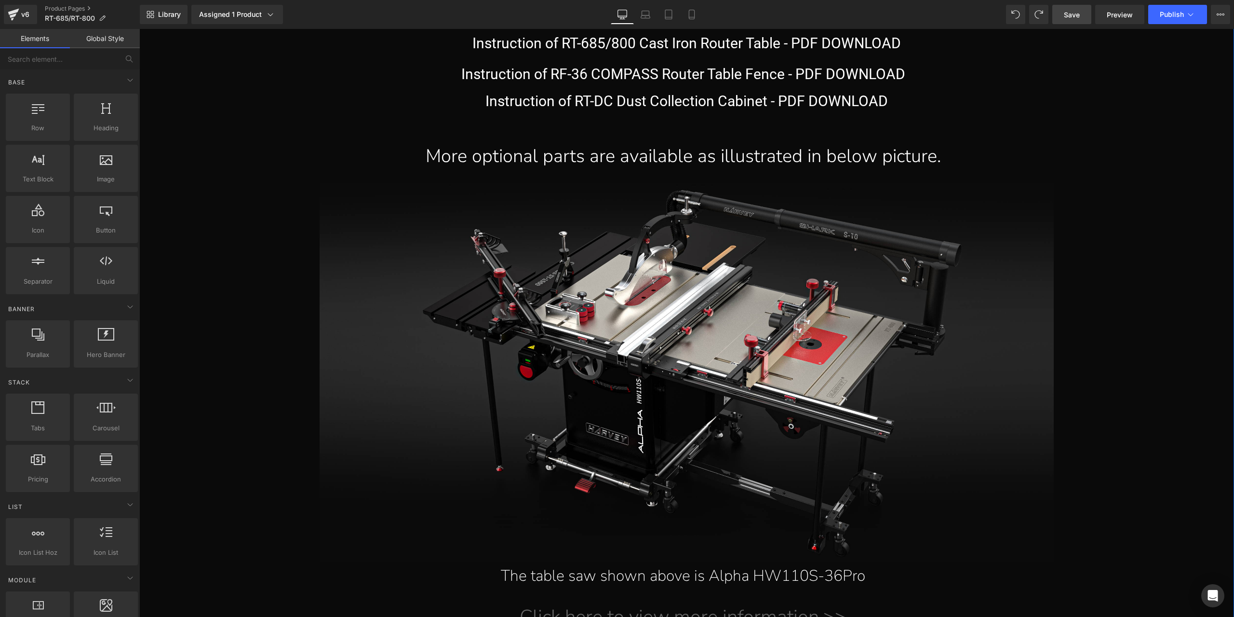
scroll to position [15792, 0]
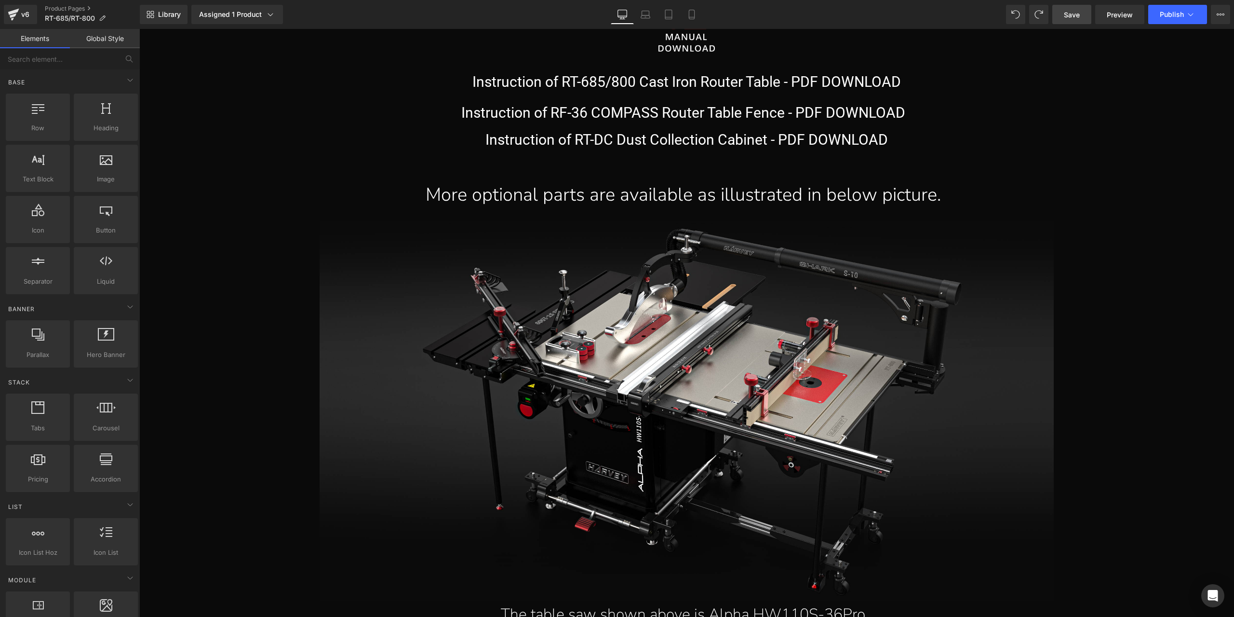
click at [1068, 13] on span "Save" at bounding box center [1072, 15] width 16 height 10
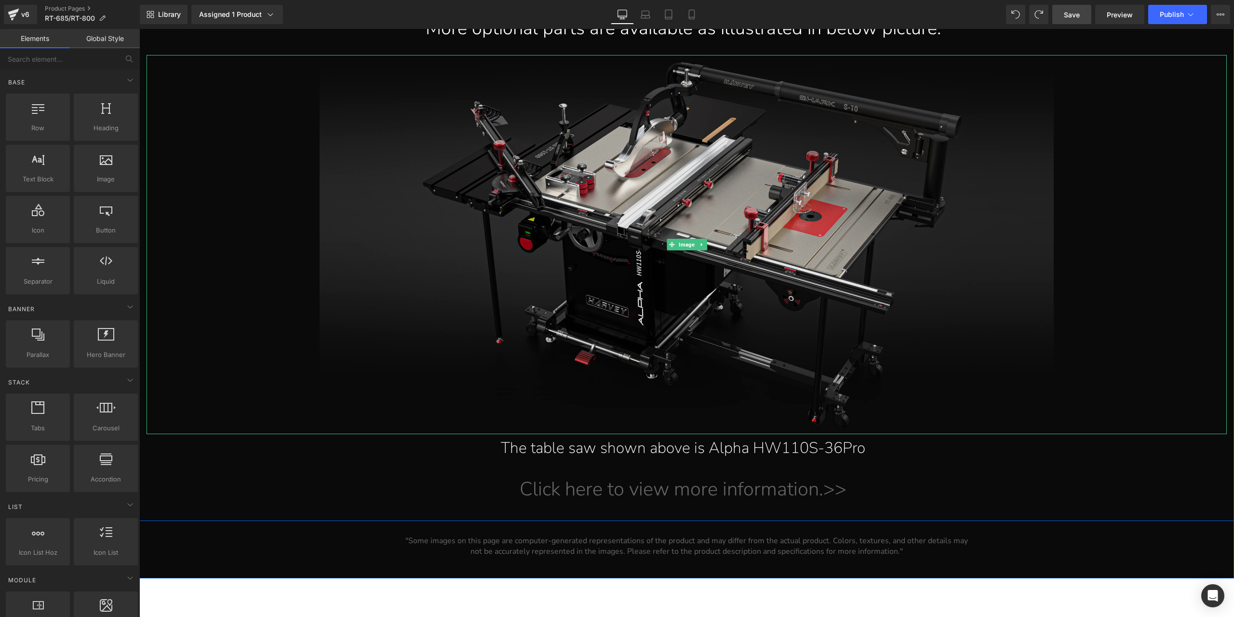
scroll to position [15985, 0]
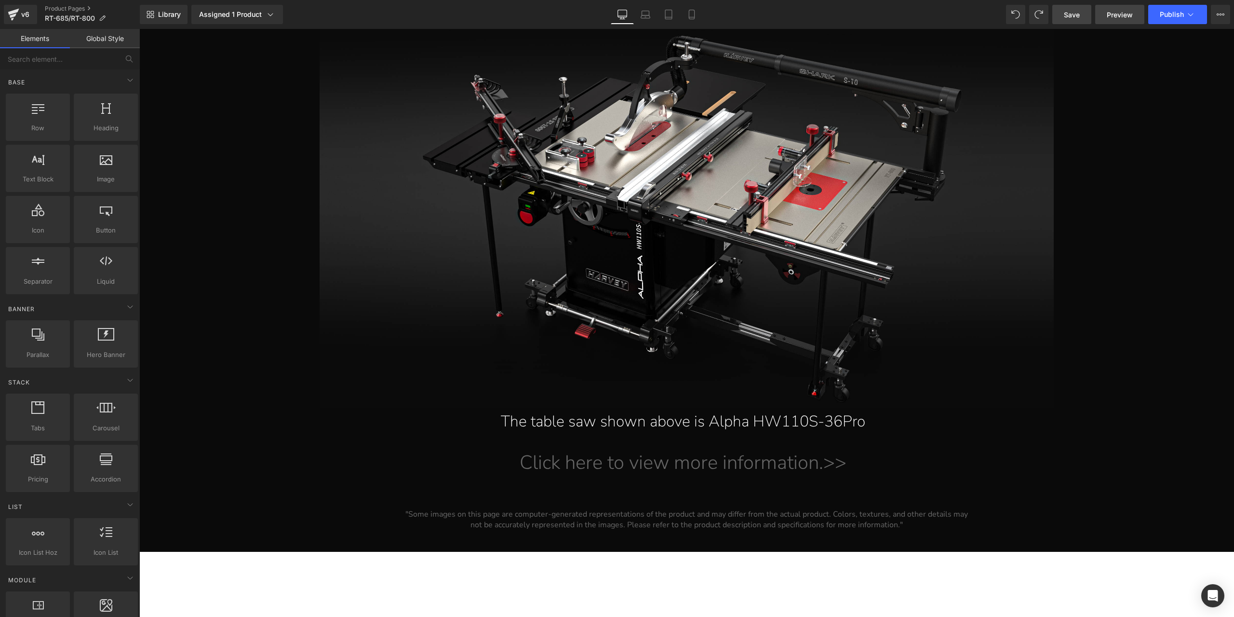
click at [1116, 20] on link "Preview" at bounding box center [1119, 14] width 49 height 19
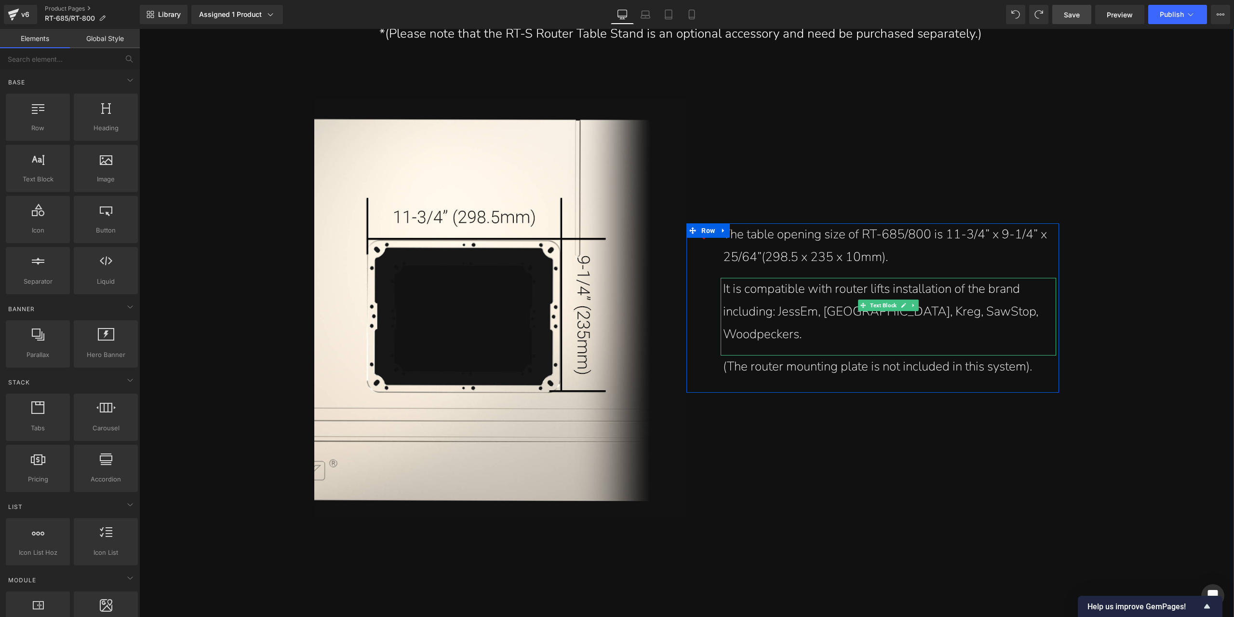
scroll to position [11646, 0]
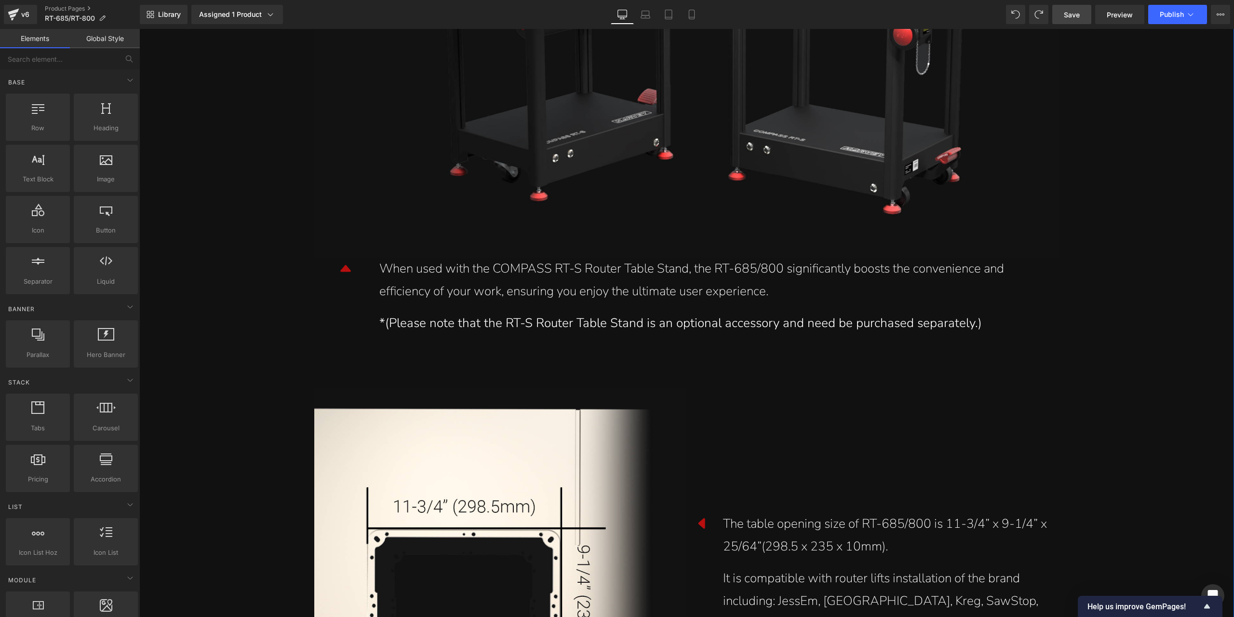
click at [499, 273] on div "When used with the COMPASS RT-S Router Table Stand, the RT-685/800 significantl…" at bounding box center [714, 279] width 670 height 45
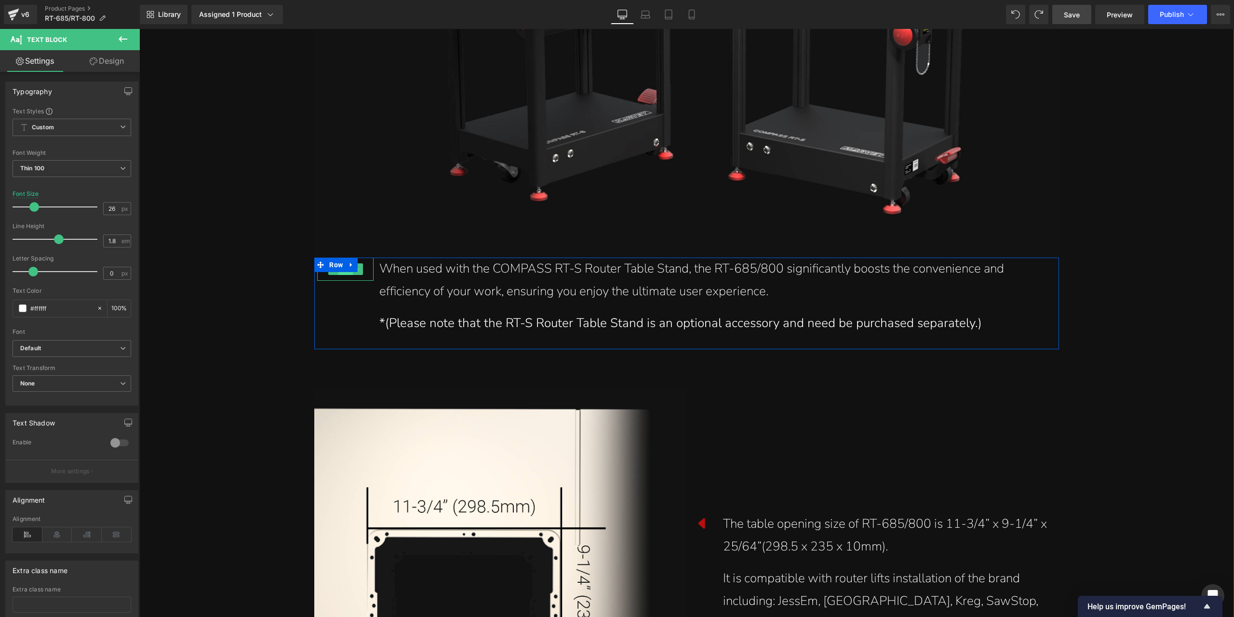
click at [342, 274] on span "Icon" at bounding box center [345, 270] width 15 height 12
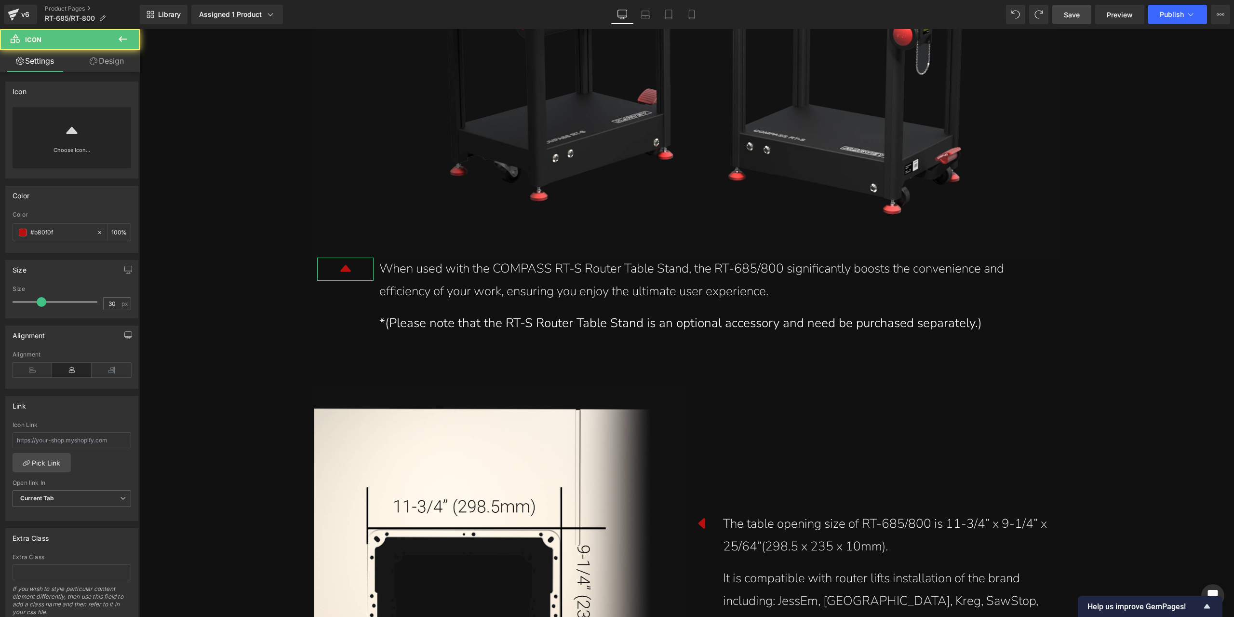
click at [96, 53] on link "Design" at bounding box center [107, 61] width 70 height 22
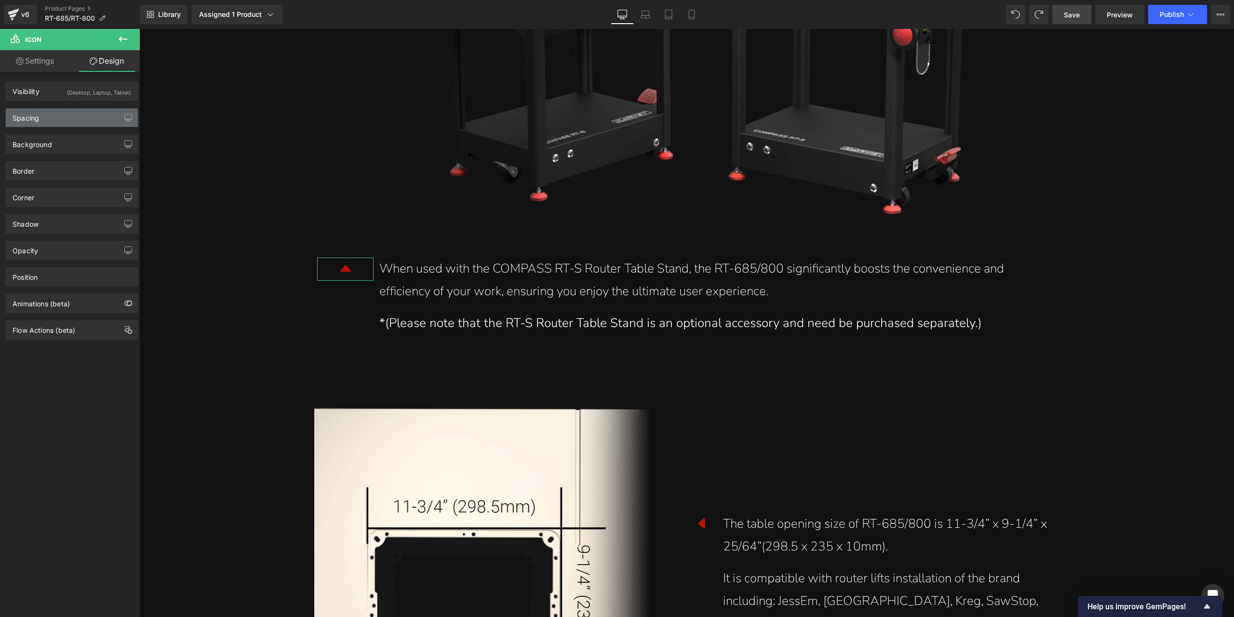
click at [64, 110] on div "Spacing" at bounding box center [72, 117] width 132 height 18
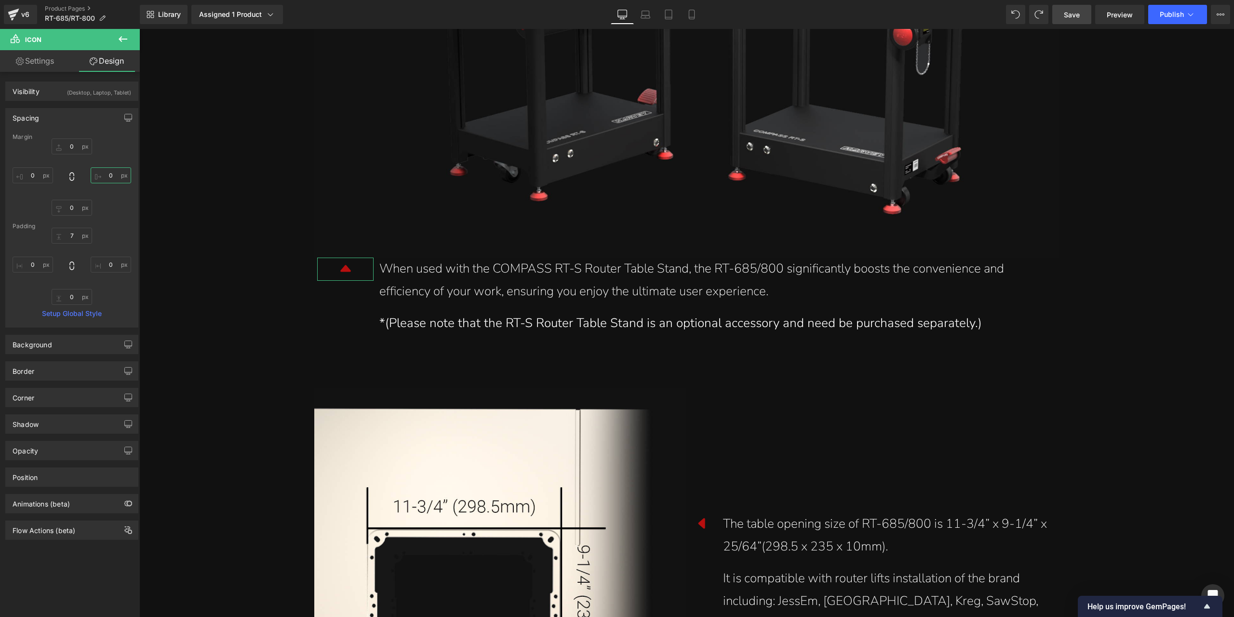
click at [104, 173] on input "0" at bounding box center [111, 175] width 40 height 16
click at [111, 173] on input "-15" at bounding box center [111, 175] width 40 height 16
type input "-20"
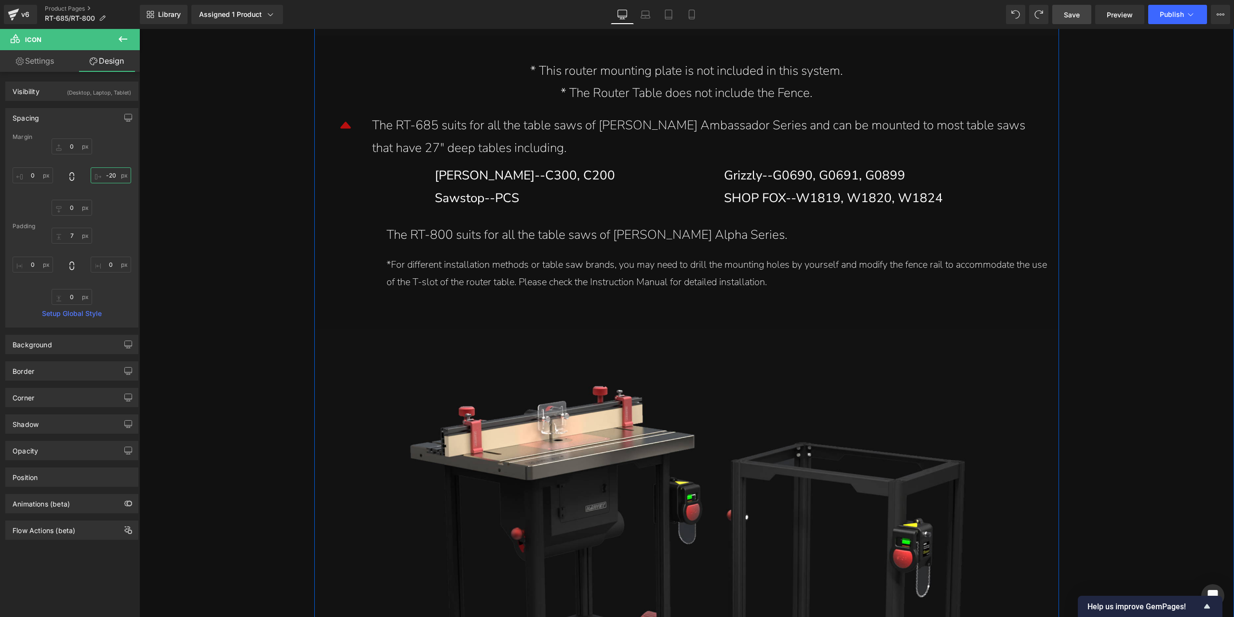
scroll to position [11067, 0]
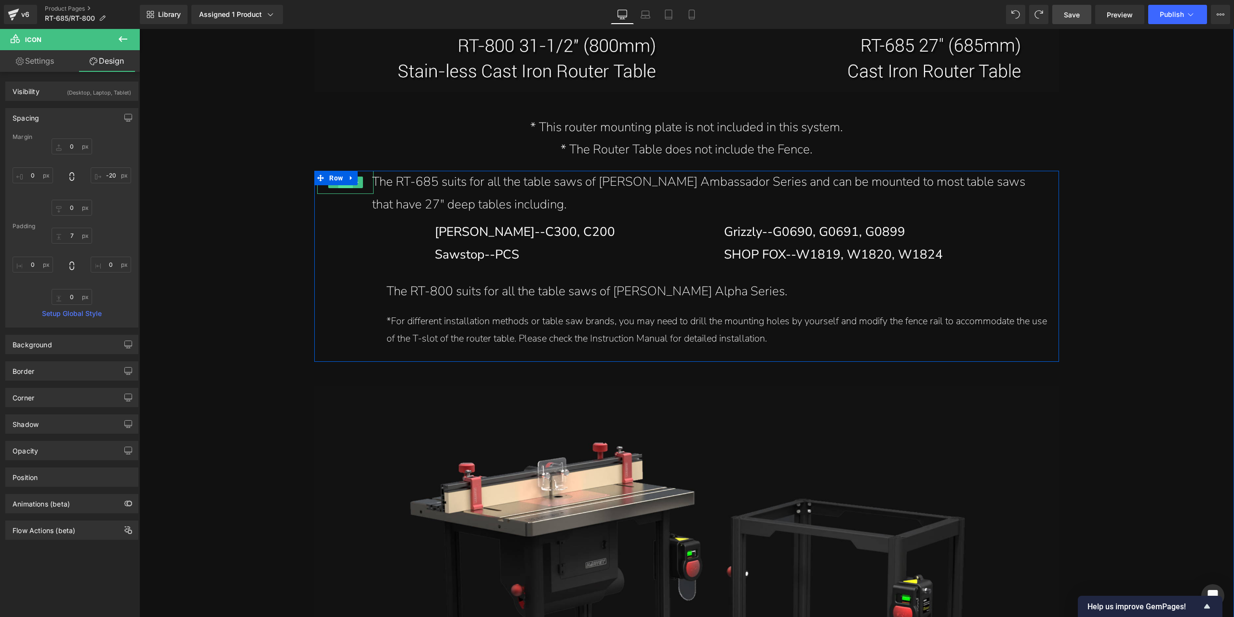
click at [338, 188] on span "Icon" at bounding box center [345, 182] width 15 height 12
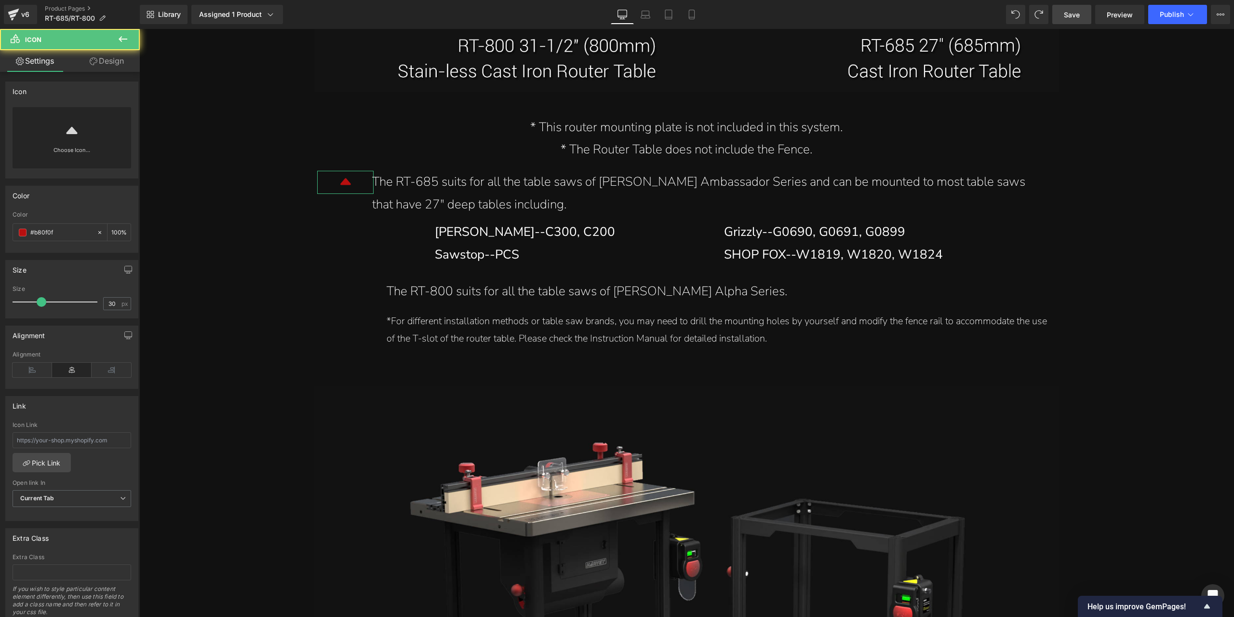
click at [104, 64] on link "Design" at bounding box center [107, 61] width 70 height 22
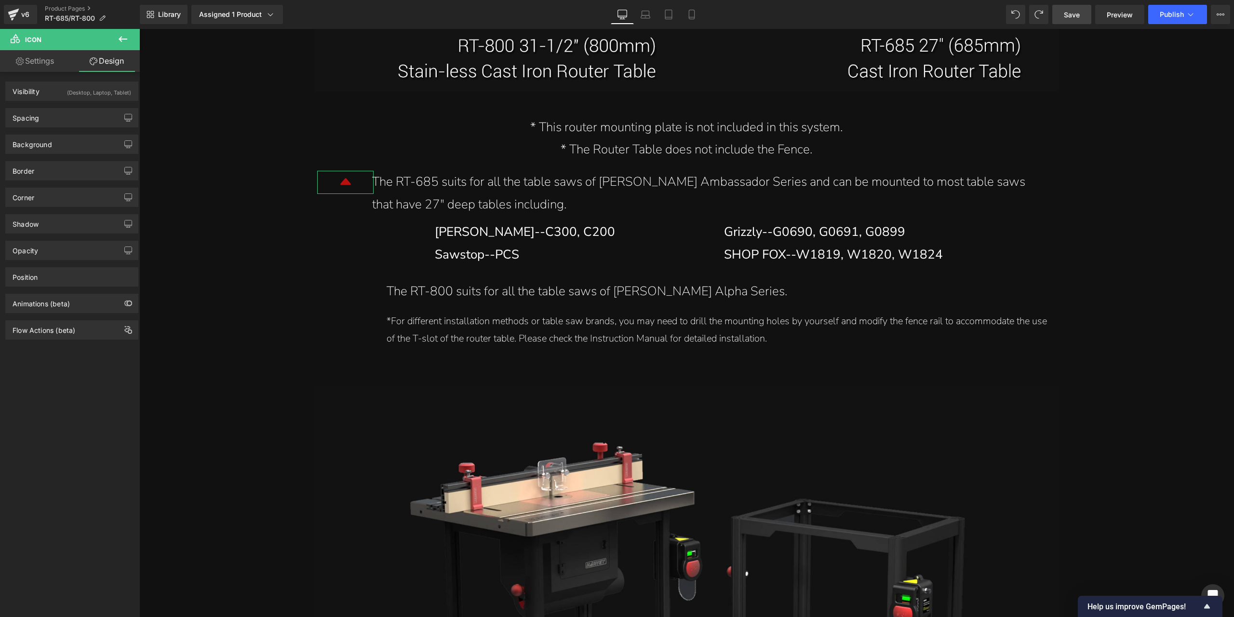
click at [86, 127] on div "Background Color & Image color transparent Color transparent 0 % Image Replace …" at bounding box center [72, 140] width 144 height 27
click at [82, 120] on div "Spacing" at bounding box center [72, 117] width 132 height 18
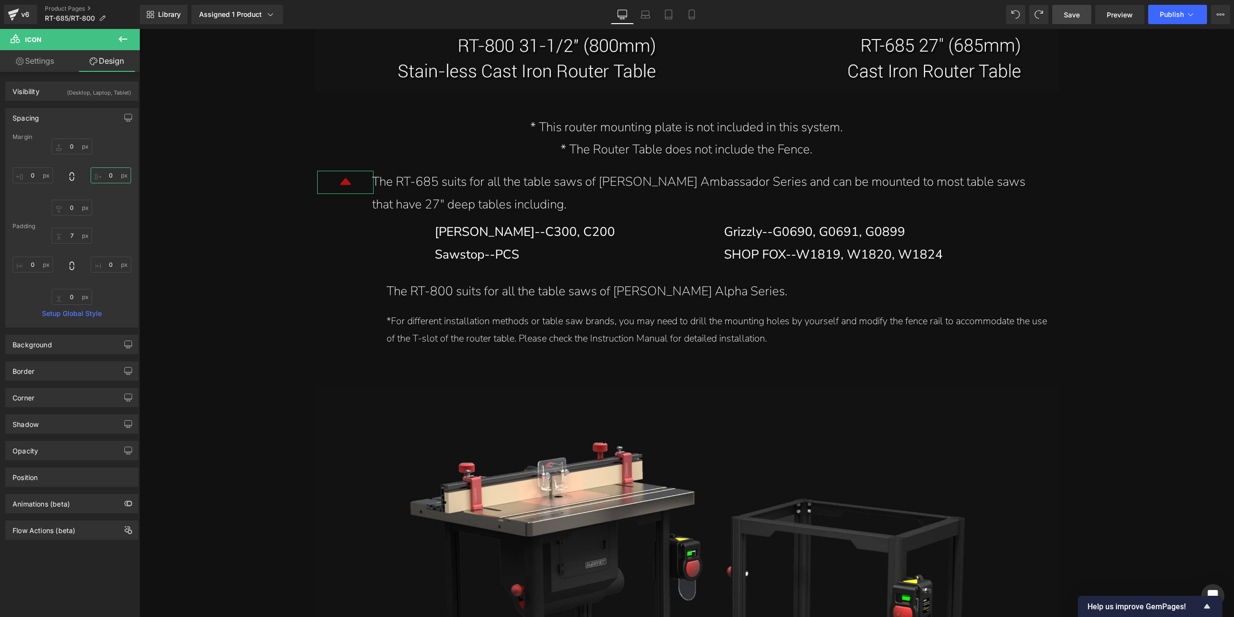
click at [104, 170] on input "0" at bounding box center [111, 175] width 40 height 16
type input "-20"
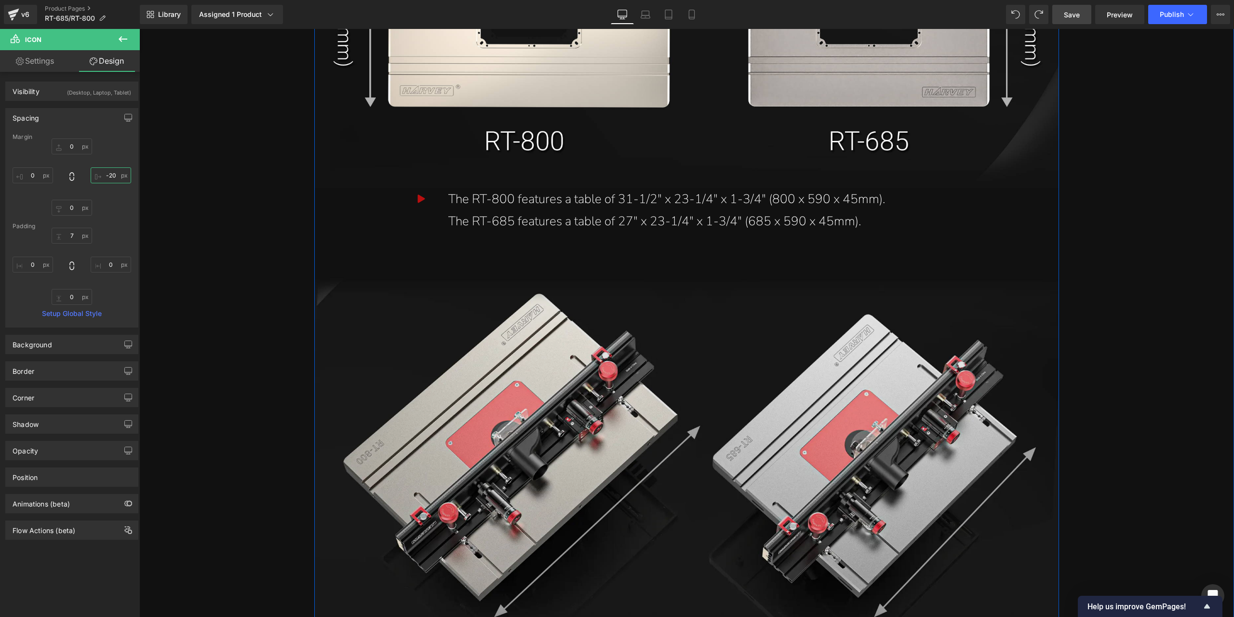
scroll to position [10392, 0]
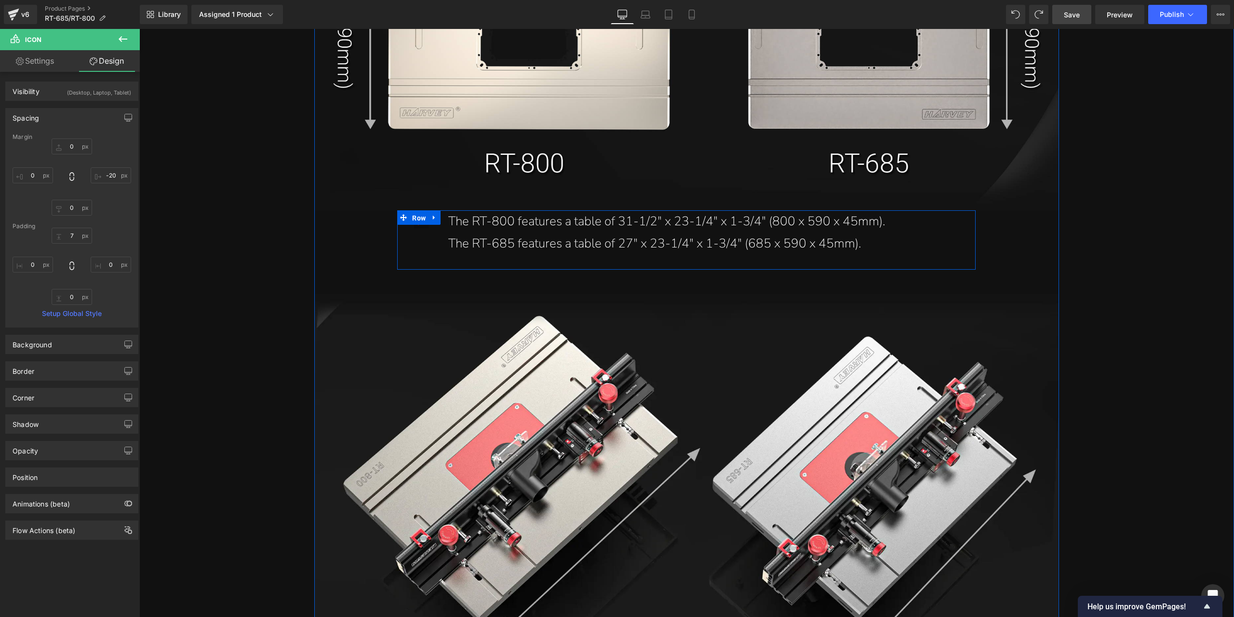
click at [418, 225] on span "Row" at bounding box center [419, 218] width 18 height 14
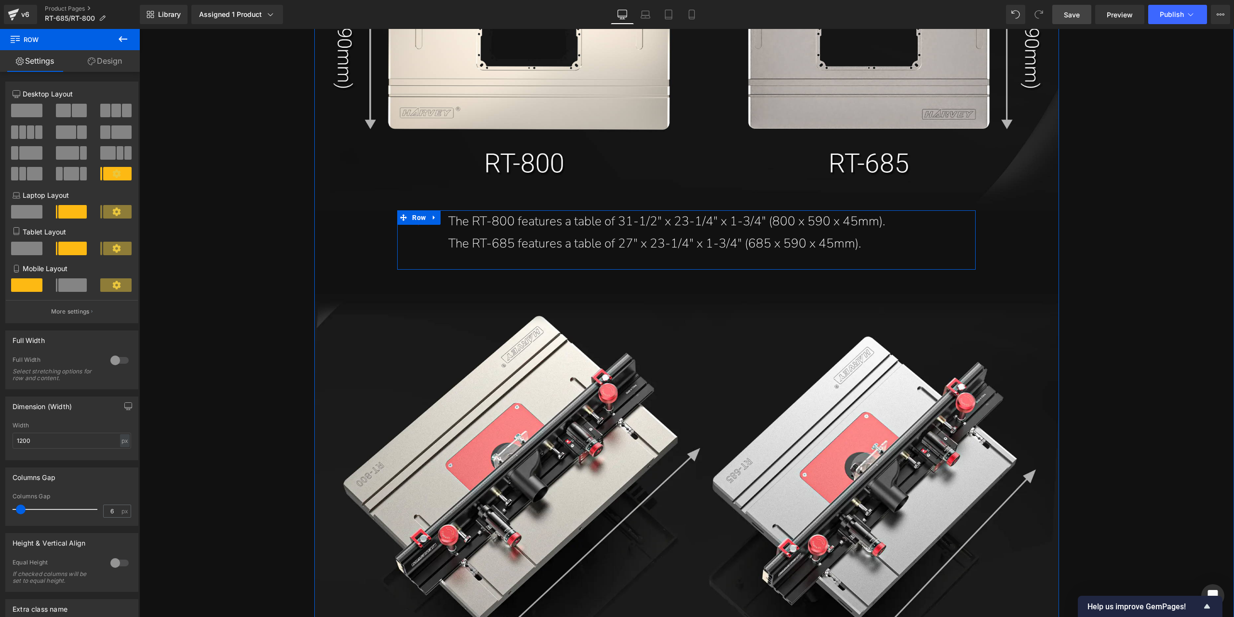
click at [511, 243] on div "The RT-685 features a table of 27" x 23-1/4" x 1-3/4" (685 x 590 x 45mm)." at bounding box center [706, 243] width 517 height 23
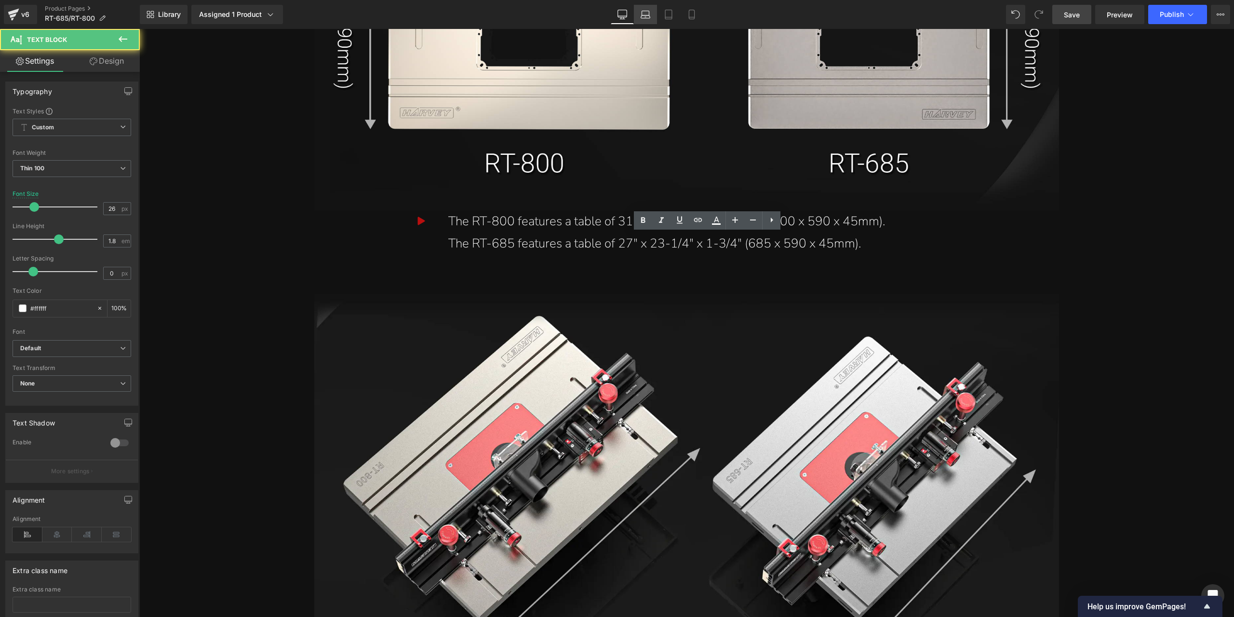
click at [646, 18] on icon at bounding box center [646, 15] width 10 height 10
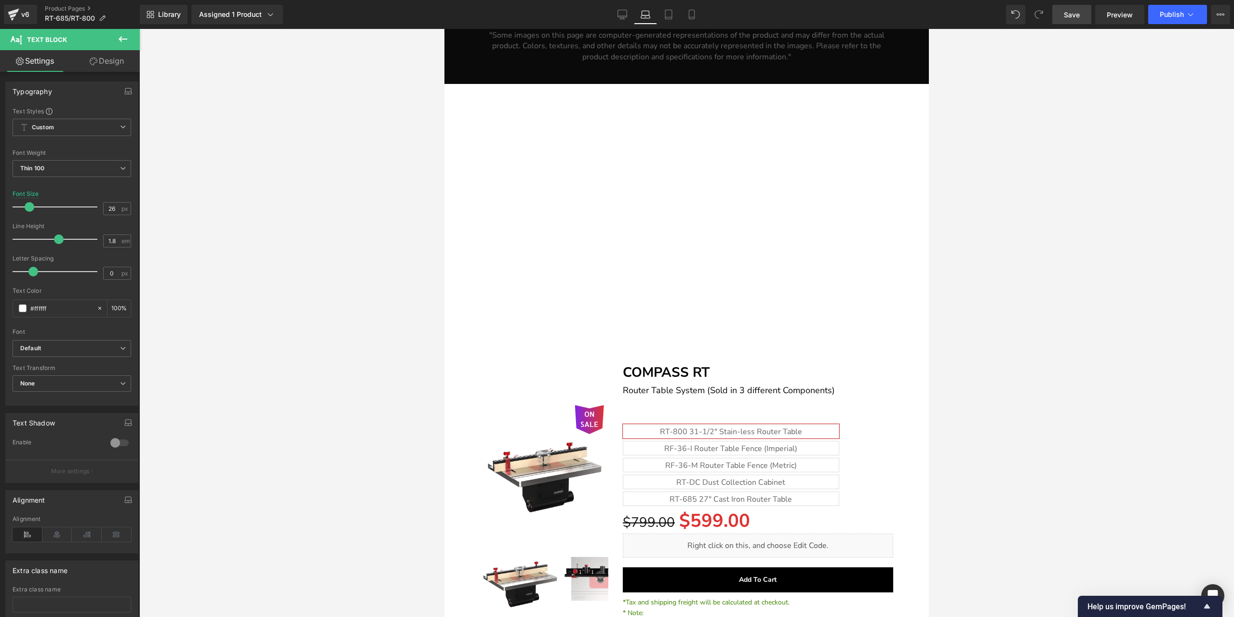
type input "20"
type input "100"
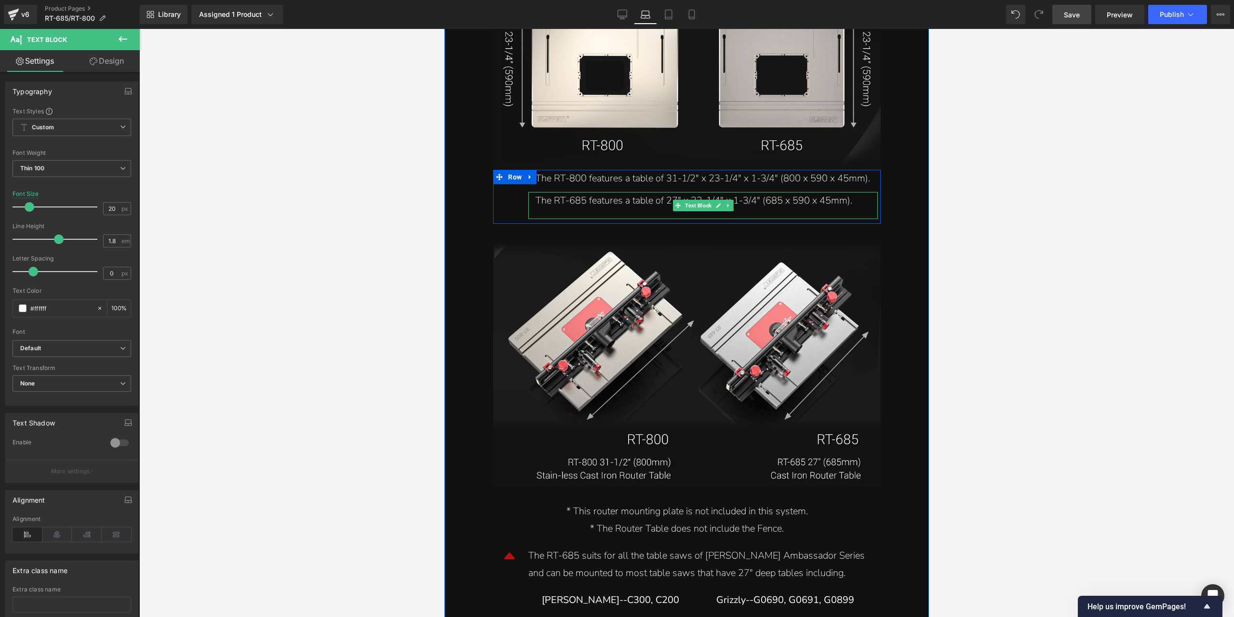
scroll to position [6732, 0]
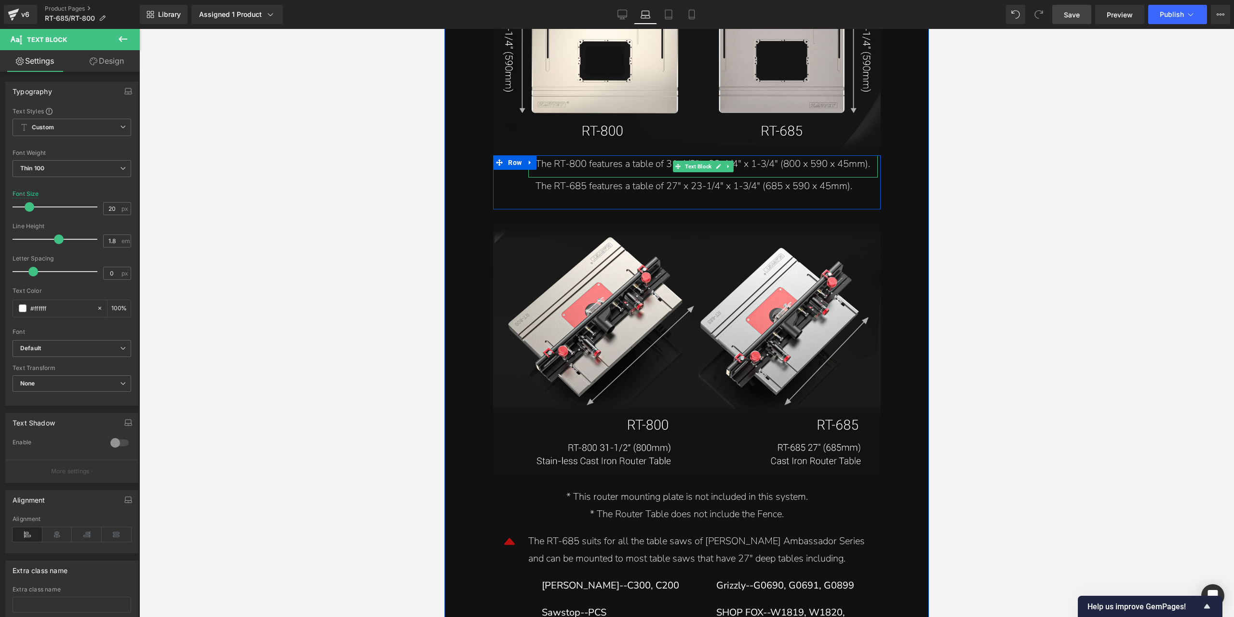
click at [547, 166] on div "The RT-800 features a table of 31-1/2" x 23-1/4" x 1-3/4" (800 x 590 x 45mm)." at bounding box center [703, 163] width 335 height 17
click at [94, 54] on link "Design" at bounding box center [107, 61] width 70 height 22
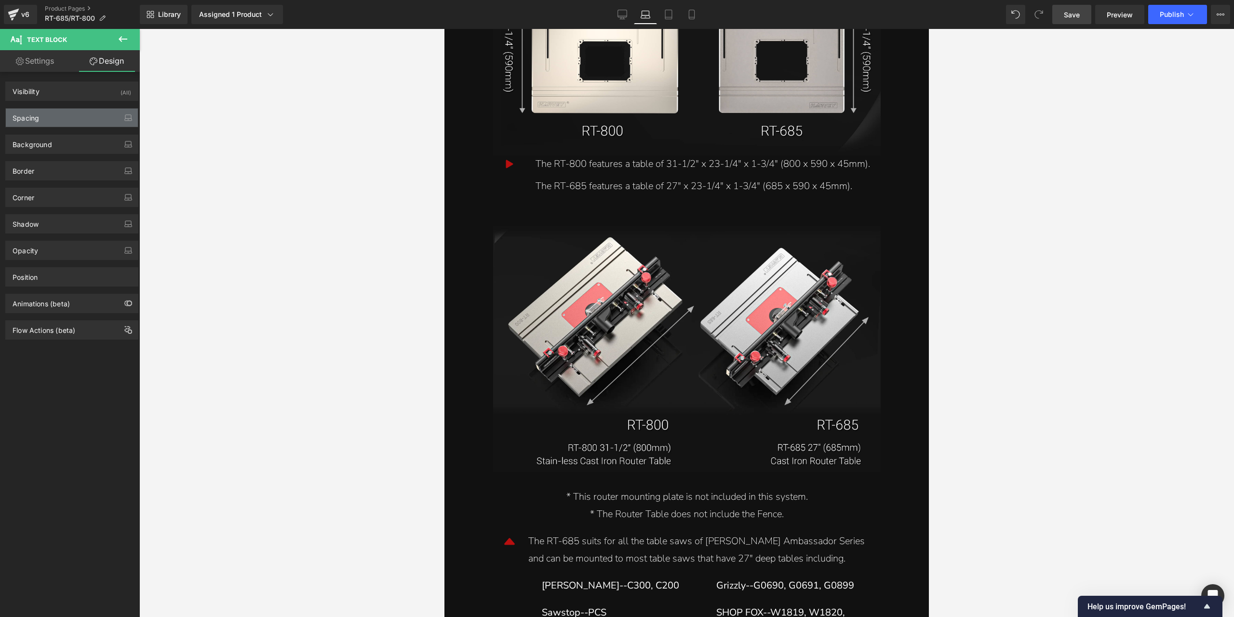
click at [56, 119] on div "Spacing" at bounding box center [72, 117] width 132 height 18
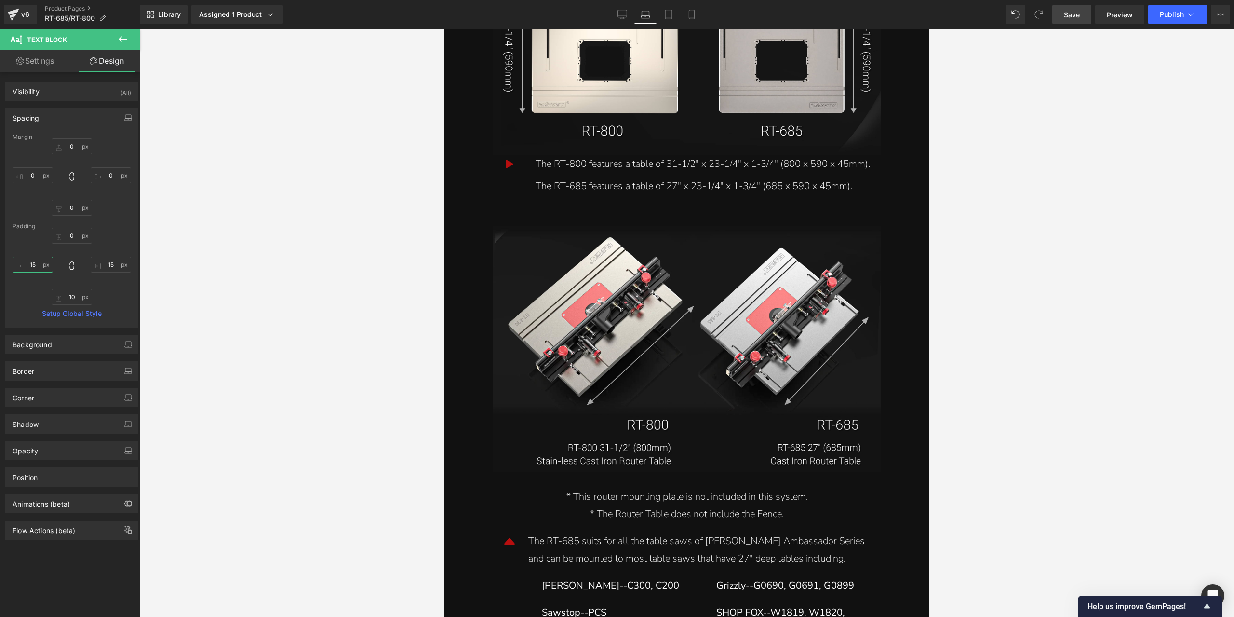
click at [29, 263] on input "15" at bounding box center [33, 264] width 40 height 16
type input "0"
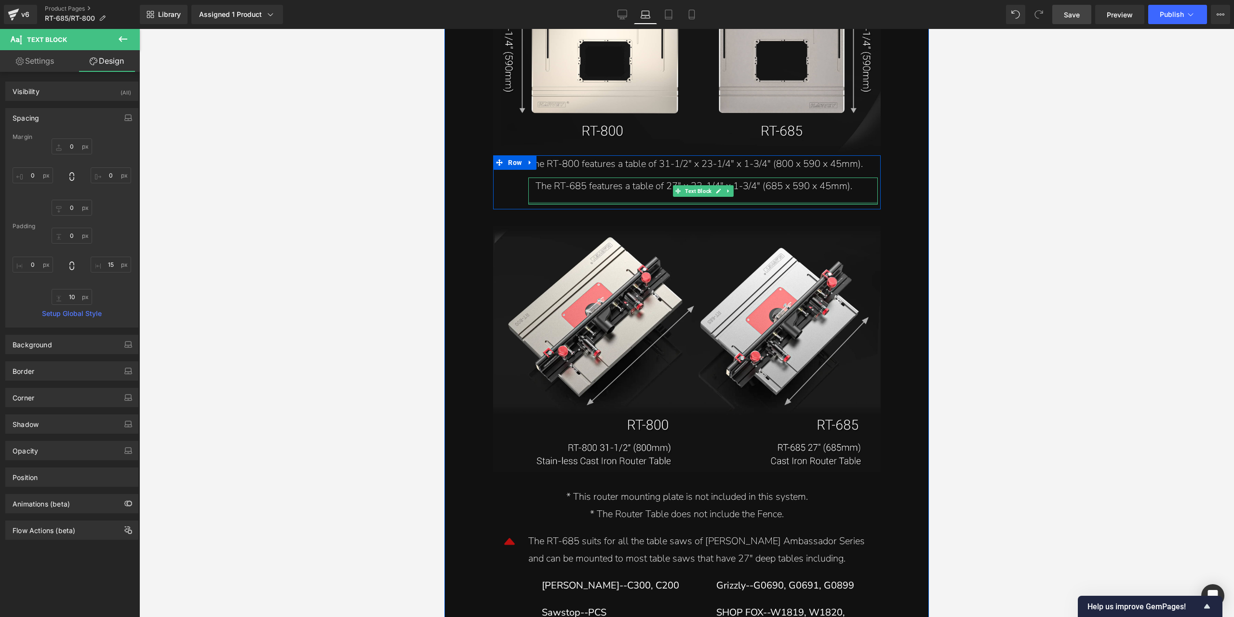
click at [582, 186] on div "The RT-685 features a table of 27" x 23-1/4" x 1-3/4" (685 x 590 x 45mm)." at bounding box center [703, 185] width 335 height 17
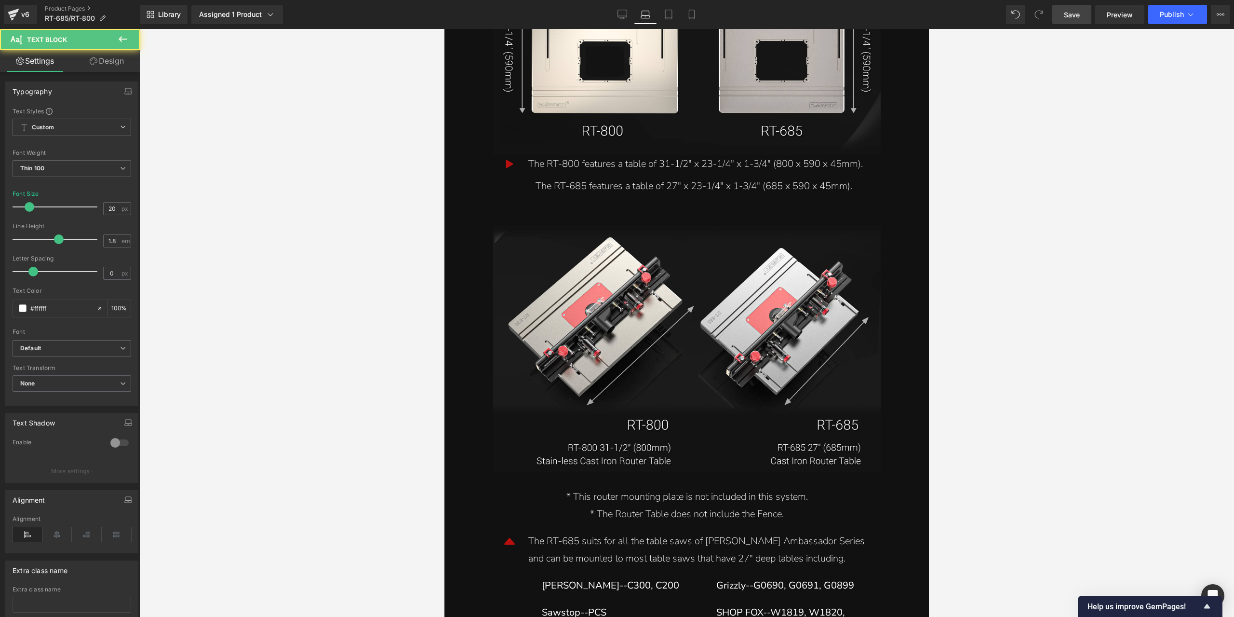
click at [101, 69] on link "Design" at bounding box center [107, 61] width 70 height 22
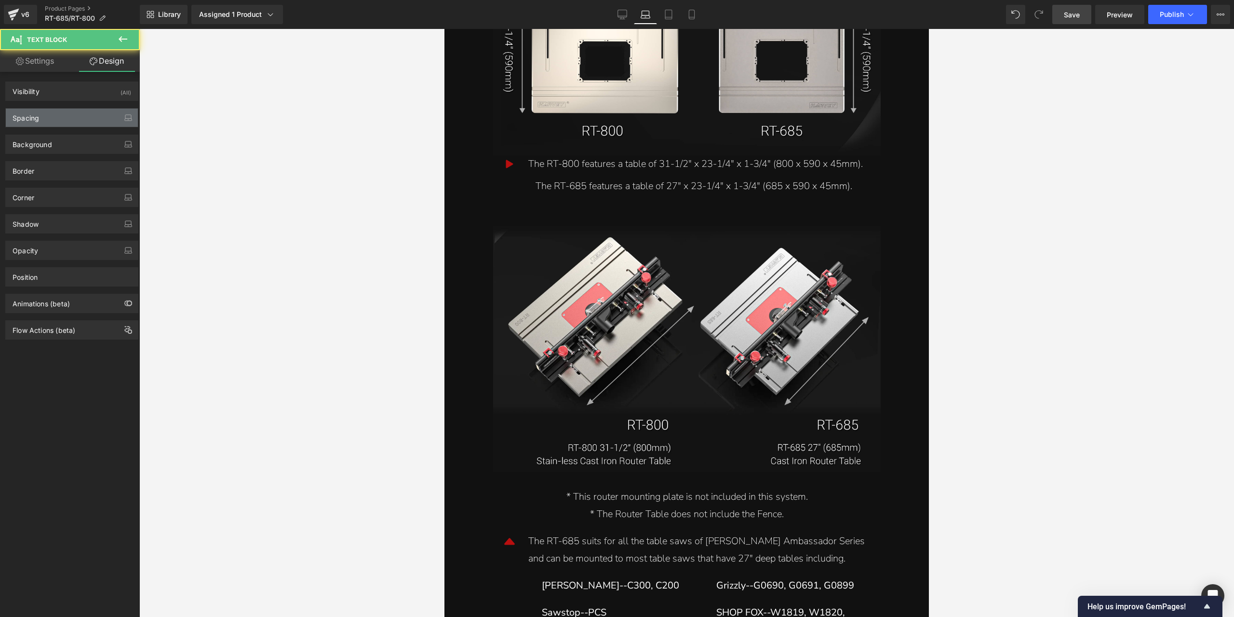
type input "0"
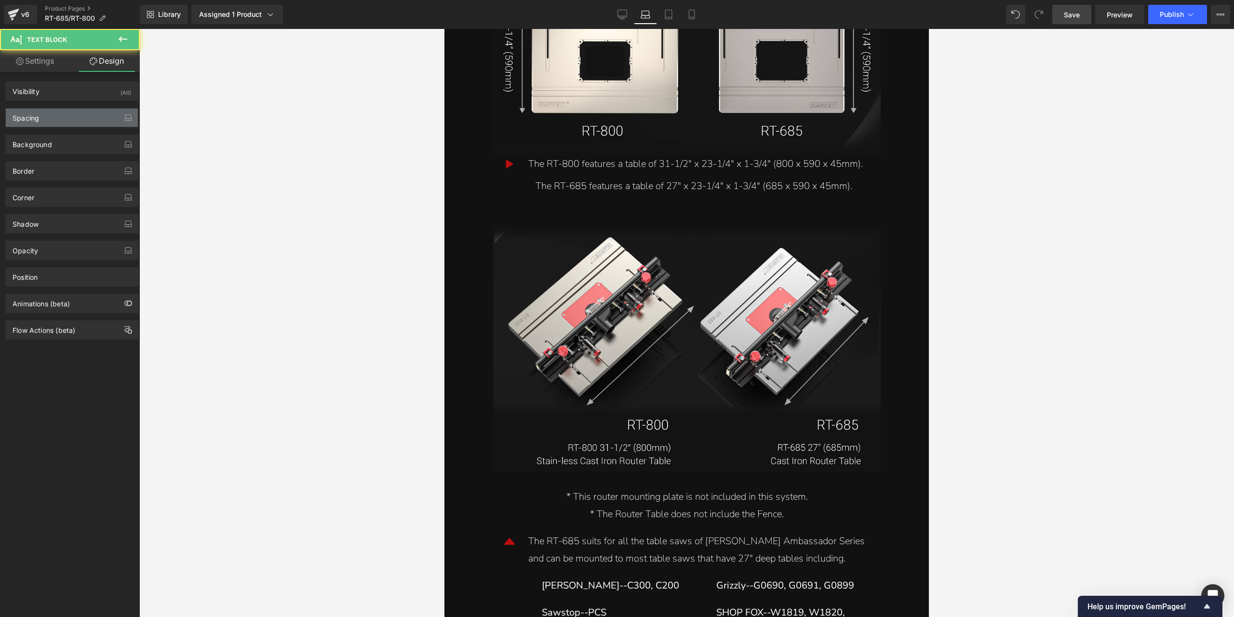
type input "15"
type input "20"
click at [65, 108] on div "Spacing" at bounding box center [72, 117] width 132 height 18
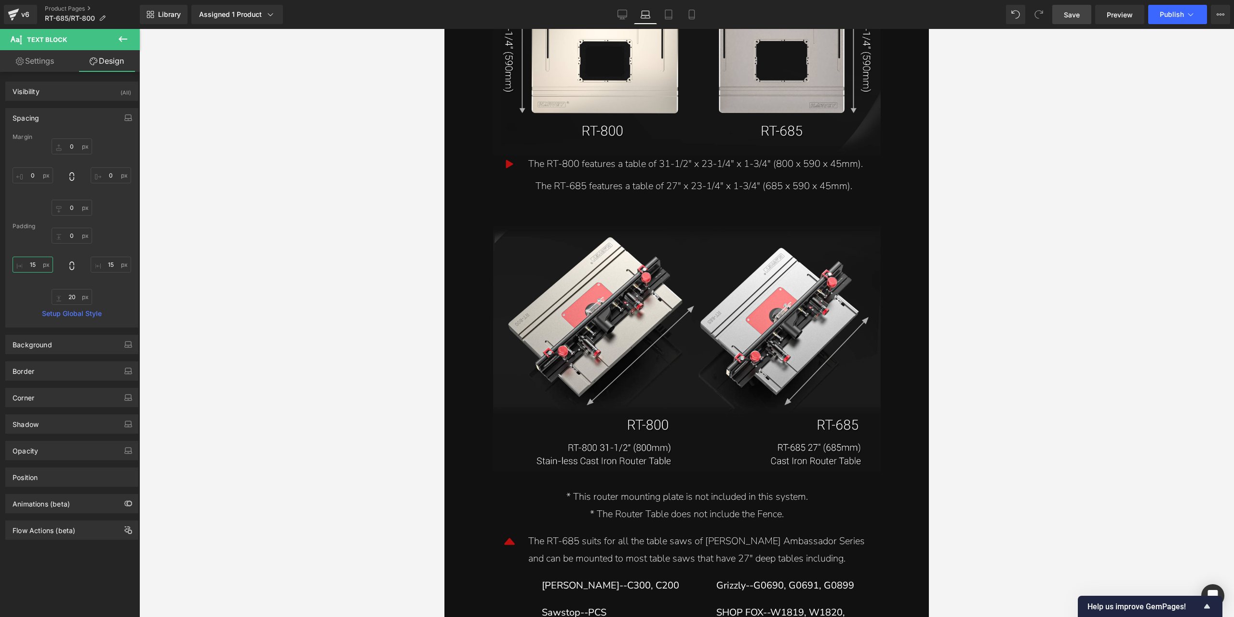
click at [37, 266] on input "15" at bounding box center [33, 264] width 40 height 16
type input "0"
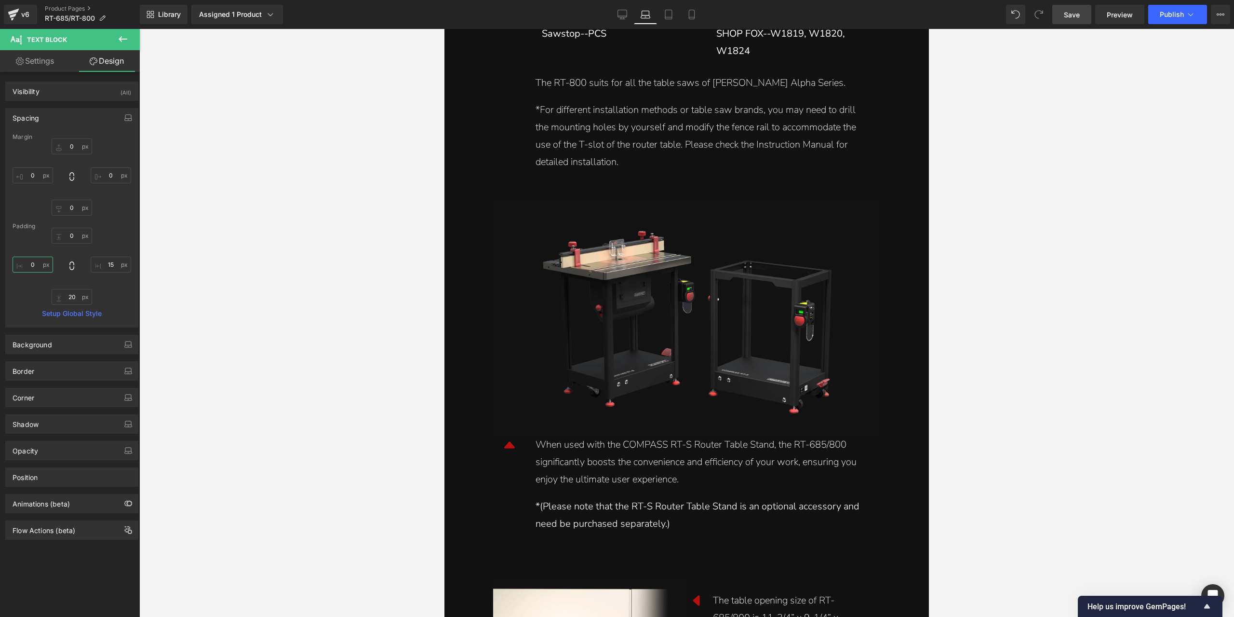
scroll to position [7407, 0]
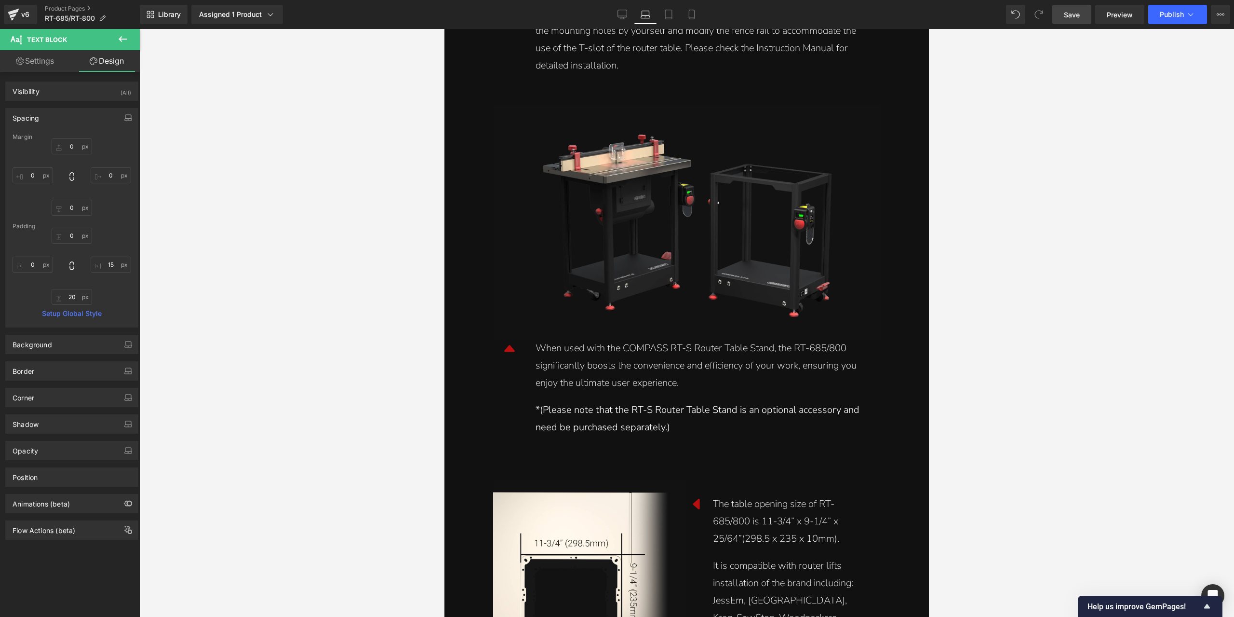
click at [575, 354] on div "When used with the COMPASS RT-S Router Table Stand, the RT-685/800 significantl…" at bounding box center [703, 365] width 335 height 52
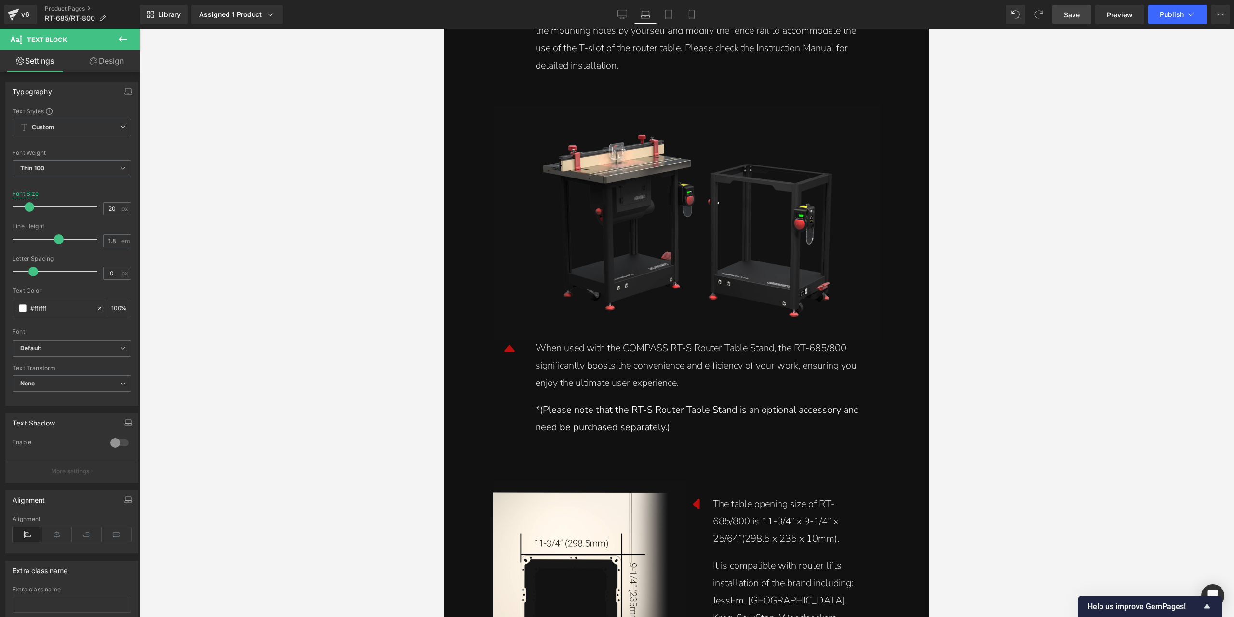
click at [101, 62] on link "Design" at bounding box center [107, 61] width 70 height 22
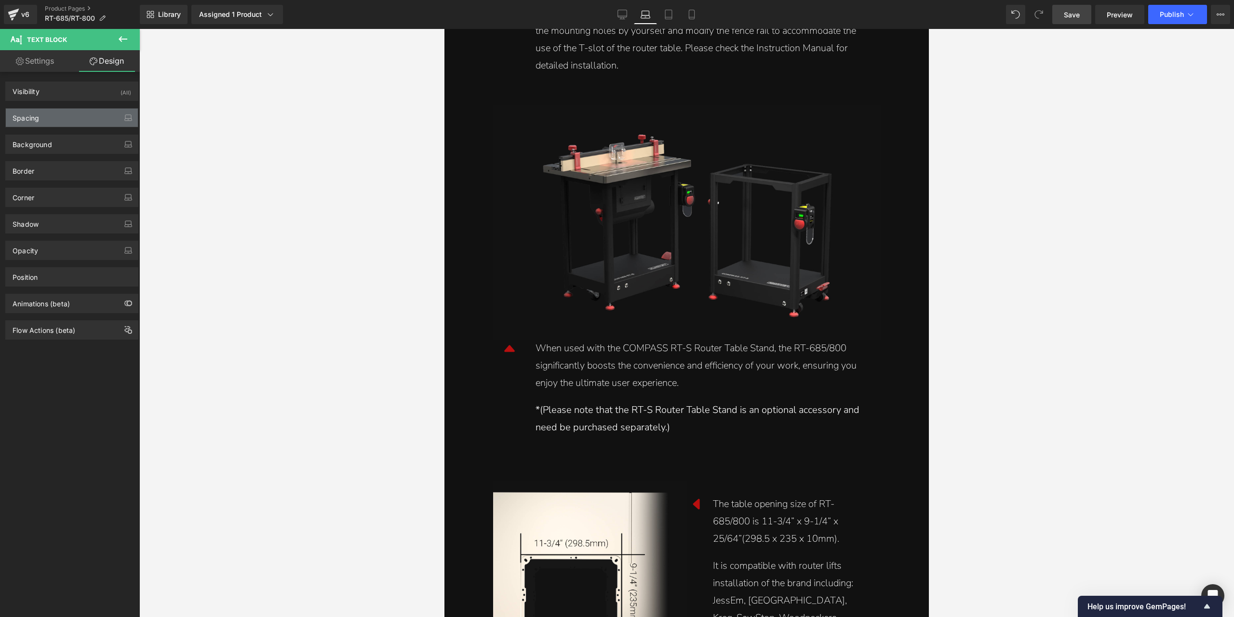
click at [56, 122] on div "Spacing" at bounding box center [72, 117] width 132 height 18
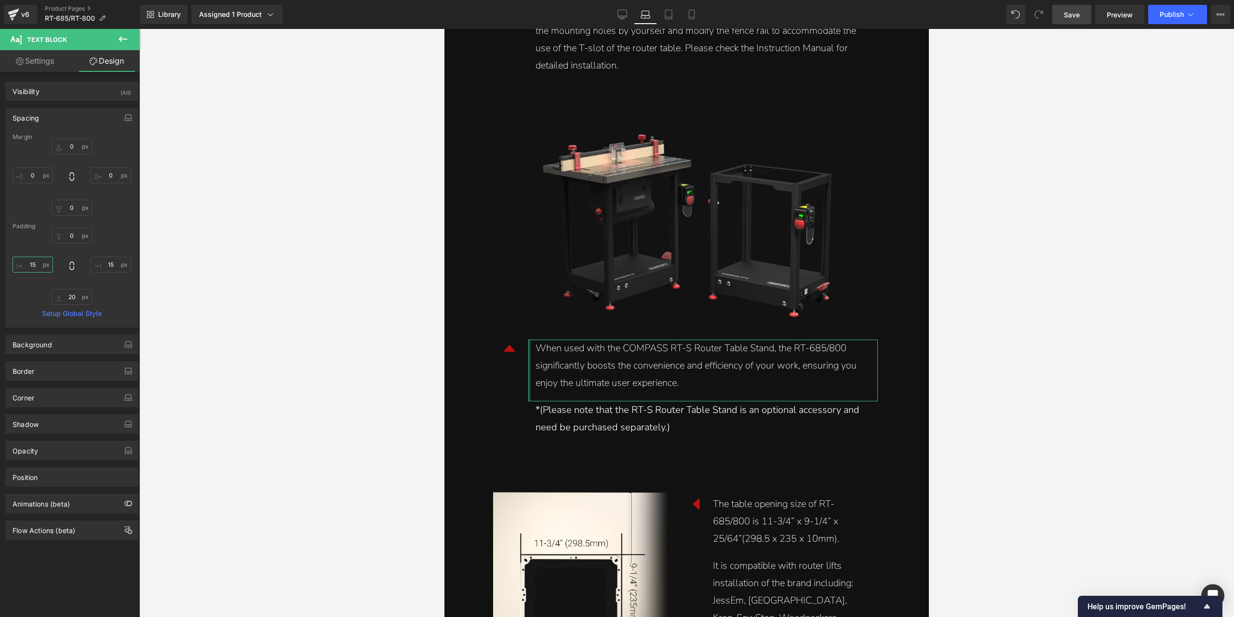
click at [42, 263] on input "15" at bounding box center [33, 264] width 40 height 16
type input "0"
click at [599, 435] on div "*(Please note that the RT-S Router Table Stand is an optional accessory and nee…" at bounding box center [703, 418] width 335 height 35
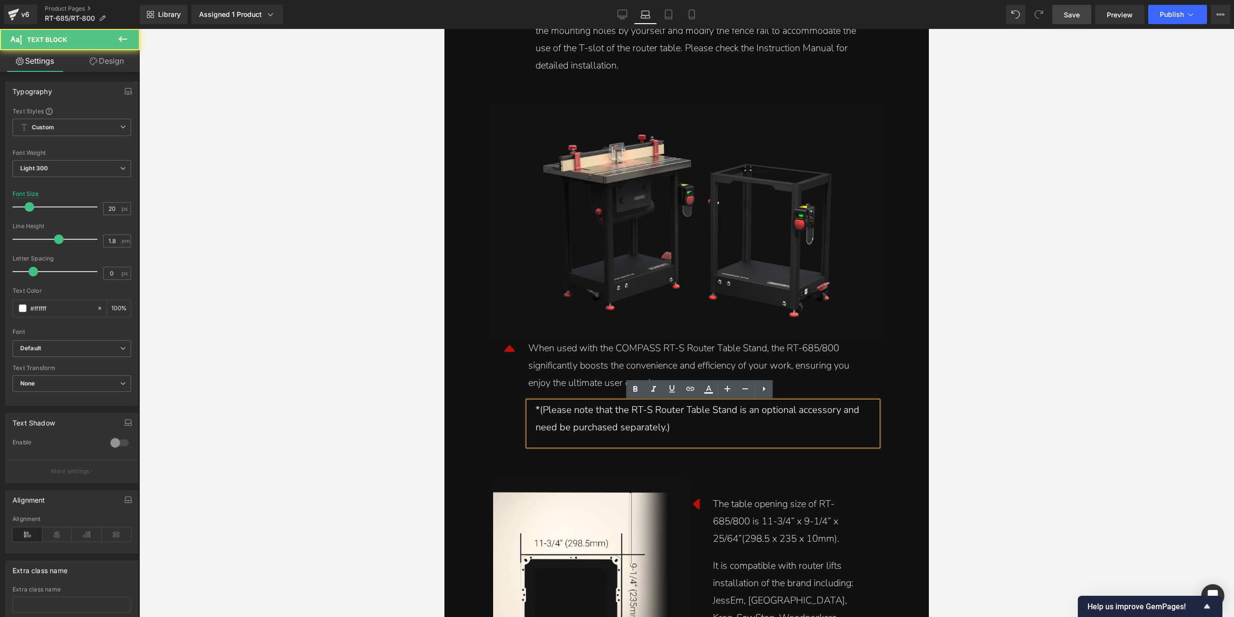
click at [588, 417] on div "*(Please note that the RT-S Router Table Stand is an optional accessory and nee…" at bounding box center [703, 418] width 335 height 35
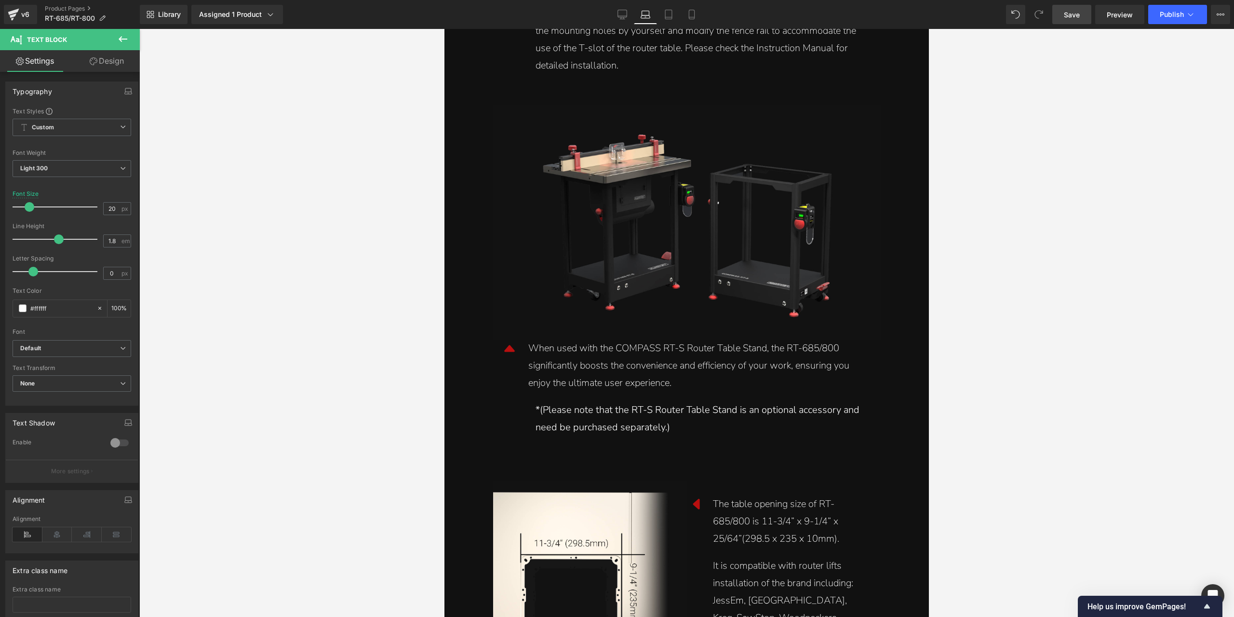
click at [112, 69] on link "Design" at bounding box center [107, 61] width 70 height 22
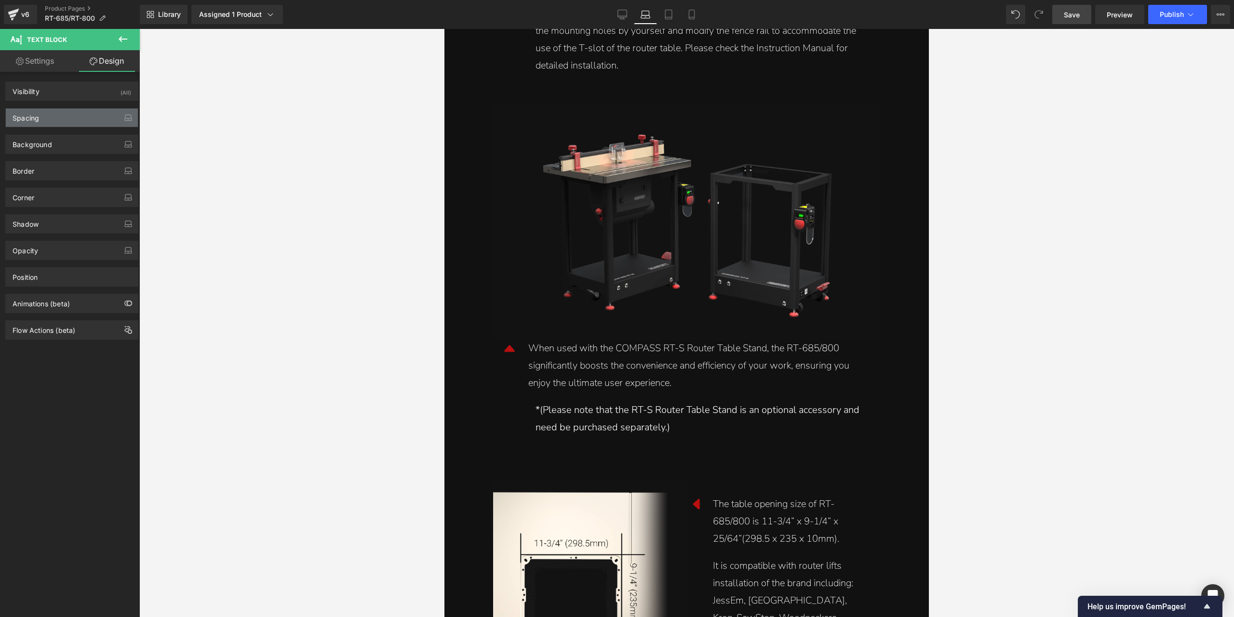
click at [52, 125] on div "Spacing" at bounding box center [72, 117] width 132 height 18
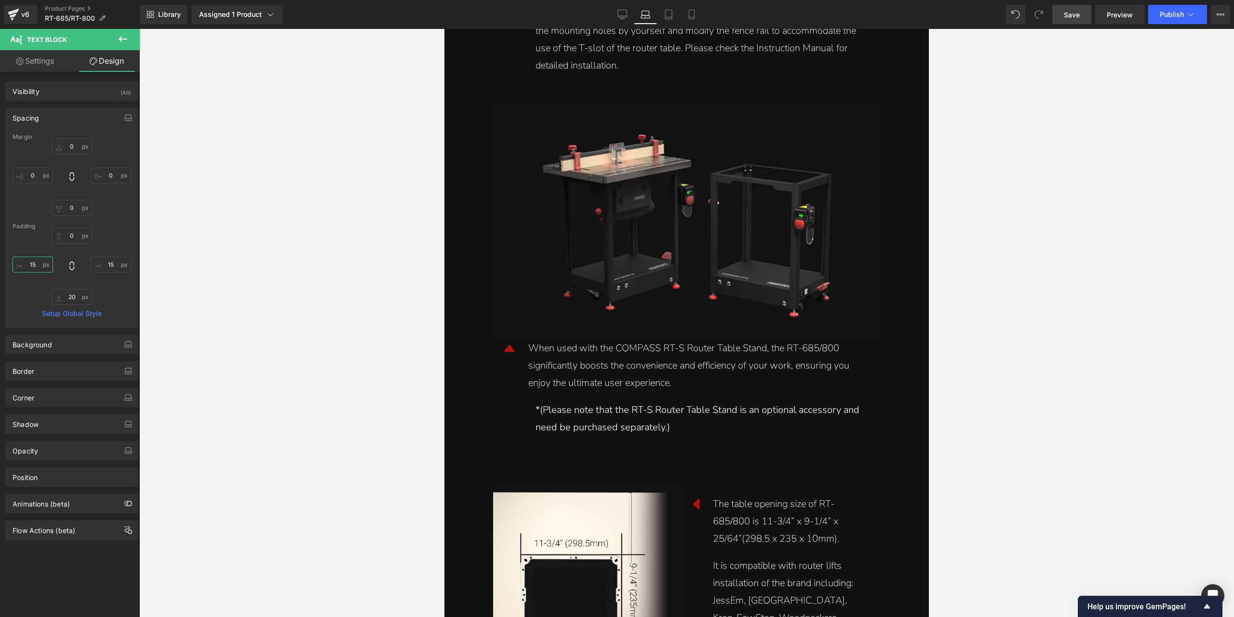
click at [33, 269] on input "15" at bounding box center [33, 264] width 40 height 16
type input "0"
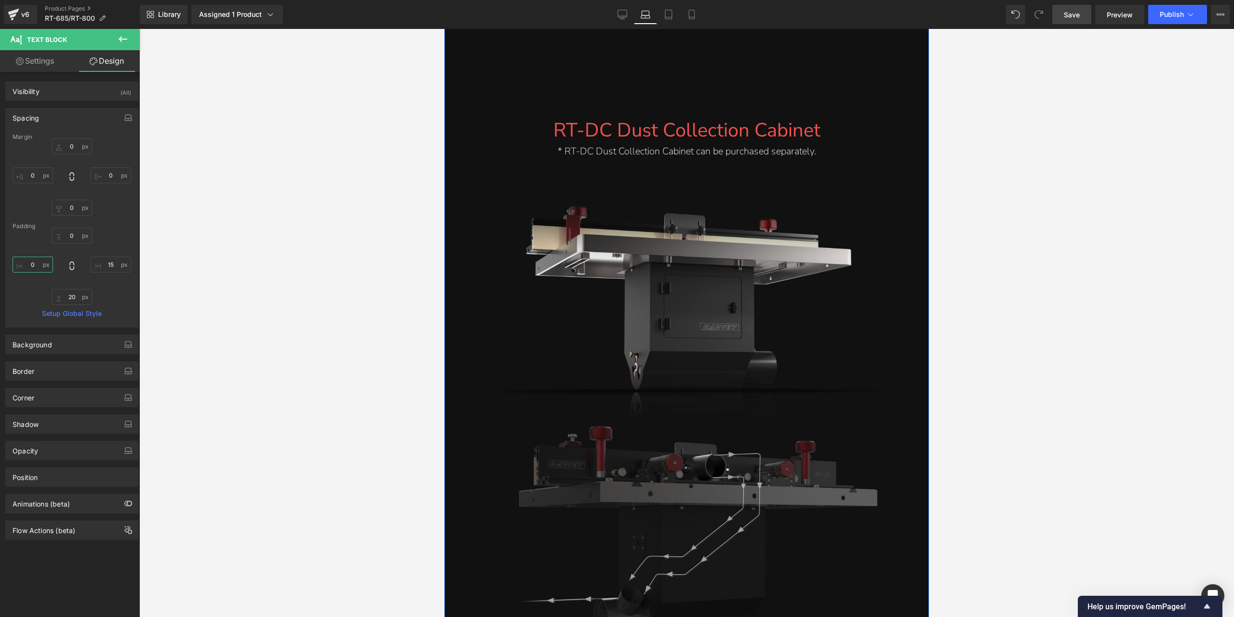
scroll to position [8323, 0]
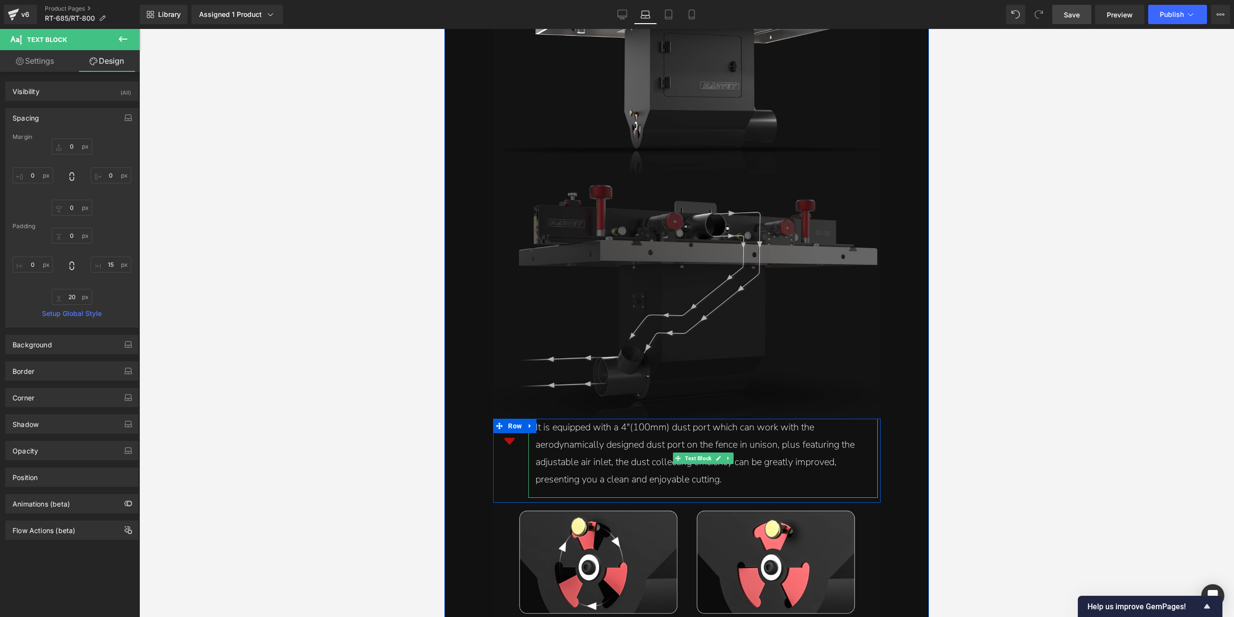
click at [567, 438] on div "It is equipped with a 4"(100mm) dust port which can work with the aerodynamical…" at bounding box center [703, 452] width 335 height 69
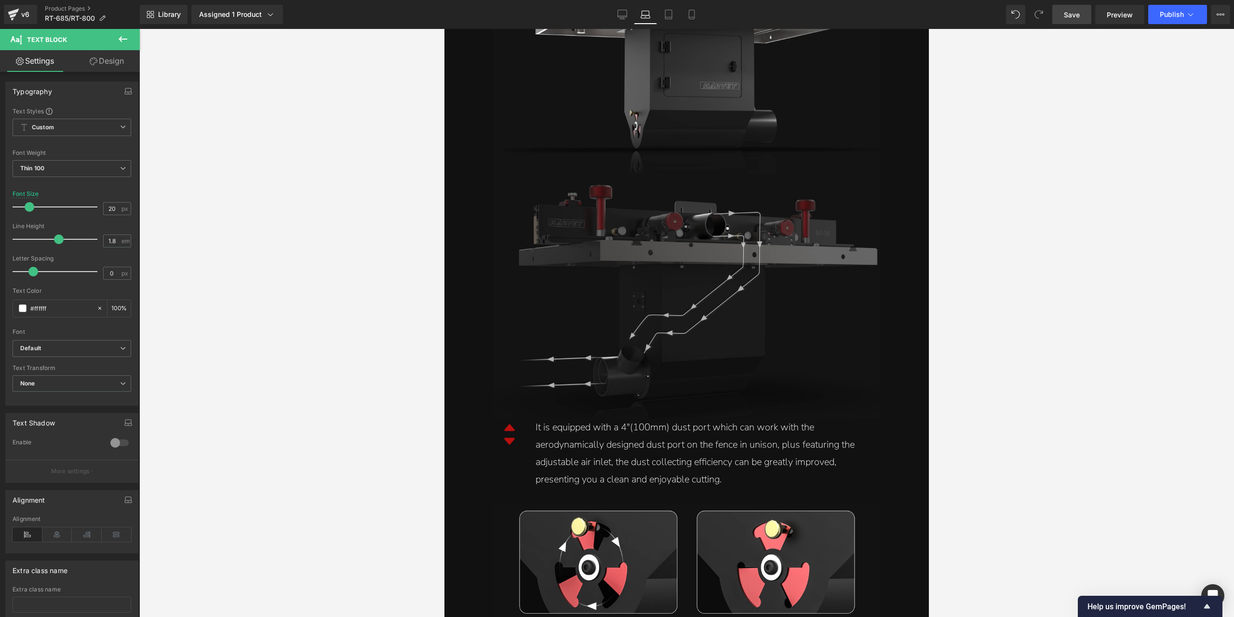
click at [107, 54] on link "Design" at bounding box center [107, 61] width 70 height 22
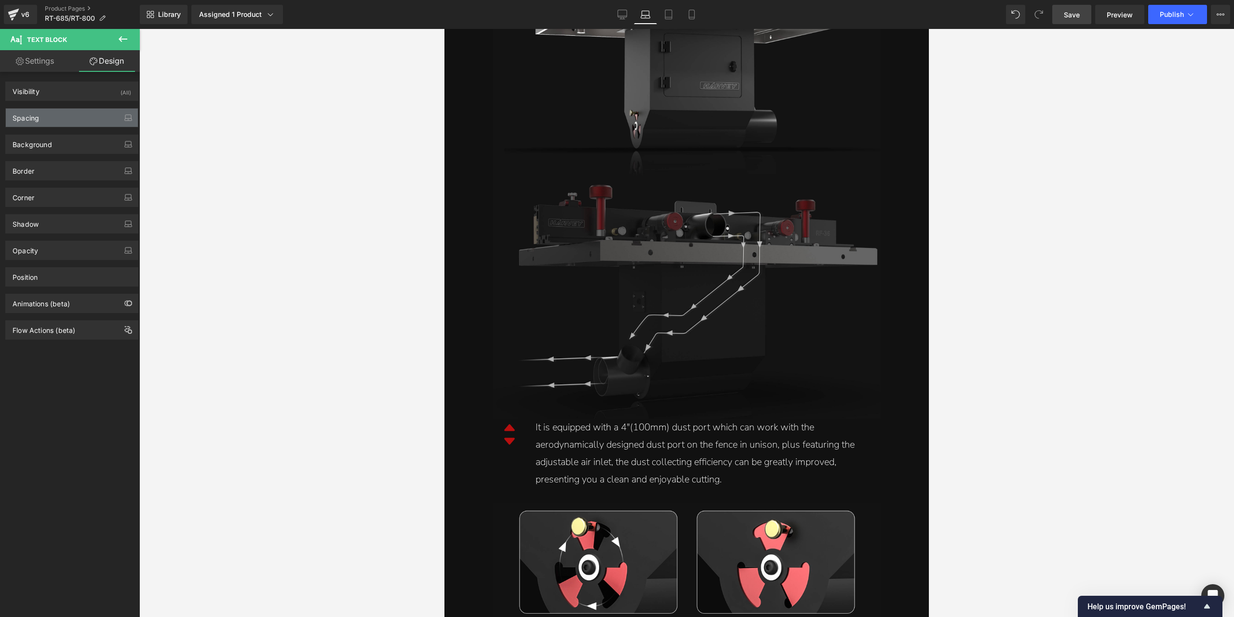
click at [68, 108] on div "Spacing" at bounding box center [72, 117] width 132 height 18
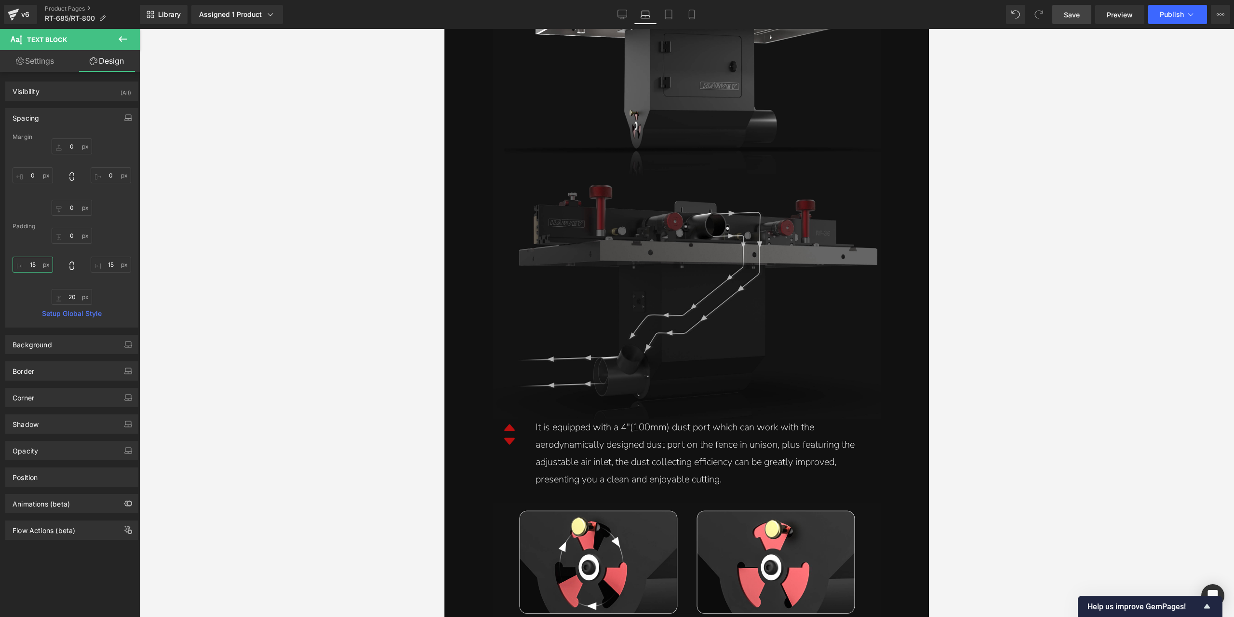
click at [36, 261] on input "15" at bounding box center [33, 264] width 40 height 16
type input "5"
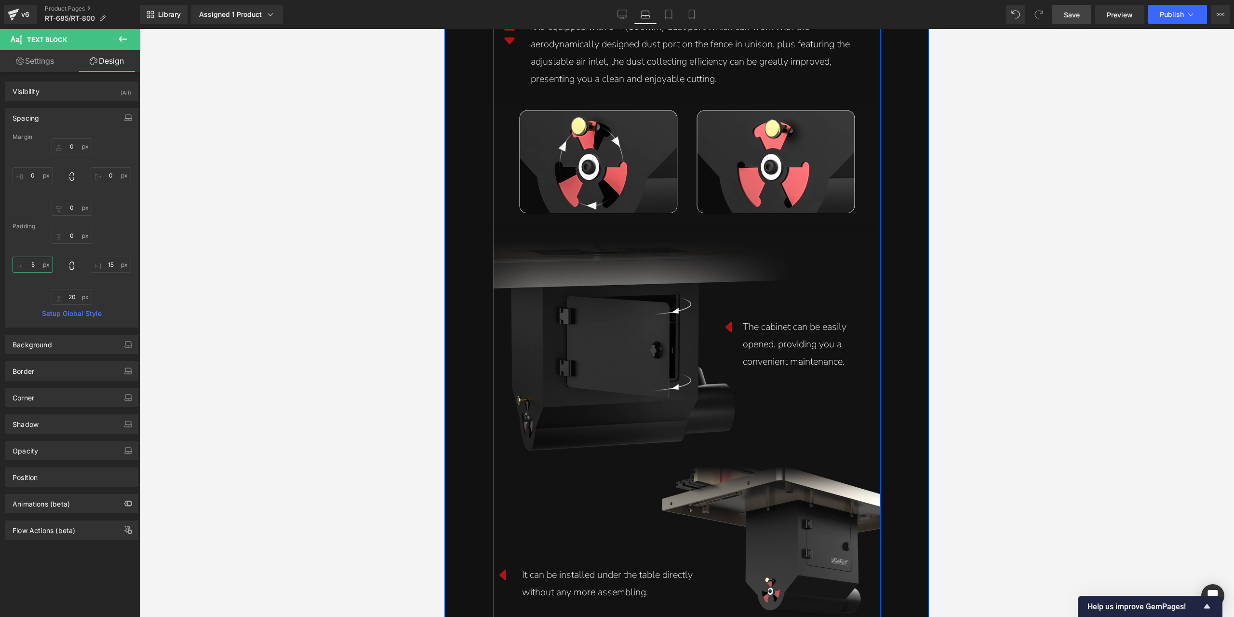
scroll to position [8902, 0]
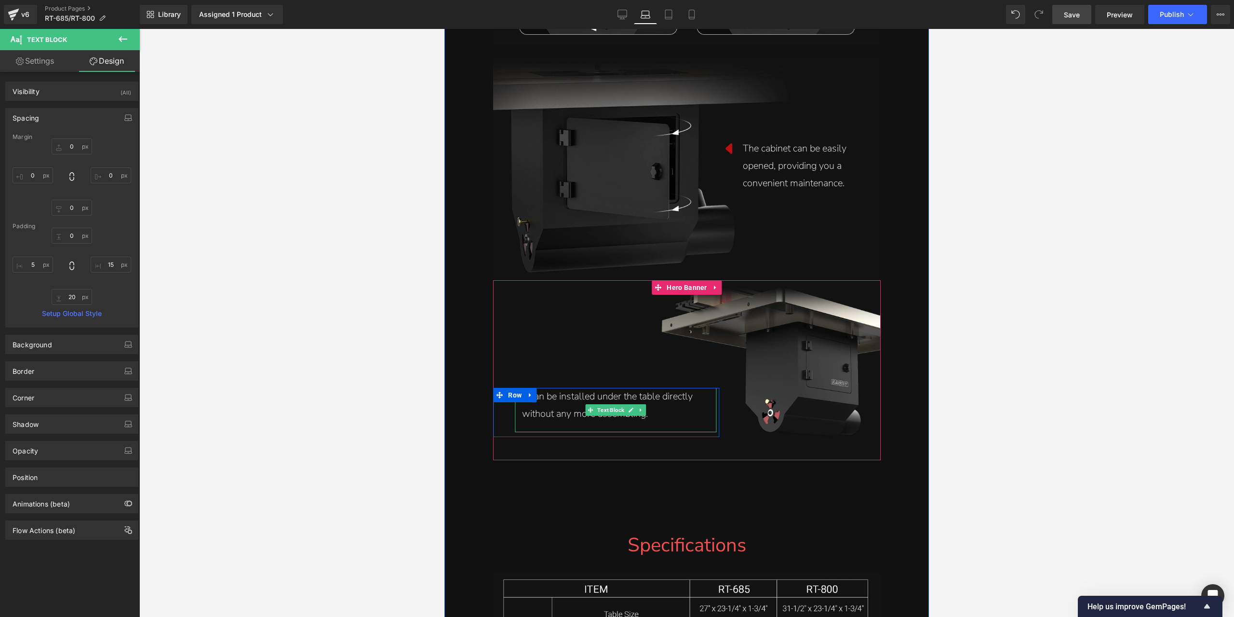
click at [542, 412] on div "It can be installed under the table directly without any more assembling." at bounding box center [615, 405] width 187 height 35
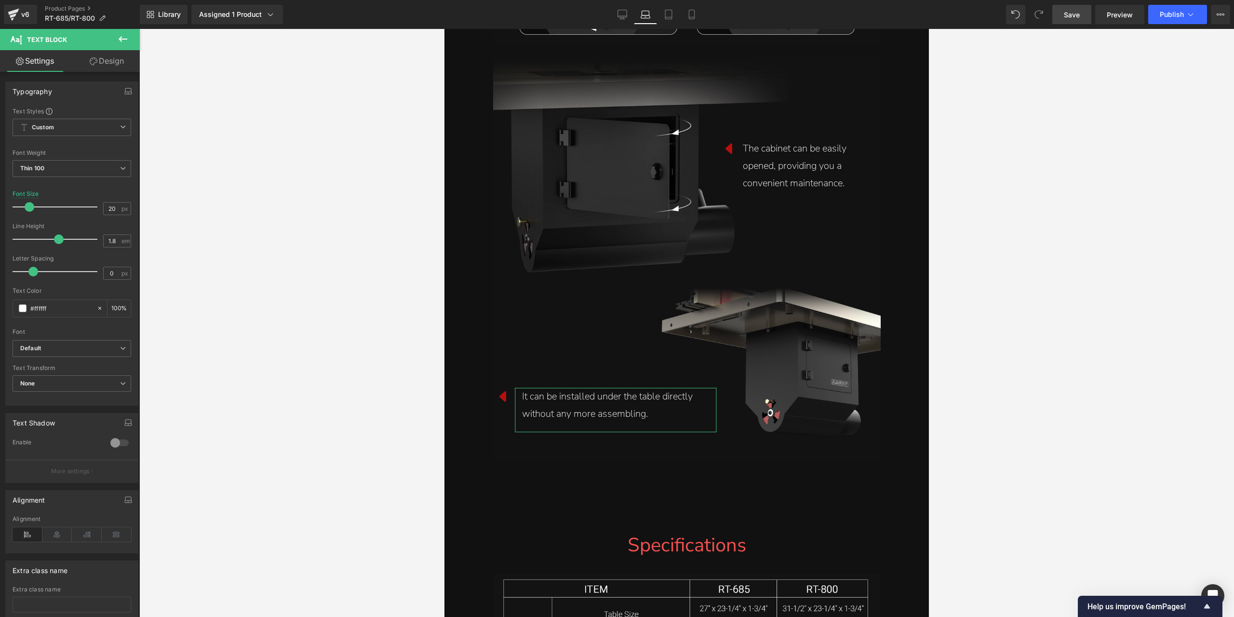
click at [94, 59] on icon at bounding box center [94, 61] width 8 height 8
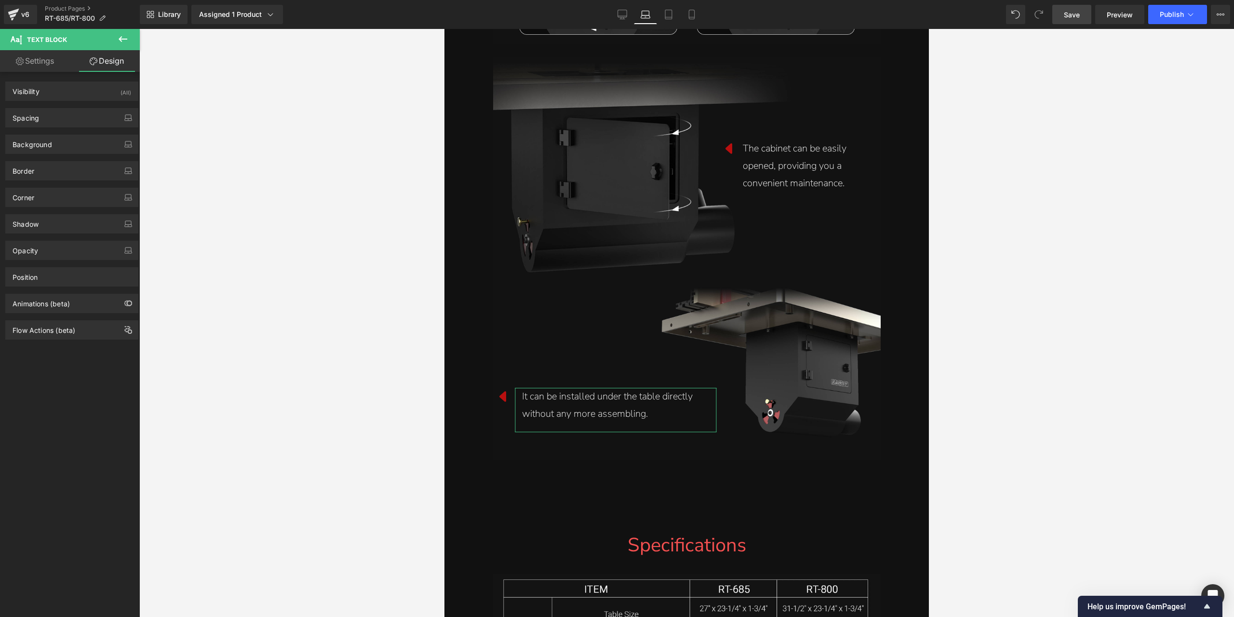
click at [68, 128] on div "Background Color & Image color transparent Color transparent 0 % Image Replace …" at bounding box center [72, 140] width 144 height 27
click at [68, 114] on div "Spacing" at bounding box center [72, 117] width 132 height 18
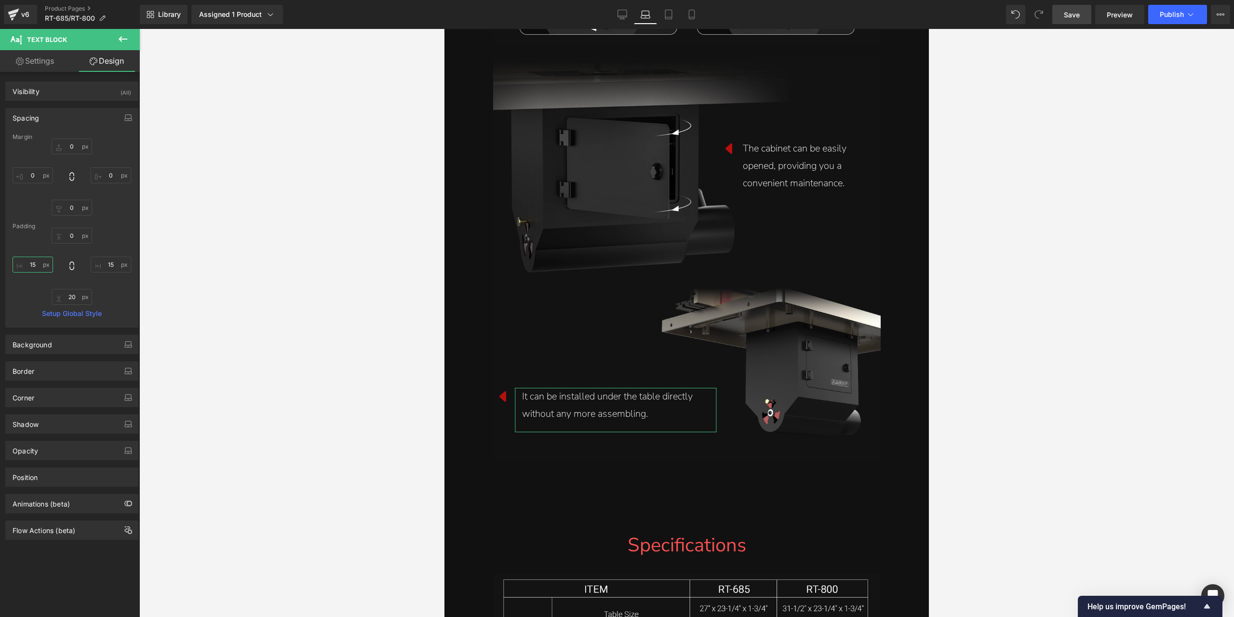
click at [30, 262] on input "15" at bounding box center [33, 264] width 40 height 16
type input "5"
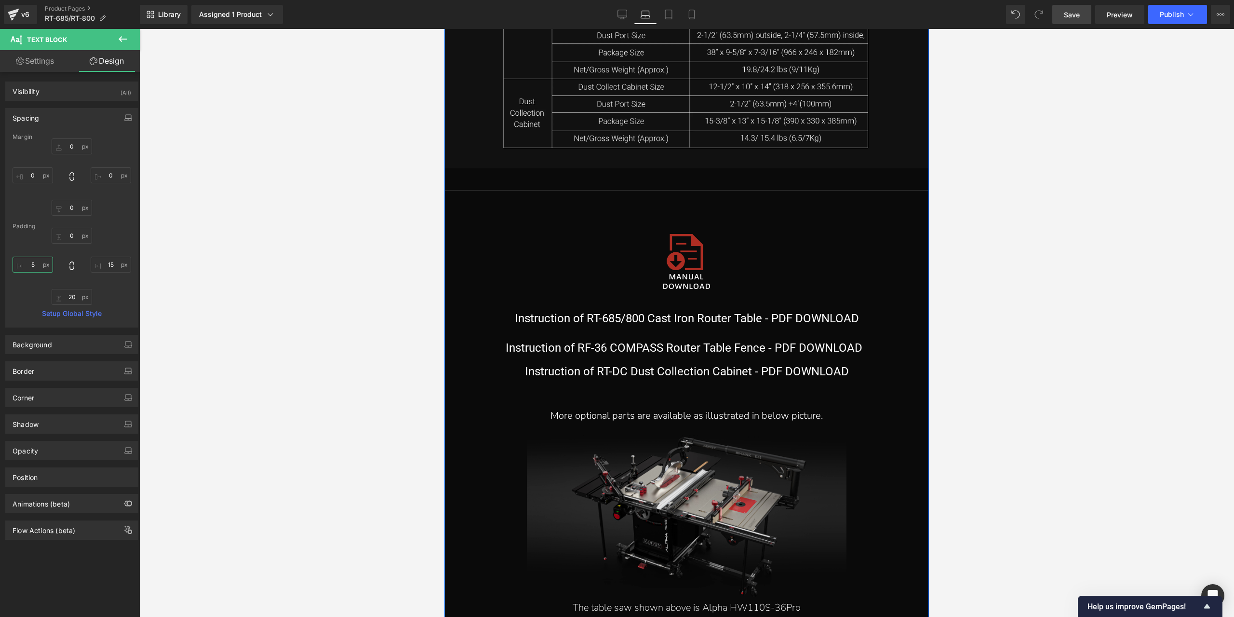
scroll to position [9769, 0]
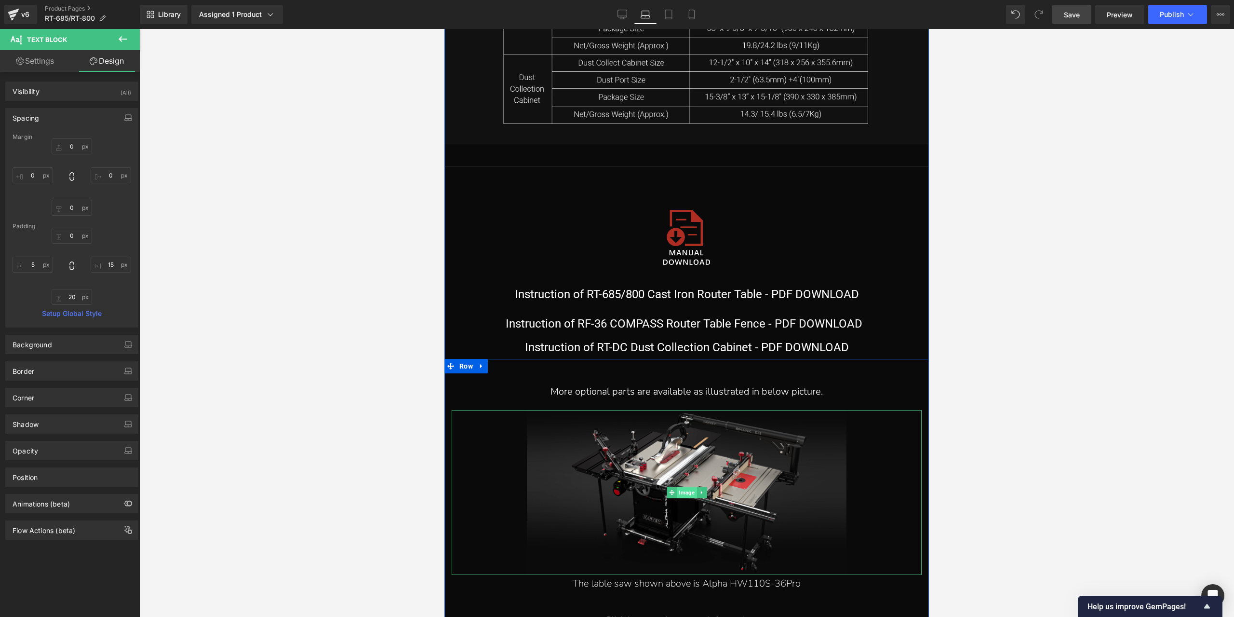
click at [680, 496] on span "Image" at bounding box center [687, 492] width 20 height 12
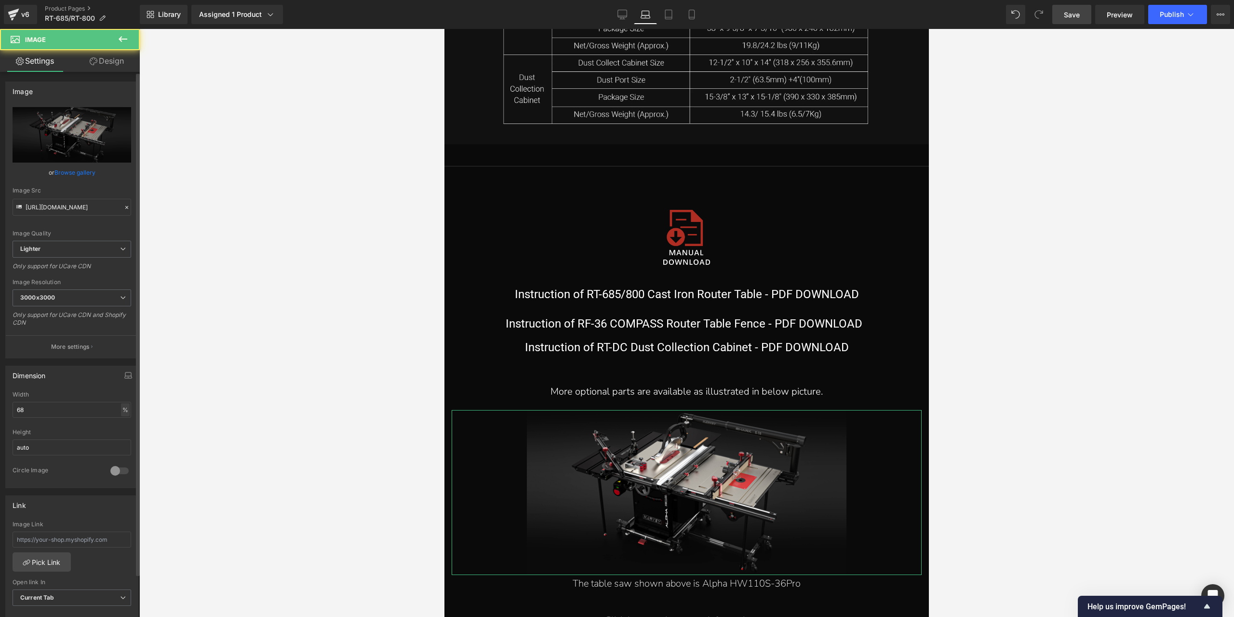
click at [121, 408] on div "%" at bounding box center [125, 409] width 9 height 13
click at [87, 406] on input "68" at bounding box center [72, 410] width 119 height 16
type input "100"
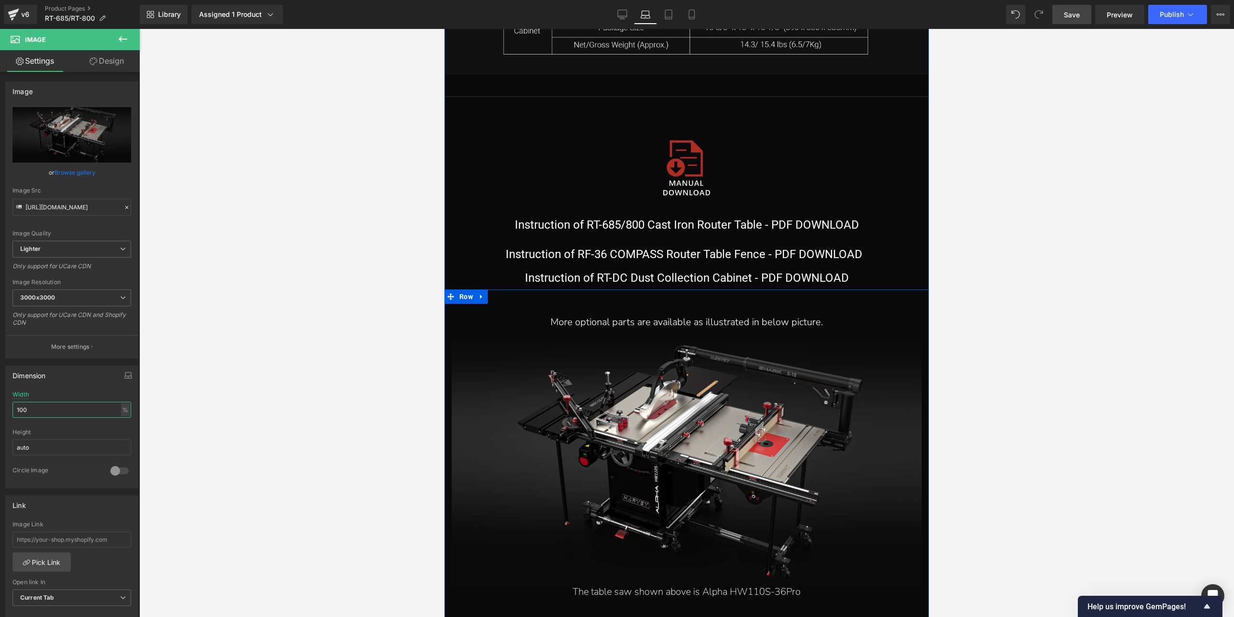
scroll to position [9914, 0]
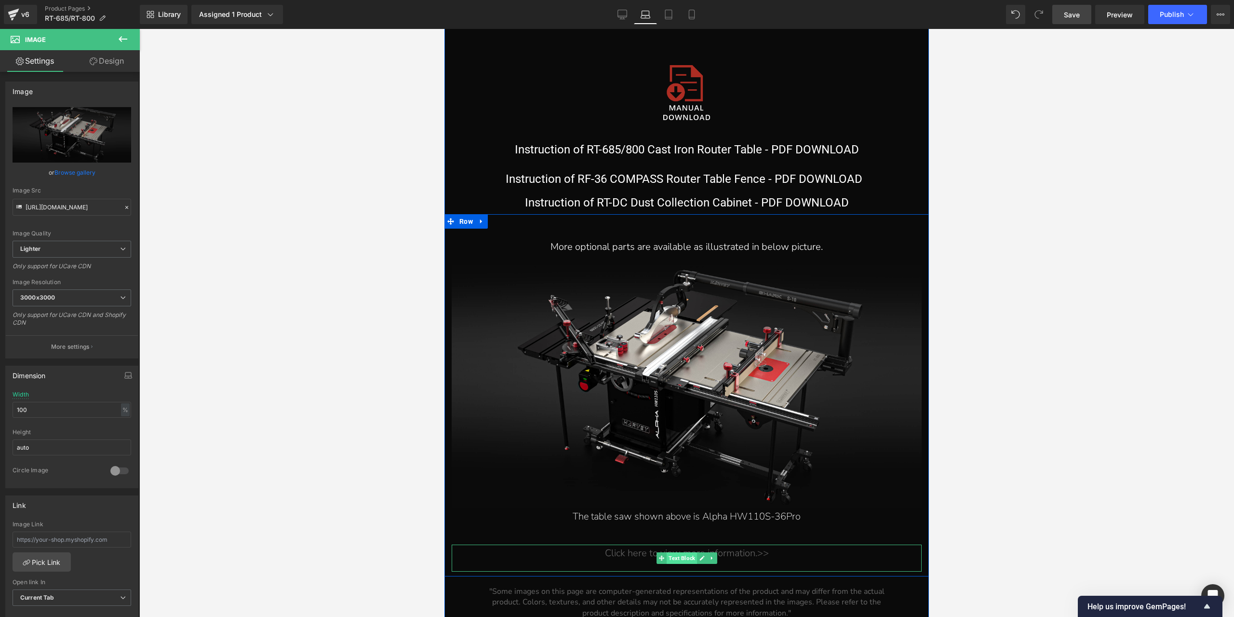
click at [676, 556] on span "Text Block" at bounding box center [682, 558] width 30 height 12
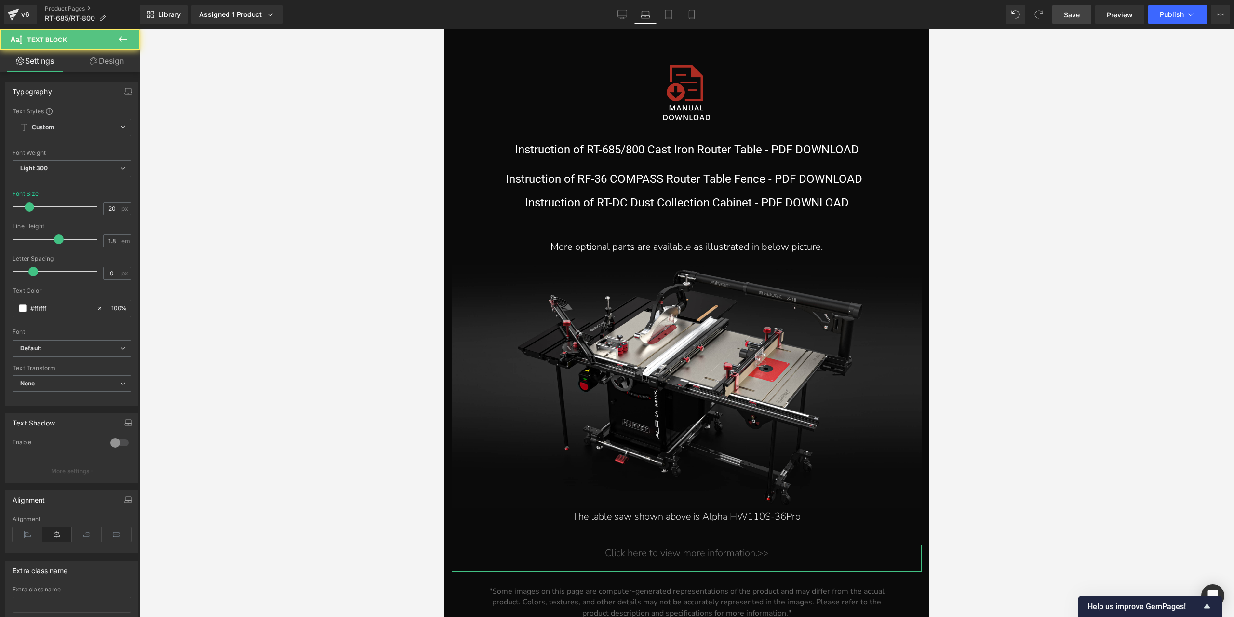
click at [87, 60] on link "Design" at bounding box center [107, 61] width 70 height 22
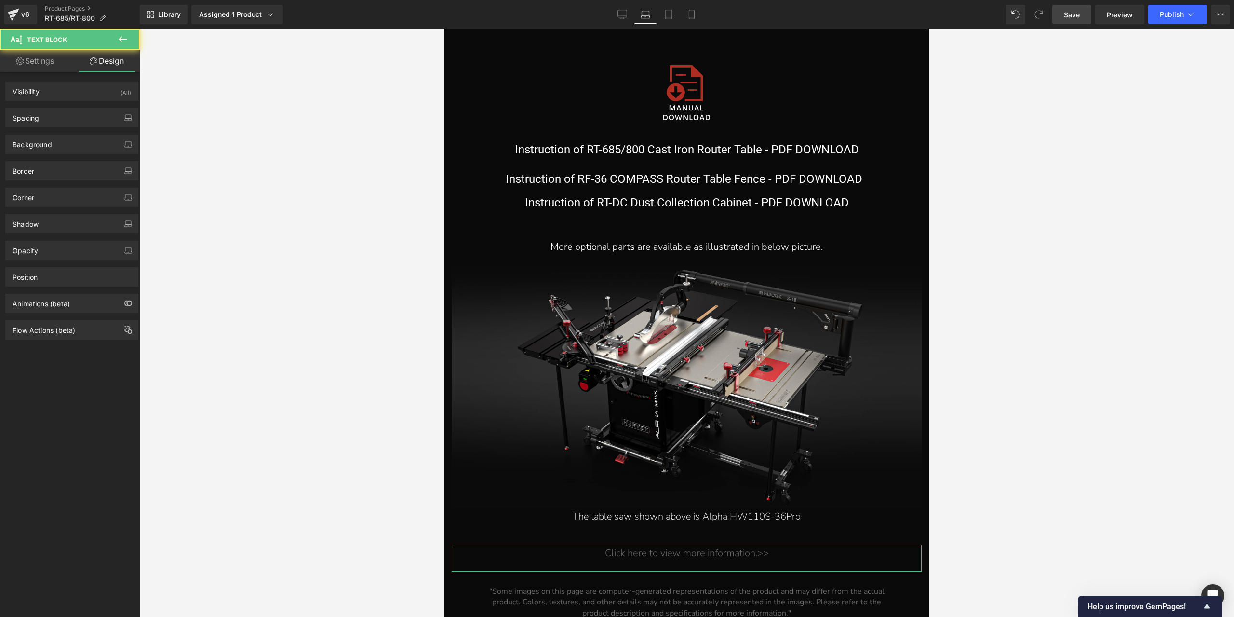
type input "20"
type input "0"
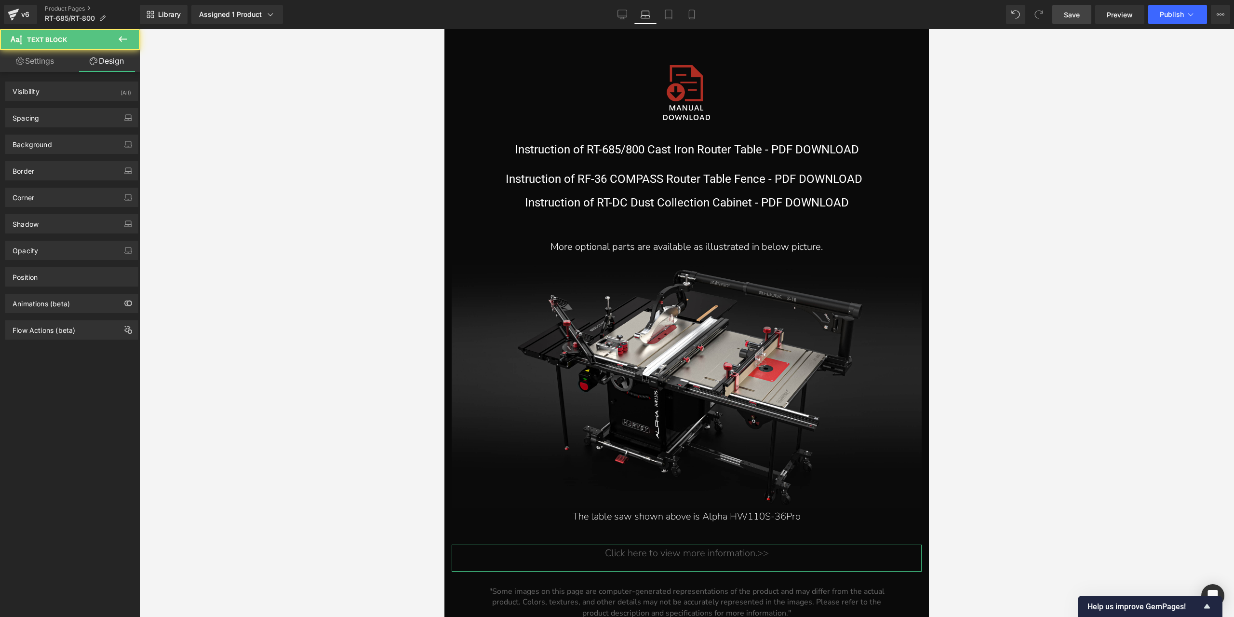
type input "15"
type input "20"
type input "15"
click at [57, 113] on div "Spacing" at bounding box center [72, 117] width 132 height 18
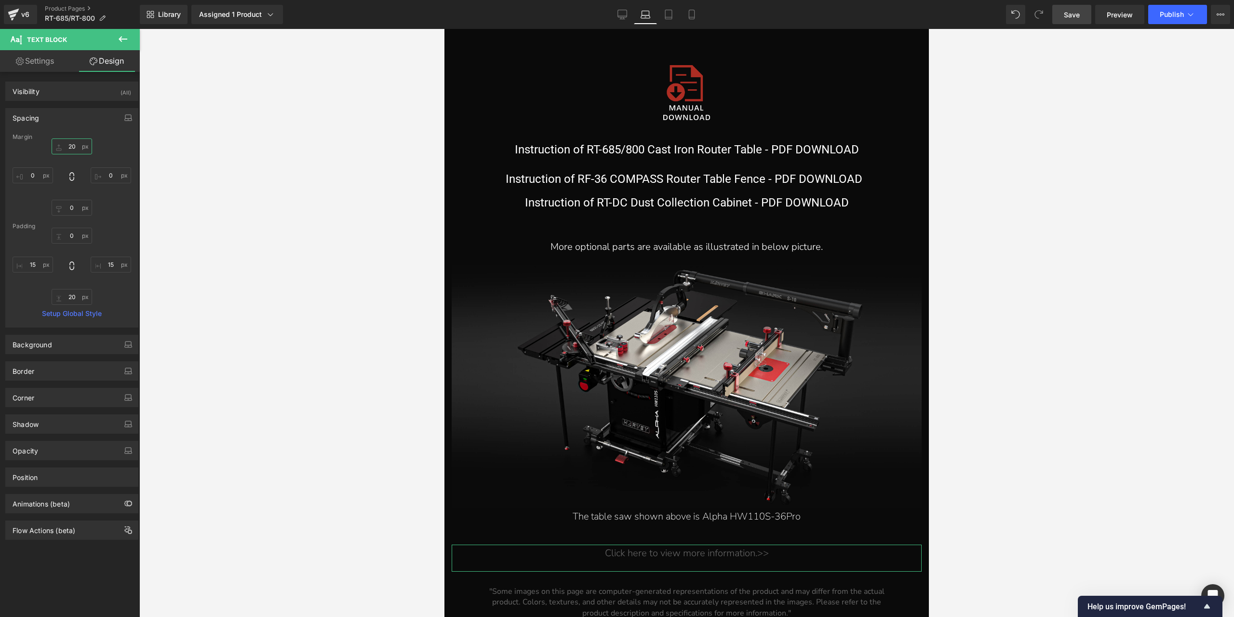
click at [71, 140] on input "20" at bounding box center [72, 146] width 40 height 16
type input "0"
click at [775, 545] on div "Click here to view more information.>>" at bounding box center [687, 543] width 456 height 17
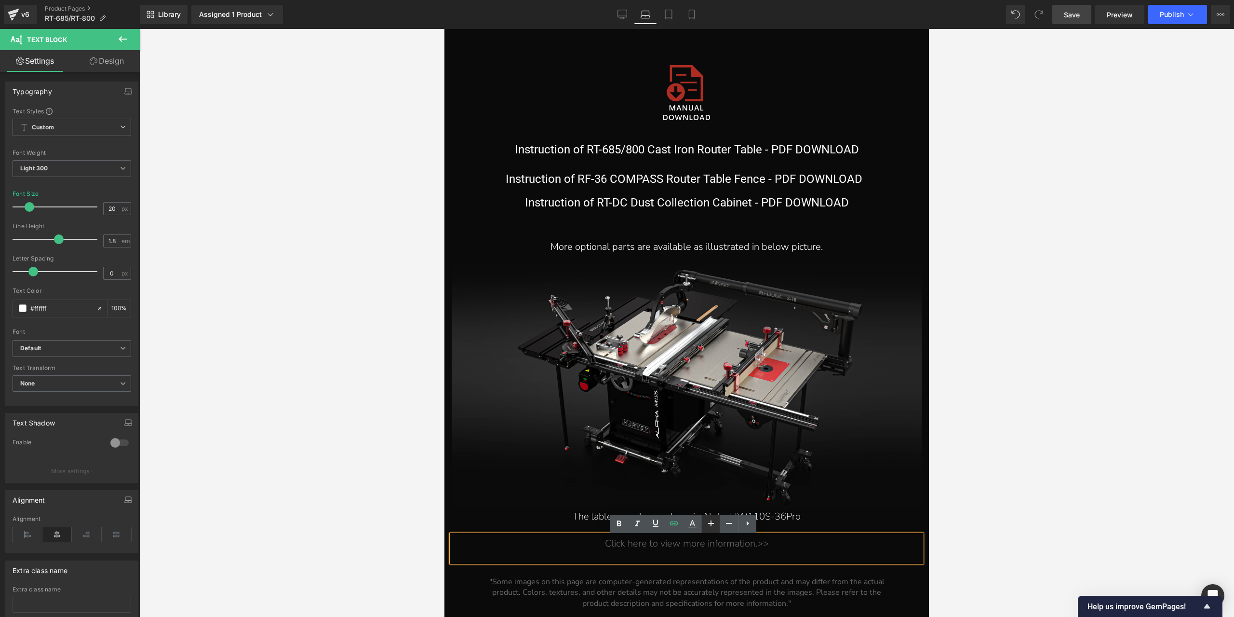
click at [705, 527] on icon at bounding box center [711, 523] width 12 height 12
click at [707, 526] on icon at bounding box center [711, 523] width 12 height 12
type input "28"
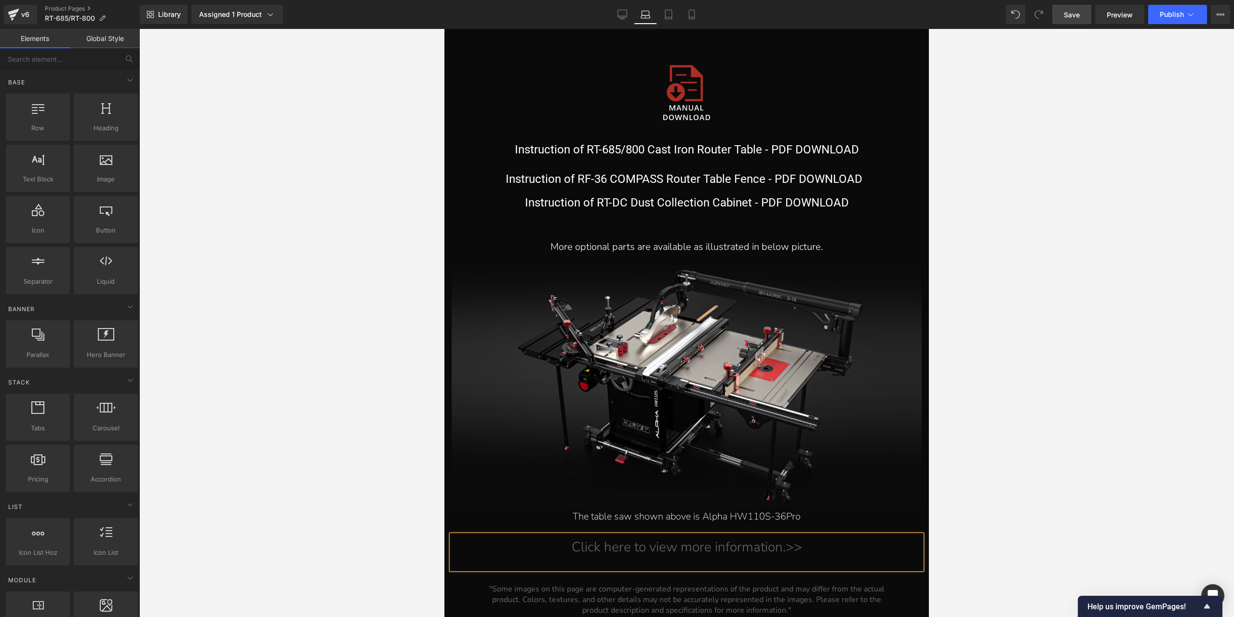
click at [1013, 466] on div at bounding box center [686, 323] width 1095 height 588
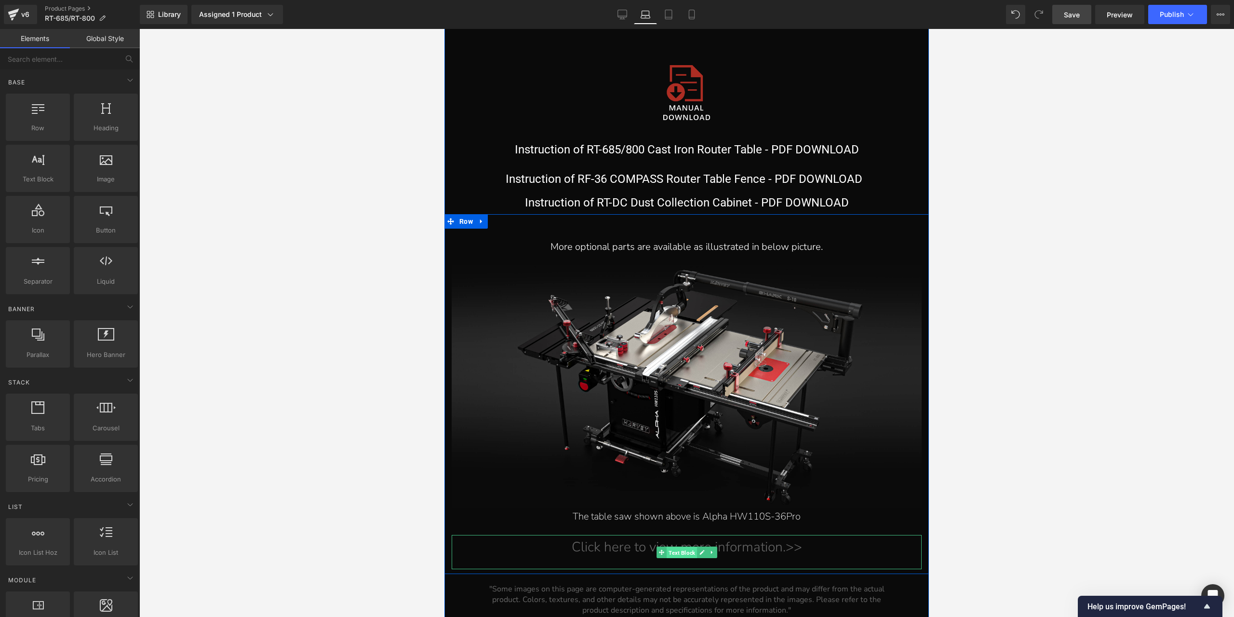
click at [674, 552] on span "Text Block" at bounding box center [682, 552] width 30 height 12
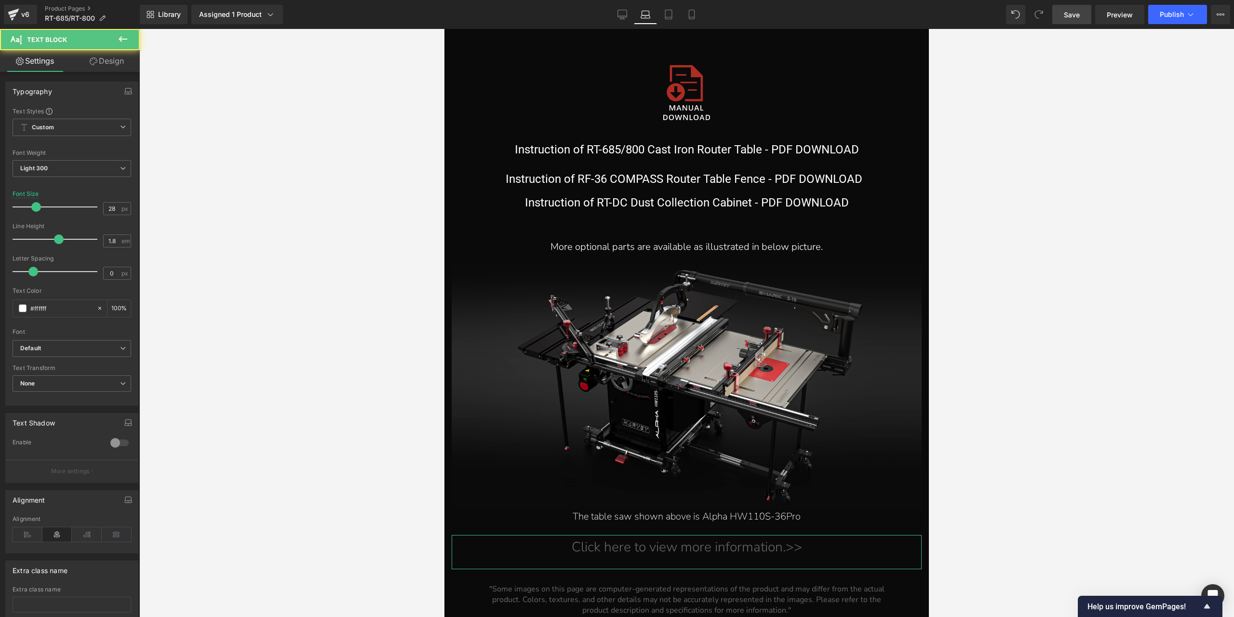
click at [119, 69] on link "Design" at bounding box center [107, 61] width 70 height 22
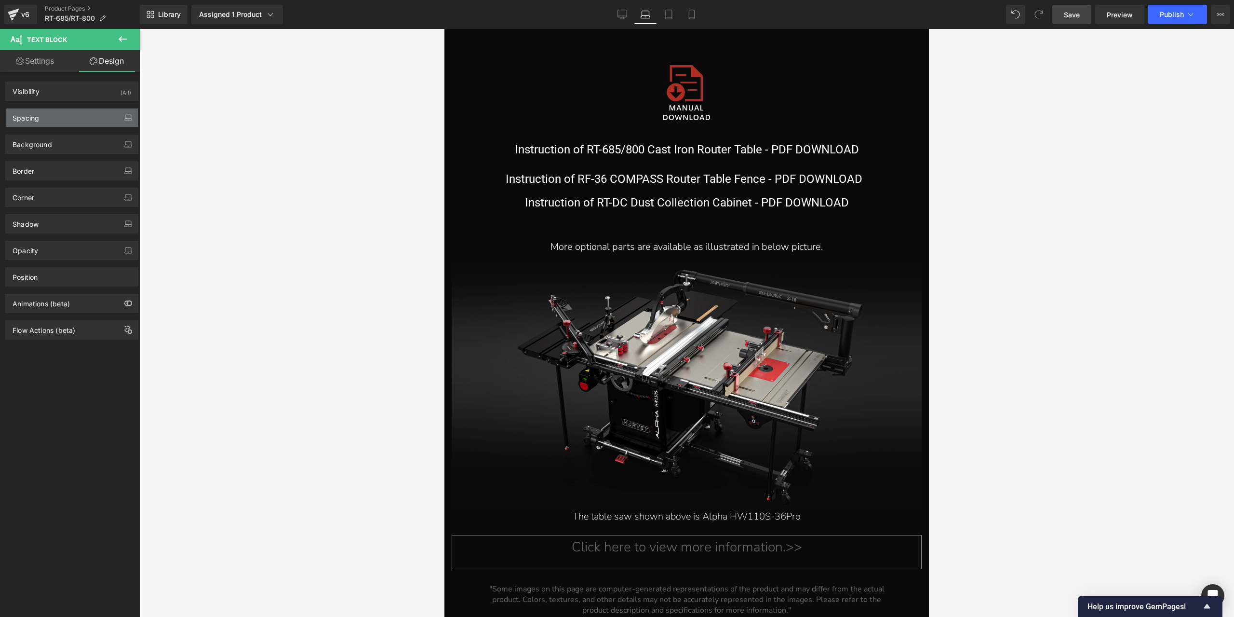
click at [65, 112] on div "Spacing" at bounding box center [72, 117] width 132 height 18
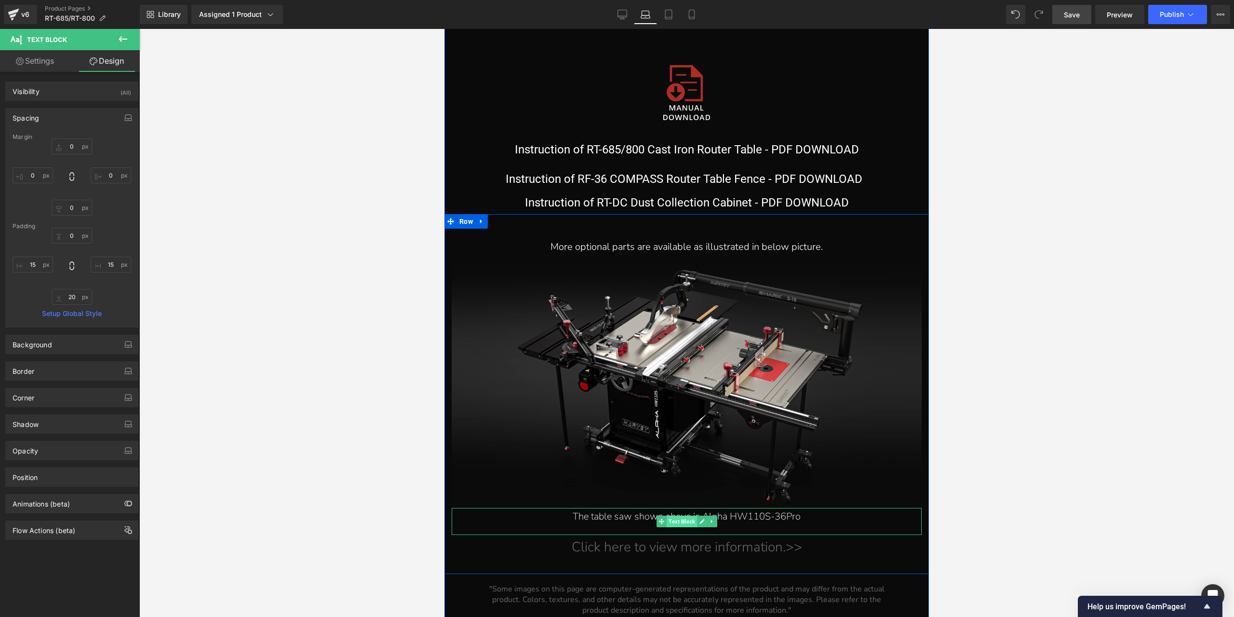
click at [673, 521] on span "Text Block" at bounding box center [682, 521] width 30 height 12
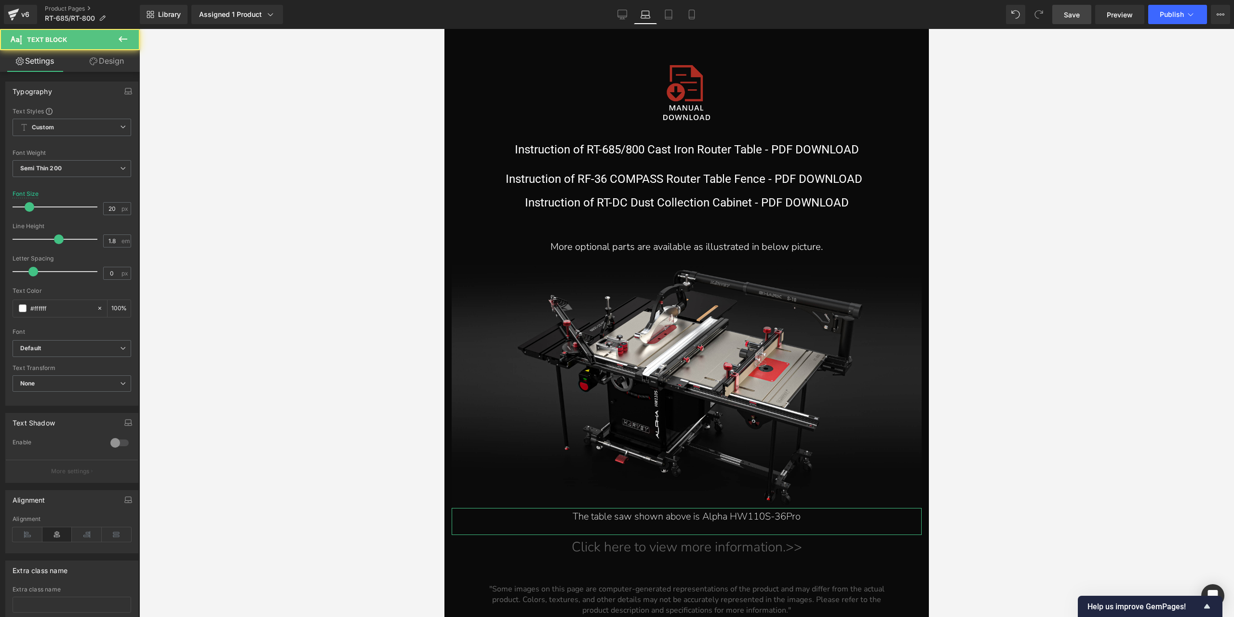
click at [112, 66] on link "Design" at bounding box center [107, 61] width 70 height 22
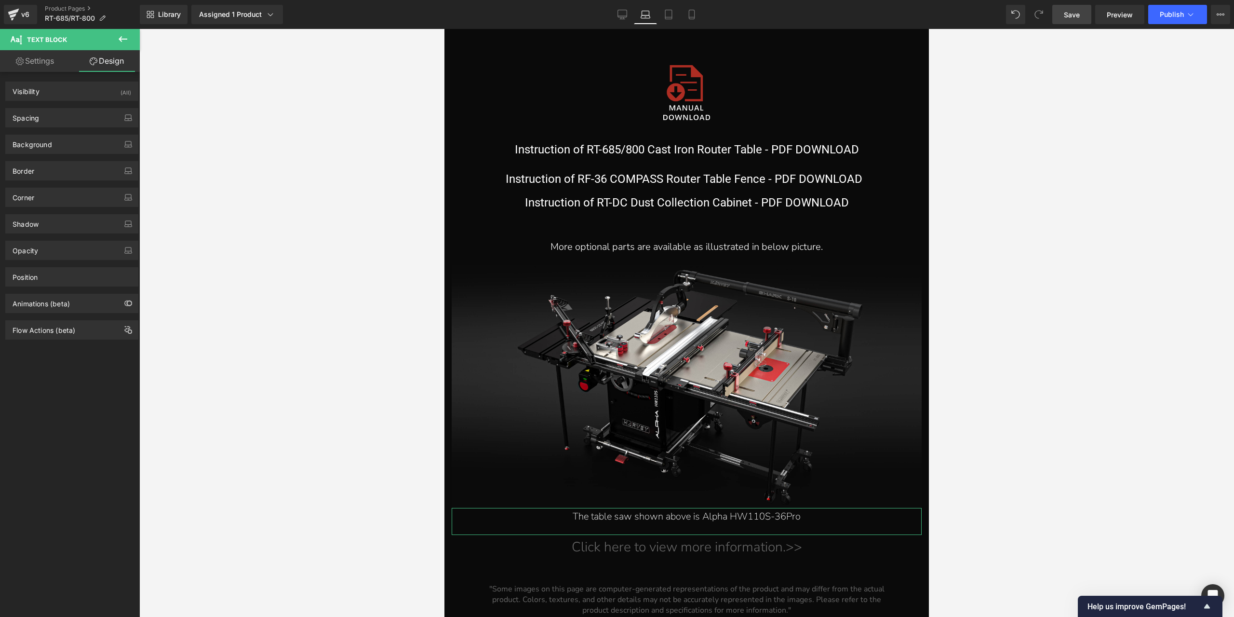
click at [62, 108] on div "Spacing" at bounding box center [72, 117] width 132 height 18
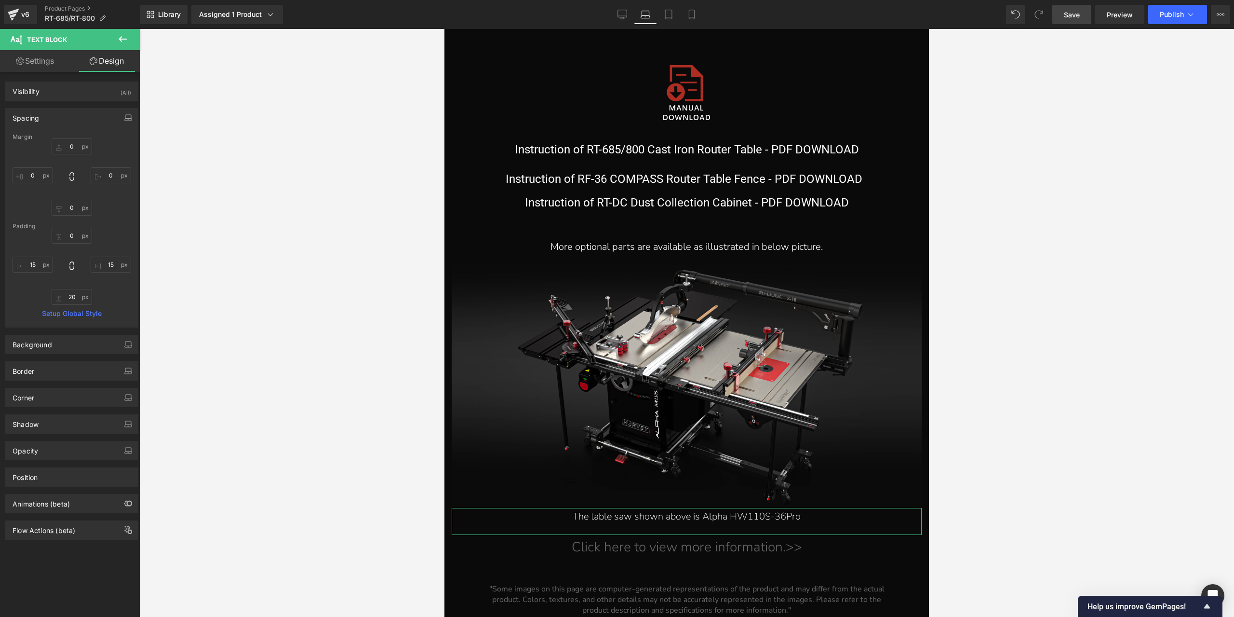
click at [62, 117] on div "Spacing" at bounding box center [72, 117] width 132 height 18
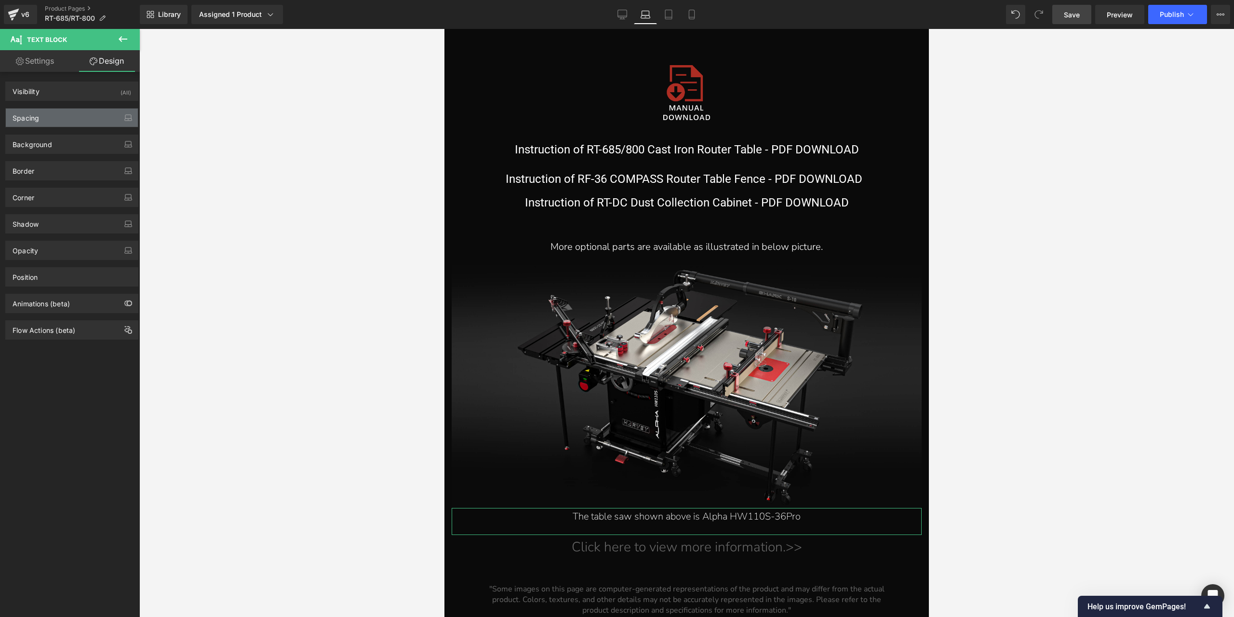
click at [62, 117] on div "Spacing" at bounding box center [72, 117] width 132 height 18
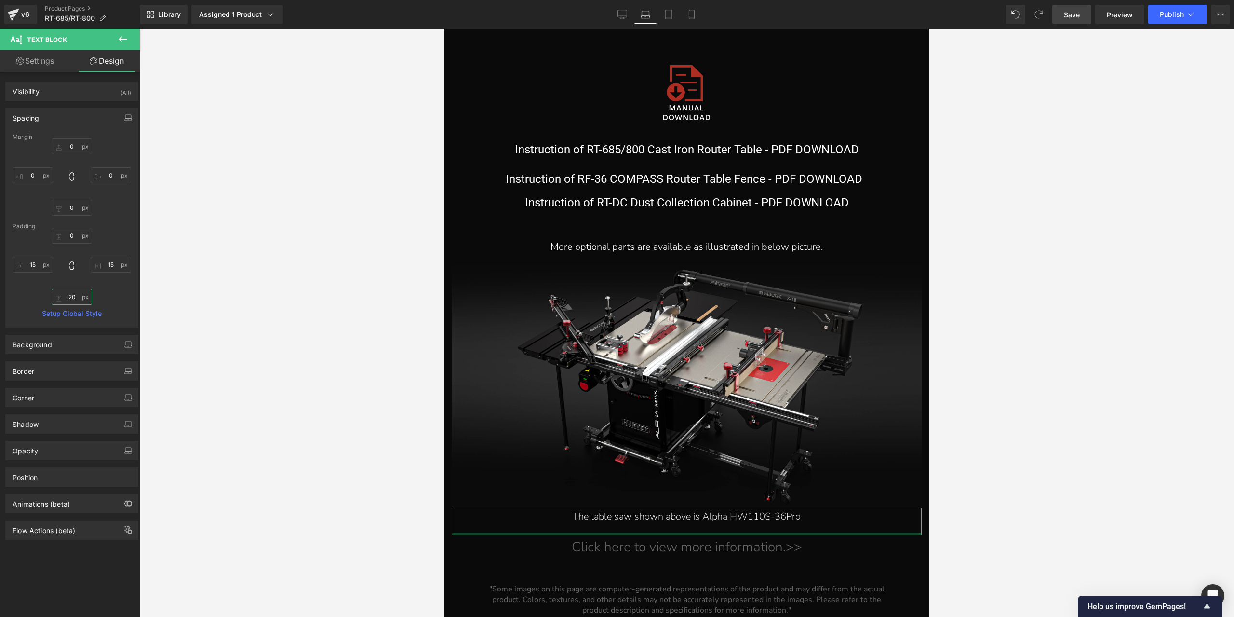
click at [63, 299] on input "20" at bounding box center [72, 297] width 40 height 16
type input "0"
click at [667, 11] on icon at bounding box center [669, 15] width 10 height 10
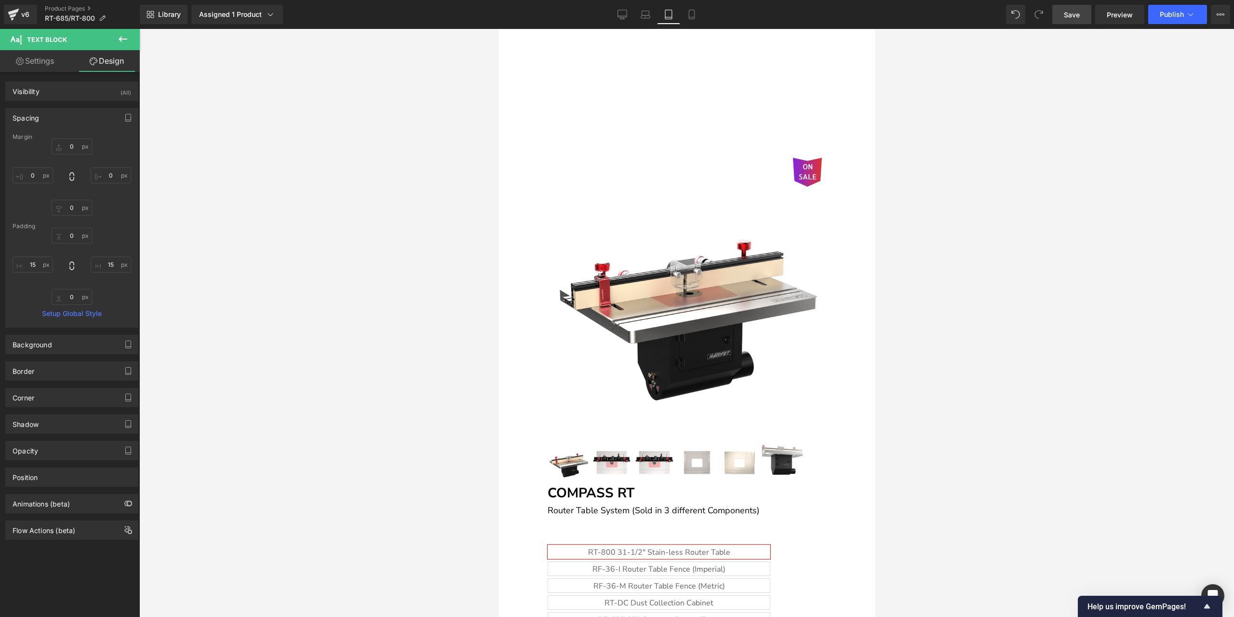
type input "0"
type input "6"
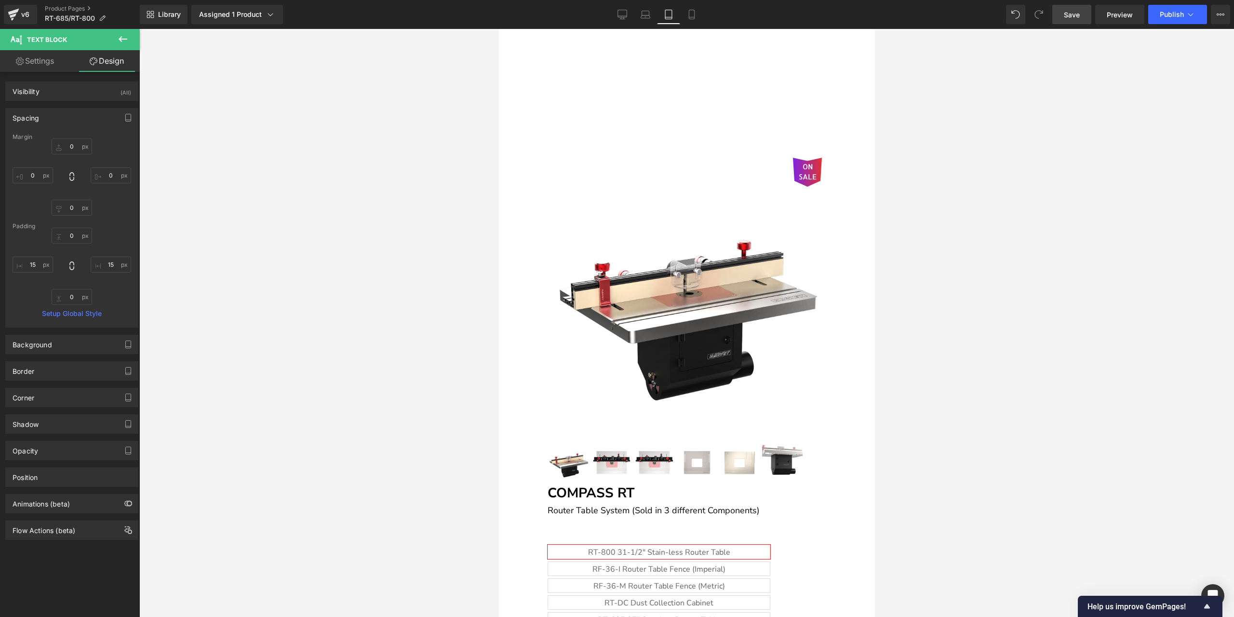
type input "0"
type input "12"
type input "0"
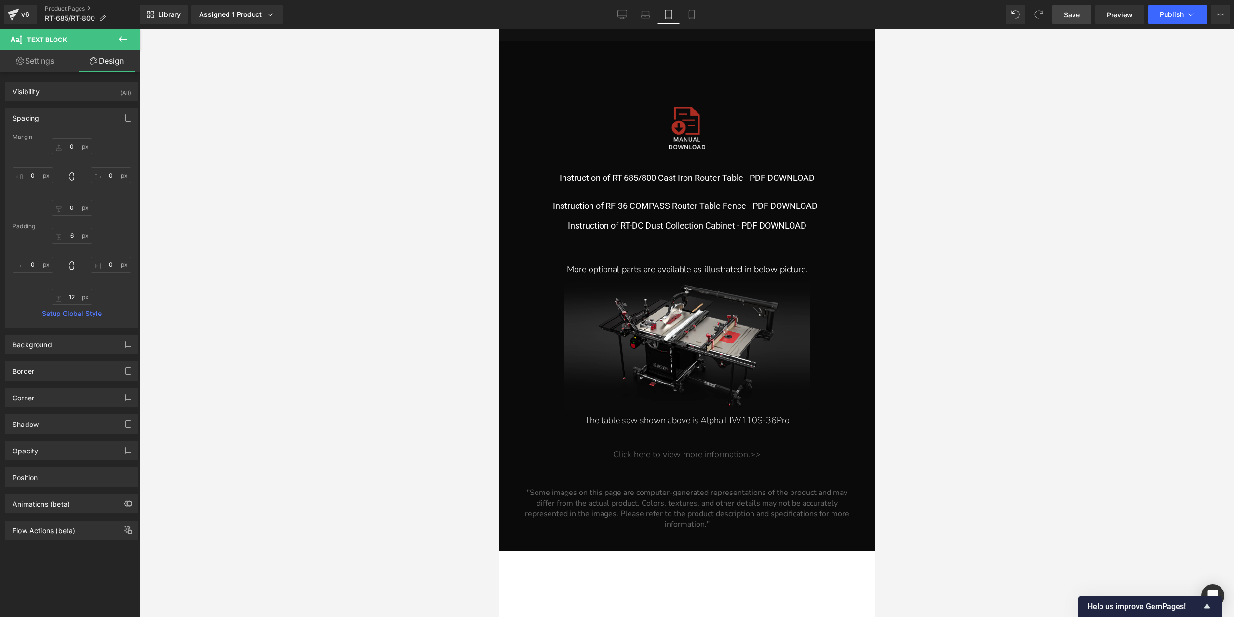
scroll to position [9242, 0]
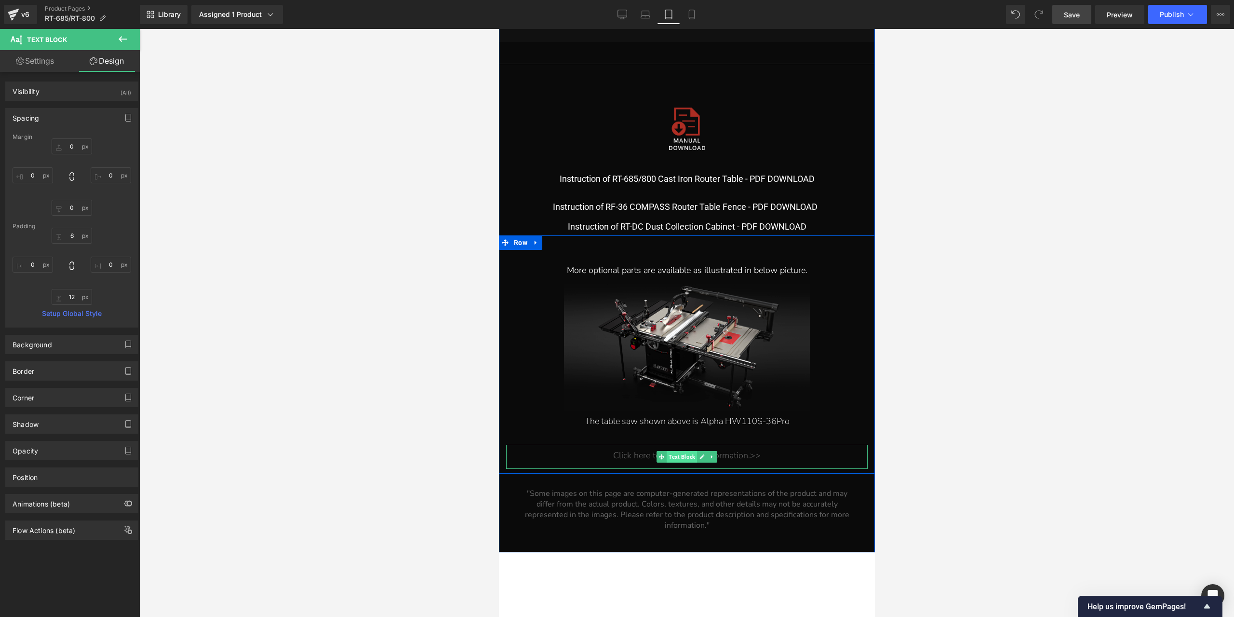
click at [682, 462] on span "Text Block" at bounding box center [681, 457] width 30 height 12
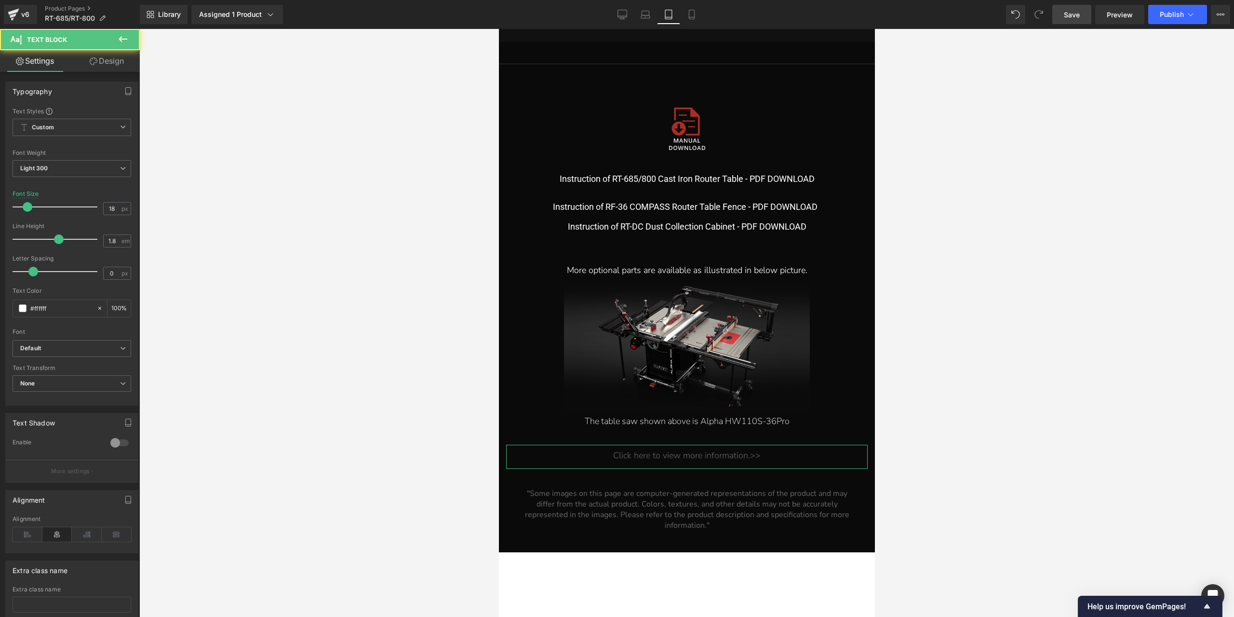
click at [112, 64] on link "Design" at bounding box center [107, 61] width 70 height 22
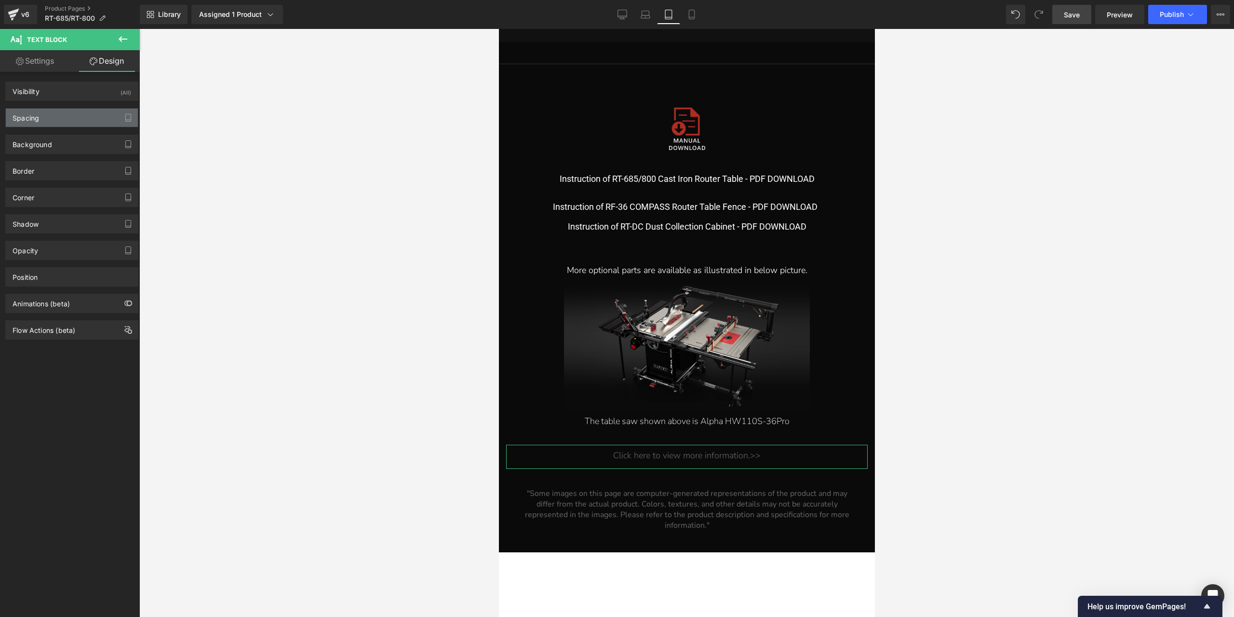
click at [90, 123] on div "Spacing" at bounding box center [72, 117] width 132 height 18
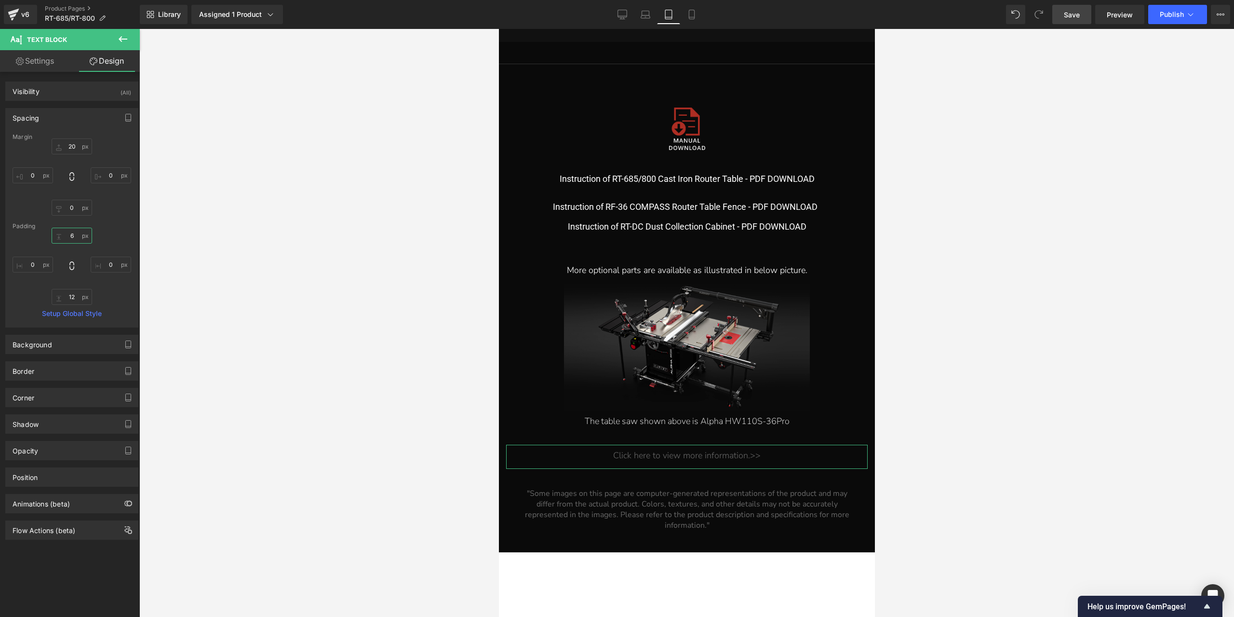
click at [69, 237] on input "6" at bounding box center [72, 236] width 40 height 16
type input "0"
click at [65, 146] on input "20" at bounding box center [72, 146] width 40 height 16
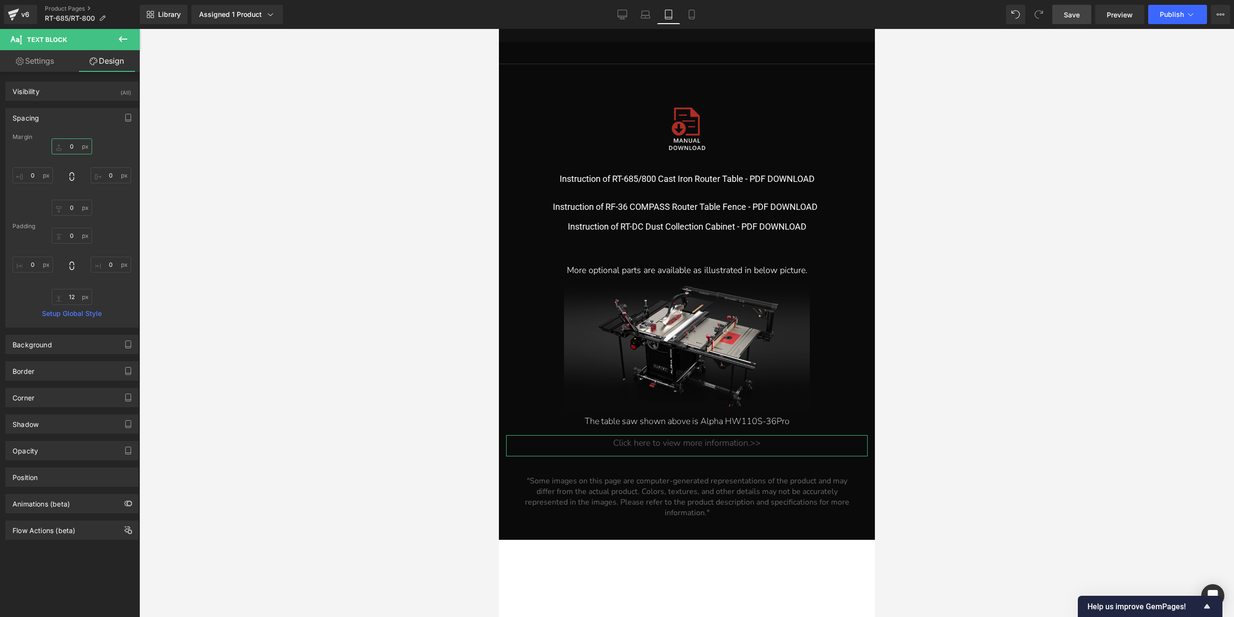
type input "0"
click at [50, 54] on link "Settings" at bounding box center [35, 61] width 70 height 22
type input "100"
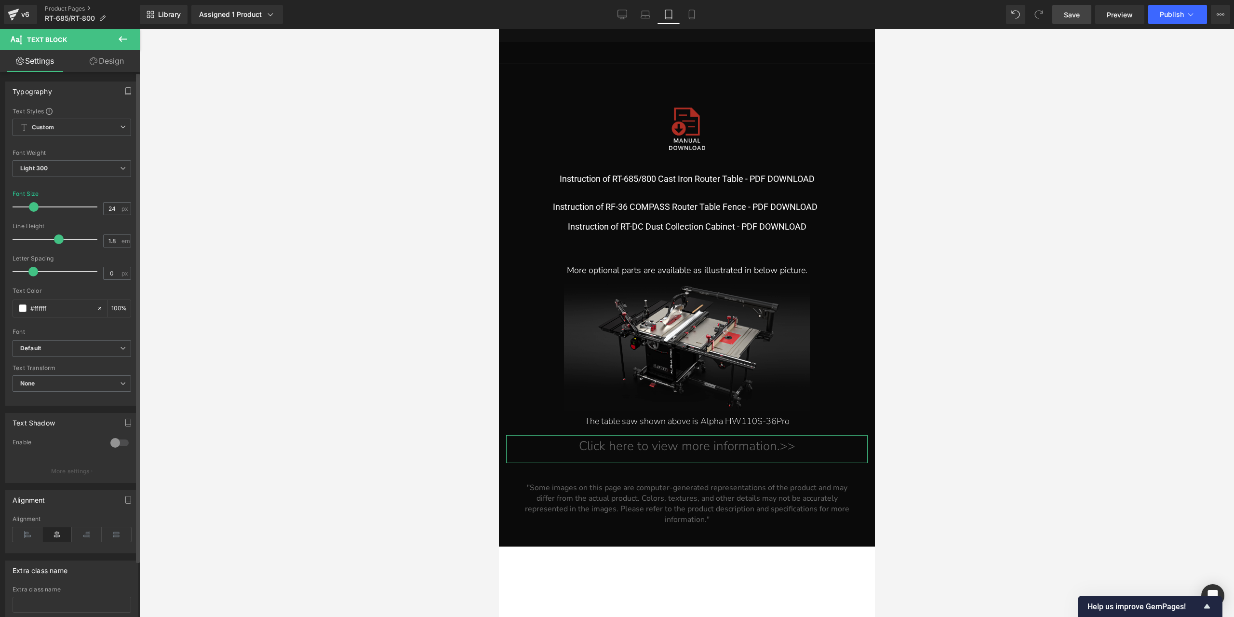
type input "23"
click at [33, 205] on span at bounding box center [32, 207] width 10 height 10
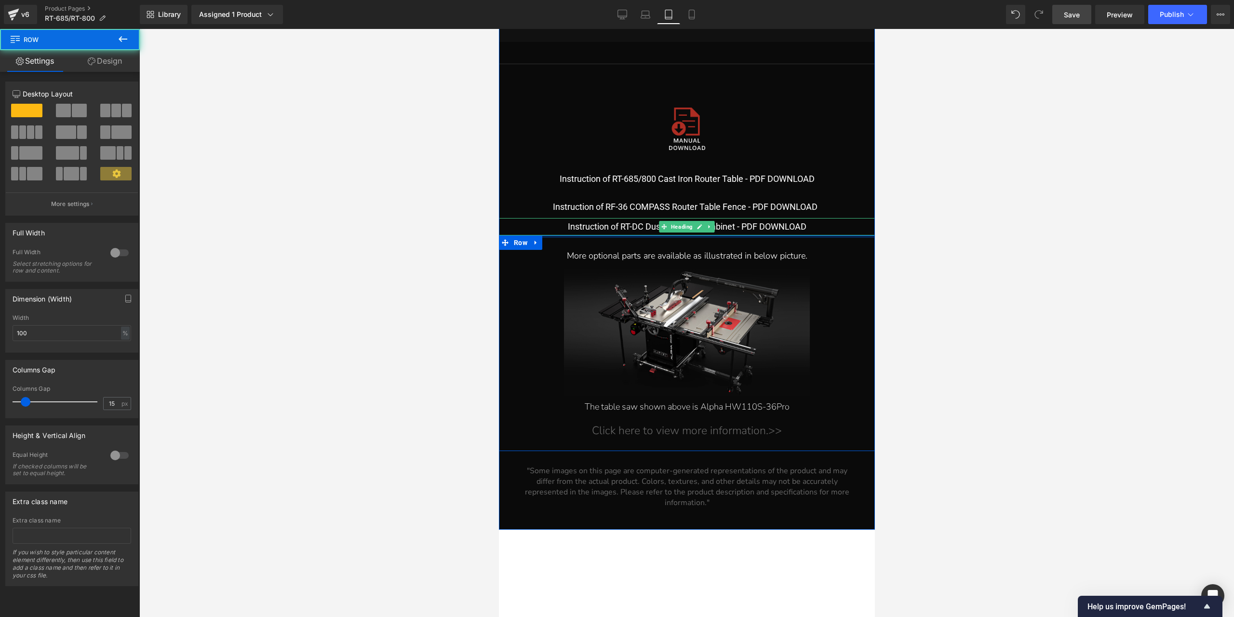
drag, startPoint x: 665, startPoint y: 278, endPoint x: 669, endPoint y: 248, distance: 30.6
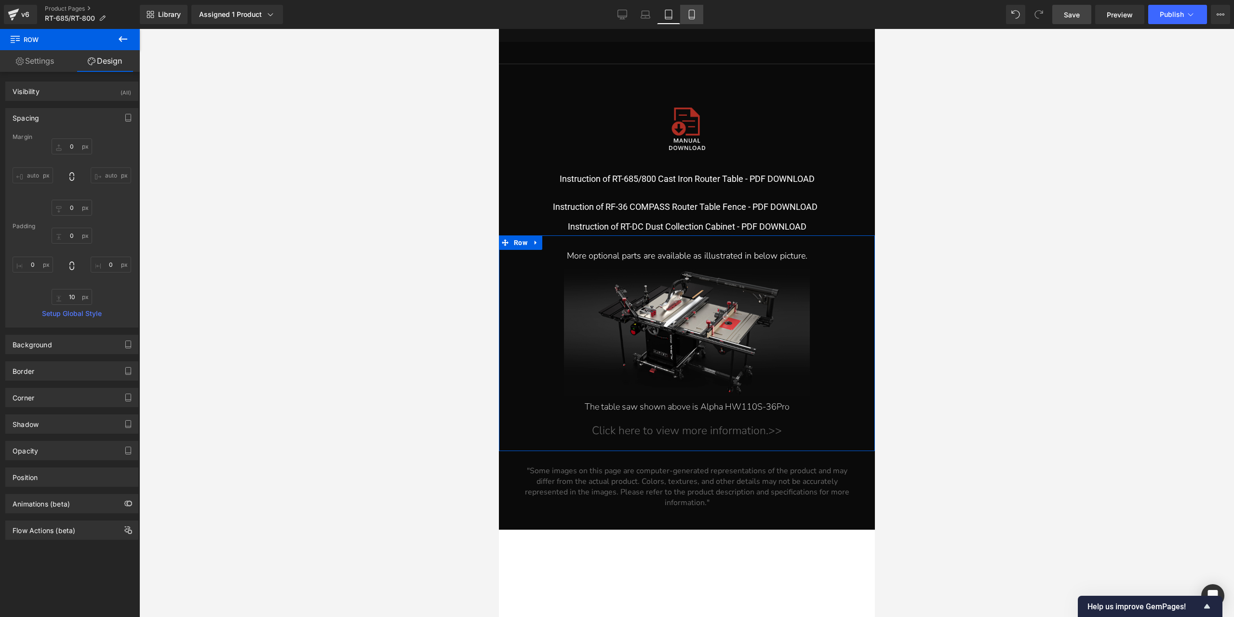
click at [690, 21] on link "Mobile" at bounding box center [691, 14] width 23 height 19
type input "0"
type input "30"
type input "0"
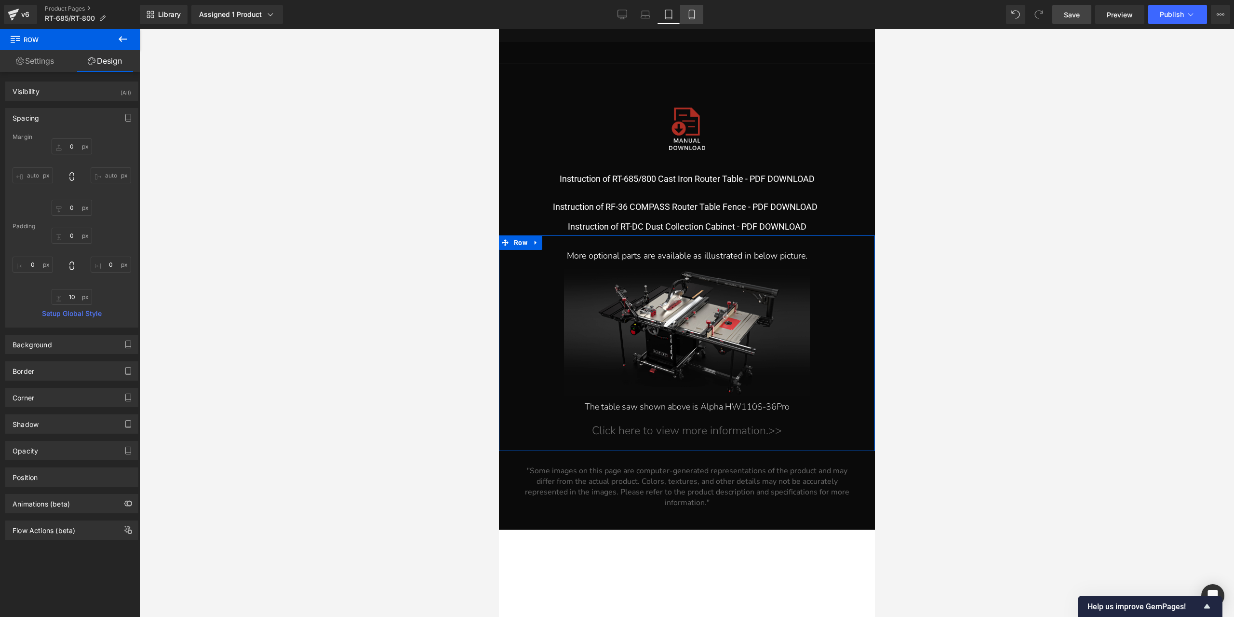
type input "10"
type input "0"
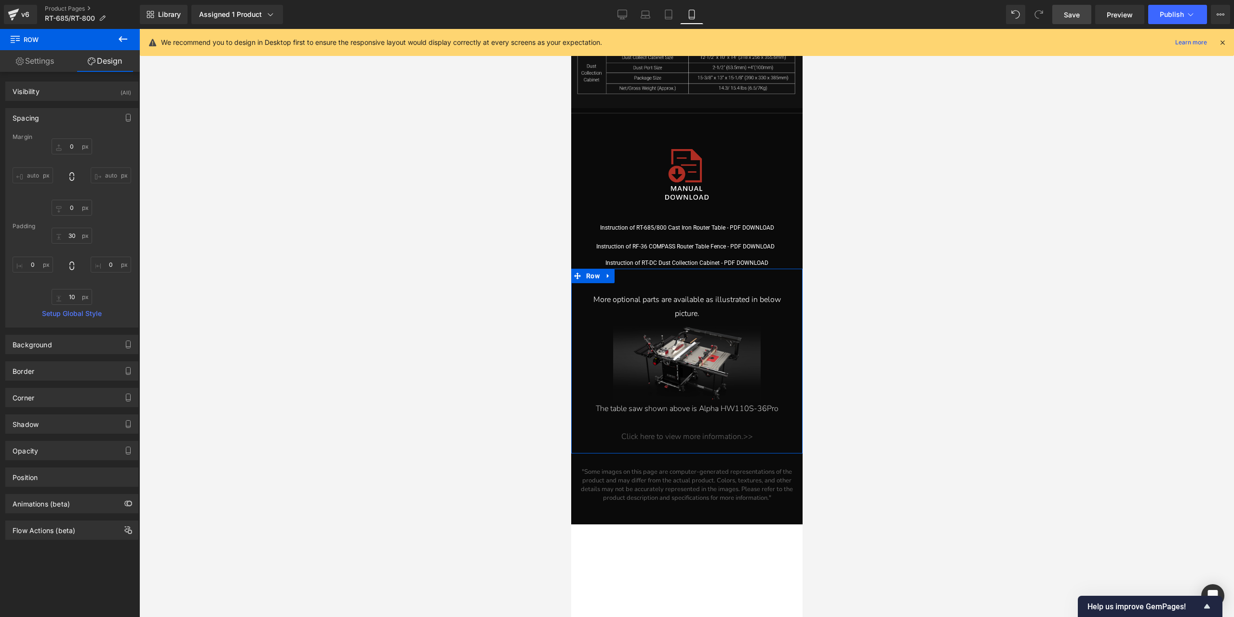
scroll to position [7941, 0]
drag, startPoint x: 667, startPoint y: 17, endPoint x: 175, endPoint y: 39, distance: 491.8
click at [667, 17] on icon at bounding box center [668, 17] width 7 height 0
type input "0"
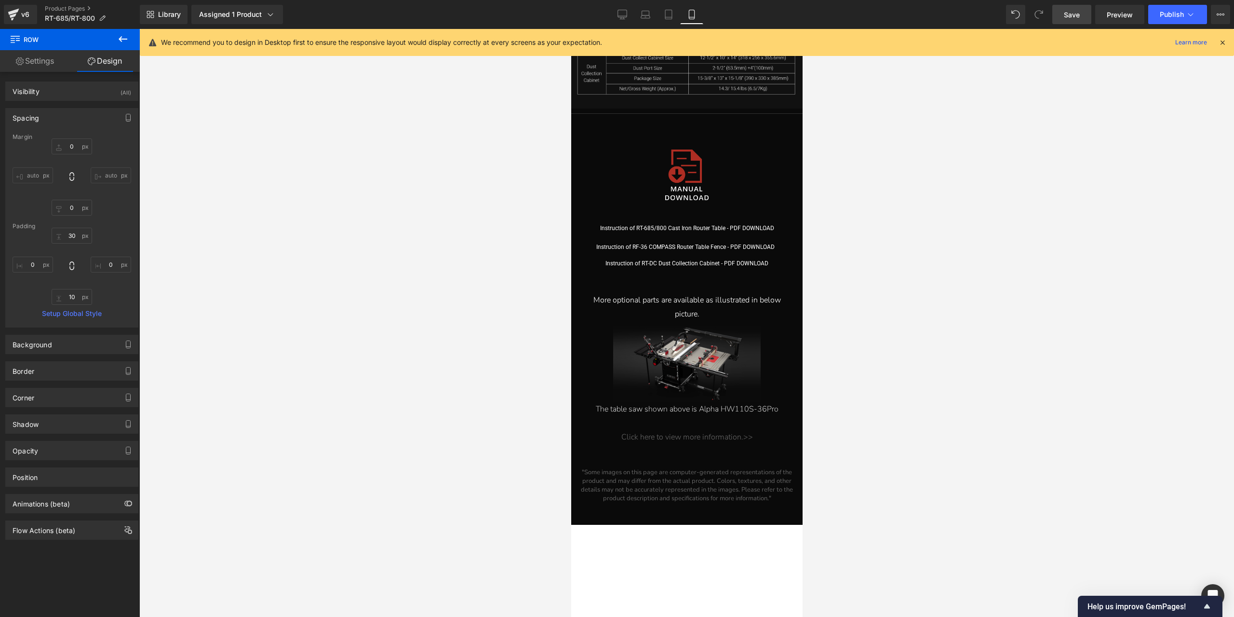
type input "0"
type input "10"
type input "0"
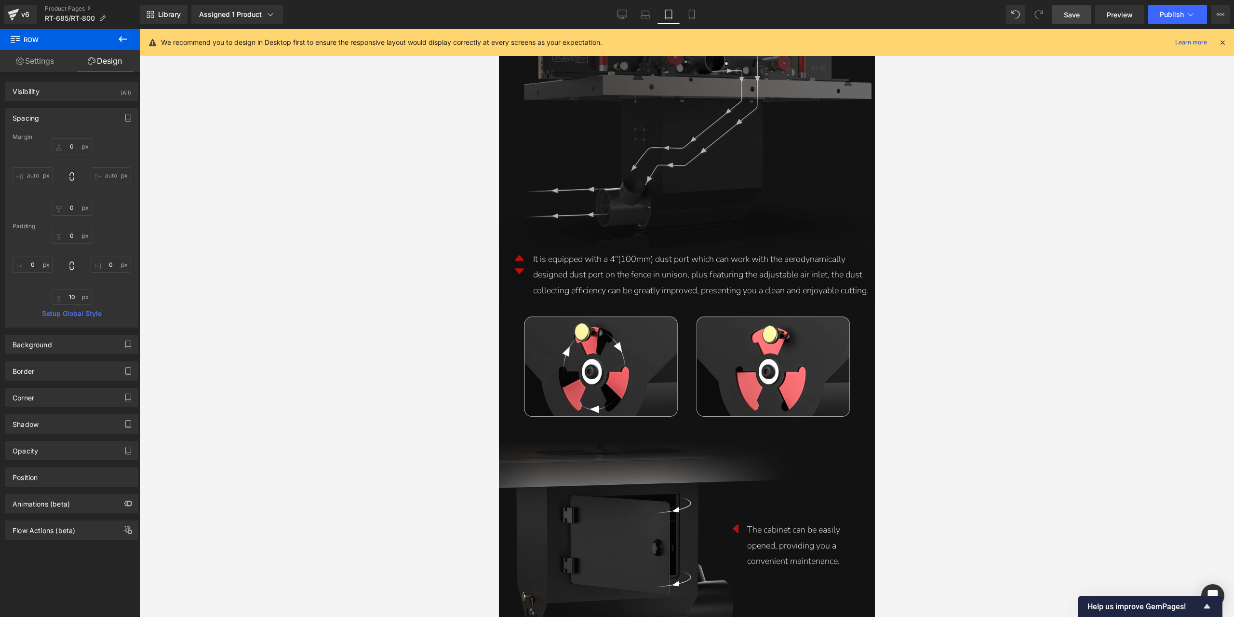
scroll to position [9296, 0]
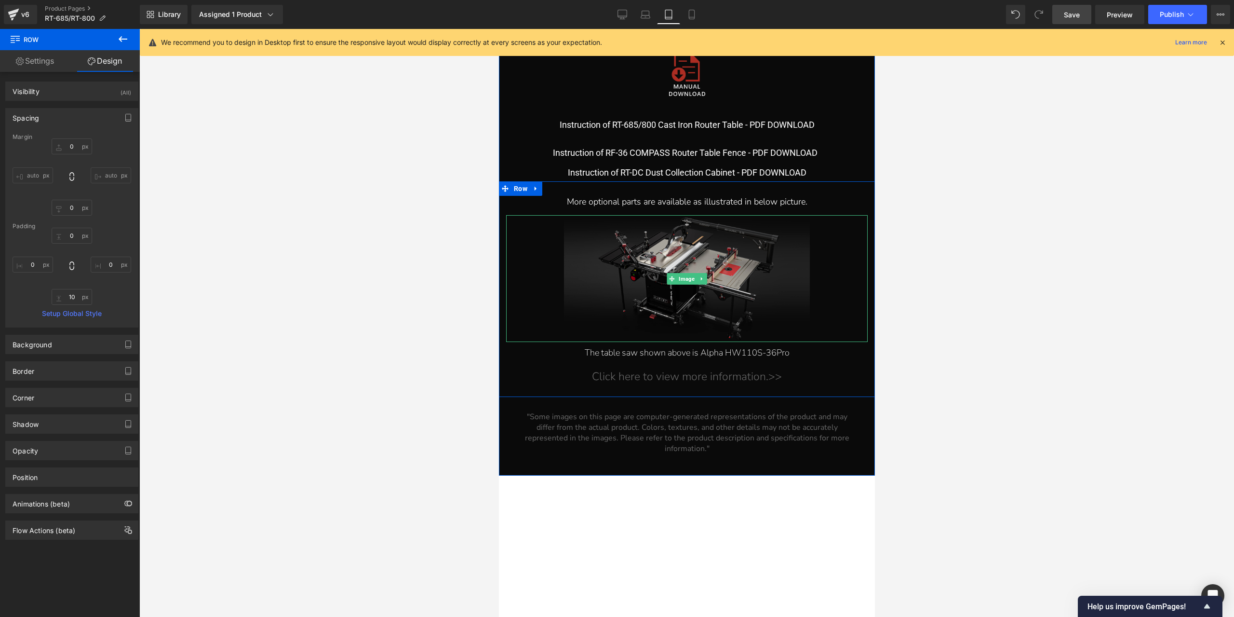
click at [675, 294] on img at bounding box center [687, 278] width 246 height 127
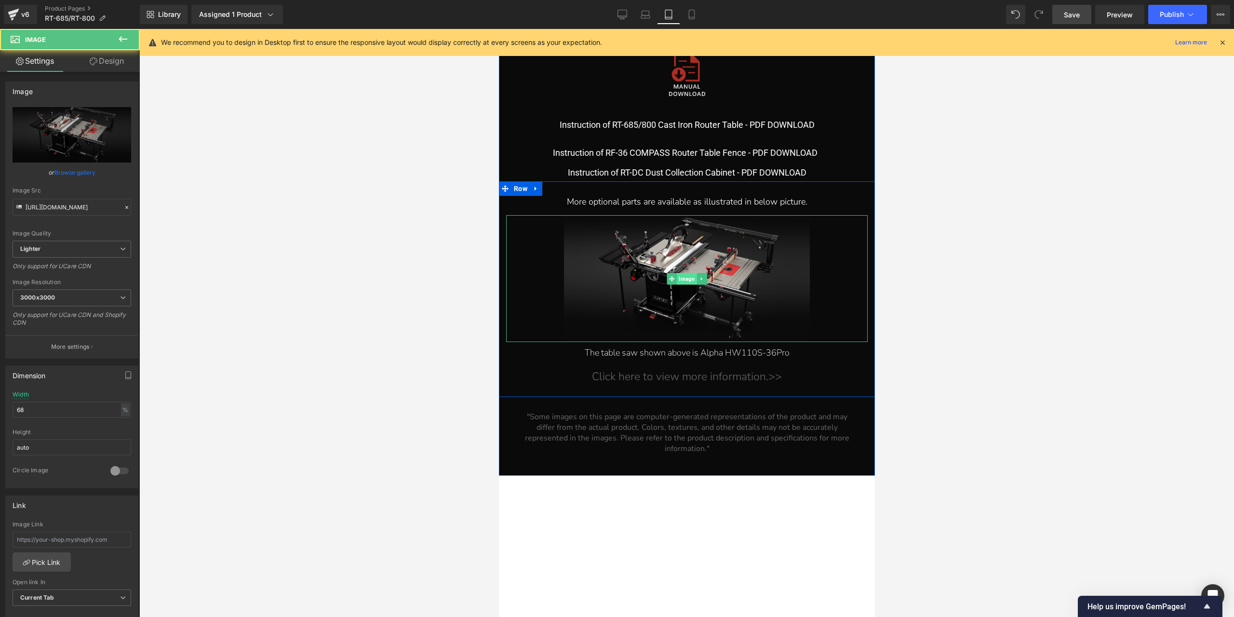
click at [681, 284] on span "Image" at bounding box center [686, 279] width 20 height 12
click at [103, 410] on input "68" at bounding box center [72, 410] width 119 height 16
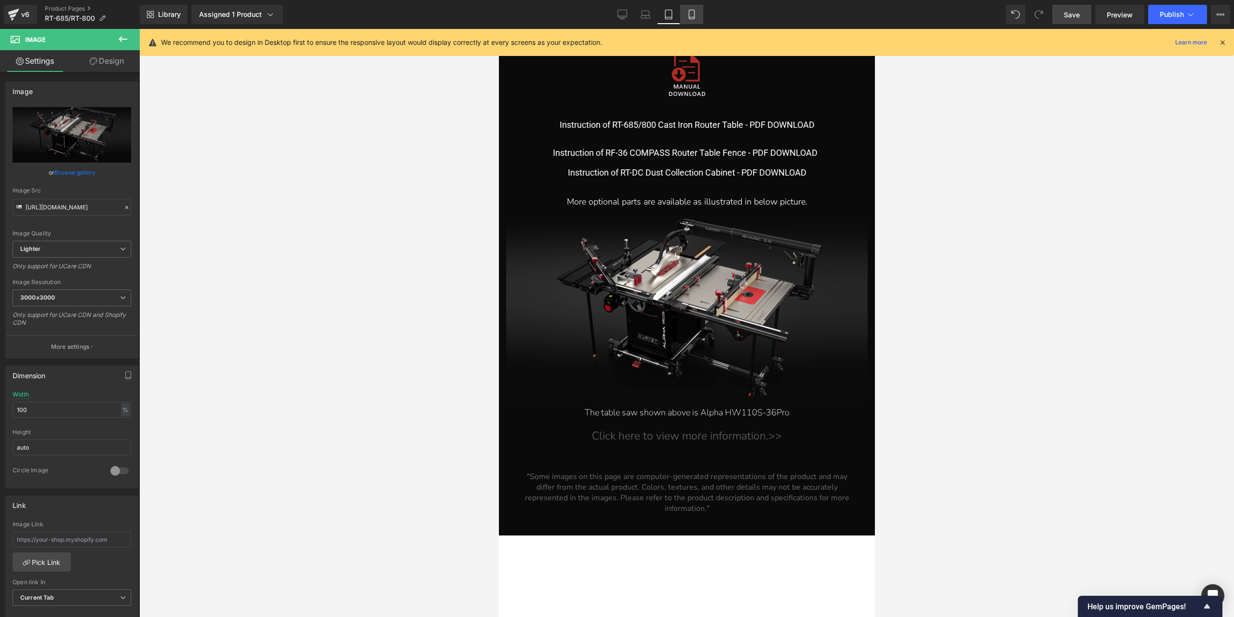
click at [682, 20] on link "Mobile" at bounding box center [691, 14] width 23 height 19
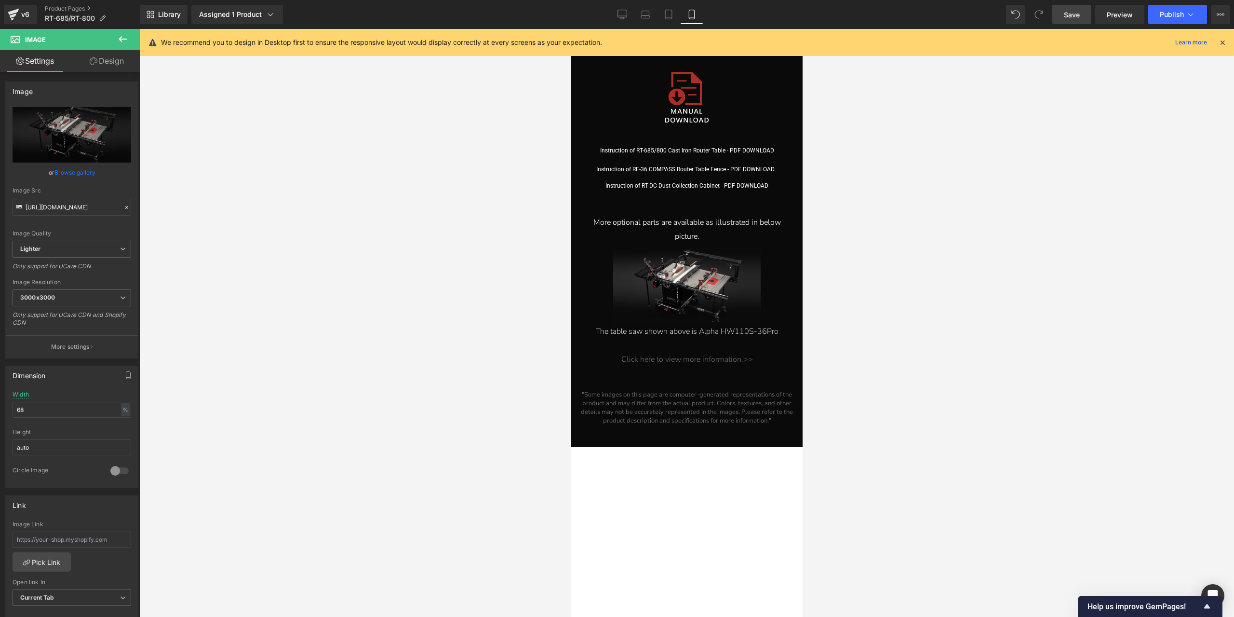
scroll to position [8018, 0]
click at [60, 409] on input "68" at bounding box center [72, 410] width 119 height 16
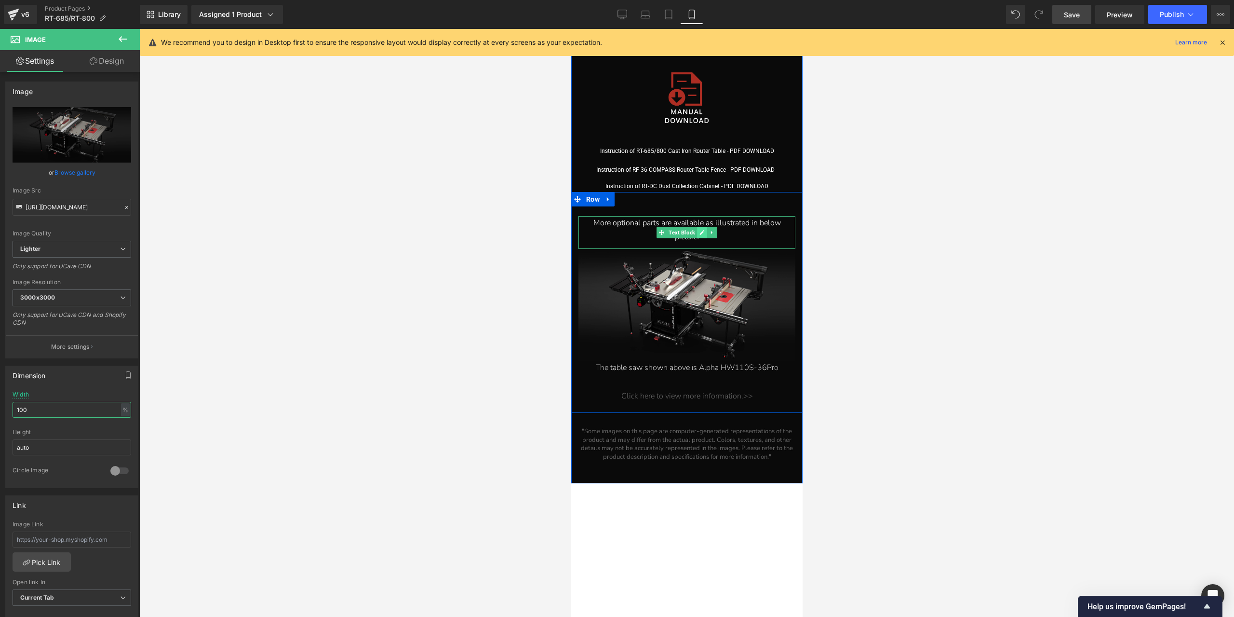
type input "100"
click at [701, 227] on link at bounding box center [702, 233] width 10 height 12
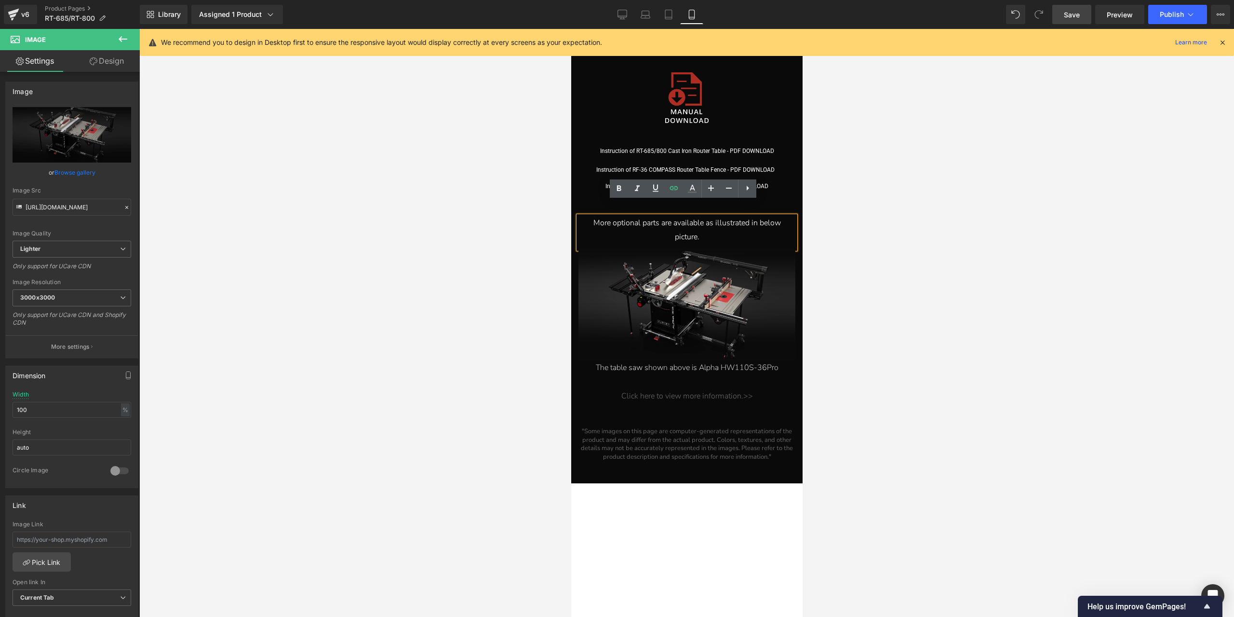
click at [720, 216] on div "More optional parts are available as illustrated in below picture." at bounding box center [687, 230] width 198 height 28
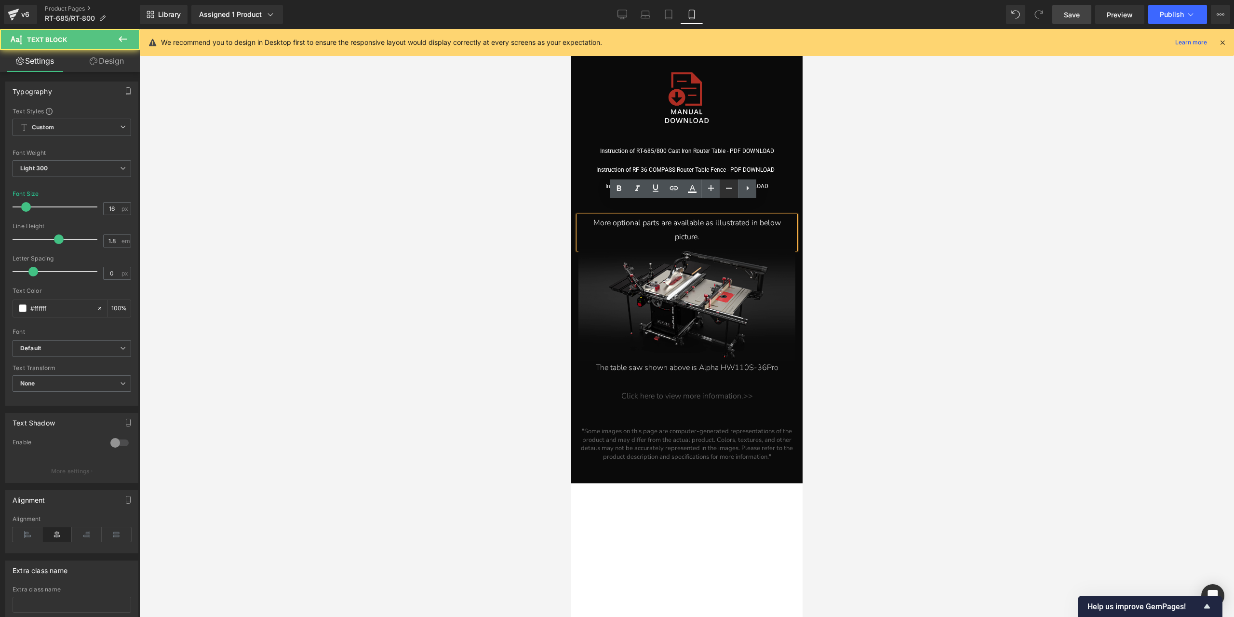
click at [732, 192] on icon at bounding box center [729, 188] width 12 height 12
type input "14"
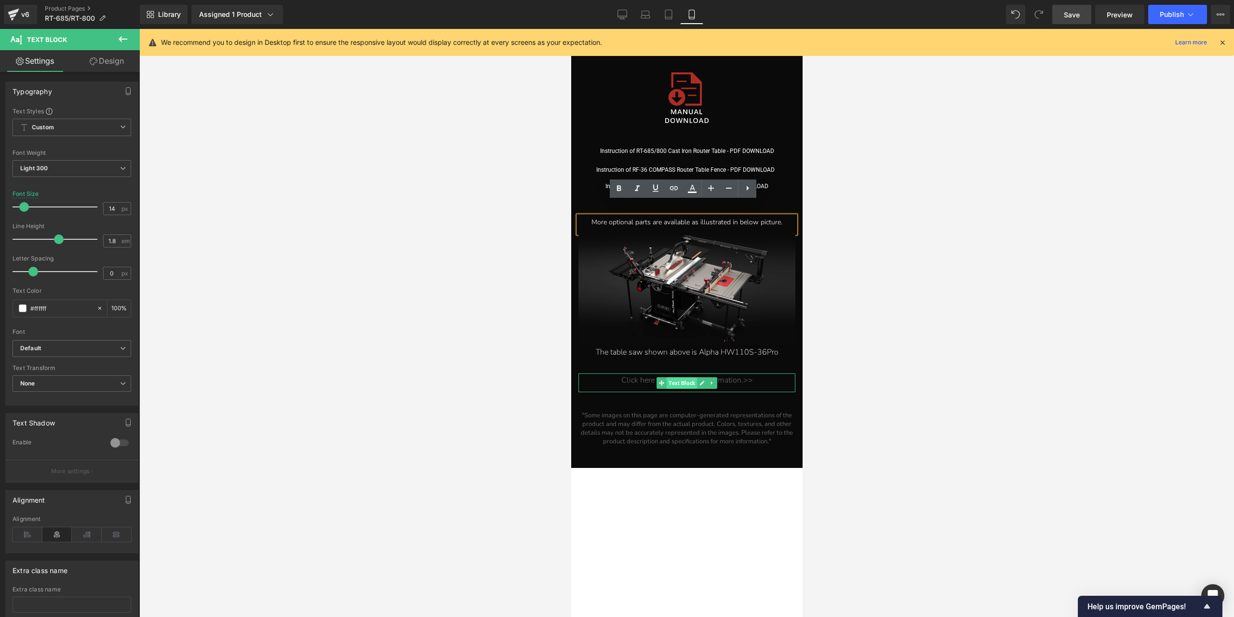
click at [680, 377] on span "Text Block" at bounding box center [681, 383] width 30 height 12
click at [114, 63] on link "Design" at bounding box center [107, 61] width 70 height 22
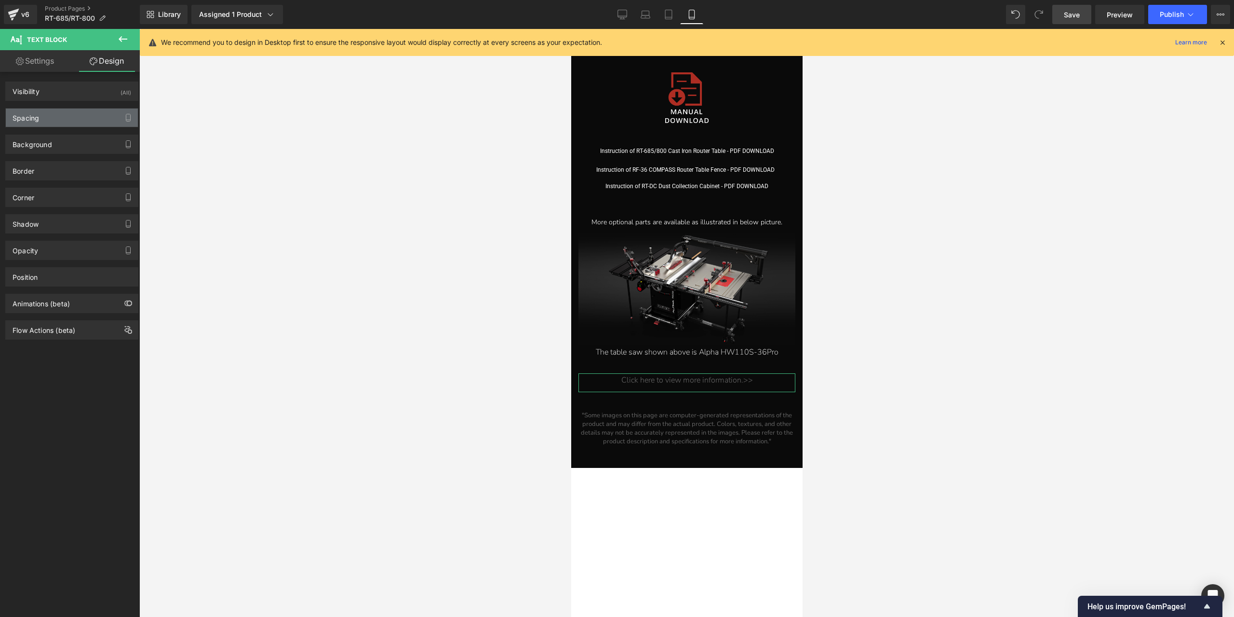
click at [54, 119] on div "Spacing" at bounding box center [72, 117] width 132 height 18
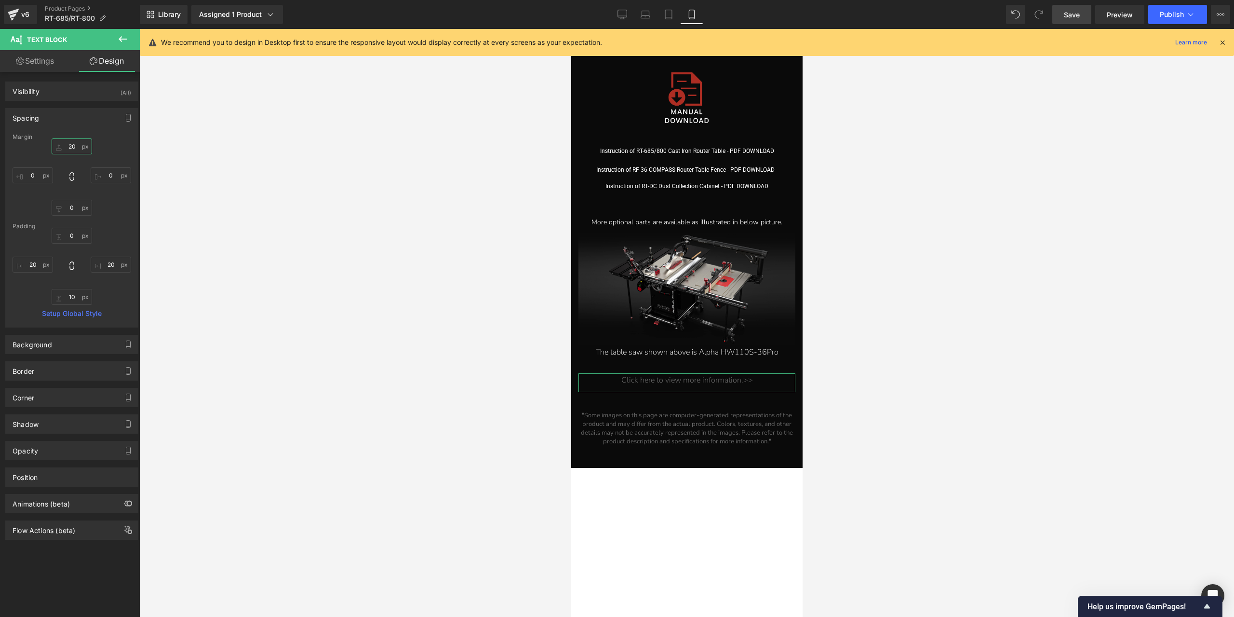
click at [75, 140] on input "20" at bounding box center [72, 146] width 40 height 16
type input "0"
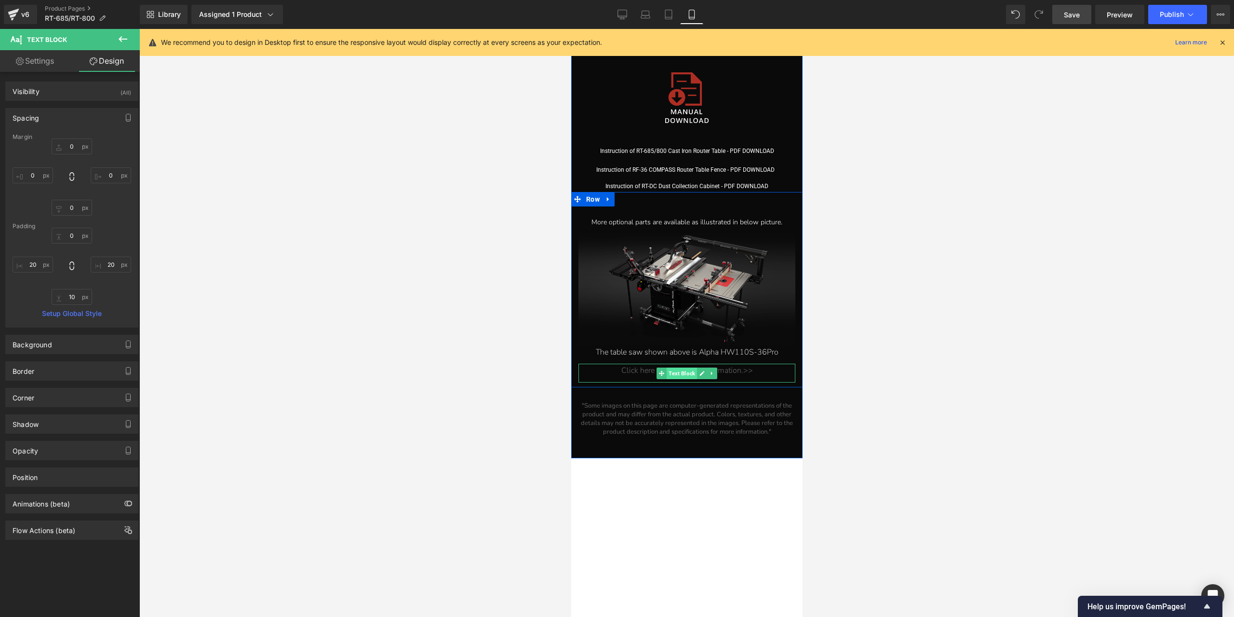
click at [688, 367] on span "Text Block" at bounding box center [681, 373] width 30 height 12
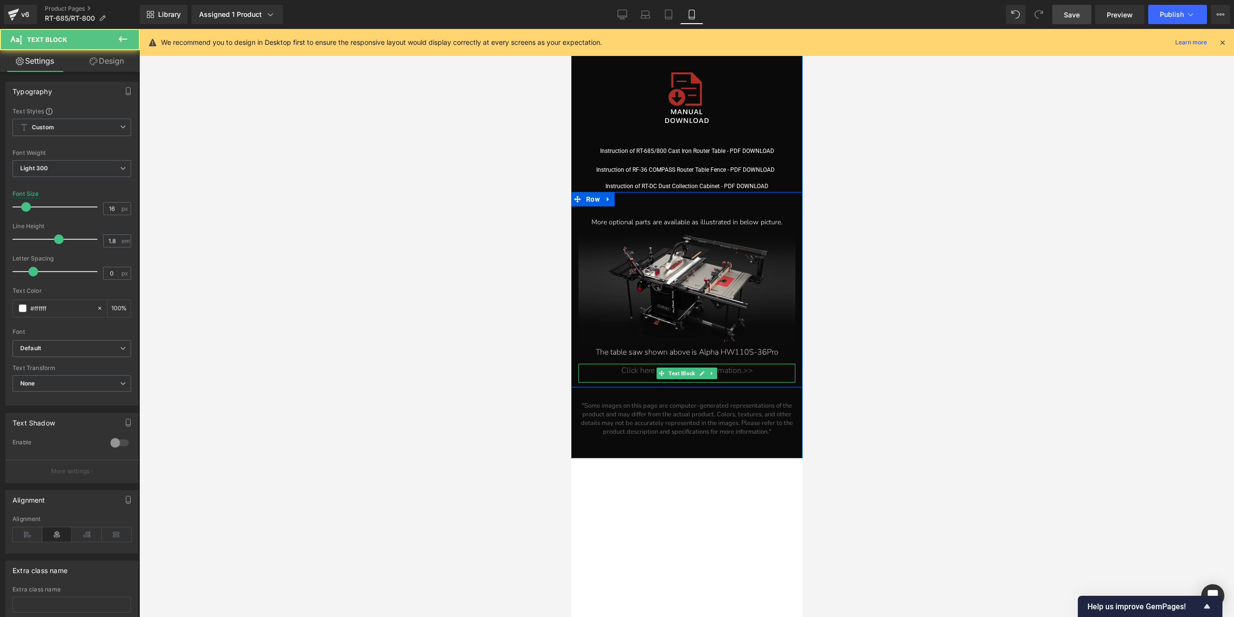
click at [749, 364] on div "Click here to view more information.>>" at bounding box center [687, 371] width 198 height 14
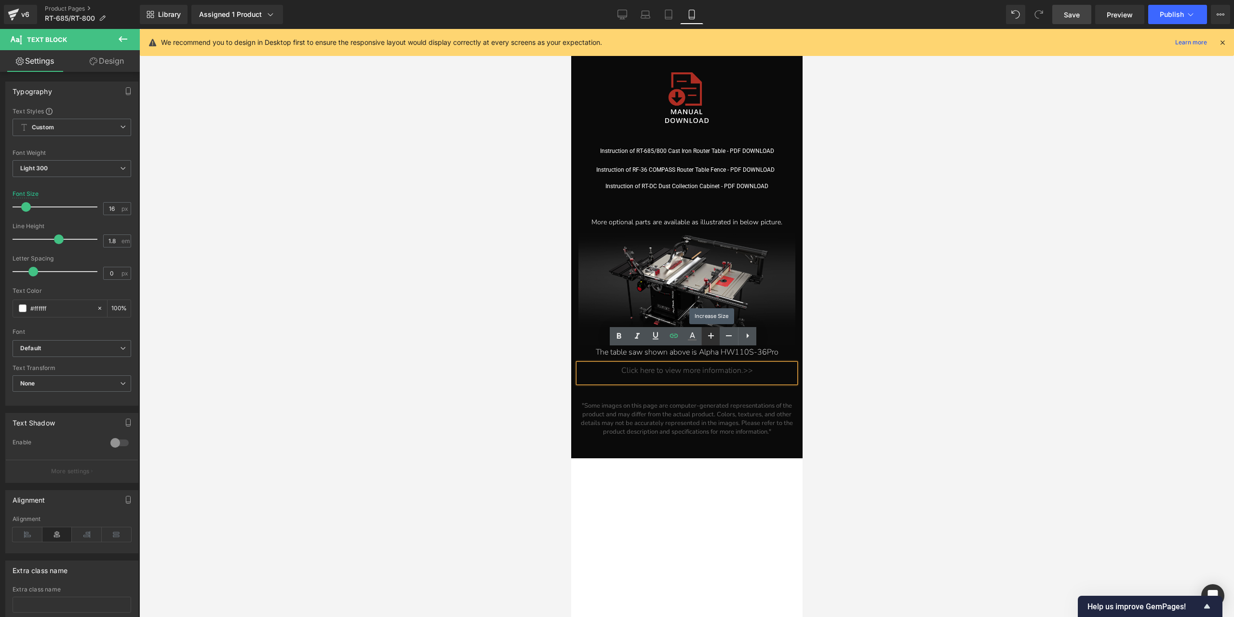
click at [709, 339] on icon at bounding box center [711, 336] width 12 height 12
click at [727, 331] on icon at bounding box center [729, 336] width 12 height 12
click at [667, 17] on icon at bounding box center [668, 17] width 7 height 0
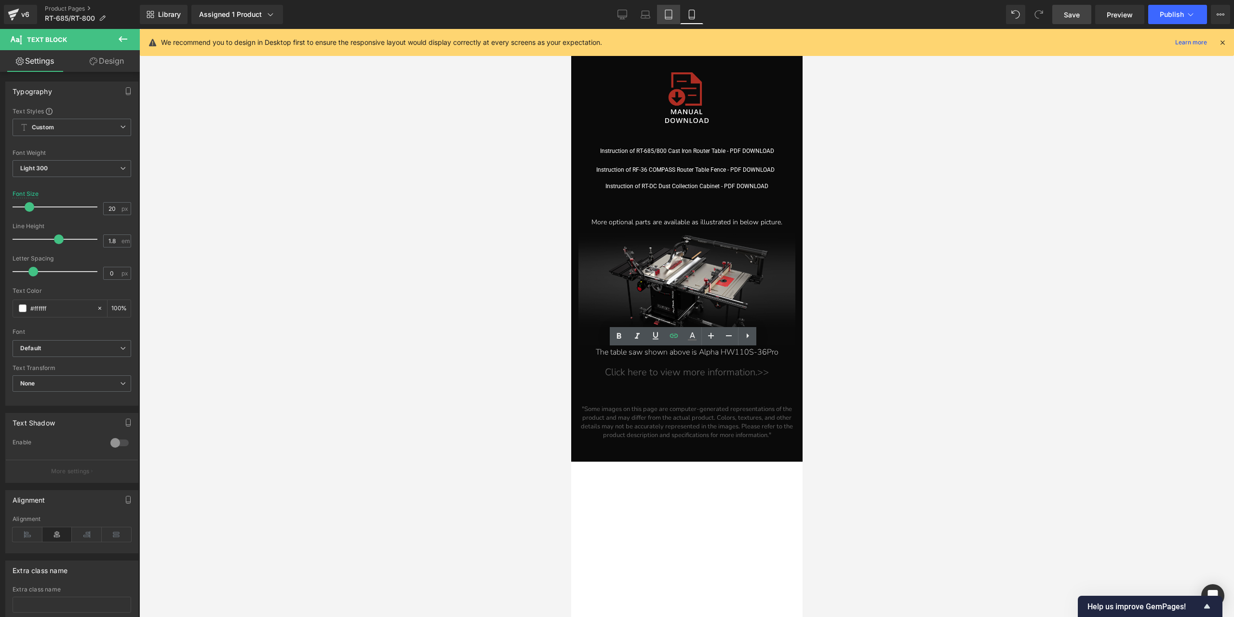
type input "23"
type input "100"
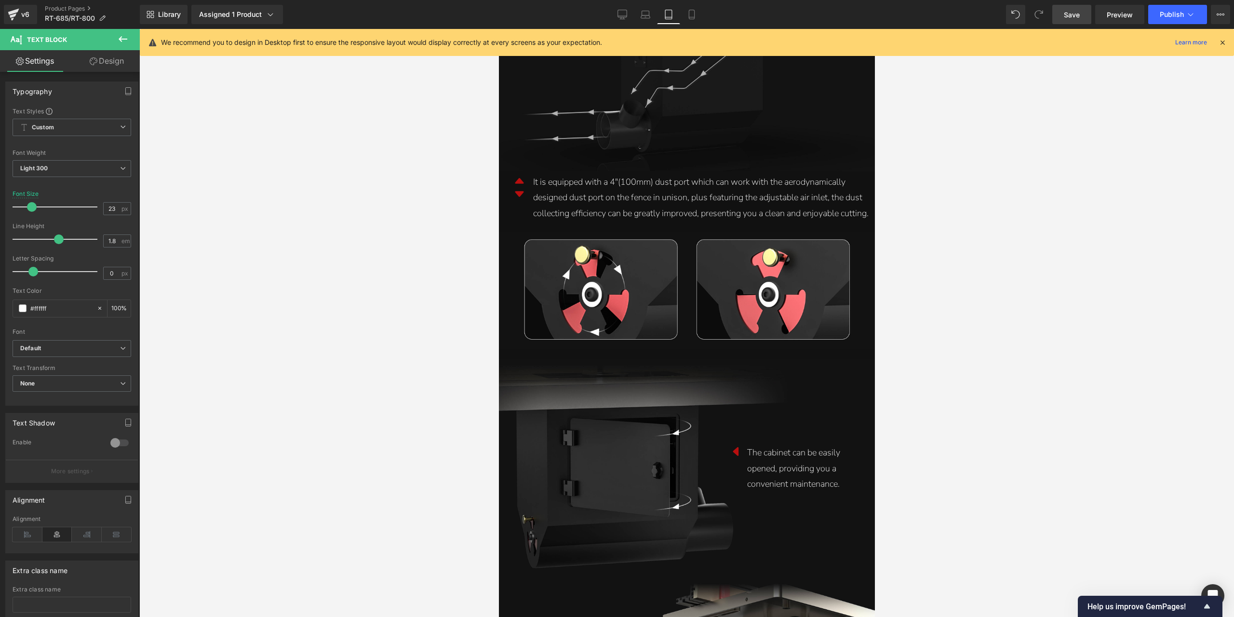
scroll to position [9404, 0]
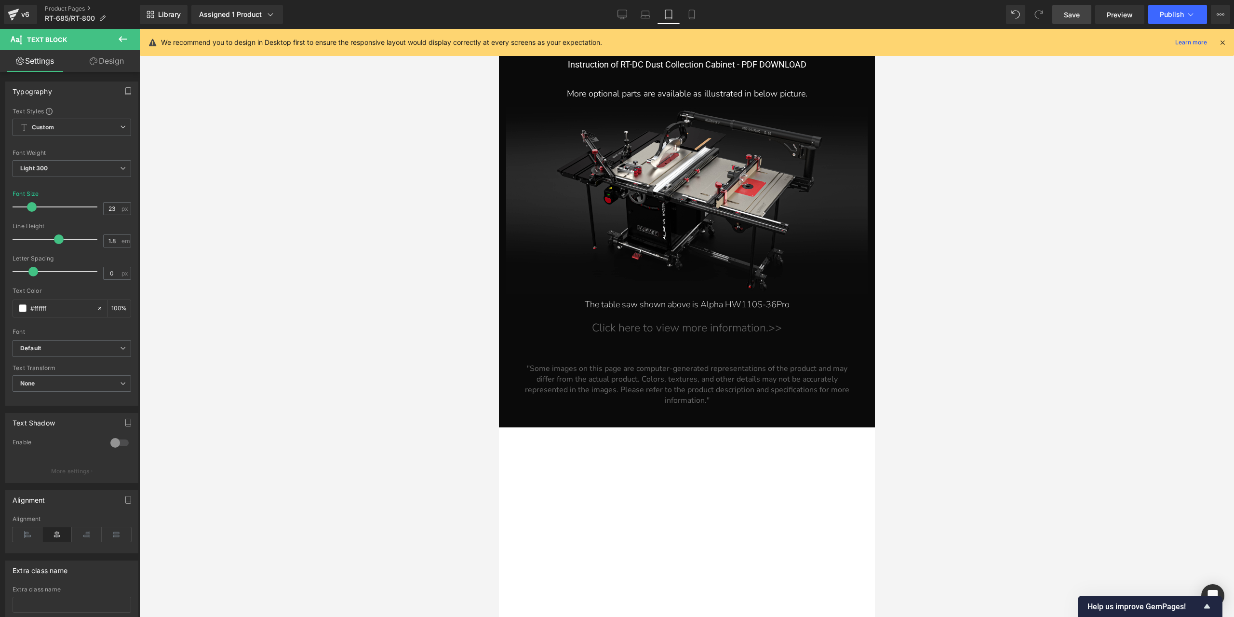
click at [1068, 20] on link "Save" at bounding box center [1071, 14] width 39 height 19
click at [518, 88] on span "Row" at bounding box center [520, 80] width 18 height 14
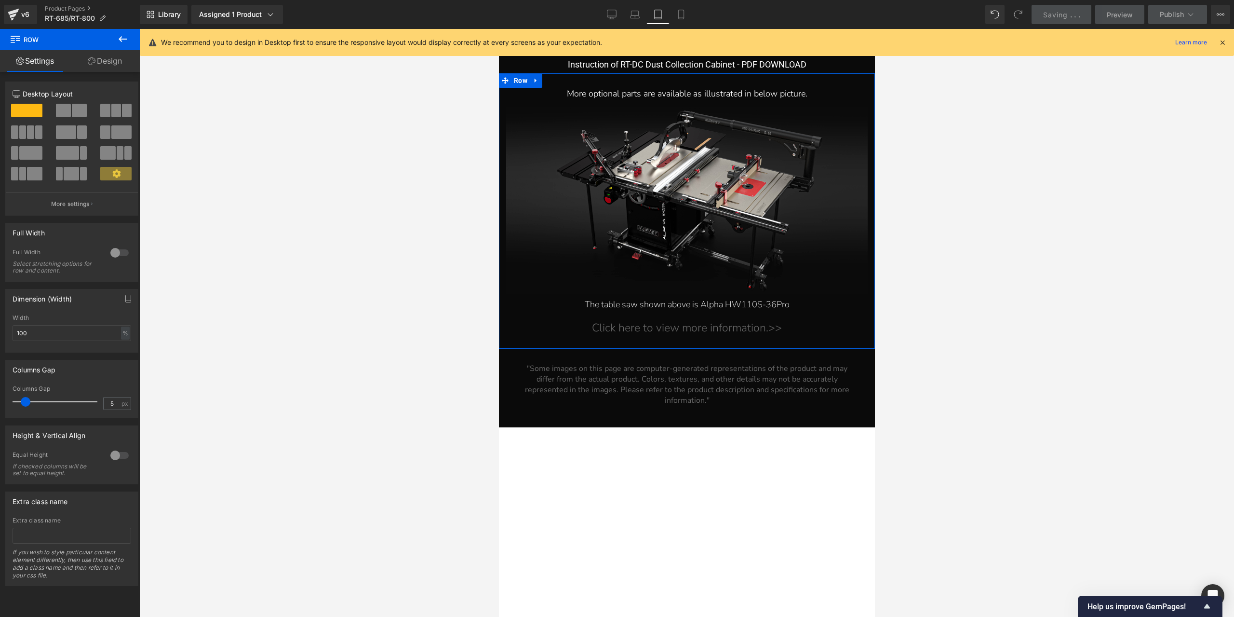
type input "0"
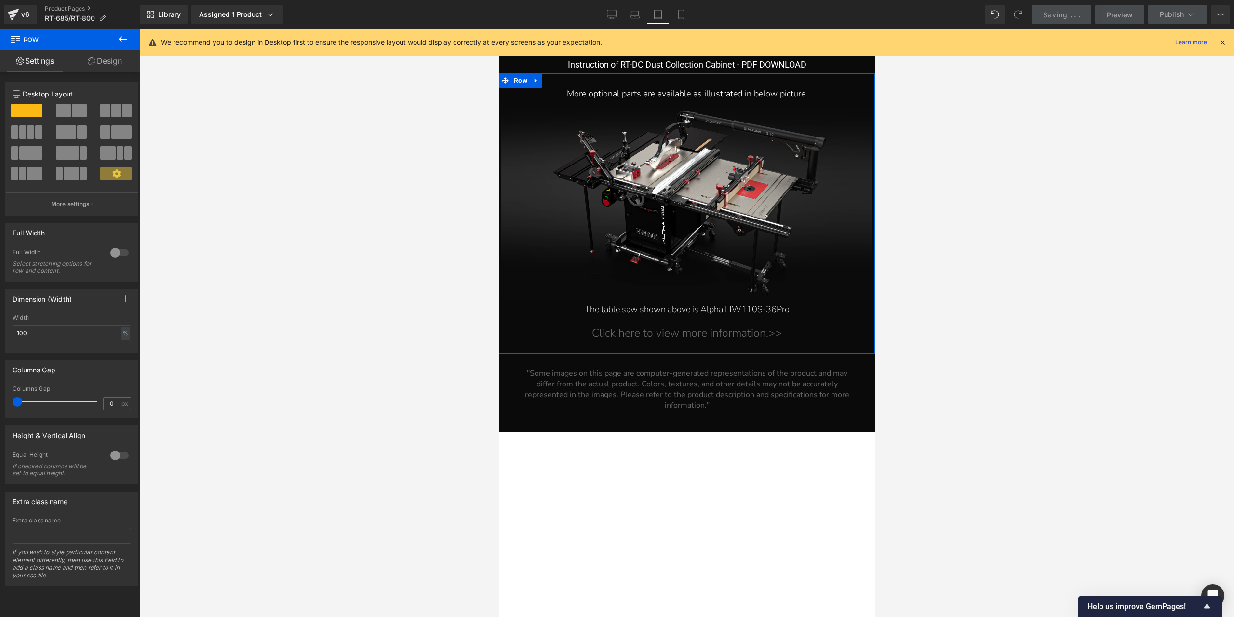
drag, startPoint x: 24, startPoint y: 399, endPoint x: -5, endPoint y: 397, distance: 29.0
click at [0, 397] on html "Row You are previewing how the will restyle your page. You can not edit Element…" at bounding box center [617, 308] width 1234 height 617
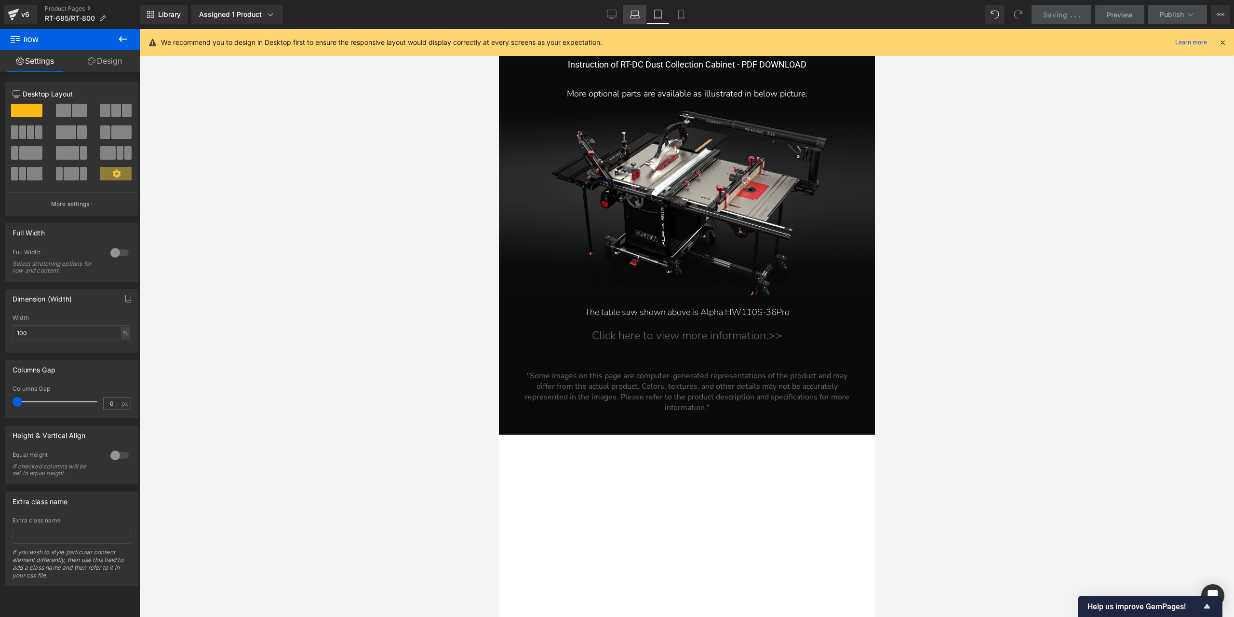
click at [638, 13] on icon at bounding box center [635, 15] width 10 height 10
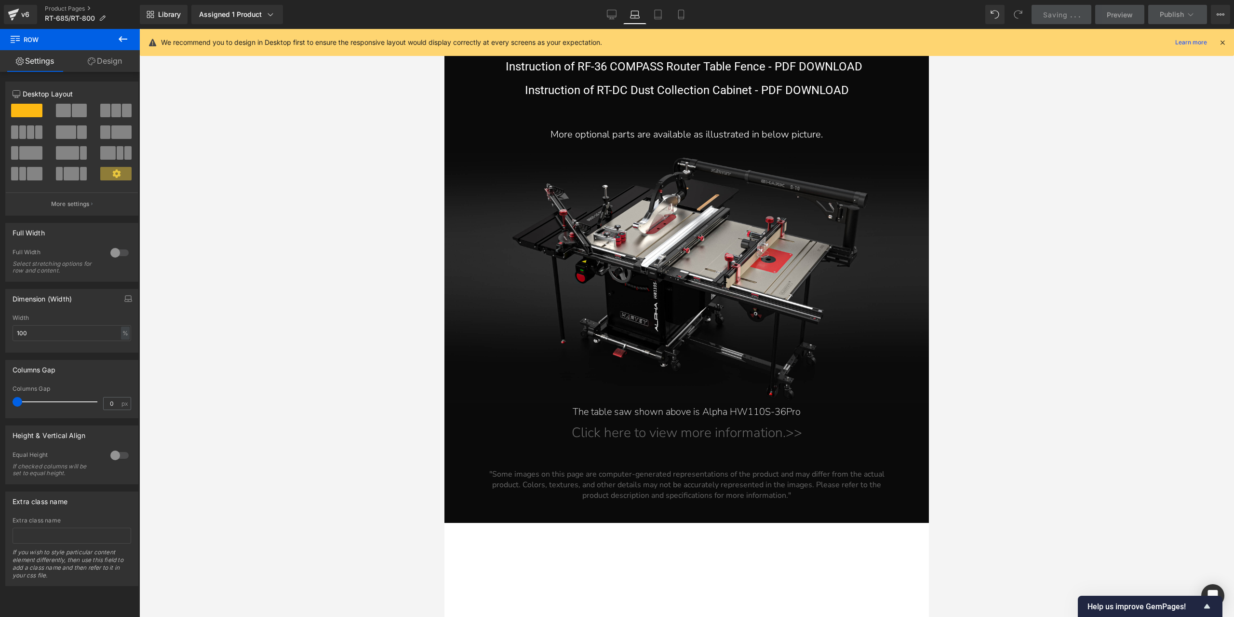
scroll to position [10026, 0]
click at [603, 16] on div "Library Assigned 1 Product Product Preview COMPASS Router Table System（componen…" at bounding box center [687, 14] width 1094 height 19
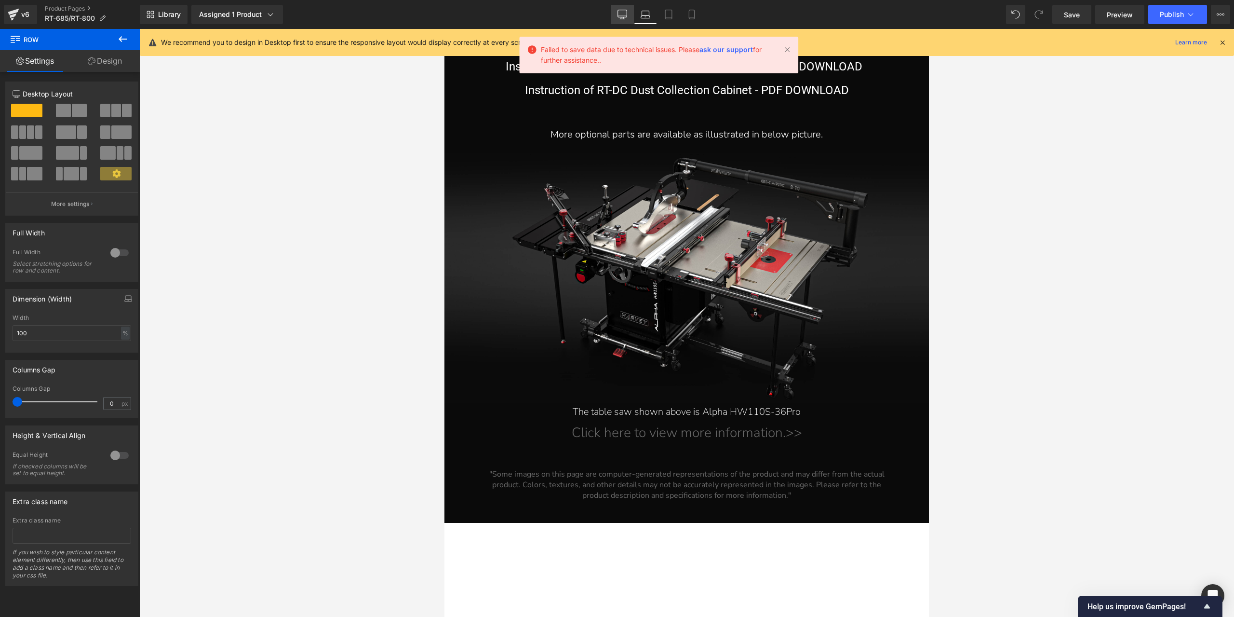
click at [627, 13] on icon at bounding box center [623, 15] width 10 height 10
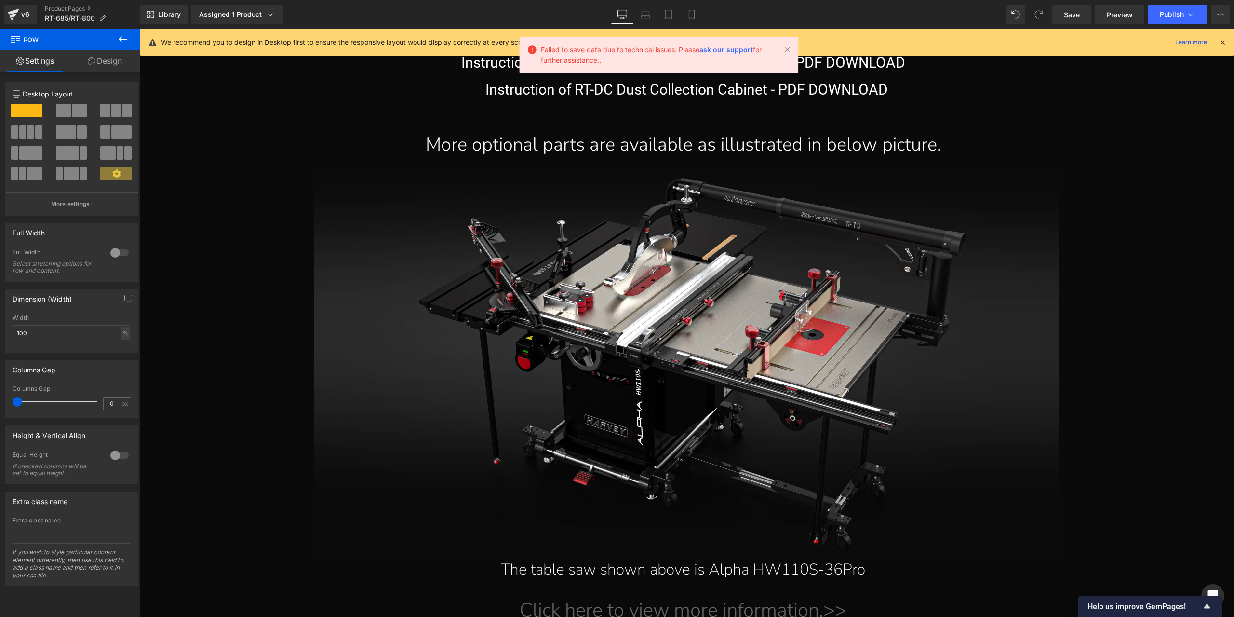
scroll to position [15842, 0]
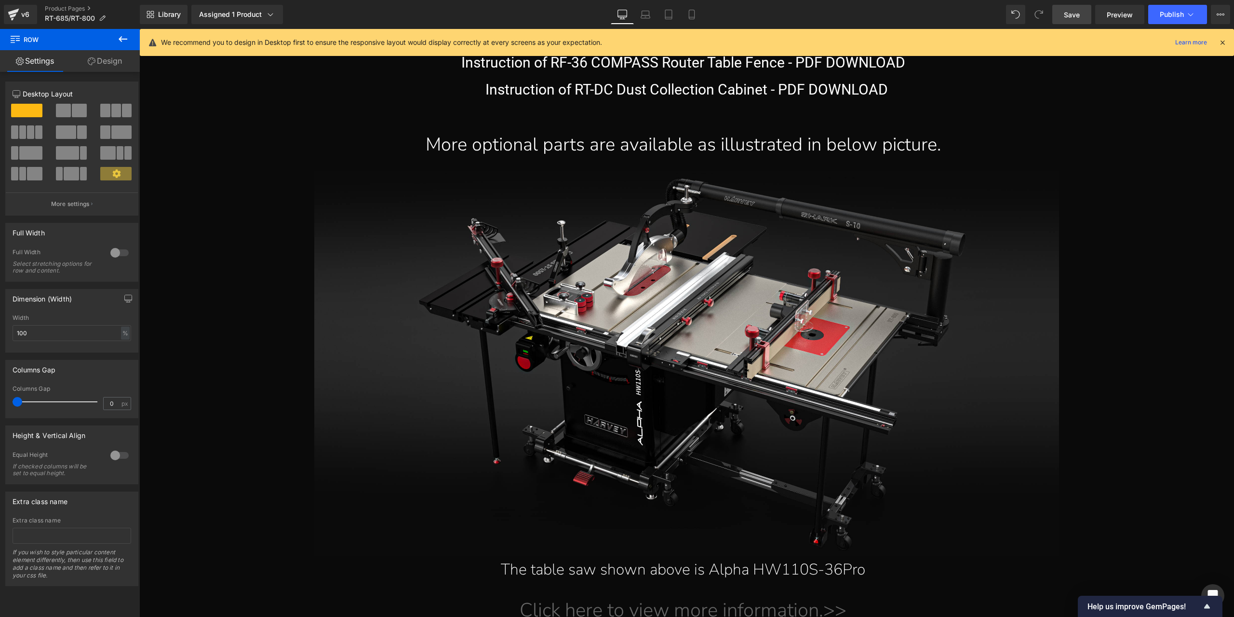
click at [1084, 13] on link "Save" at bounding box center [1071, 14] width 39 height 19
click at [1074, 16] on span "Save" at bounding box center [1072, 15] width 16 height 10
click at [636, 8] on link "Laptop" at bounding box center [645, 14] width 23 height 19
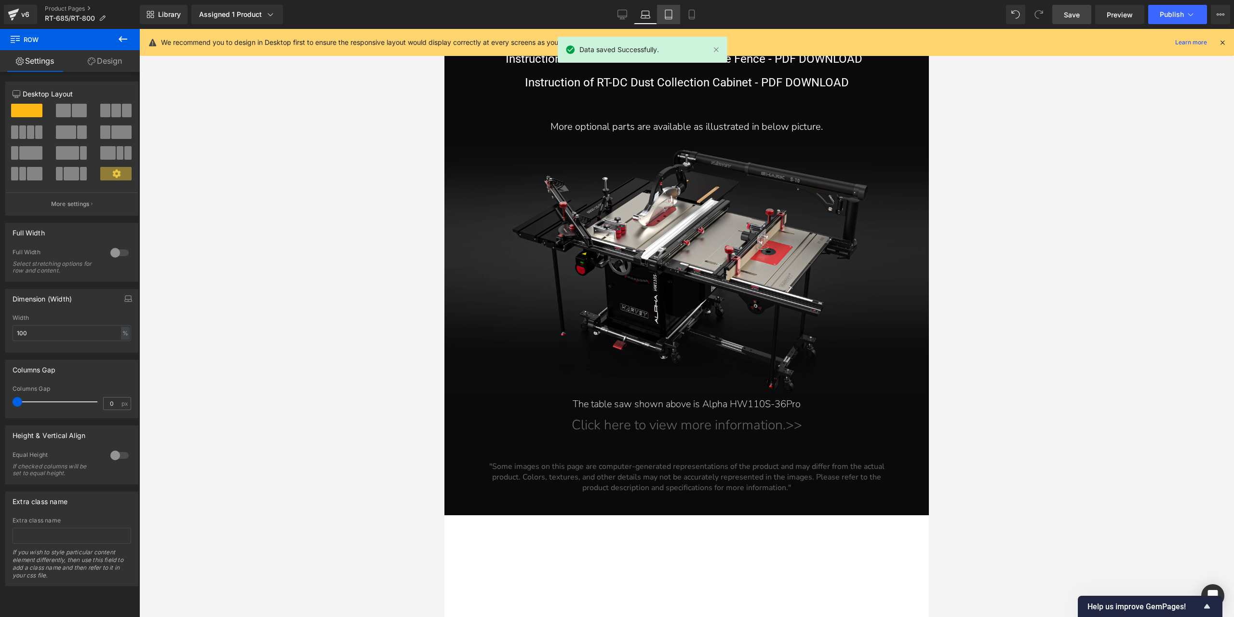
scroll to position [10035, 0]
click at [672, 17] on icon at bounding box center [669, 15] width 10 height 10
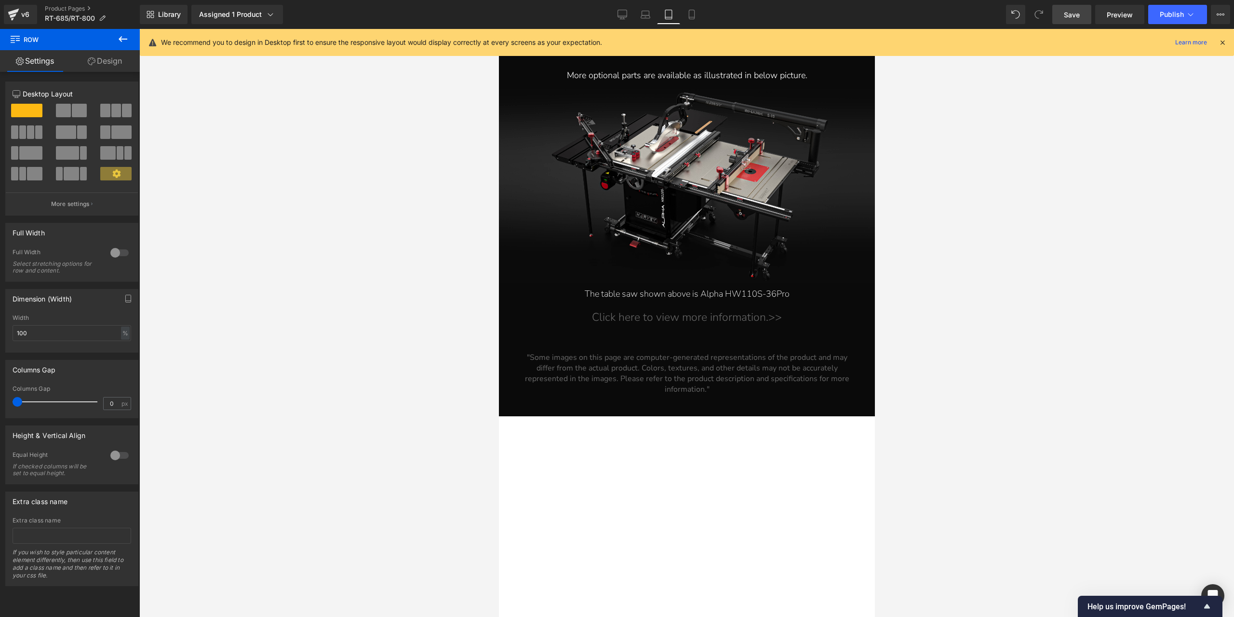
scroll to position [9422, 0]
click at [688, 17] on icon at bounding box center [692, 15] width 10 height 10
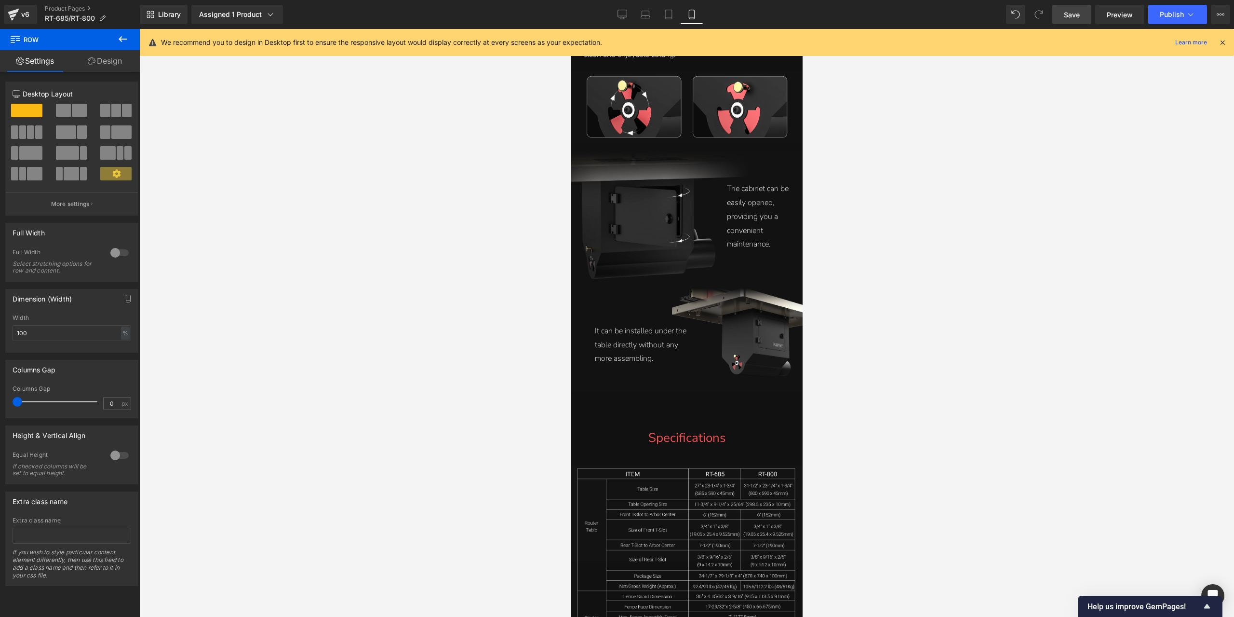
scroll to position [7127, 0]
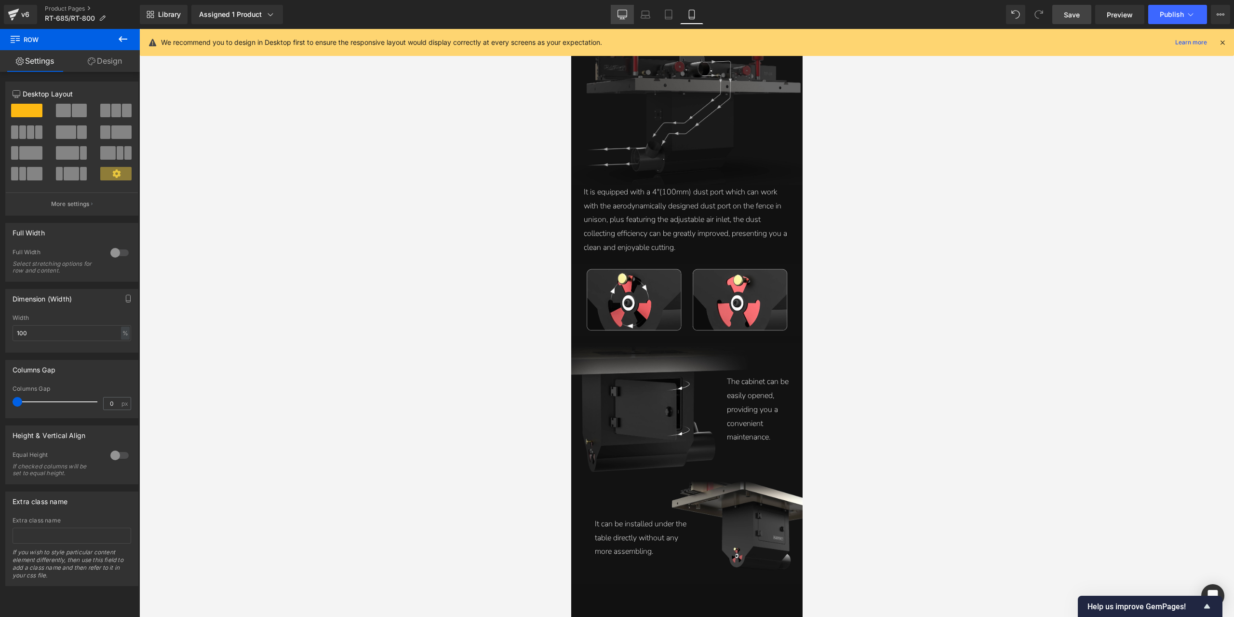
click at [620, 14] on icon at bounding box center [623, 15] width 10 height 10
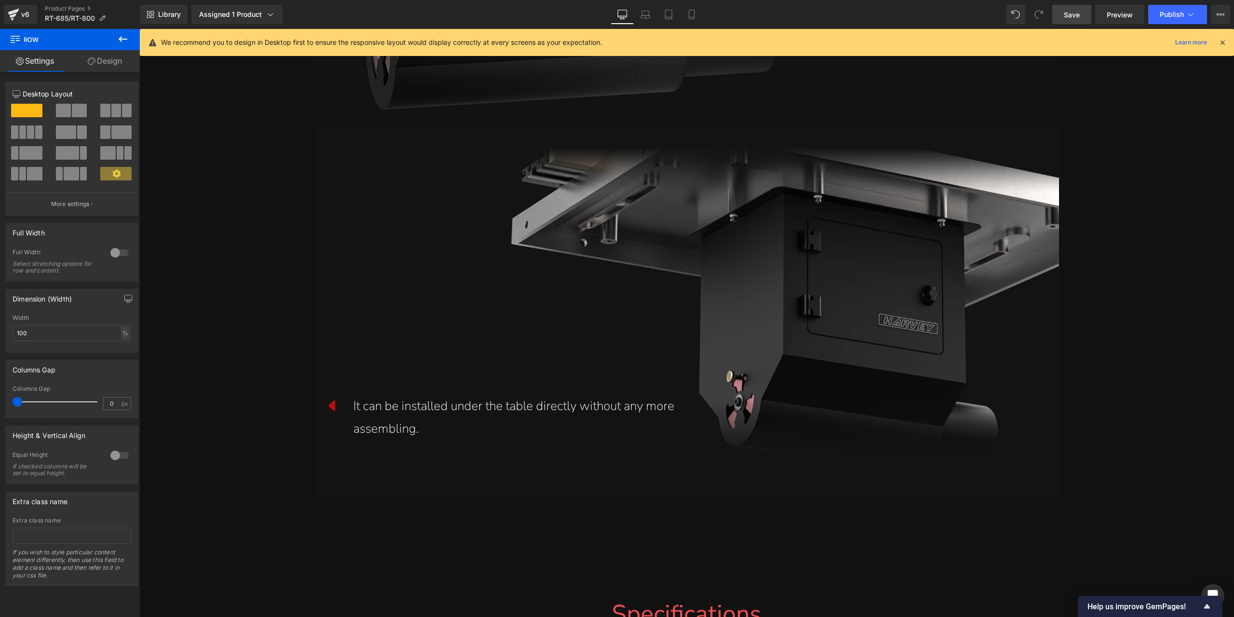
scroll to position [14176, 0]
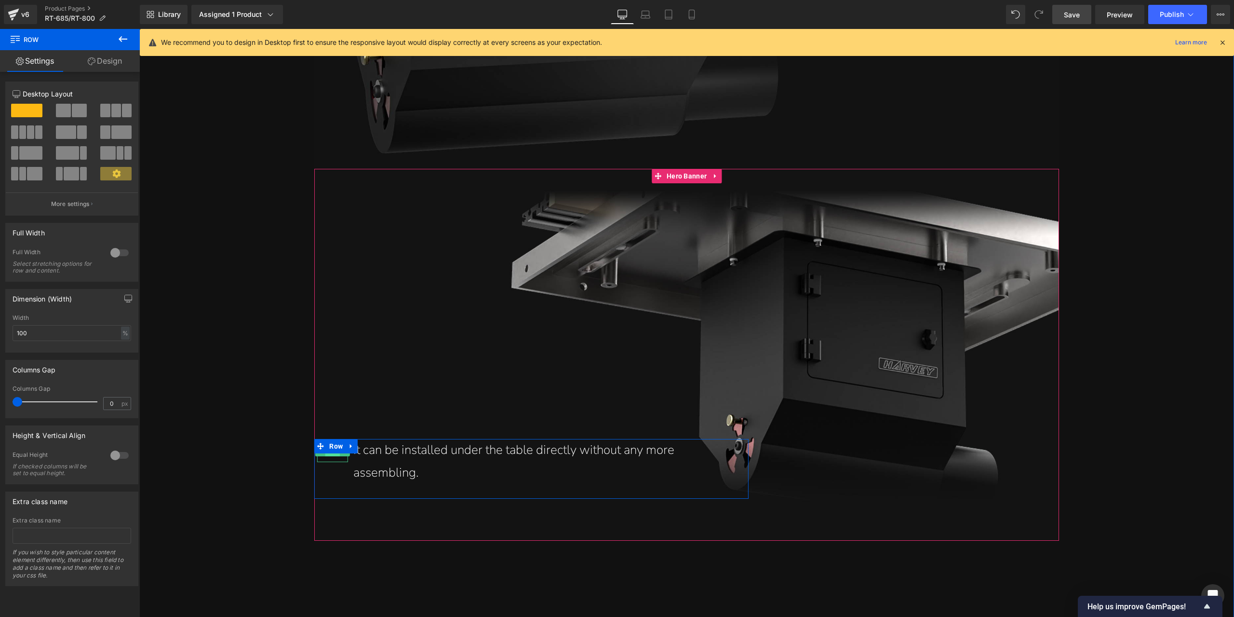
click at [331, 457] on span "Icon" at bounding box center [332, 451] width 15 height 12
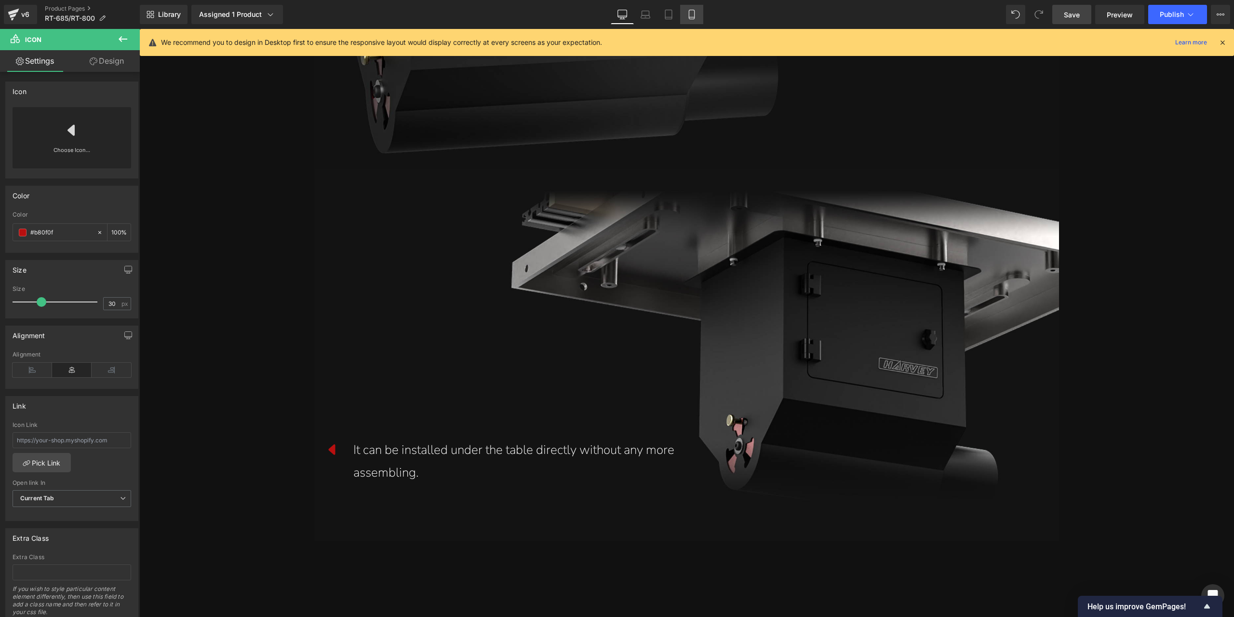
click at [687, 12] on icon at bounding box center [692, 15] width 10 height 10
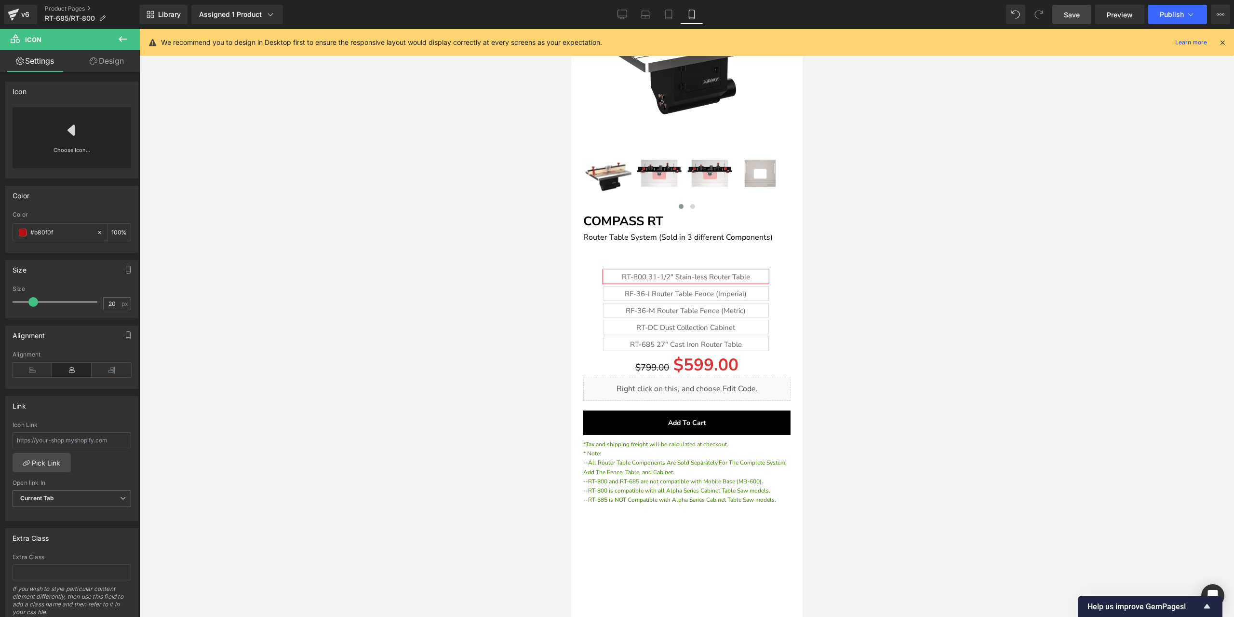
scroll to position [8781, 0]
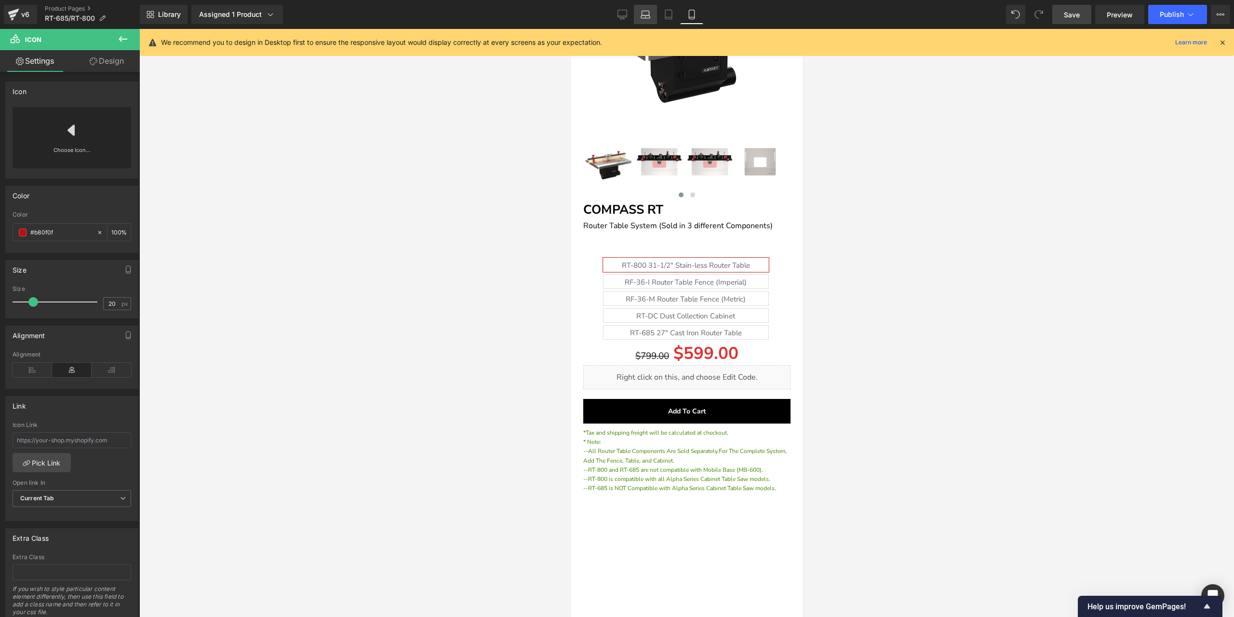
click at [644, 14] on icon at bounding box center [646, 15] width 10 height 10
type input "30"
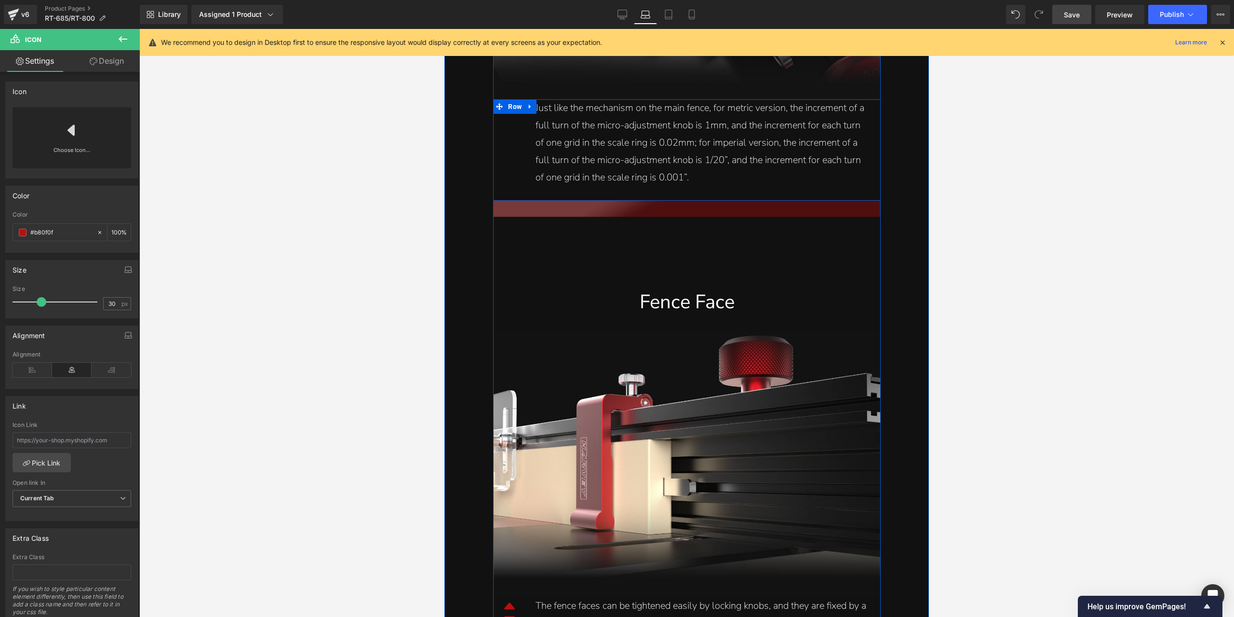
scroll to position [3520, 0]
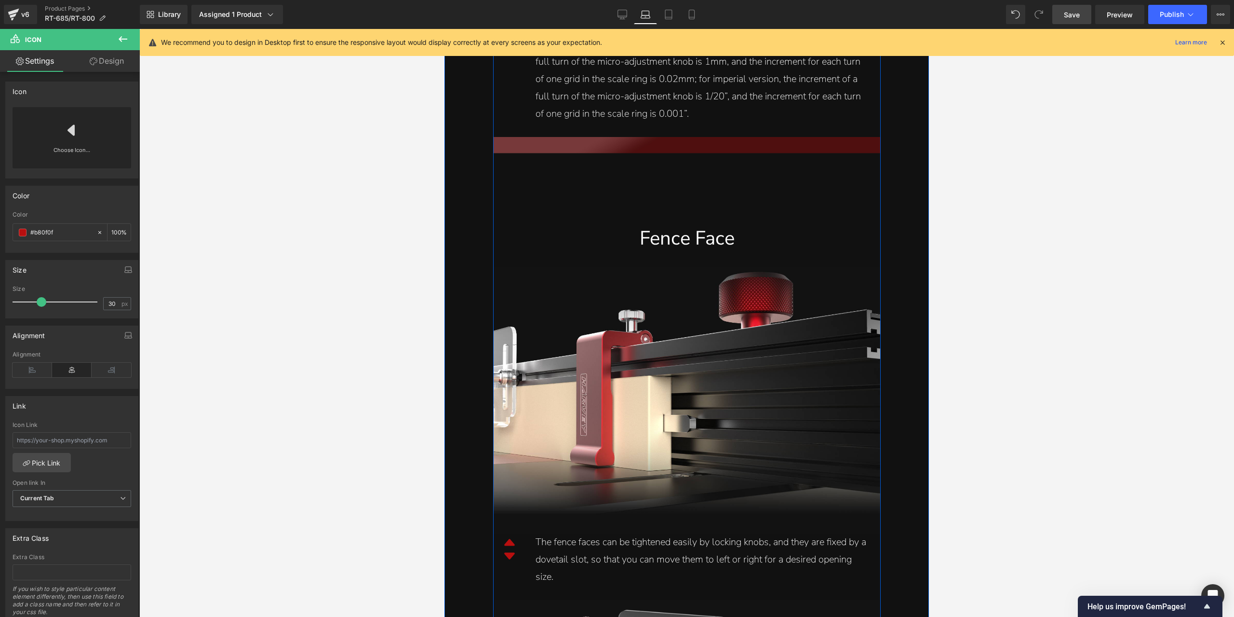
click at [585, 106] on div "Just like the mechanism on the main fence, for metric version, the increment of…" at bounding box center [703, 79] width 335 height 87
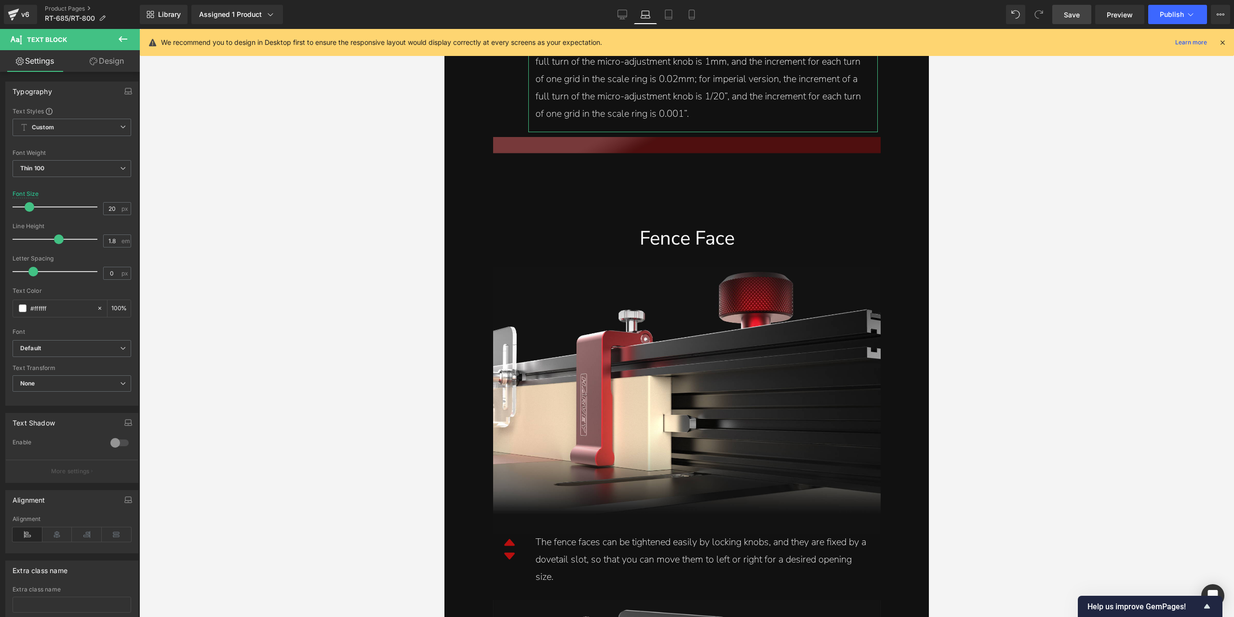
click at [110, 57] on link "Design" at bounding box center [107, 61] width 70 height 22
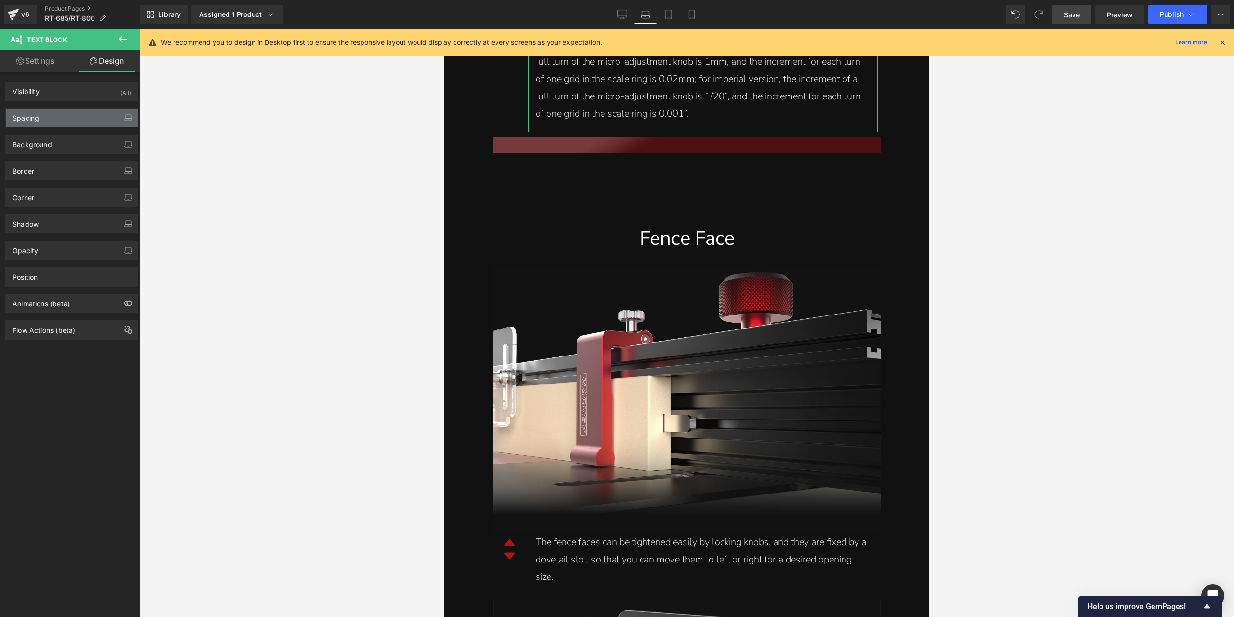
click at [64, 122] on div "Spacing" at bounding box center [72, 117] width 132 height 18
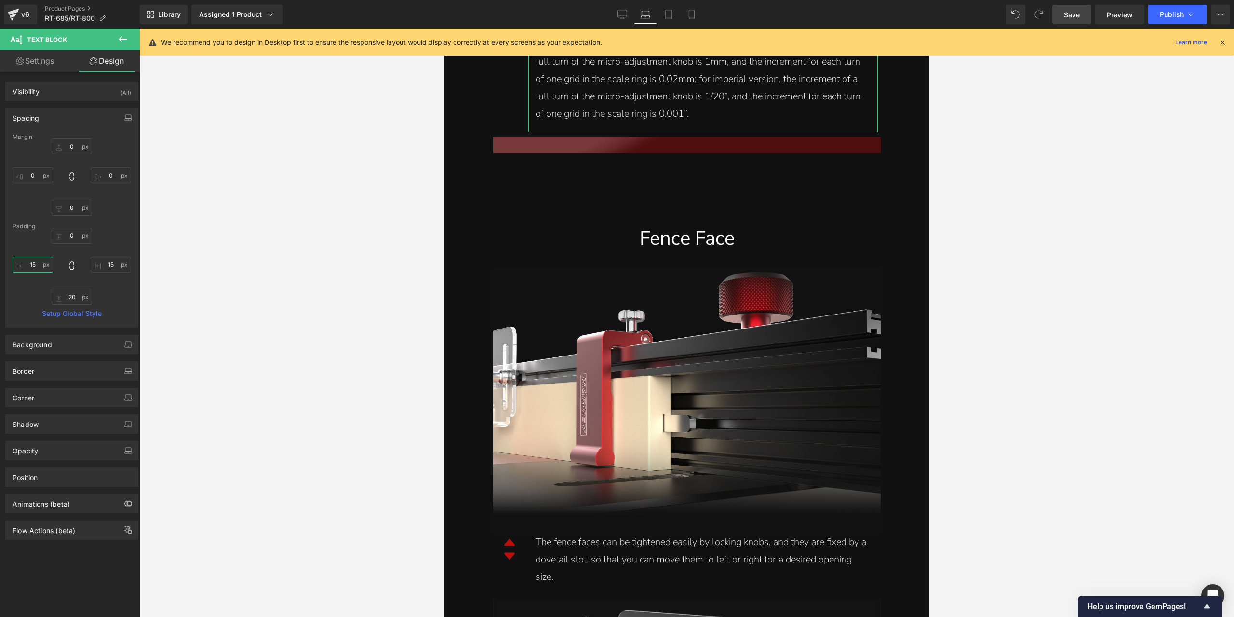
click at [42, 269] on input "15" at bounding box center [33, 264] width 40 height 16
type input "0"
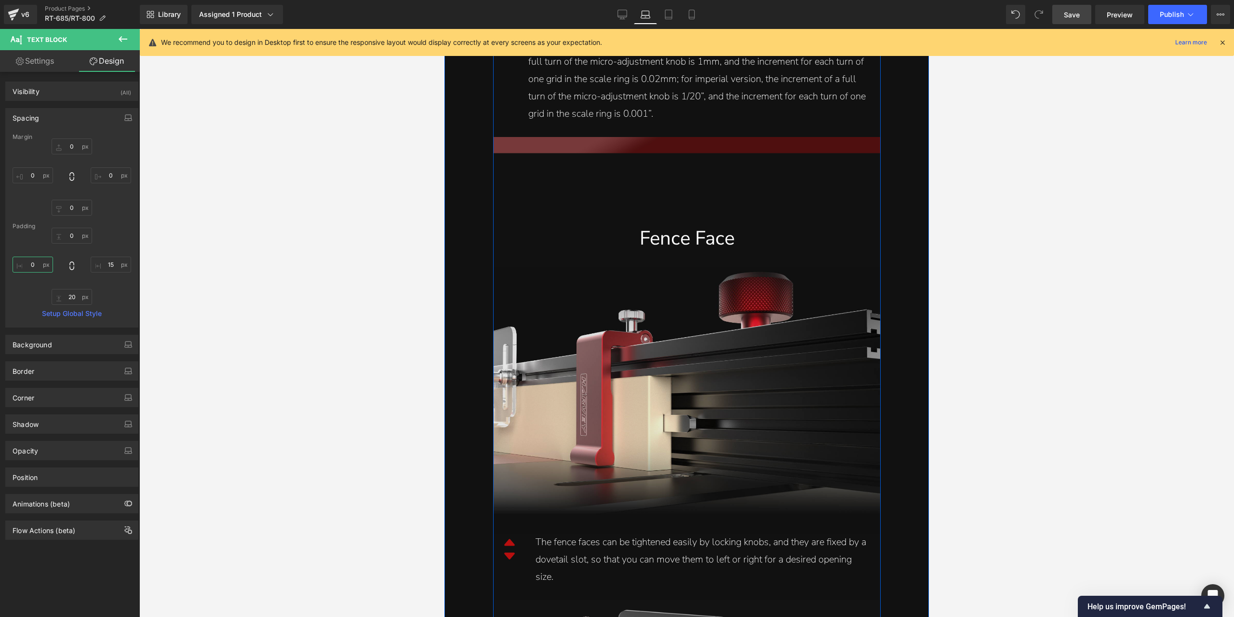
scroll to position [3569, 0]
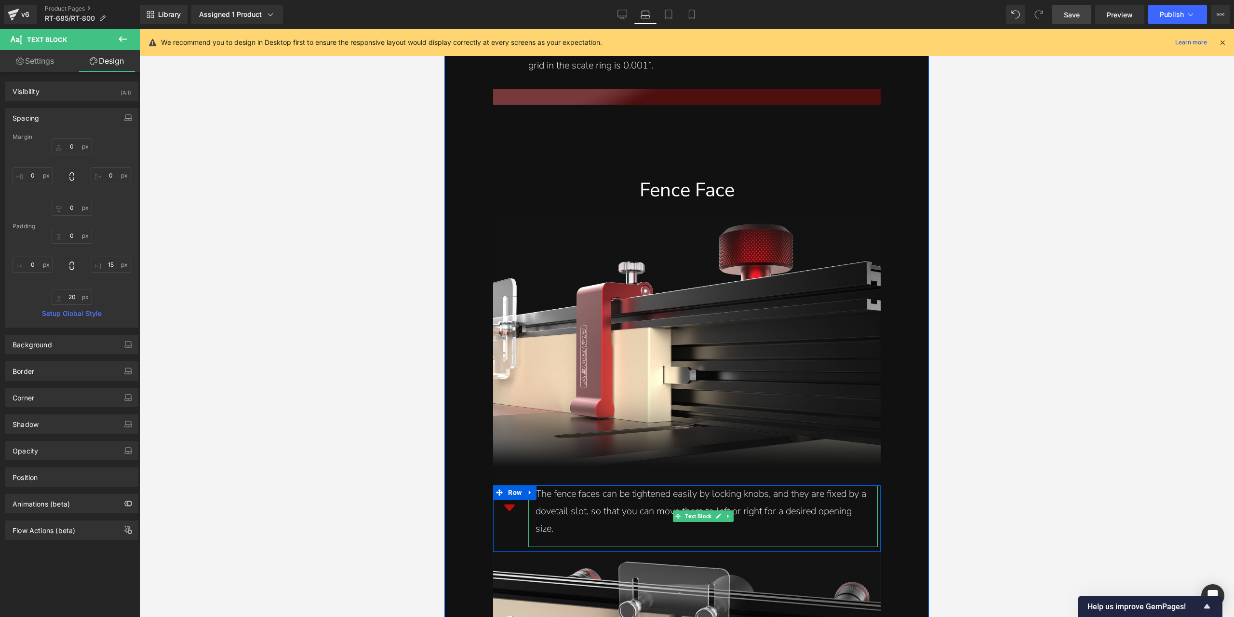
click at [563, 489] on div "The fence faces can be tightened easily by locking knobs, and they are fixed by…" at bounding box center [703, 511] width 335 height 52
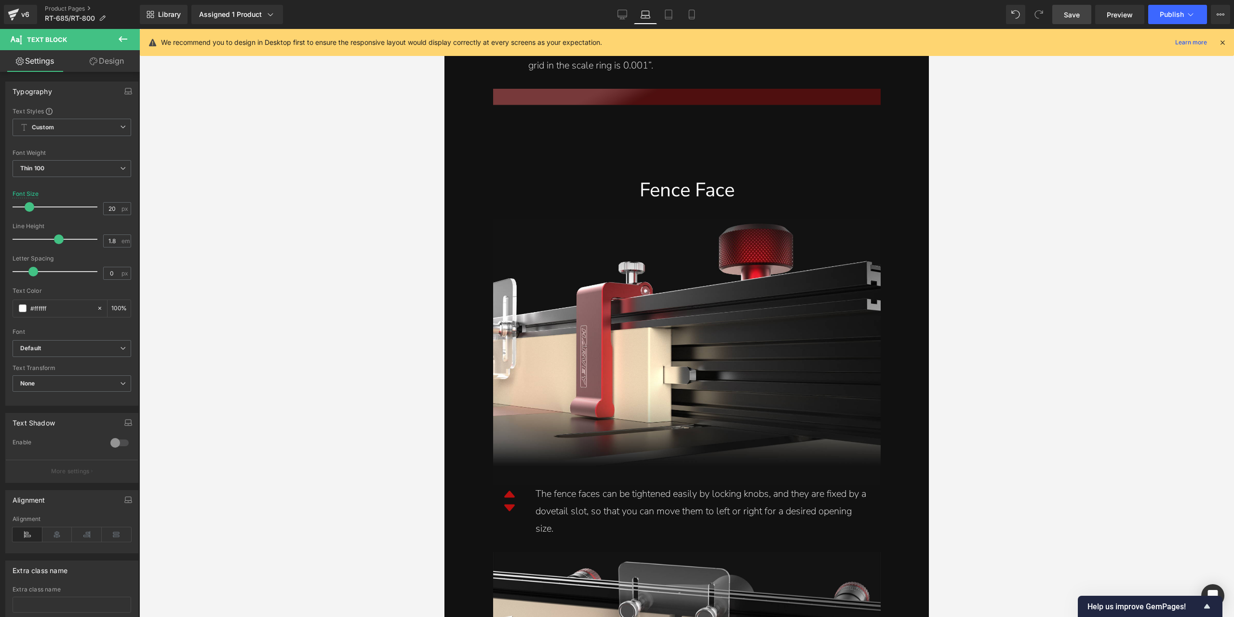
click at [121, 65] on link "Design" at bounding box center [107, 61] width 70 height 22
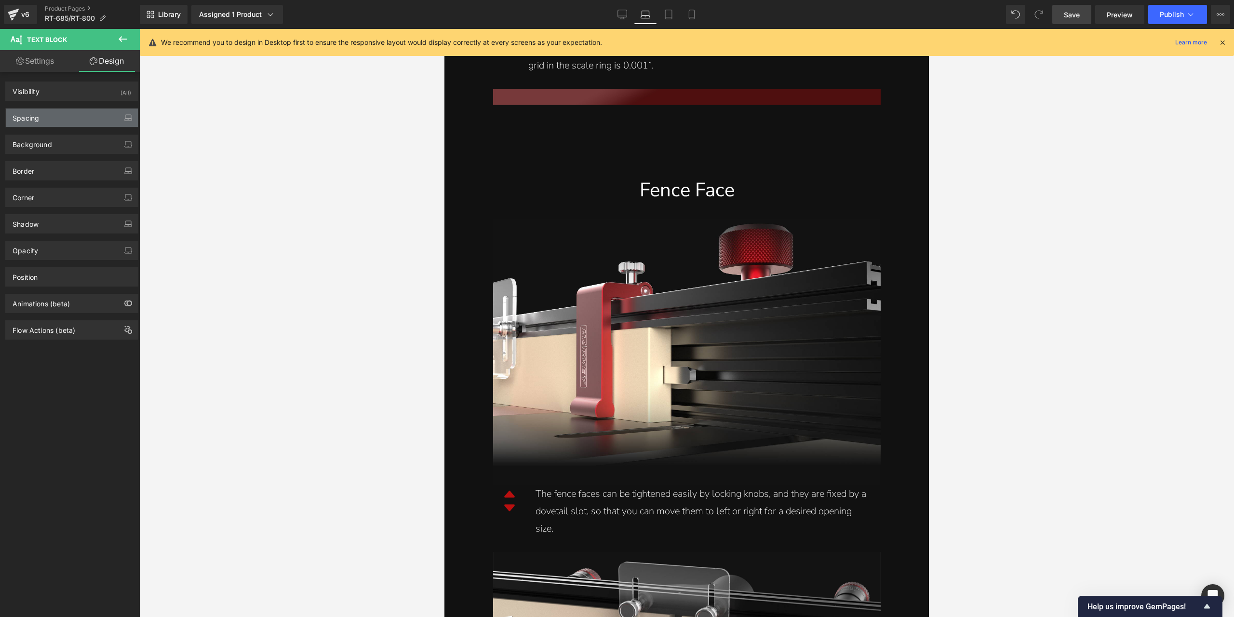
click at [51, 119] on div "Spacing" at bounding box center [72, 117] width 132 height 18
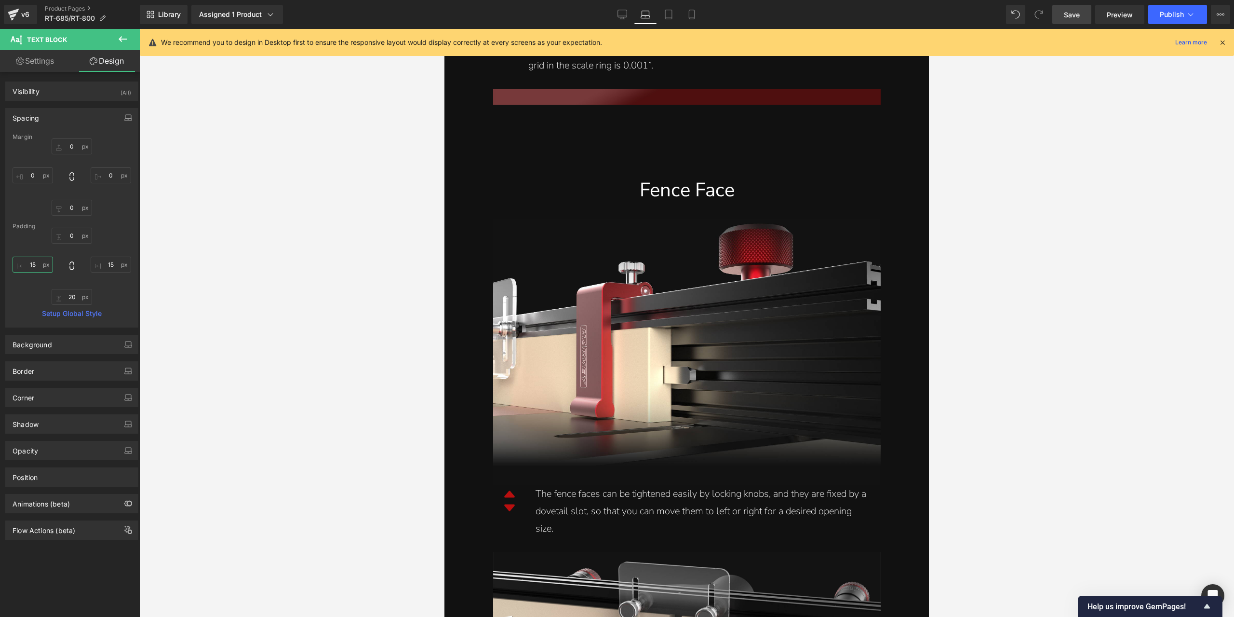
click at [35, 267] on input "15" at bounding box center [33, 264] width 40 height 16
type input "0"
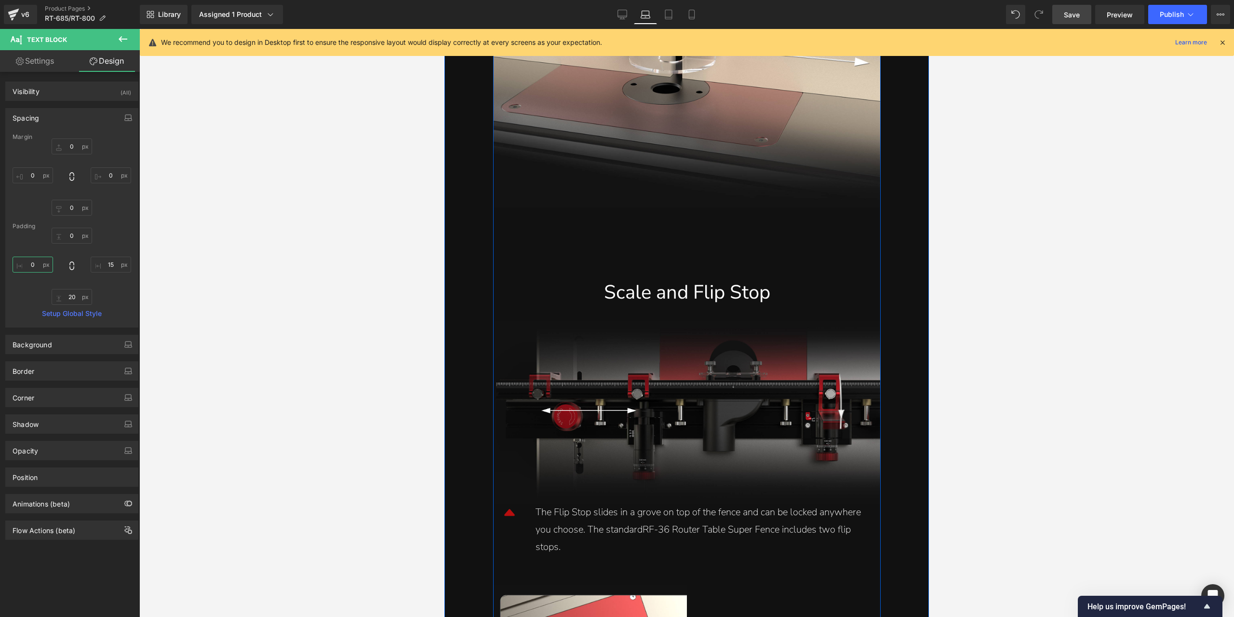
scroll to position [4244, 0]
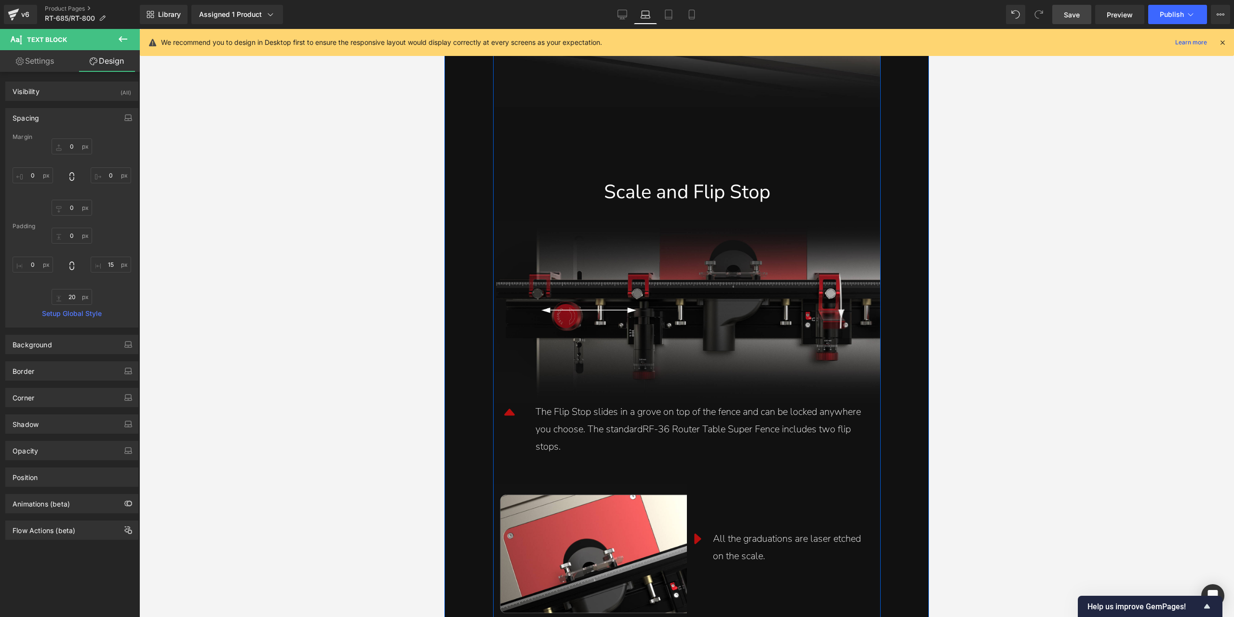
click at [634, 423] on div "The Flip Stop slides in a grove on top of the fence and can be locked anywhere …" at bounding box center [703, 429] width 335 height 52
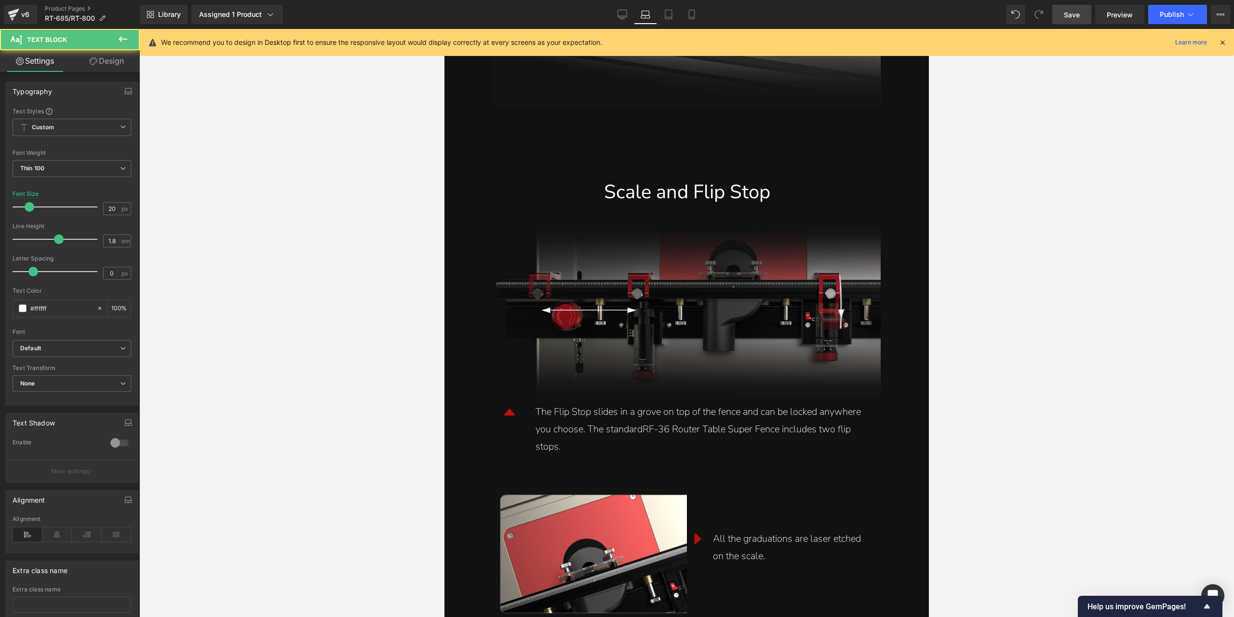
click at [105, 58] on link "Design" at bounding box center [107, 61] width 70 height 22
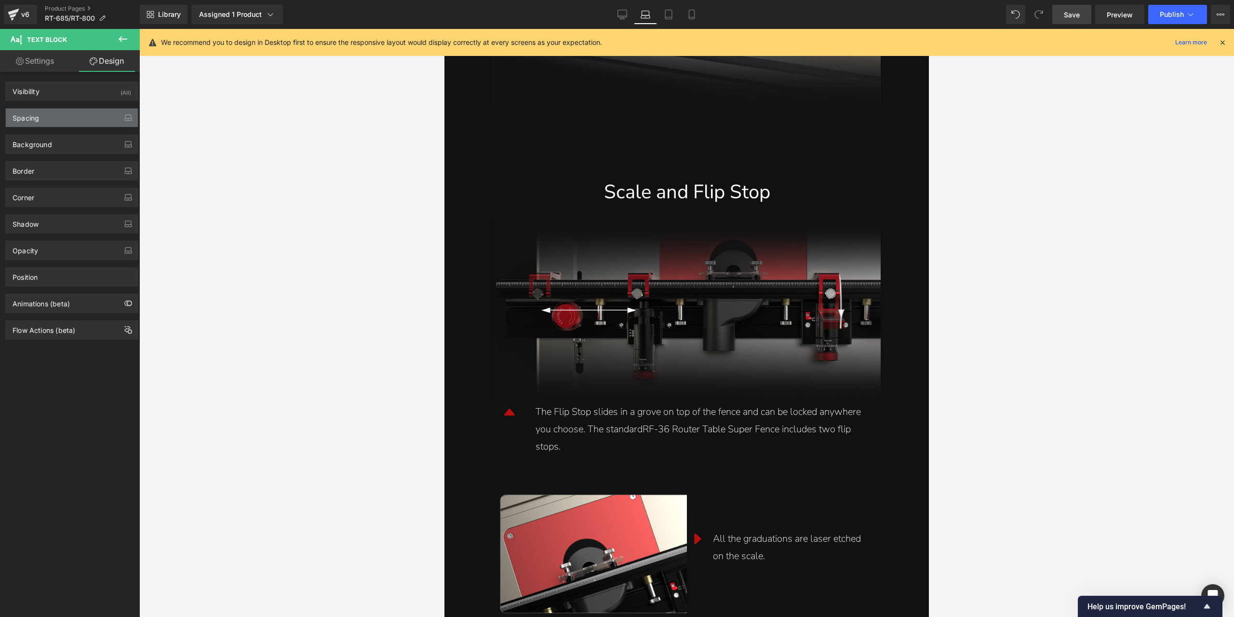
click at [59, 112] on div "Spacing" at bounding box center [72, 117] width 132 height 18
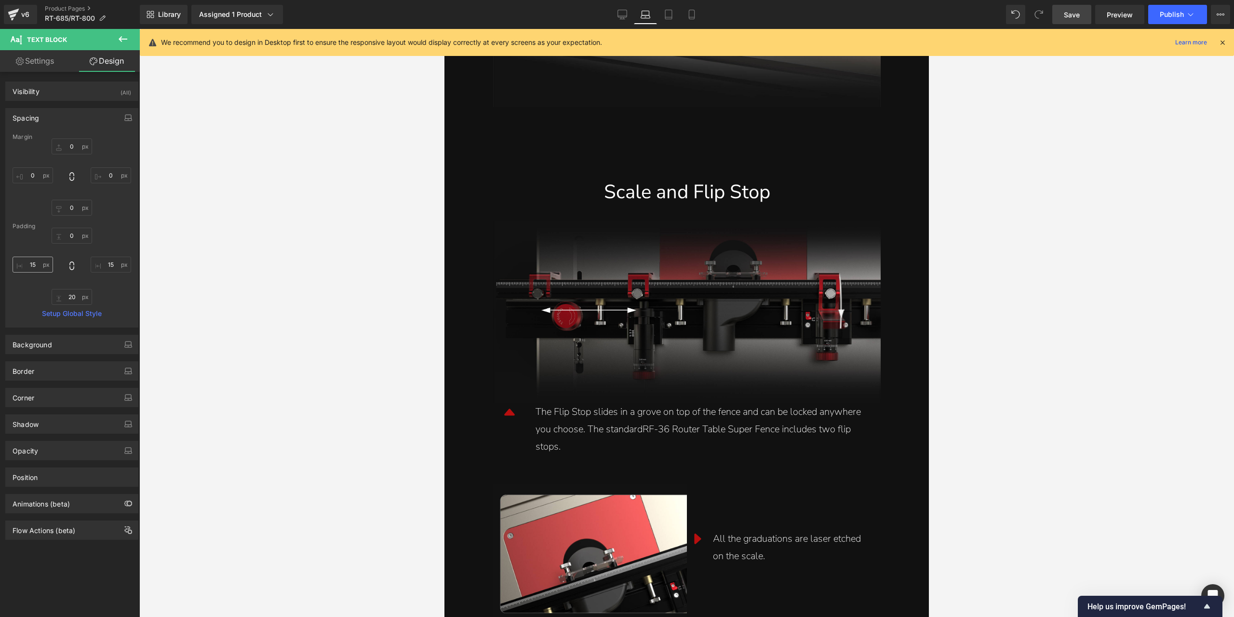
drag, startPoint x: 36, startPoint y: 278, endPoint x: 31, endPoint y: 269, distance: 9.3
click at [34, 277] on div "0px 0 15px 15 20px 20 15px 15" at bounding box center [72, 266] width 119 height 77
click at [31, 268] on input "15" at bounding box center [33, 264] width 40 height 16
type input "0"
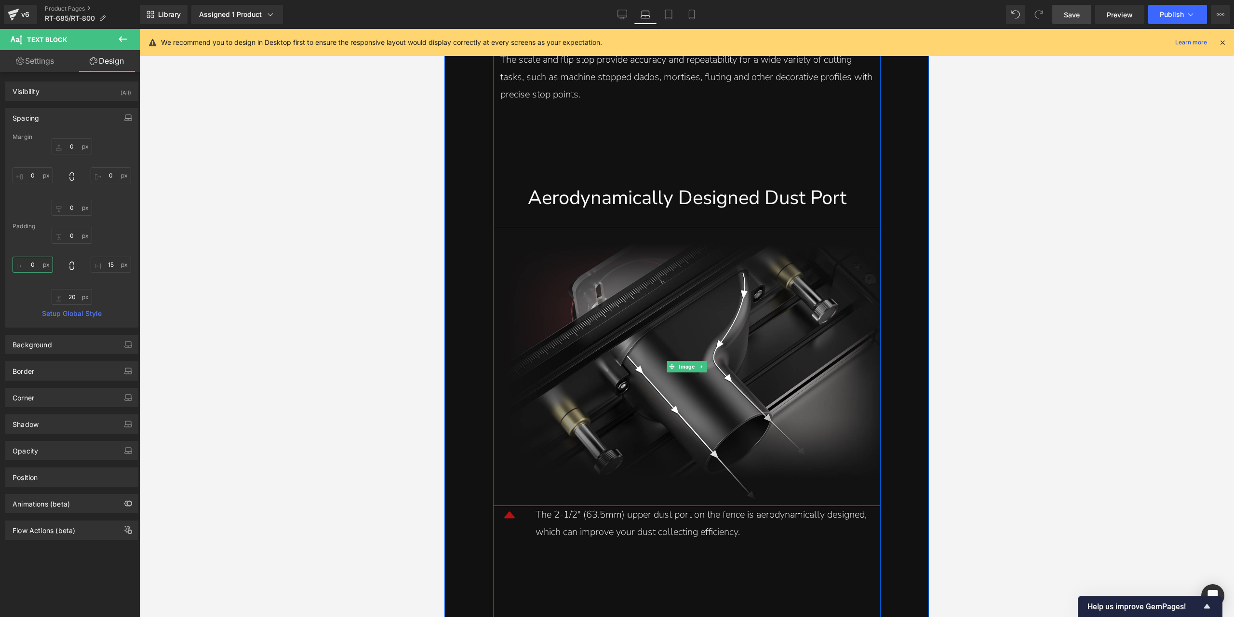
scroll to position [4918, 0]
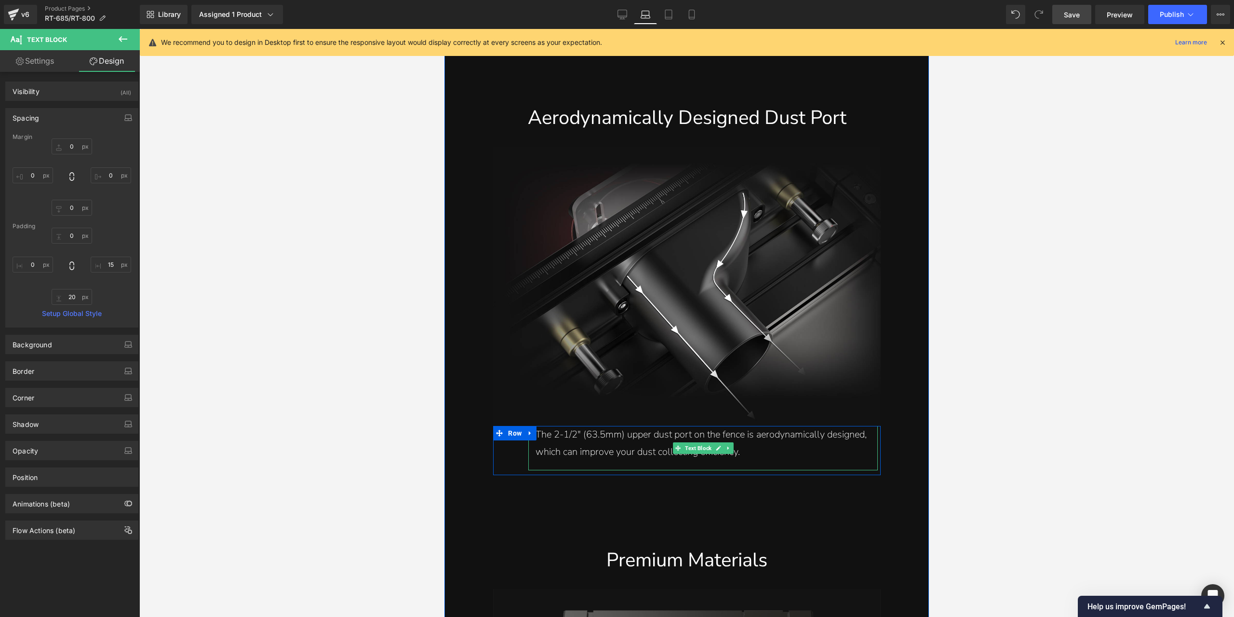
click at [626, 438] on div "The 2-1/2" (63.5mm) upper dust port on the fence is aerodynamically designed, w…" at bounding box center [703, 443] width 335 height 35
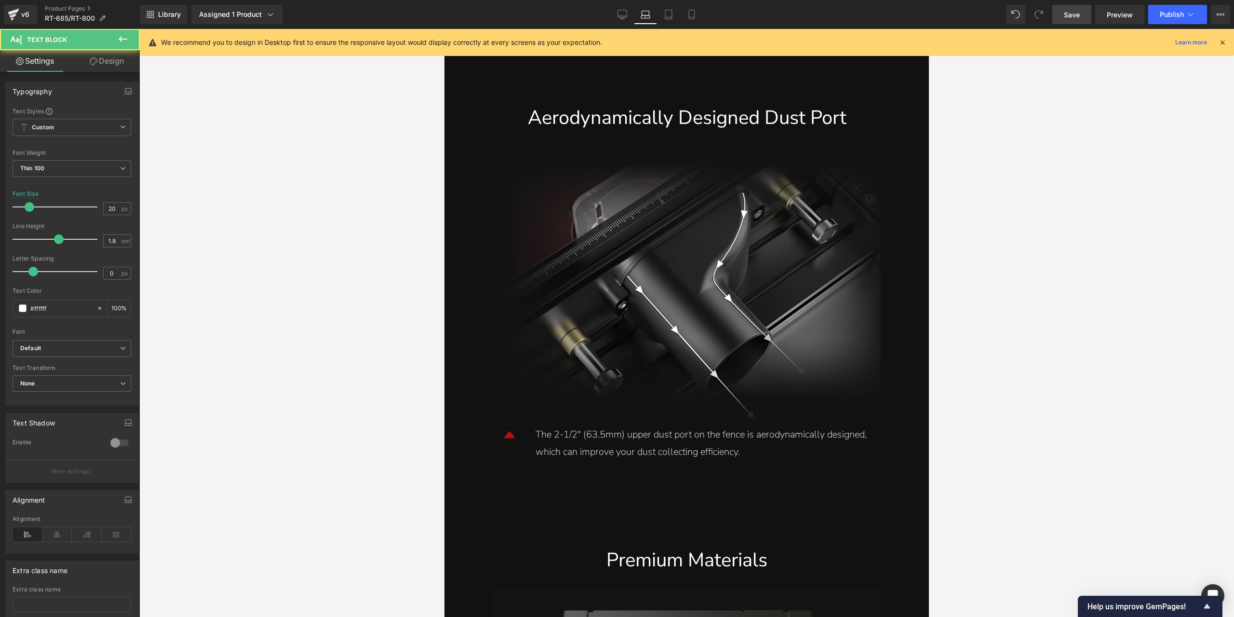
click at [127, 66] on link "Design" at bounding box center [107, 61] width 70 height 22
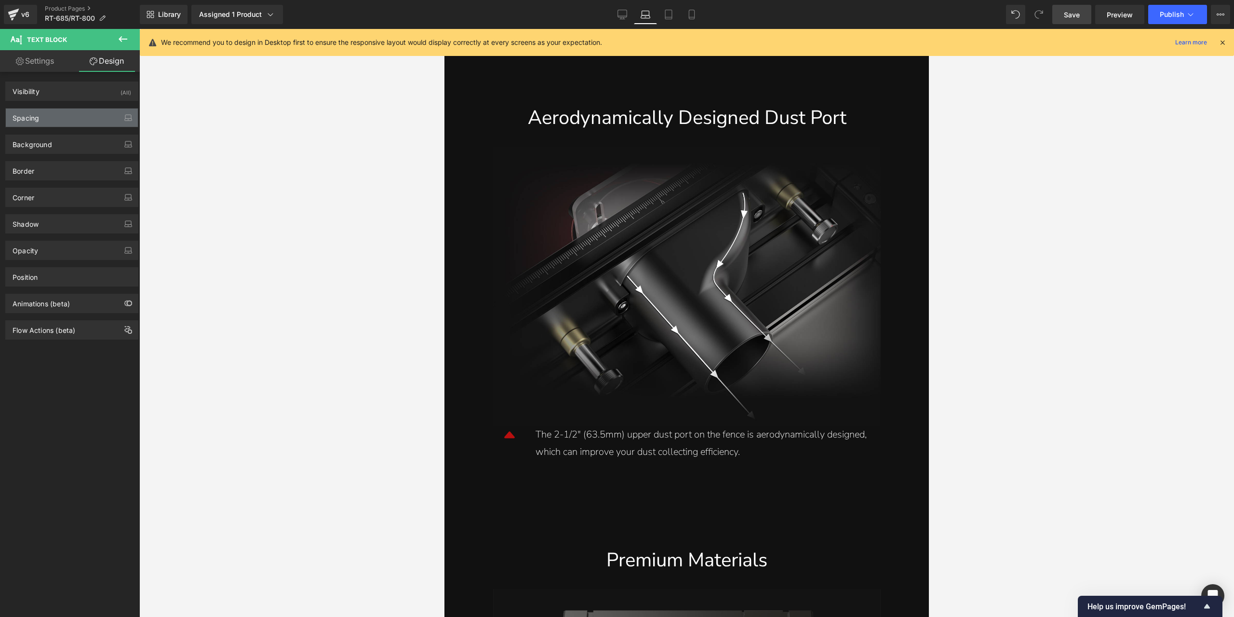
click at [72, 113] on div "Spacing" at bounding box center [72, 117] width 132 height 18
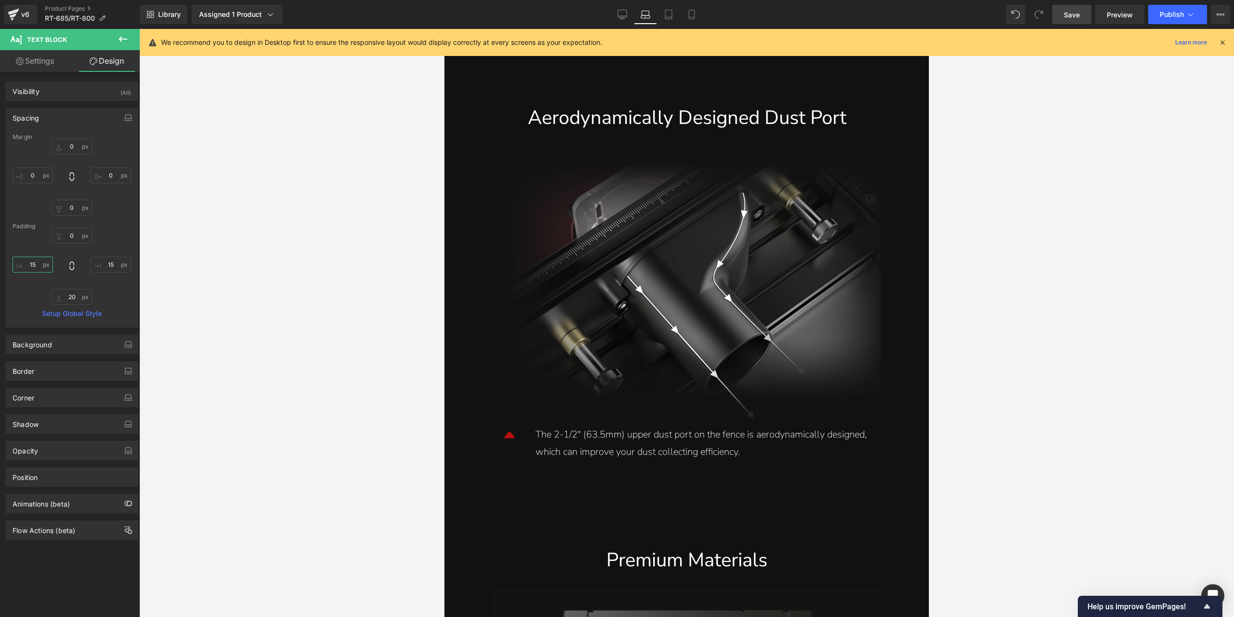
click at [30, 264] on input "15" at bounding box center [33, 264] width 40 height 16
type input "0"
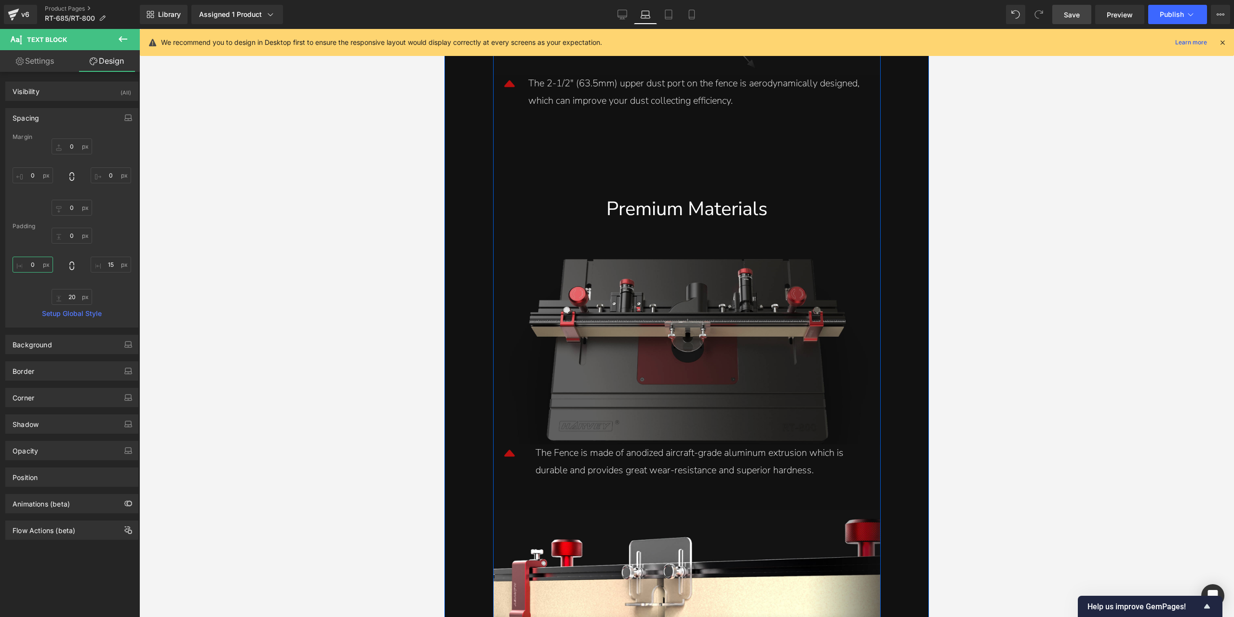
scroll to position [5449, 0]
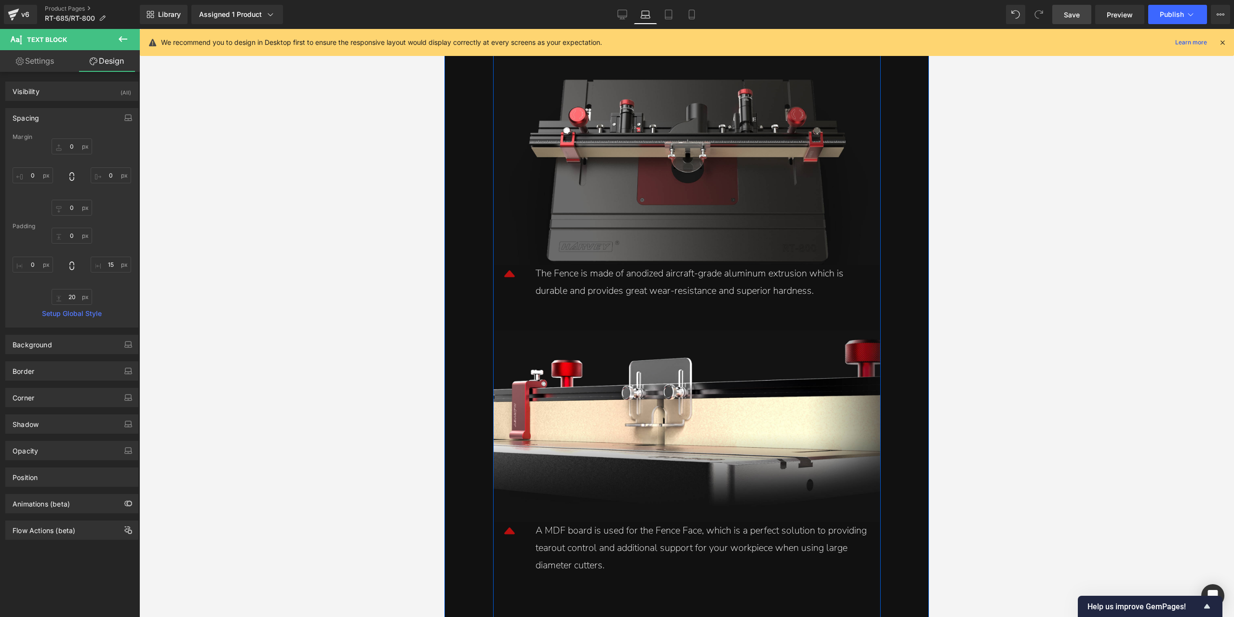
click at [543, 286] on div "The Fence is made of anodized aircraft-grade aluminum extrusion which is durabl…" at bounding box center [703, 282] width 335 height 35
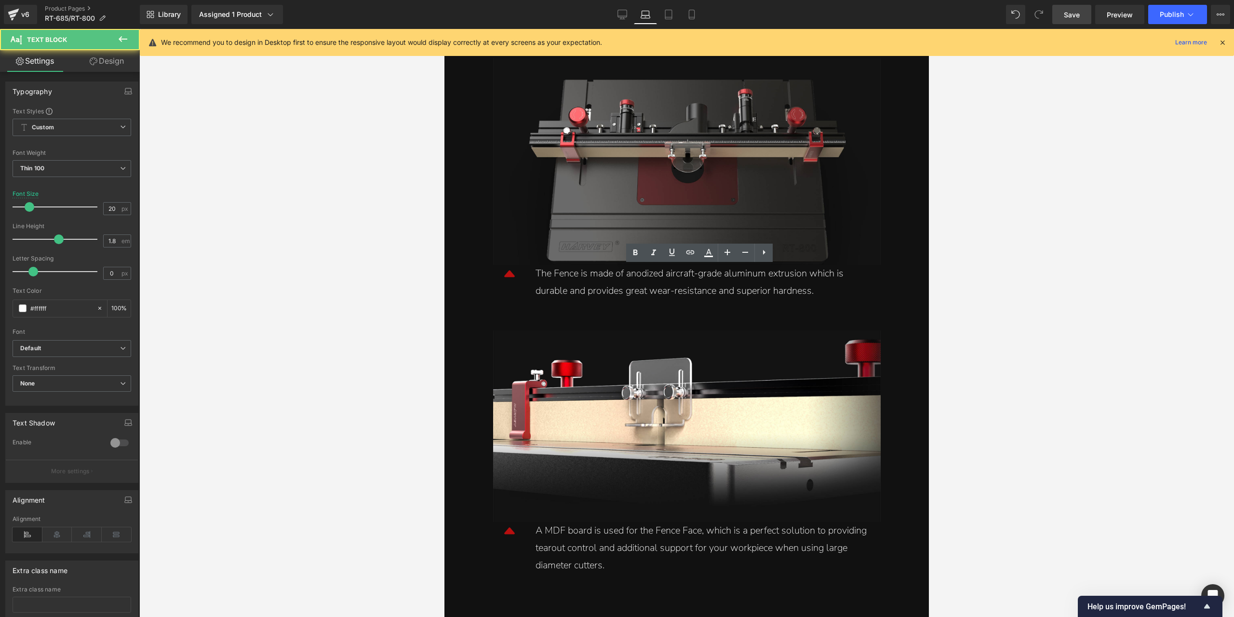
click at [118, 64] on link "Design" at bounding box center [107, 61] width 70 height 22
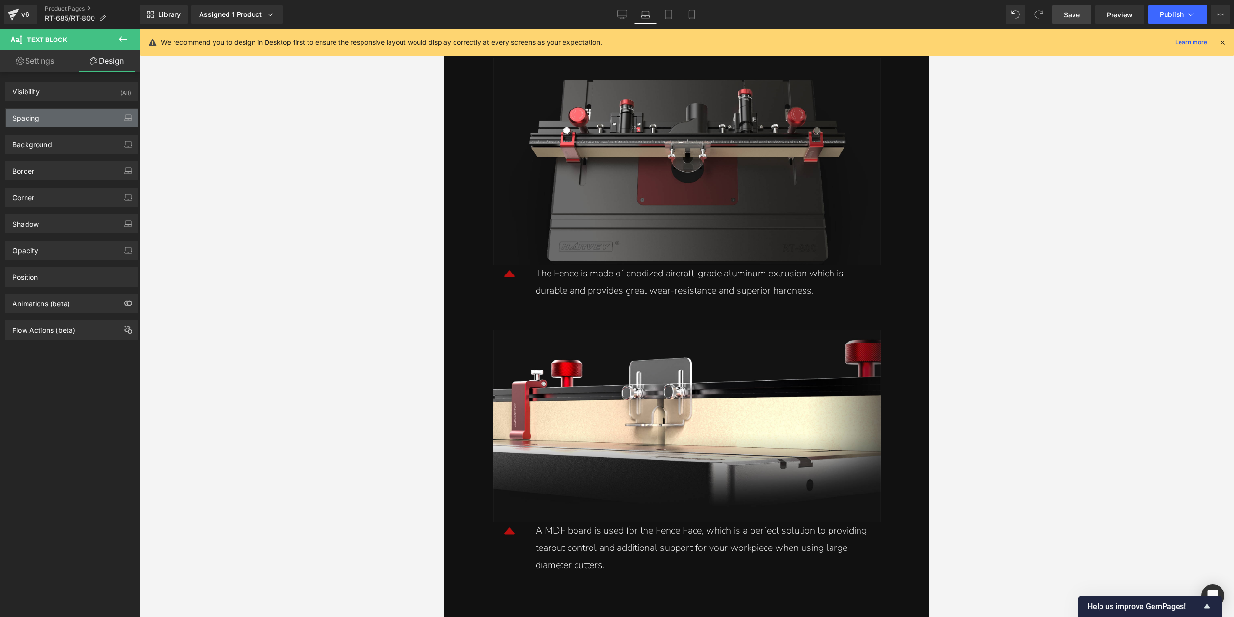
type input "0"
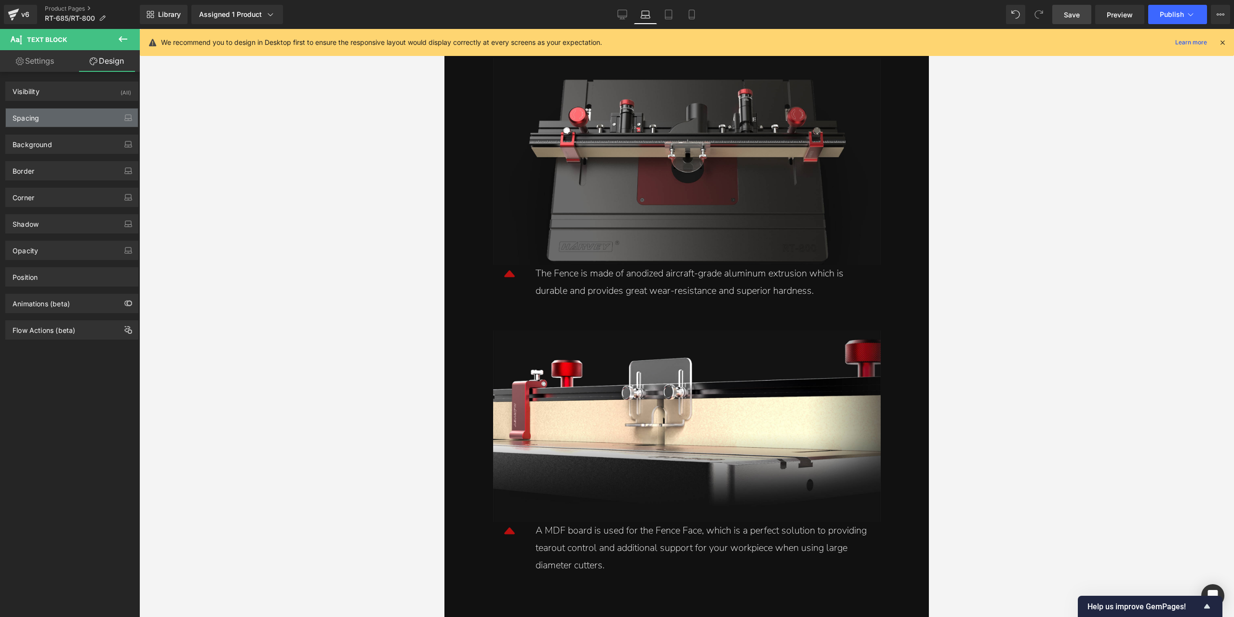
type input "15"
type input "20"
click at [41, 119] on div "Spacing" at bounding box center [72, 117] width 132 height 18
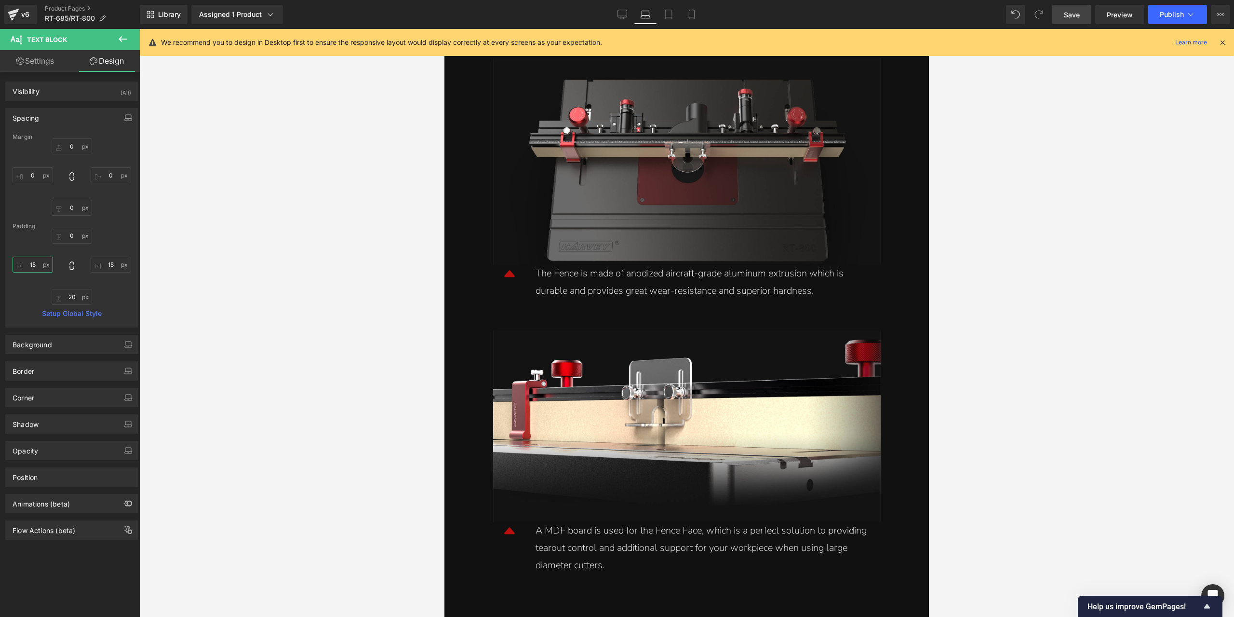
click at [25, 259] on input "15" at bounding box center [33, 264] width 40 height 16
type input "0"
click at [547, 539] on div "A MDF board is used for the Fence Face, which is a perfect solution to providin…" at bounding box center [703, 548] width 335 height 52
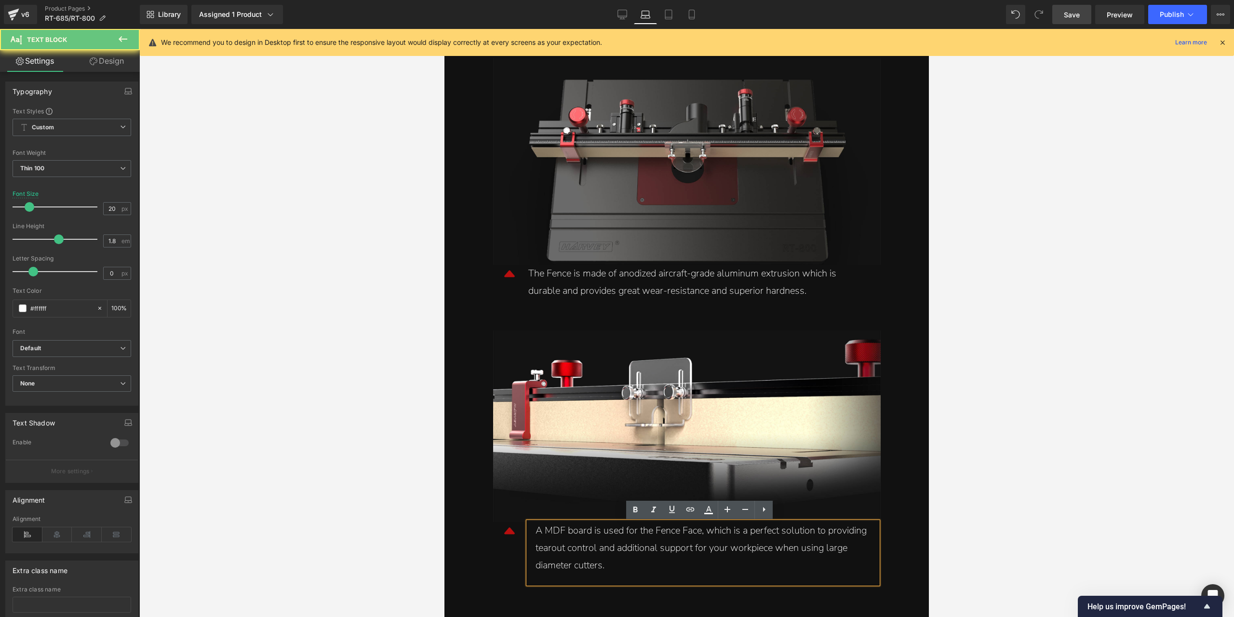
click at [544, 540] on div "A MDF board is used for the Fence Face, which is a perfect solution to providin…" at bounding box center [703, 548] width 335 height 52
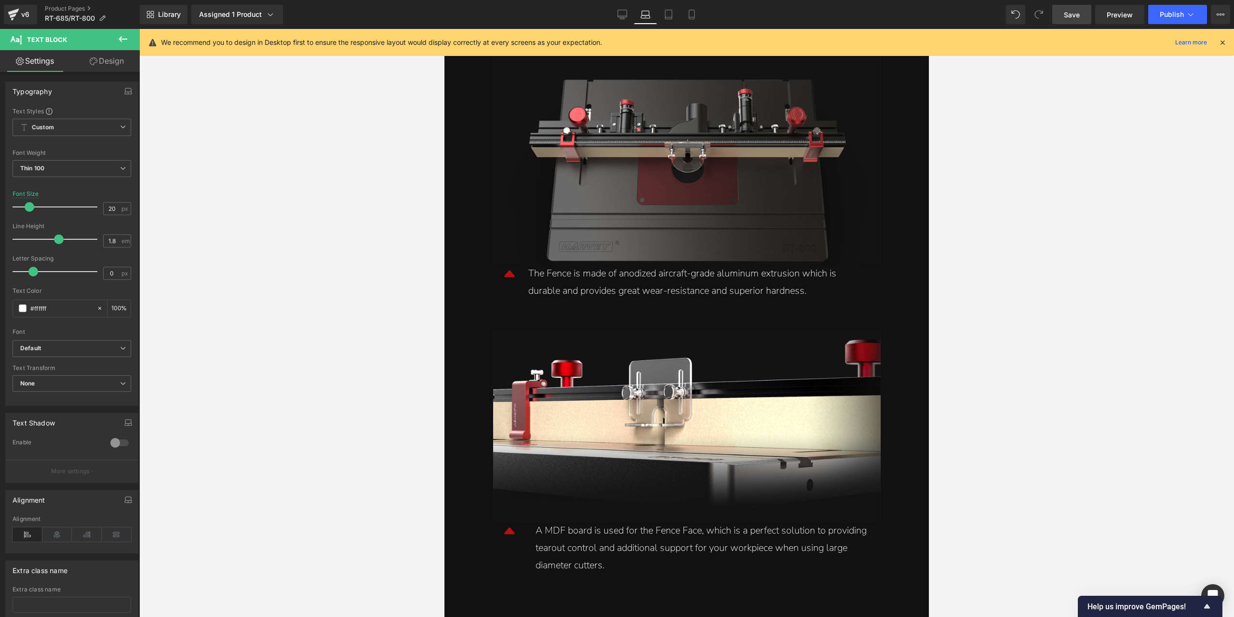
click at [98, 62] on link "Design" at bounding box center [107, 61] width 70 height 22
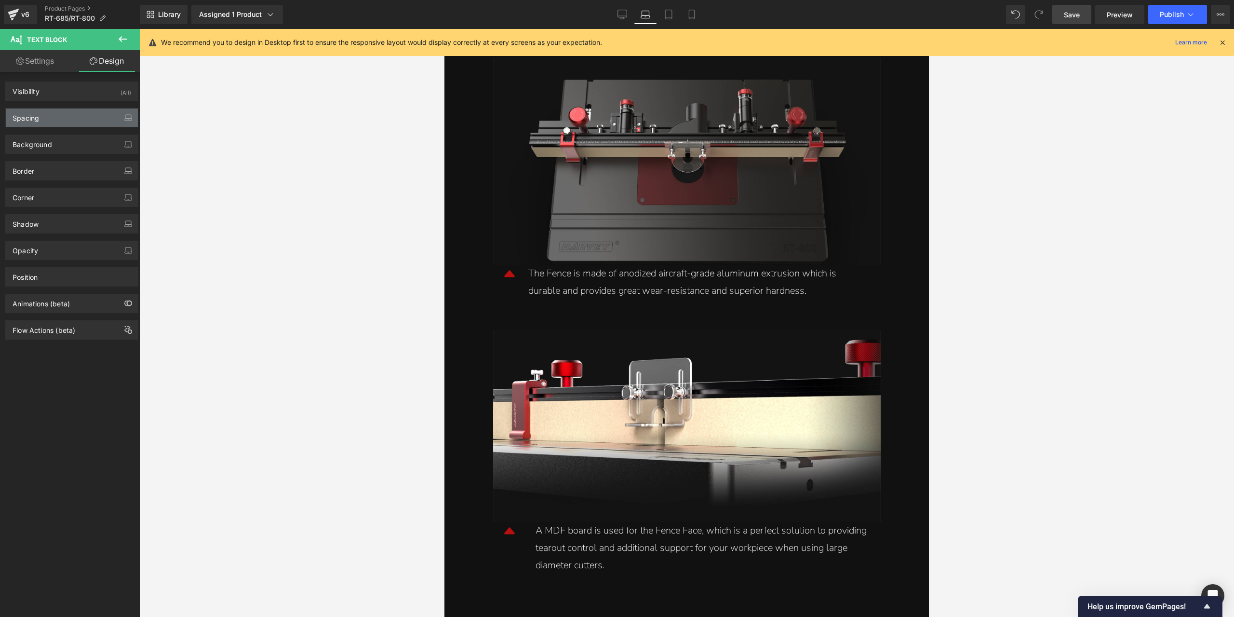
click at [56, 119] on div "Spacing" at bounding box center [72, 117] width 132 height 18
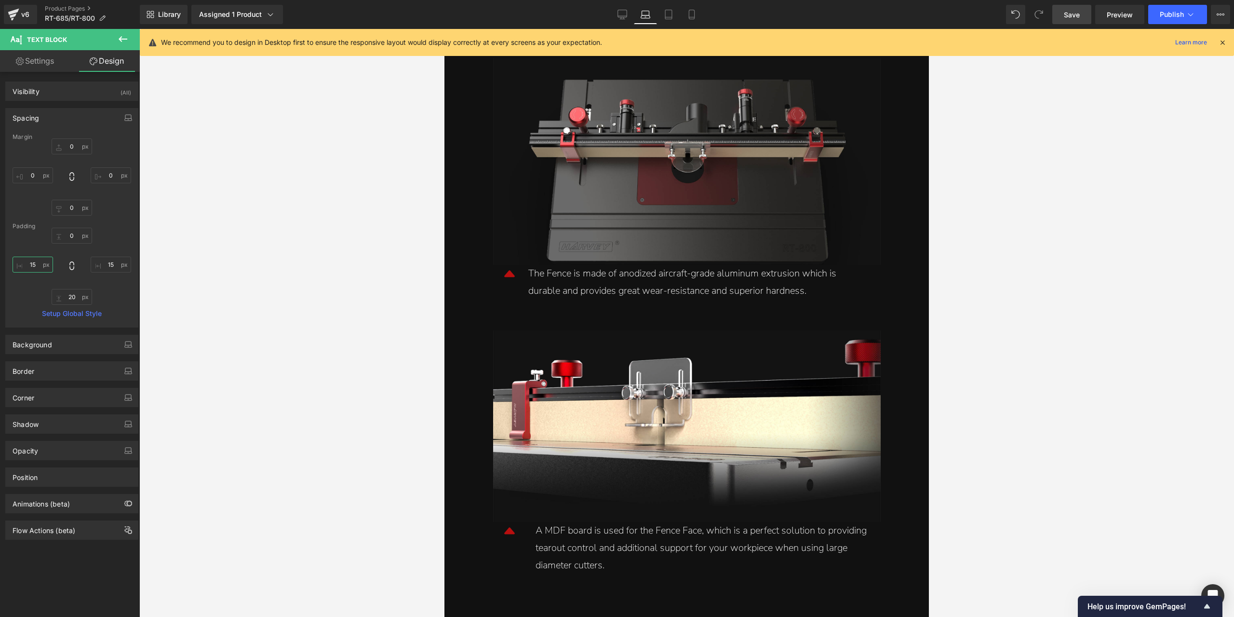
click at [39, 261] on input "15" at bounding box center [33, 264] width 40 height 16
type input "0"
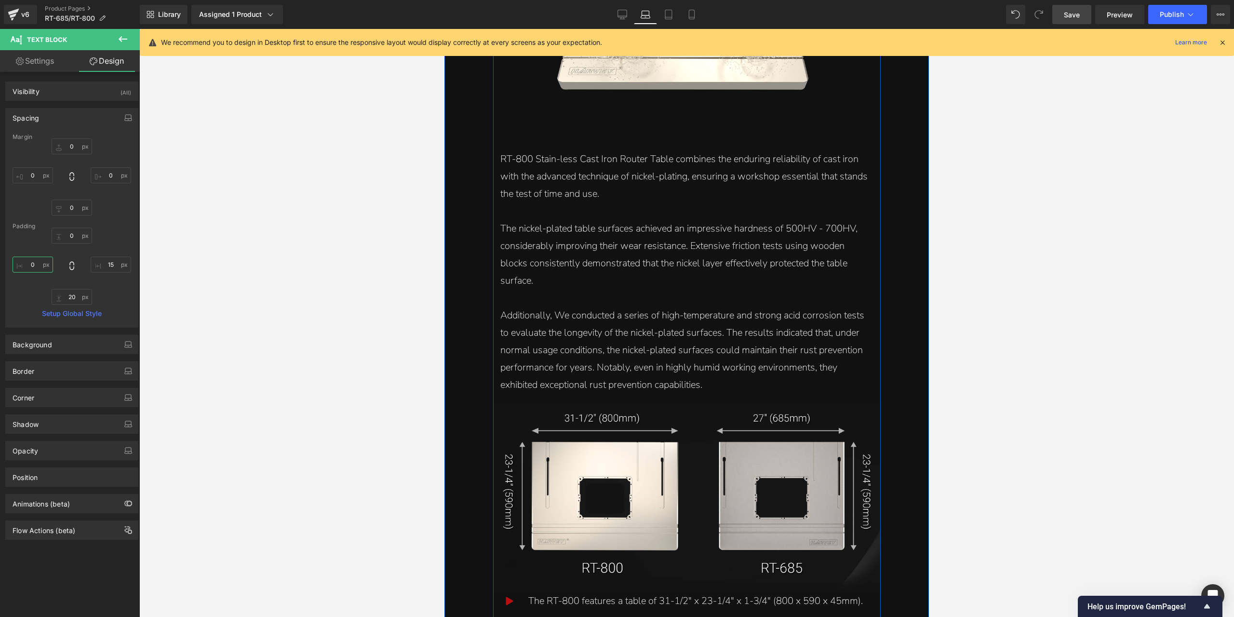
scroll to position [6461, 0]
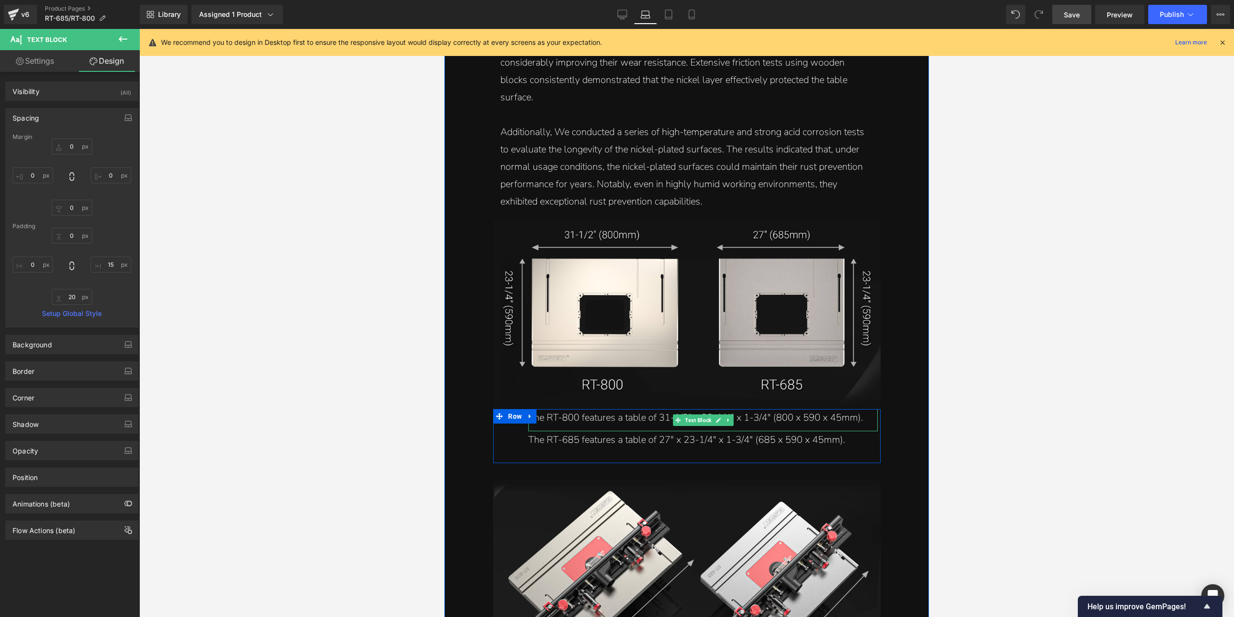
click at [575, 420] on div "The RT-800 features a table of 31-1/2" x 23-1/4" x 1-3/4" (800 x 590 x 45mm)." at bounding box center [699, 417] width 342 height 17
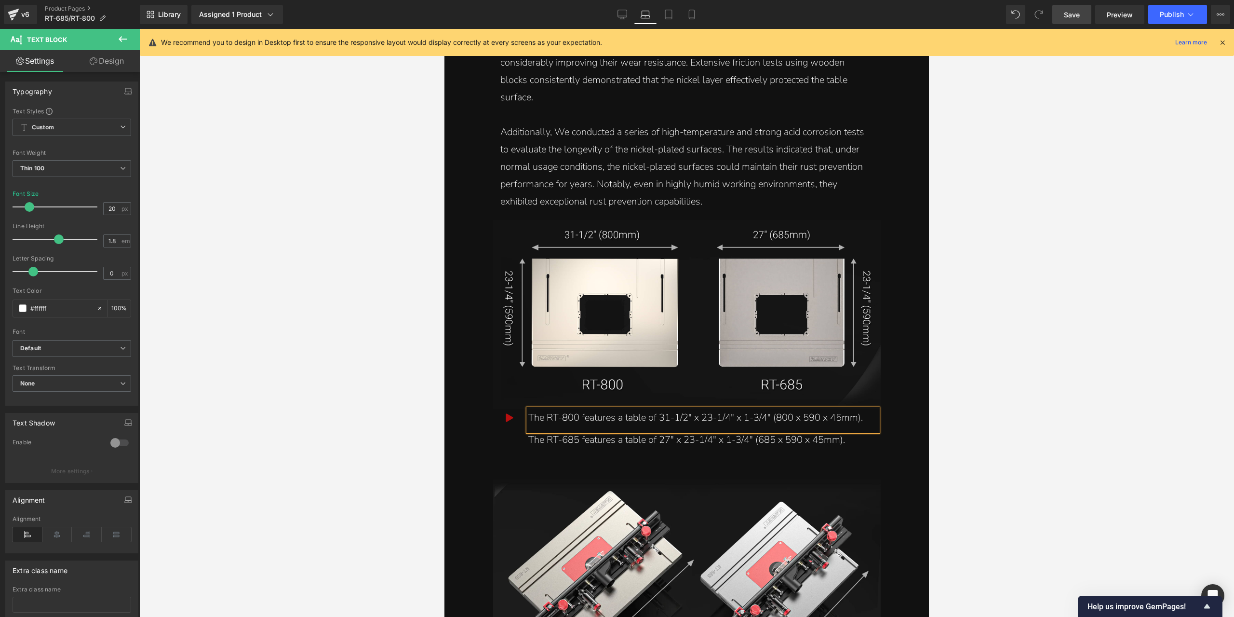
click at [1066, 11] on span "Save" at bounding box center [1072, 15] width 16 height 10
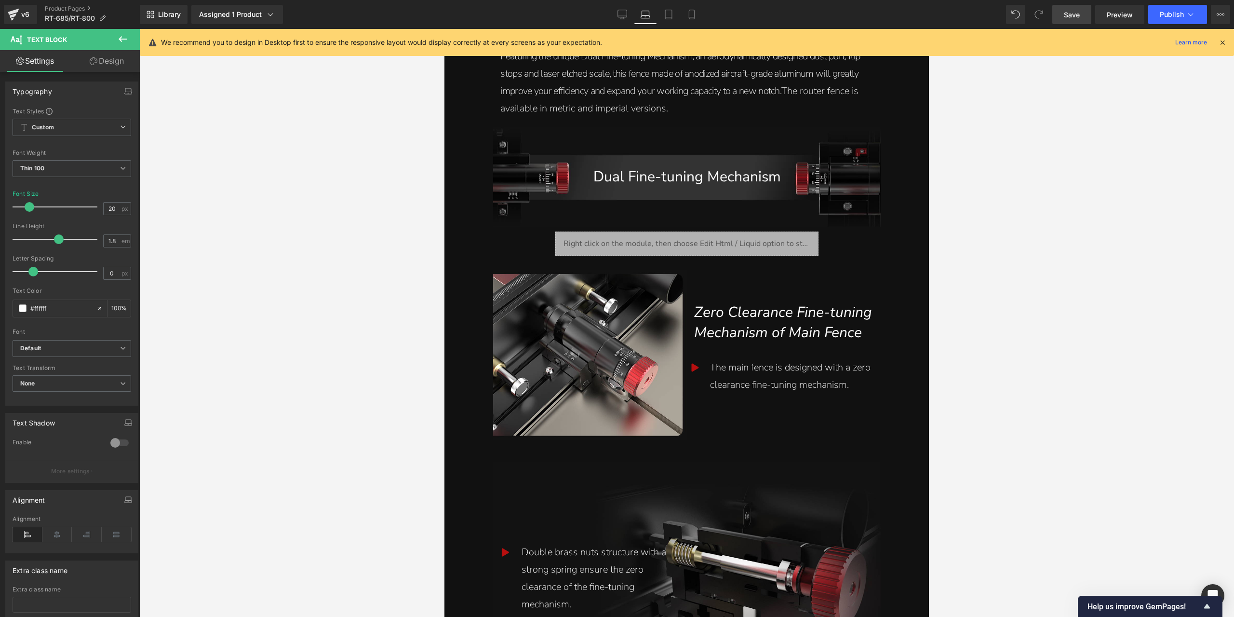
scroll to position [1594, 0]
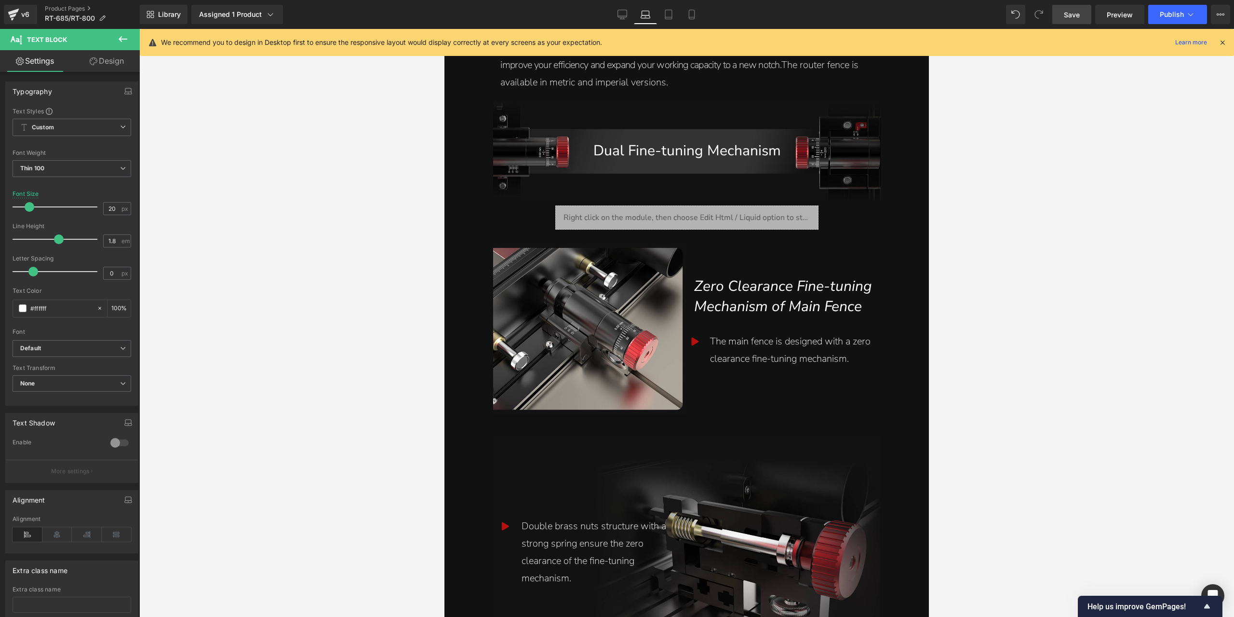
click at [658, 4] on div "Library Assigned 1 Product Product Preview COMPASS Router Table System（componen…" at bounding box center [687, 14] width 1094 height 29
click at [672, 14] on icon at bounding box center [669, 15] width 10 height 10
type input "18"
type input "100"
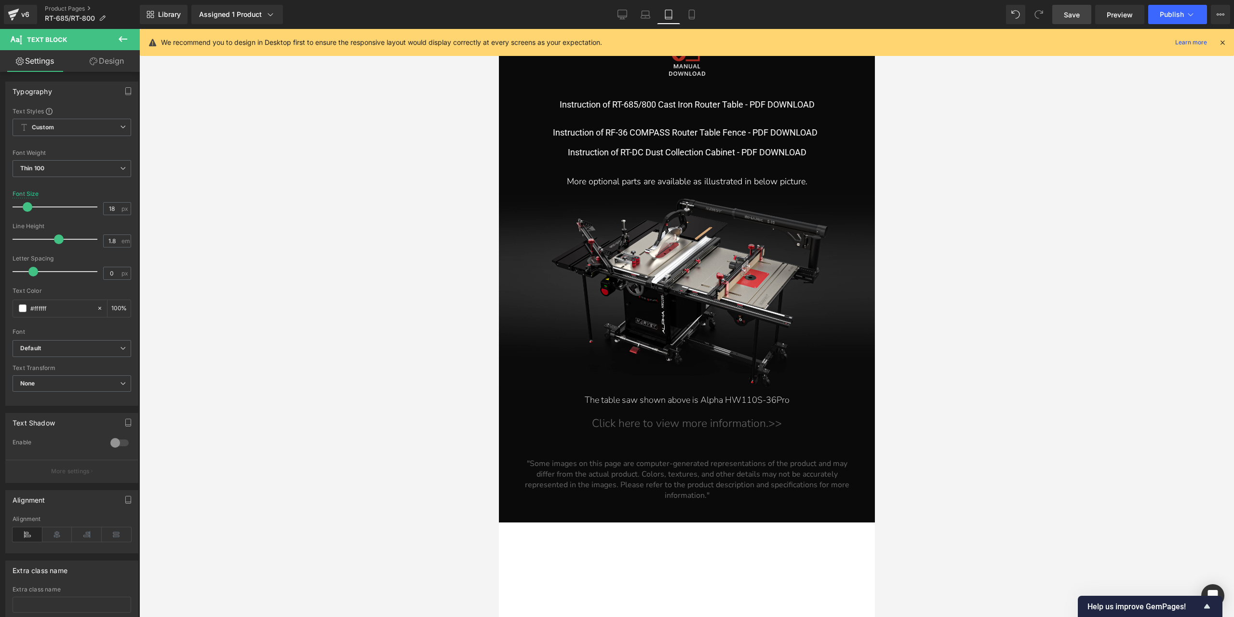
scroll to position [9408, 0]
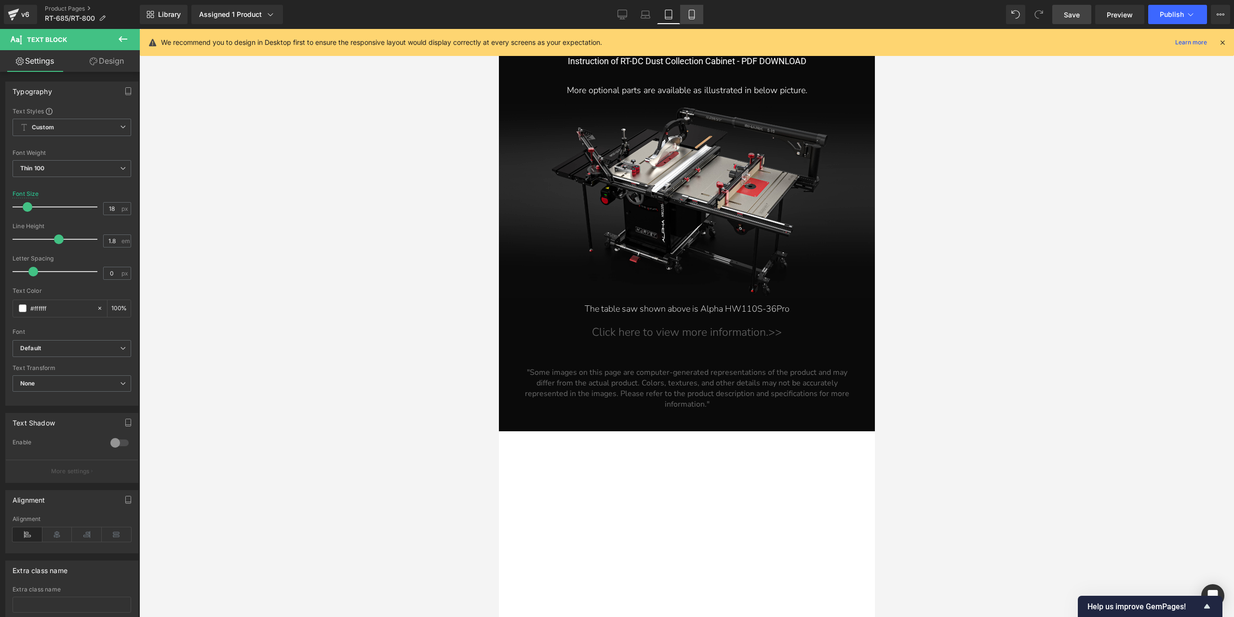
click at [693, 16] on icon at bounding box center [692, 15] width 10 height 10
type input "16"
type input "100"
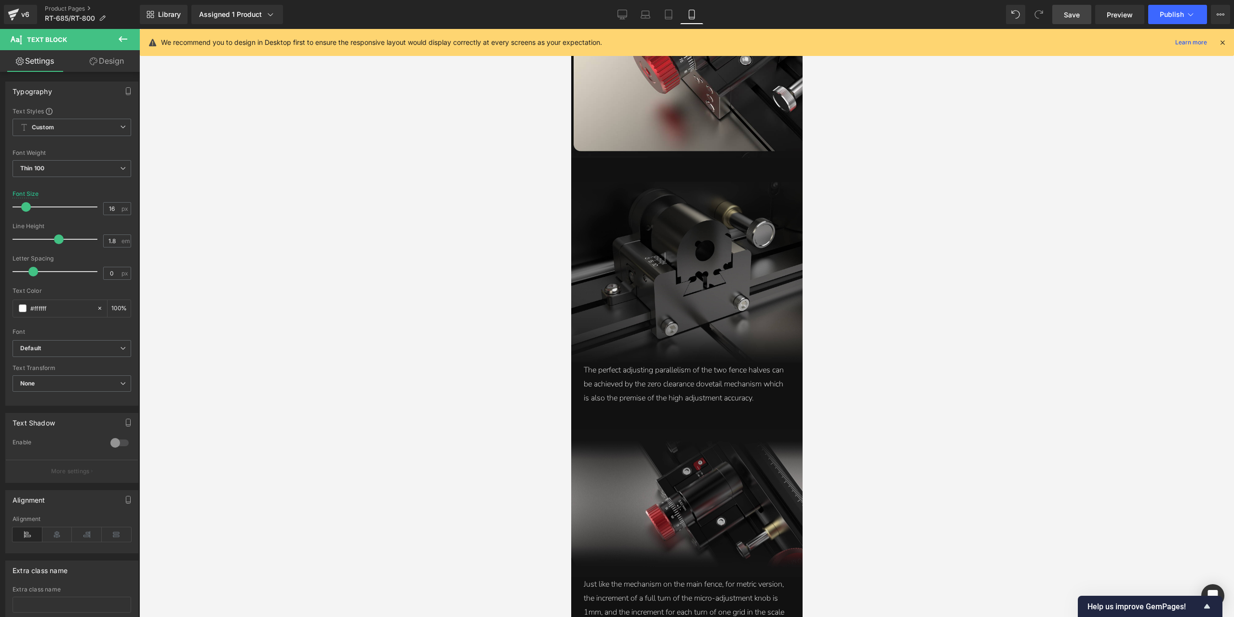
scroll to position [3245, 0]
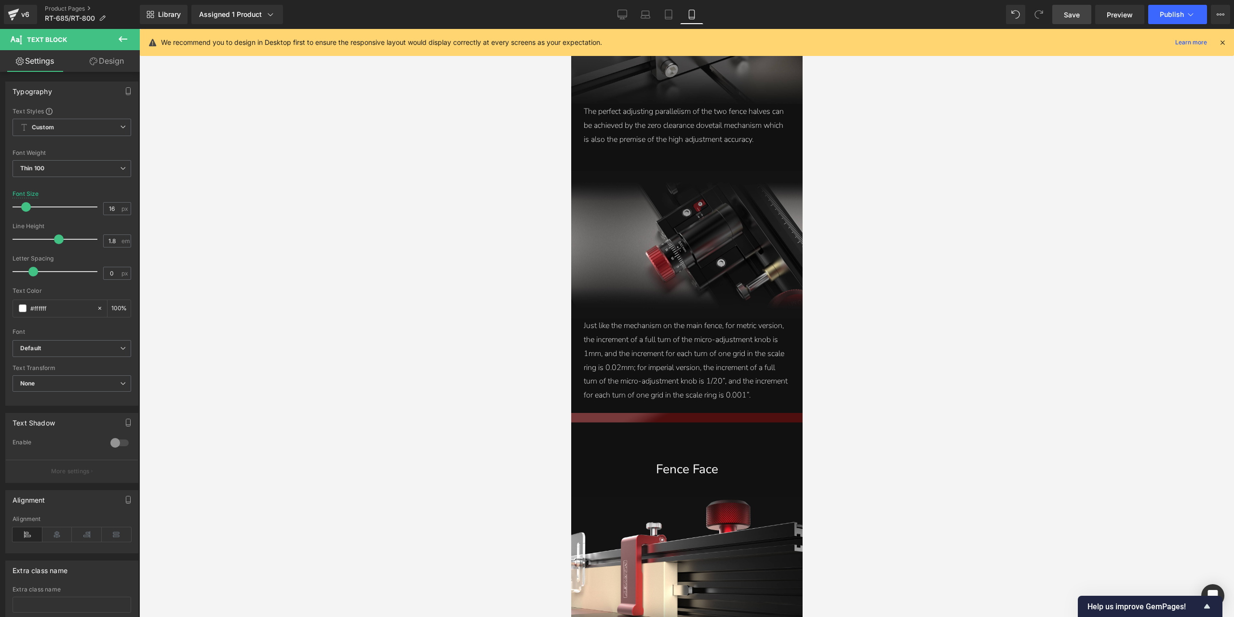
click at [1075, 14] on span "Save" at bounding box center [1072, 15] width 16 height 10
click at [1128, 10] on span "Preview" at bounding box center [1120, 15] width 26 height 10
click at [633, 16] on link "Desktop" at bounding box center [622, 14] width 23 height 19
type input "26"
type input "100"
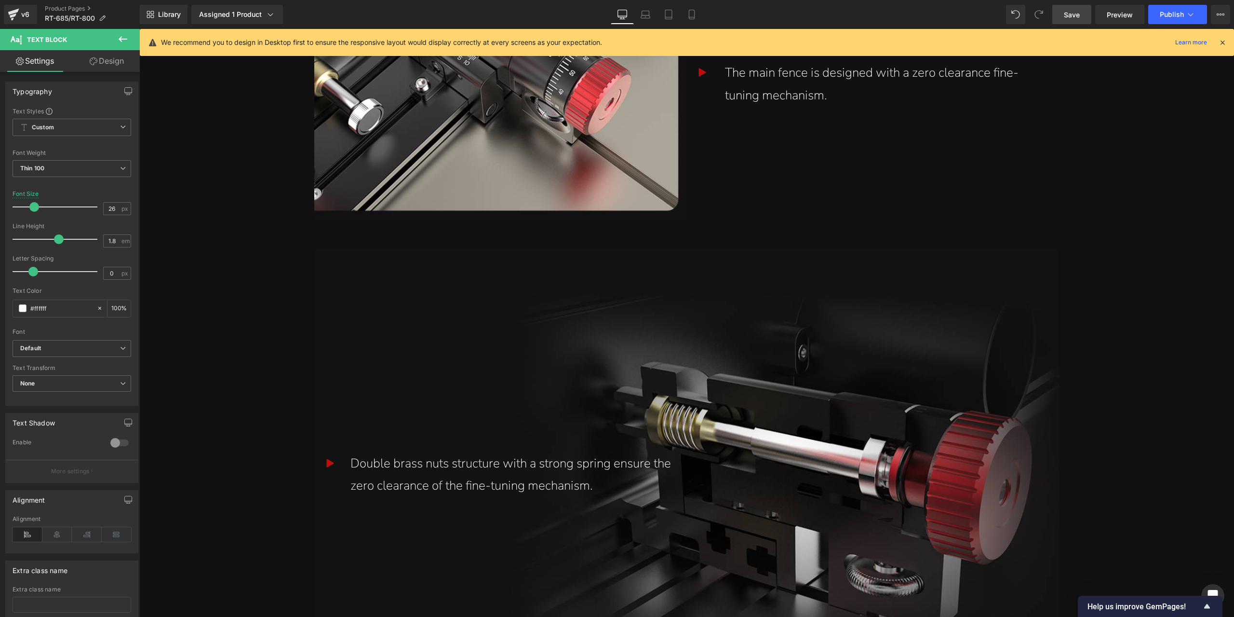
scroll to position [2365, 0]
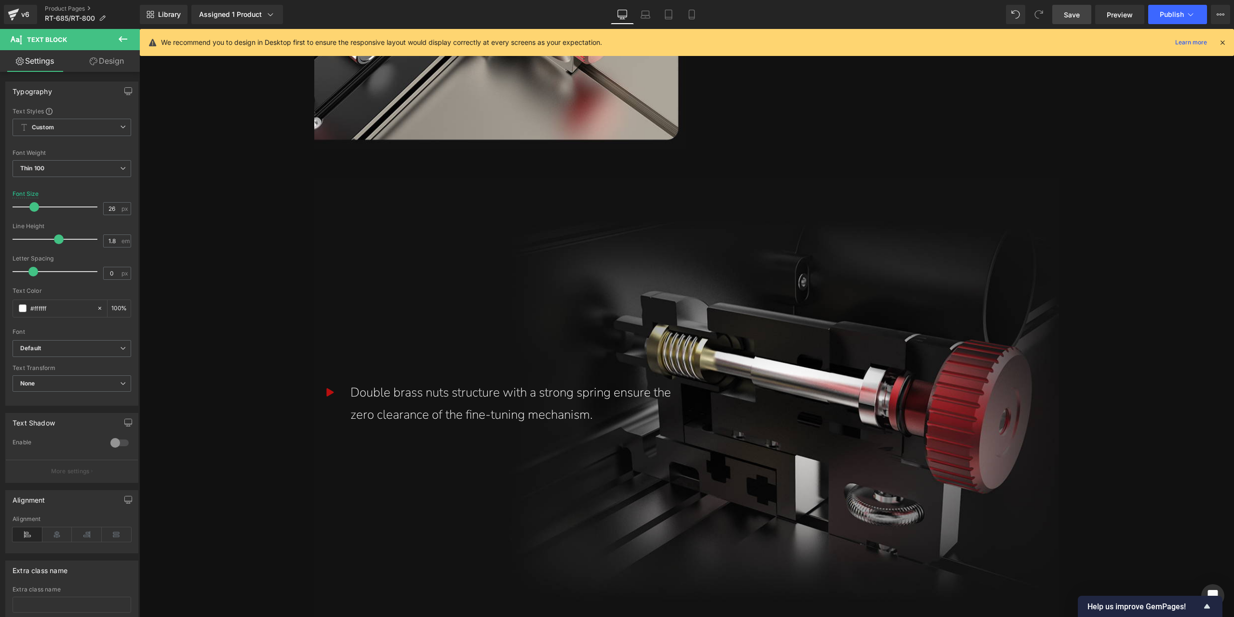
click at [501, 393] on div "Double brass nuts structure with a strong spring ensure the zero clearance of t…" at bounding box center [512, 403] width 324 height 45
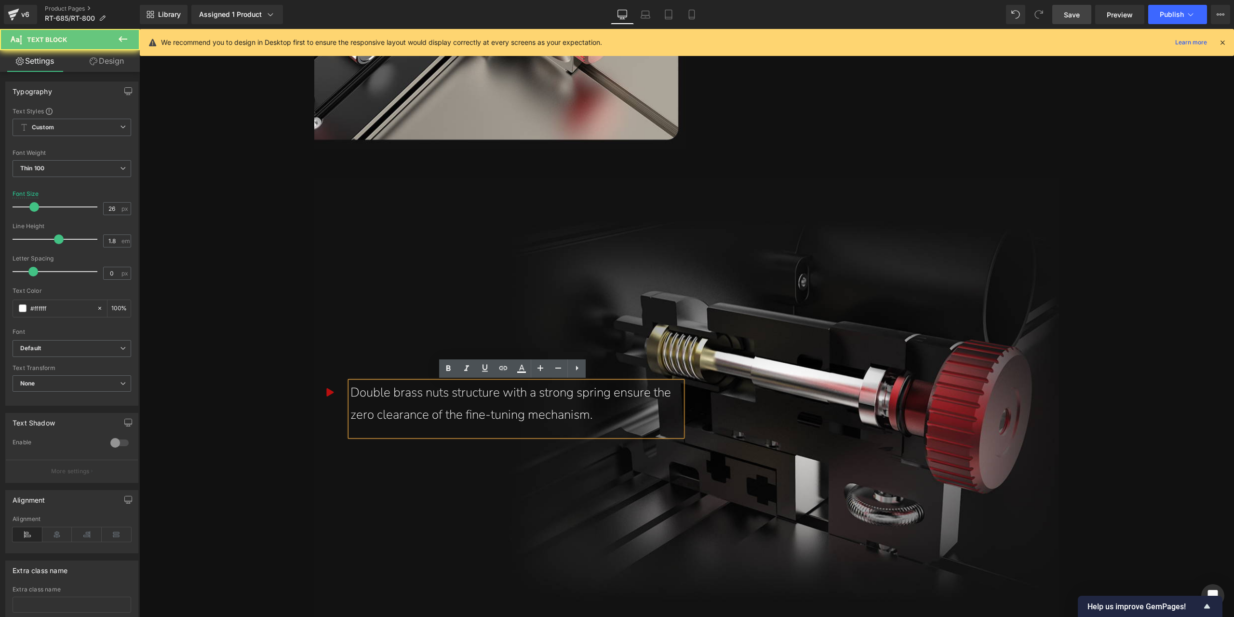
click at [390, 394] on div "Double brass nuts structure with a strong spring ensure the zero clearance of t…" at bounding box center [512, 403] width 324 height 45
click at [997, 307] on div "Icon Double brass nuts structure with a strong spring ensure the zero clearance…" at bounding box center [686, 406] width 744 height 458
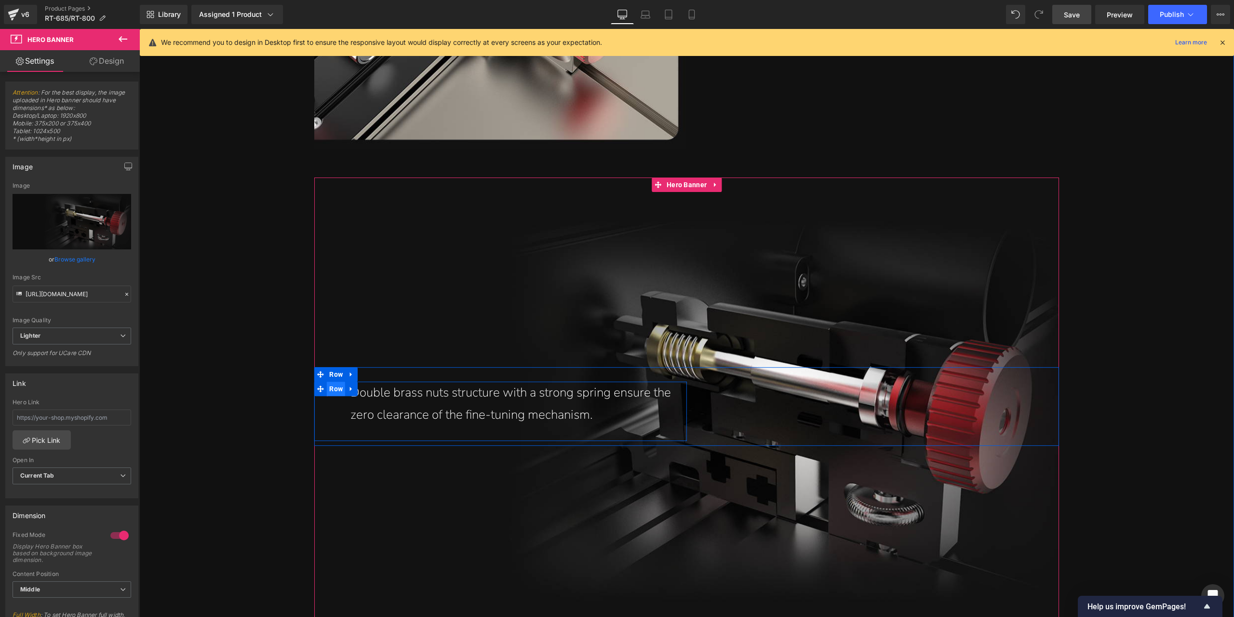
click at [334, 389] on span "Row" at bounding box center [336, 388] width 18 height 14
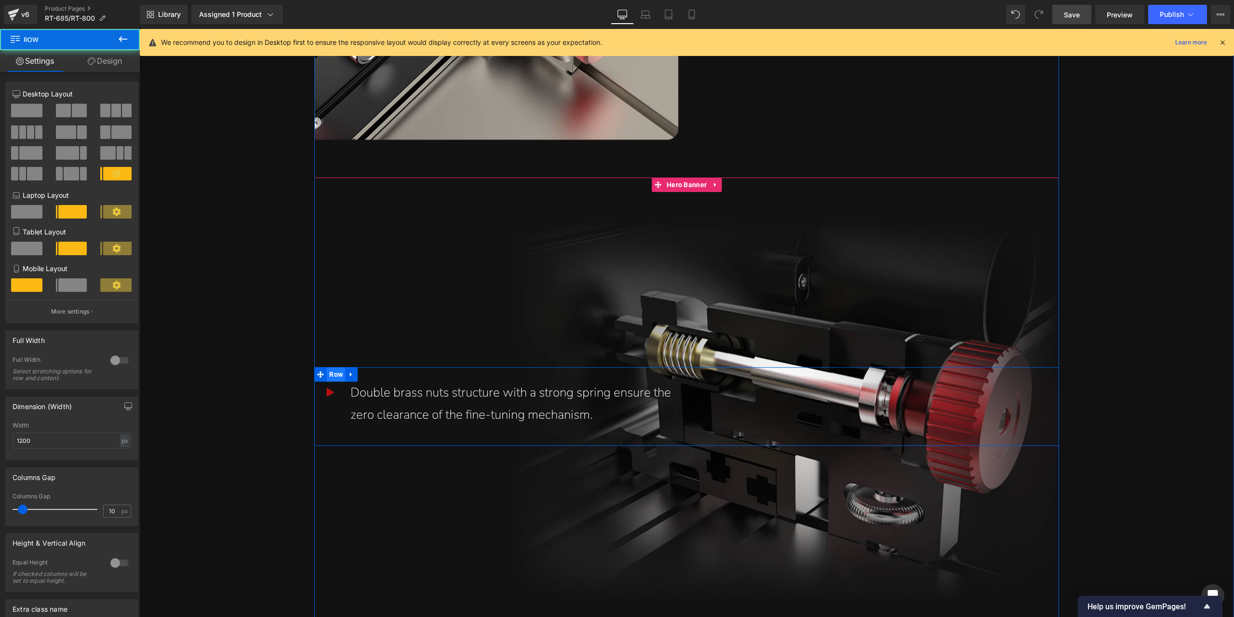
click at [333, 369] on span "Row" at bounding box center [336, 374] width 18 height 14
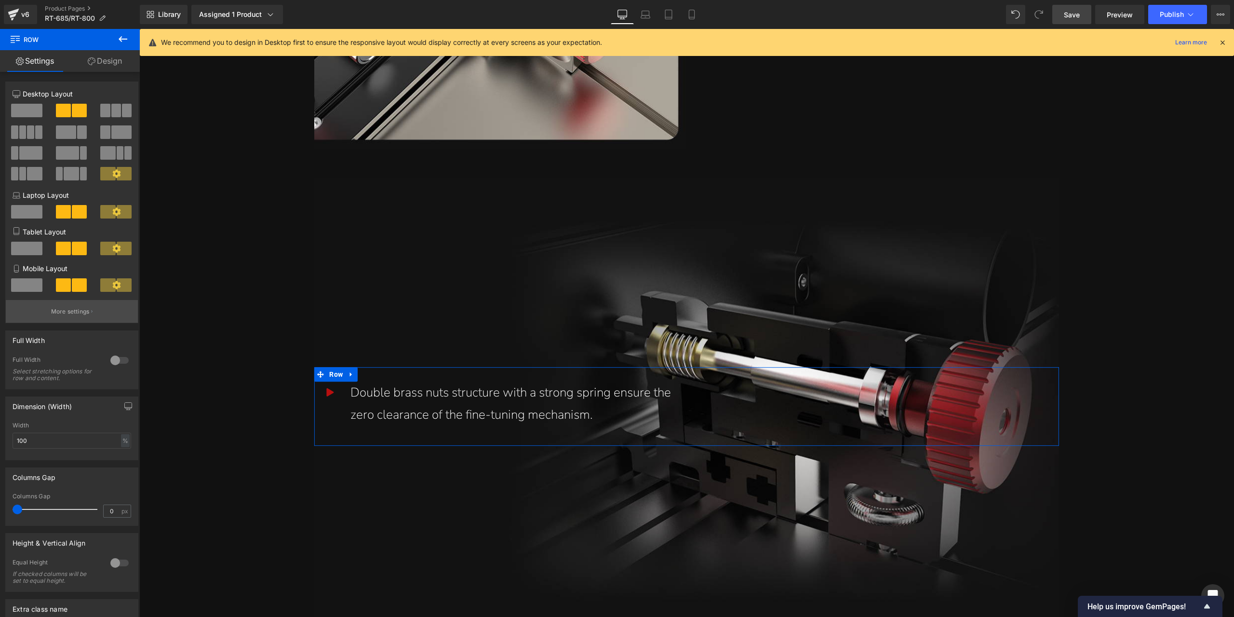
click at [94, 312] on button "More settings" at bounding box center [72, 311] width 132 height 23
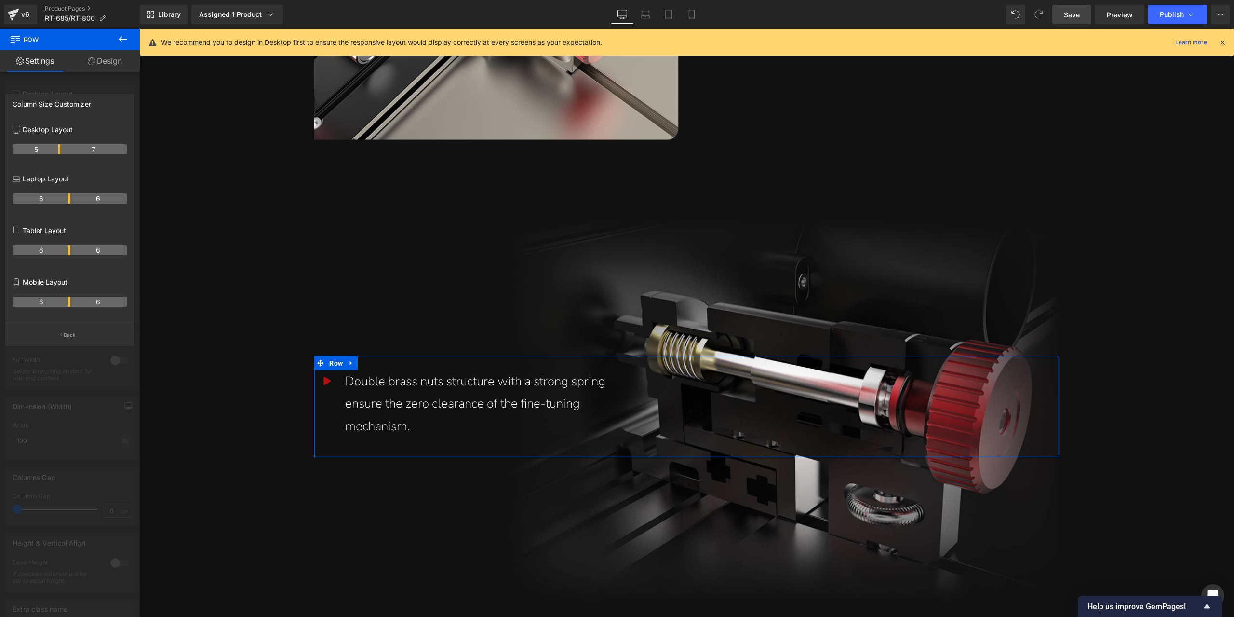
drag, startPoint x: 68, startPoint y: 150, endPoint x: 61, endPoint y: 150, distance: 7.2
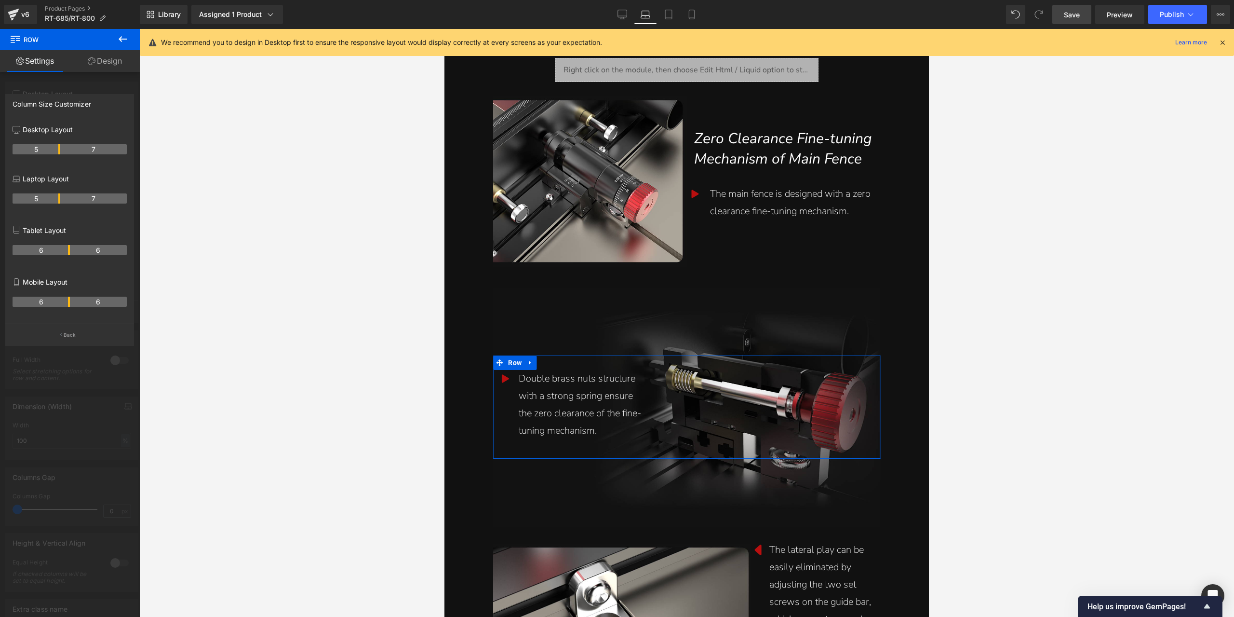
drag, startPoint x: 67, startPoint y: 198, endPoint x: 60, endPoint y: 198, distance: 7.2
click at [60, 198] on tr "5 7" at bounding box center [70, 198] width 114 height 10
click at [68, 251] on th "6" at bounding box center [41, 250] width 57 height 10
click at [669, 15] on icon at bounding box center [669, 15] width 10 height 10
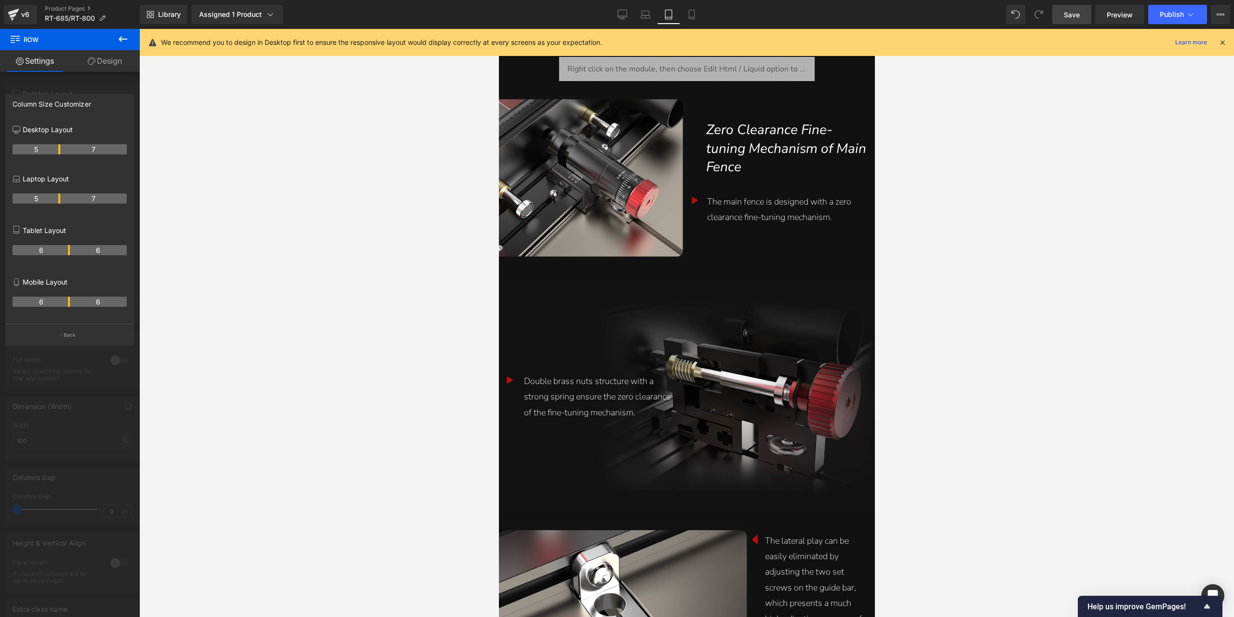
scroll to position [1742, 0]
drag, startPoint x: 69, startPoint y: 250, endPoint x: 63, endPoint y: 250, distance: 6.3
click at [63, 250] on tr "5 7" at bounding box center [70, 250] width 114 height 10
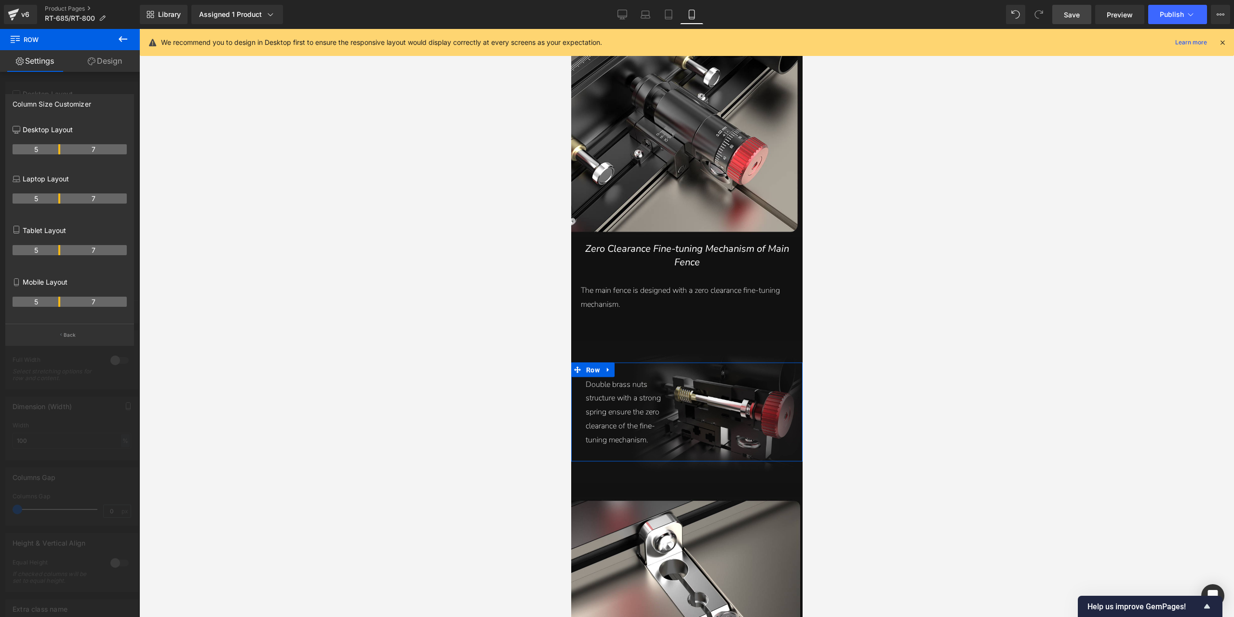
scroll to position [1756, 0]
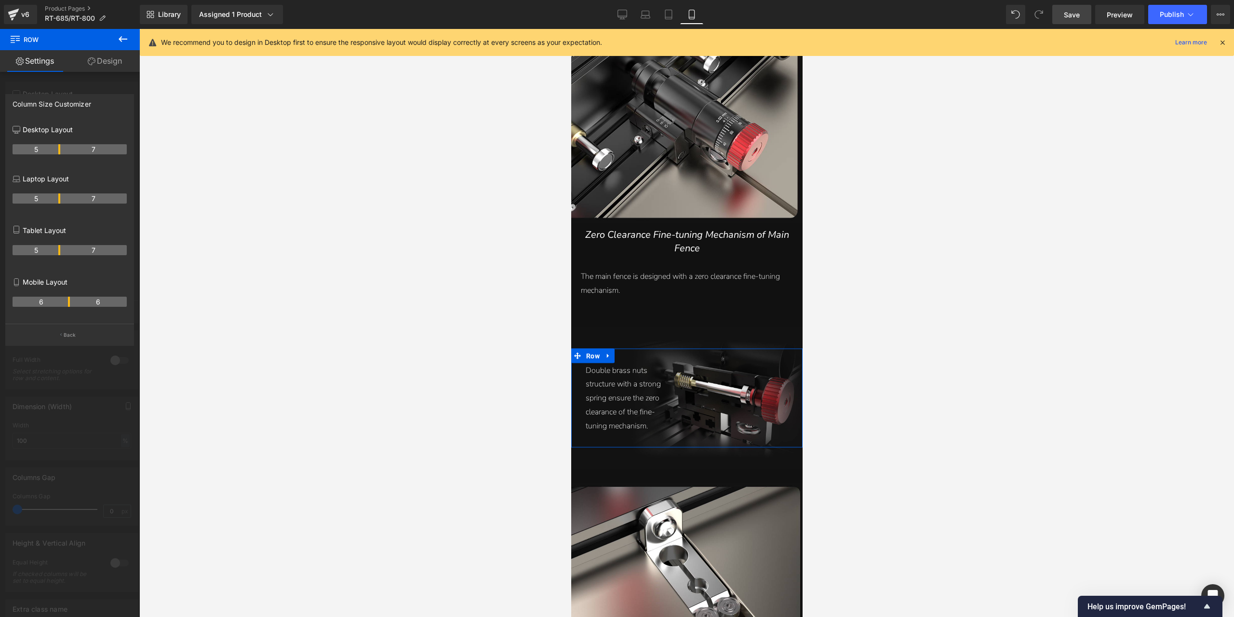
click at [65, 302] on th "6" at bounding box center [41, 301] width 57 height 10
click at [620, 19] on icon at bounding box center [622, 19] width 5 height 0
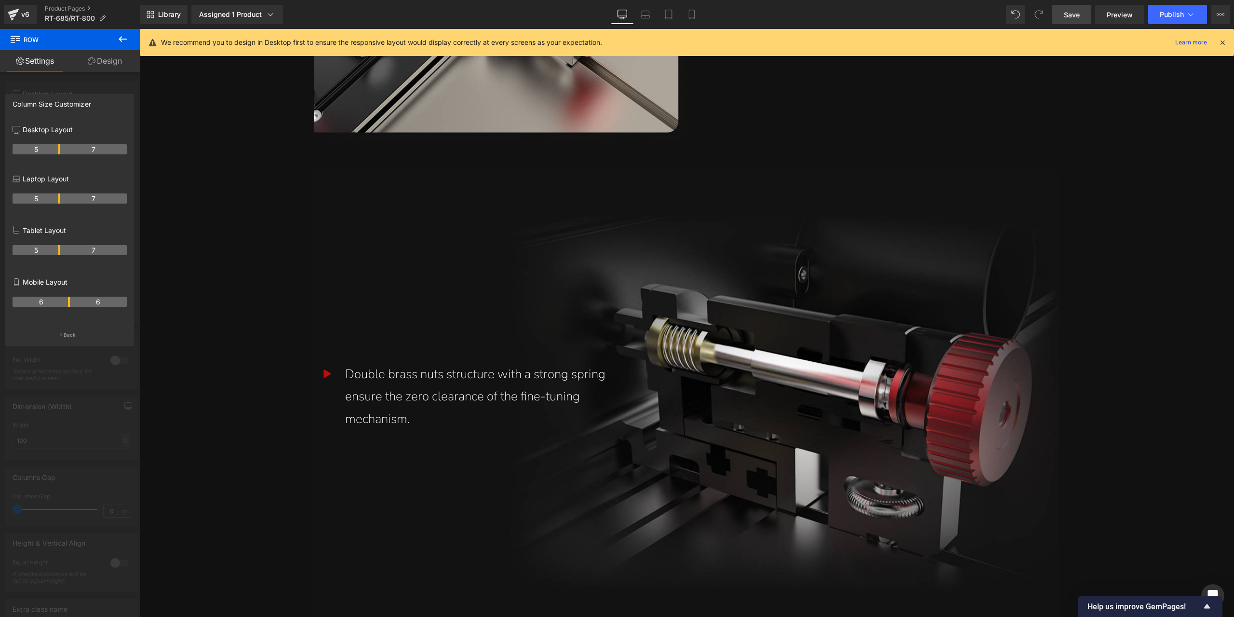
scroll to position [2372, 0]
click at [1058, 13] on link "Save" at bounding box center [1071, 14] width 39 height 19
click at [1119, 19] on span "Preview" at bounding box center [1120, 15] width 26 height 10
click at [1111, 16] on span "Preview" at bounding box center [1120, 15] width 26 height 10
